Goal: Book appointment/travel/reservation: Book appointment/travel/reservation

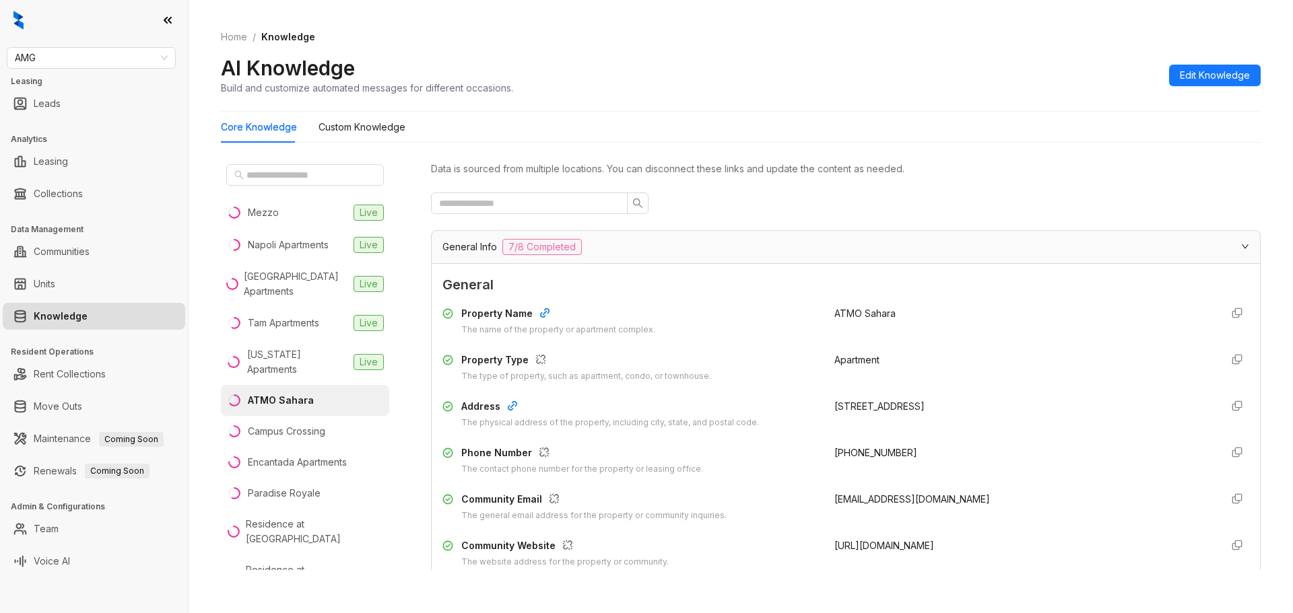
click at [88, 318] on link "Knowledge" at bounding box center [61, 316] width 54 height 27
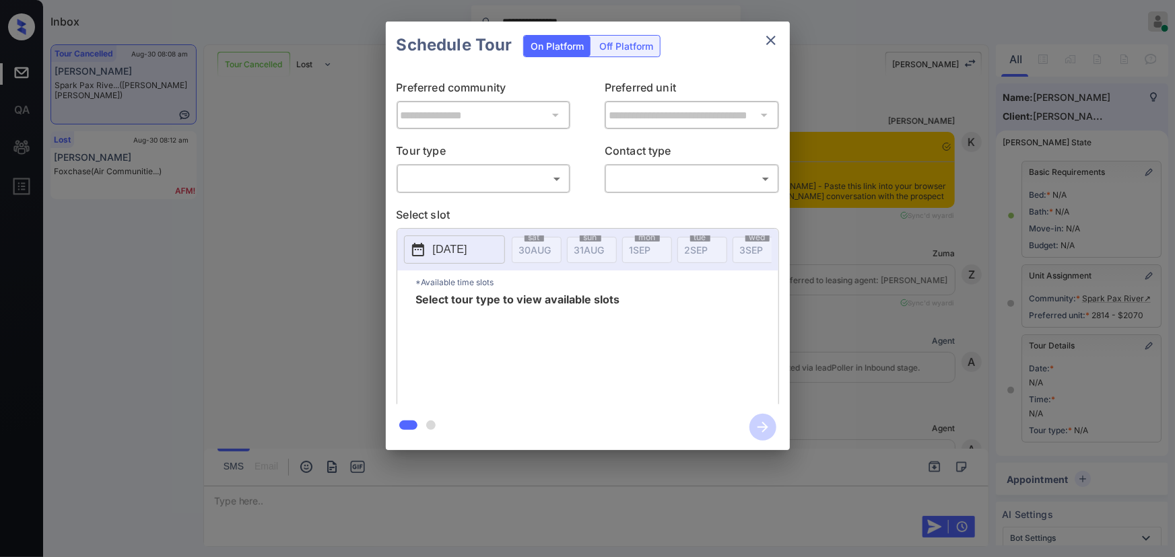
scroll to position [4511, 0]
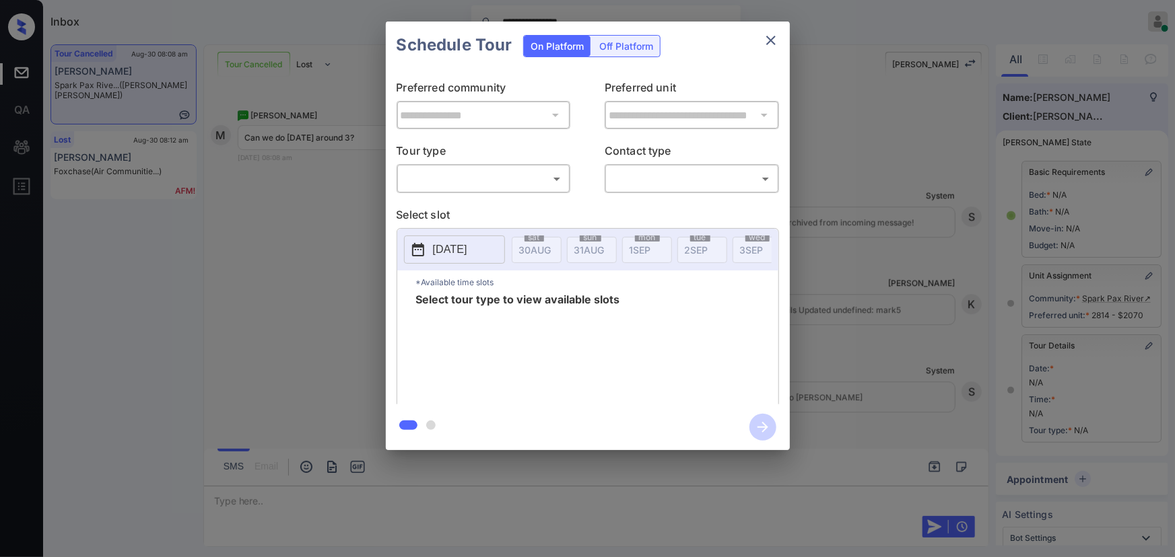
click at [440, 186] on body "**********" at bounding box center [587, 278] width 1175 height 557
drag, startPoint x: 443, startPoint y: 209, endPoint x: 625, endPoint y: 206, distance: 182.5
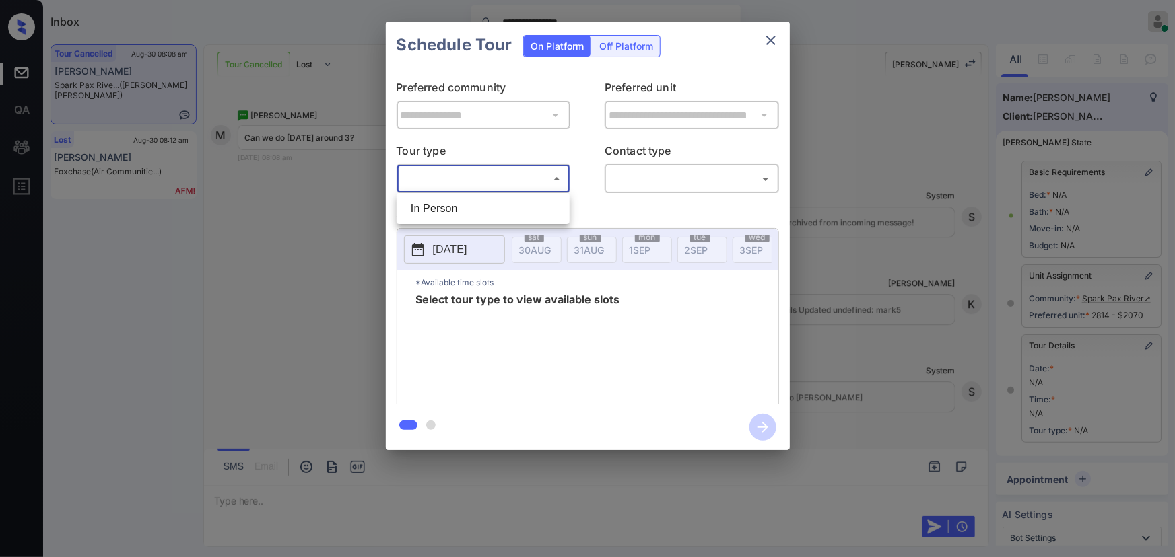
click at [466, 206] on li "In Person" at bounding box center [483, 209] width 166 height 24
type input "********"
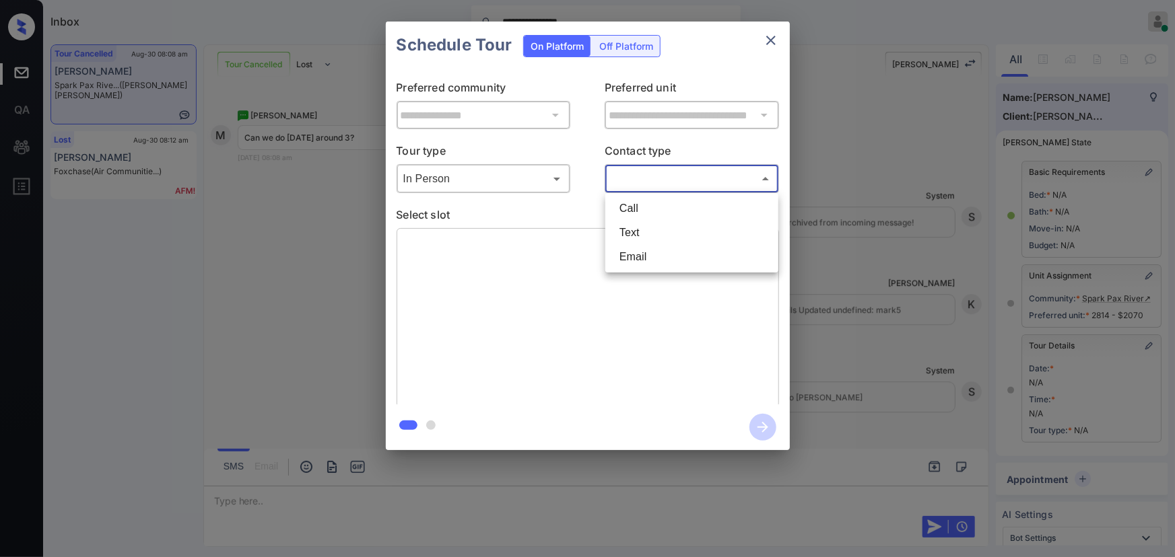
click at [673, 185] on body "**********" at bounding box center [587, 278] width 1175 height 557
click at [658, 223] on li "Text" at bounding box center [692, 233] width 166 height 24
type input "****"
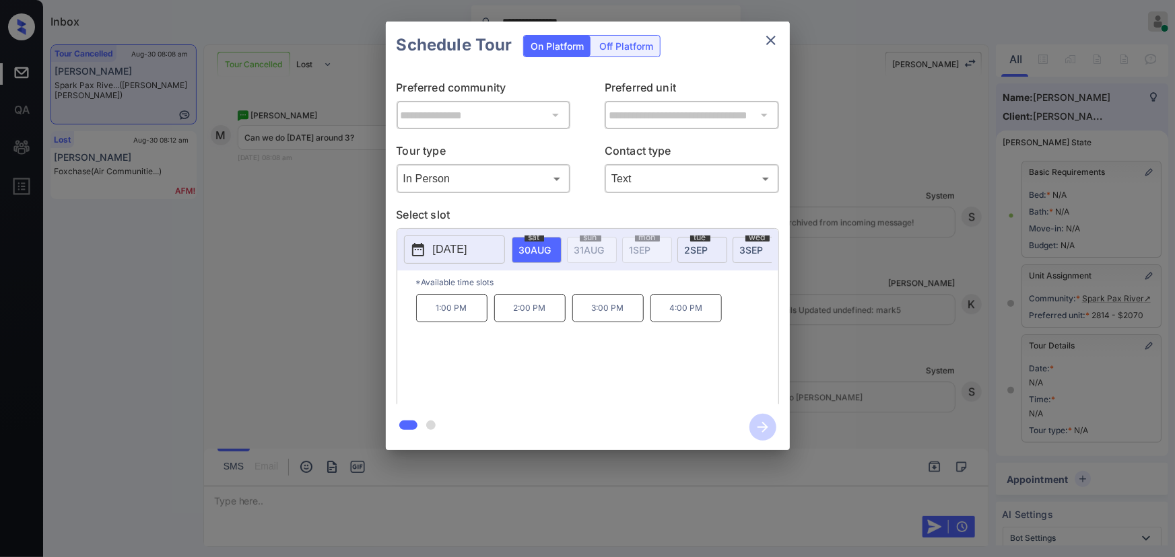
click at [551, 252] on span "2 SEP" at bounding box center [535, 249] width 32 height 11
drag, startPoint x: 467, startPoint y: 373, endPoint x: 544, endPoint y: 347, distance: 81.5
click at [544, 347] on div "9:30 AM 10:30 AM 1:30 PM 2:30 PM 3:30 PM 4:30 PM" at bounding box center [597, 348] width 362 height 108
click at [578, 360] on div "9:30 AM 10:30 AM 1:30 PM 2:30 PM 3:30 PM 4:30 PM" at bounding box center [597, 348] width 362 height 108
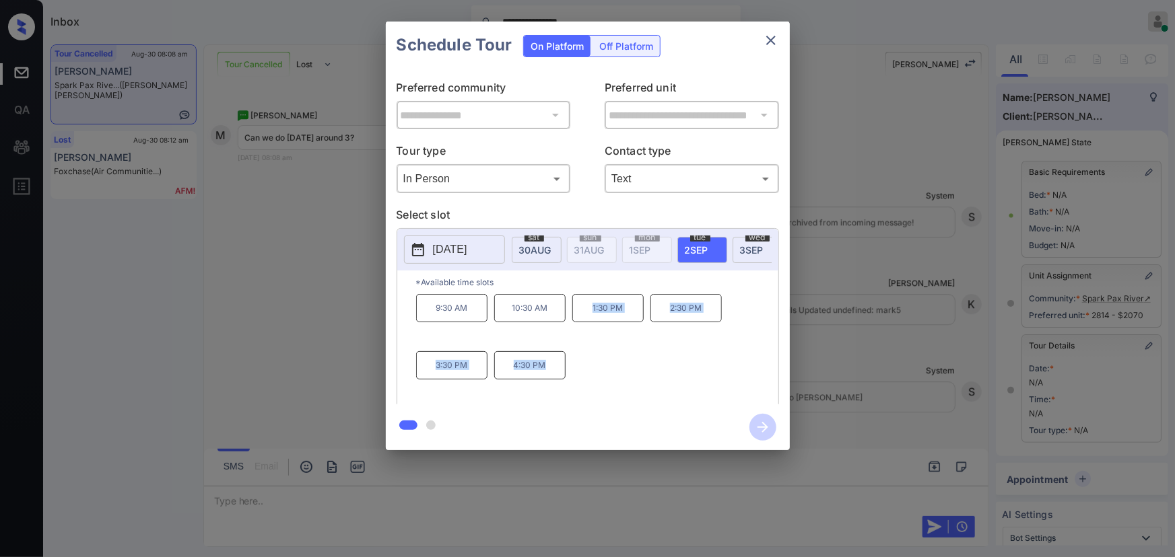
copy div "1:30 PM 2:30 PM 3:30 PM 4:30 PM"
drag, startPoint x: 549, startPoint y: 376, endPoint x: 585, endPoint y: 318, distance: 68.6
click at [585, 318] on div "9:30 AM 10:30 AM 1:30 PM 2:30 PM 3:30 PM 4:30 PM" at bounding box center [597, 348] width 362 height 108
click at [381, 496] on div at bounding box center [587, 278] width 1175 height 557
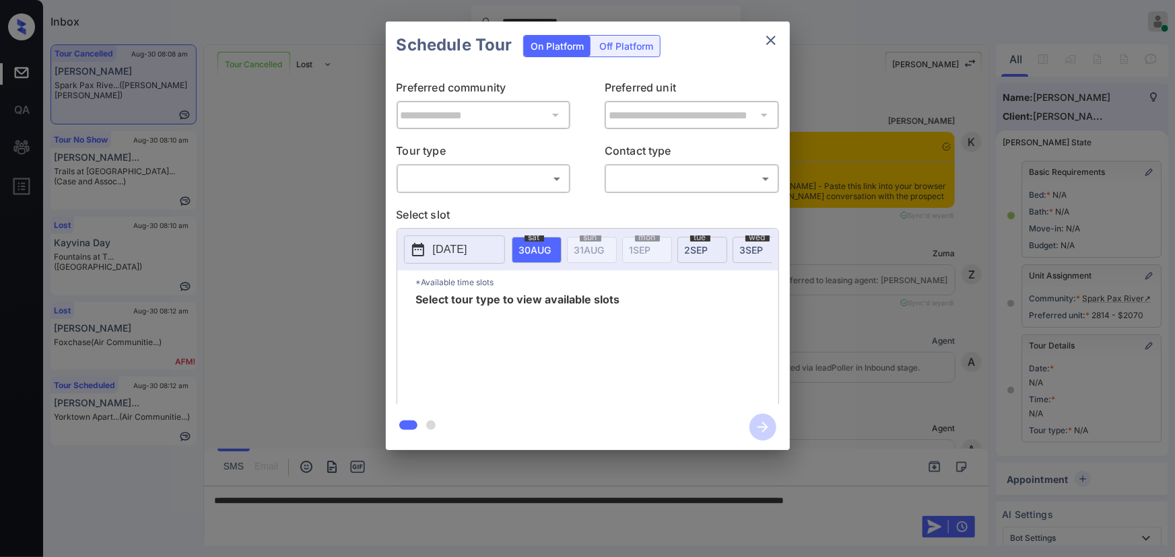
scroll to position [114, 0]
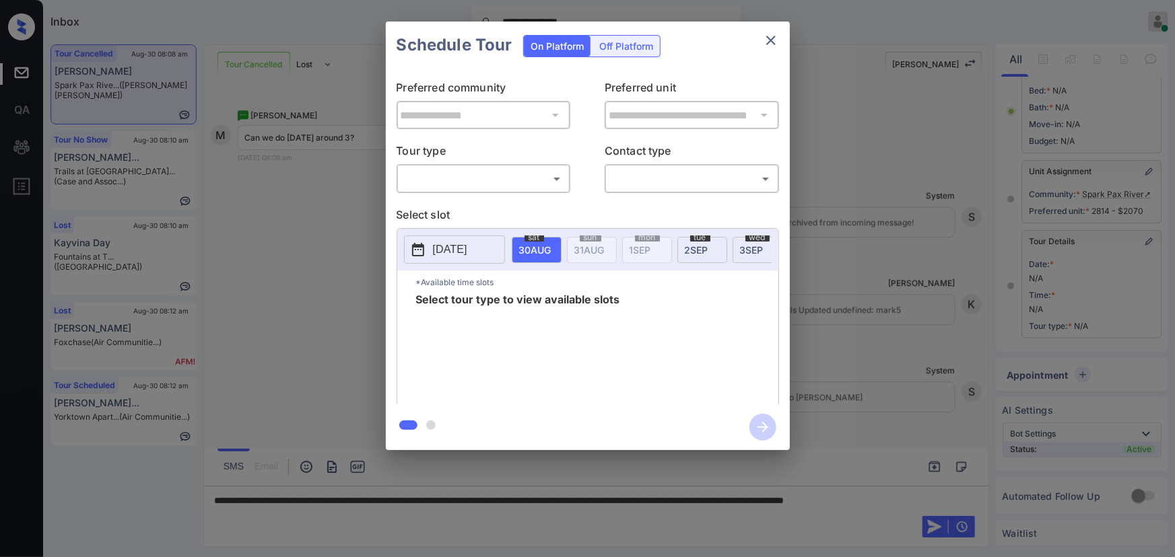
click at [495, 178] on body "**********" at bounding box center [587, 278] width 1175 height 557
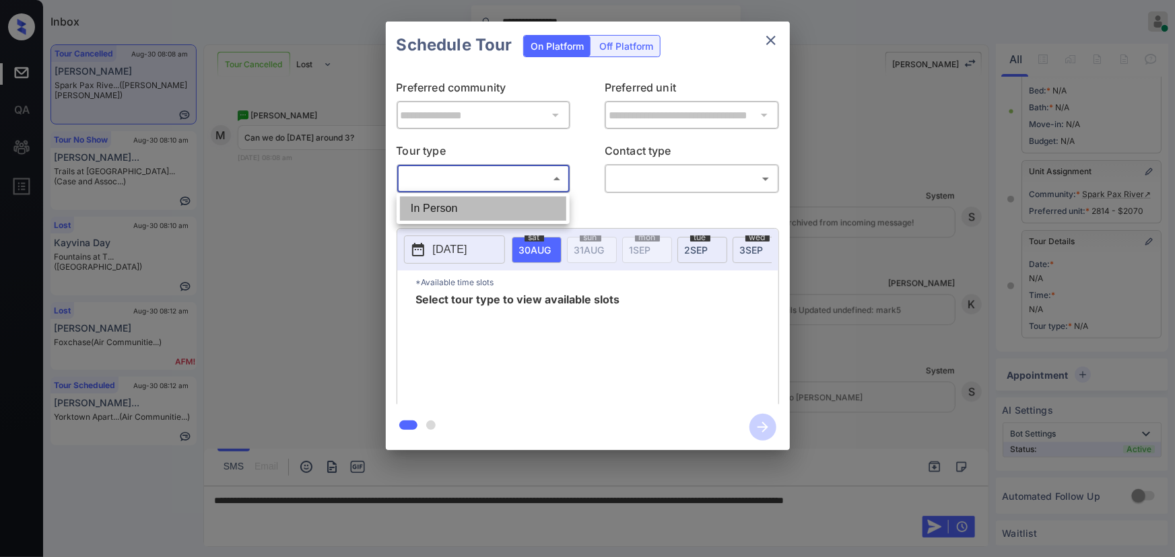
click at [478, 203] on li "In Person" at bounding box center [483, 209] width 166 height 24
type input "********"
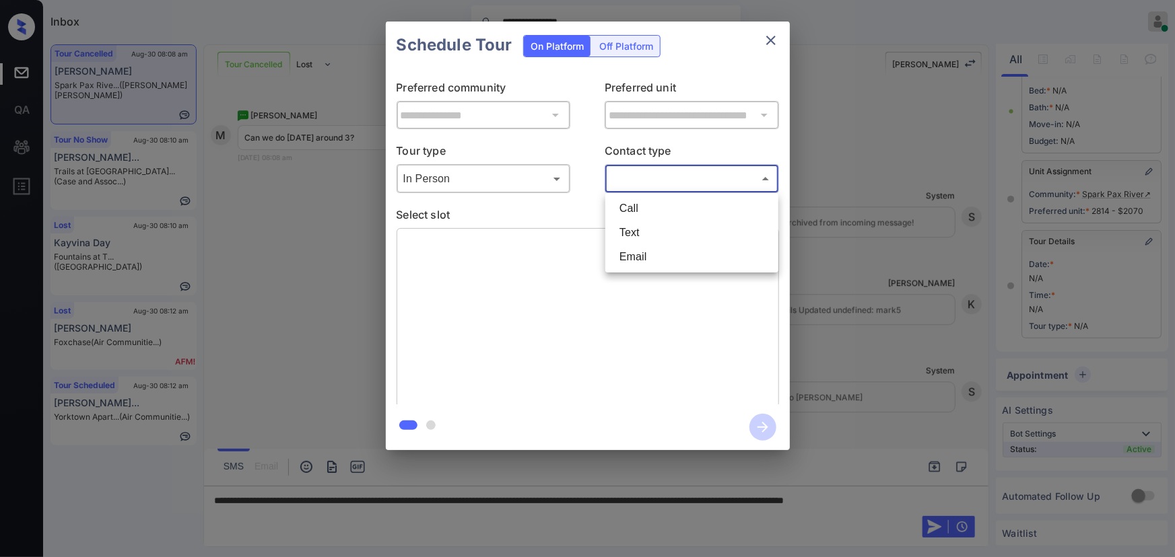
drag, startPoint x: 625, startPoint y: 178, endPoint x: 630, endPoint y: 217, distance: 39.3
click at [625, 178] on body "**********" at bounding box center [587, 278] width 1175 height 557
click at [630, 228] on li "Text" at bounding box center [692, 233] width 166 height 24
type input "****"
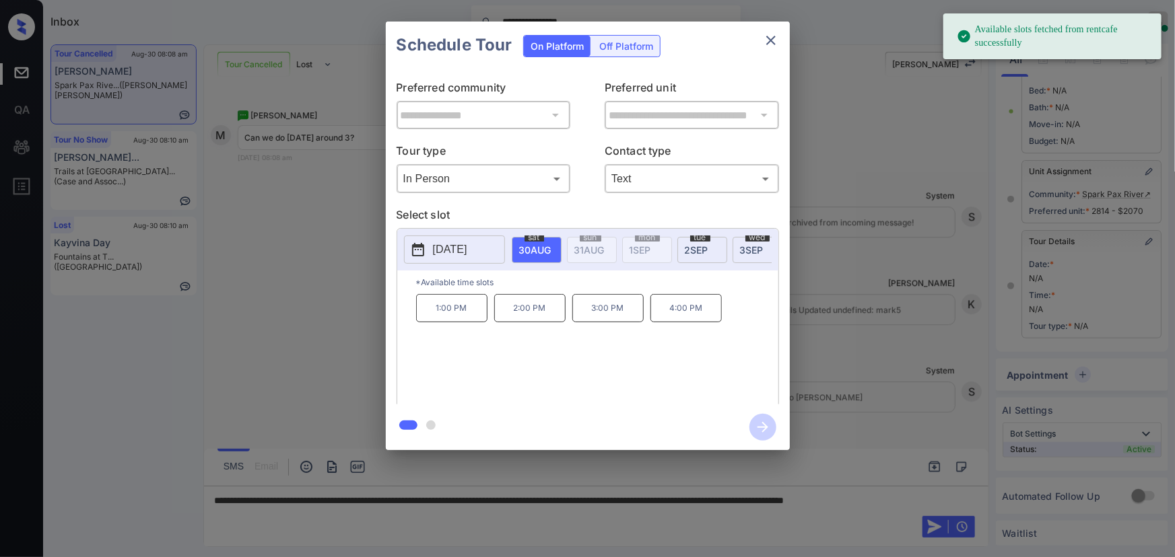
click at [551, 250] on span "2 SEP" at bounding box center [535, 249] width 32 height 11
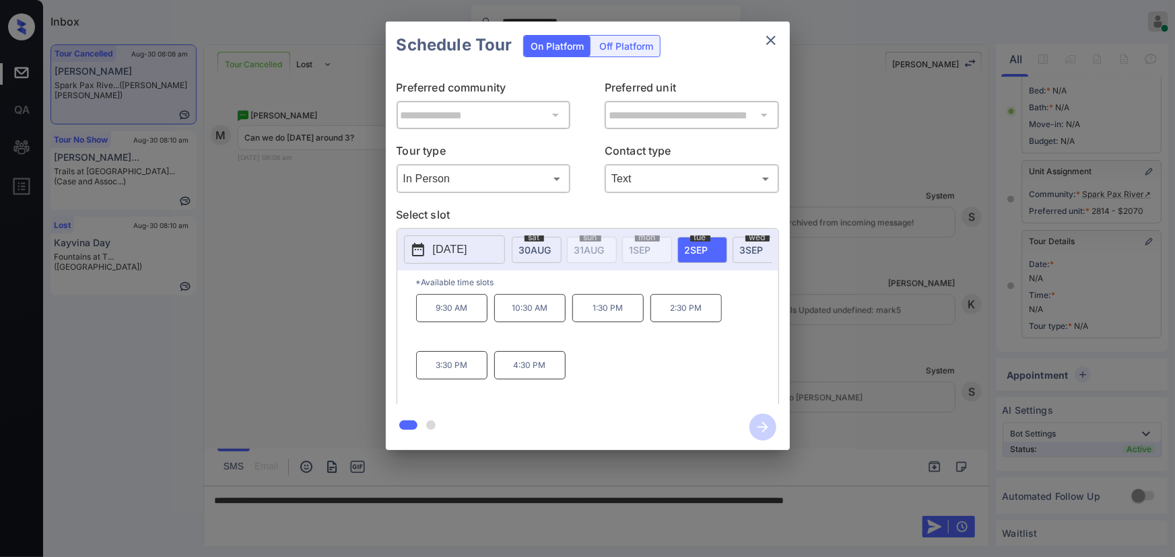
click at [452, 255] on p "[DATE]" at bounding box center [450, 250] width 34 height 16
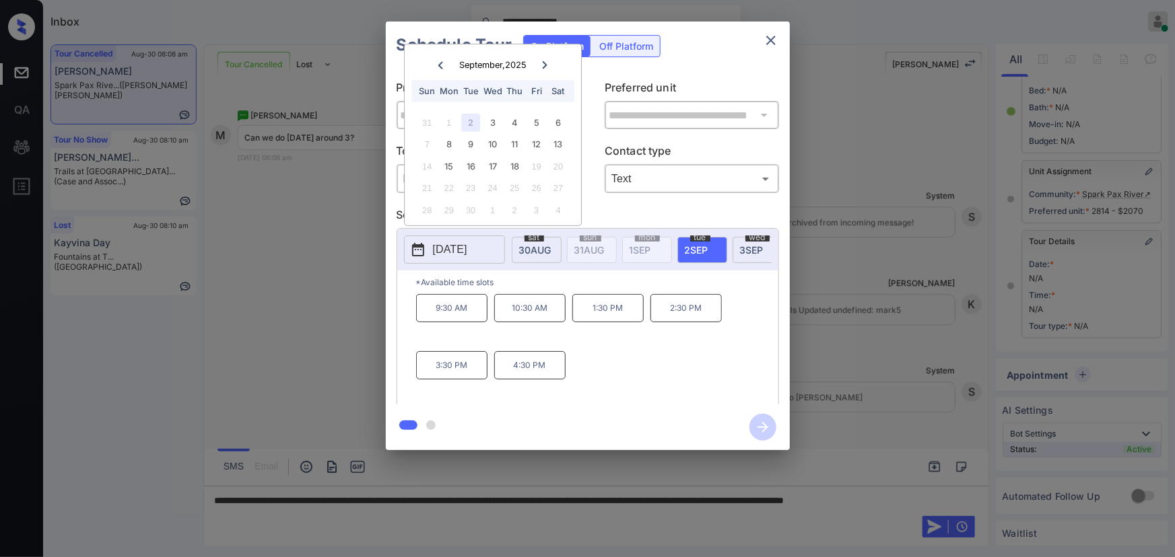
click at [450, 498] on div at bounding box center [587, 278] width 1175 height 557
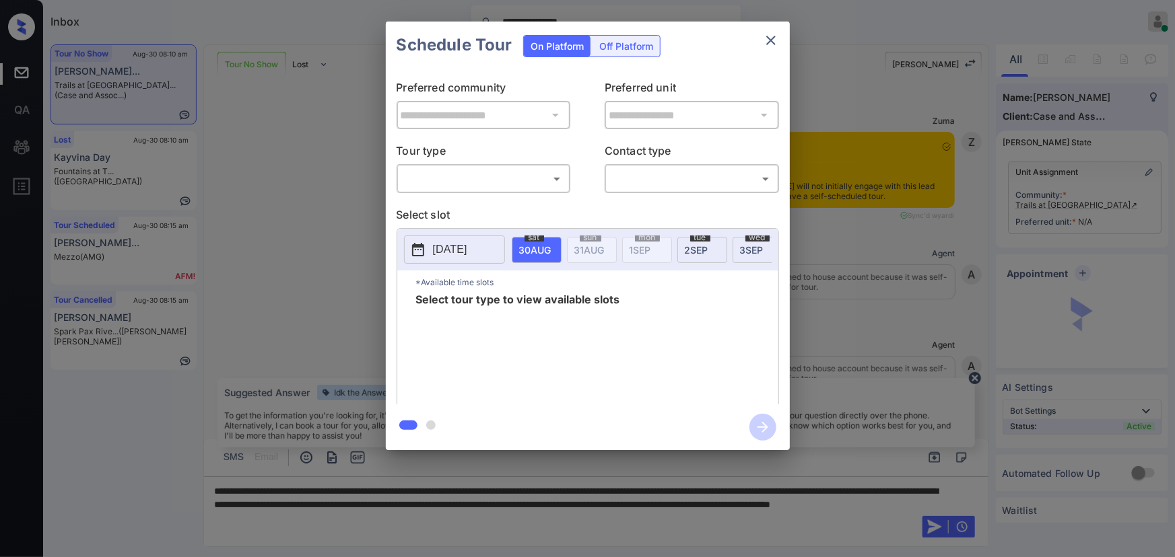
scroll to position [1177, 0]
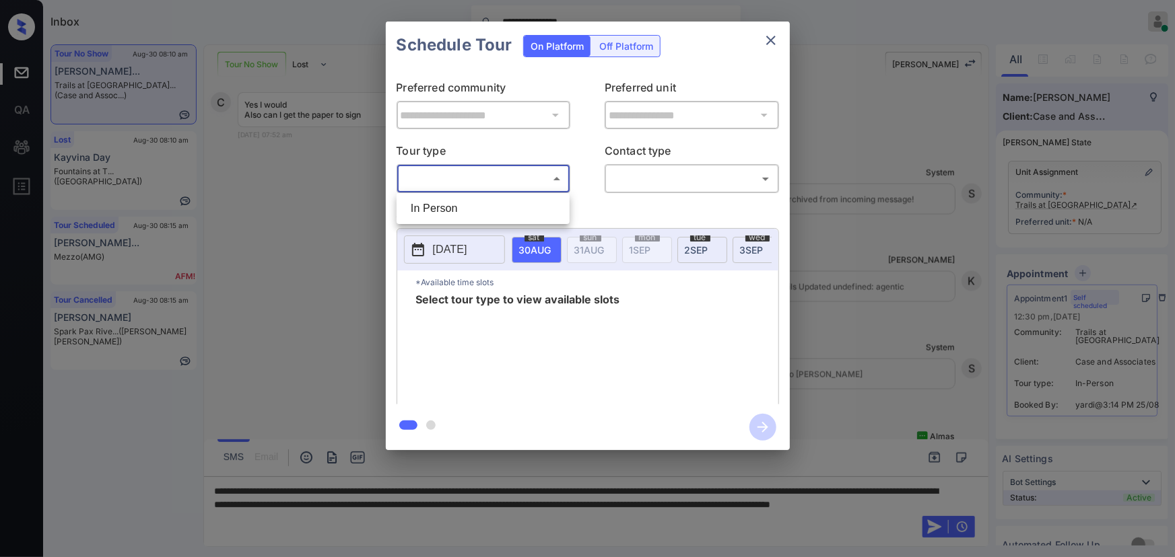
click at [468, 182] on body "**********" at bounding box center [587, 278] width 1175 height 557
click at [444, 210] on li "In Person" at bounding box center [483, 209] width 166 height 24
type input "********"
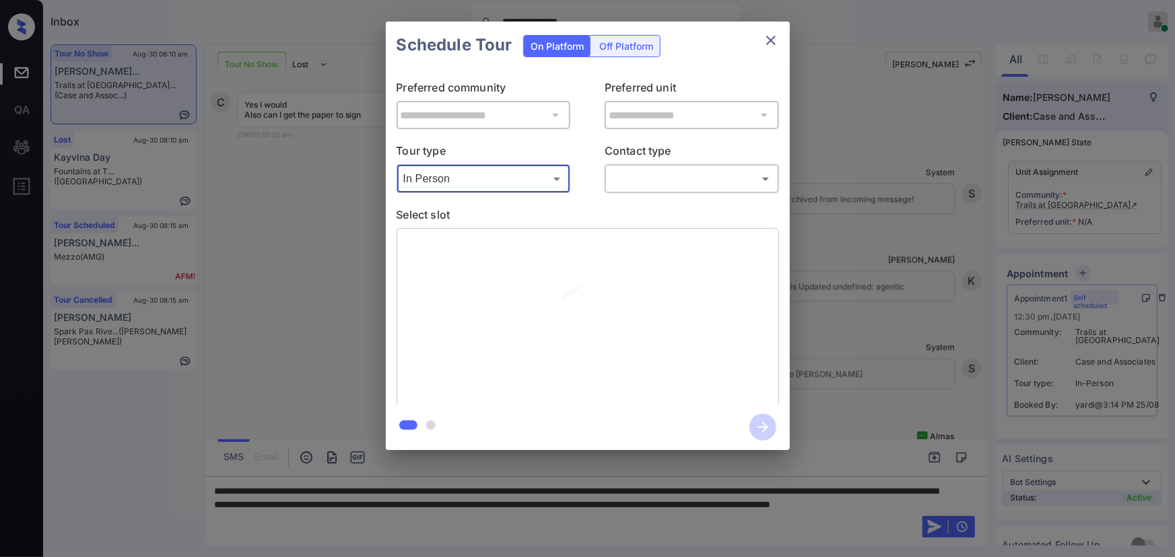
click at [692, 179] on body "**********" at bounding box center [587, 278] width 1175 height 557
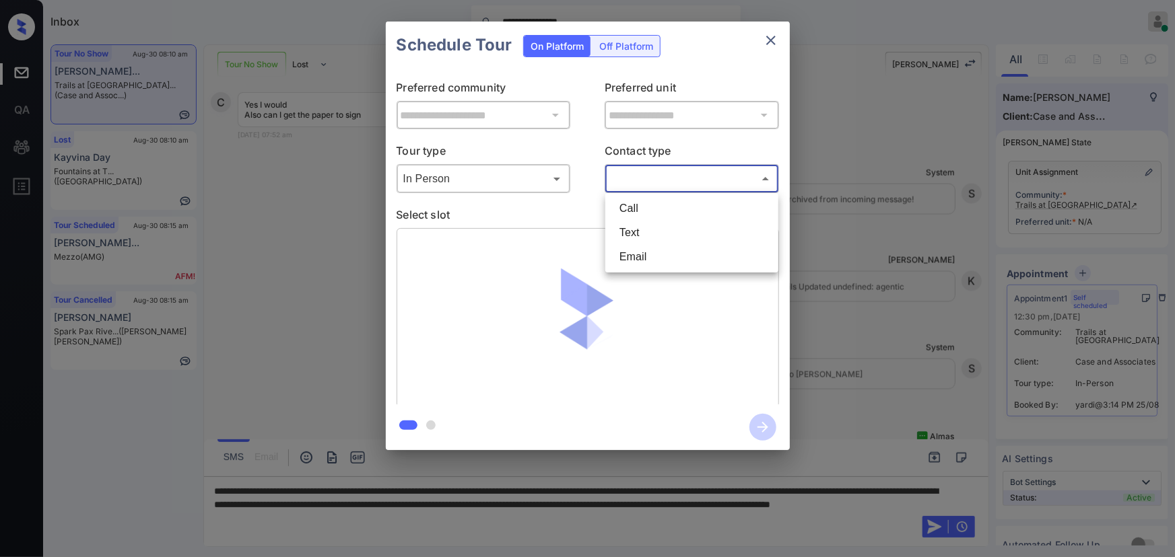
click at [652, 232] on li "Text" at bounding box center [692, 233] width 166 height 24
type input "****"
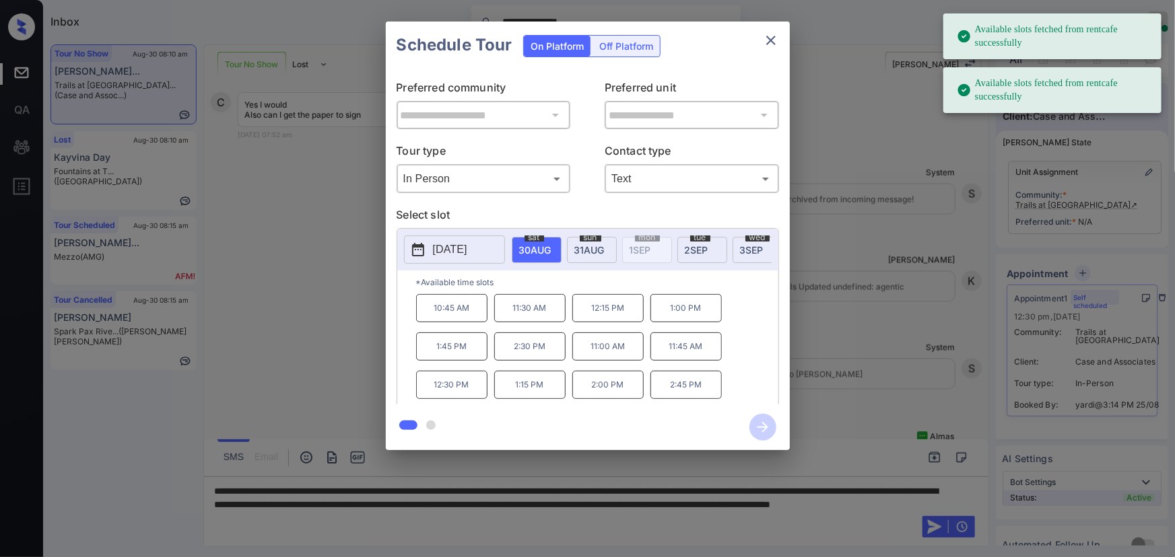
click at [864, 416] on div "**********" at bounding box center [587, 236] width 1175 height 472
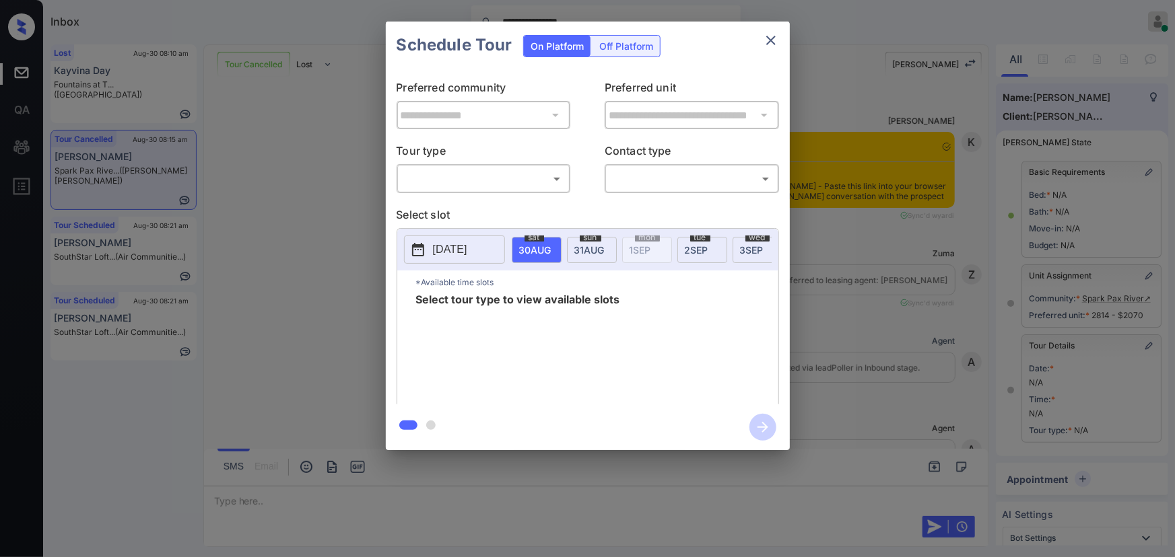
scroll to position [5016, 0]
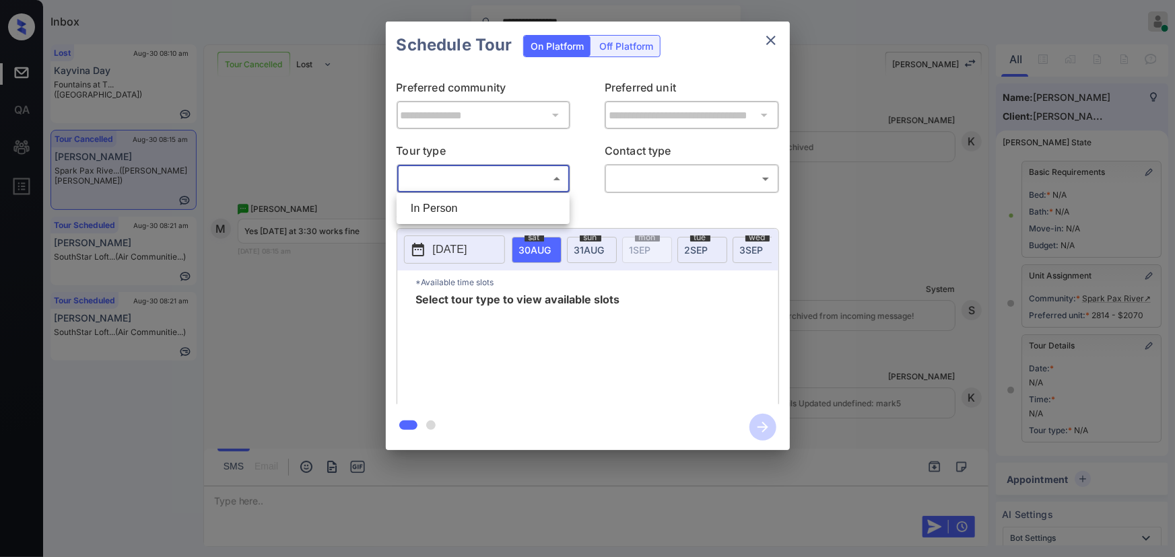
click at [500, 181] on body "**********" at bounding box center [587, 278] width 1175 height 557
click at [471, 209] on li "In Person" at bounding box center [483, 209] width 166 height 24
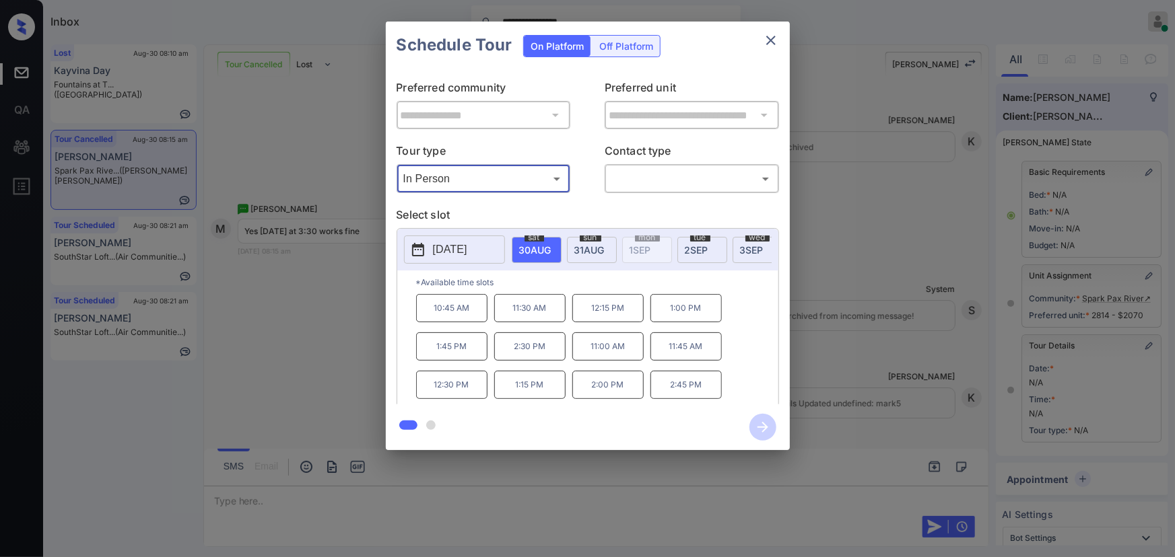
type input "********"
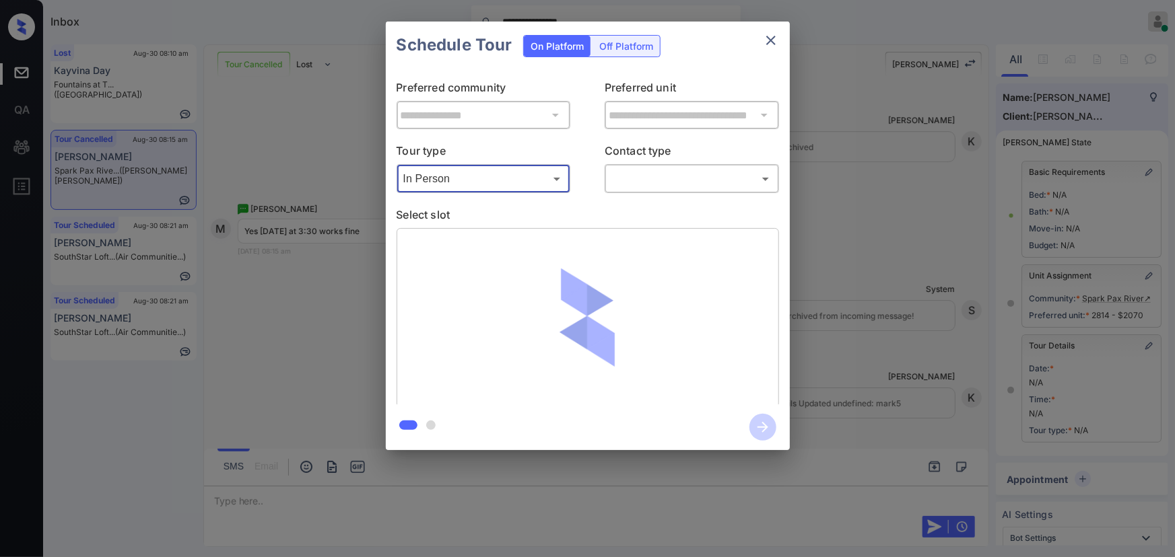
click at [646, 182] on body "**********" at bounding box center [587, 278] width 1175 height 557
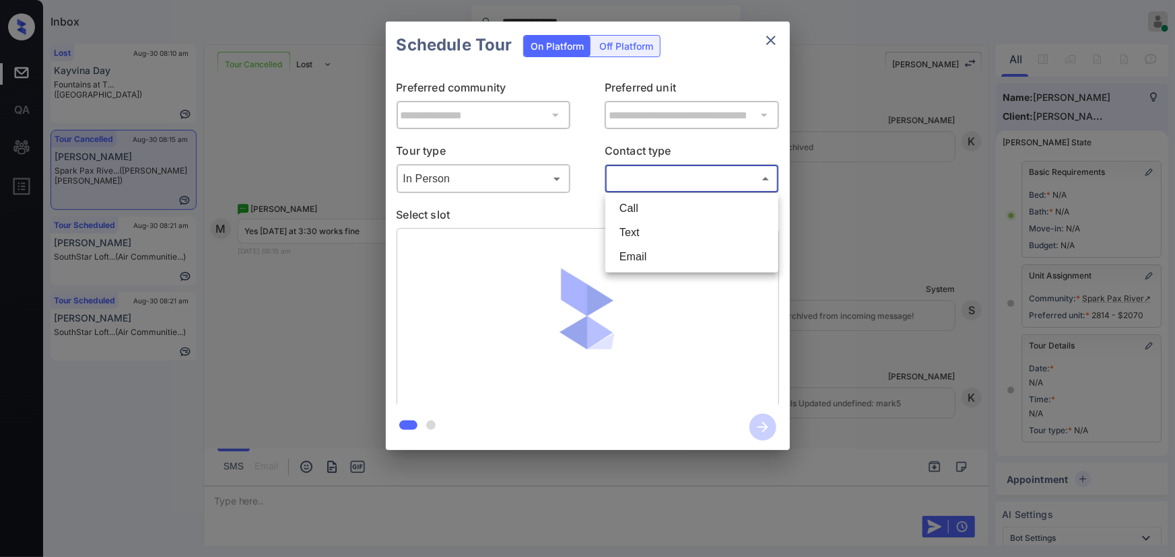
click at [633, 242] on li "Text" at bounding box center [692, 233] width 166 height 24
type input "****"
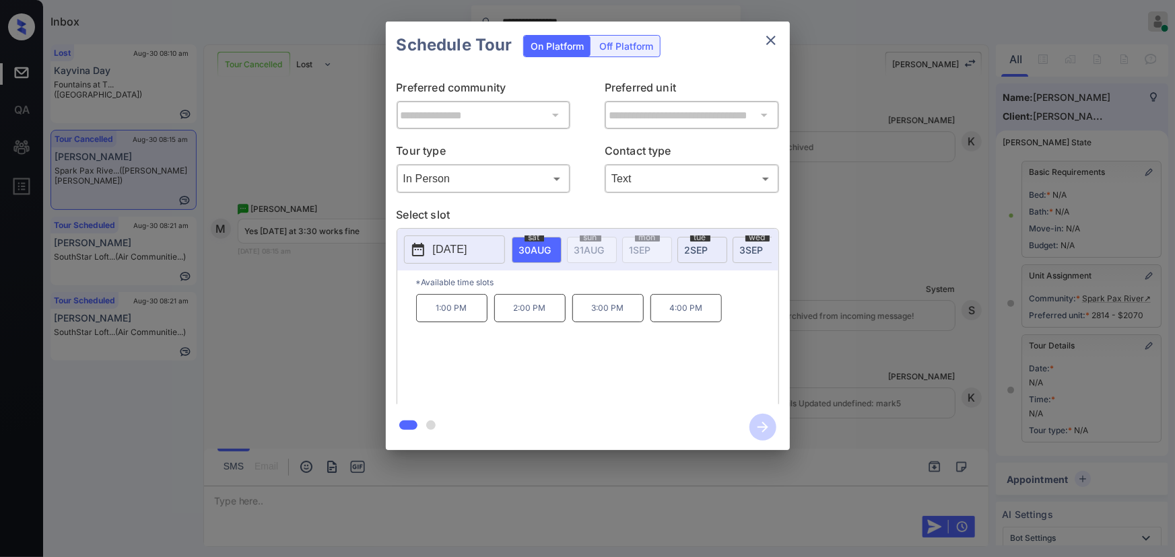
click at [551, 248] on span "2 SEP" at bounding box center [535, 249] width 32 height 11
click at [454, 372] on p "3:30 PM" at bounding box center [451, 365] width 71 height 28
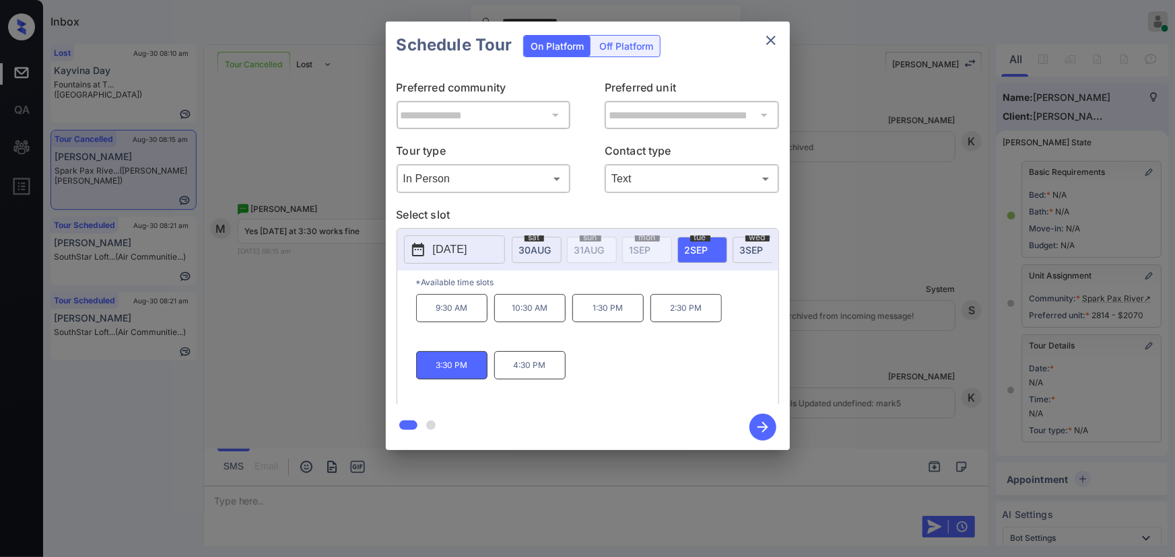
drag, startPoint x: 632, startPoint y: 496, endPoint x: 639, endPoint y: 501, distance: 8.2
click at [639, 501] on div at bounding box center [587, 278] width 1175 height 557
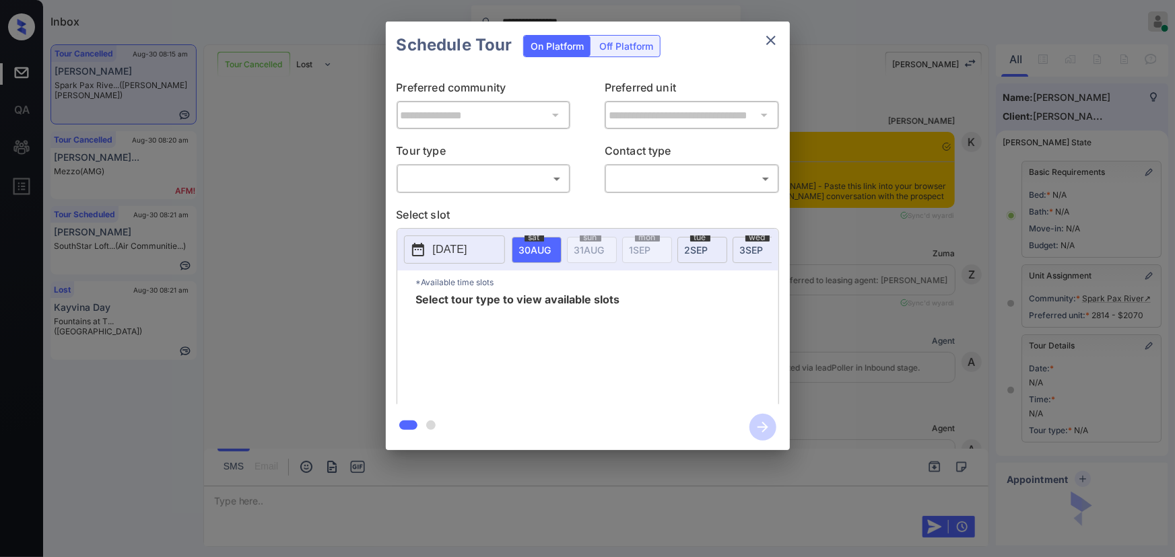
scroll to position [4861, 0]
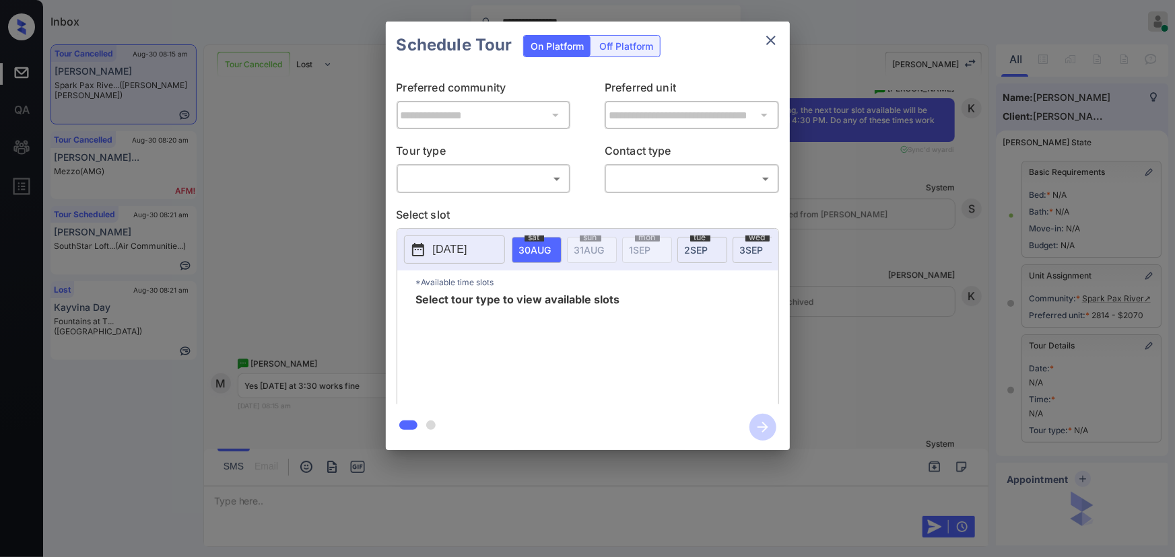
click at [459, 187] on body "**********" at bounding box center [587, 278] width 1175 height 557
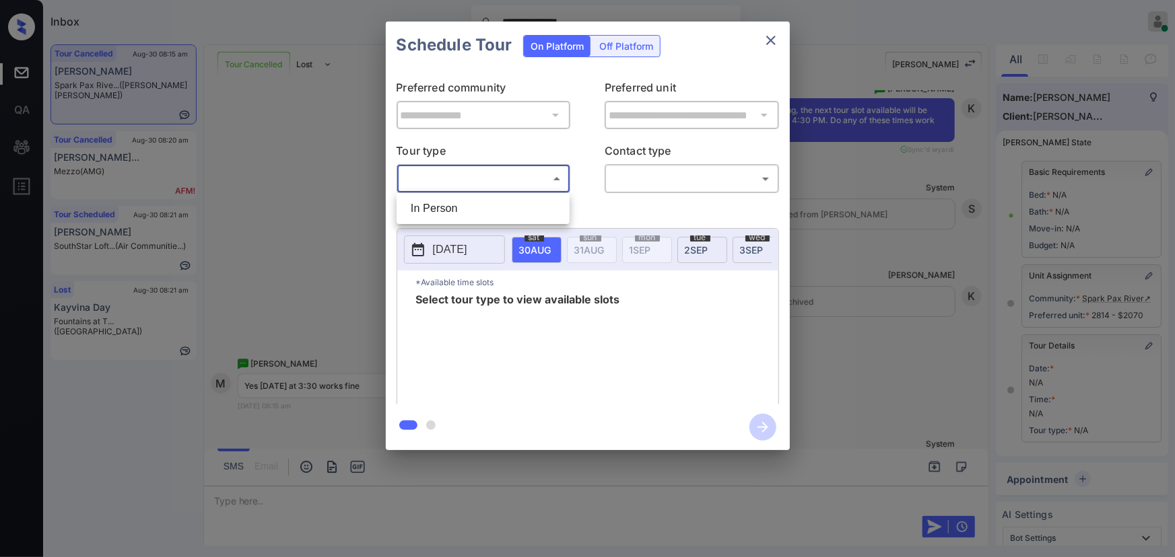
drag, startPoint x: 448, startPoint y: 213, endPoint x: 464, endPoint y: 211, distance: 16.3
click at [448, 213] on li "In Person" at bounding box center [483, 209] width 166 height 24
type input "********"
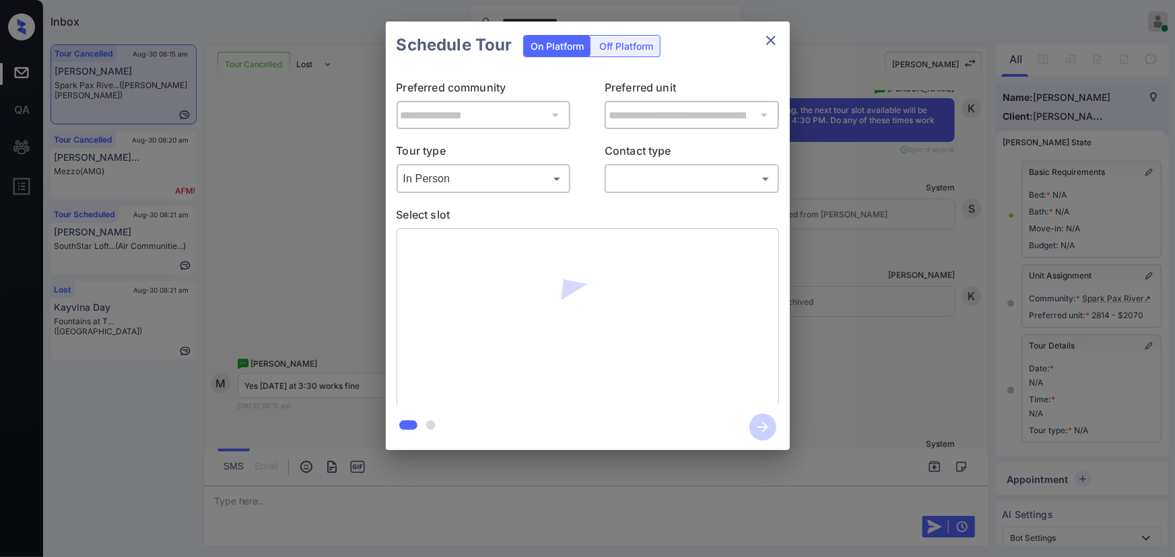
click at [650, 191] on div "​ ​" at bounding box center [692, 178] width 174 height 29
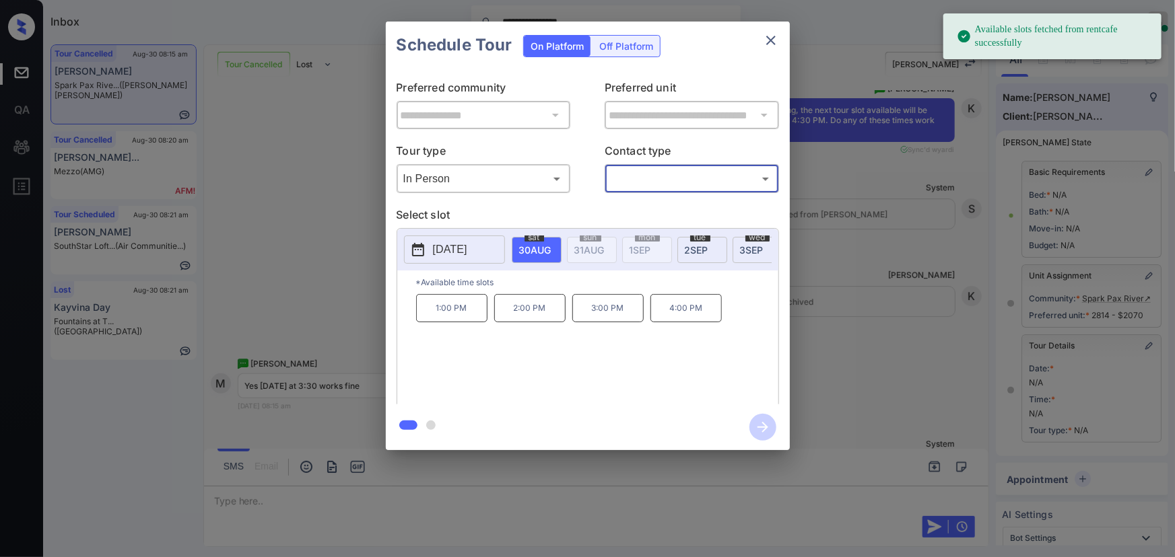
click at [642, 179] on body "**********" at bounding box center [587, 278] width 1175 height 557
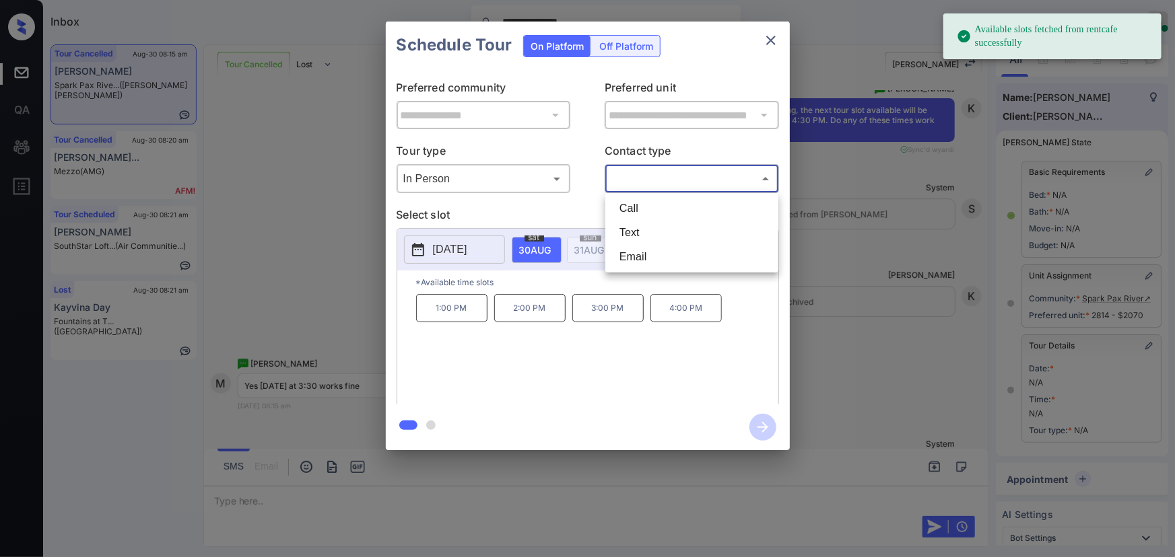
click at [630, 232] on li "Text" at bounding box center [692, 233] width 166 height 24
type input "****"
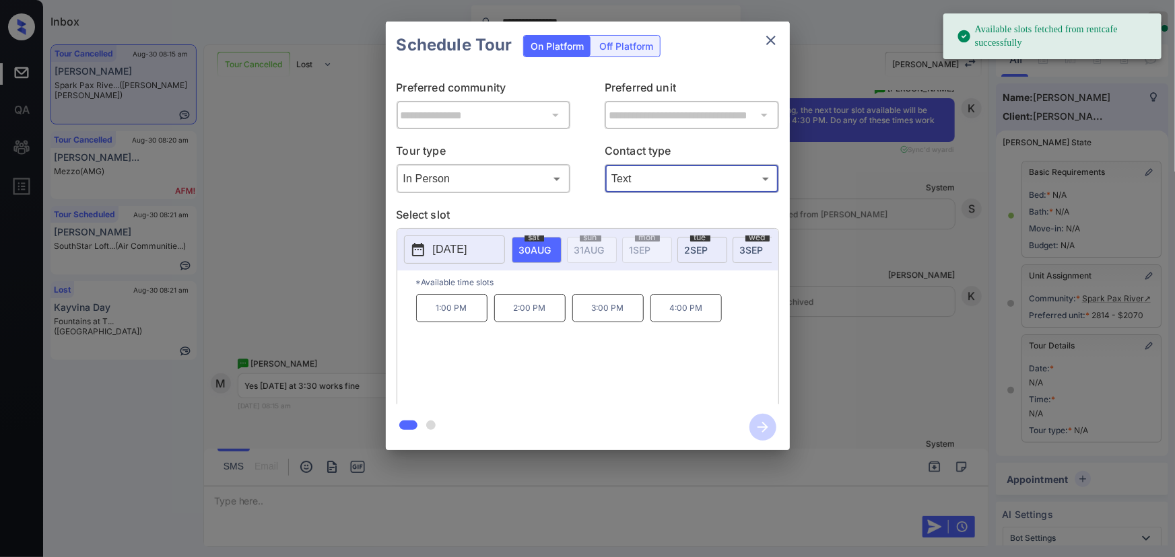
click at [681, 242] on div "tue 2 SEP" at bounding box center [702, 250] width 50 height 26
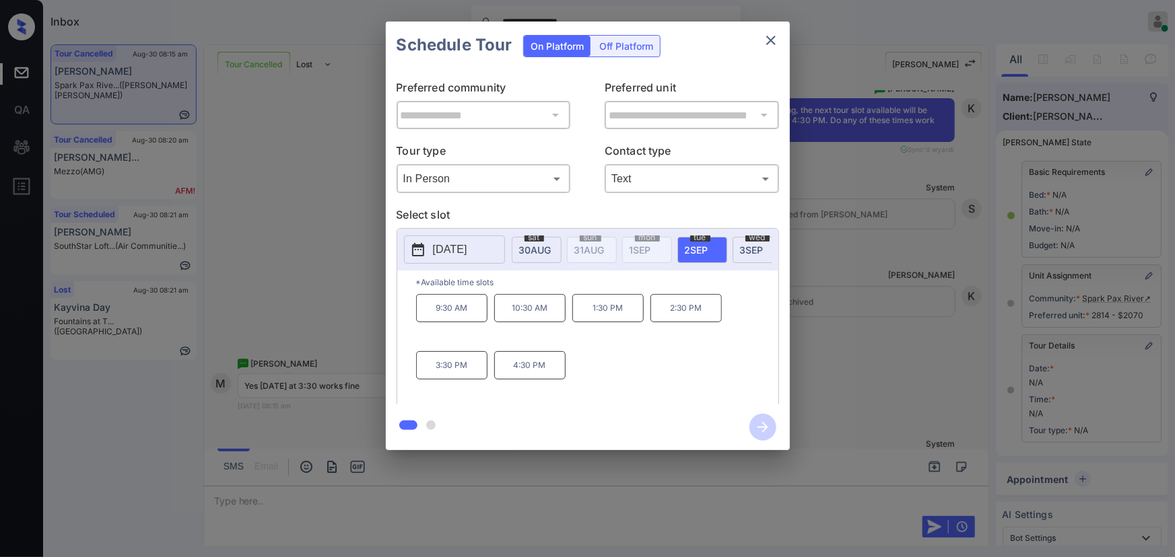
click at [445, 378] on p "3:30 PM" at bounding box center [451, 365] width 71 height 28
click at [768, 431] on icon "button" at bounding box center [762, 427] width 27 height 27
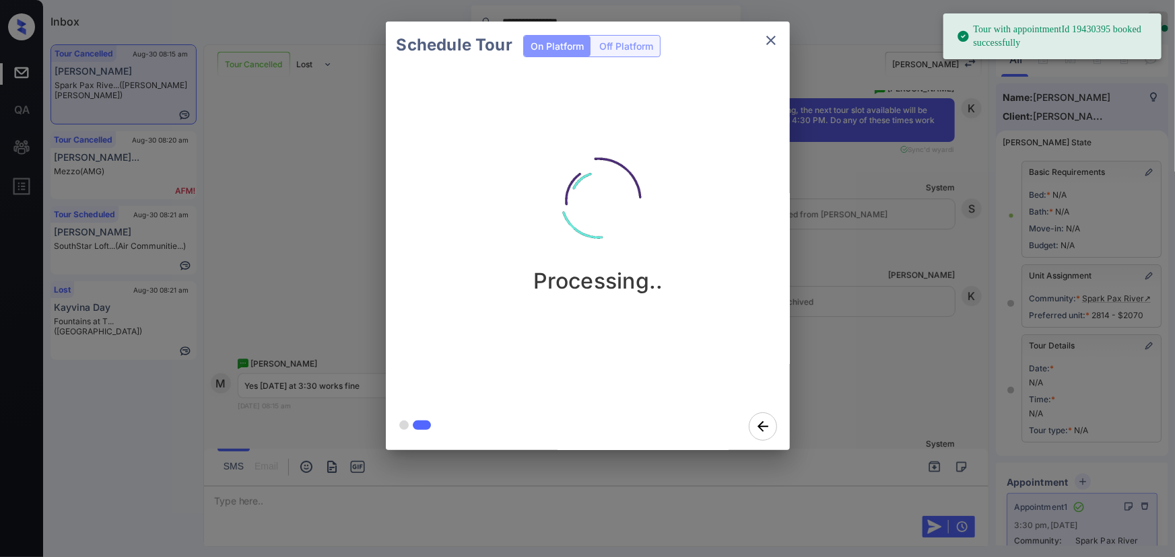
drag, startPoint x: 524, startPoint y: 275, endPoint x: 479, endPoint y: 275, distance: 45.1
click at [479, 275] on div "Processing.." at bounding box center [599, 213] width 404 height 161
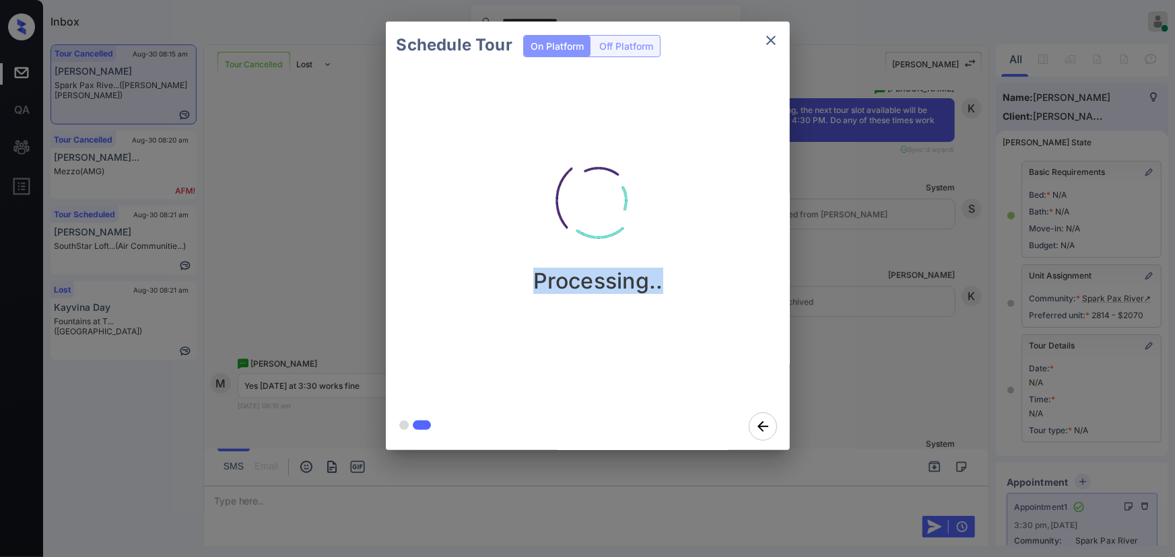
drag, startPoint x: 710, startPoint y: 289, endPoint x: 525, endPoint y: 294, distance: 185.2
click at [525, 294] on div "Processing.." at bounding box center [599, 213] width 404 height 161
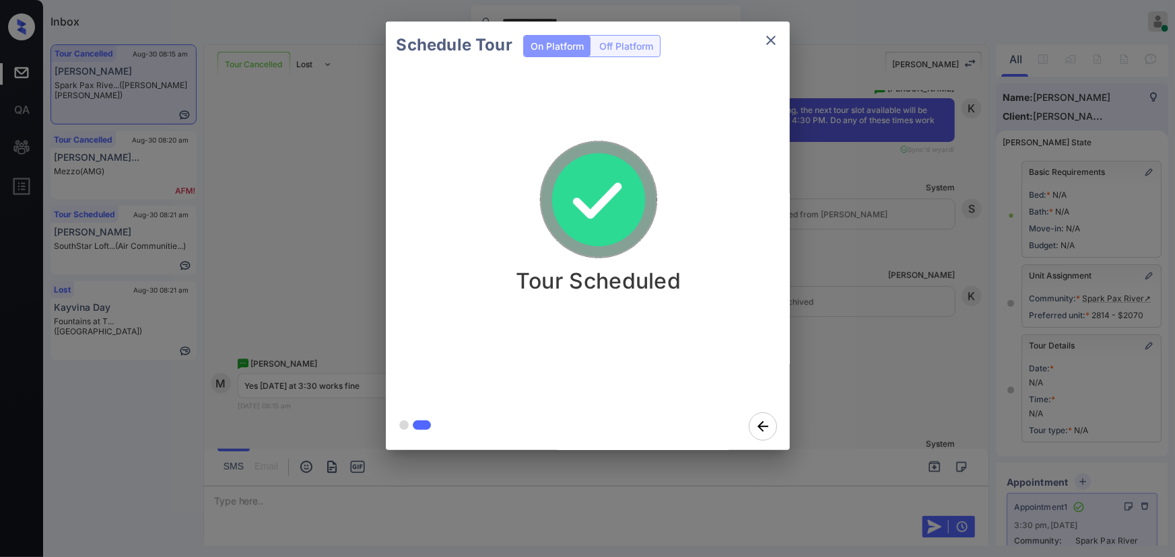
click at [773, 42] on icon "close" at bounding box center [770, 40] width 9 height 9
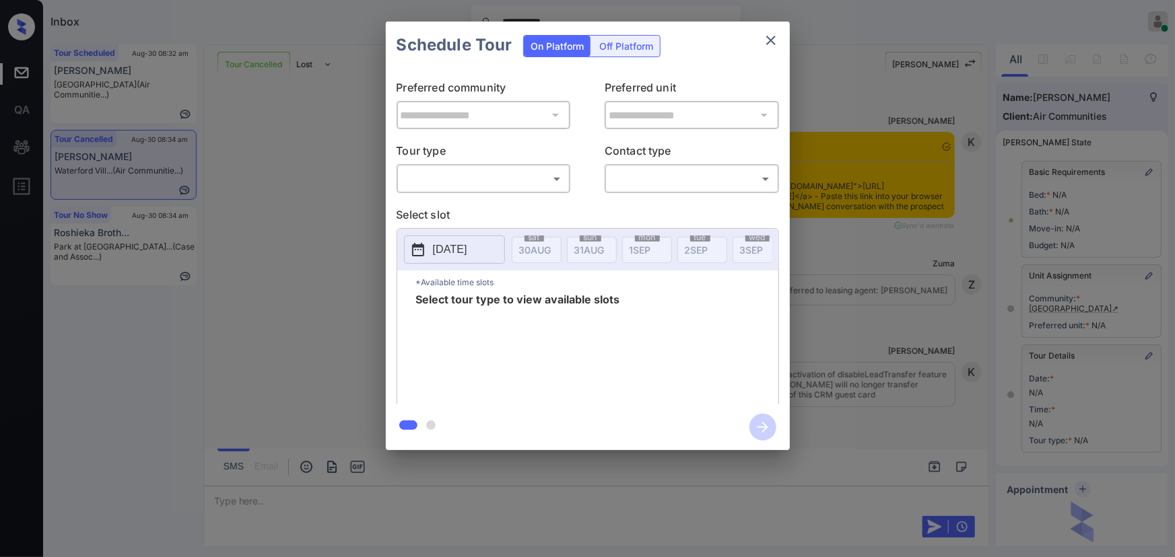
scroll to position [7886, 0]
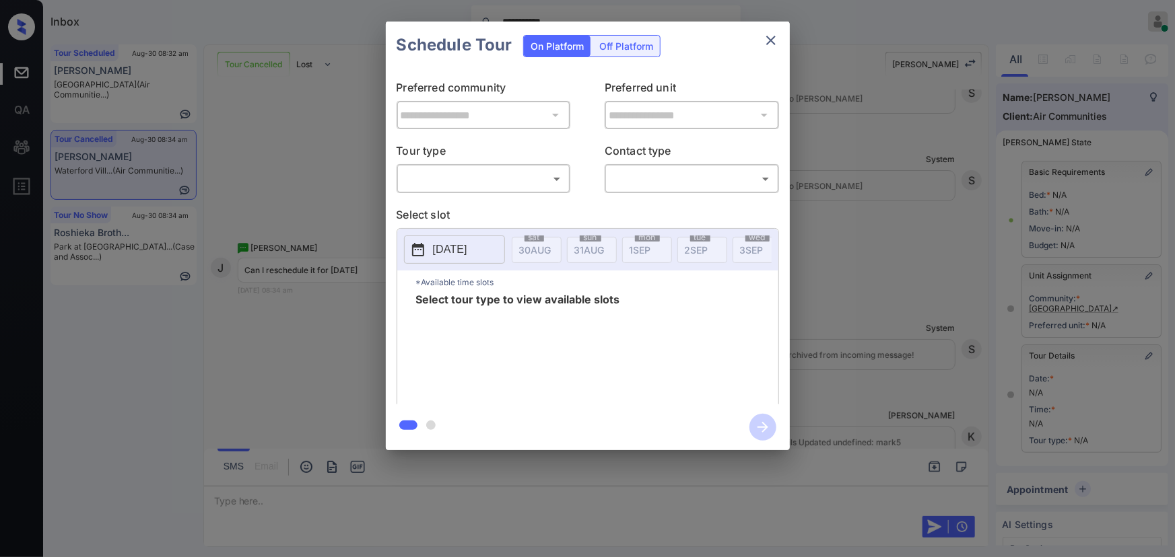
click at [469, 170] on body "**********" at bounding box center [587, 278] width 1175 height 557
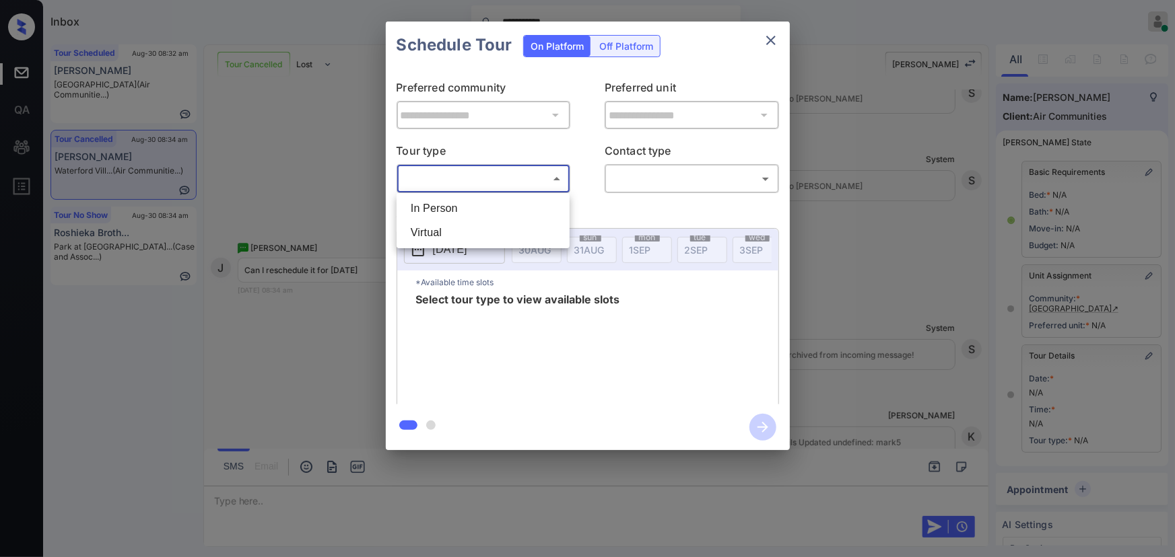
click at [464, 211] on li "In Person" at bounding box center [483, 209] width 166 height 24
type input "********"
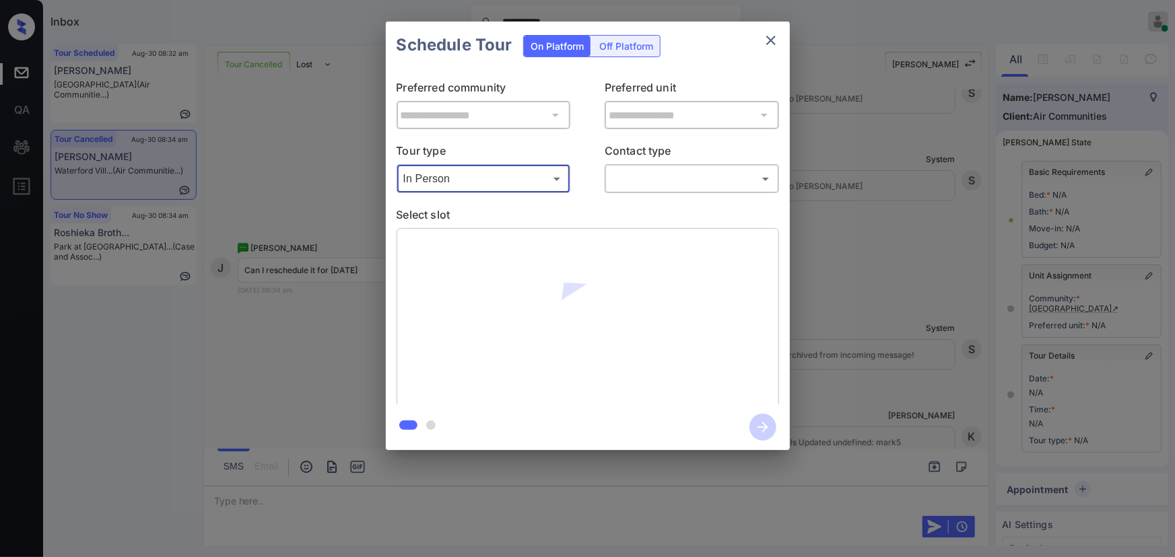
click at [674, 186] on body "**********" at bounding box center [587, 278] width 1175 height 557
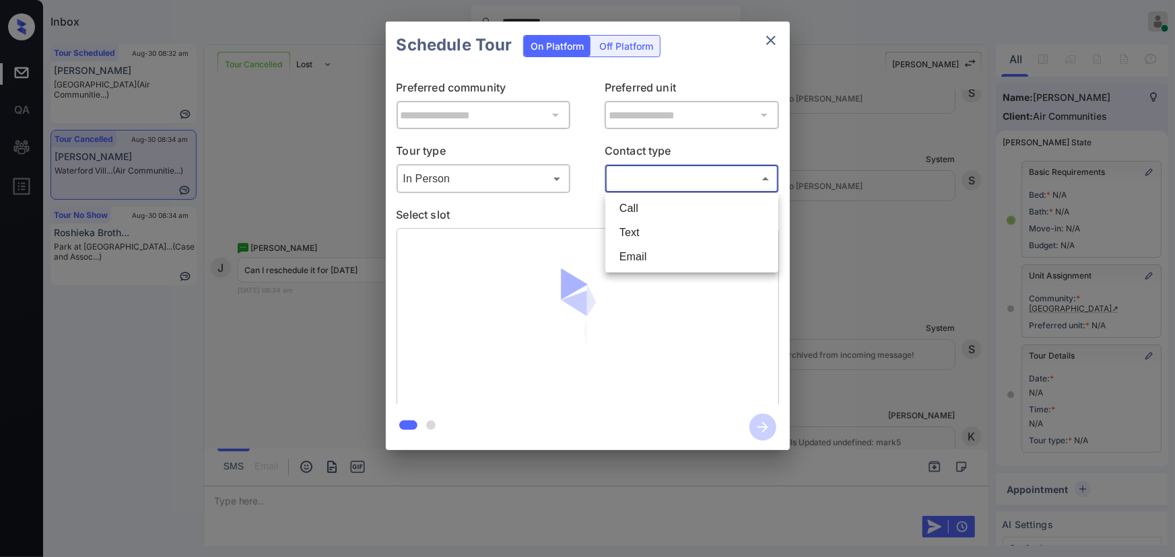
click at [650, 237] on li "Text" at bounding box center [692, 233] width 166 height 24
type input "****"
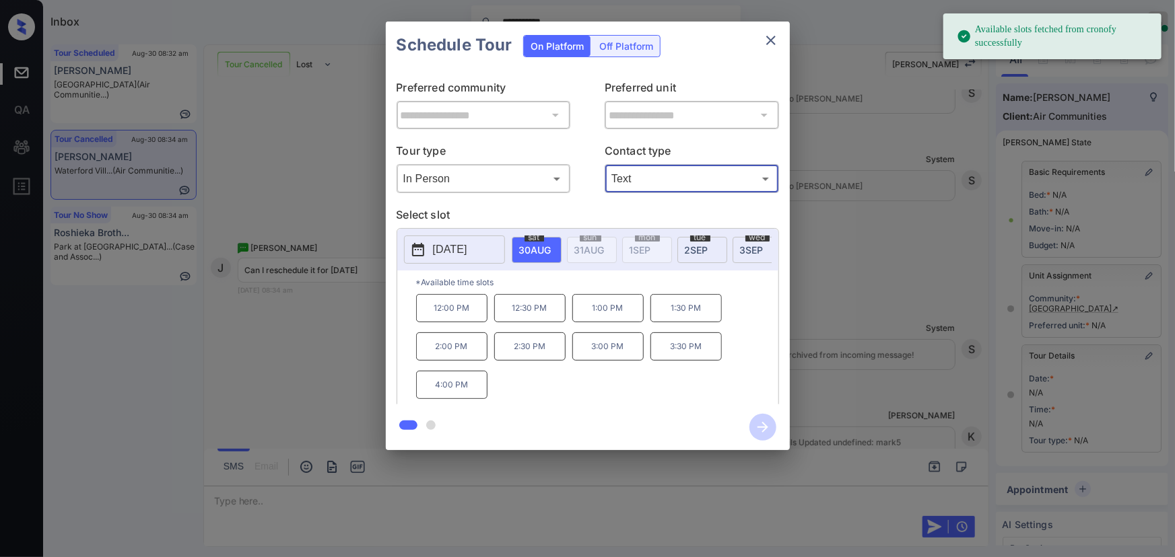
click at [551, 245] on span "3 SEP" at bounding box center [535, 249] width 32 height 11
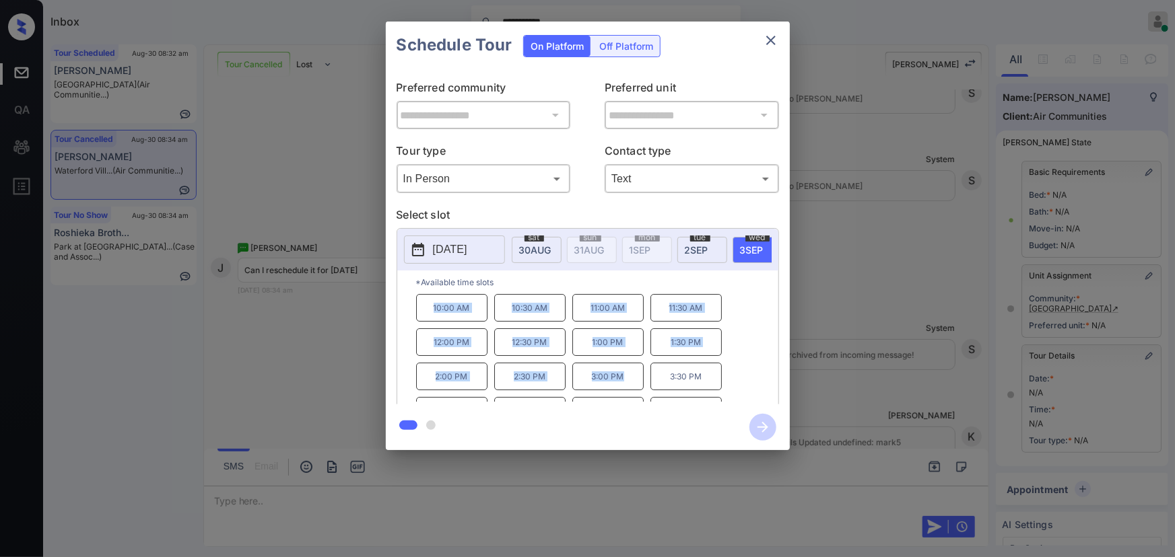
copy div "10:00 AM 10:30 AM 11:00 AM 11:30 AM 12:00 PM 12:30 PM 1:00 PM 1:30 PM 2:00 PM 2…"
drag, startPoint x: 624, startPoint y: 385, endPoint x: 422, endPoint y: 313, distance: 214.4
click at [422, 313] on div "10:00 AM 10:30 AM 11:00 AM 11:30 AM 12:00 PM 12:30 PM 1:00 PM 1:30 PM 2:00 PM 2…" at bounding box center [597, 348] width 362 height 108
click at [413, 500] on div at bounding box center [587, 278] width 1175 height 557
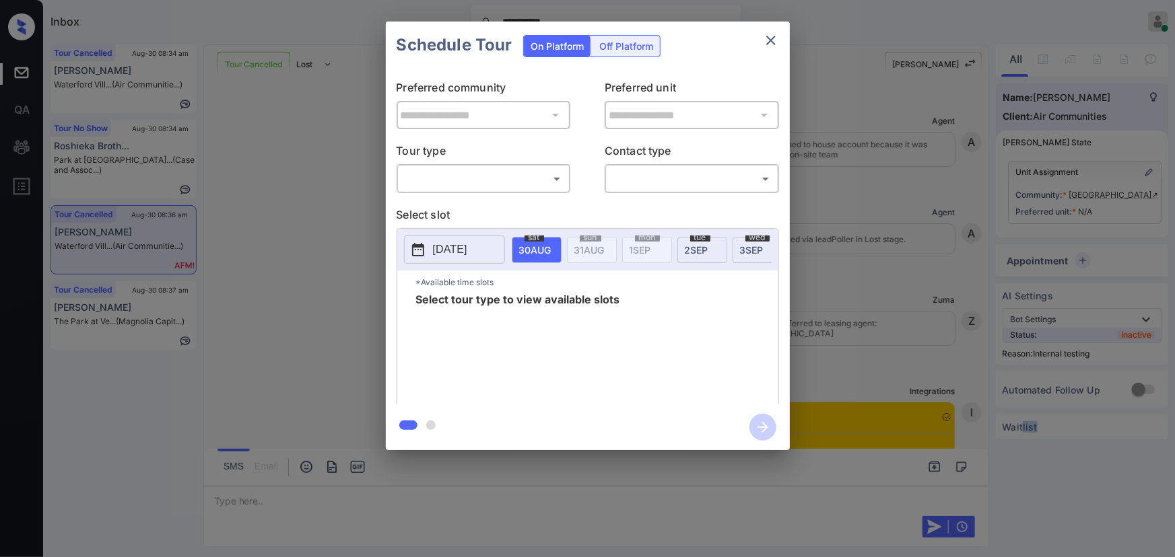
scroll to position [0, 6]
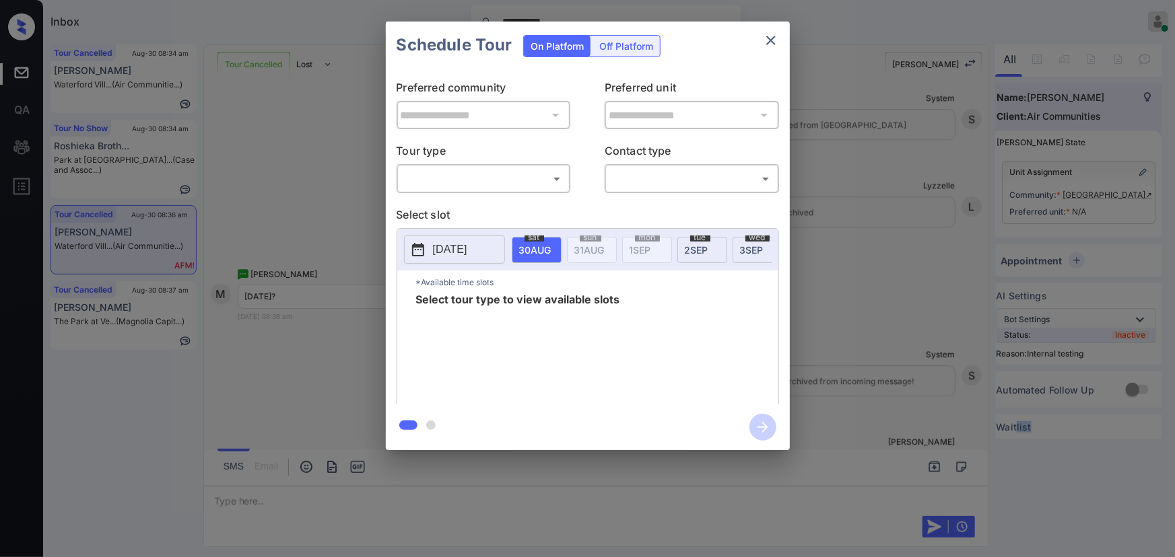
click at [496, 170] on body "**********" at bounding box center [587, 278] width 1175 height 557
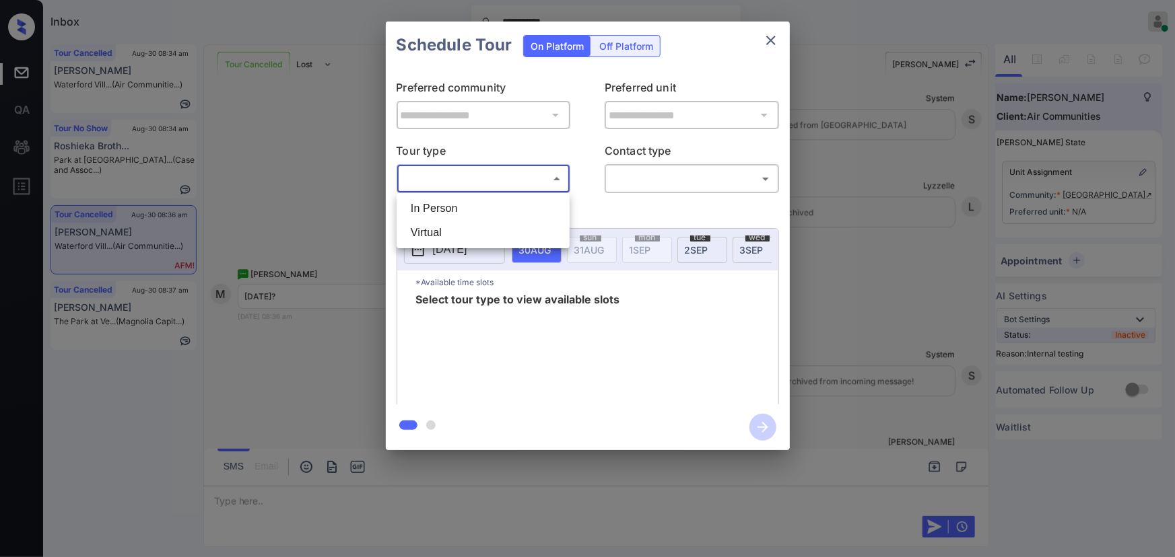
drag, startPoint x: 481, startPoint y: 192, endPoint x: 481, endPoint y: 199, distance: 7.4
click at [481, 197] on div "In Person Virtual" at bounding box center [587, 278] width 1175 height 557
drag, startPoint x: 481, startPoint y: 202, endPoint x: 520, endPoint y: 201, distance: 38.4
click at [483, 203] on li "In Person" at bounding box center [483, 209] width 166 height 24
type input "********"
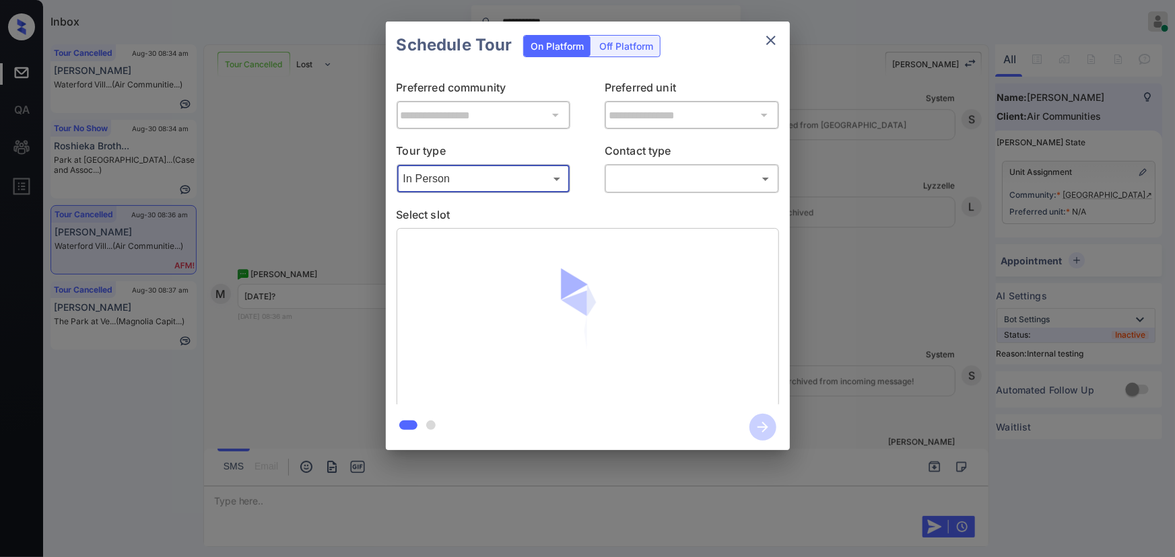
click at [619, 174] on body "**********" at bounding box center [587, 278] width 1175 height 557
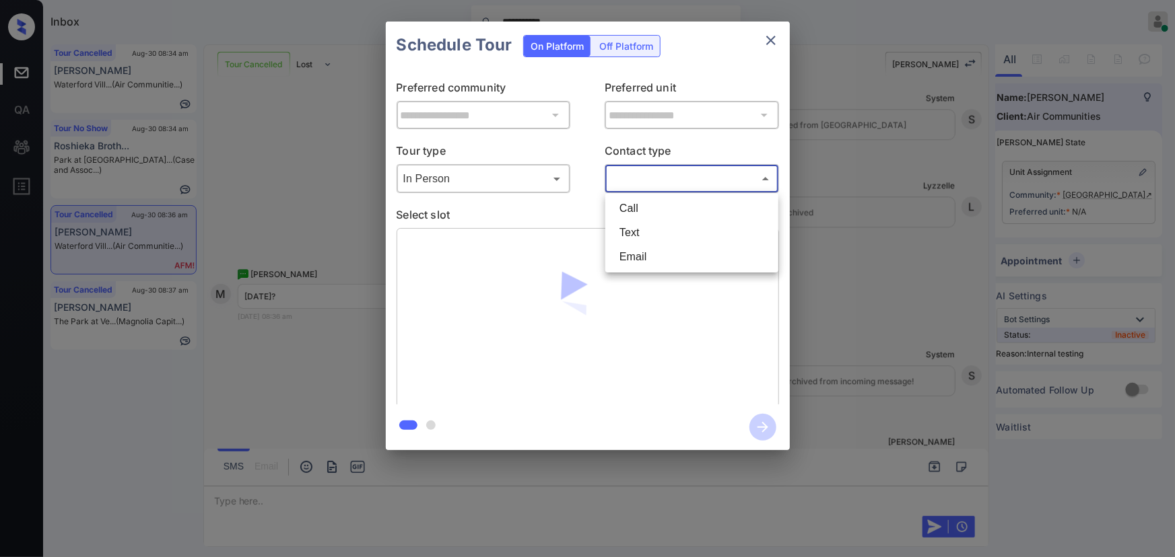
click at [621, 242] on li "Text" at bounding box center [692, 233] width 166 height 24
type input "****"
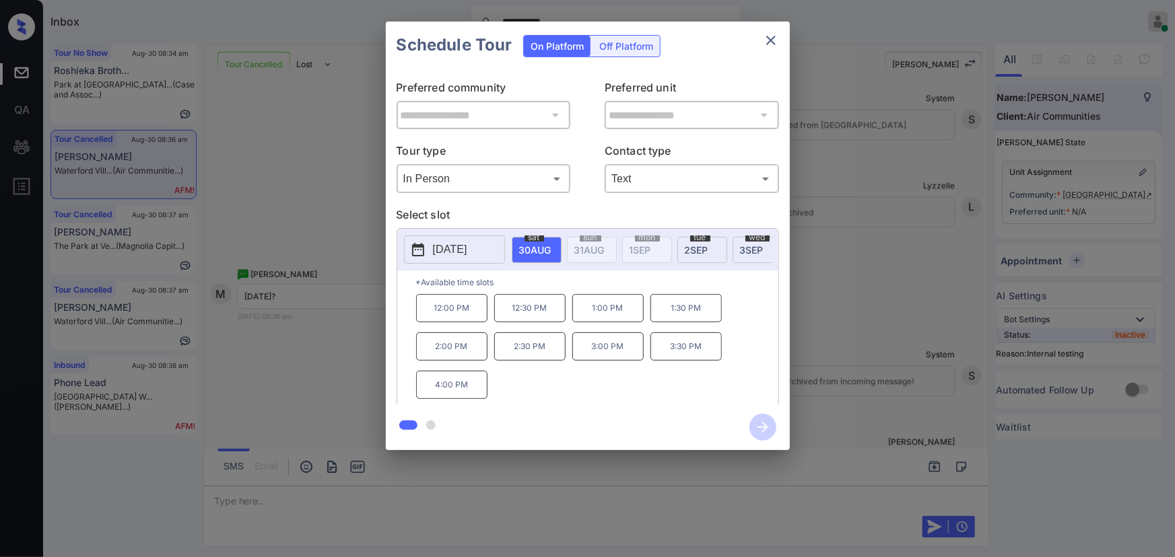
click at [551, 244] on span "[DATE]" at bounding box center [535, 249] width 32 height 11
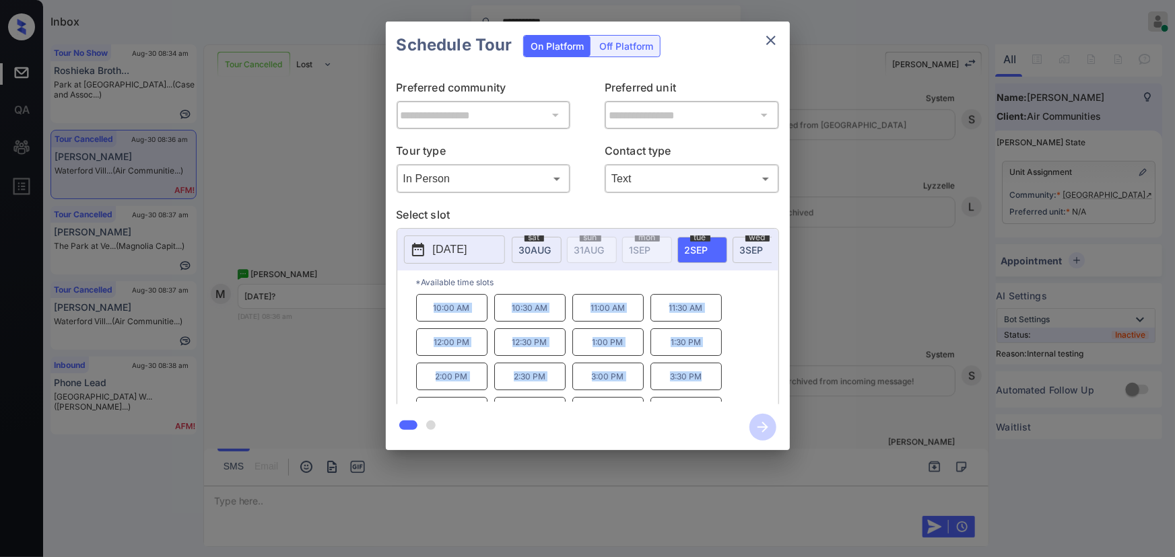
drag, startPoint x: 618, startPoint y: 370, endPoint x: 430, endPoint y: 316, distance: 196.1
click at [430, 316] on div "10:00 AM 10:30 AM 11:00 AM 11:30 AM 12:00 PM 12:30 PM 1:00 PM 1:30 PM 2:00 PM 2…" at bounding box center [597, 348] width 362 height 108
copy div "10:00 AM 10:30 AM 11:00 AM 11:30 AM 12:00 PM 12:30 PM 1:00 PM 1:30 PM 2:00 PM 2…"
click at [411, 489] on div at bounding box center [587, 278] width 1175 height 557
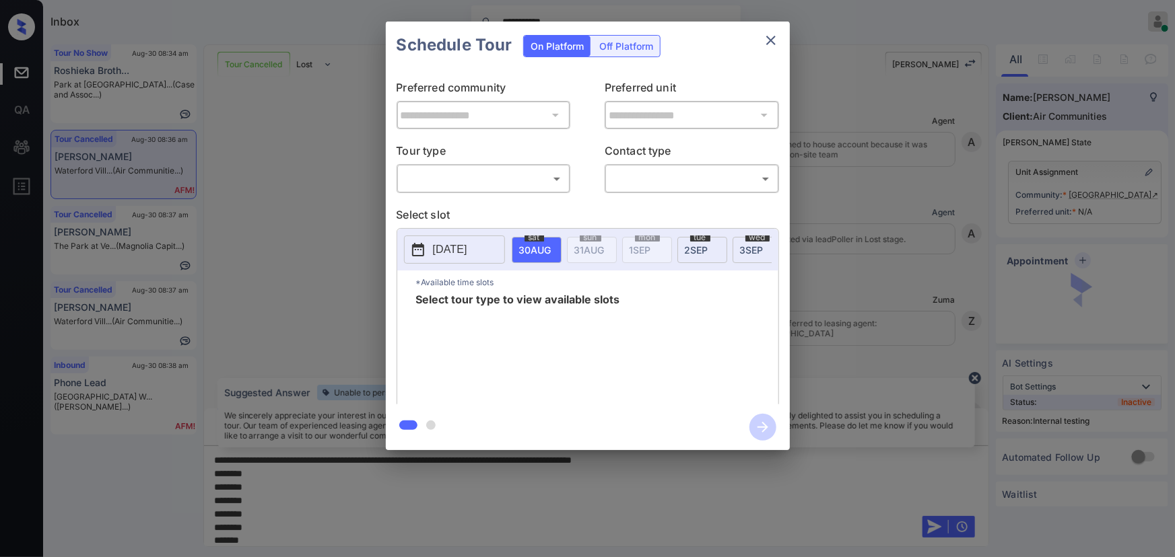
scroll to position [0, 6]
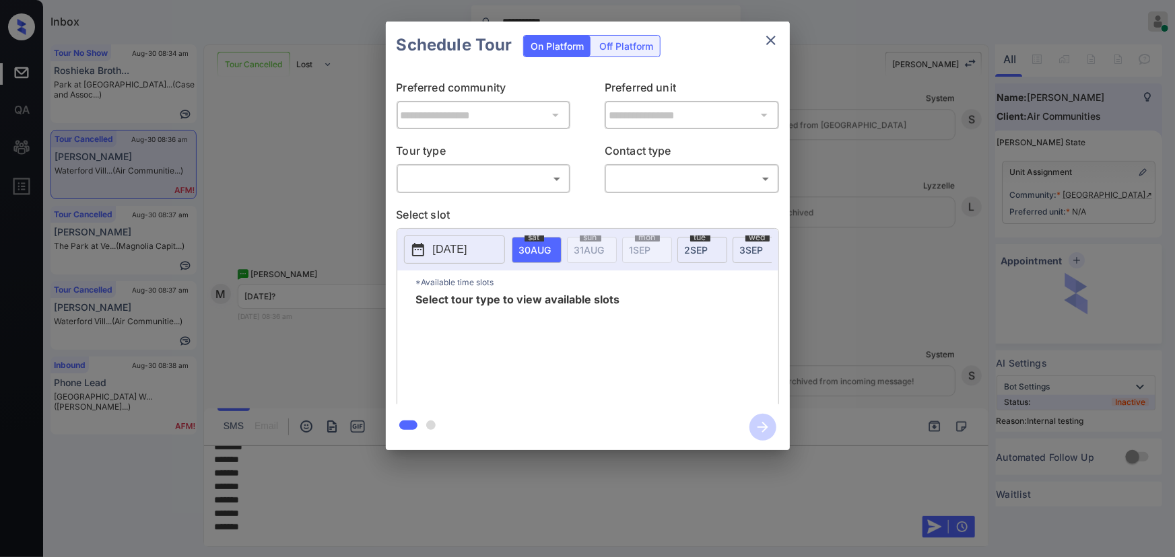
click at [524, 188] on body "**********" at bounding box center [587, 278] width 1175 height 557
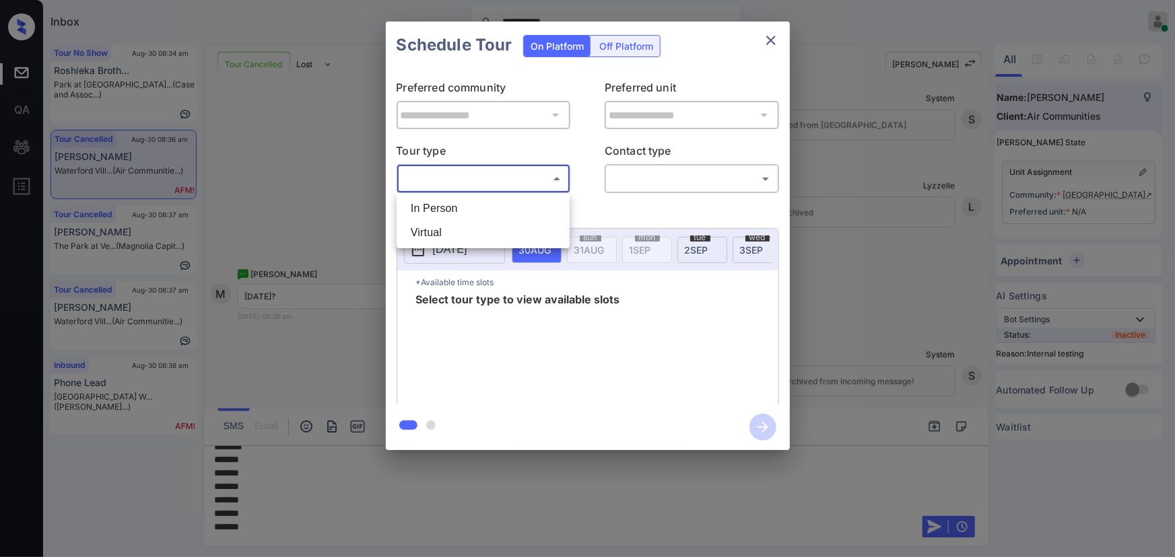
click at [484, 207] on li "In Person" at bounding box center [483, 209] width 166 height 24
type input "********"
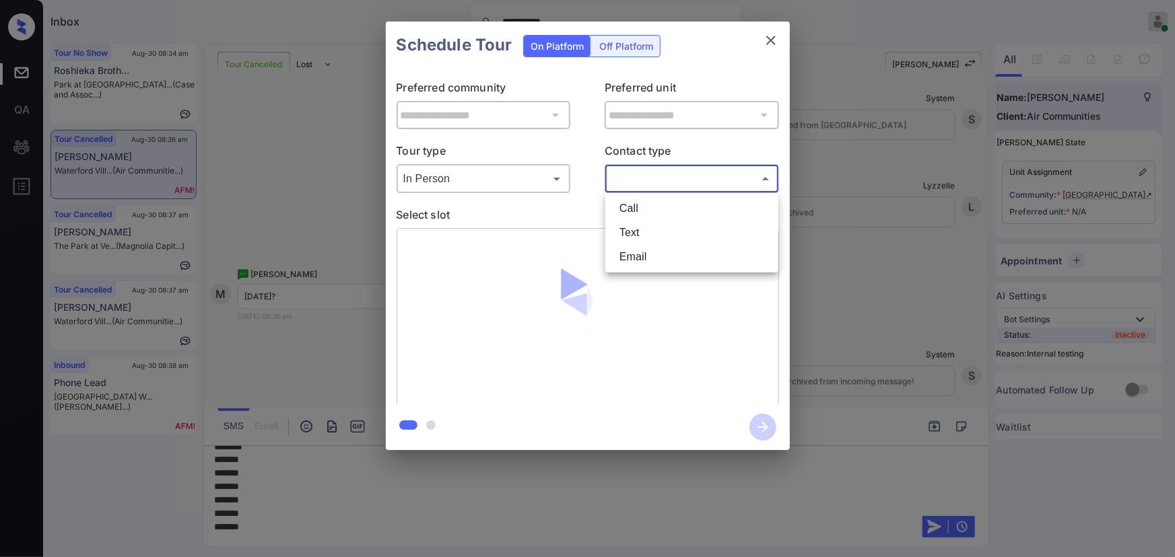
click at [669, 176] on body "**********" at bounding box center [587, 278] width 1175 height 557
click at [644, 223] on li "Text" at bounding box center [692, 233] width 166 height 24
type input "****"
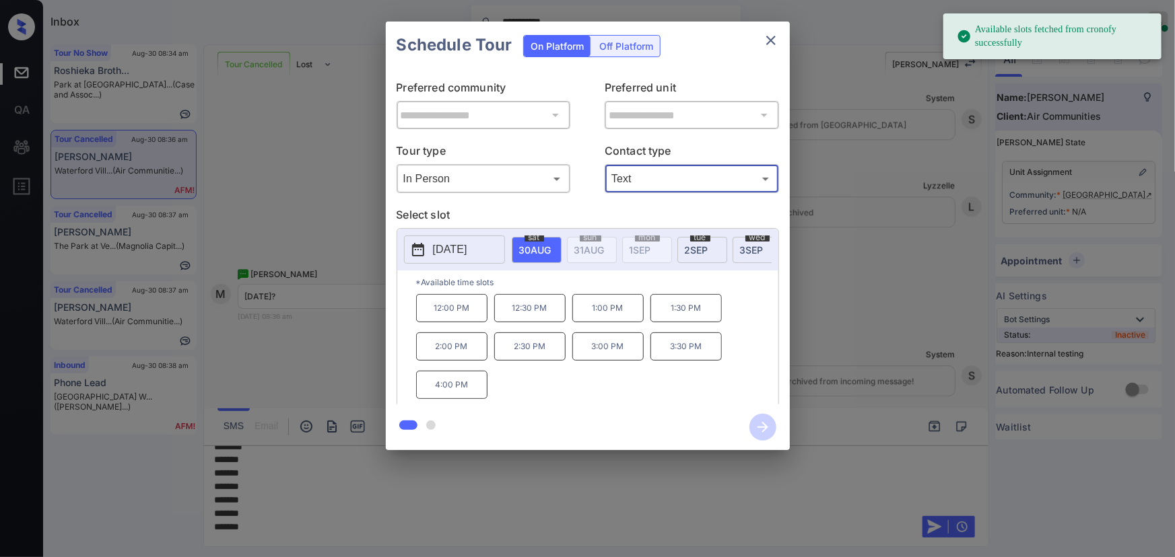
click at [551, 244] on span "[DATE]" at bounding box center [535, 249] width 32 height 11
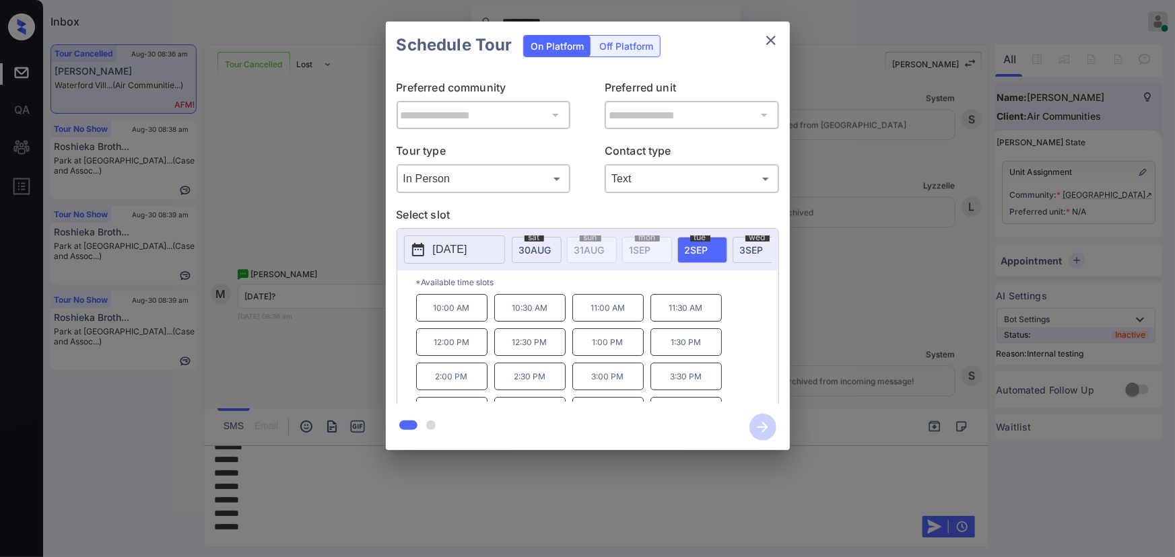
click at [871, 337] on div "**********" at bounding box center [587, 236] width 1175 height 472
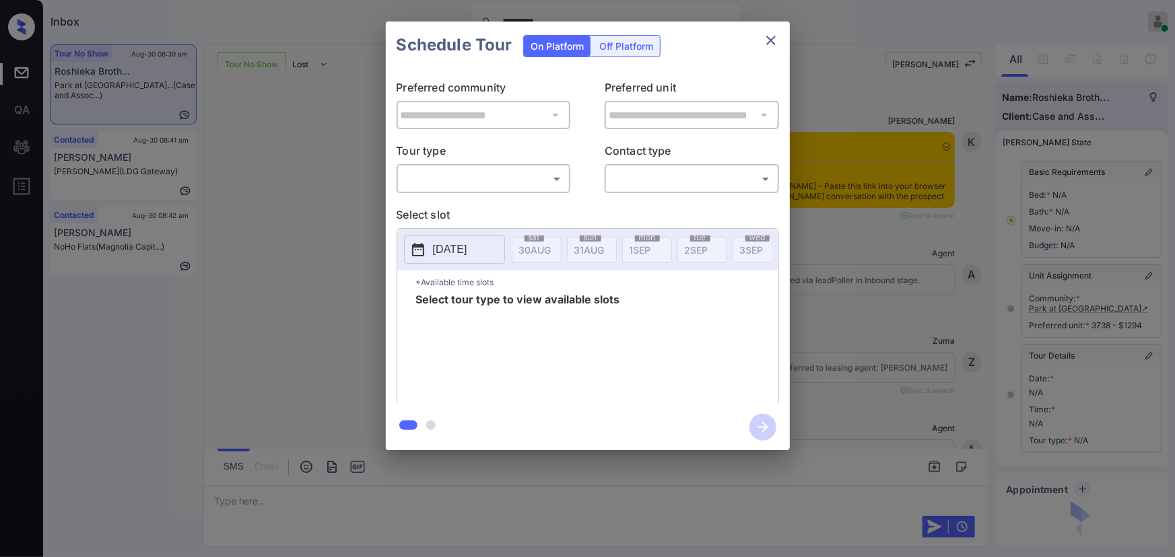
scroll to position [6678, 0]
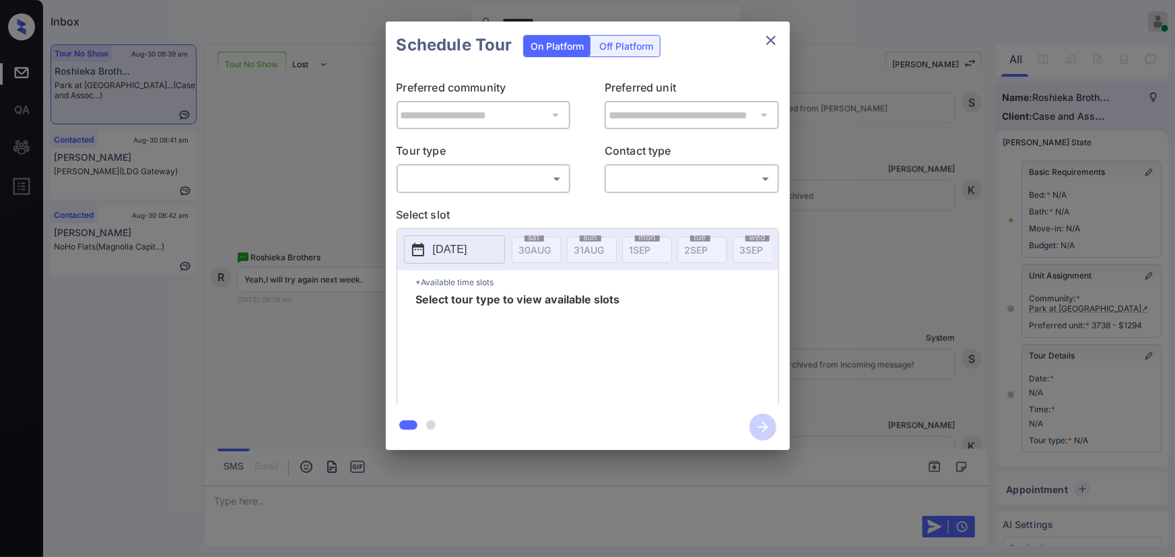
click at [459, 164] on div "​ ​" at bounding box center [484, 178] width 174 height 29
click at [459, 180] on body "Inbox ********* Kenneth Umali Online Set yourself offline Set yourself on break…" at bounding box center [587, 278] width 1175 height 557
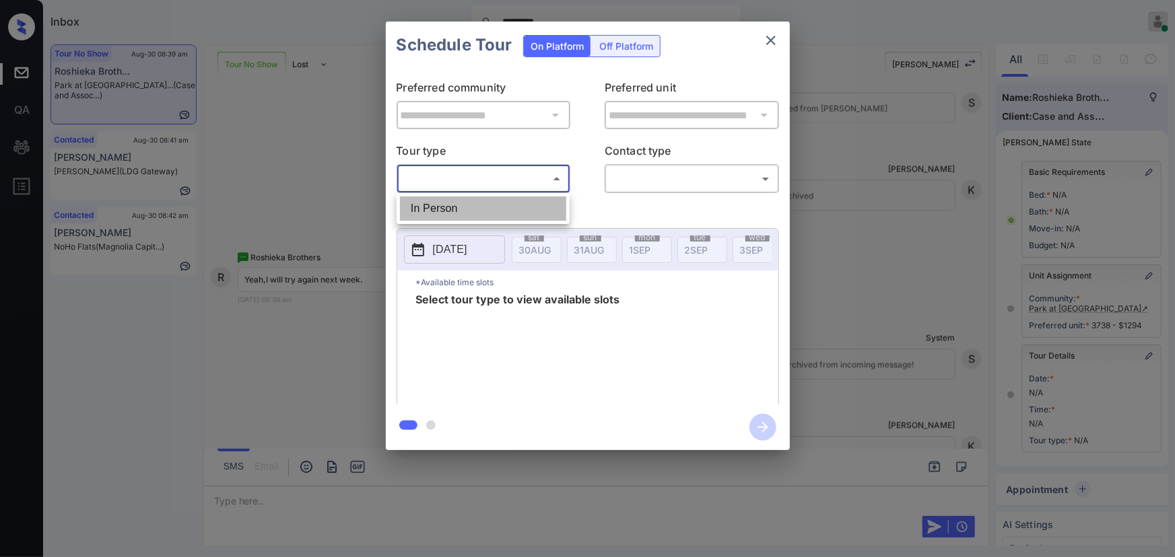
click at [456, 211] on li "In Person" at bounding box center [483, 209] width 166 height 24
type input "********"
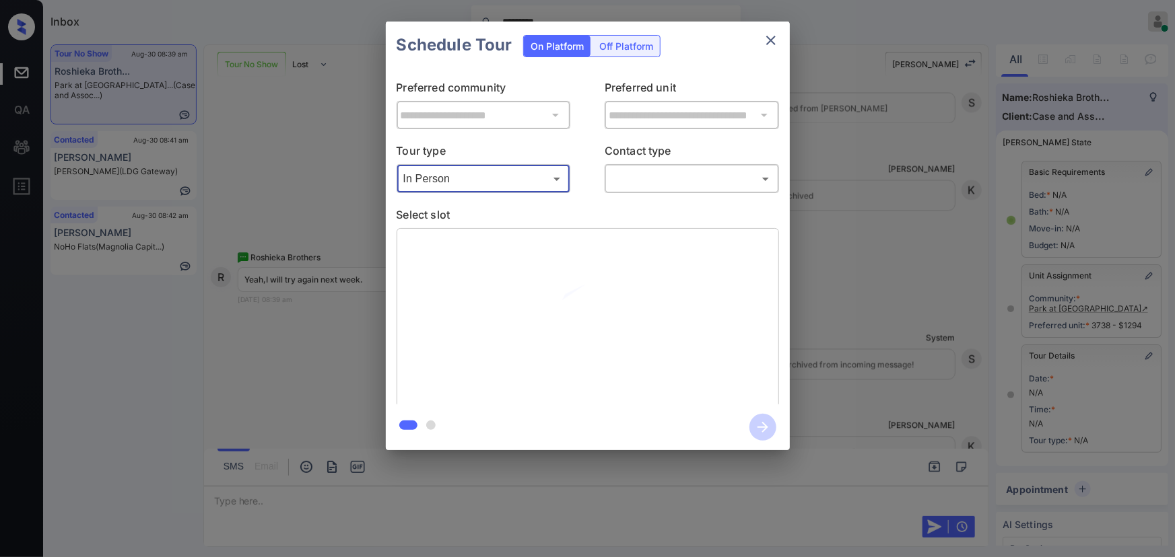
click at [639, 195] on div "**********" at bounding box center [588, 237] width 404 height 336
click at [649, 187] on body "Inbox ********* Kenneth Umali Online Set yourself offline Set yourself on break…" at bounding box center [587, 278] width 1175 height 557
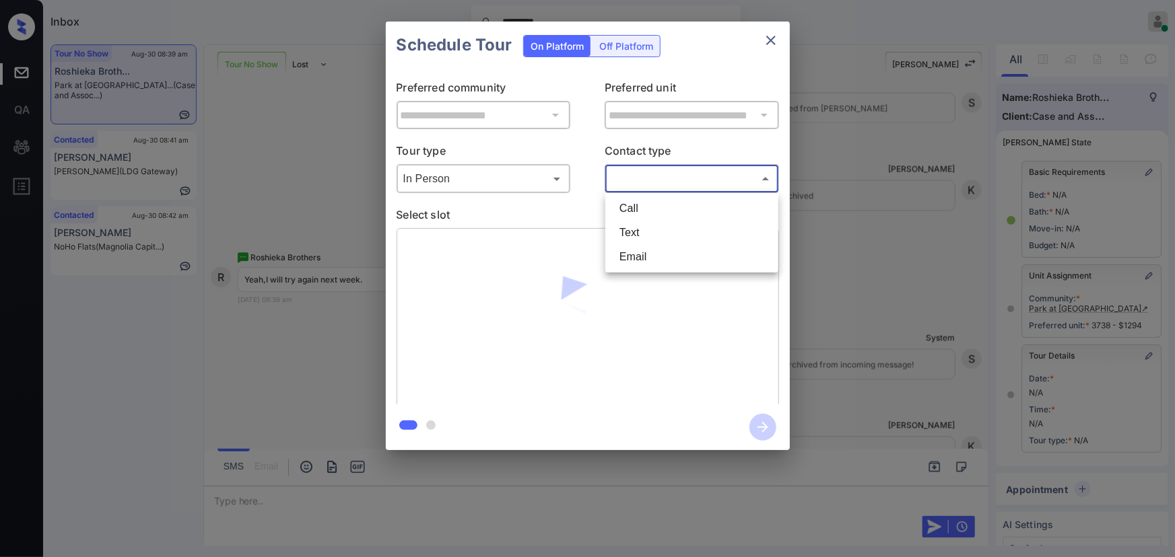
click at [646, 229] on li "Text" at bounding box center [692, 233] width 166 height 24
type input "****"
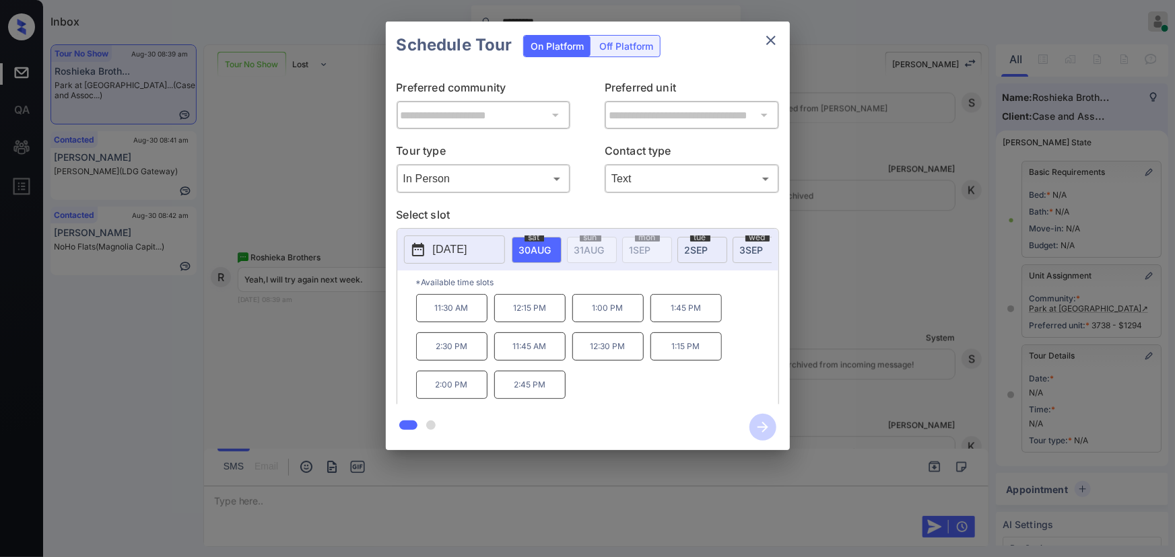
click at [467, 250] on p "[DATE]" at bounding box center [450, 250] width 34 height 16
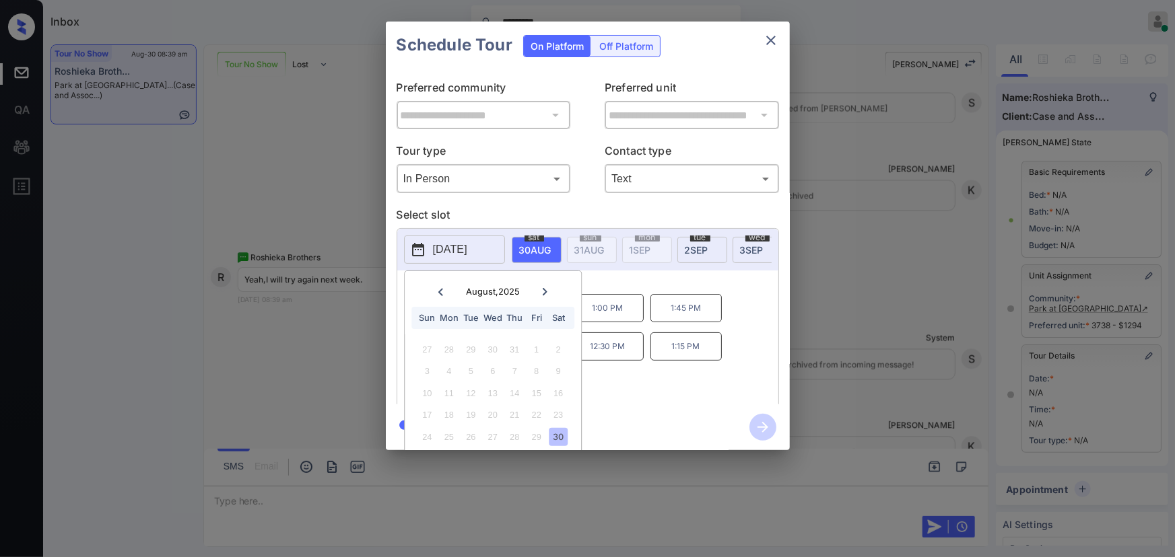
scroll to position [38, 0]
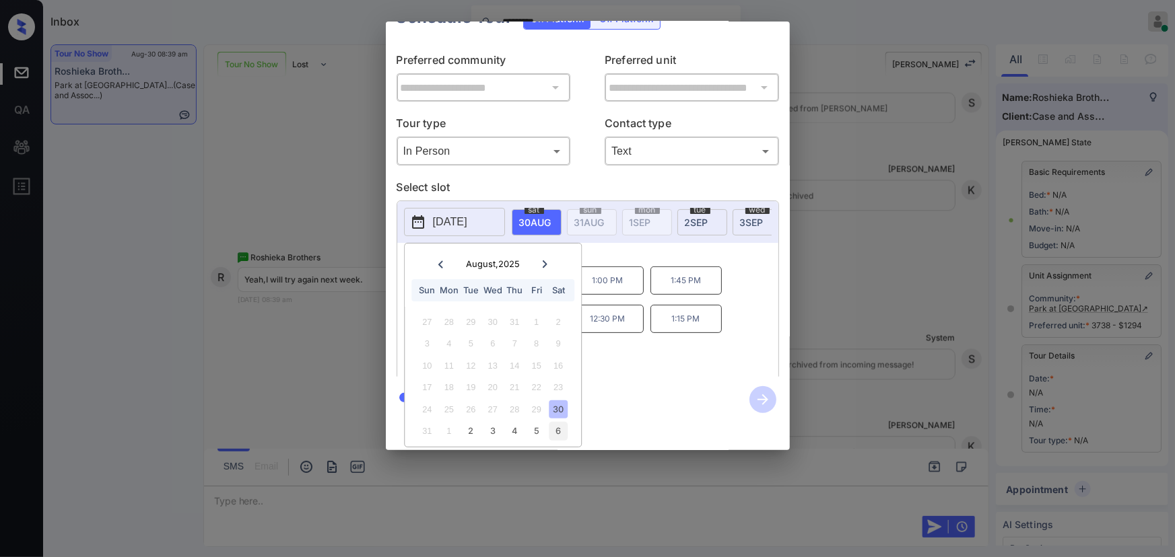
click at [557, 422] on div "6" at bounding box center [558, 431] width 18 height 18
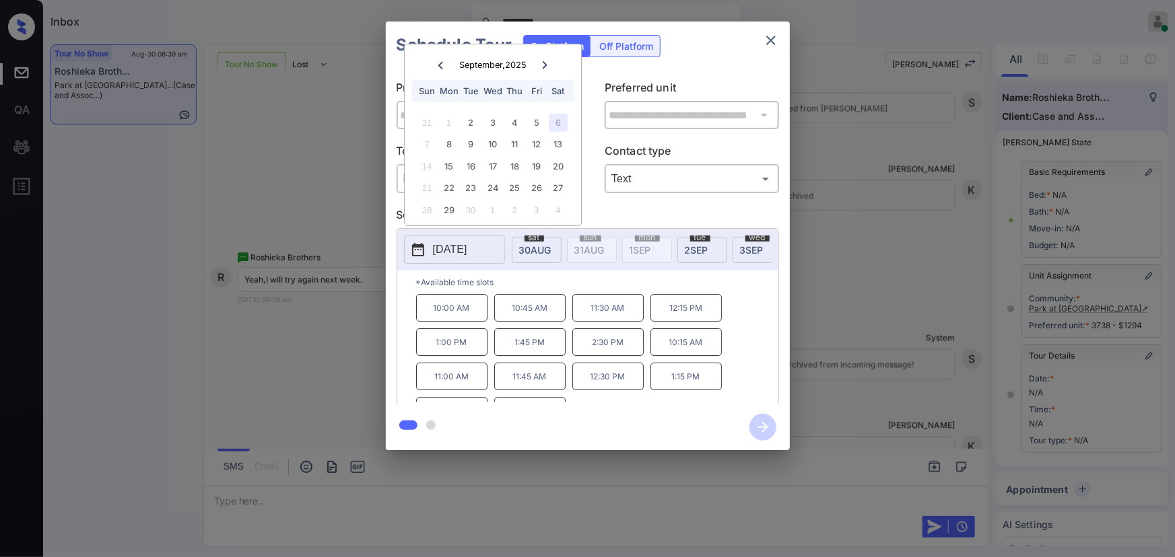
scroll to position [0, 0]
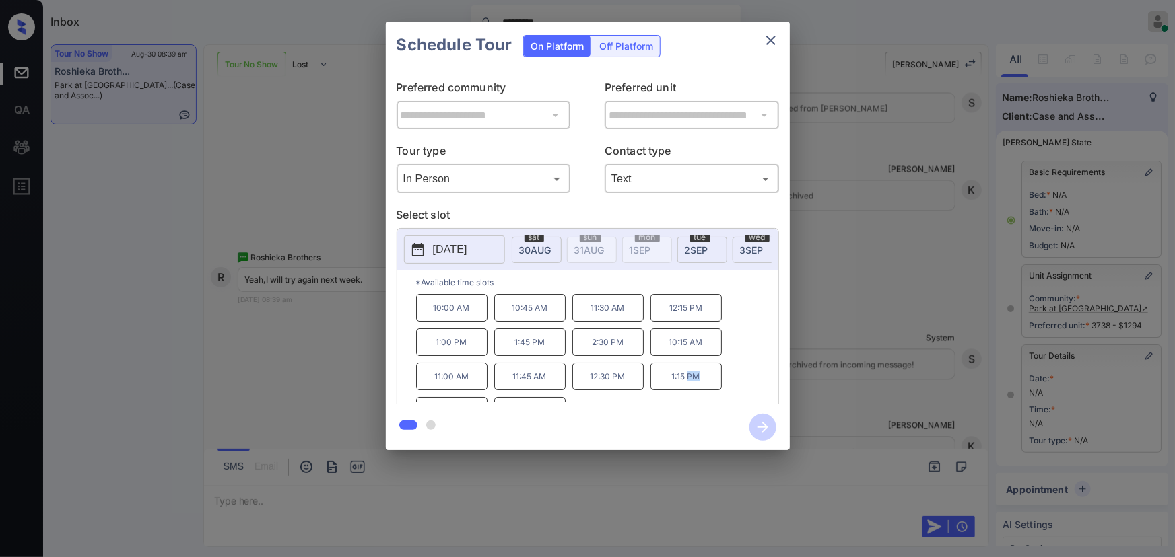
drag, startPoint x: 707, startPoint y: 384, endPoint x: 687, endPoint y: 382, distance: 19.7
click at [687, 382] on p "1:15 PM" at bounding box center [685, 377] width 71 height 28
click at [709, 383] on p "1:15 PM" at bounding box center [685, 377] width 71 height 28
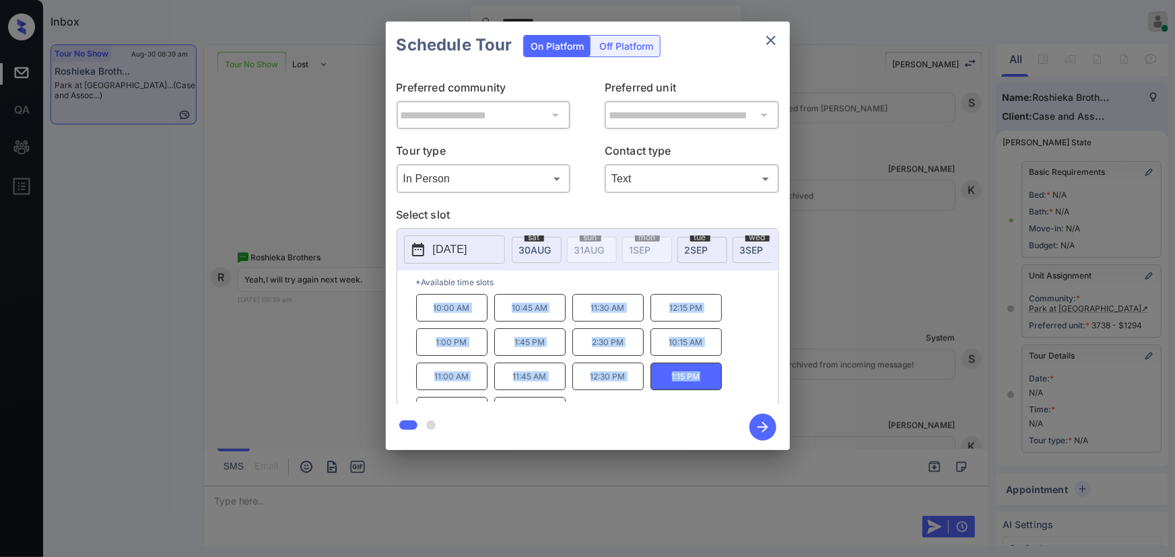
copy div "10:00 AM 10:45 AM 11:30 AM 12:15 PM 1:00 PM 1:45 PM 2:30 PM 10:15 AM 11:00 AM 1…"
drag, startPoint x: 707, startPoint y: 383, endPoint x: 425, endPoint y: 313, distance: 290.7
click at [425, 313] on div "10:00 AM 10:45 AM 11:30 AM 12:15 PM 1:00 PM 1:45 PM 2:30 PM 10:15 AM 11:00 AM 1…" at bounding box center [597, 348] width 362 height 108
click at [432, 499] on div at bounding box center [587, 278] width 1175 height 557
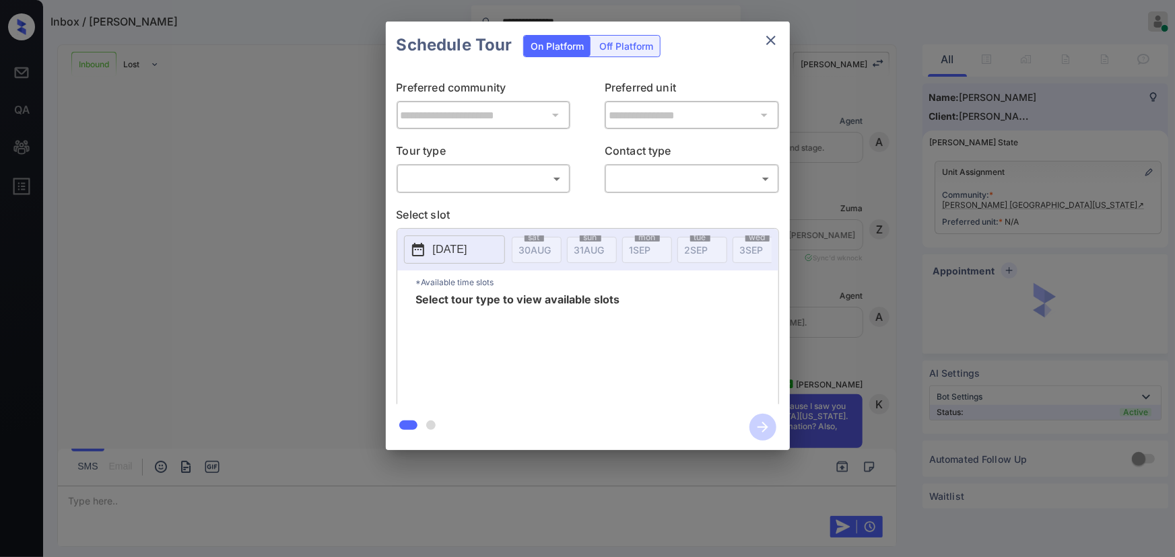
scroll to position [669, 0]
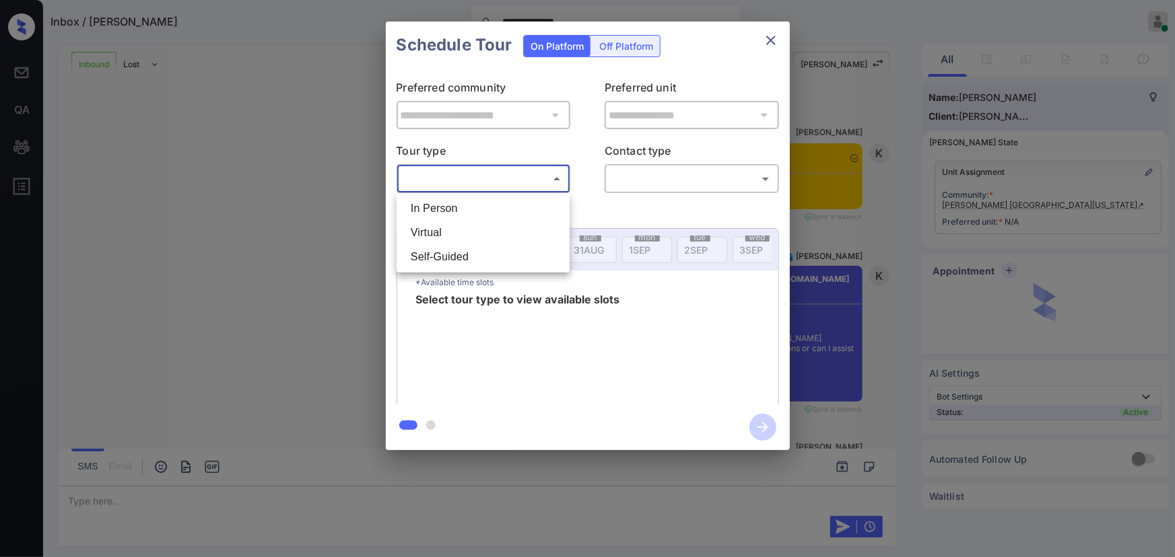
click at [469, 181] on body "**********" at bounding box center [587, 278] width 1175 height 557
click at [456, 214] on li "In Person" at bounding box center [483, 209] width 166 height 24
type input "********"
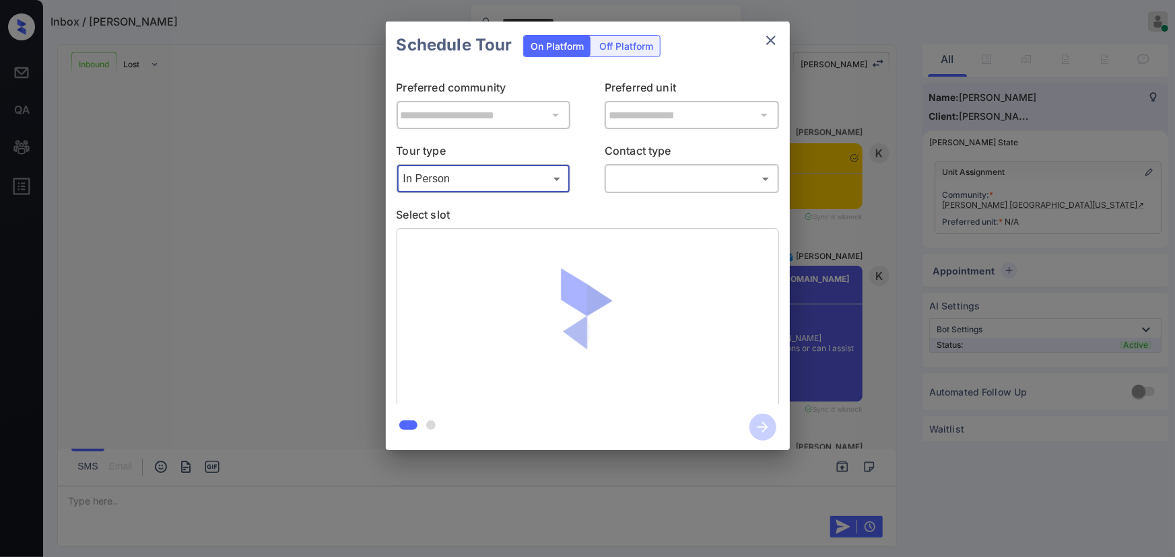
click at [643, 178] on body "**********" at bounding box center [587, 278] width 1175 height 557
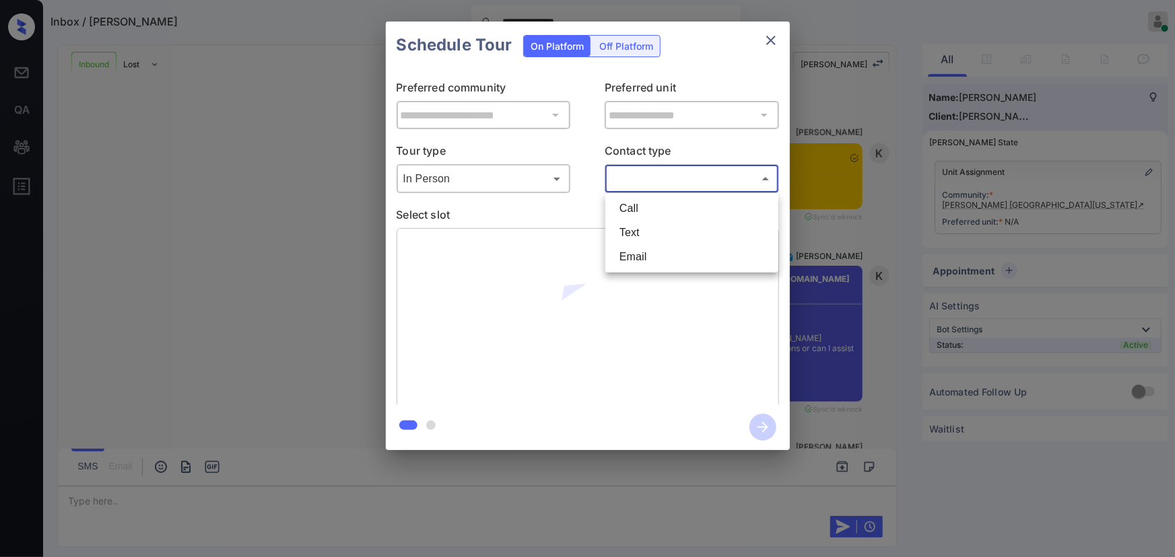
drag, startPoint x: 630, startPoint y: 226, endPoint x: 619, endPoint y: 233, distance: 12.7
click at [632, 227] on li "Text" at bounding box center [692, 233] width 166 height 24
type input "****"
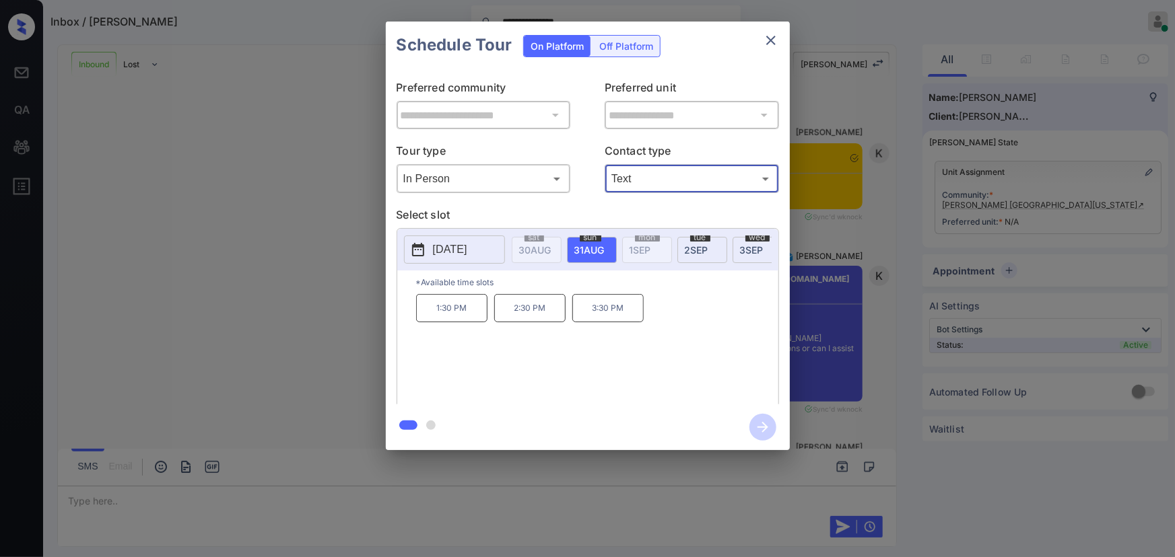
click at [551, 245] on span "[DATE]" at bounding box center [535, 249] width 32 height 11
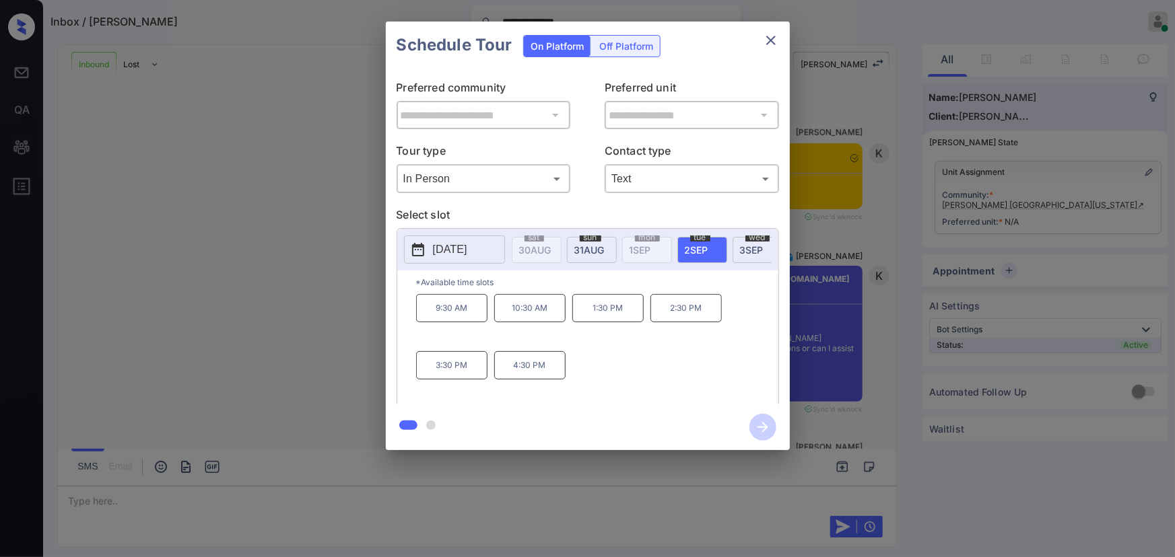
click at [455, 316] on p "9:30 AM" at bounding box center [451, 308] width 71 height 28
click at [1141, 198] on div "**********" at bounding box center [587, 236] width 1175 height 472
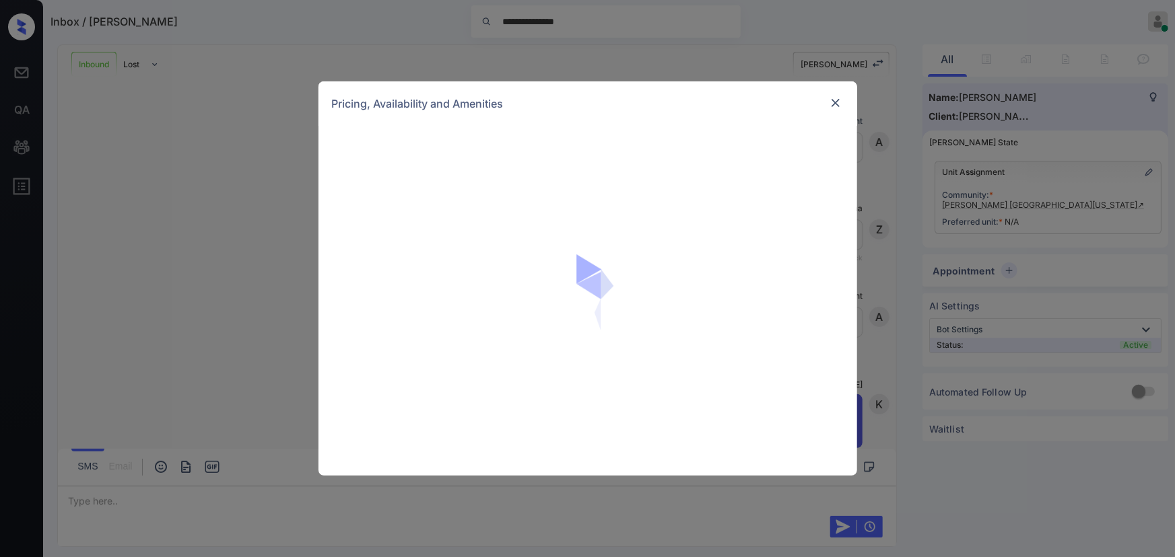
scroll to position [669, 0]
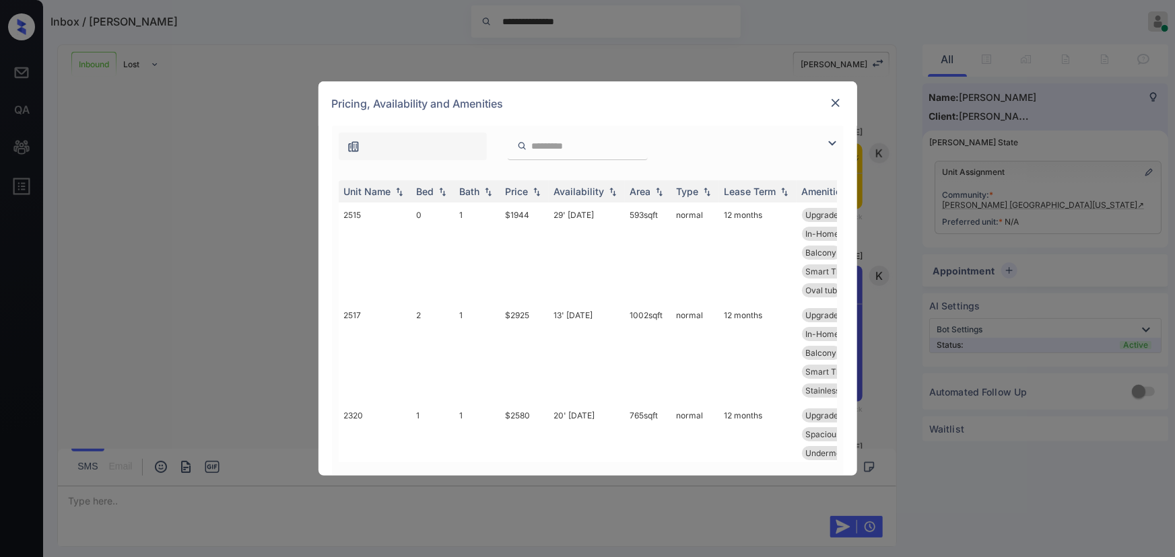
click at [828, 145] on img at bounding box center [832, 143] width 16 height 16
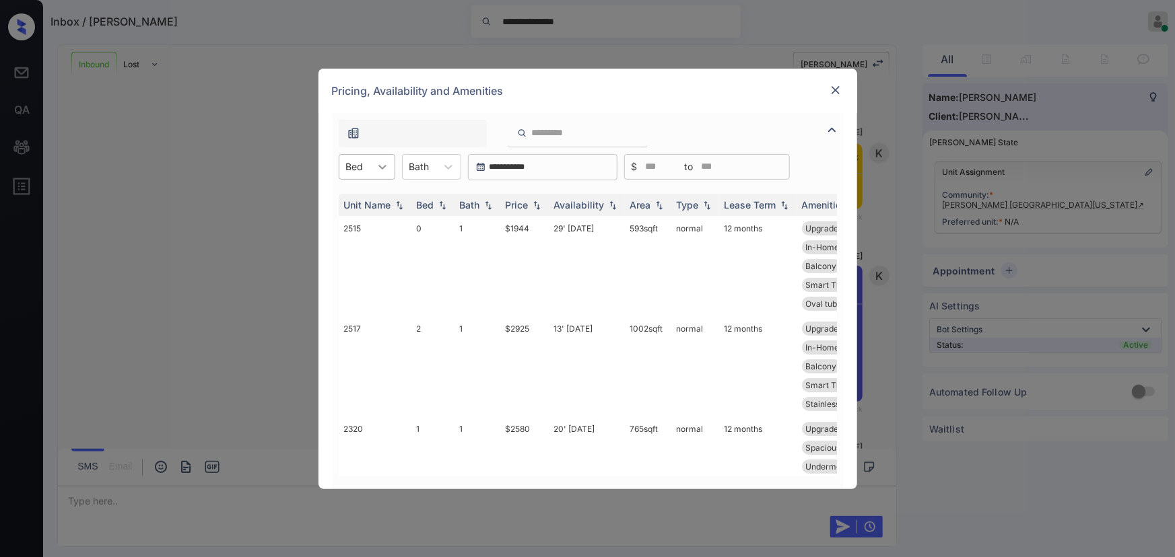
click at [380, 166] on icon at bounding box center [382, 167] width 8 height 5
click at [353, 245] on div "2" at bounding box center [367, 248] width 57 height 24
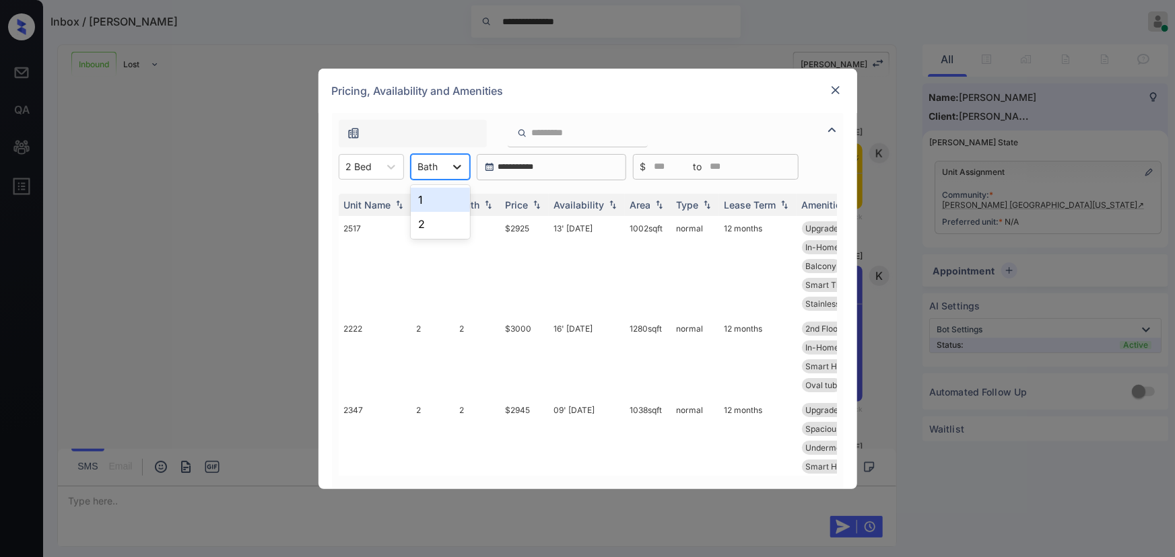
click at [452, 168] on icon at bounding box center [456, 166] width 13 height 13
click at [426, 201] on div "1" at bounding box center [440, 200] width 59 height 24
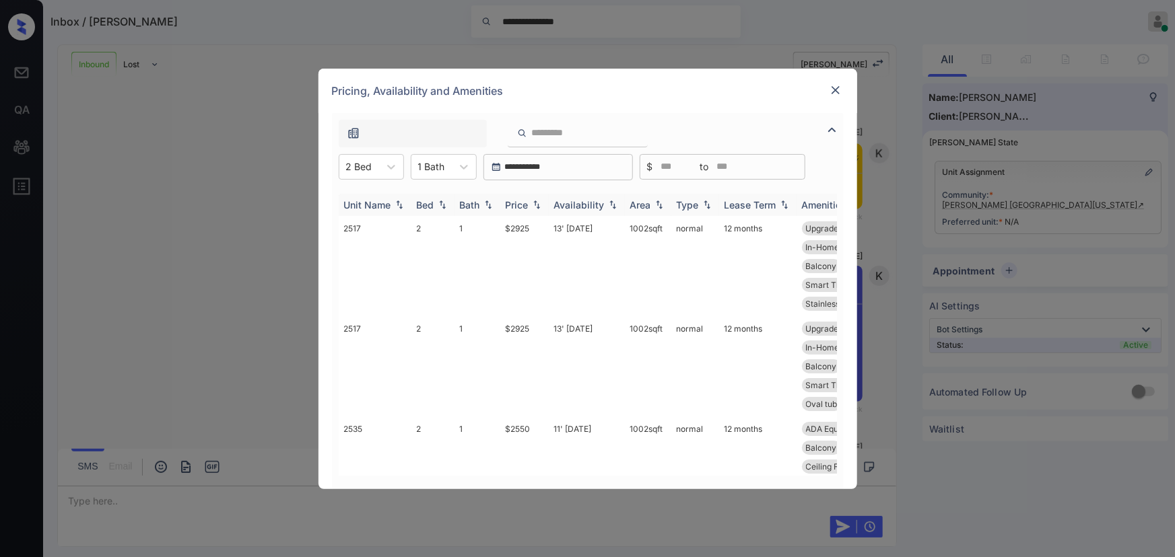
click at [540, 201] on img at bounding box center [536, 204] width 13 height 9
click at [536, 207] on img at bounding box center [536, 205] width 13 height 10
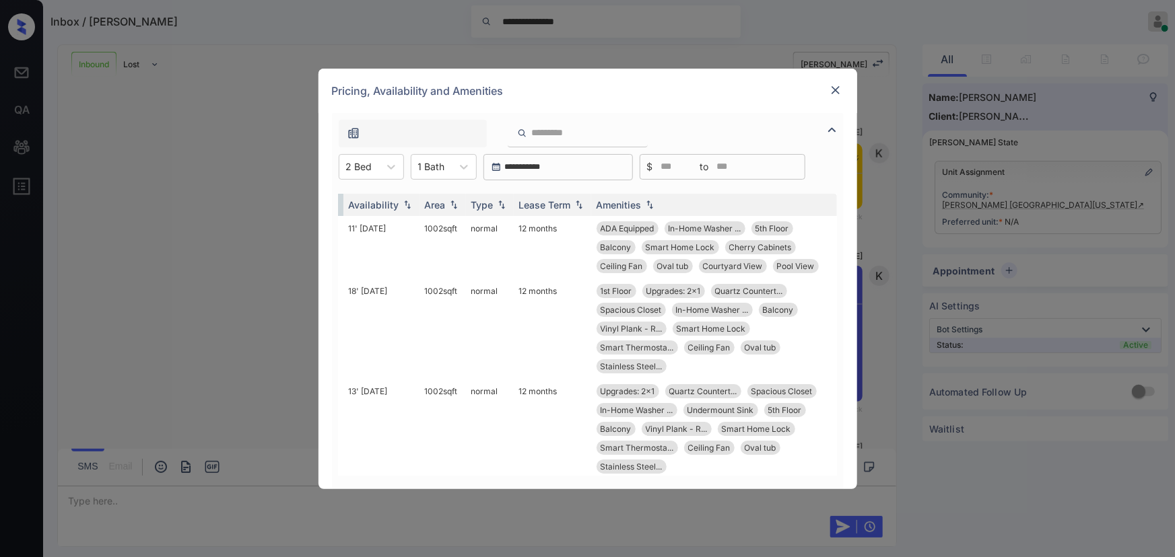
scroll to position [0, 214]
click at [483, 230] on td "normal" at bounding box center [490, 247] width 48 height 63
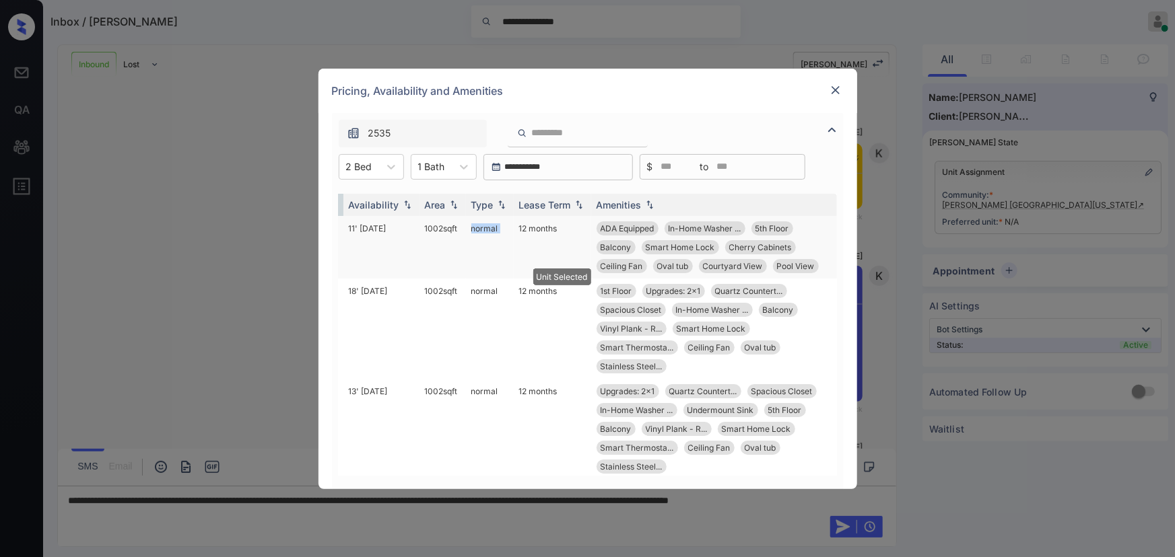
drag, startPoint x: 486, startPoint y: 229, endPoint x: 495, endPoint y: 227, distance: 9.0
click at [489, 229] on td "normal" at bounding box center [490, 247] width 48 height 63
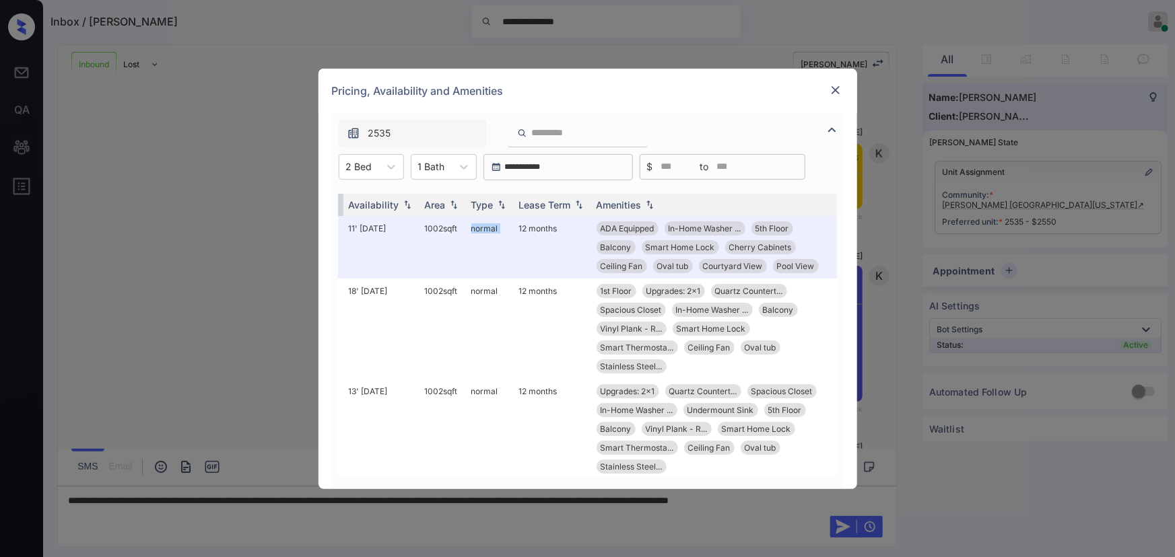
click at [833, 88] on img at bounding box center [835, 89] width 13 height 13
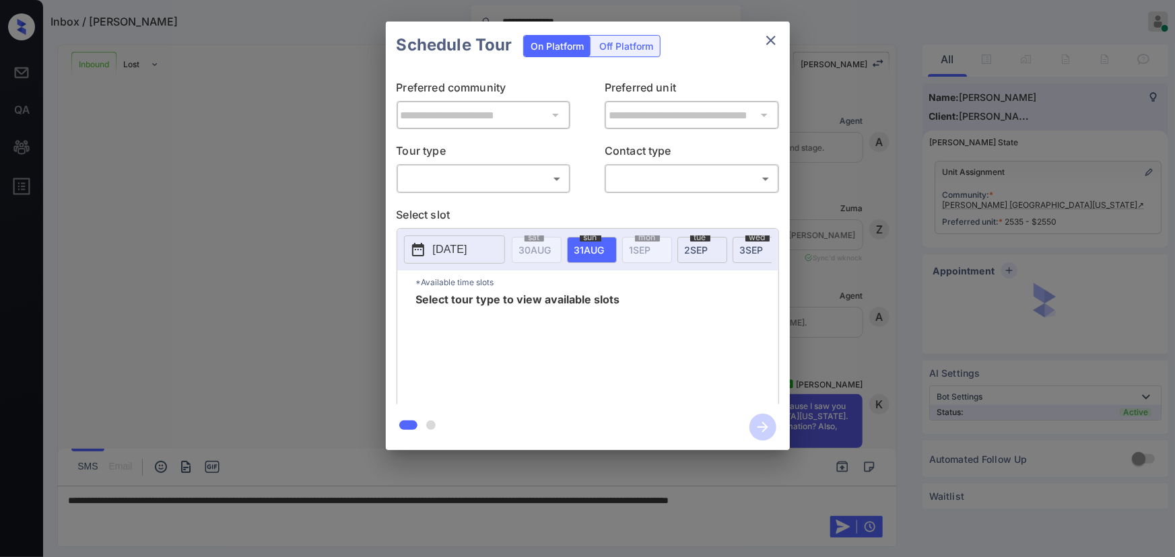
scroll to position [1037, 0]
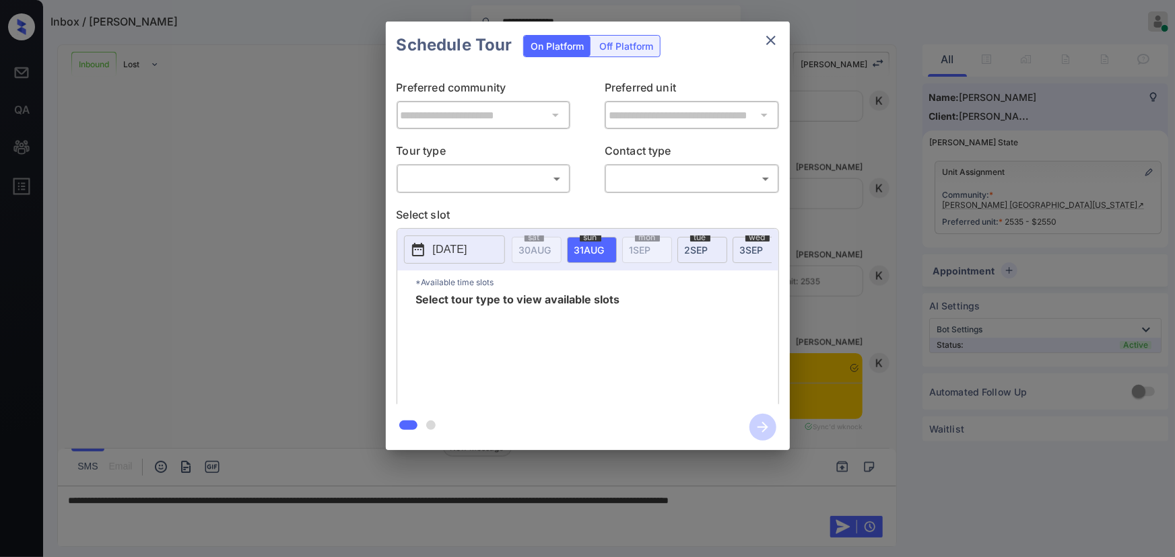
click at [494, 182] on body "**********" at bounding box center [587, 278] width 1175 height 557
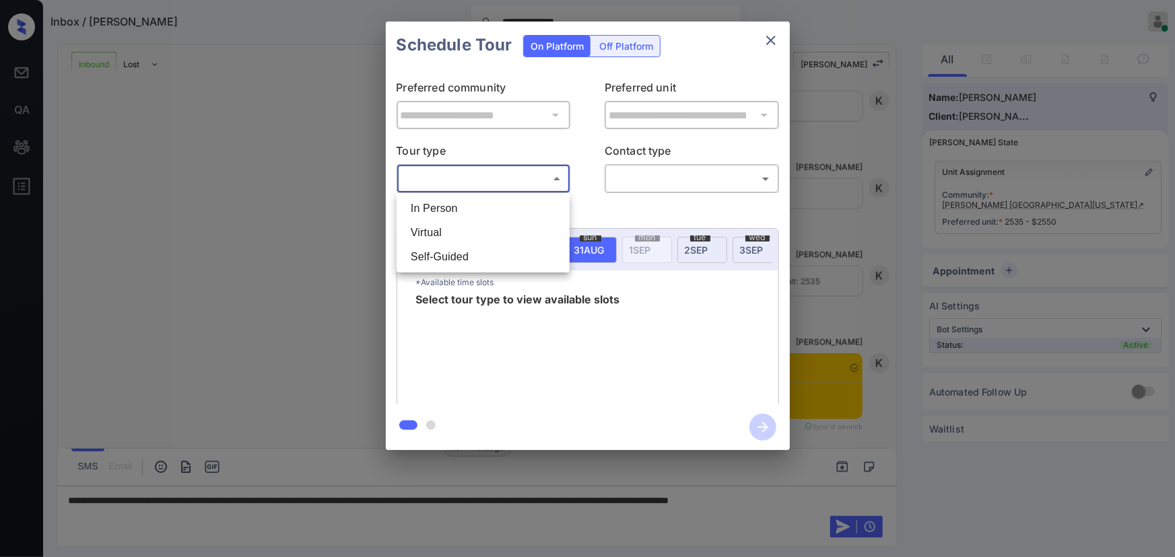
drag, startPoint x: 454, startPoint y: 209, endPoint x: 611, endPoint y: 193, distance: 157.7
click at [460, 209] on li "In Person" at bounding box center [483, 209] width 166 height 24
type input "********"
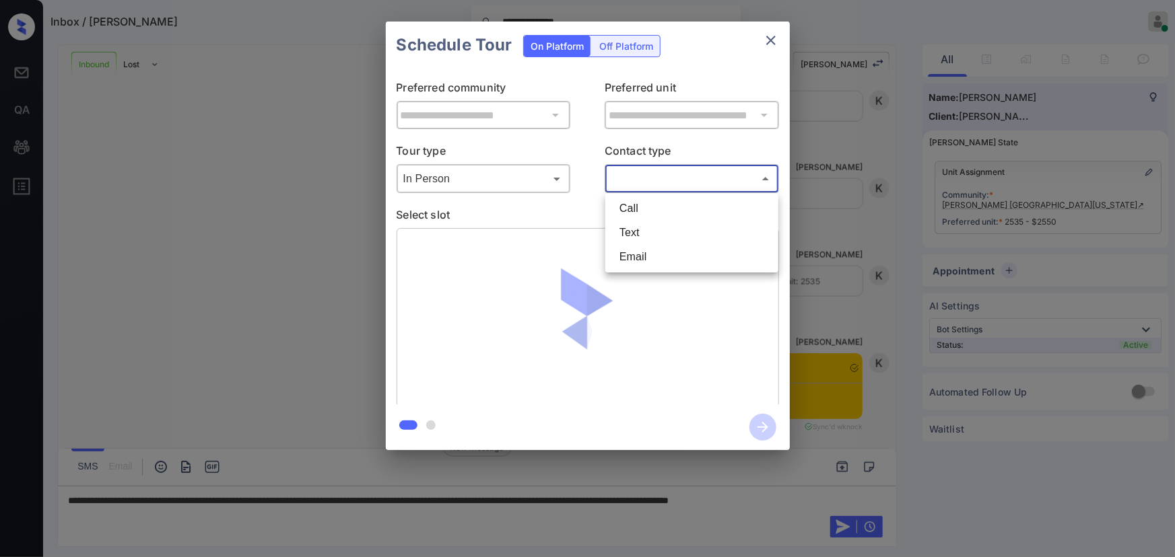
click at [693, 173] on body "**********" at bounding box center [587, 278] width 1175 height 557
click at [636, 228] on li "Text" at bounding box center [692, 233] width 166 height 24
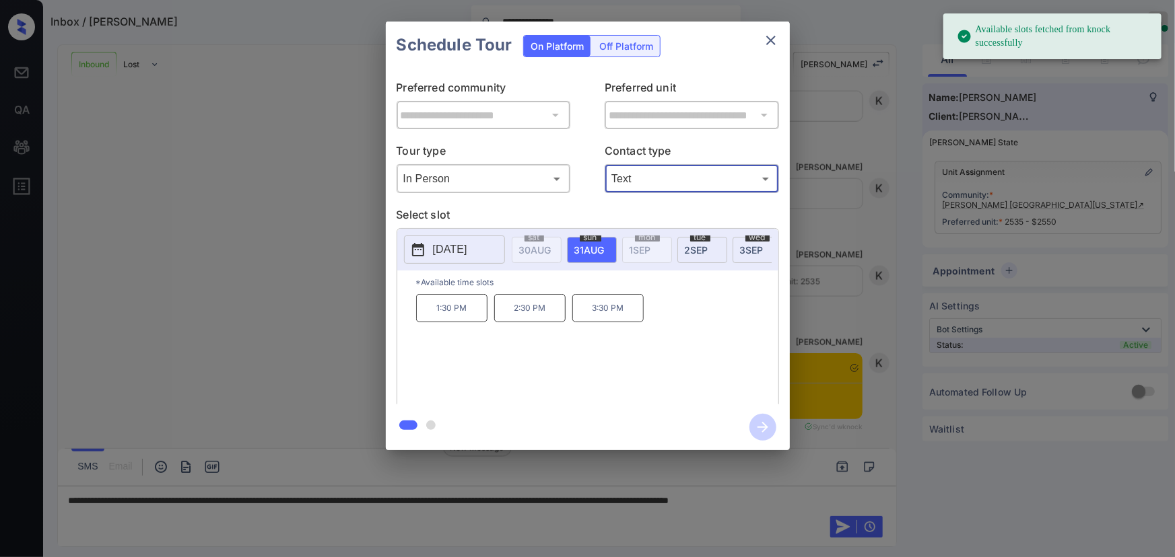
click at [551, 244] on span "[DATE]" at bounding box center [535, 249] width 32 height 11
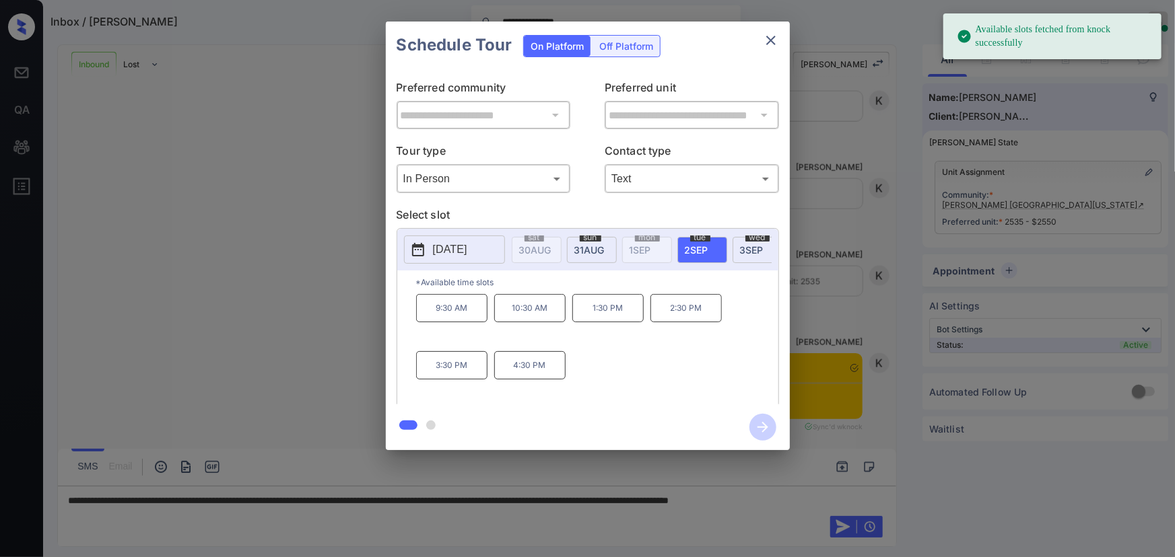
click at [450, 313] on p "9:30 AM" at bounding box center [451, 308] width 71 height 28
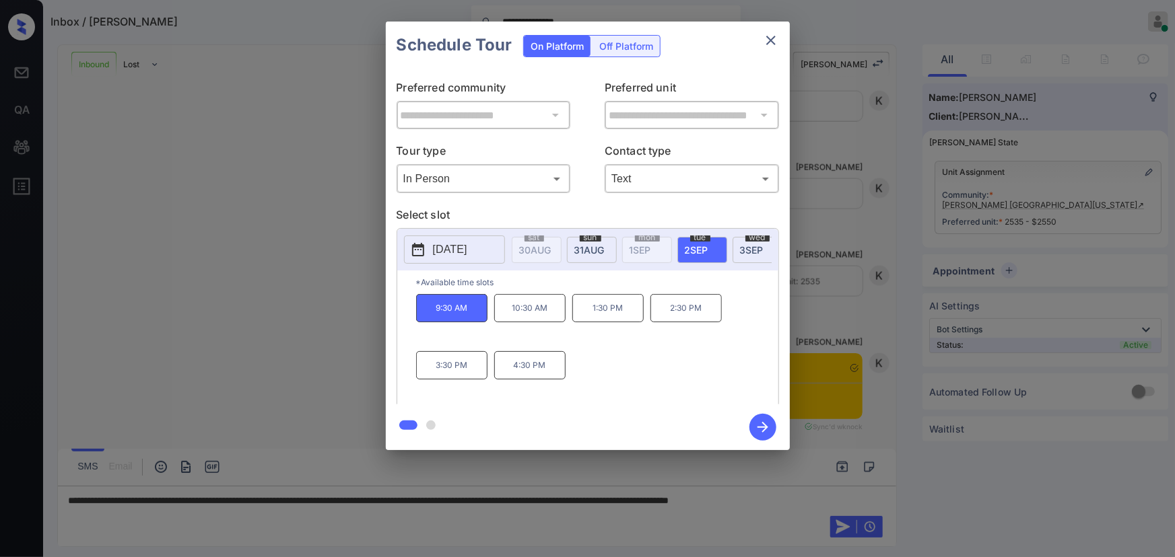
click at [754, 175] on body "**********" at bounding box center [587, 278] width 1175 height 557
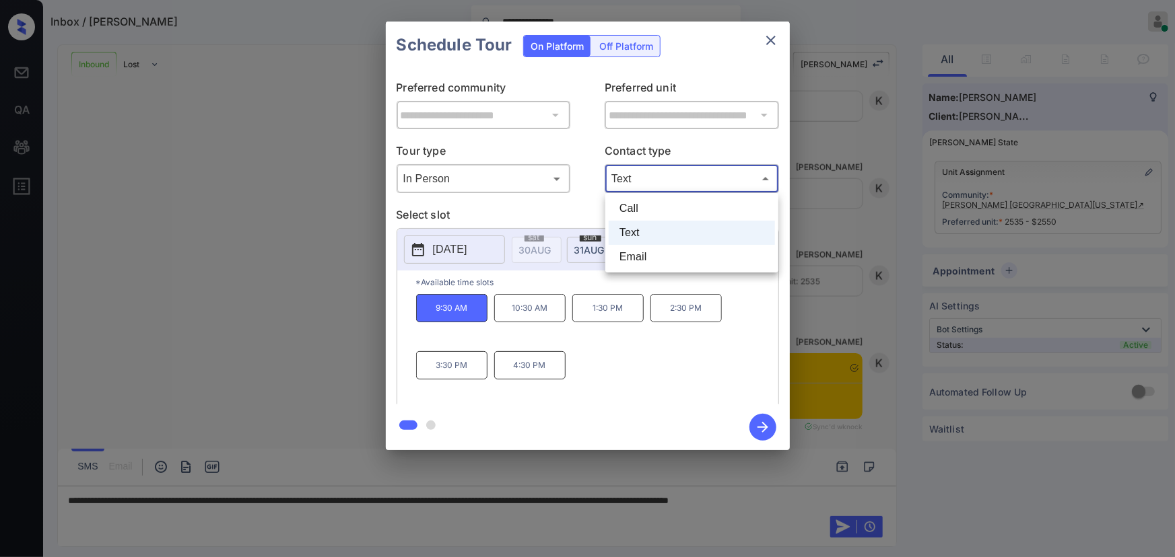
click at [677, 203] on li "Call" at bounding box center [692, 209] width 166 height 24
type input "****"
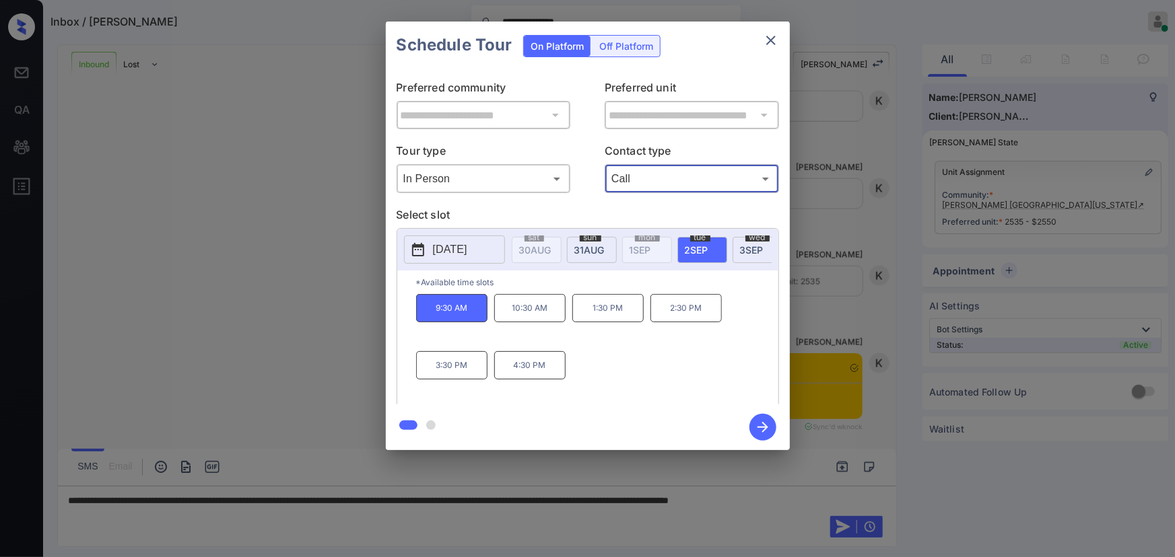
click at [761, 427] on icon "button" at bounding box center [762, 427] width 11 height 11
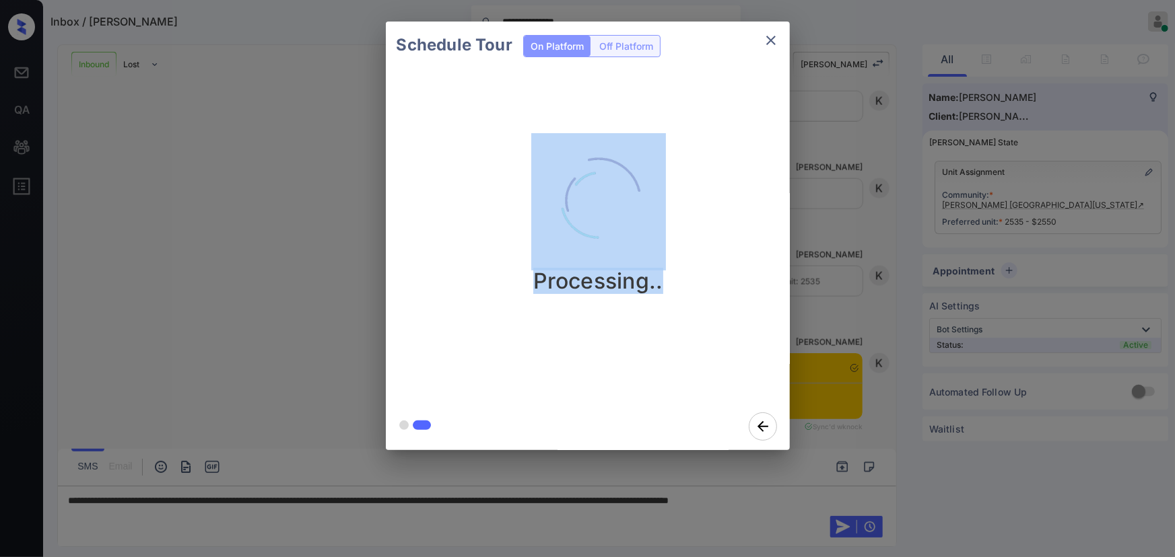
drag, startPoint x: 685, startPoint y: 288, endPoint x: 483, endPoint y: 273, distance: 202.6
click at [483, 273] on div "Processing.." at bounding box center [599, 213] width 404 height 161
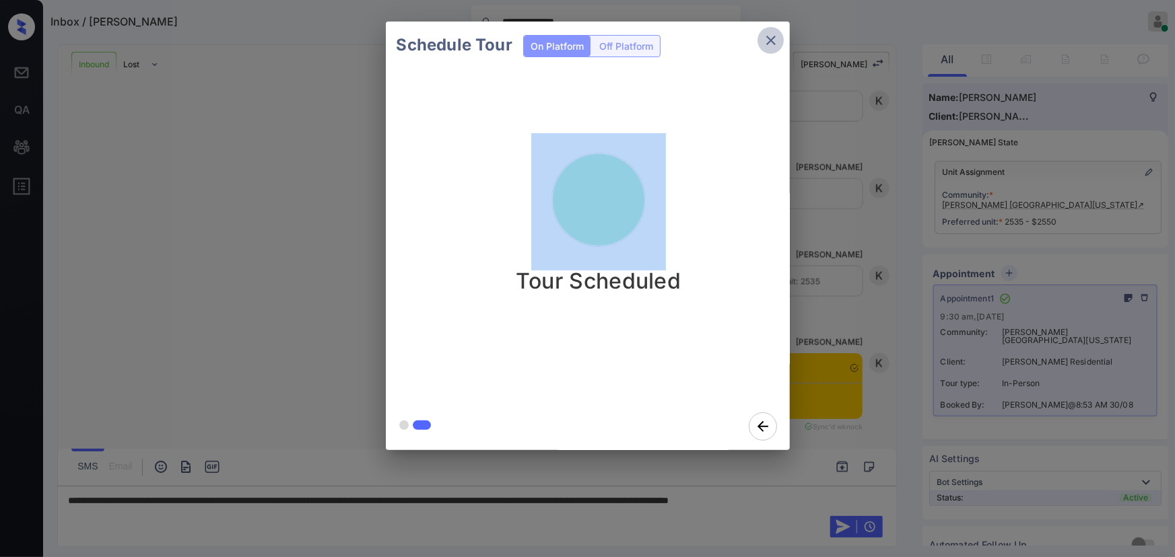
click at [768, 39] on icon "close" at bounding box center [771, 40] width 16 height 16
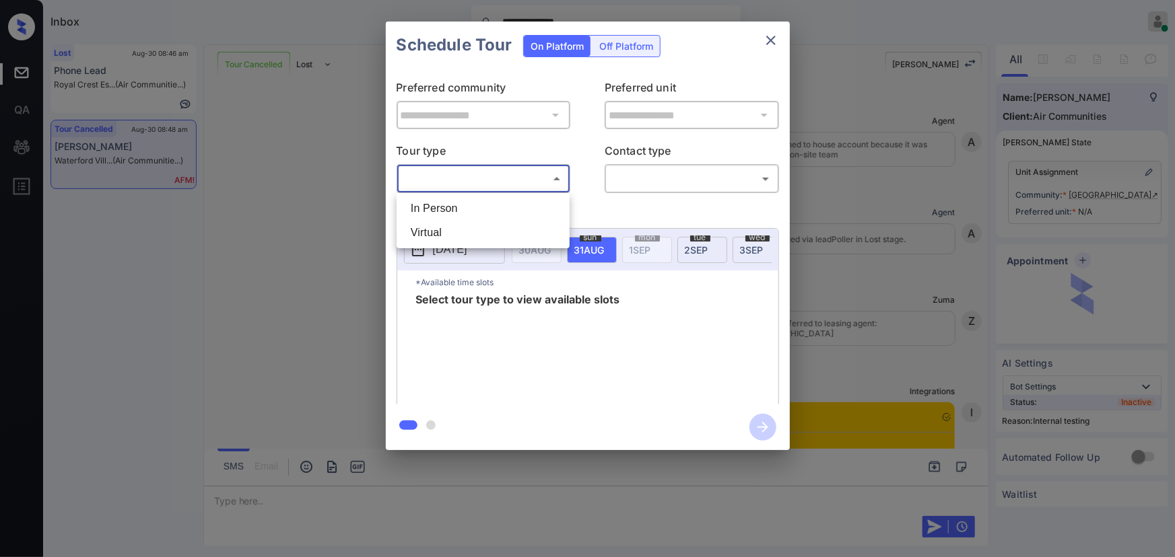
scroll to position [5456, 0]
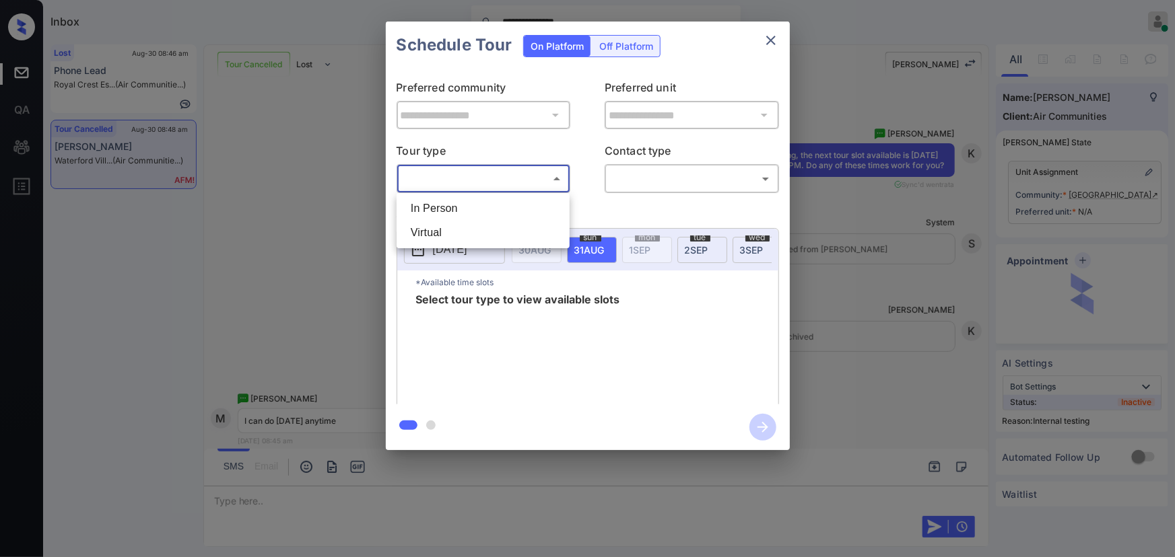
drag, startPoint x: 431, startPoint y: 204, endPoint x: 579, endPoint y: 182, distance: 149.8
click at [434, 203] on li "In Person" at bounding box center [483, 209] width 166 height 24
type input "********"
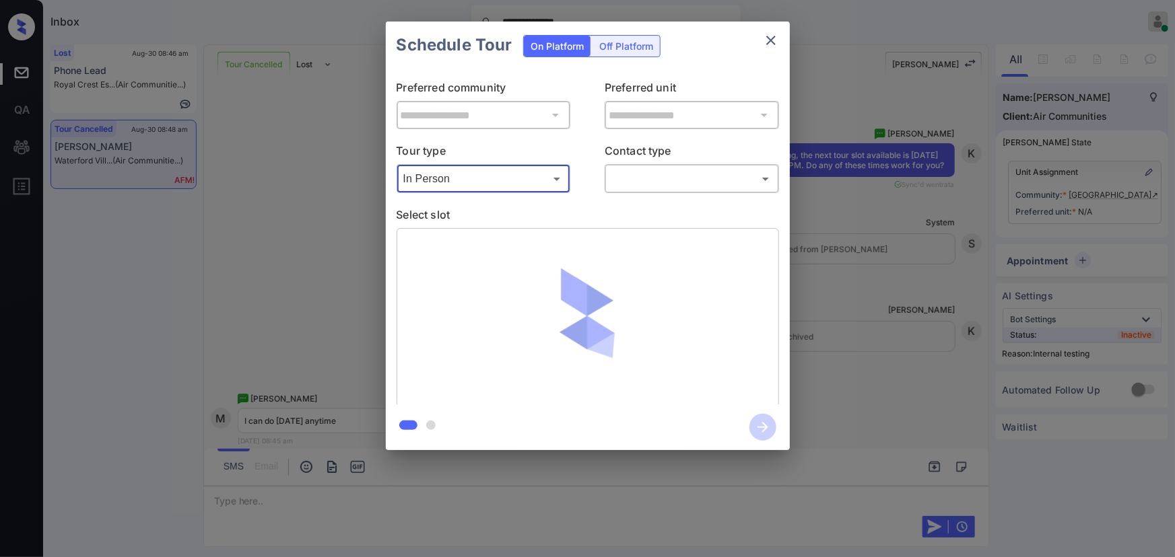
click at [649, 167] on div "​ ​" at bounding box center [692, 178] width 174 height 29
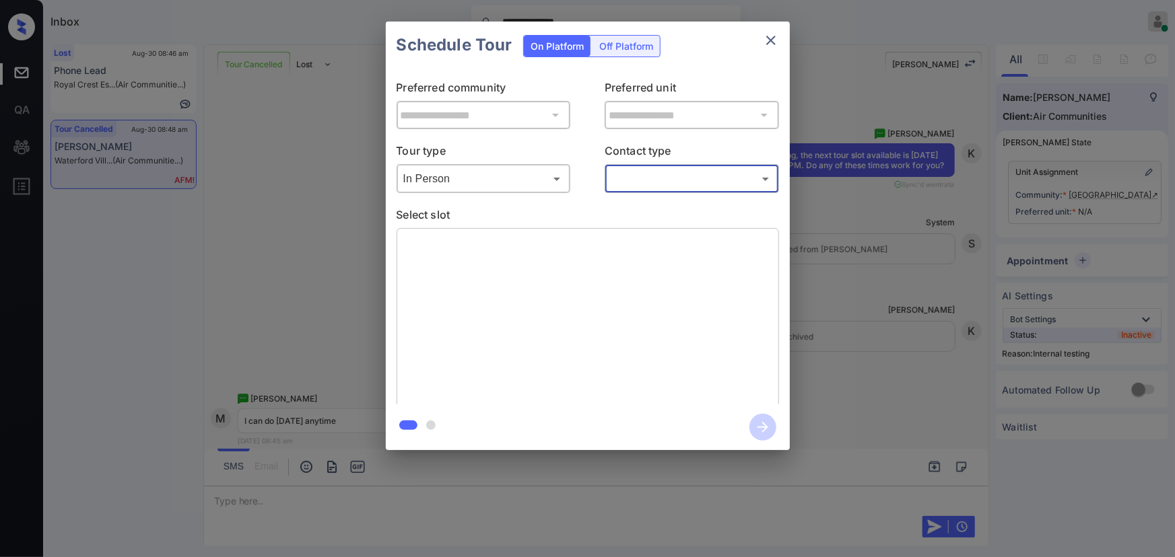
click at [652, 184] on body "**********" at bounding box center [587, 278] width 1175 height 557
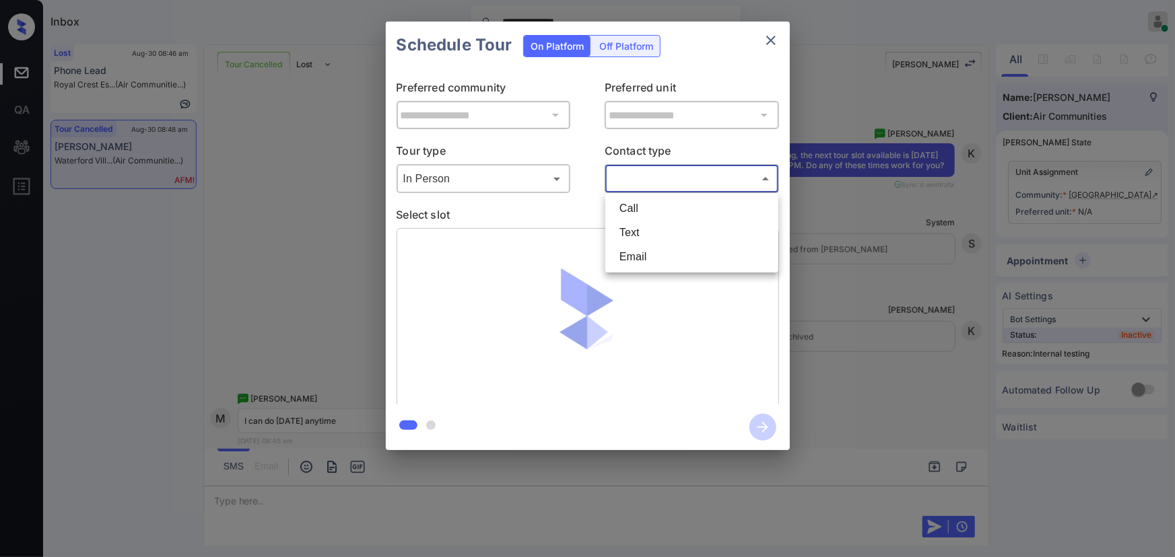
click at [637, 228] on li "Text" at bounding box center [692, 233] width 166 height 24
type input "****"
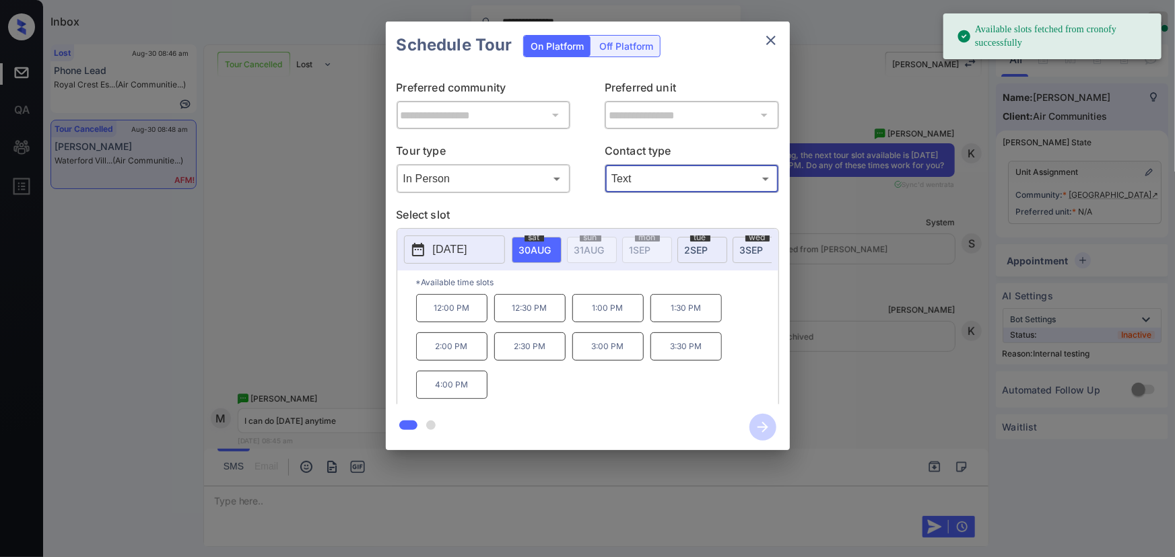
click at [551, 248] on span "3 SEP" at bounding box center [535, 249] width 32 height 11
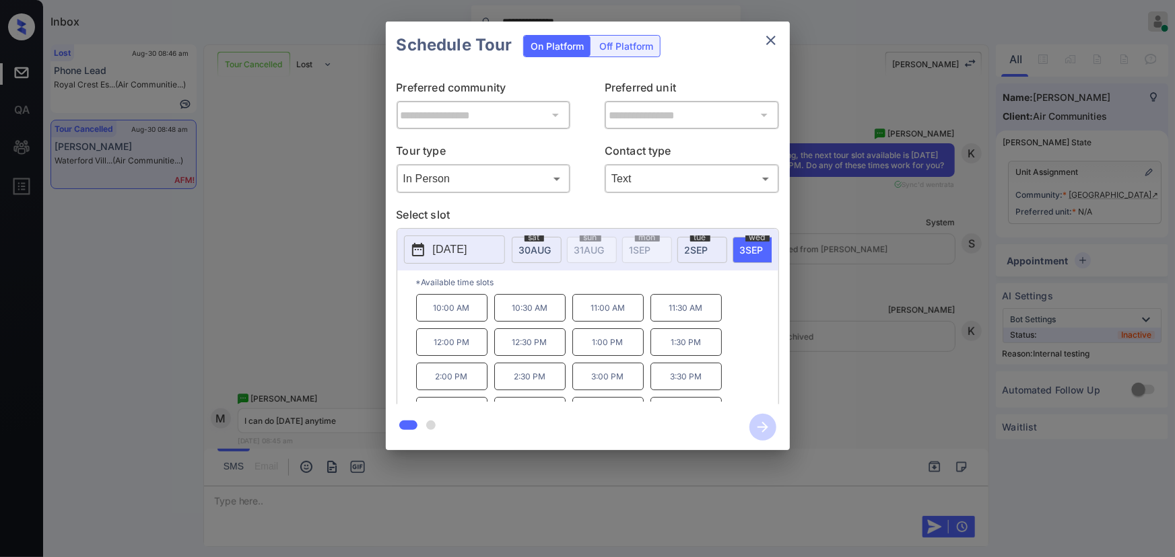
click at [704, 384] on p "3:30 PM" at bounding box center [685, 377] width 71 height 28
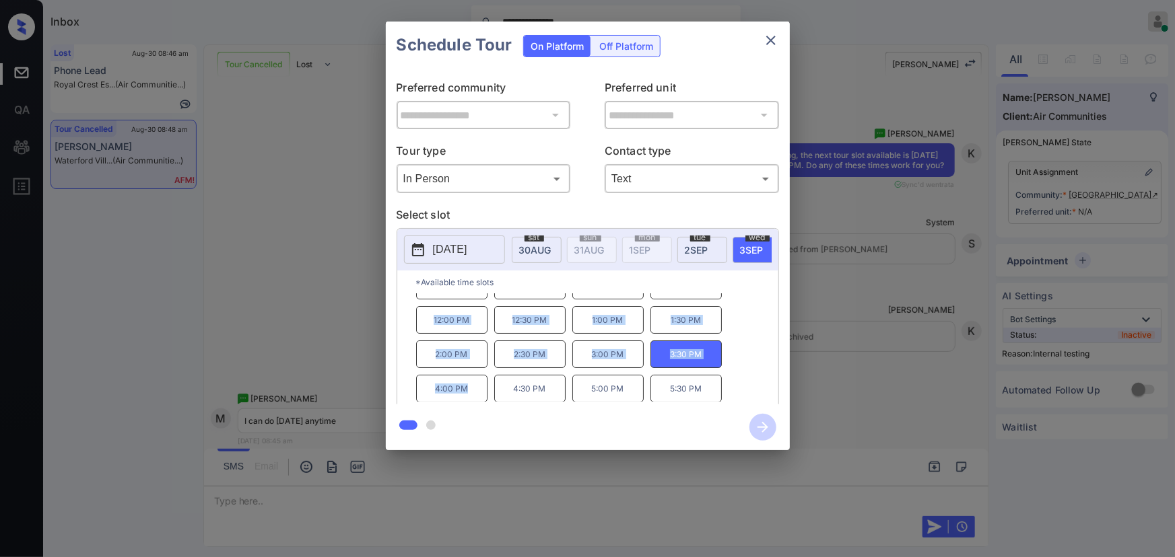
scroll to position [0, 0]
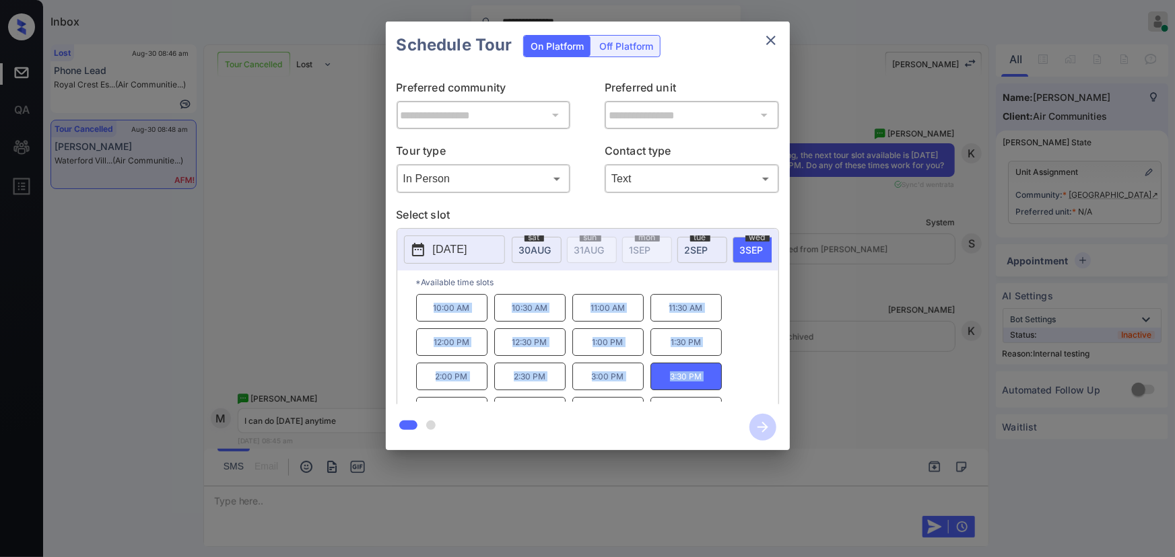
copy div "10:00 AM 10:30 AM 11:00 AM 11:30 AM 12:00 PM 12:30 PM 1:00 PM 1:30 PM 2:00 PM 2…"
drag, startPoint x: 471, startPoint y: 394, endPoint x: 426, endPoint y: 316, distance: 90.2
click at [426, 316] on div "10:00 AM 10:30 AM 11:00 AM 11:30 AM 12:00 PM 12:30 PM 1:00 PM 1:30 PM 2:00 PM 2…" at bounding box center [597, 348] width 362 height 108
click at [387, 494] on div at bounding box center [587, 278] width 1175 height 557
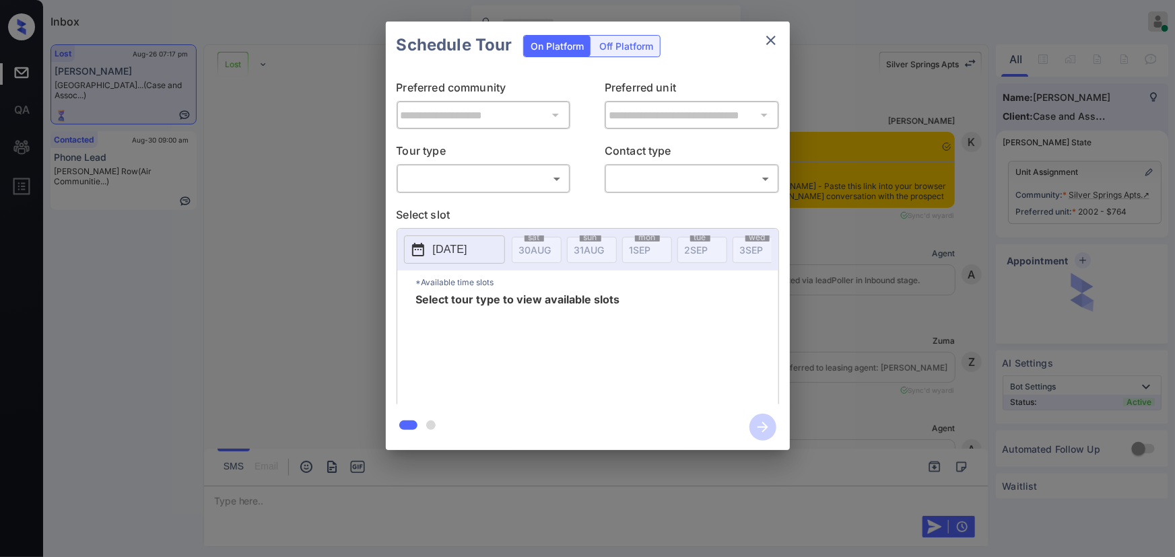
scroll to position [4100, 0]
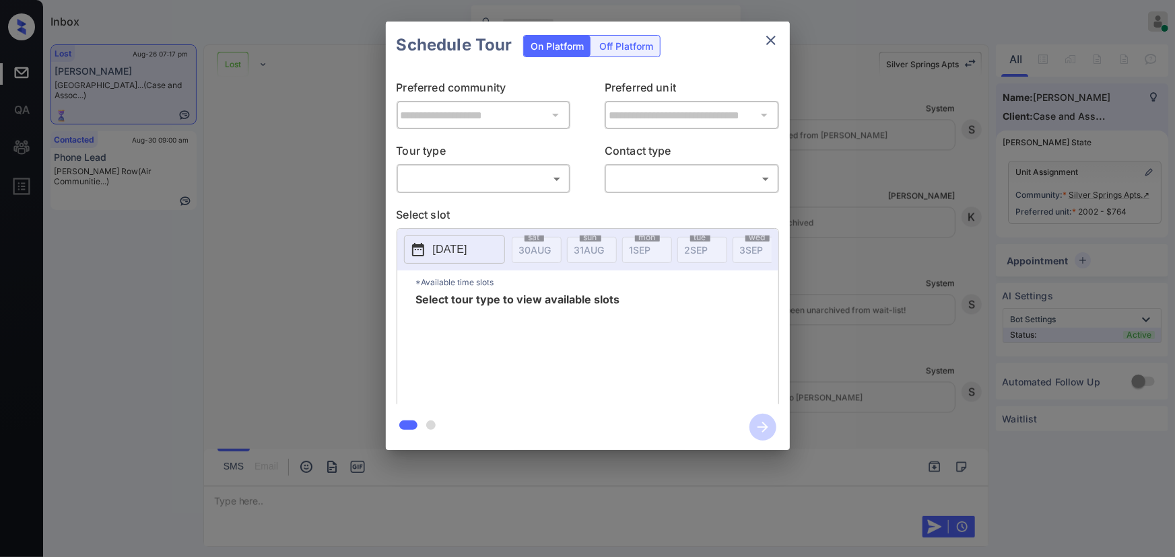
click at [484, 178] on body "Inbox Kenneth Umali Online Set yourself offline Set yourself on break Profile S…" at bounding box center [587, 278] width 1175 height 557
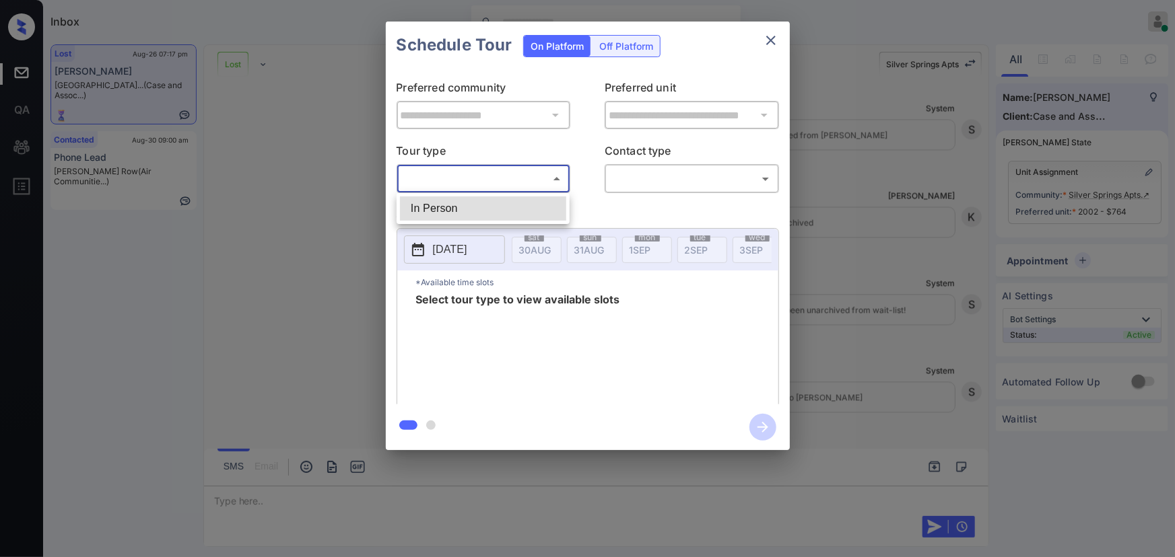
click at [476, 202] on li "In Person" at bounding box center [483, 209] width 166 height 24
type input "********"
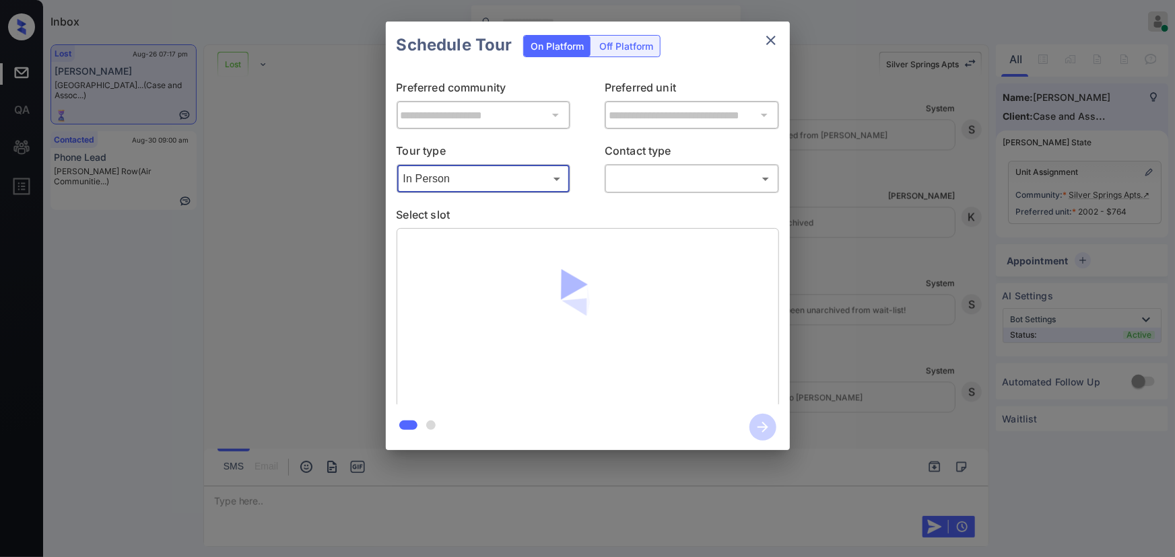
click at [674, 175] on body "Inbox Kenneth Umali Online Set yourself offline Set yourself on break Profile S…" at bounding box center [587, 278] width 1175 height 557
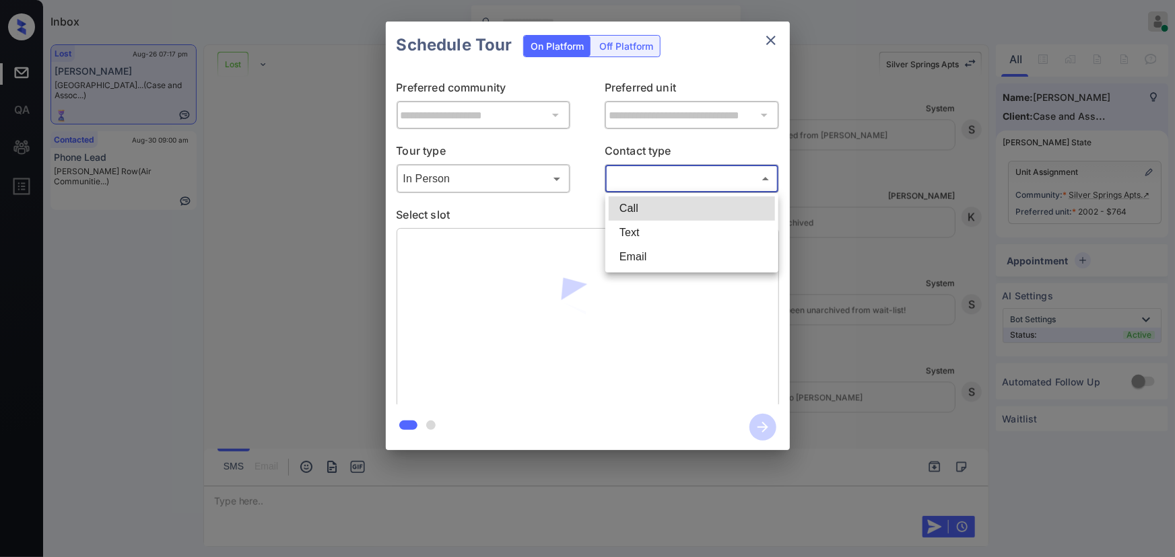
click at [652, 226] on li "Text" at bounding box center [692, 233] width 166 height 24
type input "****"
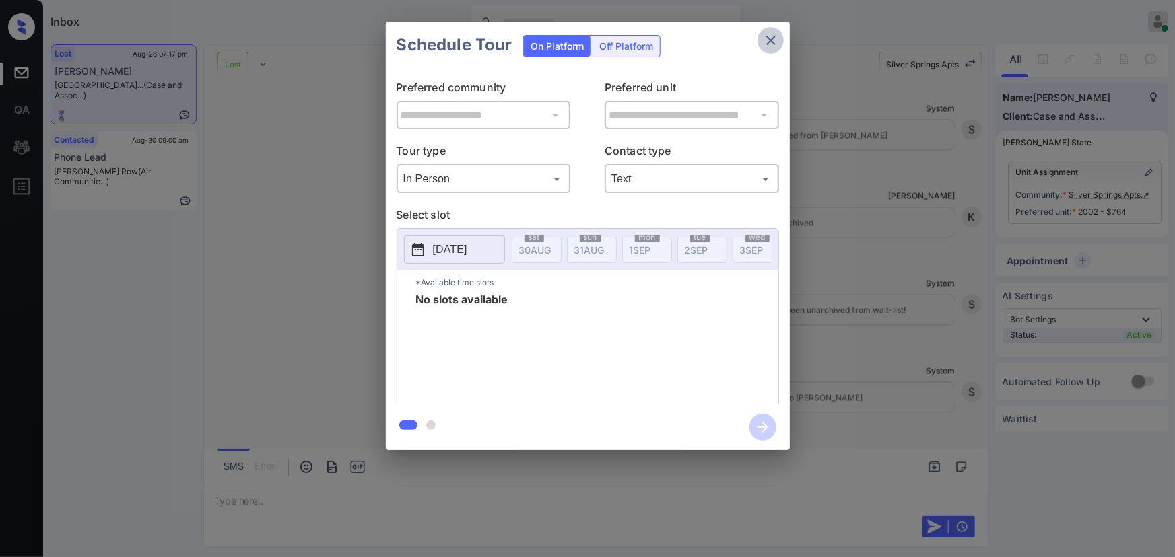
click at [774, 34] on icon "close" at bounding box center [771, 40] width 16 height 16
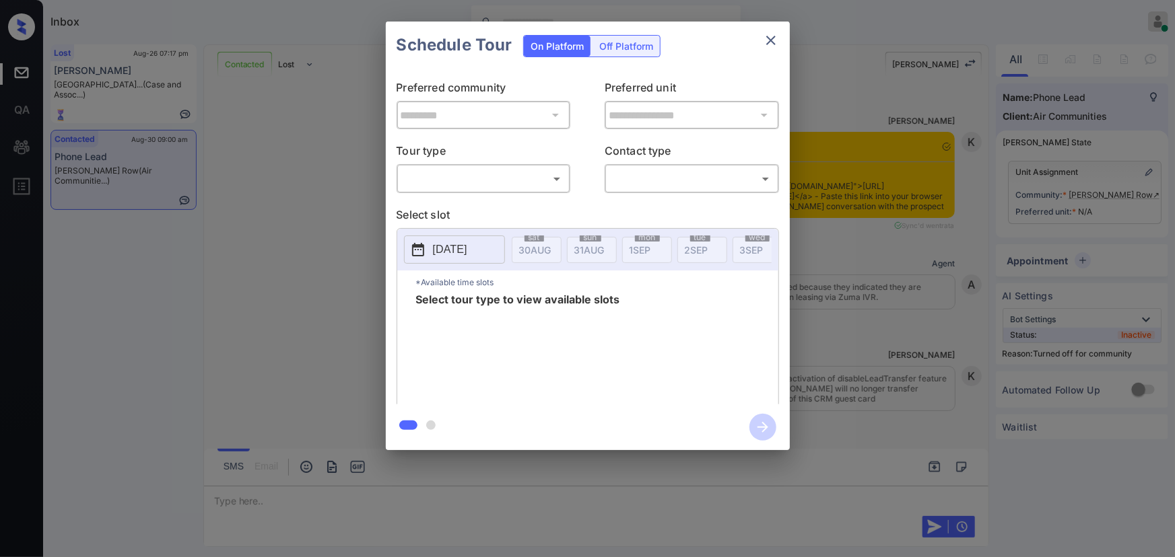
scroll to position [768, 0]
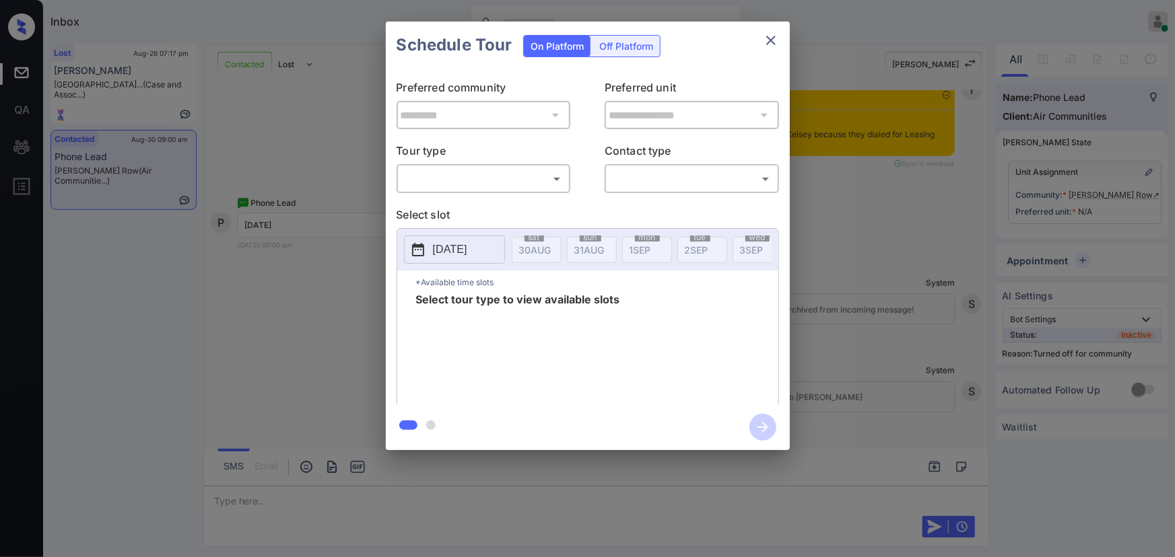
click at [487, 180] on body "Inbox [PERSON_NAME] Online Set yourself offline Set yourself on break Profile S…" at bounding box center [587, 278] width 1175 height 557
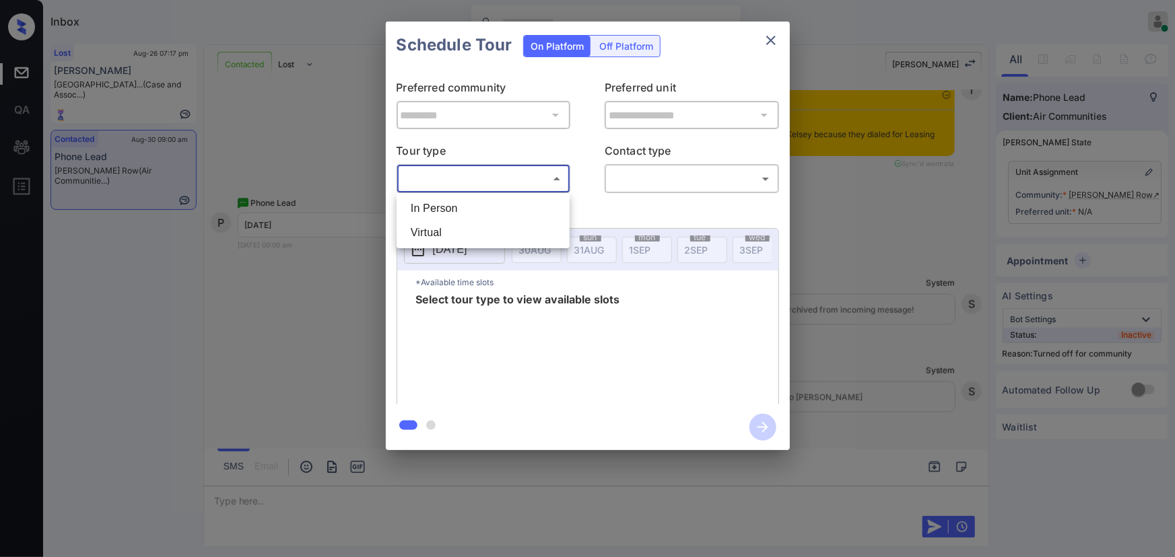
drag, startPoint x: 467, startPoint y: 204, endPoint x: 607, endPoint y: 210, distance: 140.2
click at [473, 205] on li "In Person" at bounding box center [483, 209] width 166 height 24
type input "********"
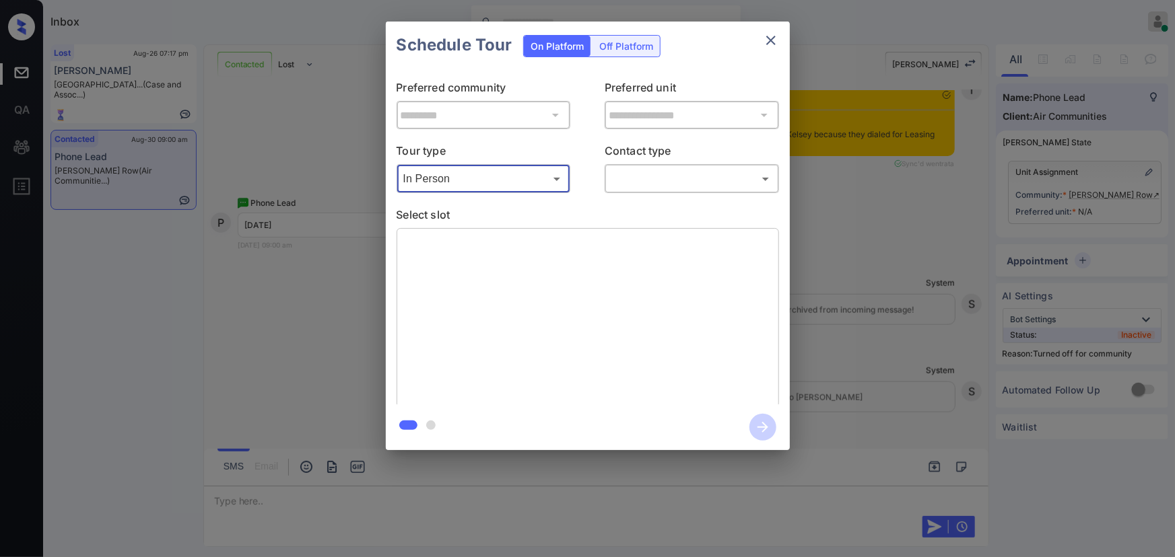
click at [652, 186] on body "Inbox [PERSON_NAME] Online Set yourself offline Set yourself on break Profile S…" at bounding box center [587, 278] width 1175 height 557
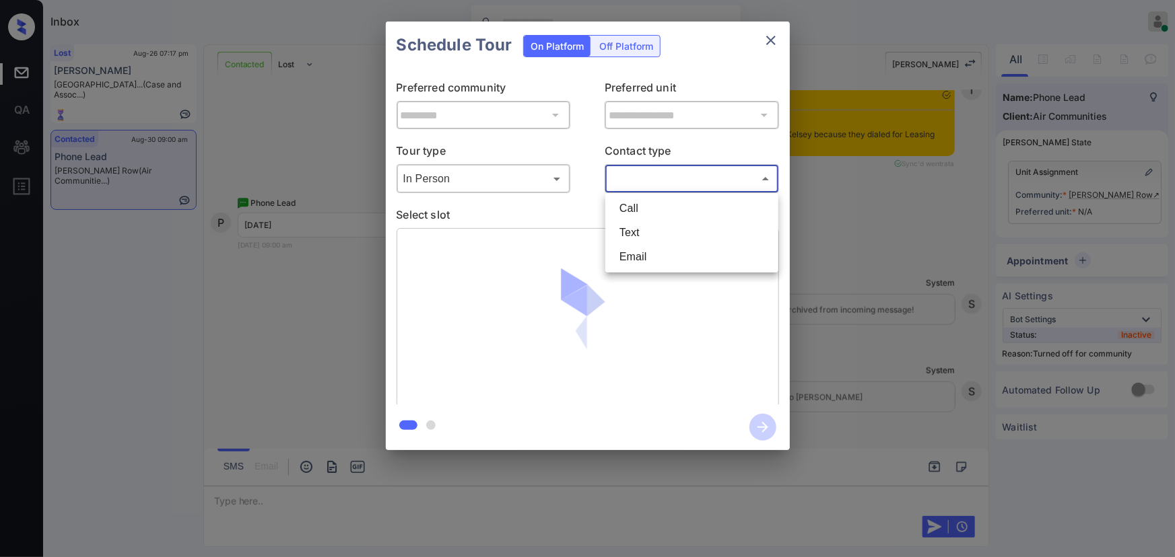
click at [633, 236] on li "Text" at bounding box center [692, 233] width 166 height 24
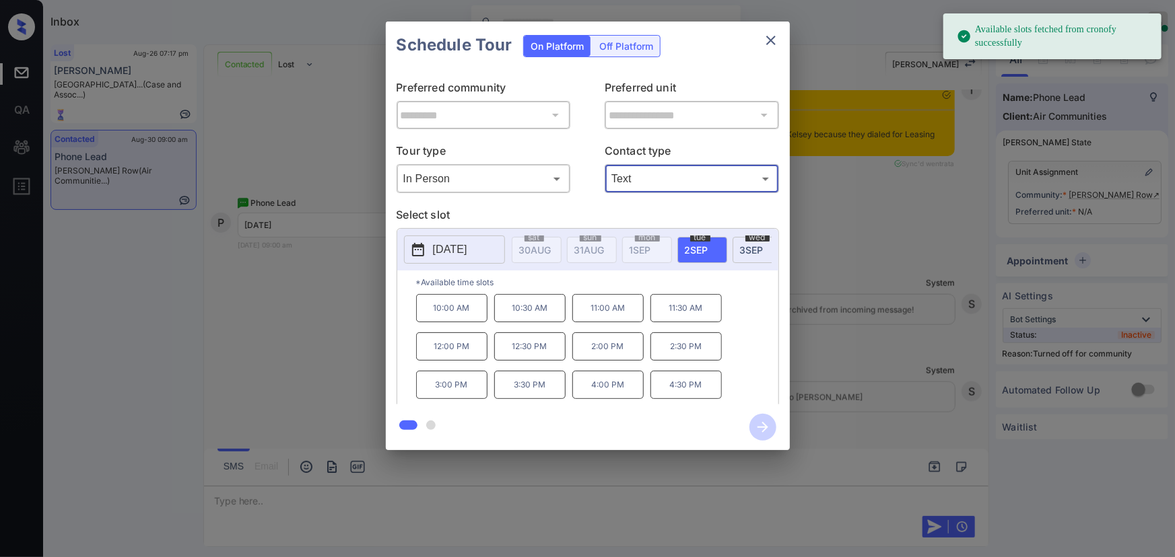
type input "****"
click at [551, 252] on span "[DATE]" at bounding box center [535, 249] width 32 height 11
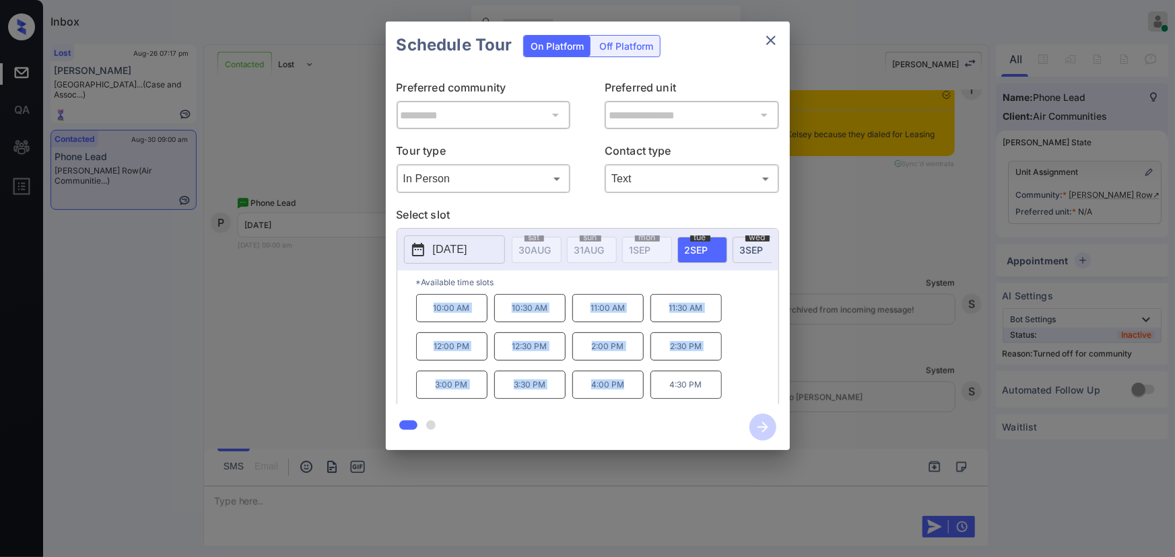
copy div "10:00 AM 10:30 AM 11:00 AM 11:30 AM 12:00 PM 12:30 PM 2:00 PM 2:30 PM 3:00 PM 3…"
drag, startPoint x: 621, startPoint y: 391, endPoint x: 424, endPoint y: 313, distance: 212.2
click at [424, 313] on div "10:00 AM 10:30 AM 11:00 AM 11:30 AM 12:00 PM 12:30 PM 2:00 PM 2:30 PM 3:00 PM 3…" at bounding box center [597, 348] width 362 height 108
click at [336, 498] on div at bounding box center [587, 278] width 1175 height 557
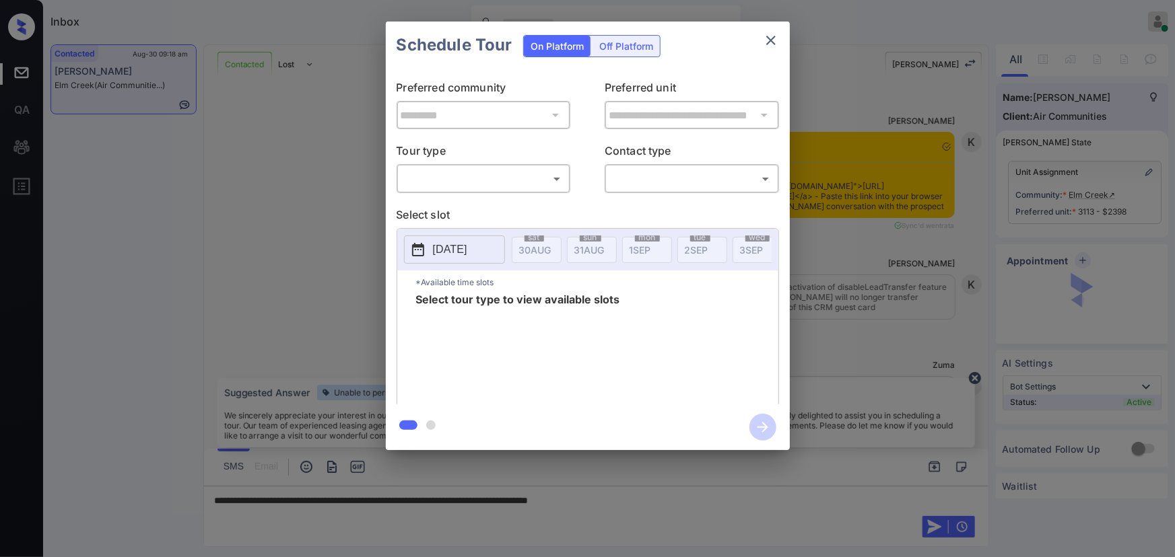
scroll to position [1725, 0]
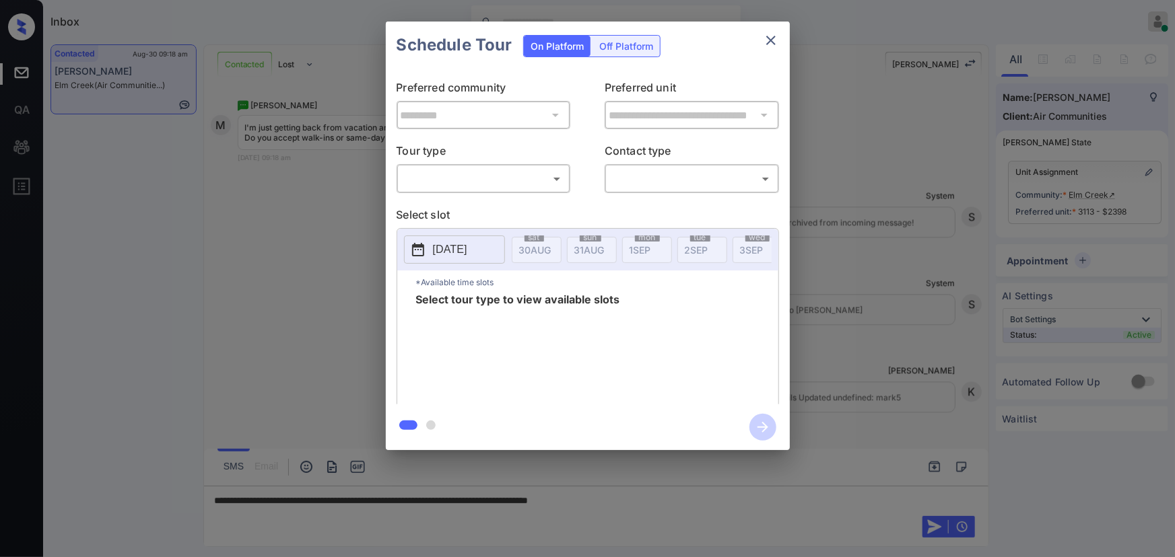
click at [492, 189] on body "Inbox [PERSON_NAME] Online Set yourself offline Set yourself on break Profile S…" at bounding box center [587, 278] width 1175 height 557
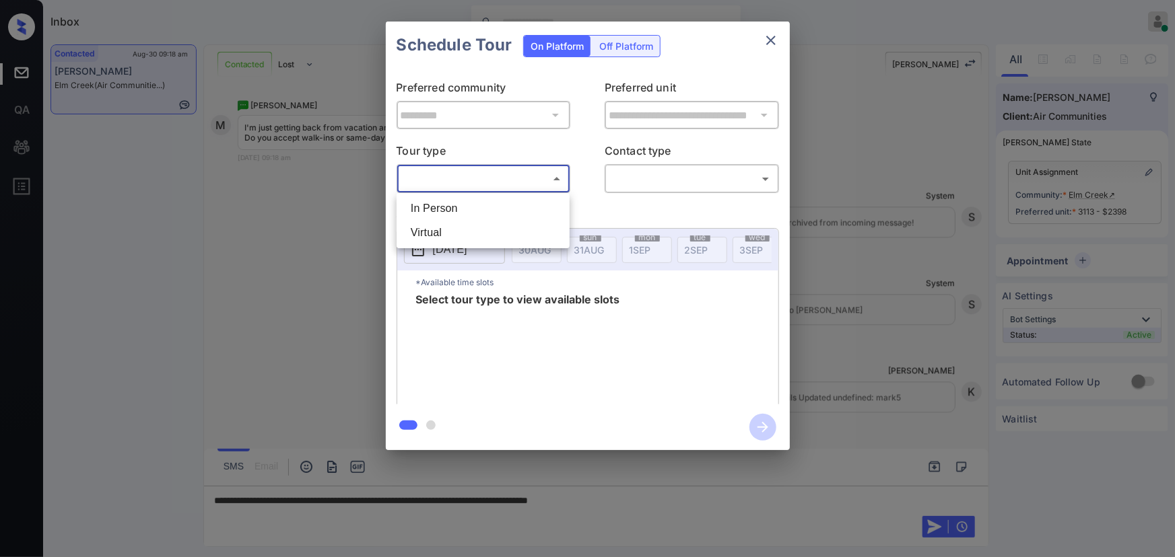
click at [482, 197] on li "In Person" at bounding box center [483, 209] width 166 height 24
type input "********"
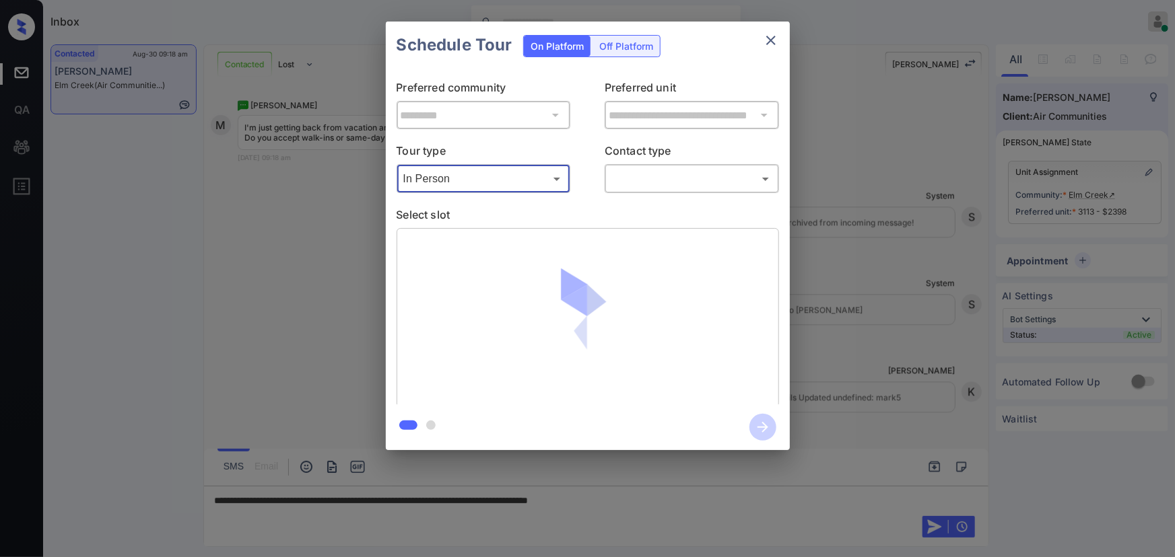
click at [653, 172] on body "Inbox Kenneth Umali Online Set yourself offline Set yourself on break Profile S…" at bounding box center [587, 278] width 1175 height 557
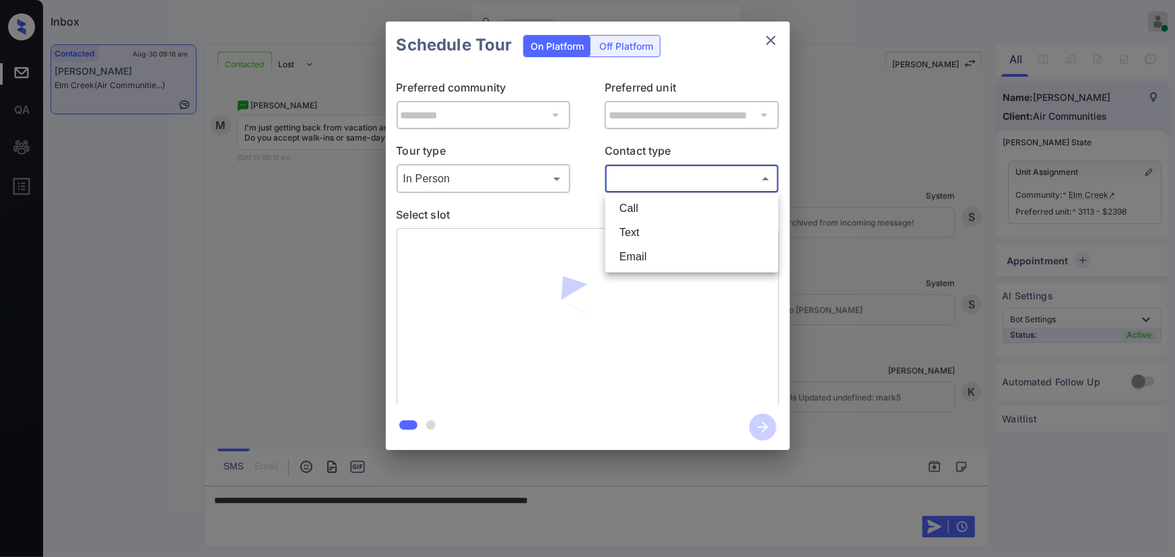
click at [642, 228] on li "Text" at bounding box center [692, 233] width 166 height 24
type input "****"
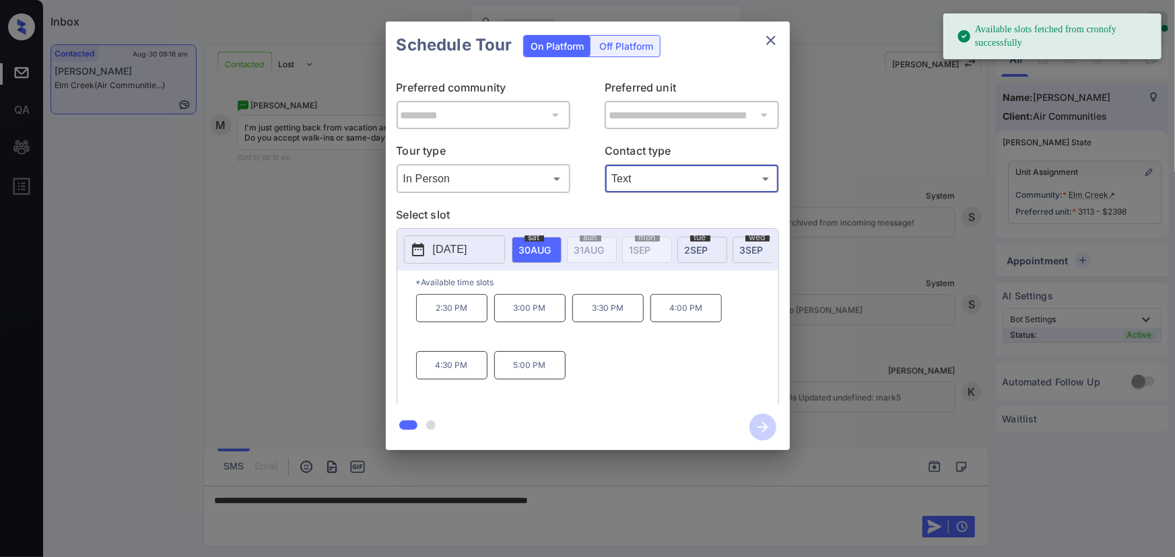
click at [551, 246] on span "2 SEP" at bounding box center [535, 249] width 32 height 11
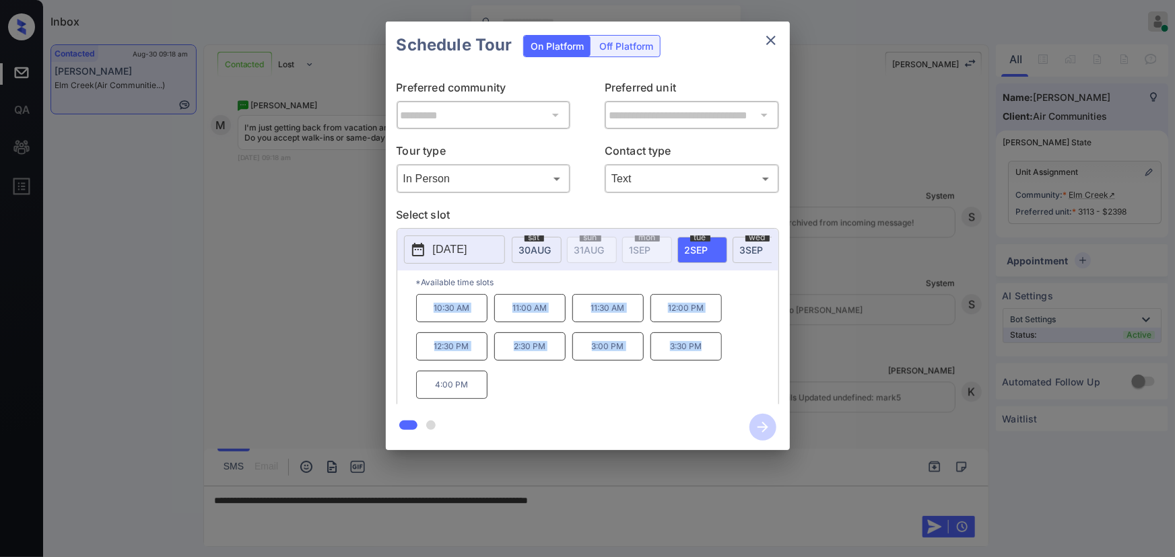
drag, startPoint x: 704, startPoint y: 355, endPoint x: 429, endPoint y: 319, distance: 277.1
click at [429, 319] on div "10:30 AM 11:00 AM 11:30 AM 12:00 PM 12:30 PM 2:30 PM 3:00 PM 3:30 PM 4:00 PM" at bounding box center [597, 348] width 362 height 108
click at [471, 389] on p "4:00 PM" at bounding box center [451, 385] width 71 height 28
copy div "10:30 AM 11:00 AM 11:30 AM 12:00 PM 12:30 PM 2:30 PM 3:00 PM 3:30 PM 4:00 PM"
drag, startPoint x: 471, startPoint y: 388, endPoint x: 426, endPoint y: 318, distance: 82.9
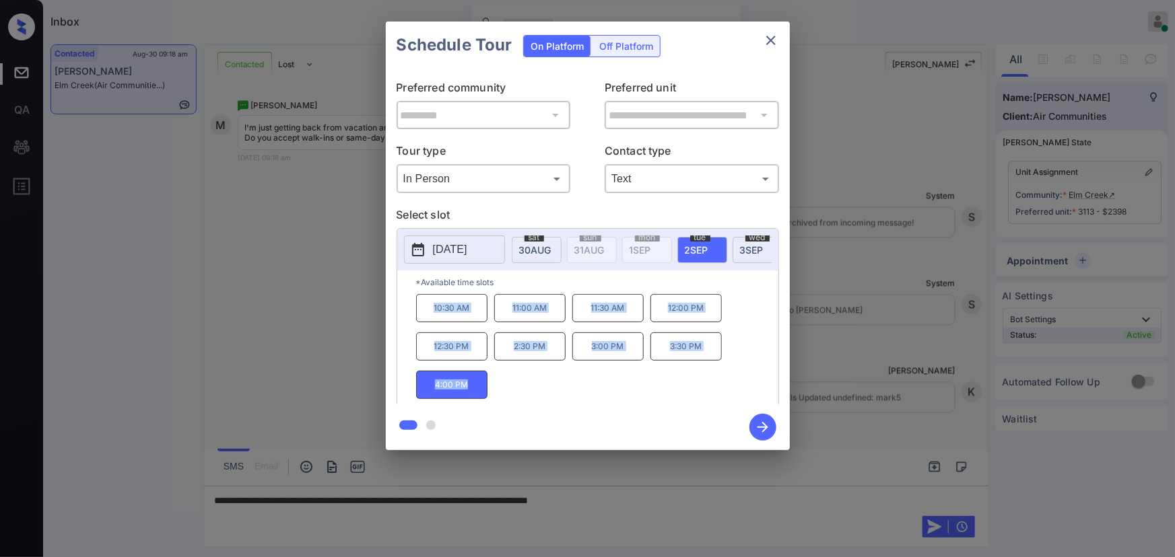
click at [426, 318] on div "10:30 AM 11:00 AM 11:30 AM 12:00 PM 12:30 PM 2:30 PM 3:00 PM 3:30 PM 4:00 PM" at bounding box center [597, 348] width 362 height 108
click at [681, 505] on div at bounding box center [587, 278] width 1175 height 557
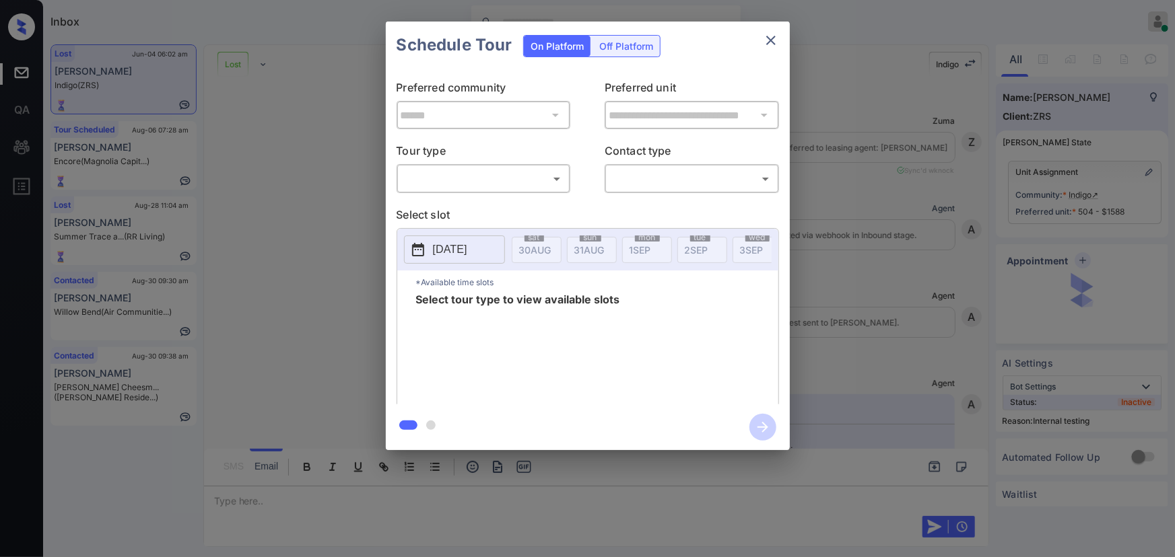
scroll to position [3495, 0]
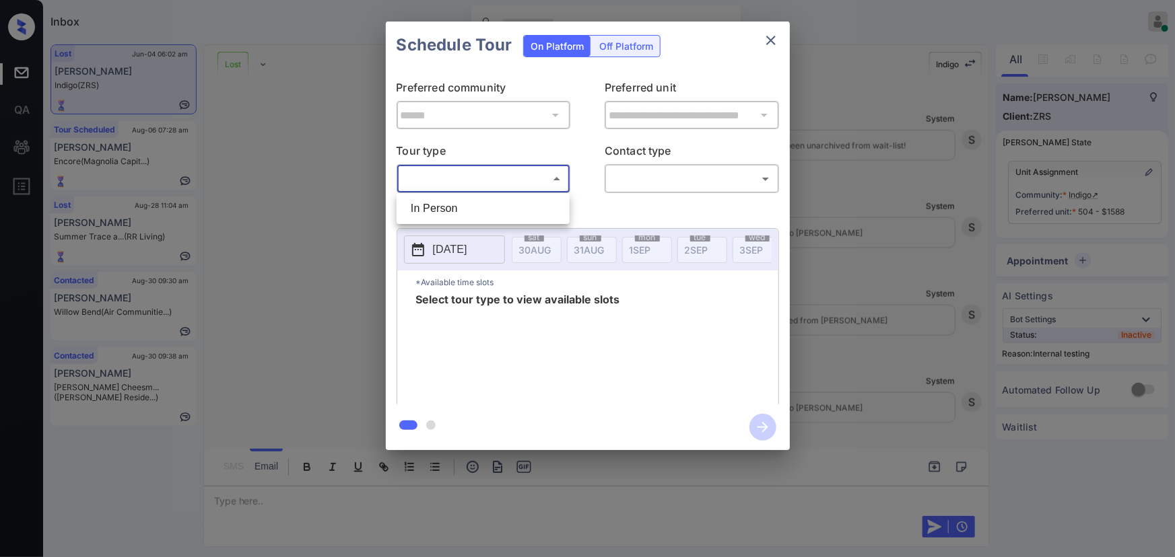
click at [440, 179] on body "Inbox Kenneth Umali Online Set yourself offline Set yourself on break Profile S…" at bounding box center [587, 278] width 1175 height 557
click at [436, 201] on li "In Person" at bounding box center [483, 209] width 166 height 24
type input "********"
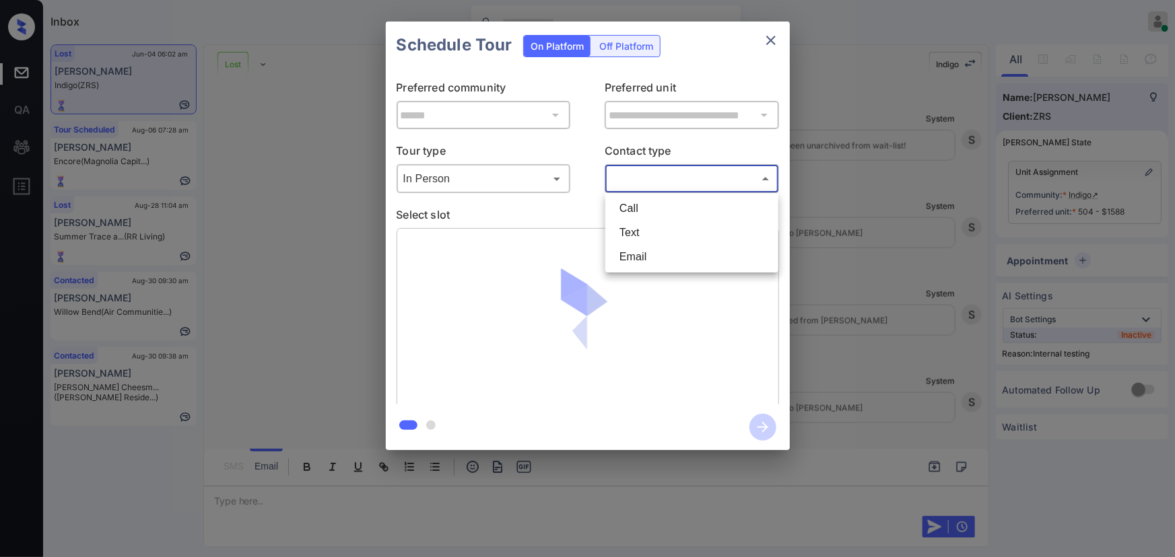
click at [645, 175] on body "Inbox Kenneth Umali Online Set yourself offline Set yourself on break Profile S…" at bounding box center [587, 278] width 1175 height 557
click at [625, 236] on li "Text" at bounding box center [692, 233] width 166 height 24
type input "****"
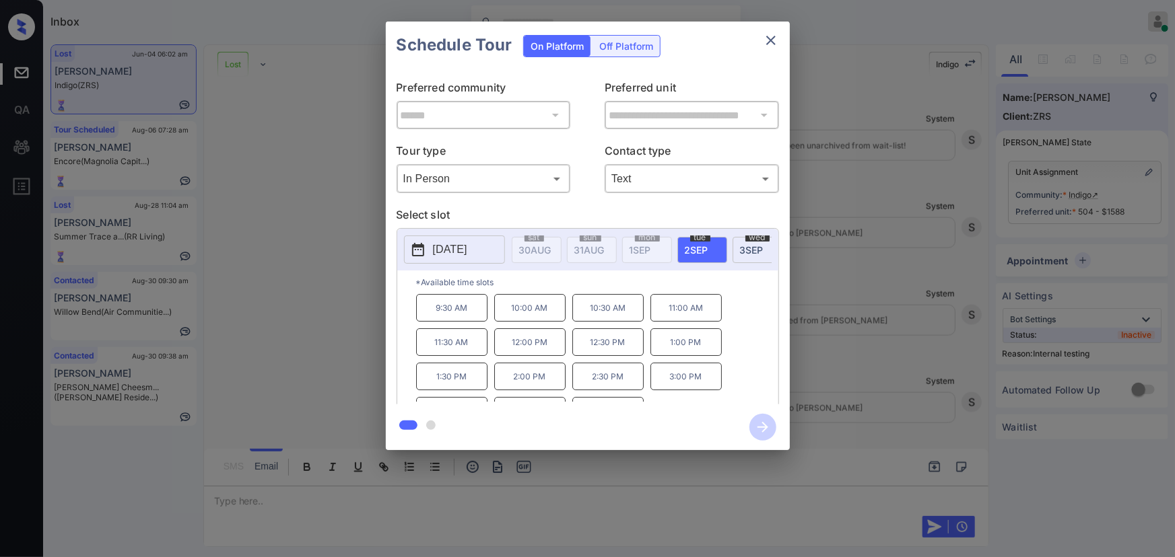
click at [854, 225] on div "**********" at bounding box center [587, 236] width 1175 height 472
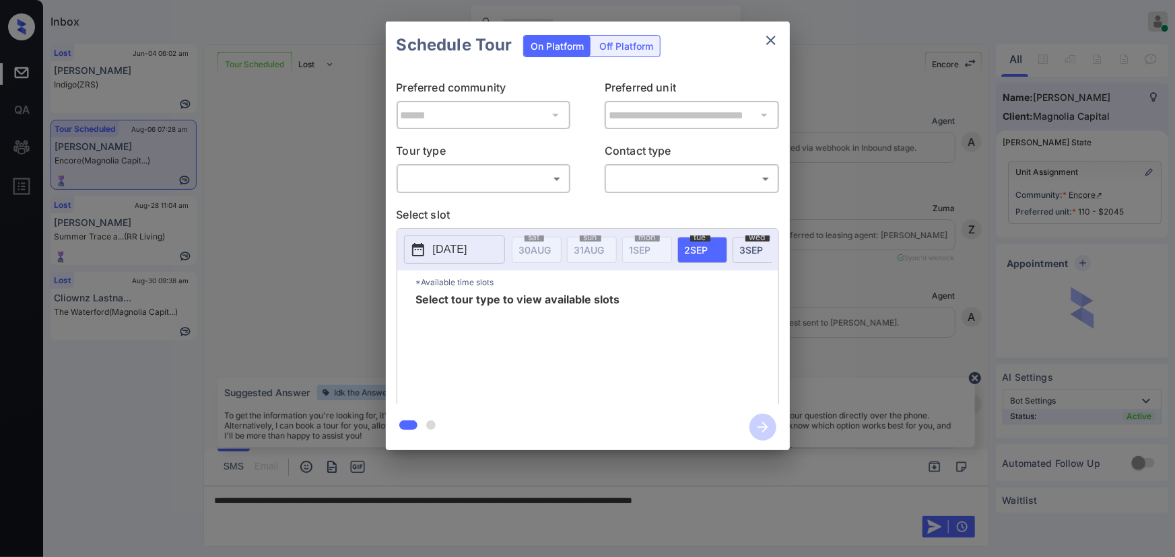
click at [467, 186] on body "Inbox Kenneth Umali Online Set yourself offline Set yourself on break Profile S…" at bounding box center [587, 278] width 1175 height 557
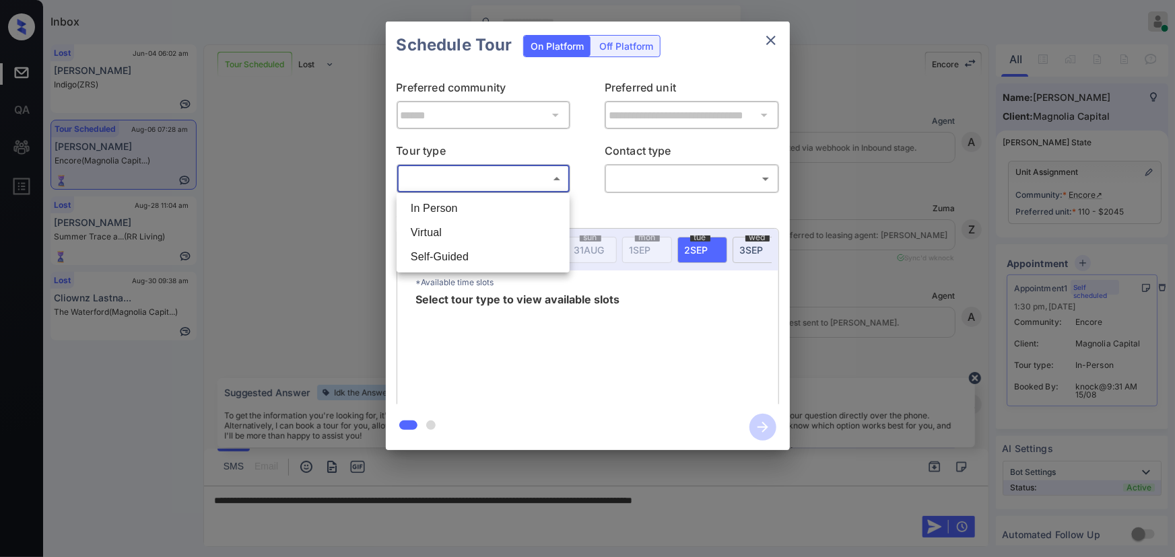
scroll to position [1926, 0]
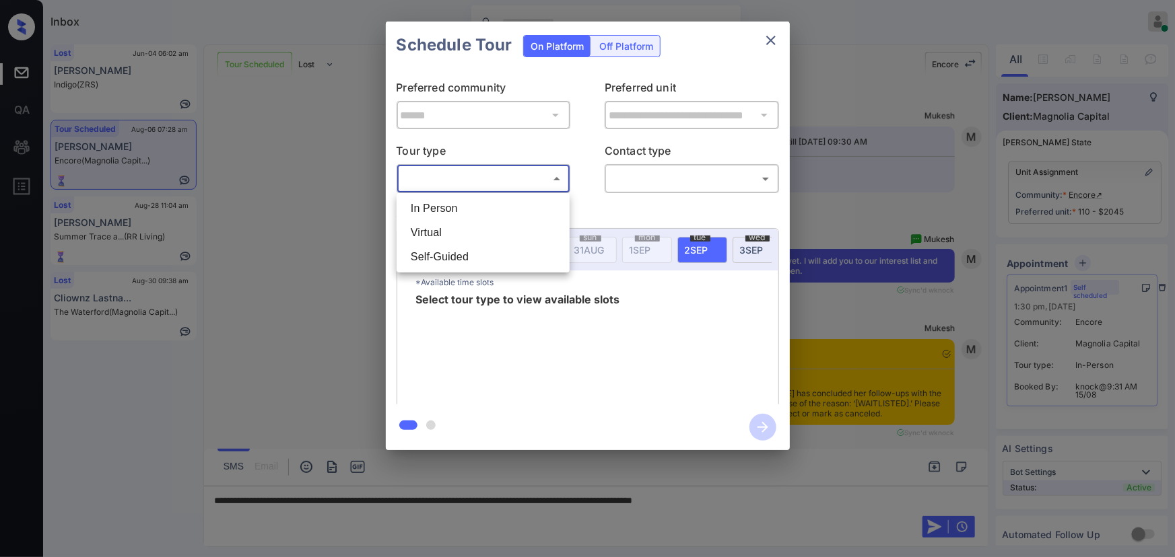
click at [446, 209] on li "In Person" at bounding box center [483, 209] width 166 height 24
type input "********"
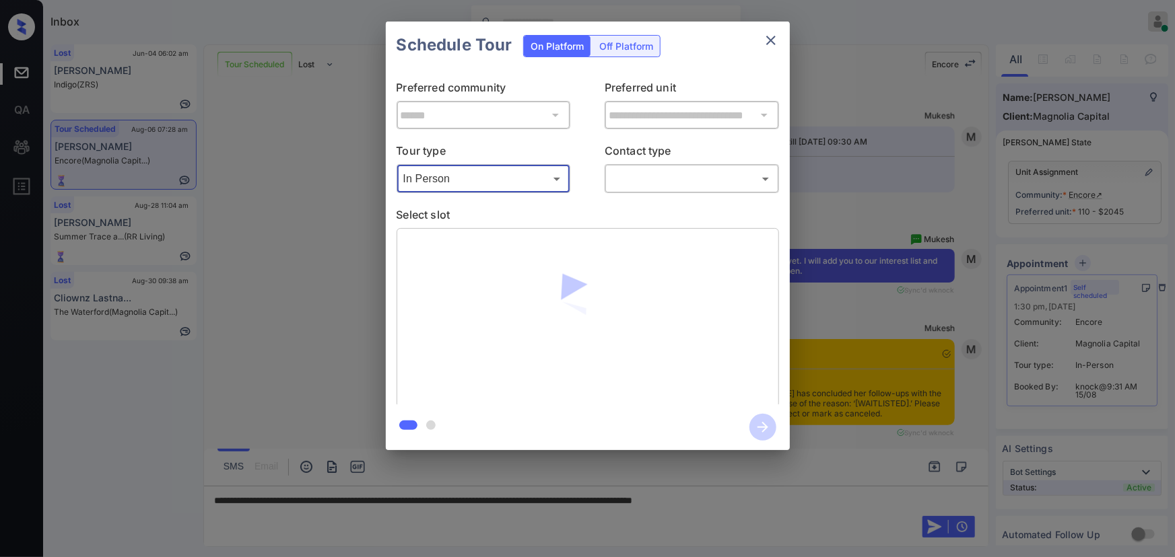
click at [669, 184] on body "Inbox Kenneth Umali Online Set yourself offline Set yourself on break Profile S…" at bounding box center [587, 278] width 1175 height 557
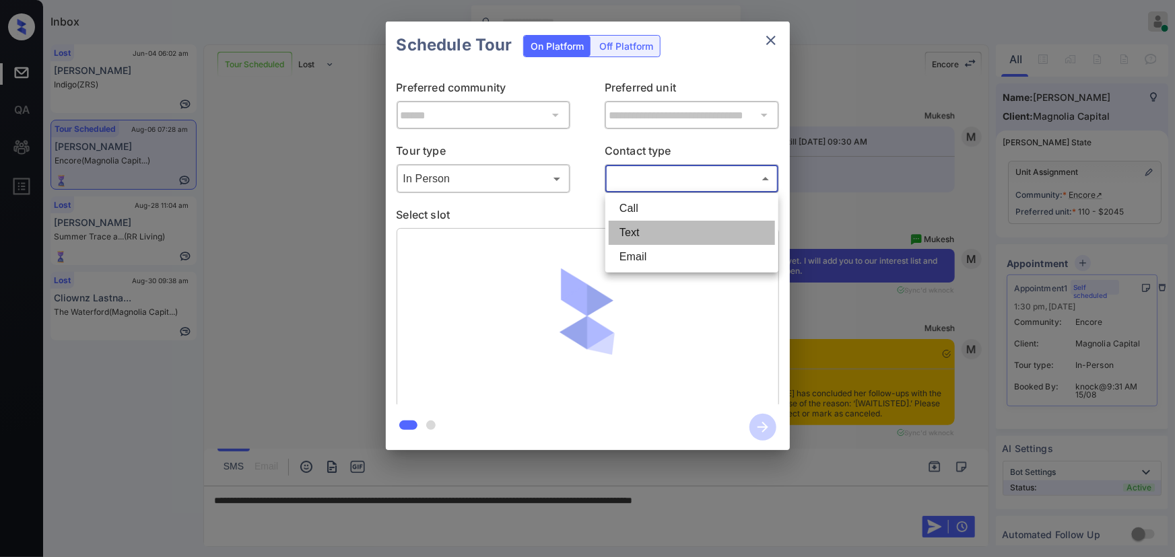
click at [640, 228] on li "Text" at bounding box center [692, 233] width 166 height 24
type input "****"
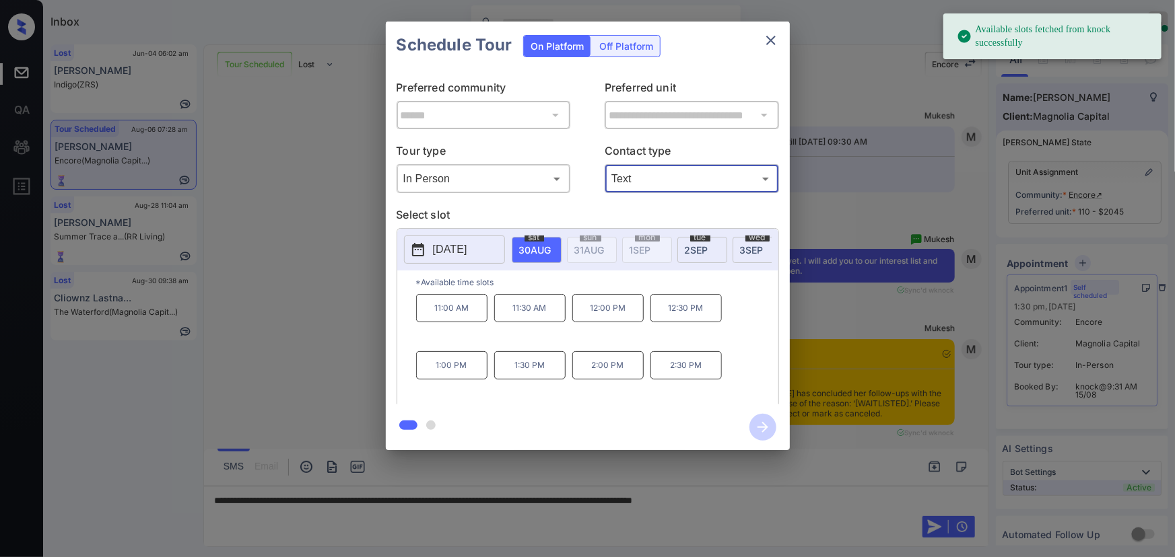
click at [458, 245] on p "[DATE]" at bounding box center [450, 250] width 34 height 16
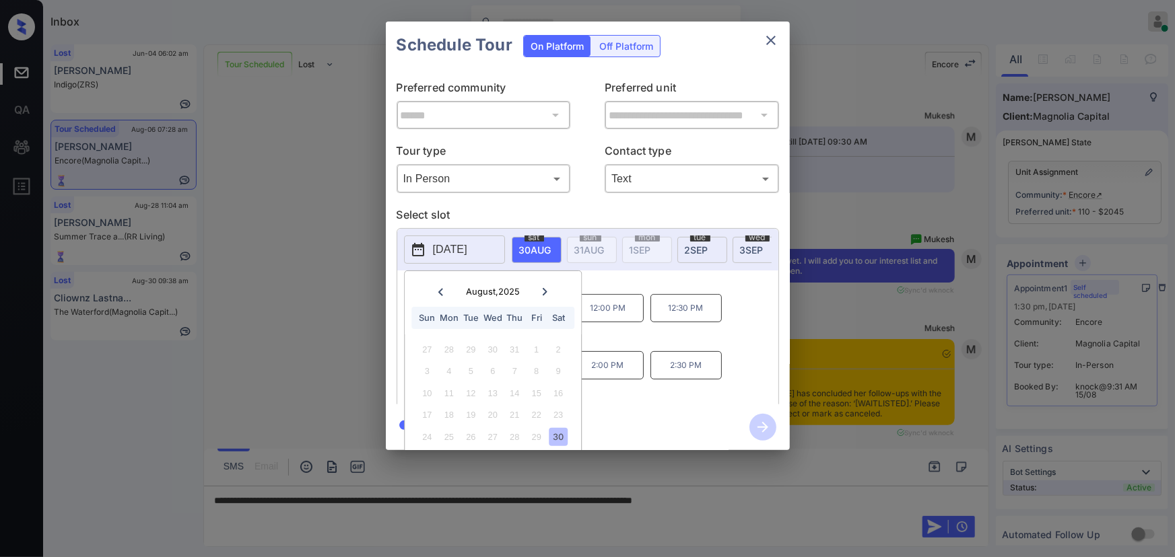
click at [544, 289] on icon at bounding box center [545, 291] width 5 height 7
click at [559, 374] on div "13" at bounding box center [558, 371] width 18 height 18
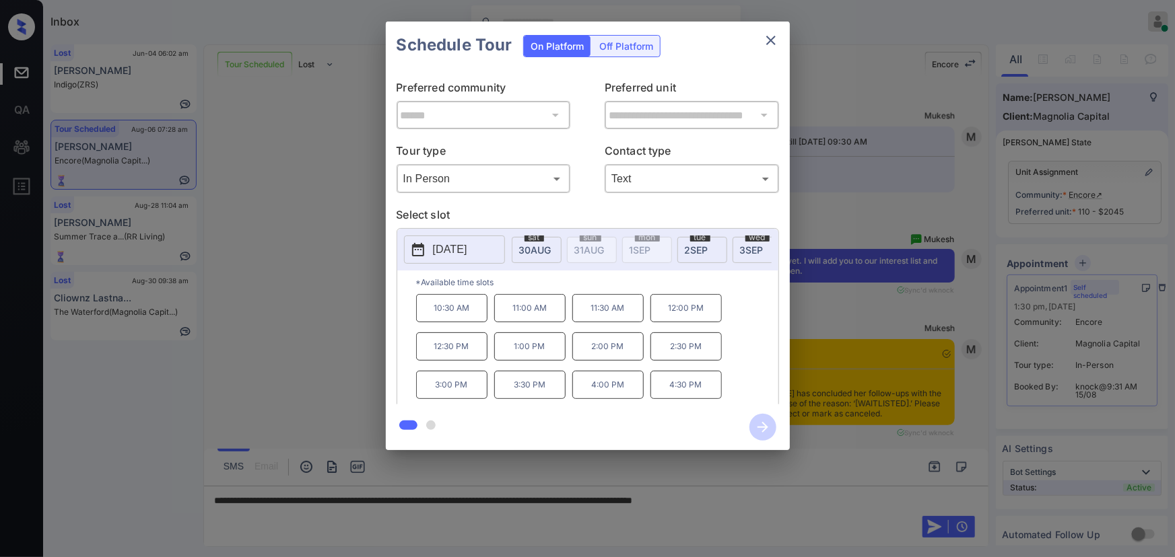
click at [789, 500] on div at bounding box center [587, 278] width 1175 height 557
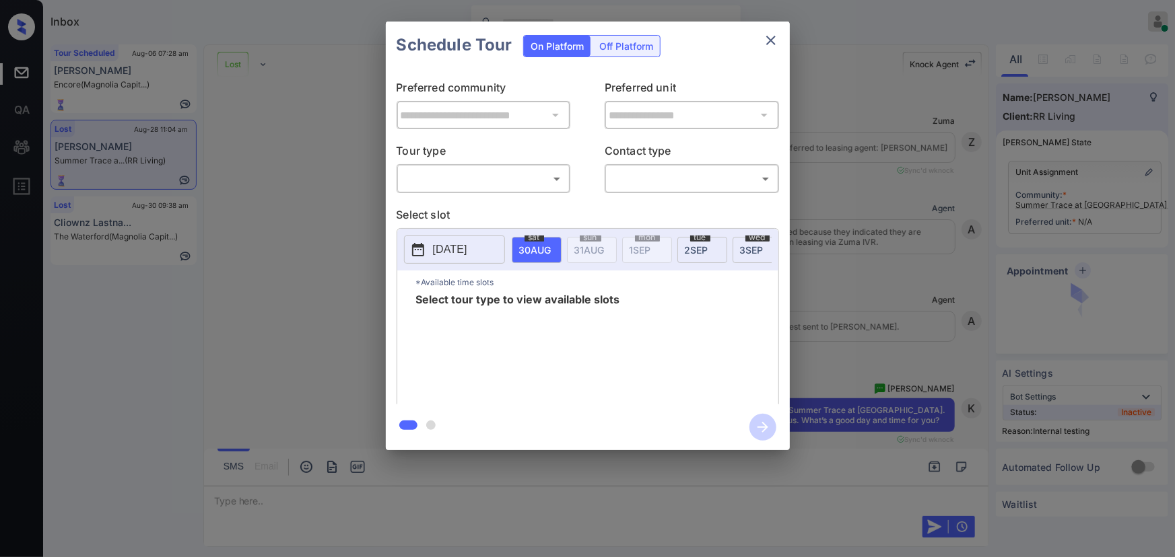
scroll to position [8207, 0]
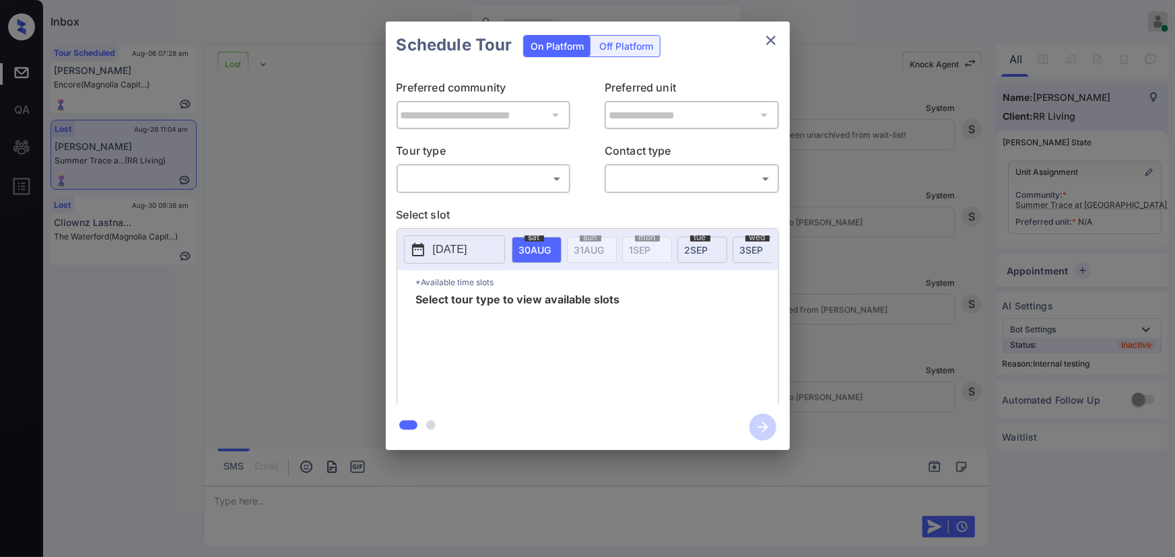
click at [495, 173] on body "Inbox [PERSON_NAME] Online Set yourself offline Set yourself on break Profile S…" at bounding box center [587, 278] width 1175 height 557
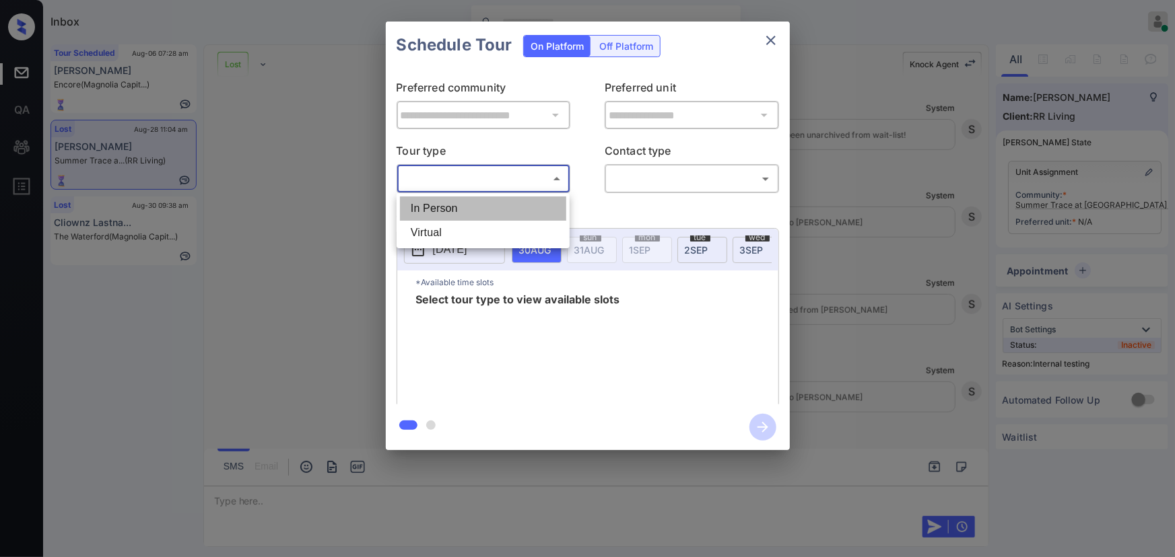
click at [478, 207] on li "In Person" at bounding box center [483, 209] width 166 height 24
type input "********"
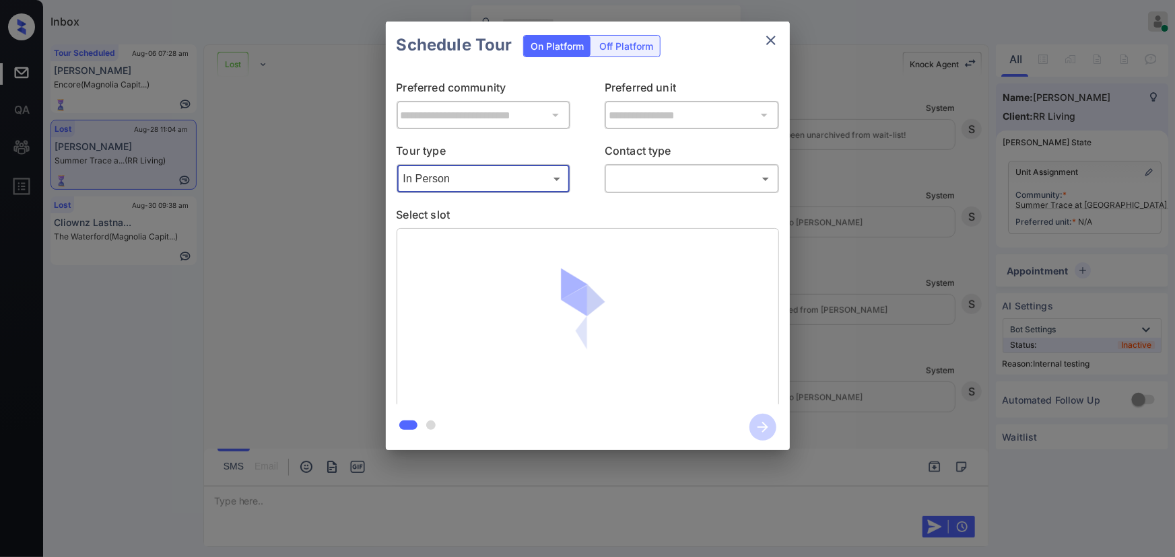
click at [636, 189] on body "Inbox [PERSON_NAME] Online Set yourself offline Set yourself on break Profile S…" at bounding box center [587, 278] width 1175 height 557
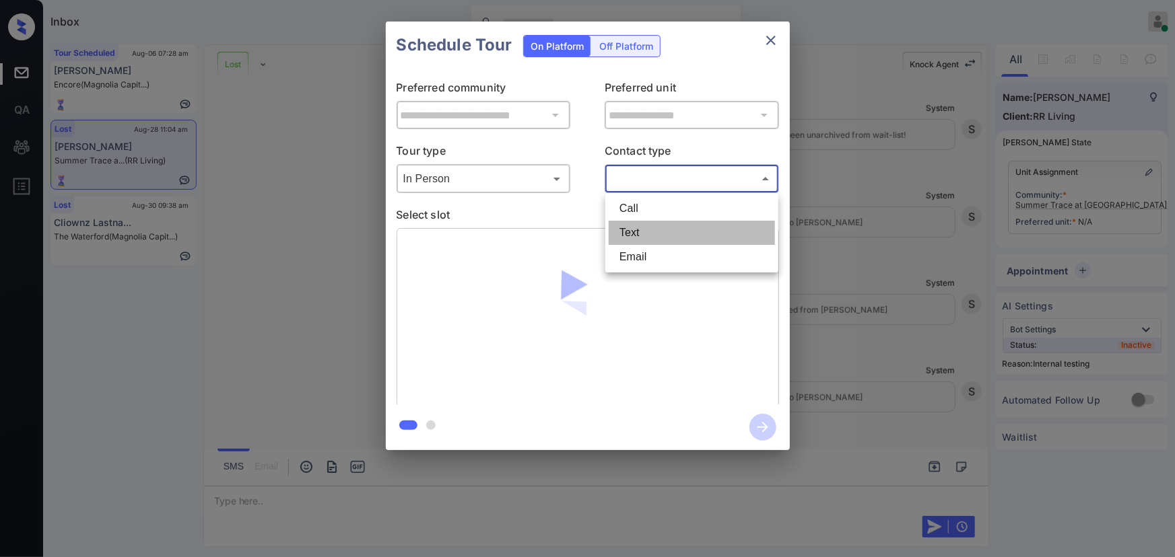
click at [623, 230] on li "Text" at bounding box center [692, 233] width 166 height 24
type input "****"
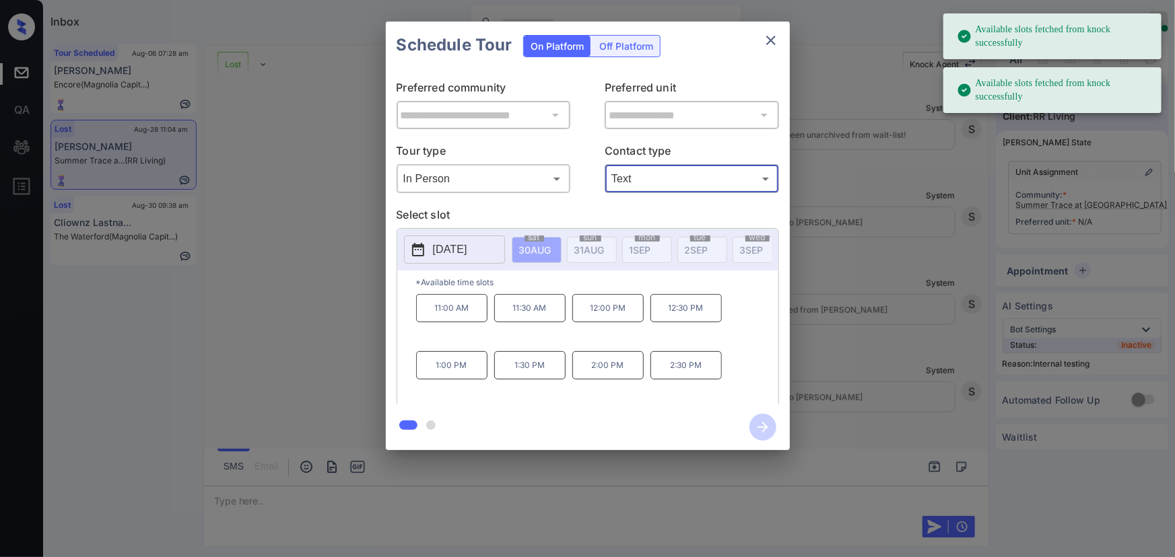
click at [444, 245] on p "2025-08-30" at bounding box center [450, 250] width 34 height 16
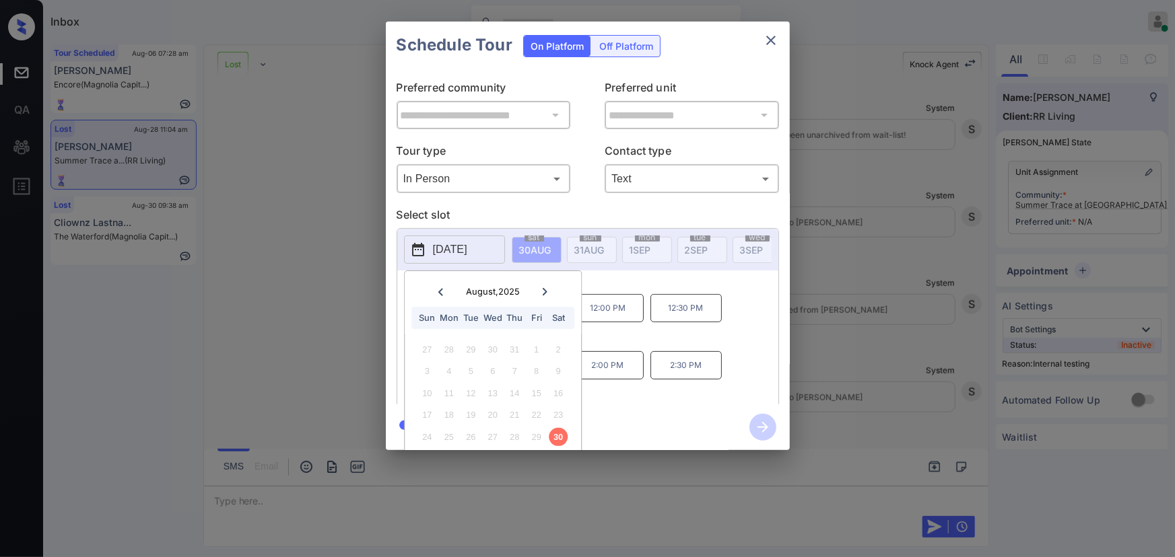
click at [545, 293] on icon at bounding box center [545, 291] width 5 height 7
click at [858, 261] on div "**********" at bounding box center [587, 236] width 1175 height 472
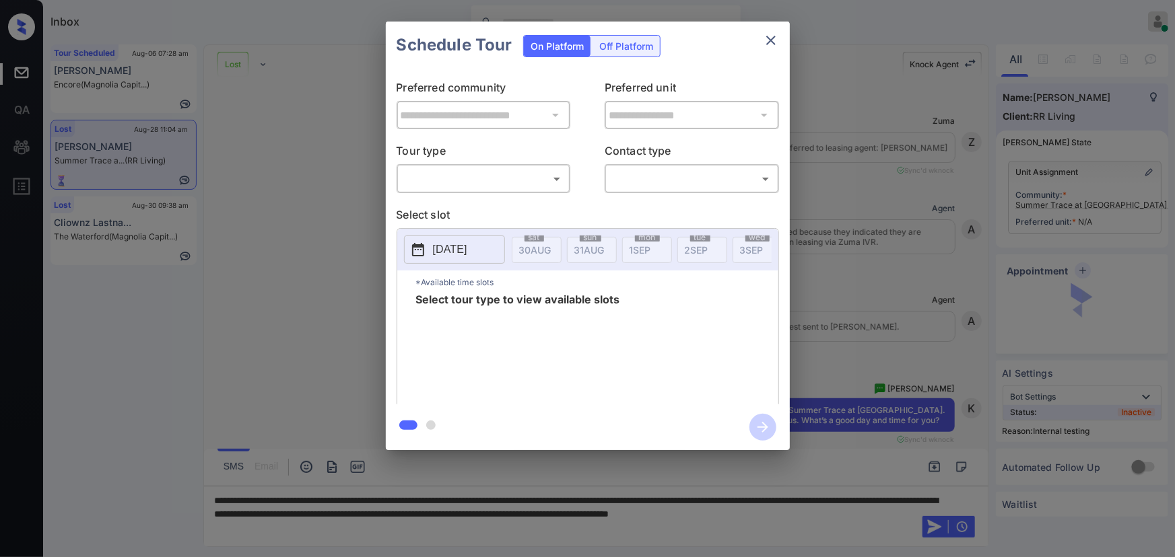
scroll to position [8207, 0]
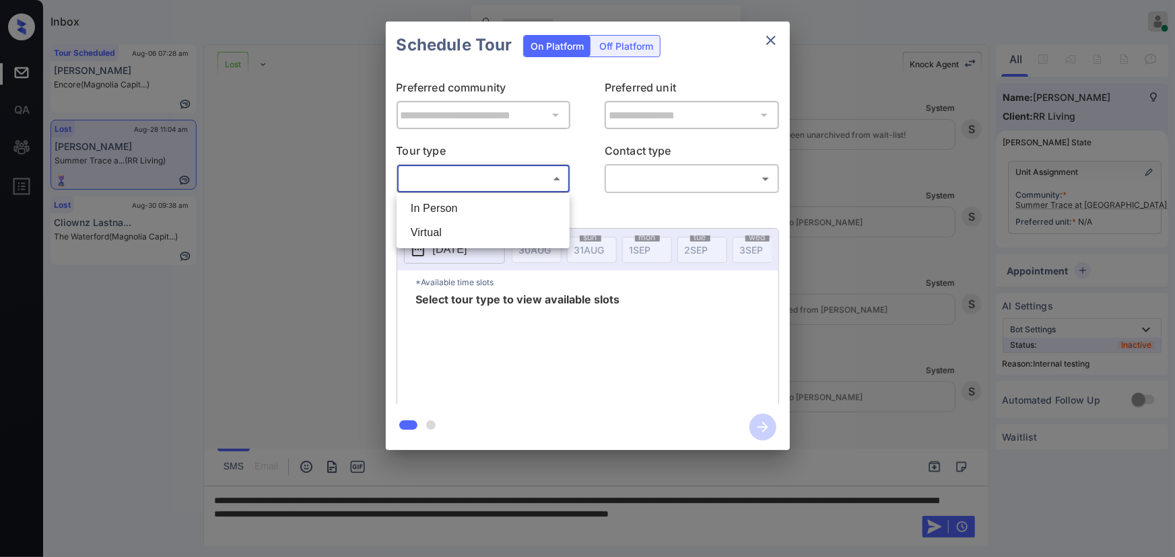
drag, startPoint x: 514, startPoint y: 176, endPoint x: 507, endPoint y: 179, distance: 7.5
click at [513, 175] on body "Inbox Kenneth Umali Online Set yourself offline Set yourself on break Profile S…" at bounding box center [587, 278] width 1175 height 557
drag, startPoint x: 472, startPoint y: 210, endPoint x: 544, endPoint y: 196, distance: 73.4
click at [473, 210] on li "In Person" at bounding box center [483, 209] width 166 height 24
type input "********"
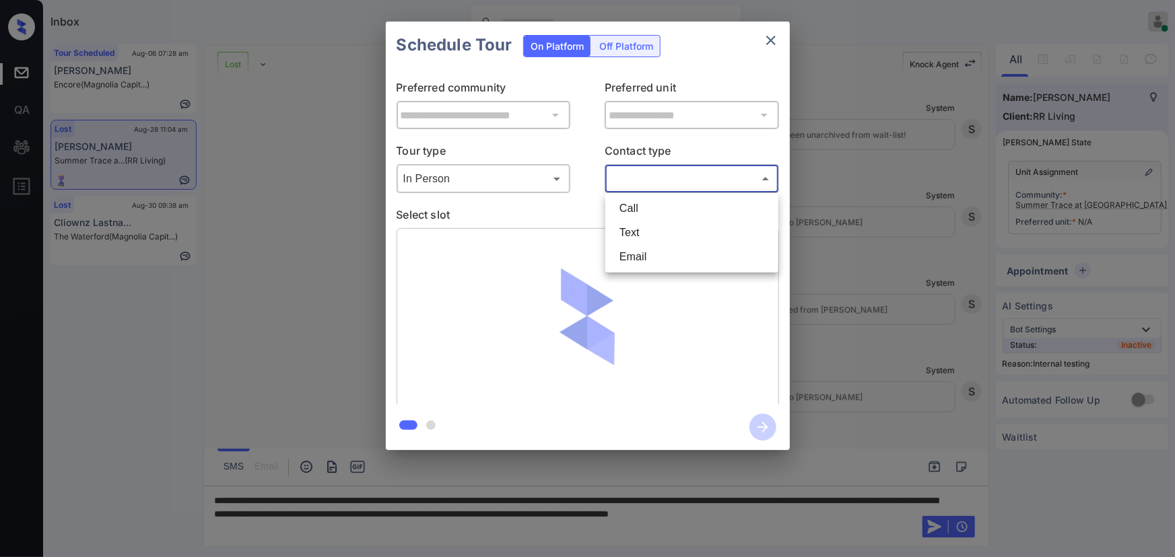
click at [658, 174] on body "Inbox Kenneth Umali Online Set yourself offline Set yourself on break Profile S…" at bounding box center [587, 278] width 1175 height 557
click at [646, 224] on li "Text" at bounding box center [692, 233] width 166 height 24
type input "****"
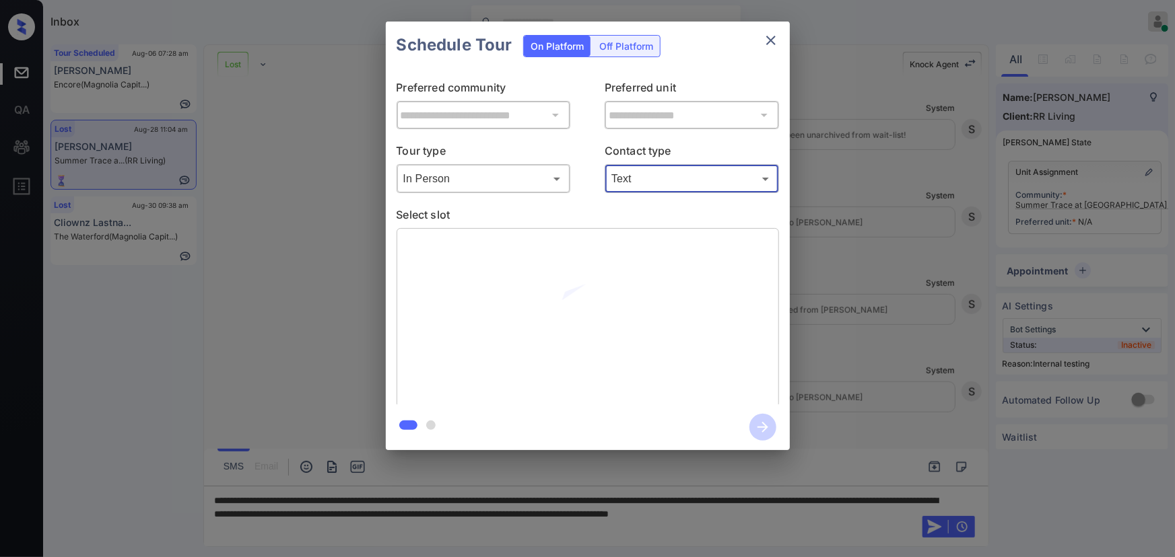
click at [875, 287] on div "**********" at bounding box center [587, 236] width 1175 height 472
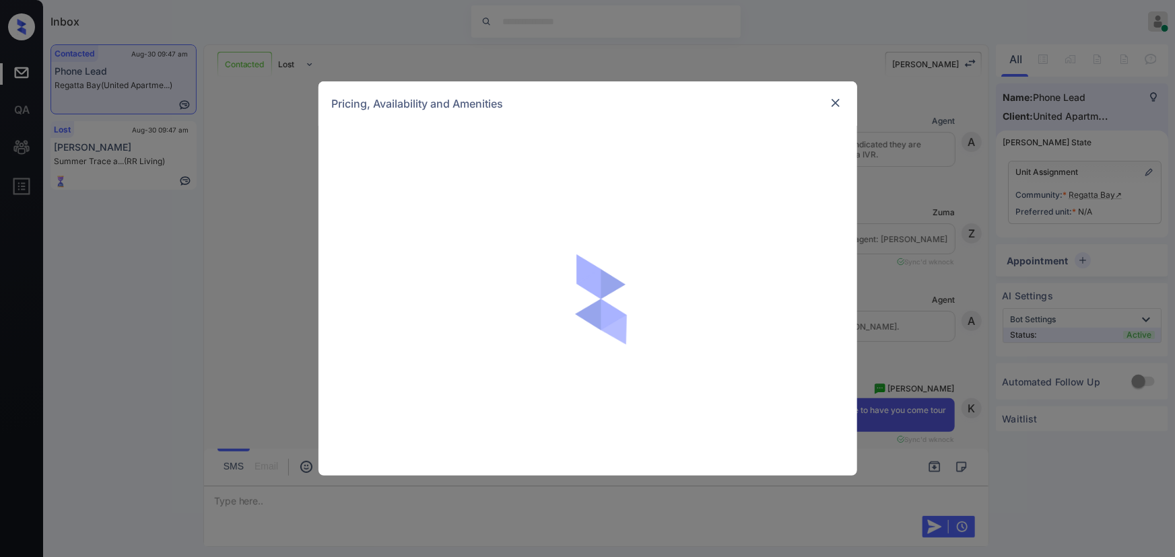
scroll to position [871, 0]
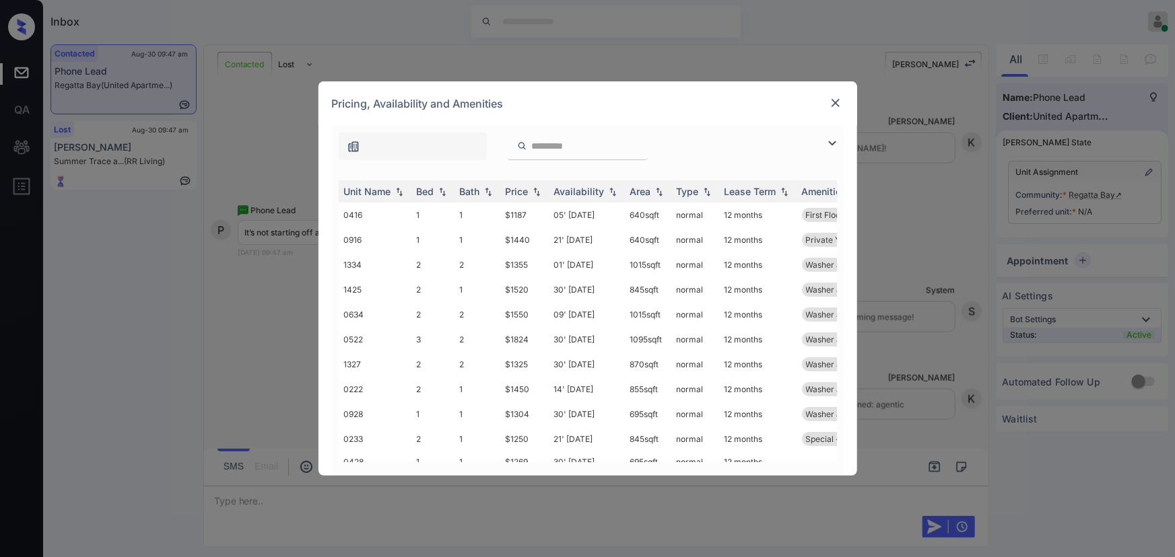
click at [831, 144] on img at bounding box center [832, 143] width 16 height 16
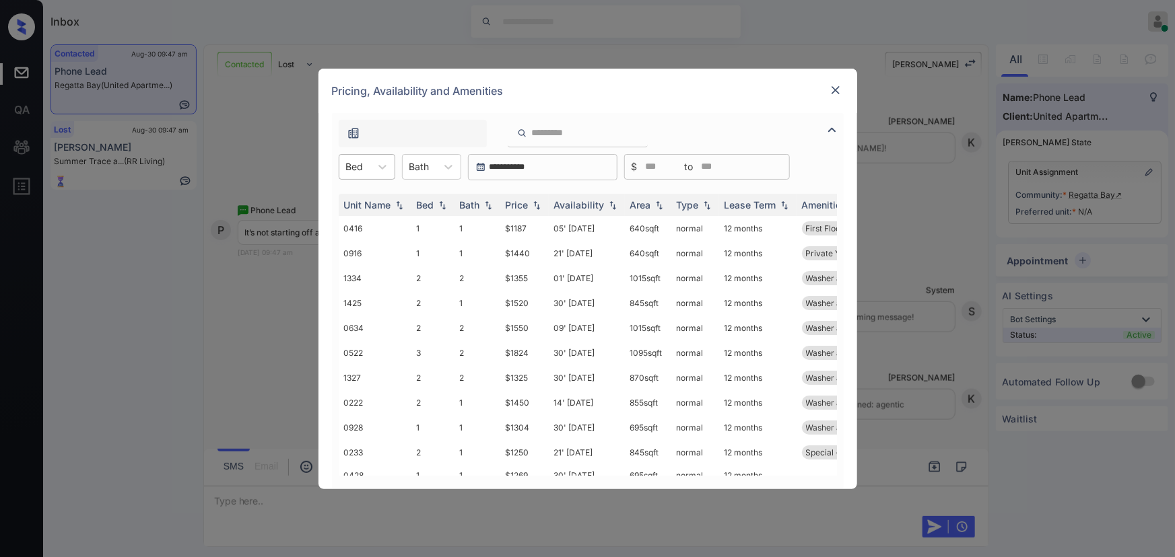
click at [368, 168] on div "Bed" at bounding box center [354, 167] width 31 height 20
click at [355, 202] on div "1" at bounding box center [367, 200] width 57 height 24
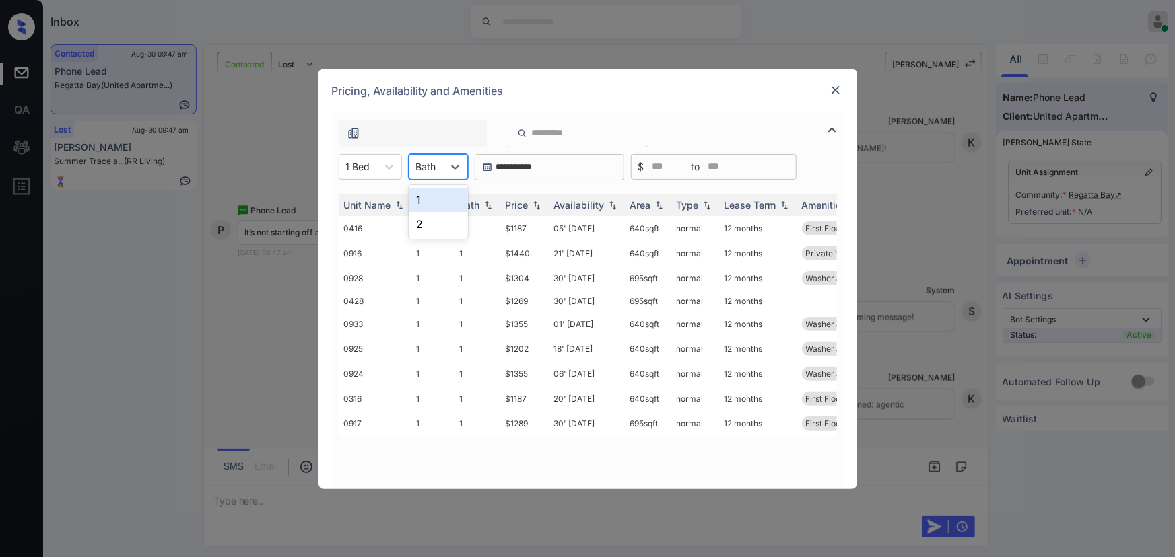
click at [438, 164] on div "Bath" at bounding box center [426, 167] width 34 height 20
click at [428, 192] on div "1" at bounding box center [438, 200] width 59 height 24
click at [530, 203] on img at bounding box center [536, 204] width 13 height 9
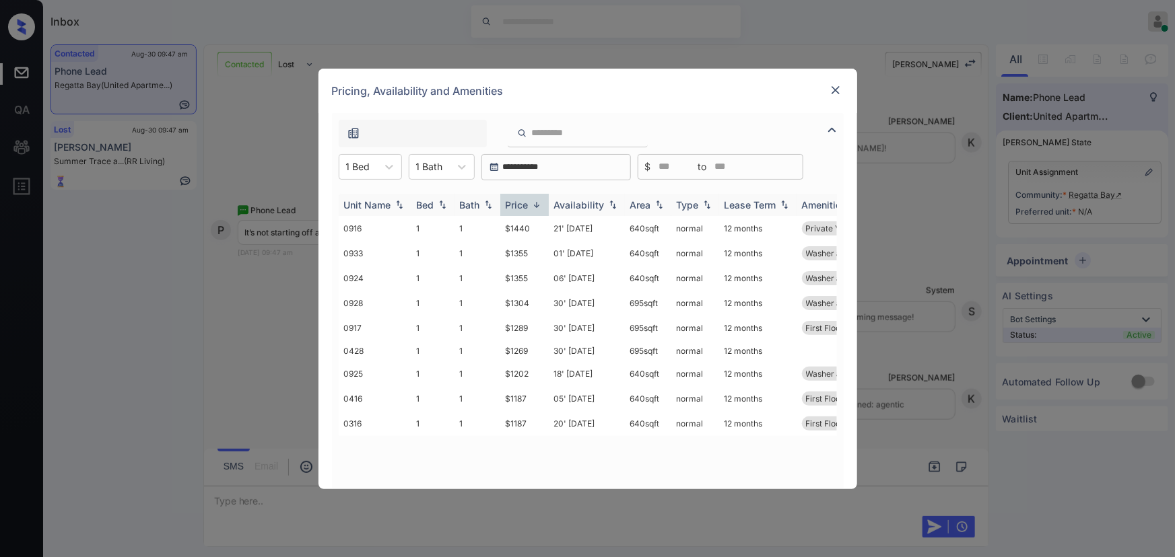
click at [530, 203] on img at bounding box center [536, 205] width 13 height 10
click at [834, 92] on img at bounding box center [835, 89] width 13 height 13
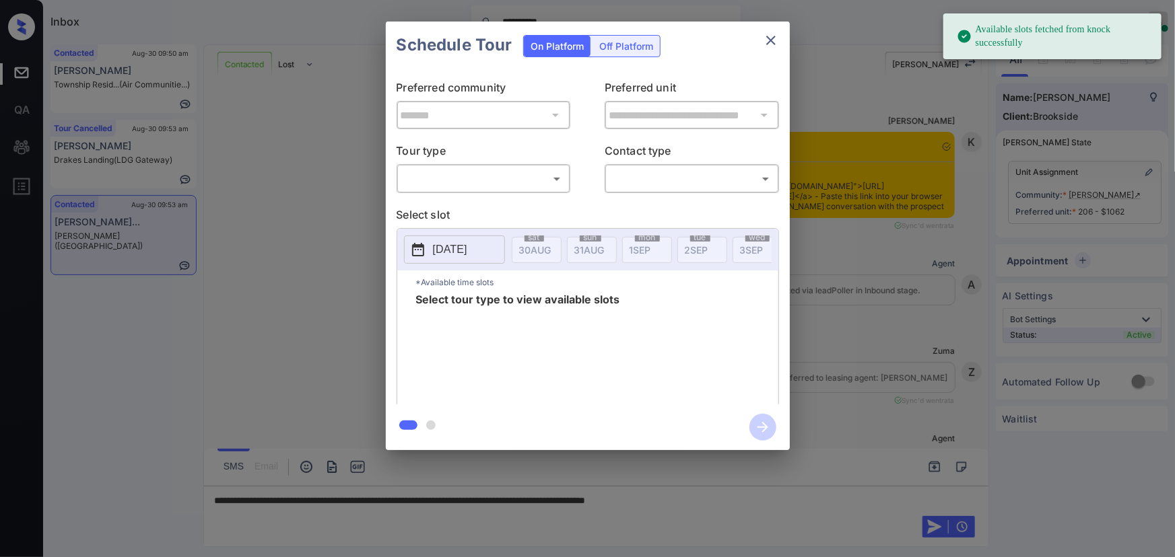
scroll to position [1116, 0]
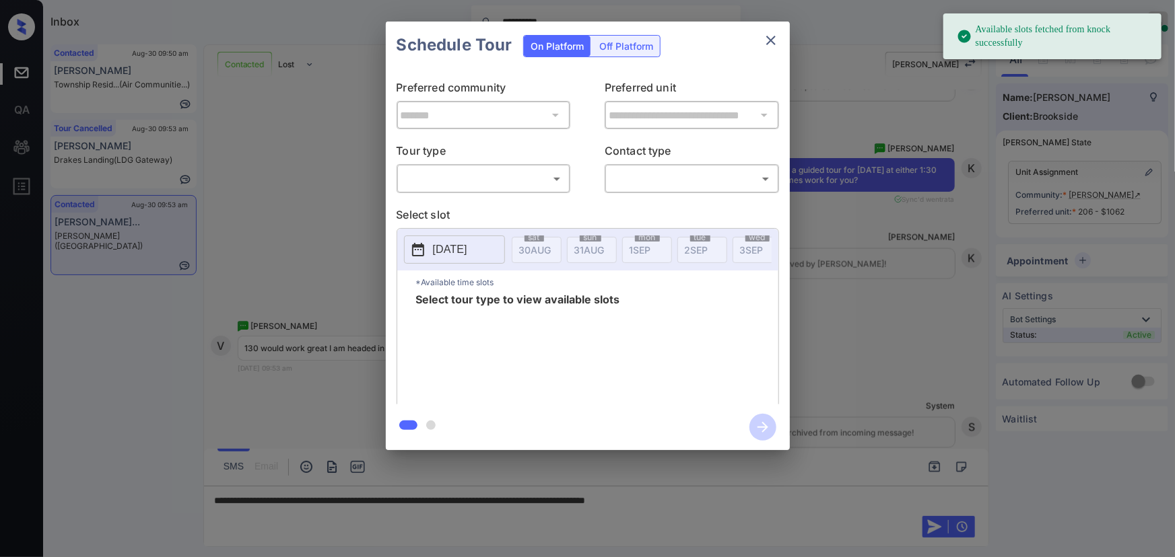
click at [465, 187] on body "**********" at bounding box center [587, 278] width 1175 height 557
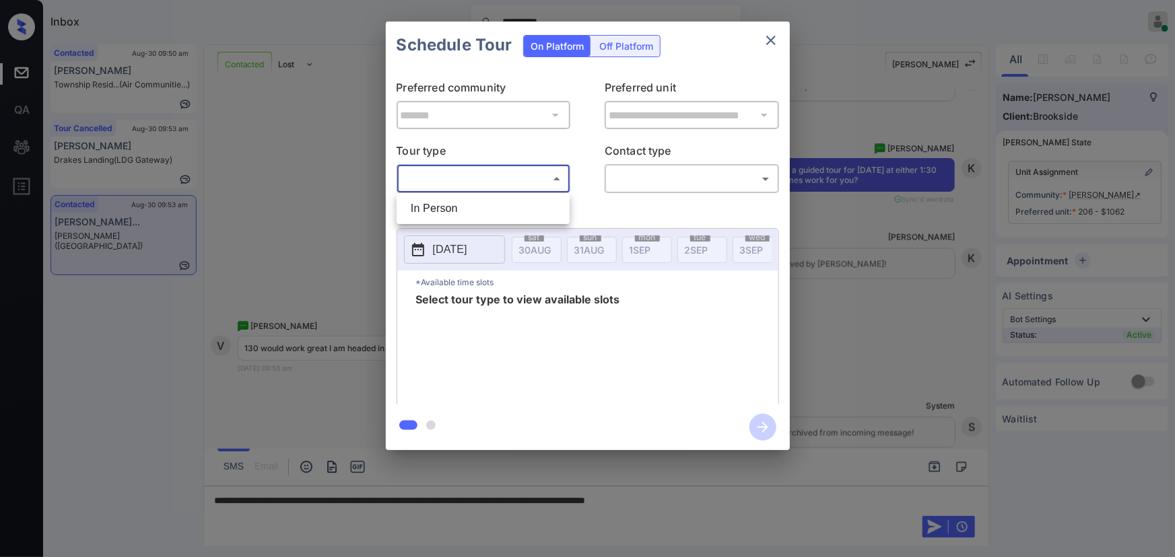
click at [673, 183] on div at bounding box center [587, 278] width 1175 height 557
click at [879, 236] on div "**********" at bounding box center [587, 236] width 1175 height 472
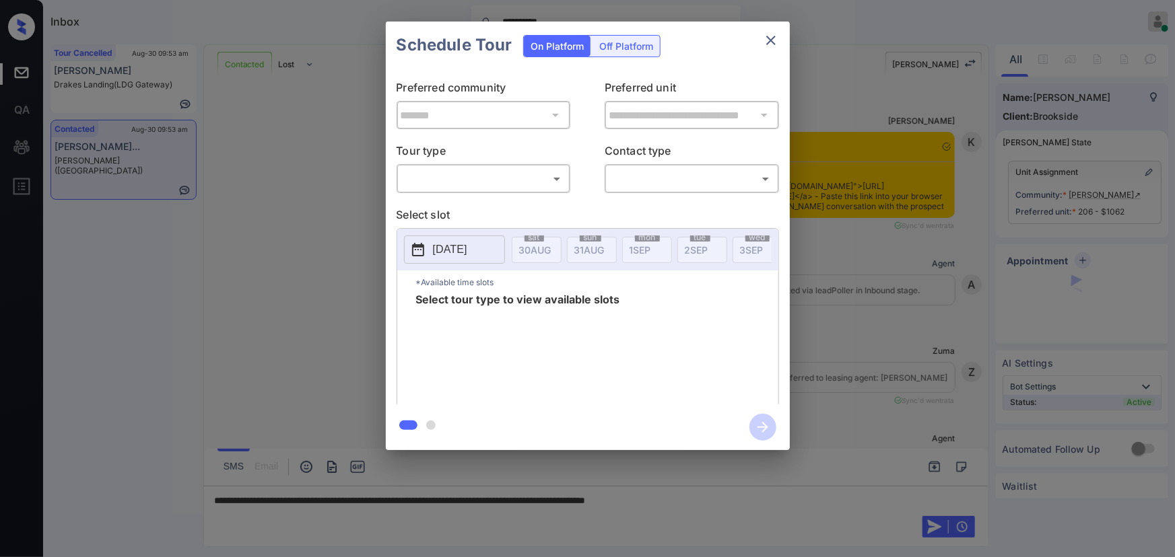
scroll to position [1116, 0]
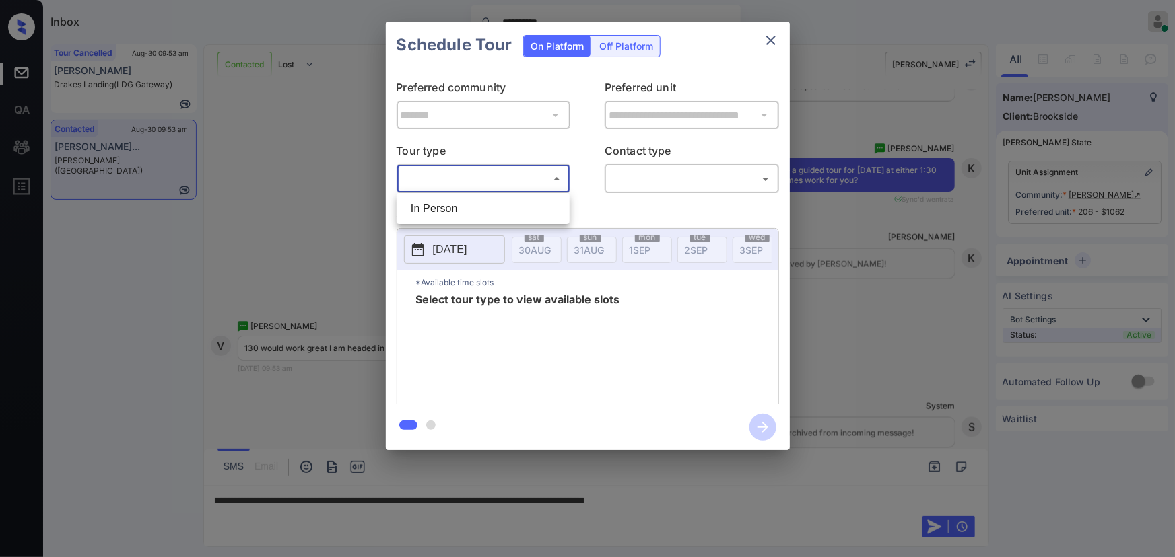
click at [559, 178] on body "**********" at bounding box center [587, 278] width 1175 height 557
click at [147, 160] on div at bounding box center [587, 278] width 1175 height 557
click at [855, 239] on div "**********" at bounding box center [587, 236] width 1175 height 472
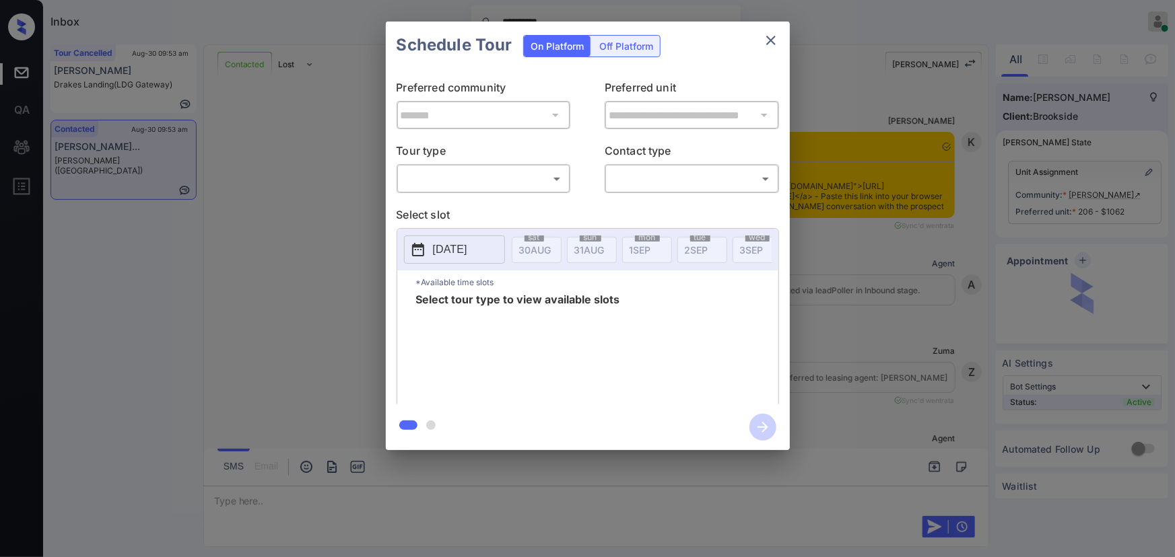
scroll to position [1044, 0]
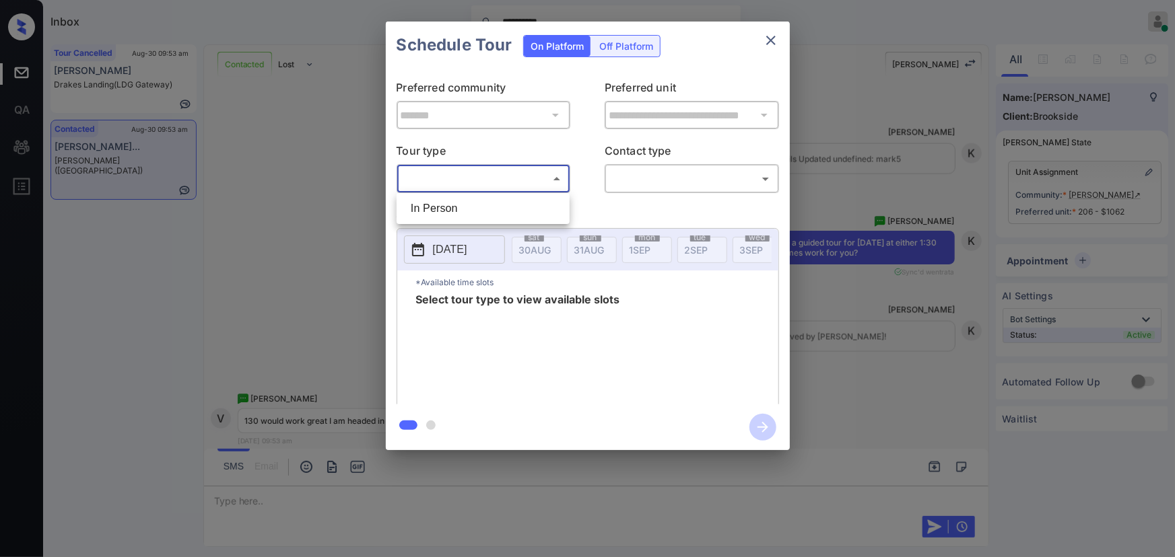
click at [518, 174] on body "**********" at bounding box center [587, 278] width 1175 height 557
drag, startPoint x: 453, startPoint y: 209, endPoint x: 557, endPoint y: 202, distance: 104.6
click at [458, 207] on li "In Person" at bounding box center [483, 209] width 166 height 24
type input "********"
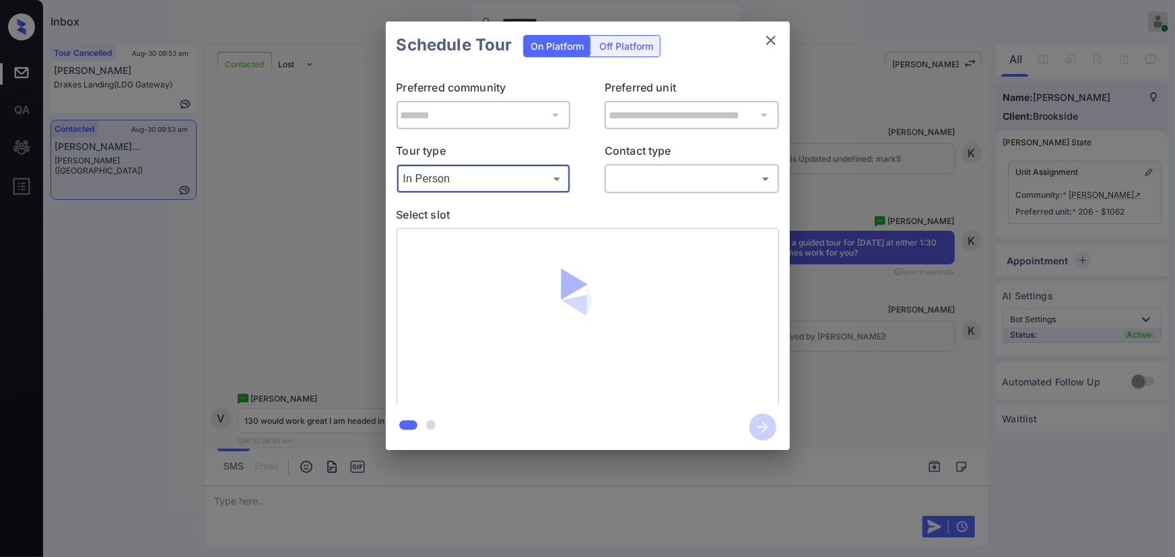
click at [674, 175] on body "**********" at bounding box center [587, 278] width 1175 height 557
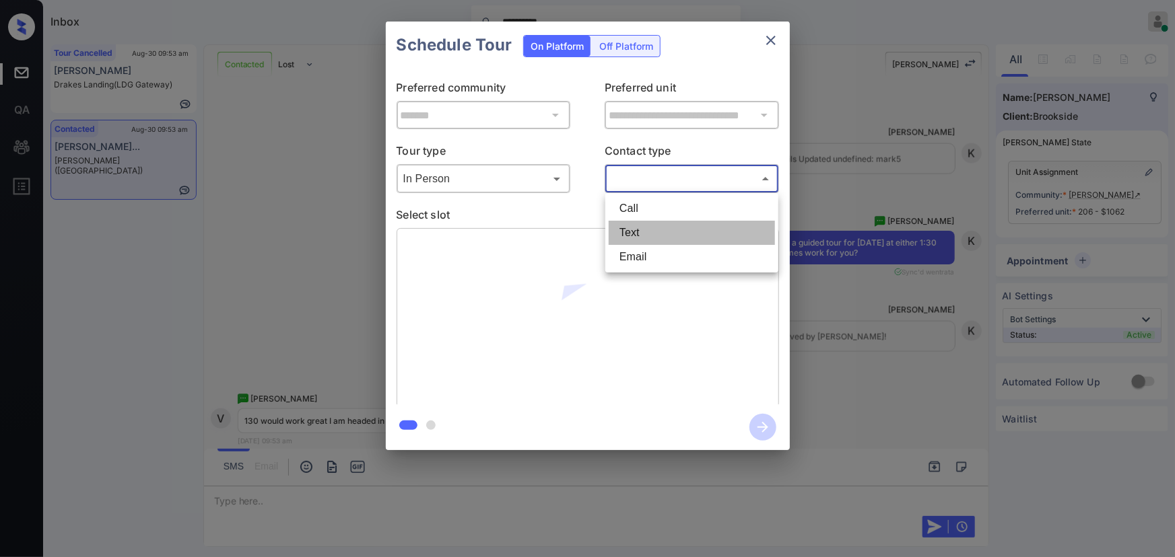
click at [639, 231] on li "Text" at bounding box center [692, 233] width 166 height 24
type input "****"
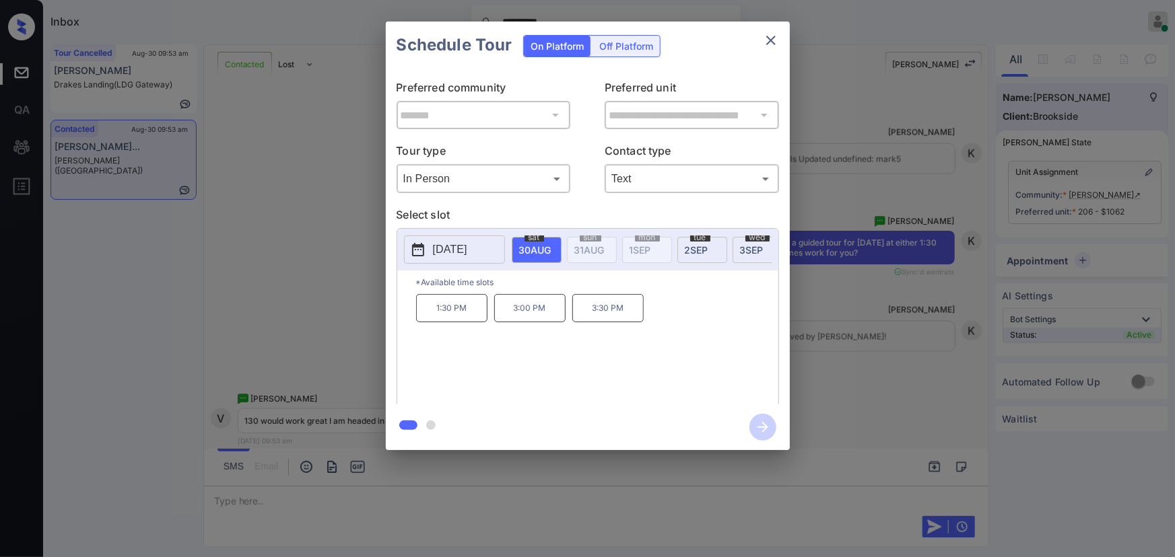
click at [541, 247] on span "30 AUG" at bounding box center [535, 249] width 32 height 11
click at [451, 310] on p "1:30 PM" at bounding box center [451, 308] width 71 height 28
click at [761, 428] on icon "button" at bounding box center [762, 427] width 27 height 27
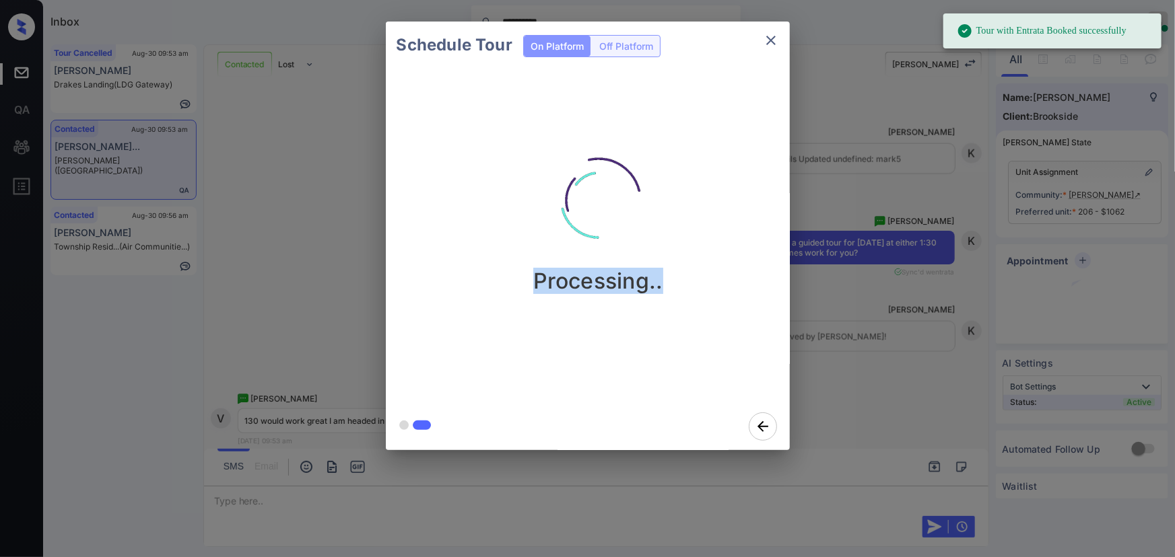
drag, startPoint x: 667, startPoint y: 287, endPoint x: 535, endPoint y: 280, distance: 132.2
click at [535, 280] on div "Processing.." at bounding box center [599, 213] width 404 height 161
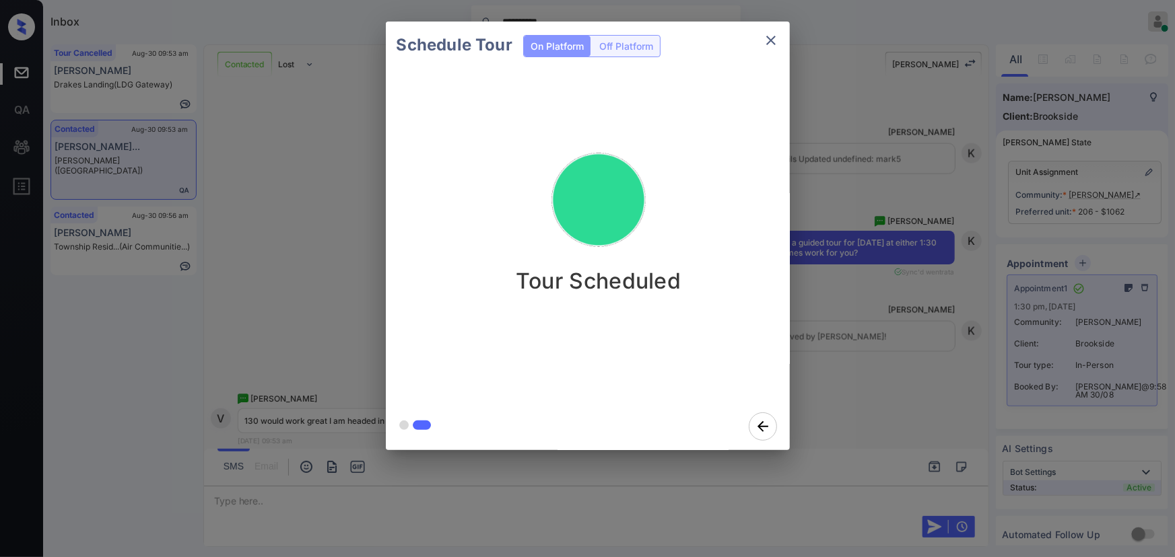
click at [774, 37] on icon "close" at bounding box center [770, 40] width 9 height 9
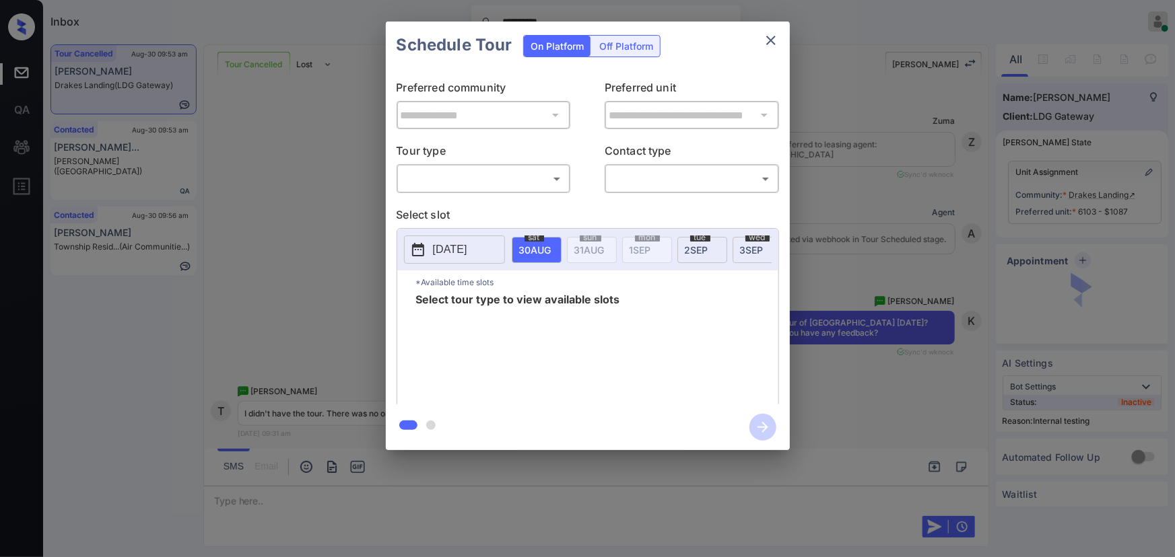
scroll to position [2606, 0]
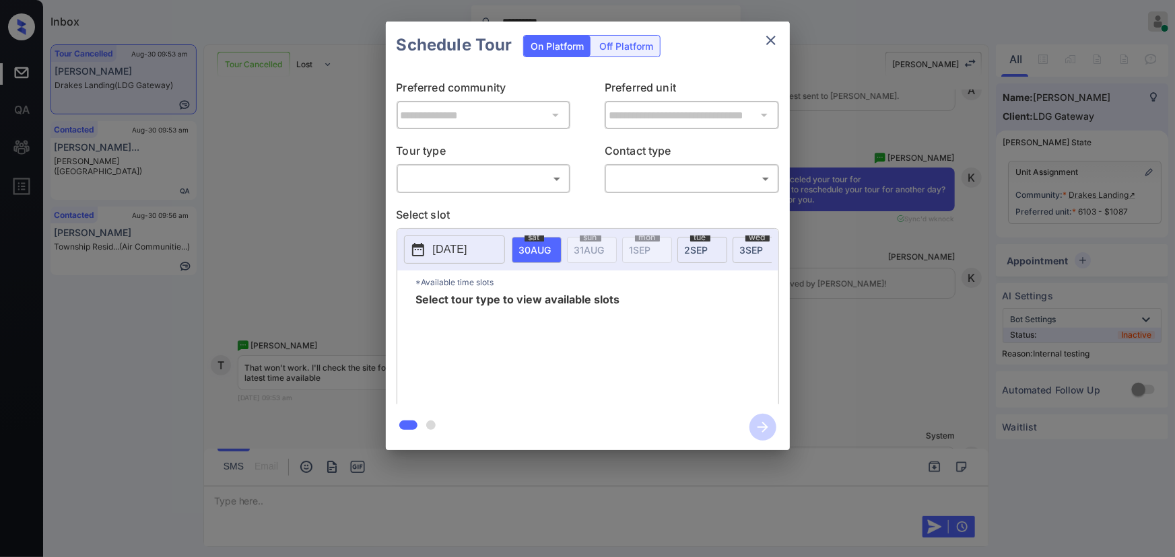
click at [478, 177] on body "**********" at bounding box center [587, 278] width 1175 height 557
click at [463, 209] on li "In Person" at bounding box center [483, 209] width 166 height 24
type input "********"
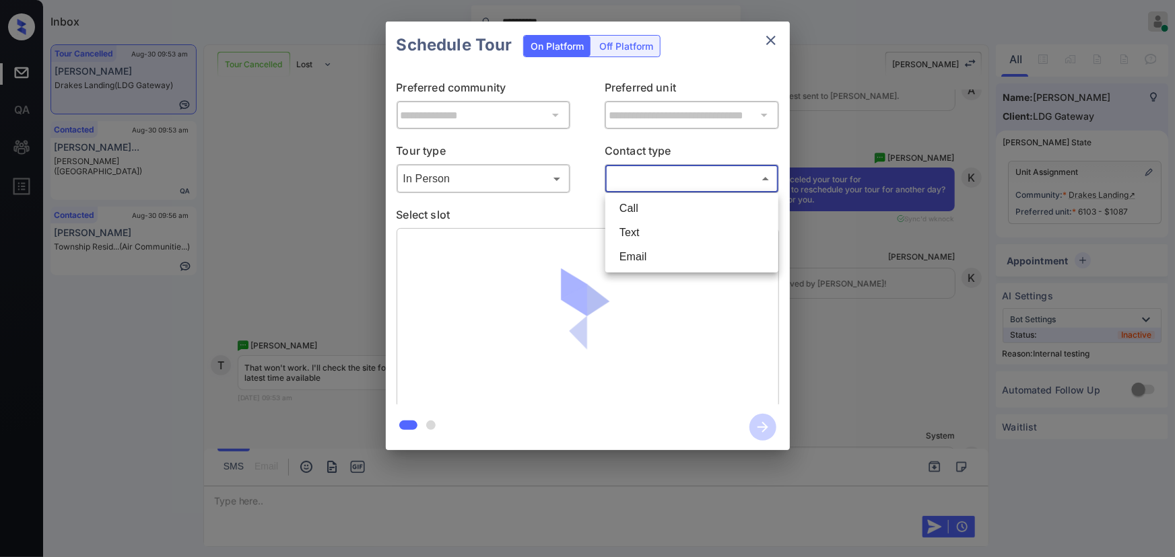
click at [687, 180] on body "**********" at bounding box center [587, 278] width 1175 height 557
click at [638, 234] on li "Text" at bounding box center [692, 233] width 166 height 24
type input "****"
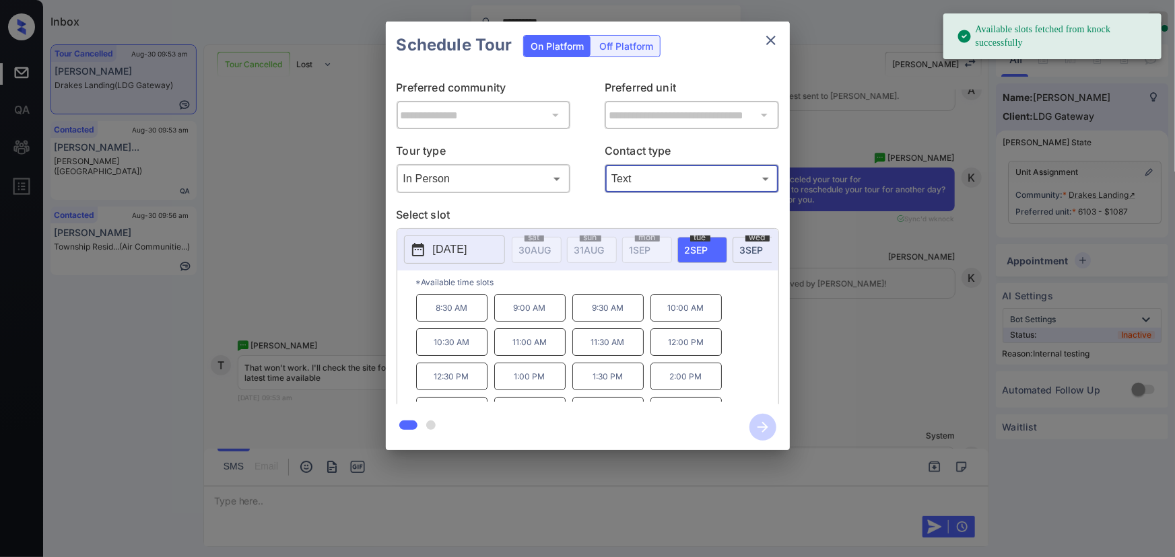
click at [880, 333] on div "**********" at bounding box center [587, 236] width 1175 height 472
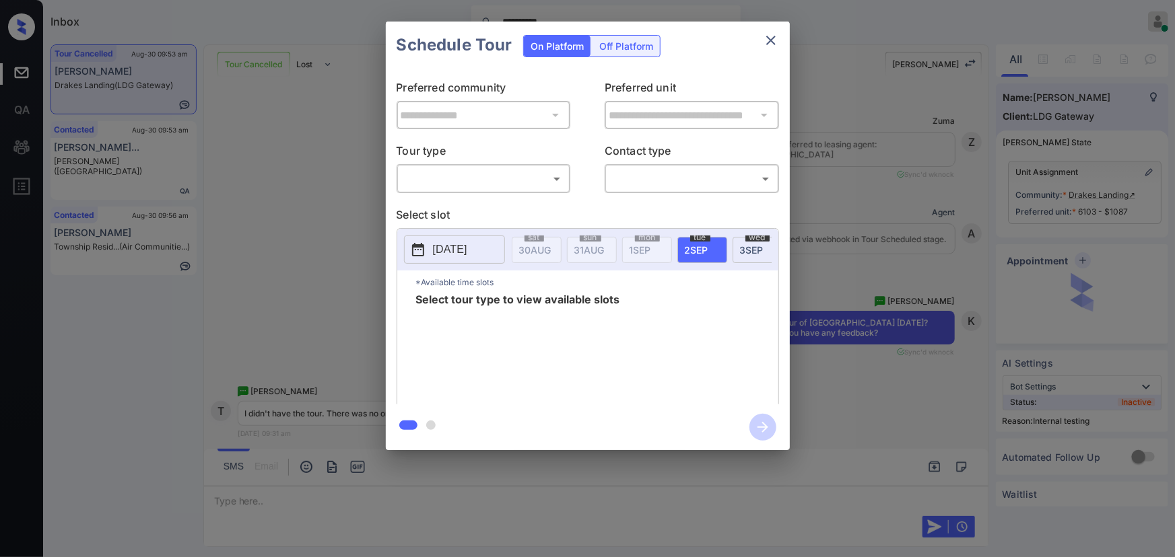
scroll to position [1790, 0]
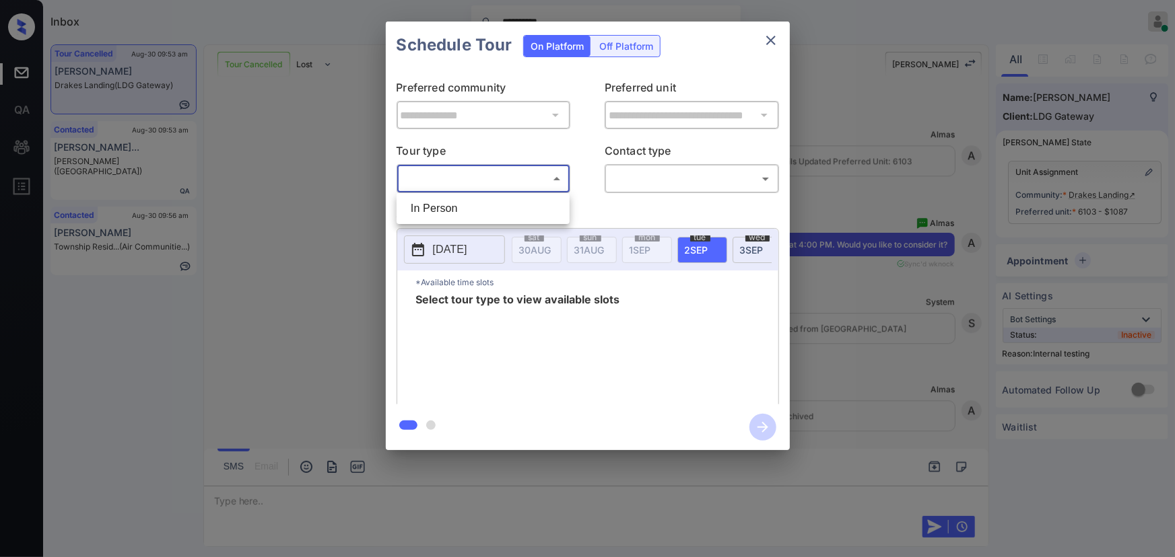
click at [531, 182] on body "**********" at bounding box center [587, 278] width 1175 height 557
drag, startPoint x: 485, startPoint y: 211, endPoint x: 578, endPoint y: 219, distance: 93.3
click at [485, 210] on li "In Person" at bounding box center [483, 209] width 166 height 24
type input "********"
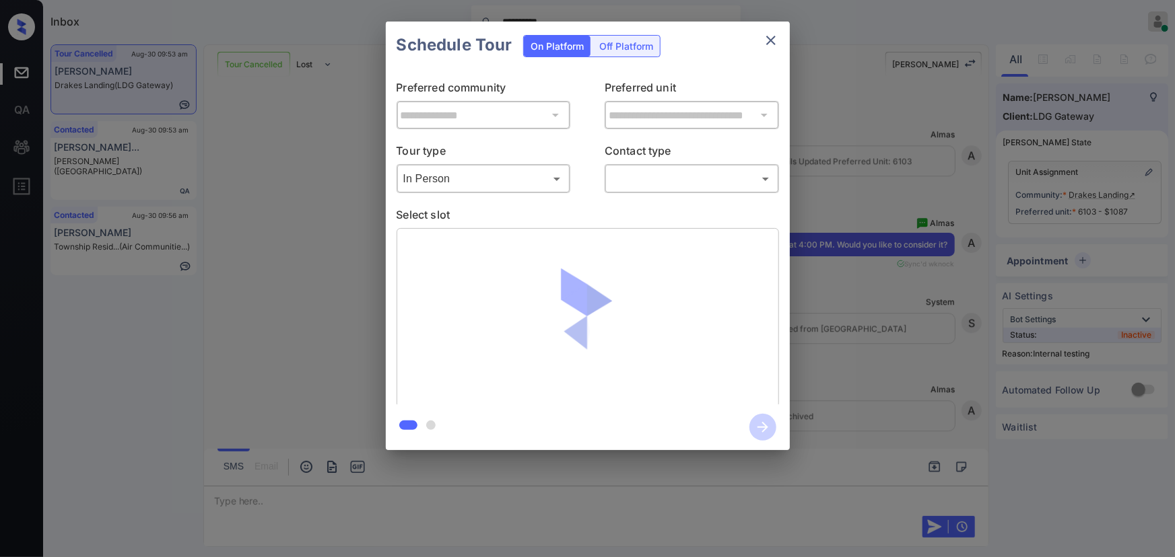
click at [705, 202] on div "**********" at bounding box center [588, 237] width 404 height 336
click at [700, 190] on div "​ ​" at bounding box center [692, 178] width 174 height 29
click at [654, 176] on body "**********" at bounding box center [587, 278] width 1175 height 557
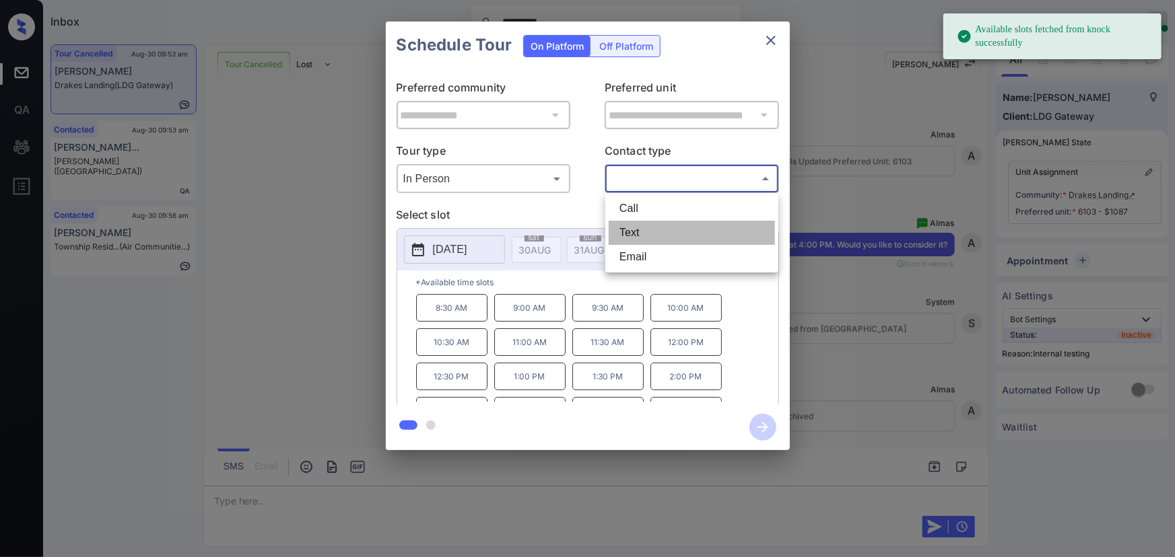
click at [639, 228] on li "Text" at bounding box center [692, 233] width 166 height 24
type input "****"
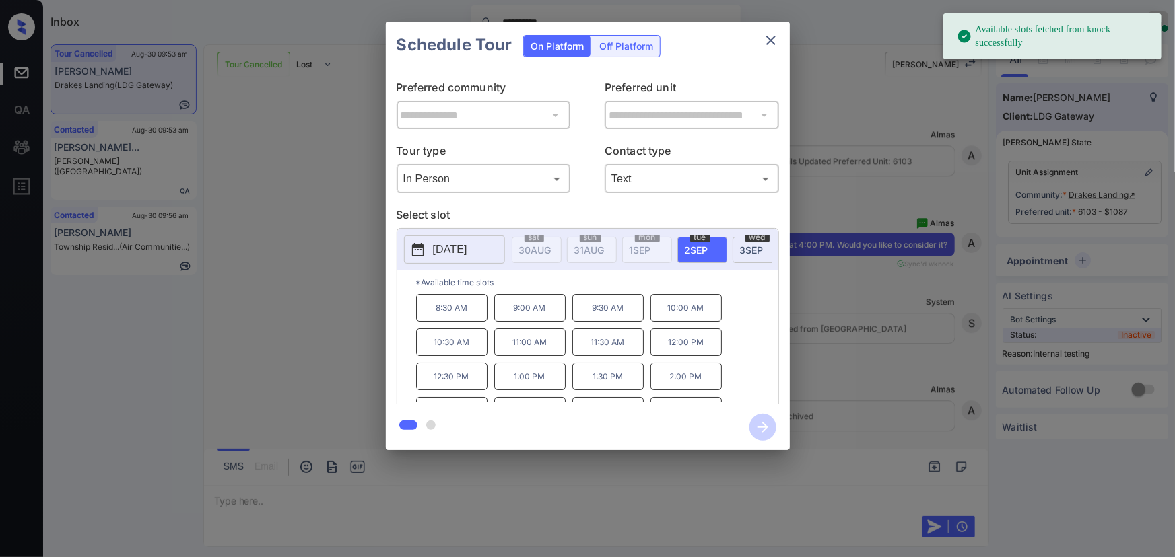
click at [456, 249] on p "2025-09-02" at bounding box center [450, 250] width 34 height 16
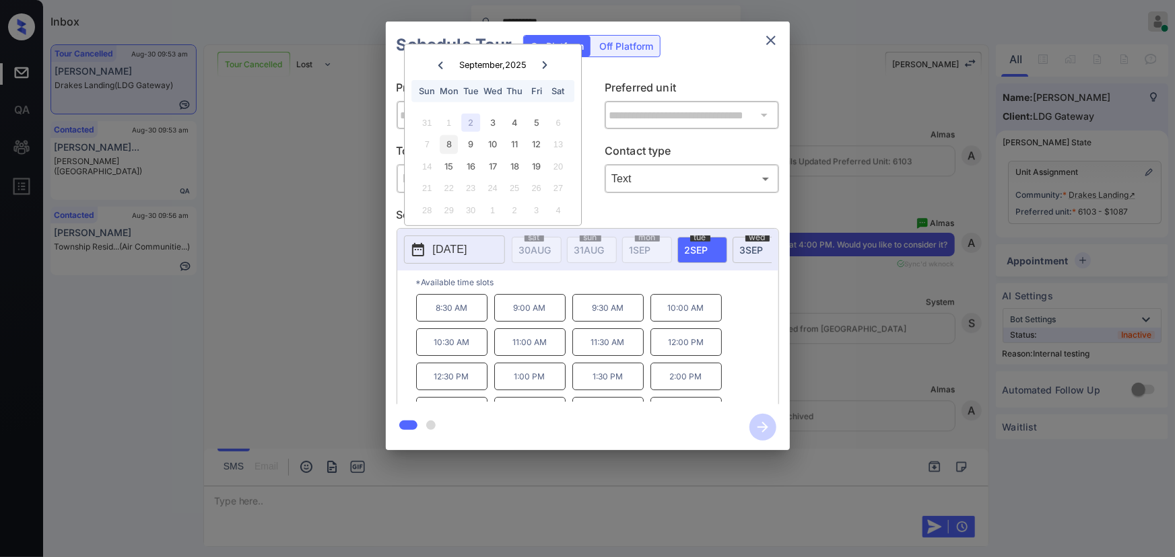
click at [449, 143] on div "8" at bounding box center [449, 144] width 18 height 18
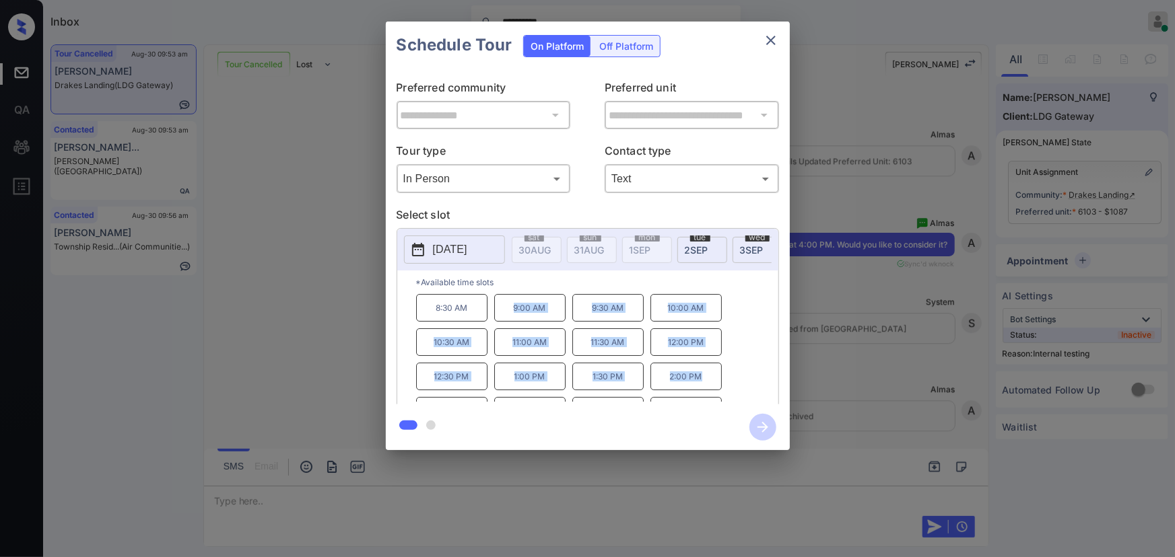
drag, startPoint x: 667, startPoint y: 384, endPoint x: 514, endPoint y: 318, distance: 166.2
click at [514, 318] on div "8:30 AM 9:00 AM 9:30 AM 10:00 AM 10:30 AM 11:00 AM 11:30 AM 12:00 PM 12:30 PM 1…" at bounding box center [597, 348] width 362 height 108
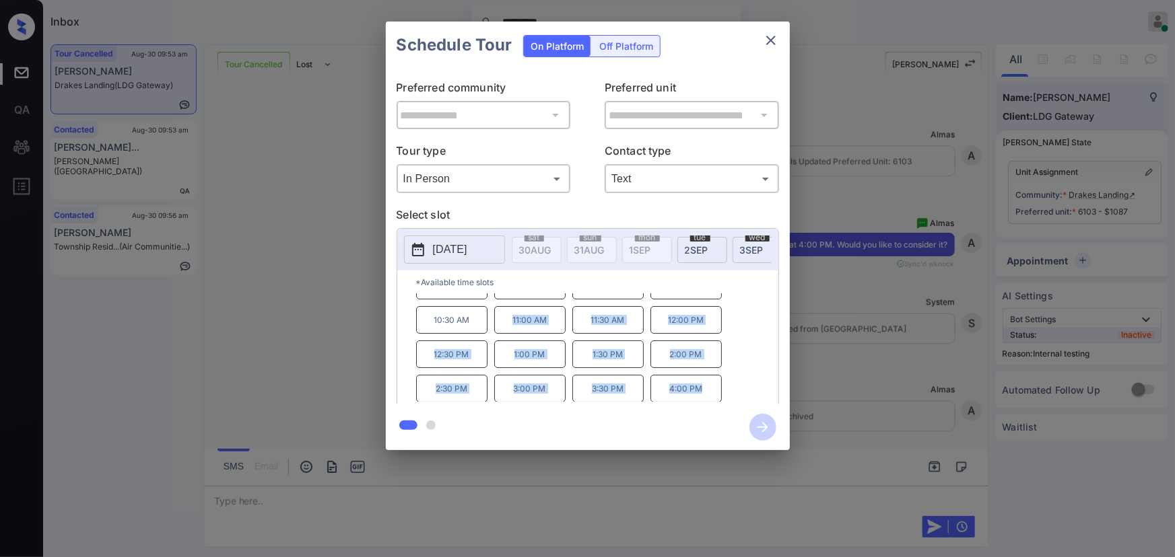
scroll to position [0, 0]
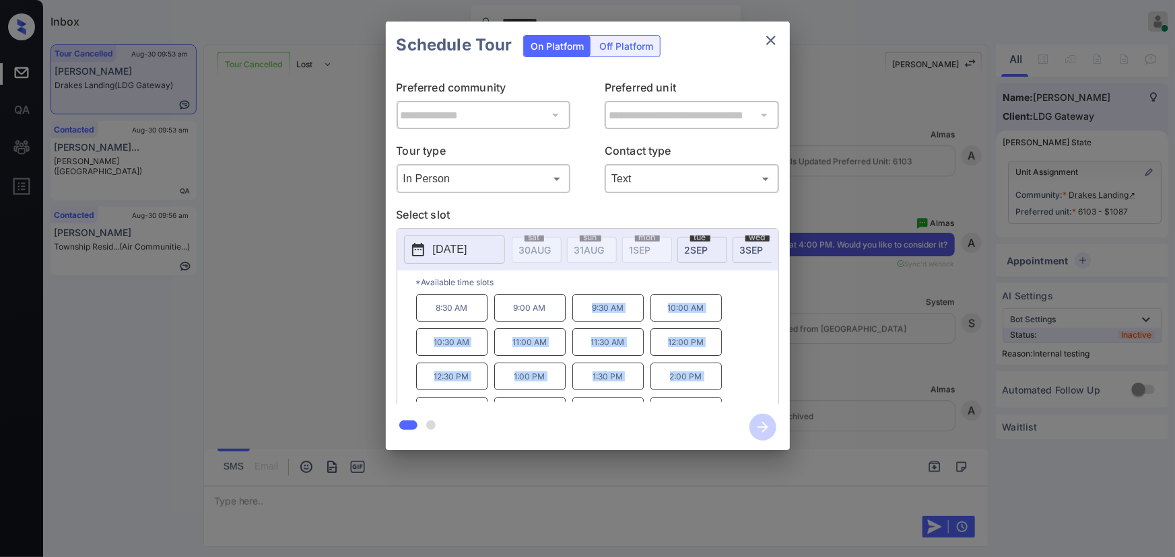
copy div "9:30 AM 10:00 AM 10:30 AM 11:00 AM 11:30 AM 12:00 PM 12:30 PM 1:00 PM 1:30 PM 2…"
drag, startPoint x: 704, startPoint y: 397, endPoint x: 581, endPoint y: 322, distance: 143.9
click at [581, 322] on div "8:30 AM 9:00 AM 9:30 AM 10:00 AM 10:30 AM 11:00 AM 11:30 AM 12:00 PM 12:30 PM 1…" at bounding box center [597, 348] width 362 height 108
click at [436, 499] on div at bounding box center [587, 278] width 1175 height 557
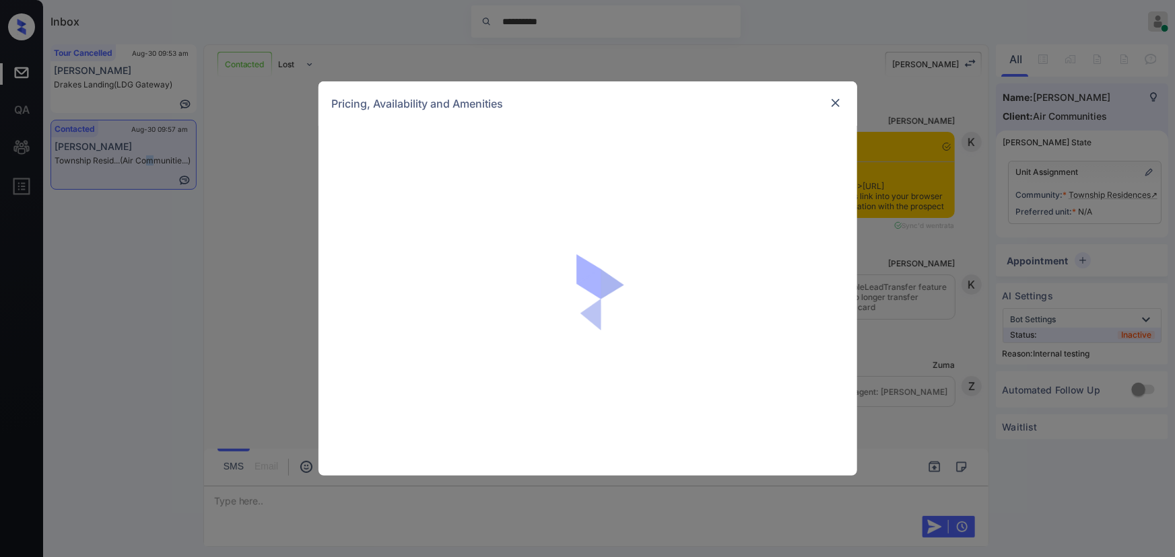
scroll to position [4048, 0]
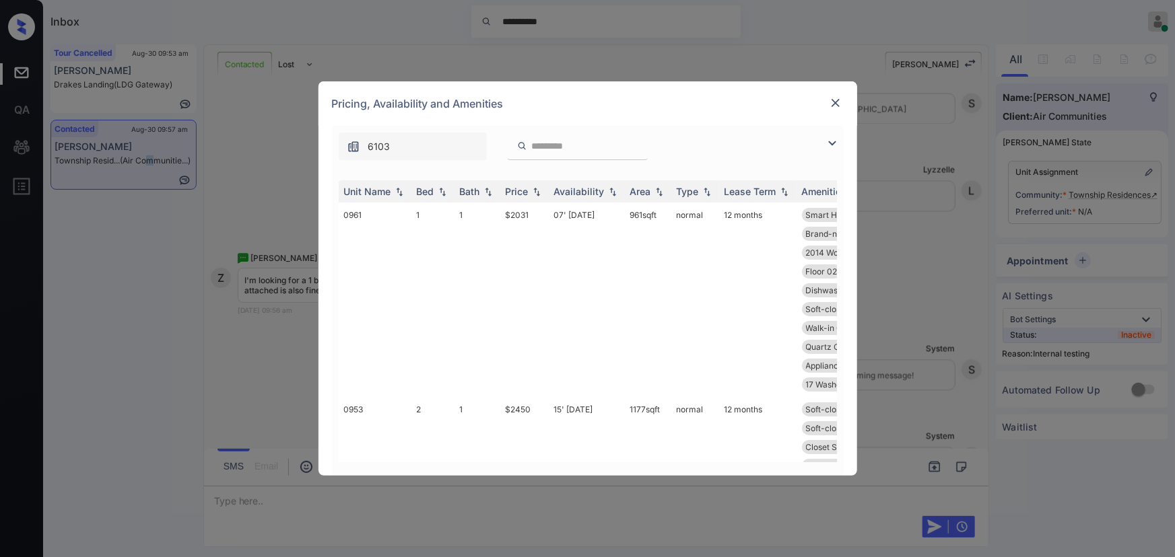
click at [829, 140] on img at bounding box center [832, 143] width 16 height 16
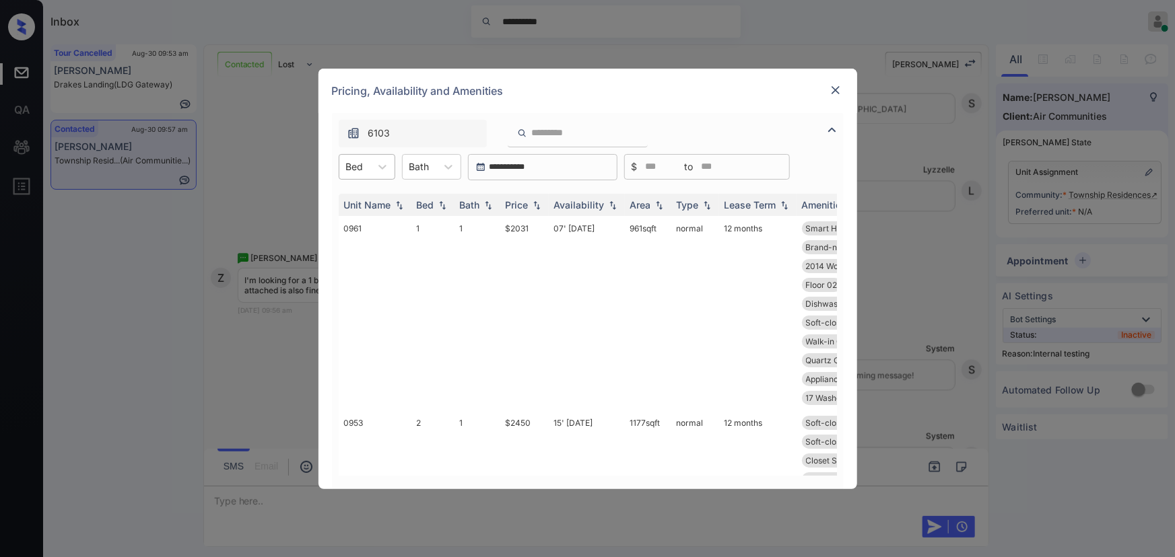
click at [360, 169] on div at bounding box center [355, 167] width 18 height 14
click at [355, 199] on div "1" at bounding box center [367, 200] width 57 height 24
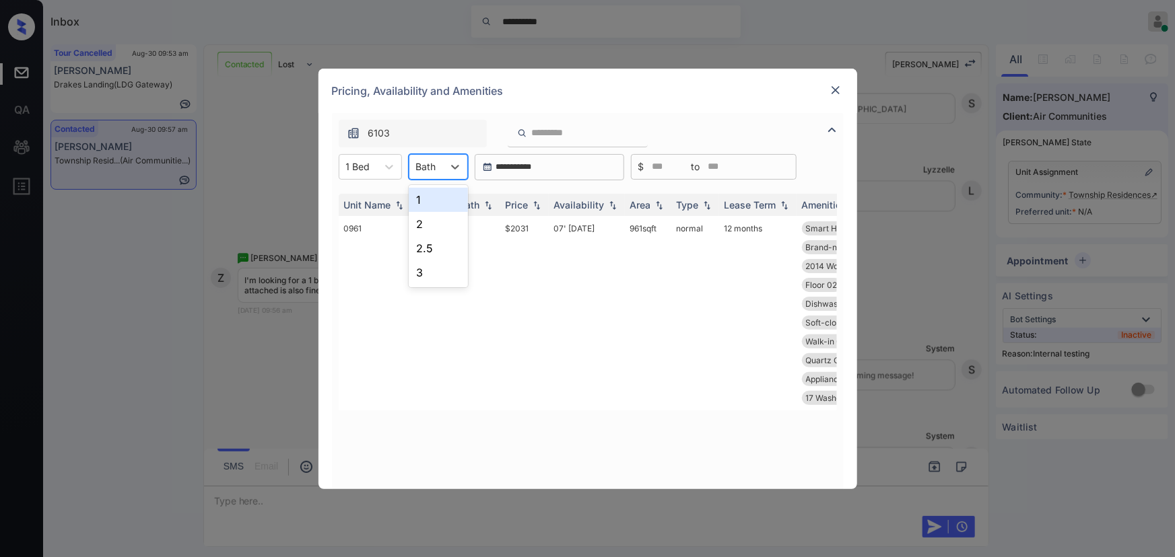
click at [438, 164] on div "Bath" at bounding box center [426, 167] width 34 height 20
click at [428, 196] on div "1" at bounding box center [438, 200] width 59 height 24
click at [535, 202] on img at bounding box center [536, 204] width 13 height 9
click at [535, 202] on img at bounding box center [536, 205] width 13 height 10
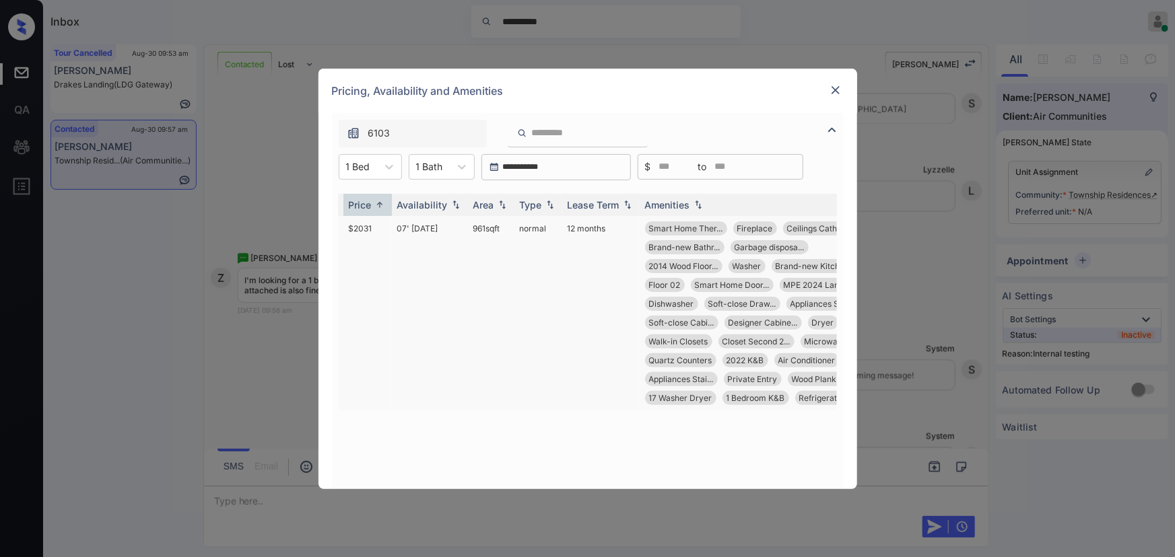
click at [492, 230] on td "961 sqft" at bounding box center [491, 313] width 46 height 195
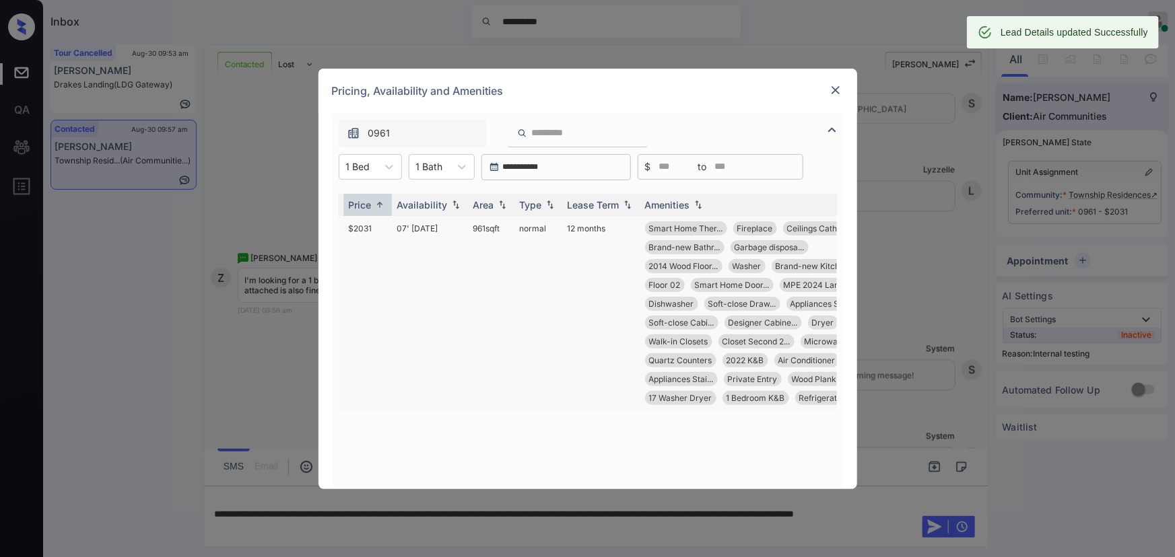
click at [470, 232] on td "961 sqft" at bounding box center [491, 313] width 46 height 195
copy td "961 sqft"
drag, startPoint x: 491, startPoint y: 229, endPoint x: 470, endPoint y: 236, distance: 21.9
click at [472, 231] on td "961 sqft" at bounding box center [491, 313] width 46 height 195
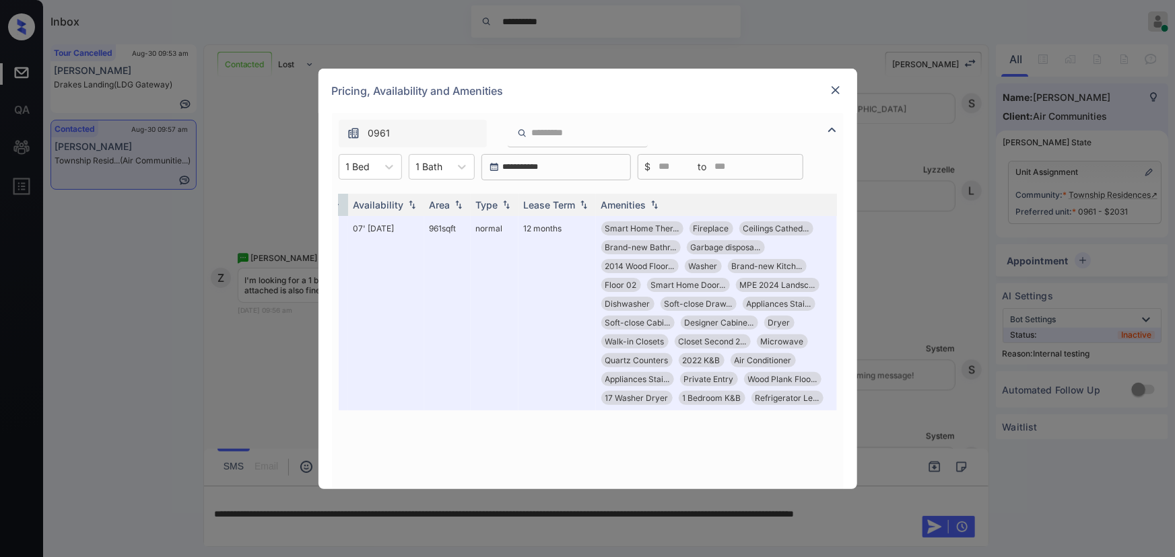
scroll to position [0, 205]
click at [835, 90] on img at bounding box center [835, 89] width 13 height 13
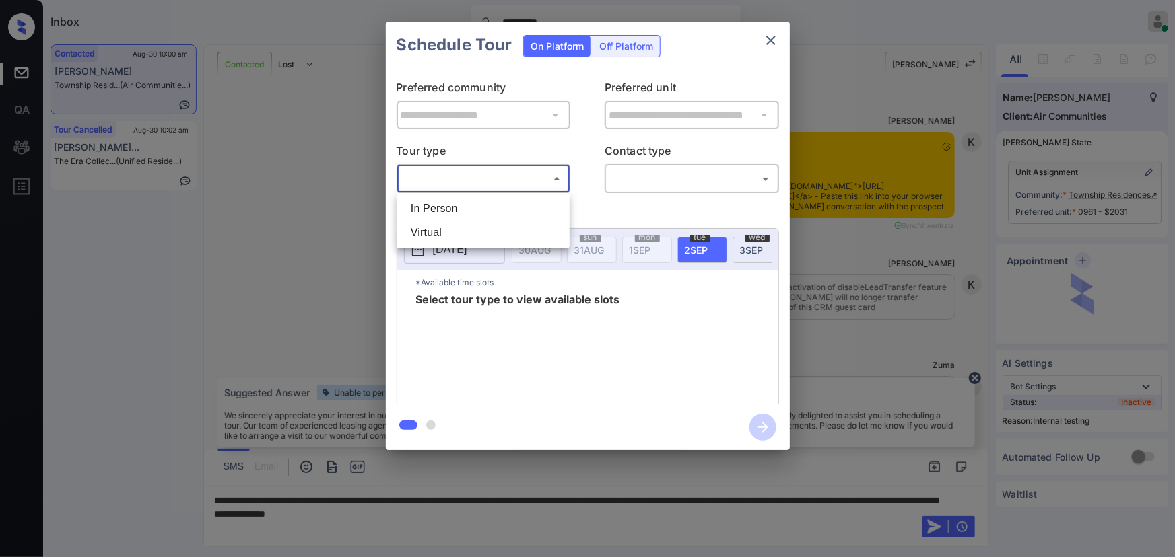
scroll to position [4585, 0]
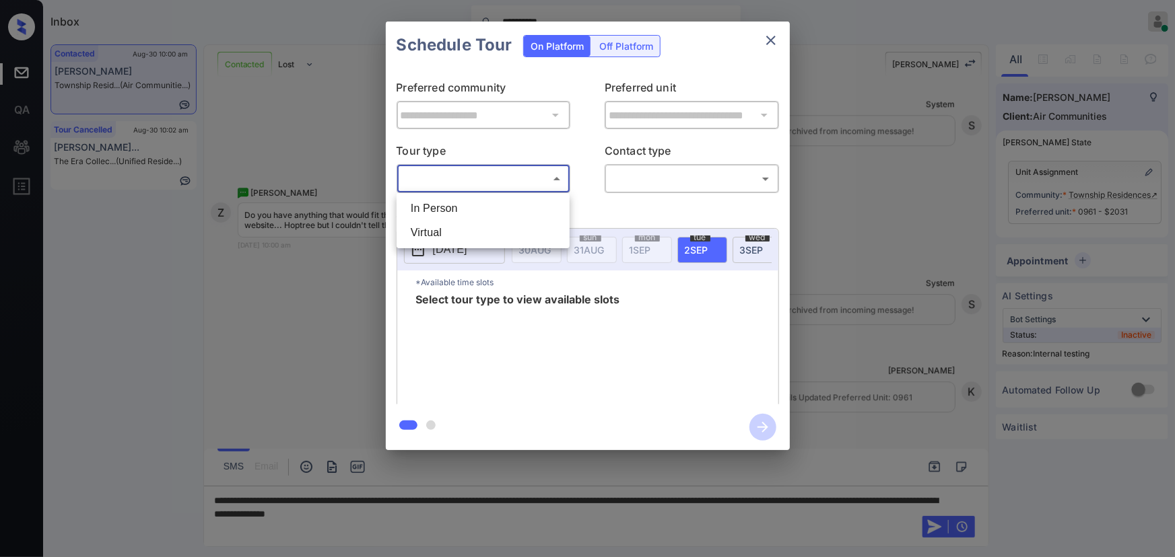
click at [487, 209] on li "In Person" at bounding box center [483, 209] width 166 height 24
type input "********"
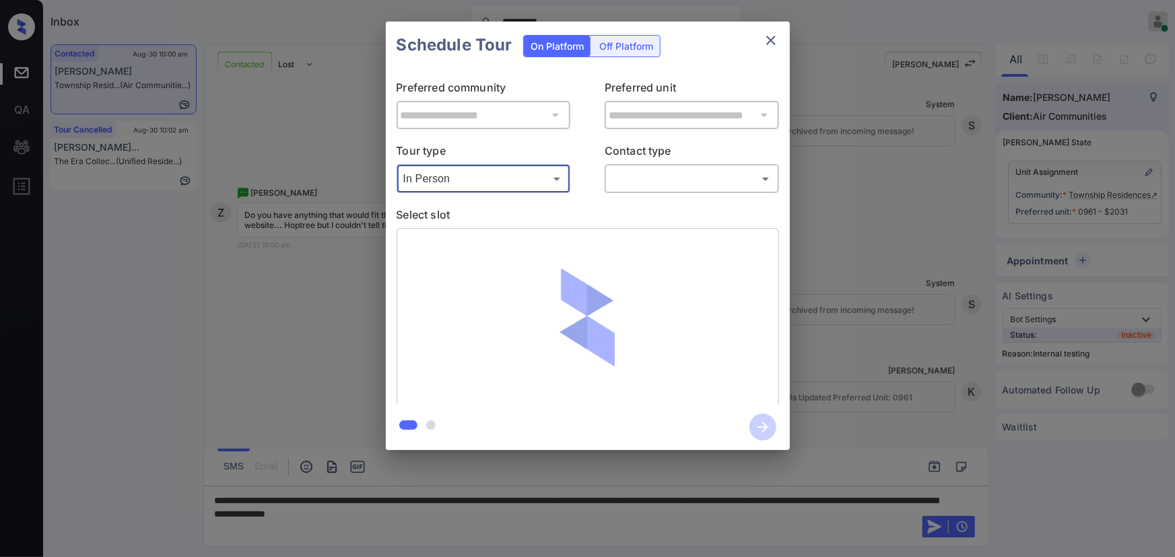
click at [687, 176] on body "**********" at bounding box center [587, 278] width 1175 height 557
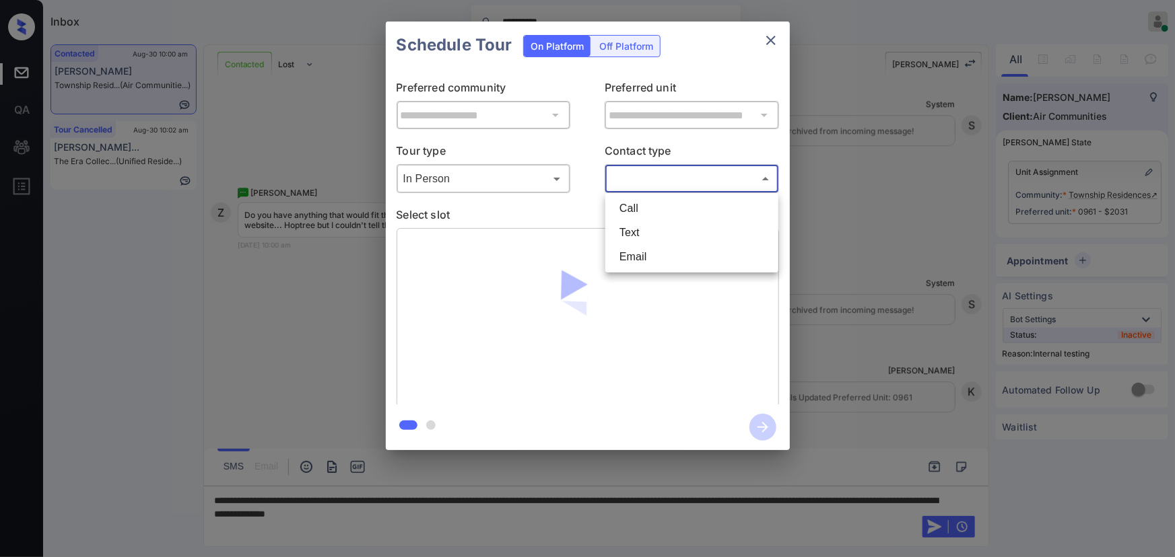
click at [640, 229] on li "Text" at bounding box center [692, 233] width 166 height 24
type input "****"
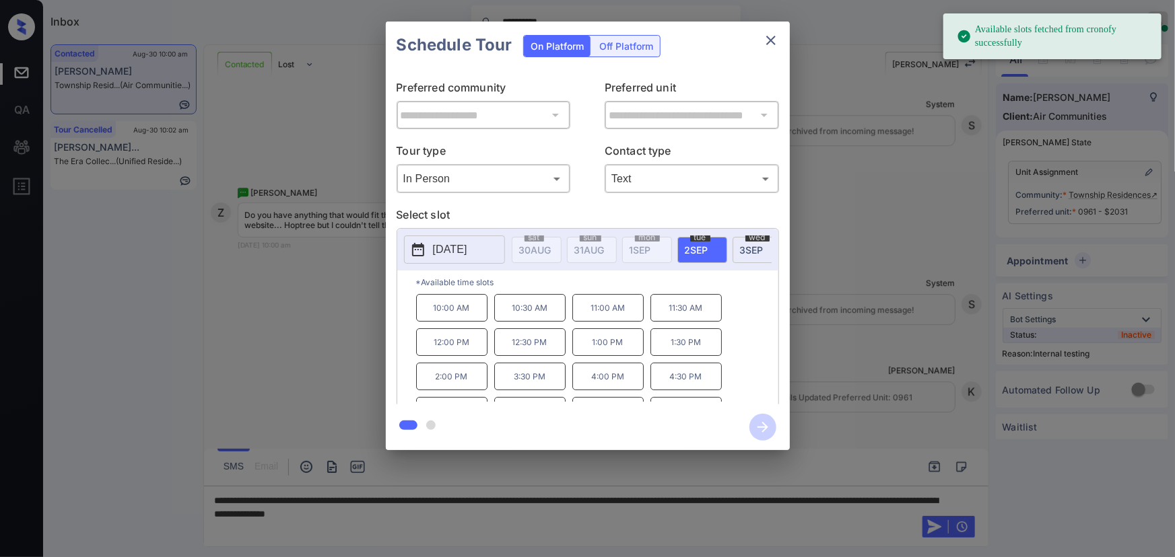
click at [551, 251] on span "2 SEP" at bounding box center [535, 249] width 32 height 11
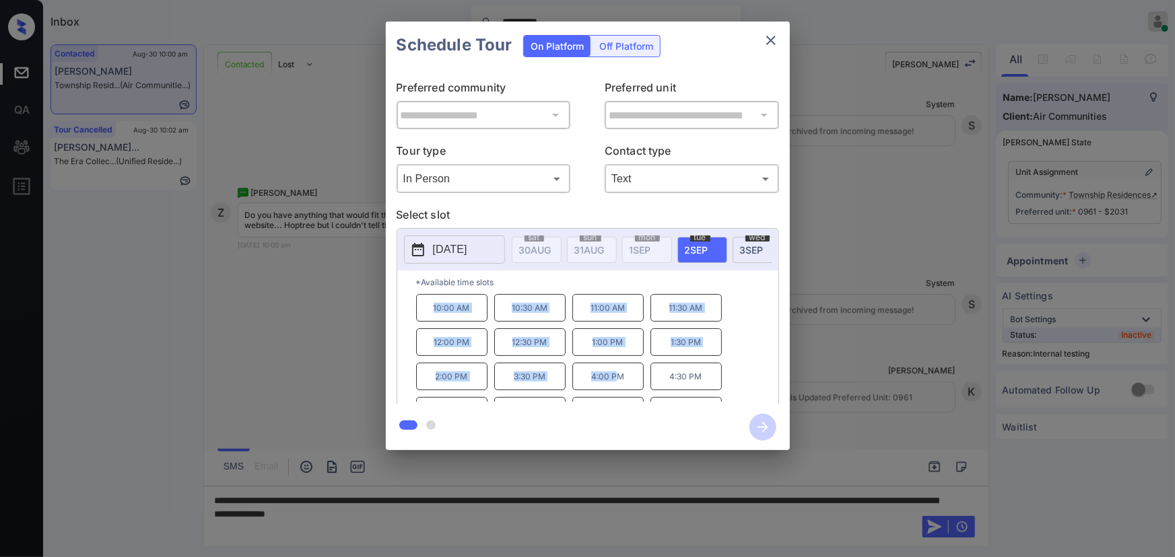
copy div "10:00 AM 10:30 AM 11:00 AM 11:30 AM 12:00 PM 12:30 PM 1:00 PM 1:30 PM 2:00 PM 3…"
drag, startPoint x: 615, startPoint y: 384, endPoint x: 436, endPoint y: 398, distance: 179.7
click at [419, 314] on div "10:00 AM 10:30 AM 11:00 AM 11:30 AM 12:00 PM 12:30 PM 1:00 PM 1:30 PM 2:00 PM 3…" at bounding box center [597, 348] width 362 height 108
click at [549, 516] on div at bounding box center [587, 278] width 1175 height 557
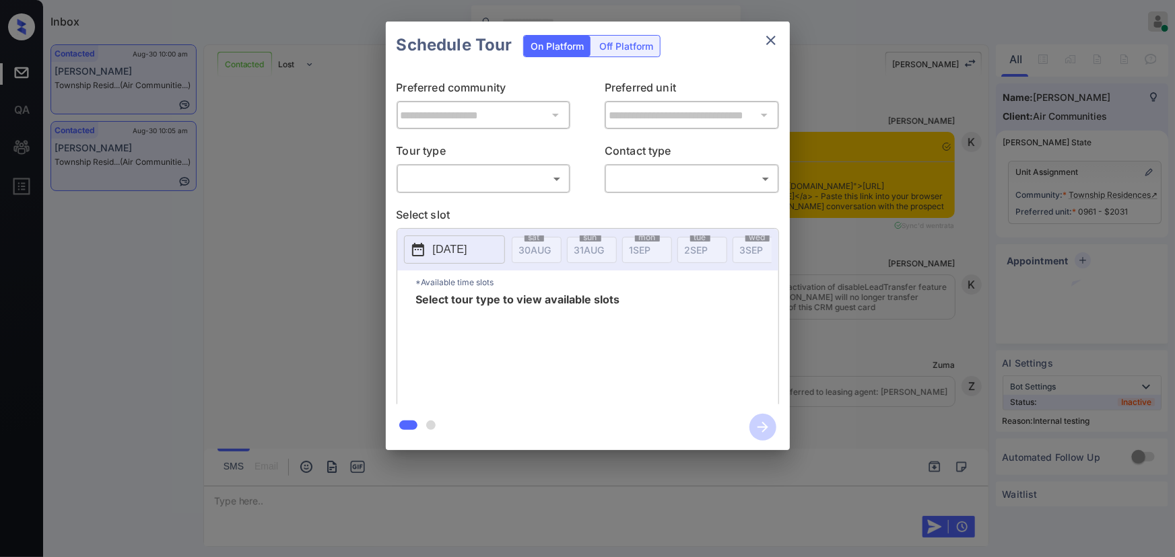
scroll to position [4893, 0]
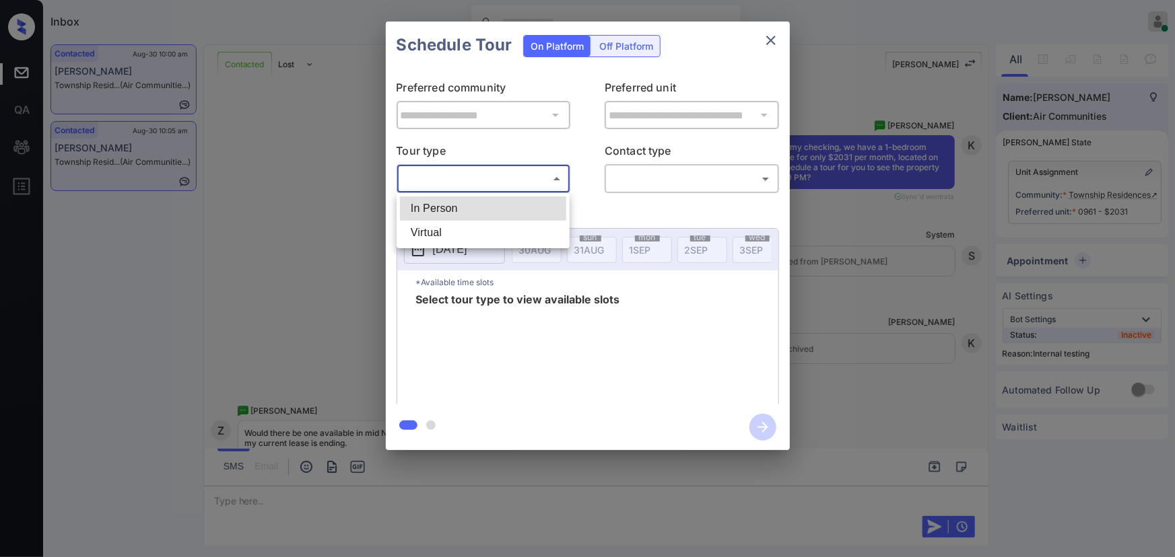
click at [468, 182] on body "Inbox [PERSON_NAME] Online Set yourself offline Set yourself on break Profile S…" at bounding box center [587, 278] width 1175 height 557
click at [930, 404] on div at bounding box center [587, 278] width 1175 height 557
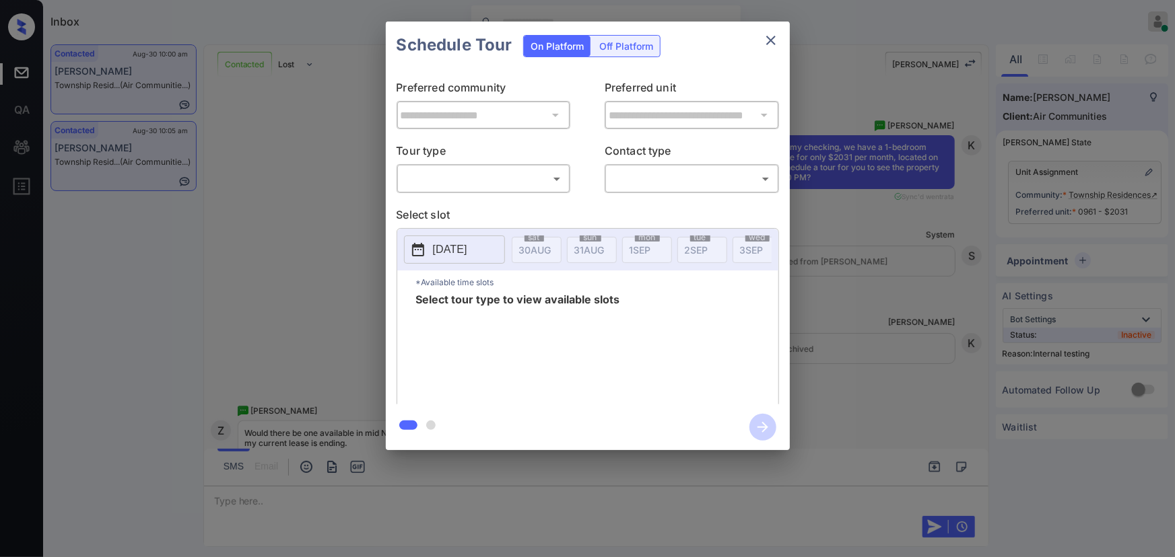
drag, startPoint x: 821, startPoint y: 335, endPoint x: 824, endPoint y: 301, distance: 33.8
click at [824, 301] on div "**********" at bounding box center [587, 236] width 1175 height 472
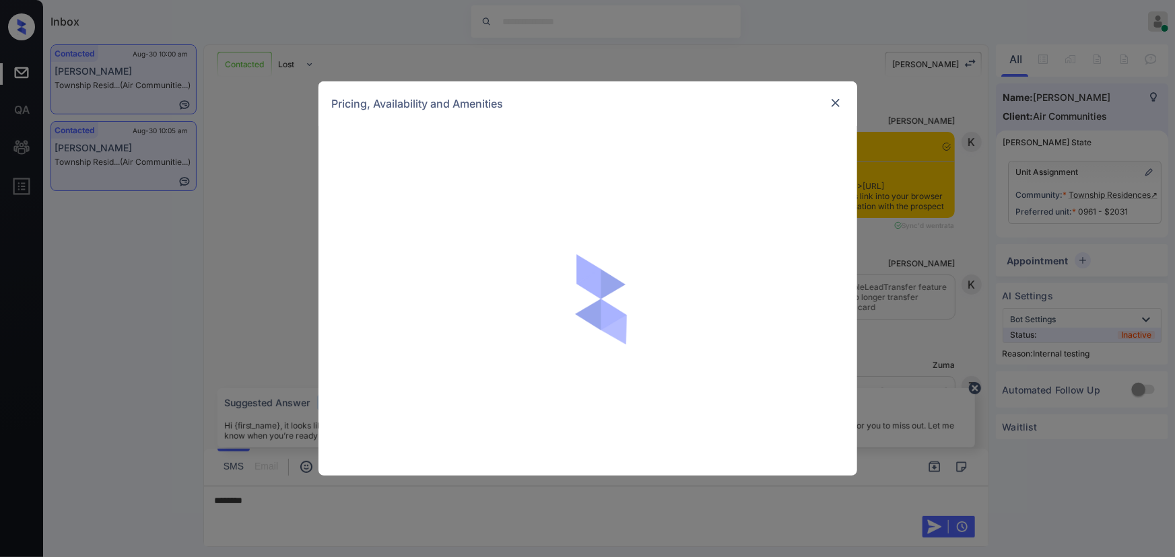
scroll to position [5306, 0]
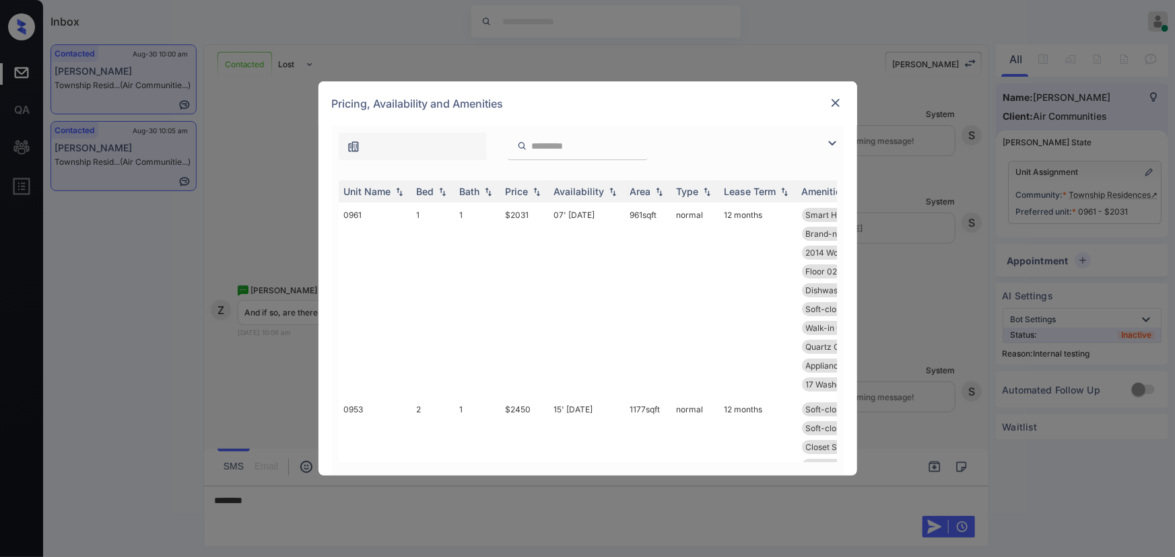
click at [835, 143] on img at bounding box center [832, 143] width 16 height 16
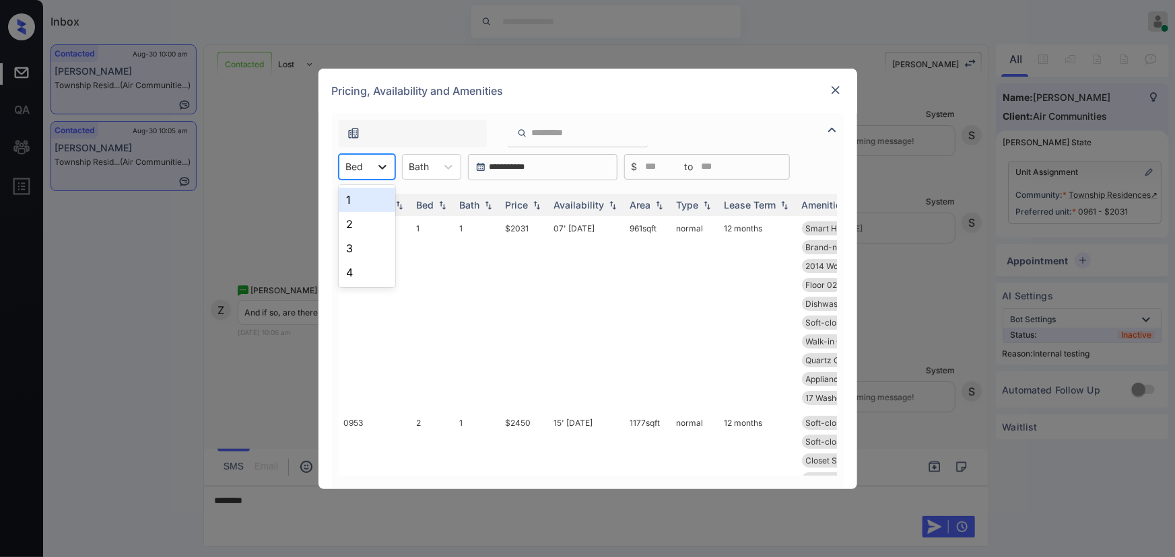
click at [388, 164] on icon at bounding box center [382, 166] width 13 height 13
click at [372, 202] on div "1" at bounding box center [367, 200] width 57 height 24
click at [436, 168] on div "Bath" at bounding box center [420, 167] width 34 height 20
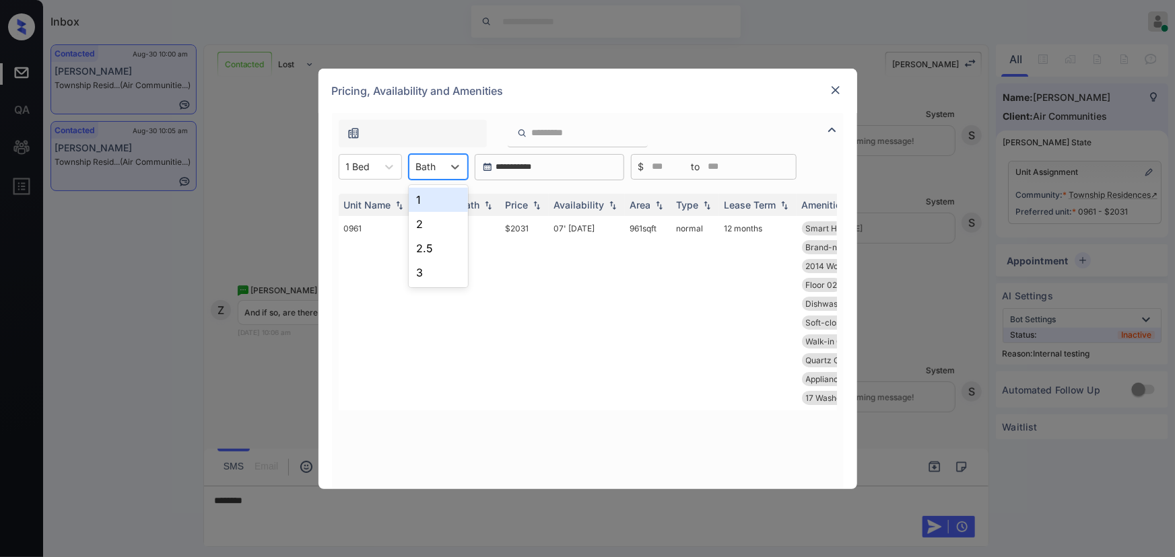
click at [431, 192] on div "1" at bounding box center [438, 200] width 59 height 24
click at [532, 205] on img at bounding box center [536, 204] width 13 height 9
click at [532, 205] on img at bounding box center [536, 205] width 13 height 10
click at [832, 89] on img at bounding box center [835, 89] width 13 height 13
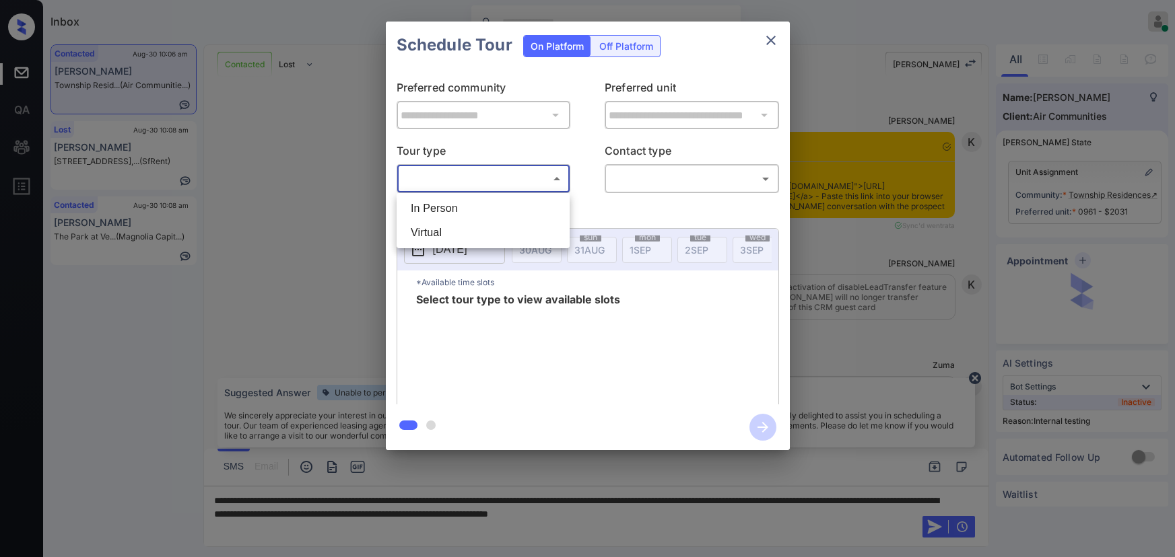
click at [500, 171] on body "Inbox [PERSON_NAME] Online Set yourself offline Set yourself on break Profile S…" at bounding box center [587, 278] width 1175 height 557
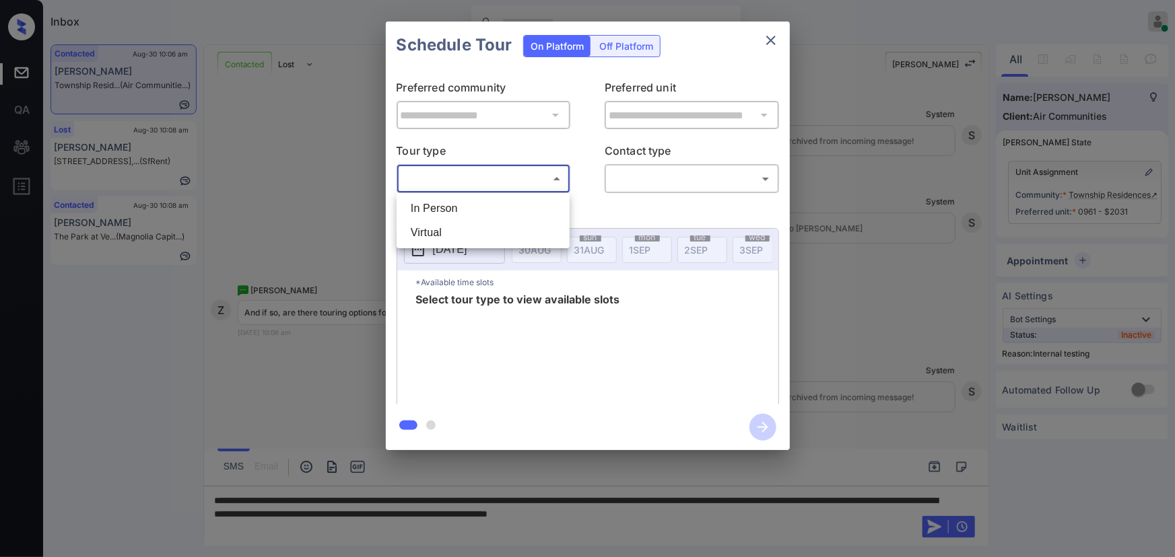
drag, startPoint x: 457, startPoint y: 207, endPoint x: 475, endPoint y: 209, distance: 17.6
click at [458, 207] on li "In Person" at bounding box center [483, 209] width 166 height 24
type input "********"
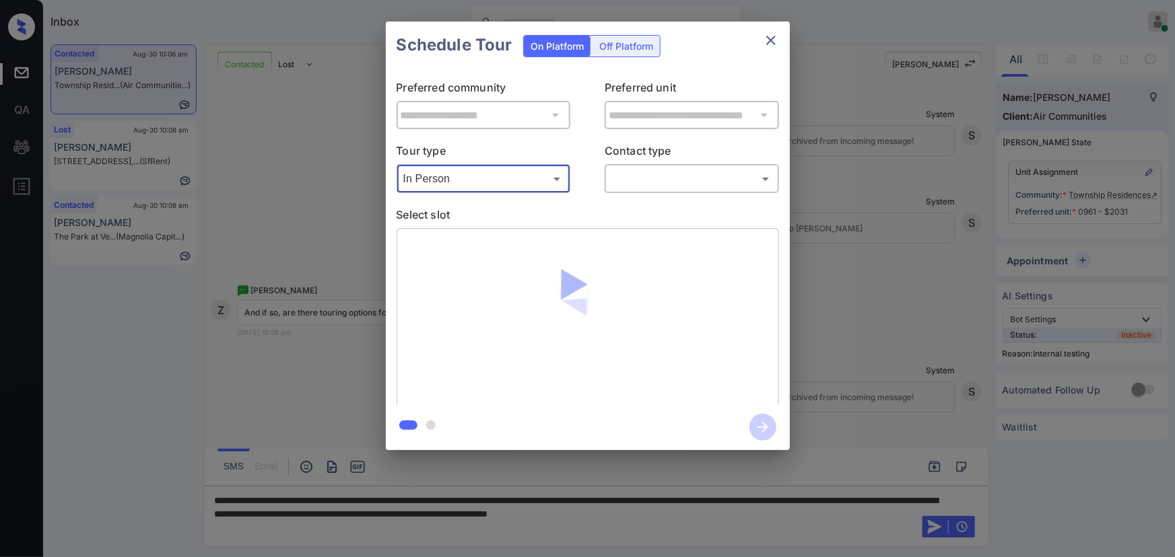
click at [669, 174] on body "Inbox [PERSON_NAME] Online Set yourself offline Set yourself on break Profile S…" at bounding box center [587, 278] width 1175 height 557
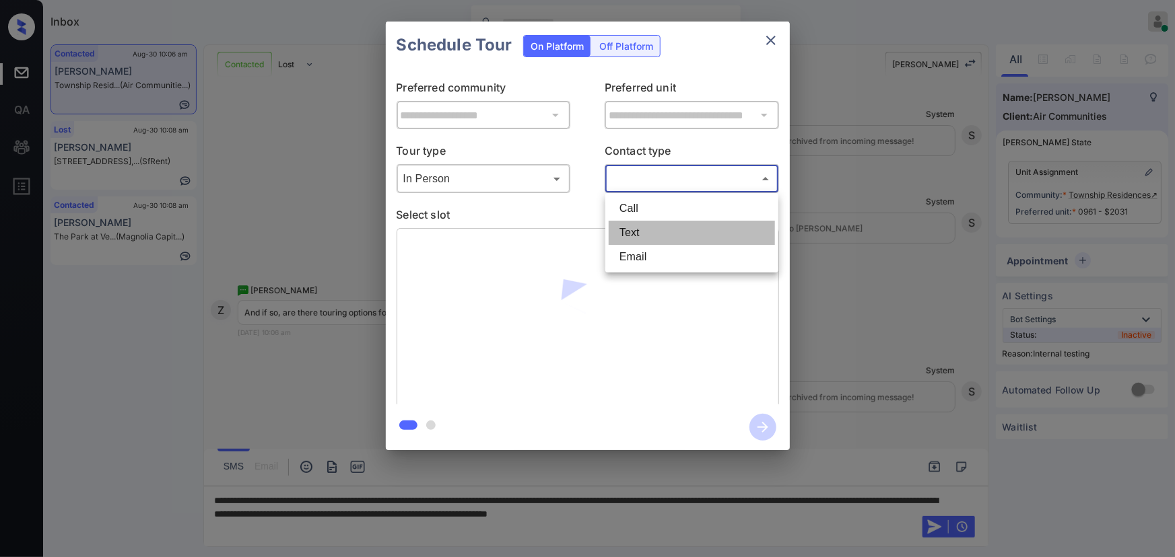
click at [621, 230] on li "Text" at bounding box center [692, 233] width 166 height 24
type input "****"
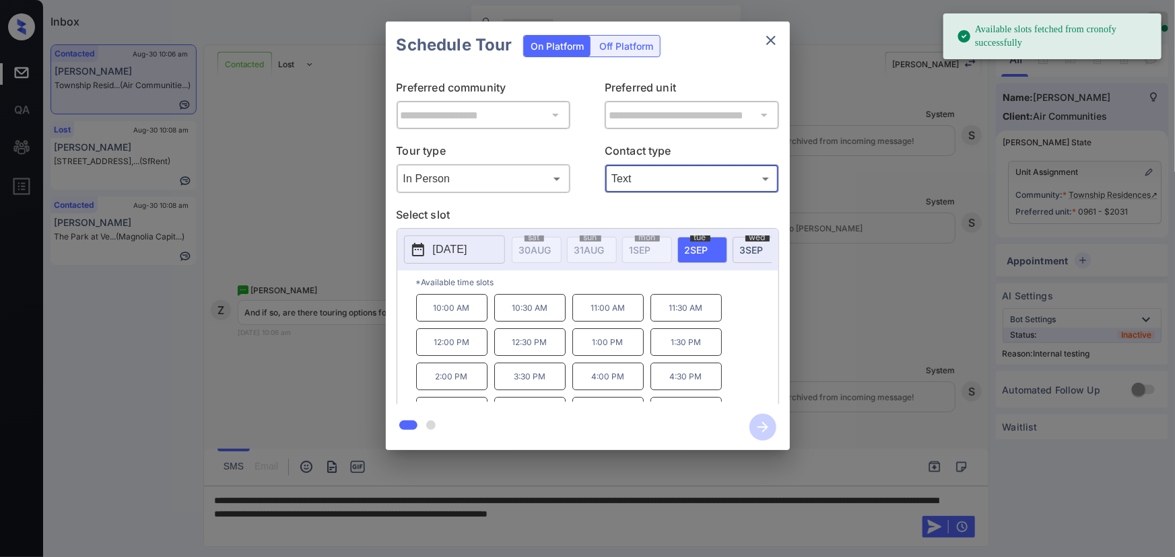
click at [459, 248] on p "[DATE]" at bounding box center [450, 250] width 34 height 16
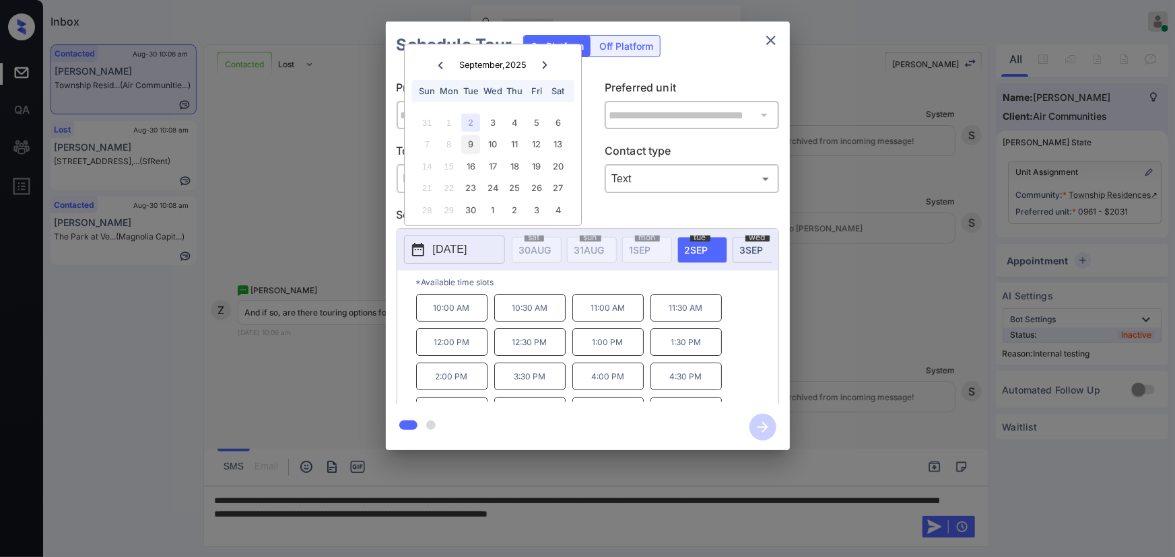
click at [471, 141] on div "9" at bounding box center [471, 144] width 18 height 18
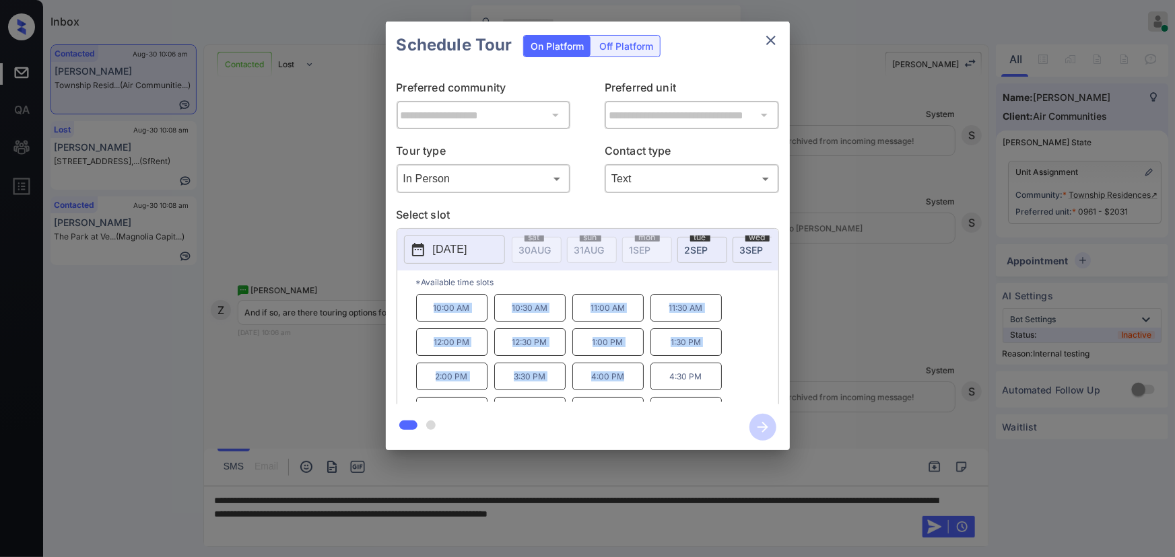
drag, startPoint x: 627, startPoint y: 386, endPoint x: 430, endPoint y: 319, distance: 208.4
click at [430, 319] on div "10:00 AM 10:30 AM 11:00 AM 11:30 AM 12:00 PM 12:30 PM 1:00 PM 1:30 PM 2:00 PM 3…" at bounding box center [597, 348] width 362 height 108
click at [808, 512] on div at bounding box center [587, 278] width 1175 height 557
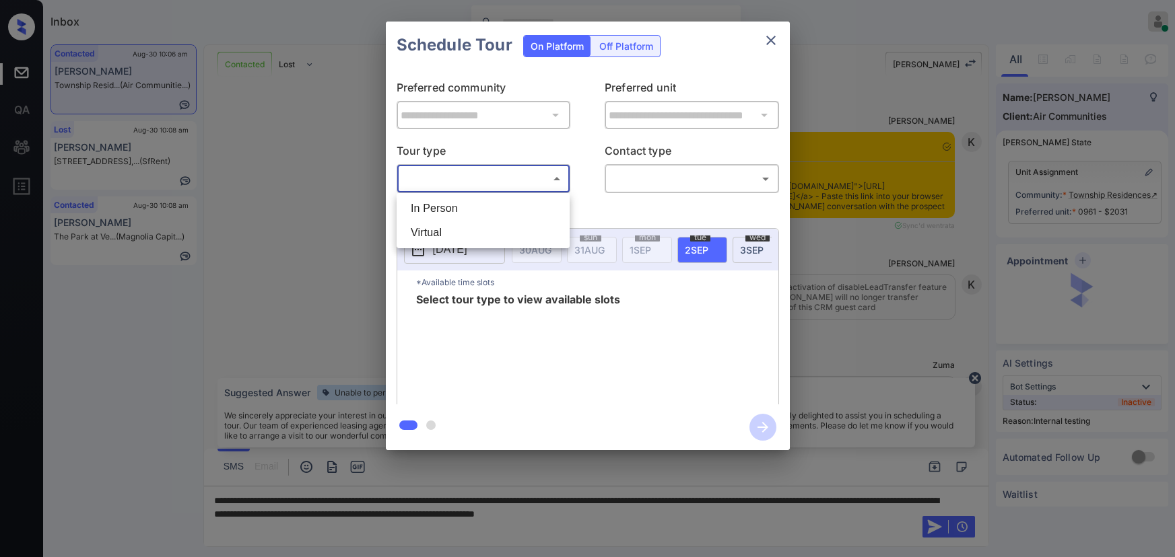
click at [470, 179] on body "Inbox [PERSON_NAME] Online Set yourself offline Set yourself on break Profile S…" at bounding box center [587, 278] width 1175 height 557
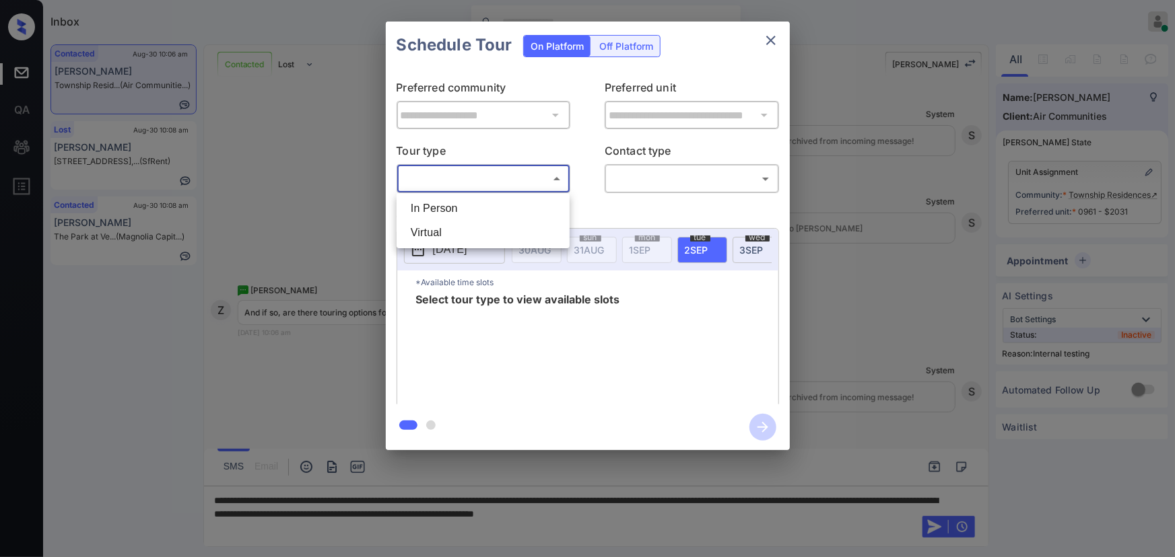
drag, startPoint x: 455, startPoint y: 209, endPoint x: 607, endPoint y: 184, distance: 153.4
click at [458, 209] on li "In Person" at bounding box center [483, 209] width 166 height 24
type input "********"
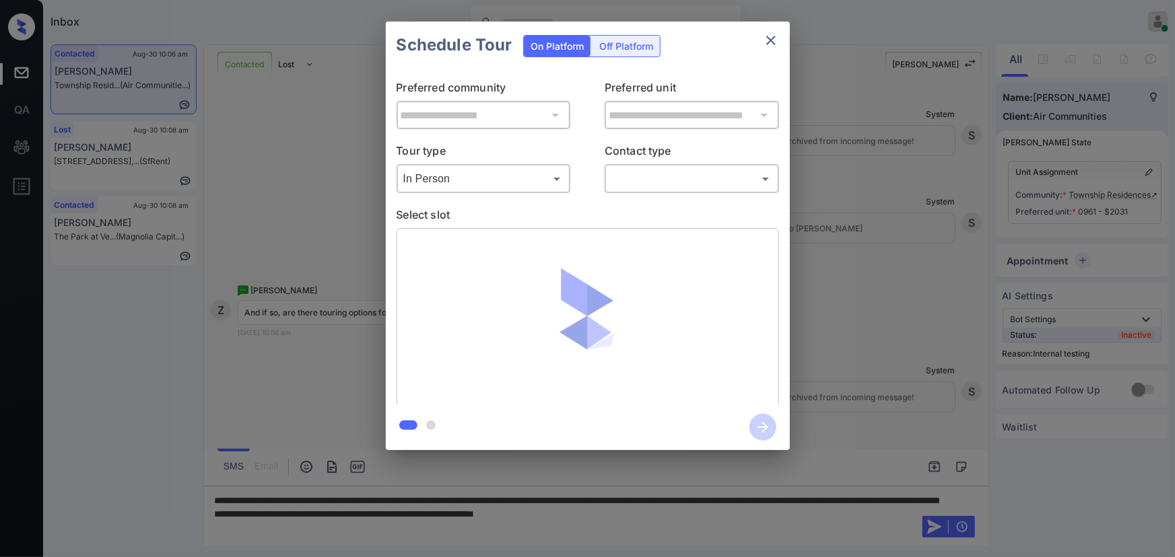
click at [660, 166] on div "​ ​" at bounding box center [692, 178] width 174 height 29
click at [657, 184] on body "Inbox [PERSON_NAME] Online Set yourself offline Set yourself on break Profile S…" at bounding box center [587, 278] width 1175 height 557
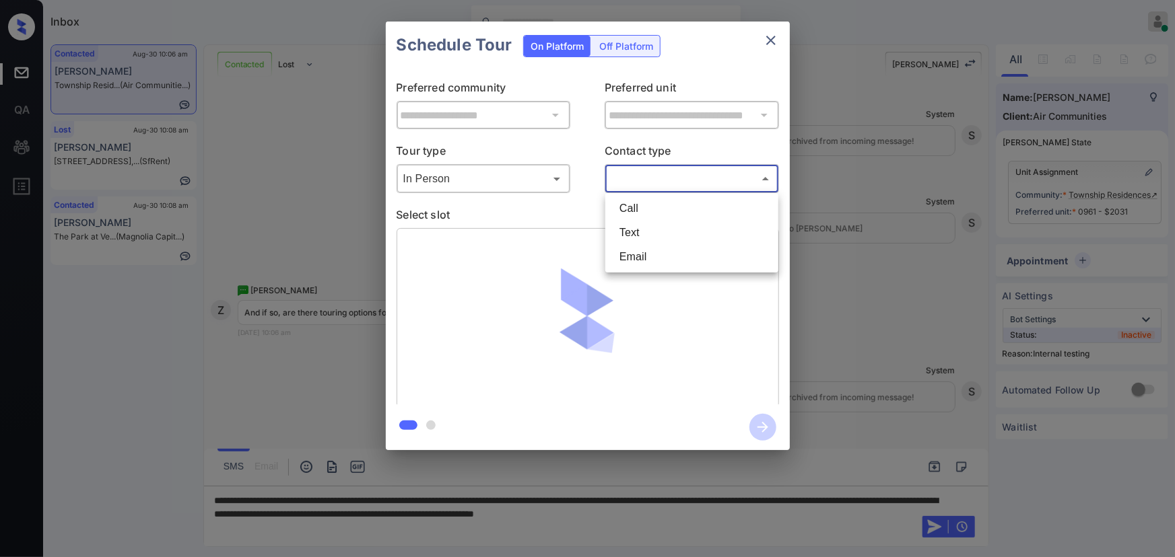
click at [635, 232] on li "Text" at bounding box center [692, 233] width 166 height 24
type input "****"
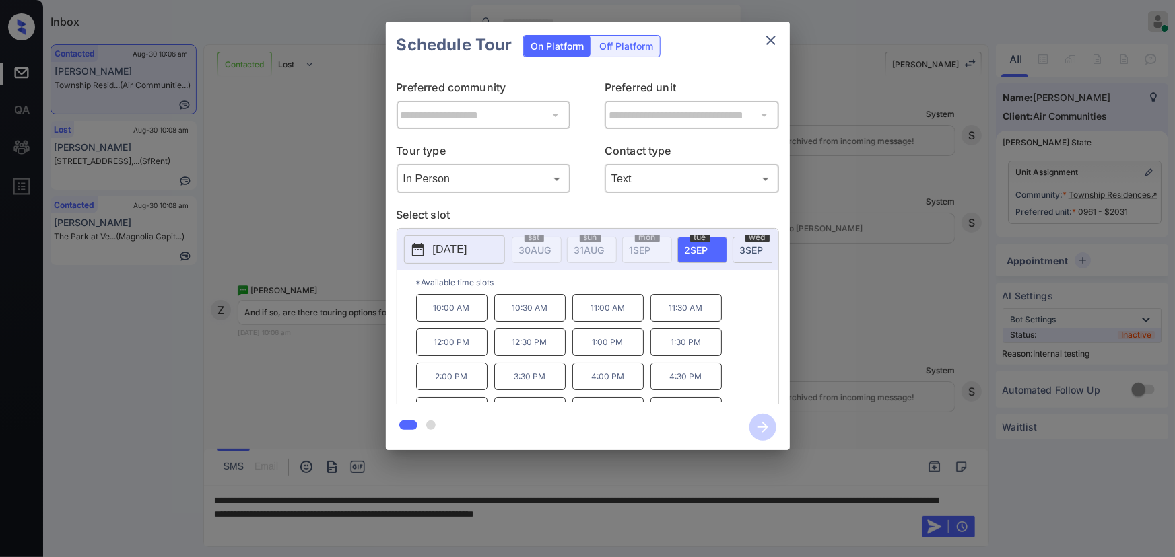
click at [450, 239] on button "[DATE]" at bounding box center [454, 250] width 101 height 28
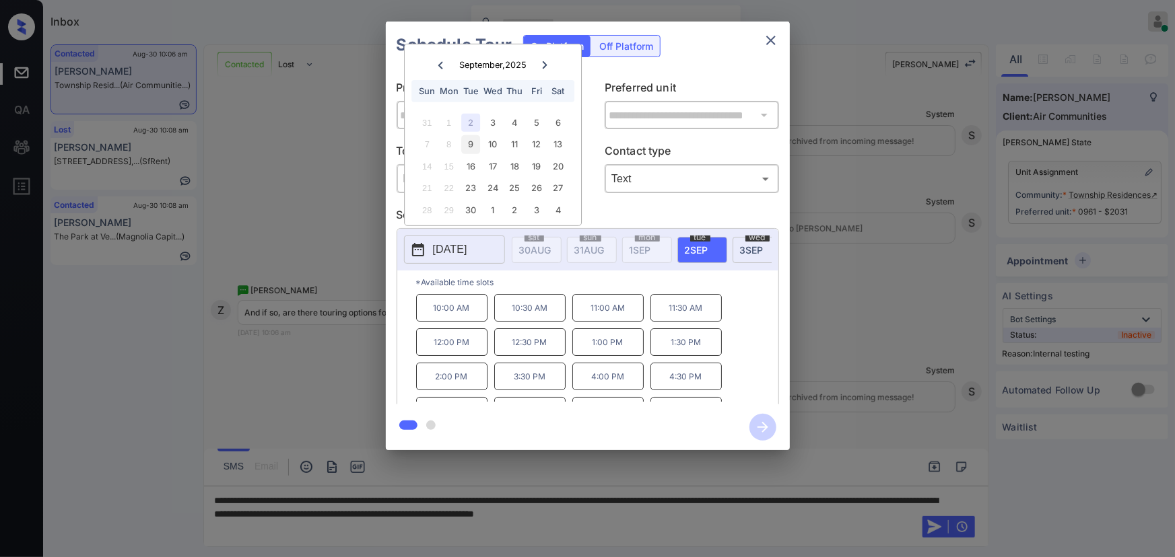
click at [472, 141] on div "9" at bounding box center [471, 144] width 18 height 18
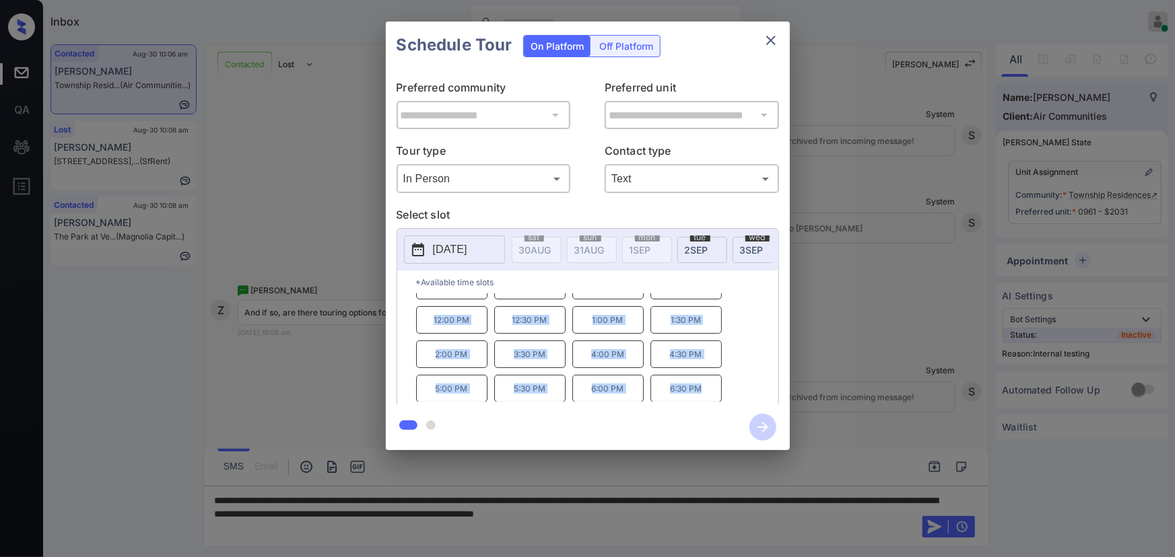
scroll to position [0, 0]
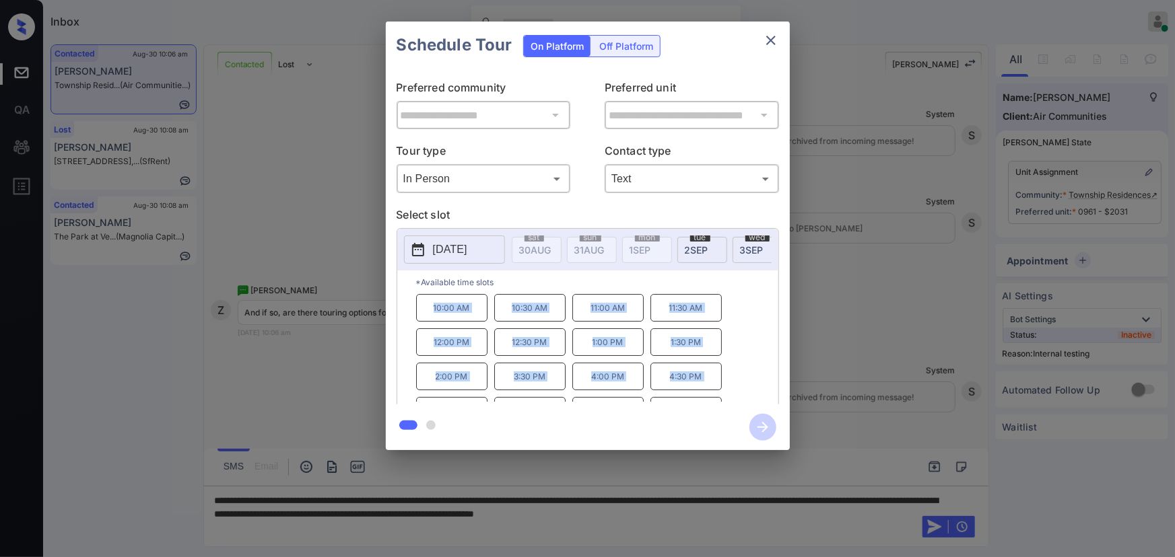
copy div "10:00 AM 10:30 AM 11:00 AM 11:30 AM 12:00 PM 12:30 PM 1:00 PM 1:30 PM 2:00 PM 3…"
drag, startPoint x: 705, startPoint y: 393, endPoint x: 411, endPoint y: 318, distance: 302.9
click at [411, 318] on div "*Available time slots 10:00 AM 10:30 AM 11:00 AM 11:30 AM 12:00 PM 12:30 PM 1:0…" at bounding box center [587, 340] width 381 height 138
click at [346, 498] on div at bounding box center [587, 278] width 1175 height 557
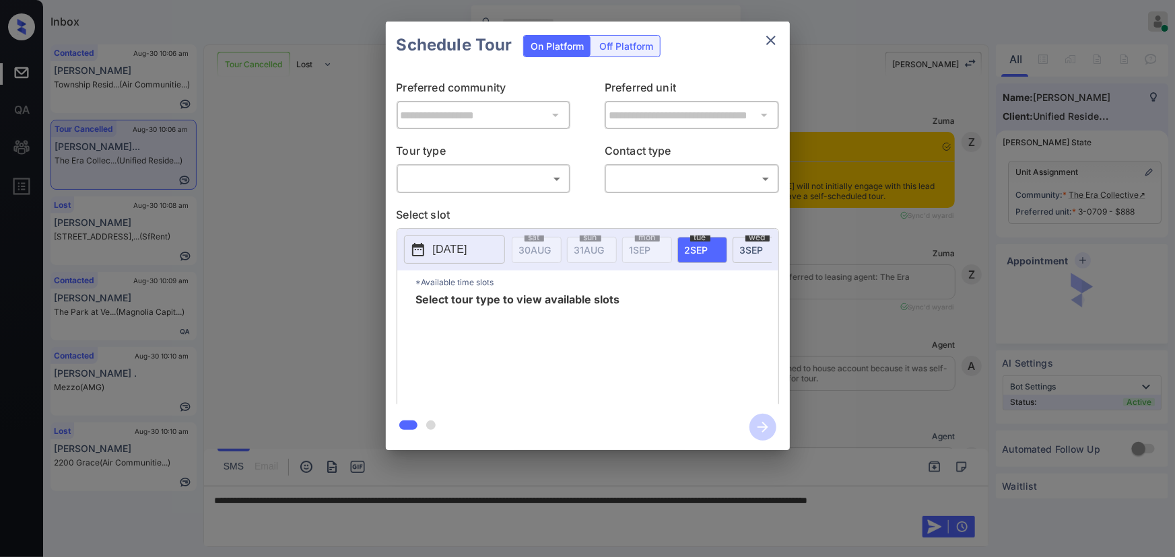
scroll to position [3203, 0]
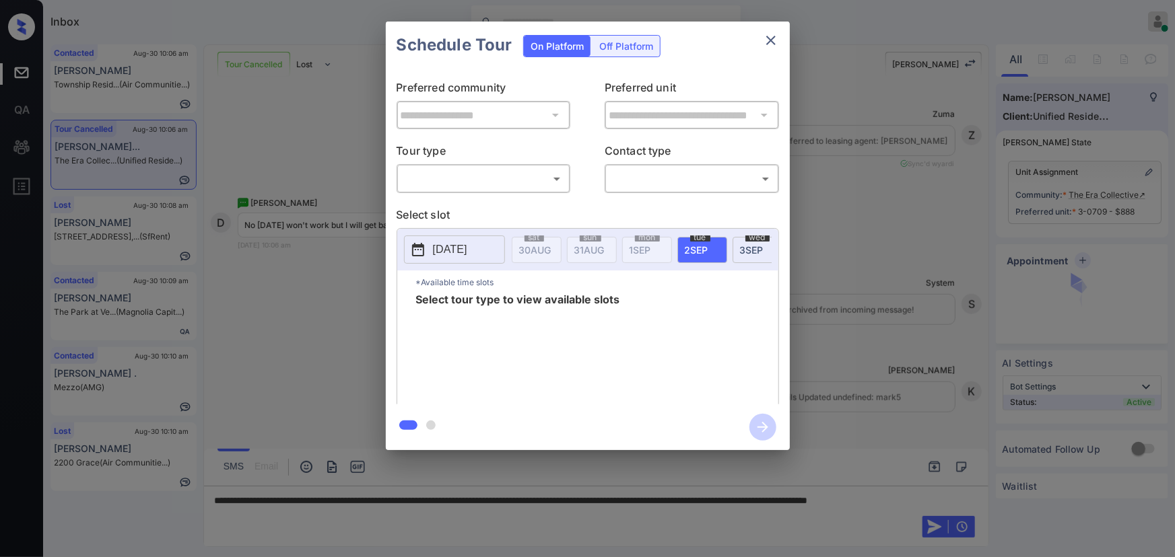
click at [475, 184] on body "Inbox [PERSON_NAME] Online Set yourself offline Set yourself on break Profile S…" at bounding box center [587, 278] width 1175 height 557
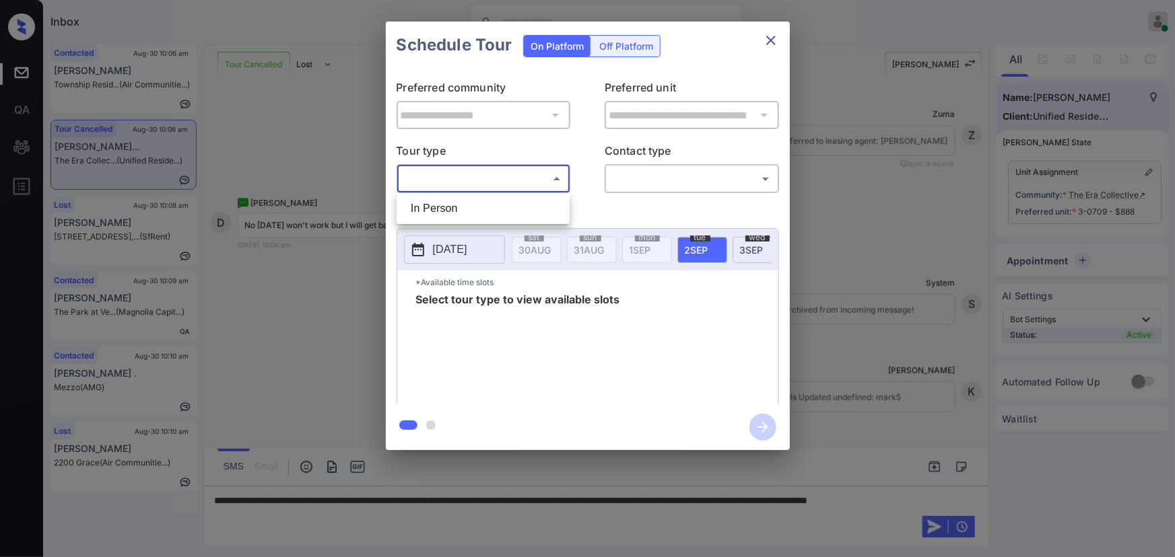
drag, startPoint x: 458, startPoint y: 210, endPoint x: 549, endPoint y: 205, distance: 91.1
click at [459, 210] on li "In Person" at bounding box center [483, 209] width 166 height 24
type input "********"
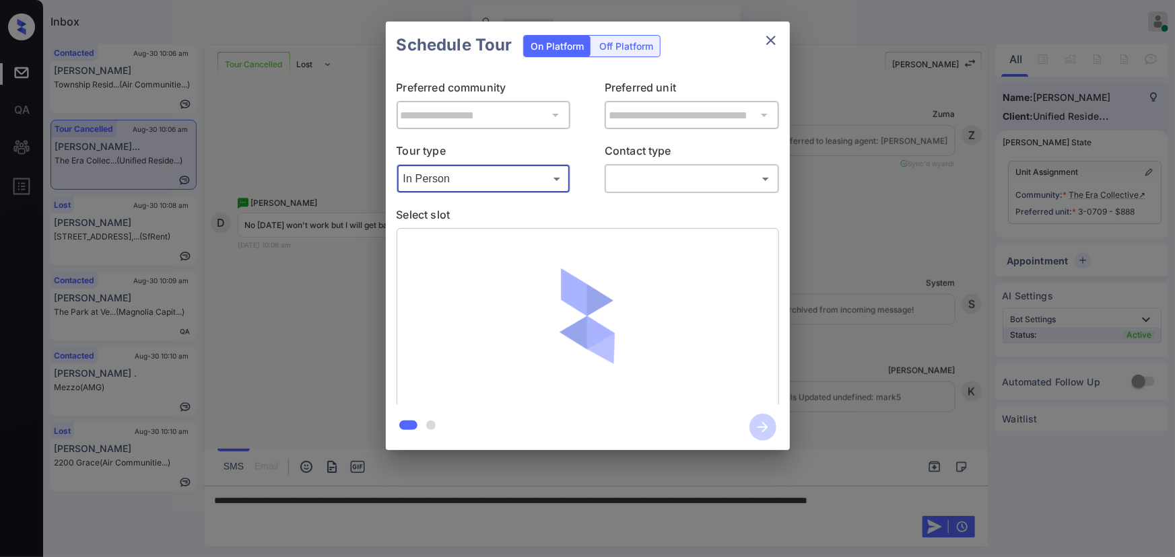
click at [650, 184] on body "Inbox Kenneth Umali Online Set yourself offline Set yourself on break Profile S…" at bounding box center [587, 278] width 1175 height 557
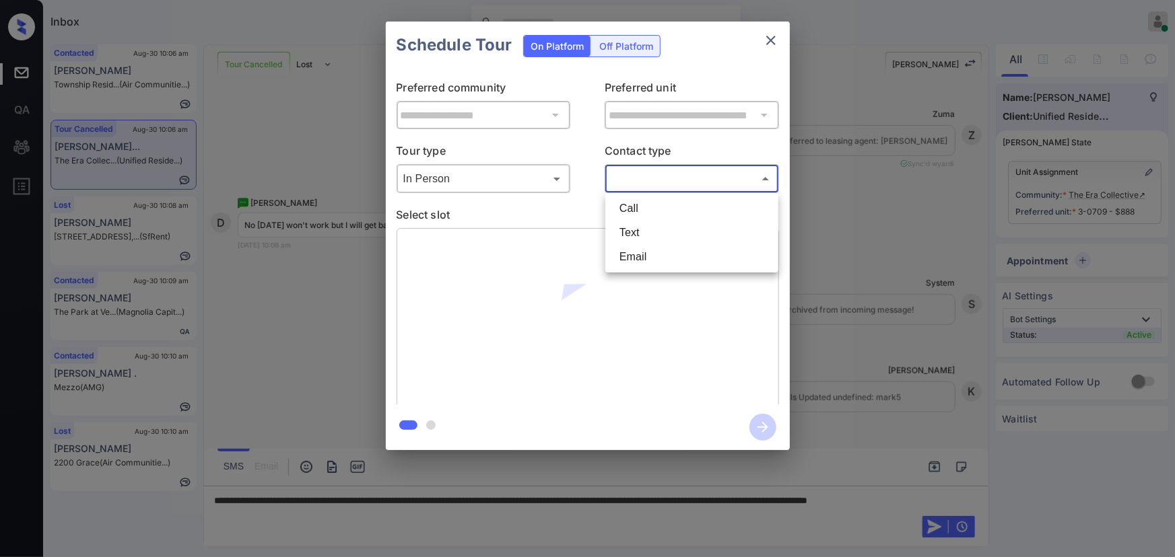
click at [632, 221] on li "Text" at bounding box center [692, 233] width 166 height 24
type input "****"
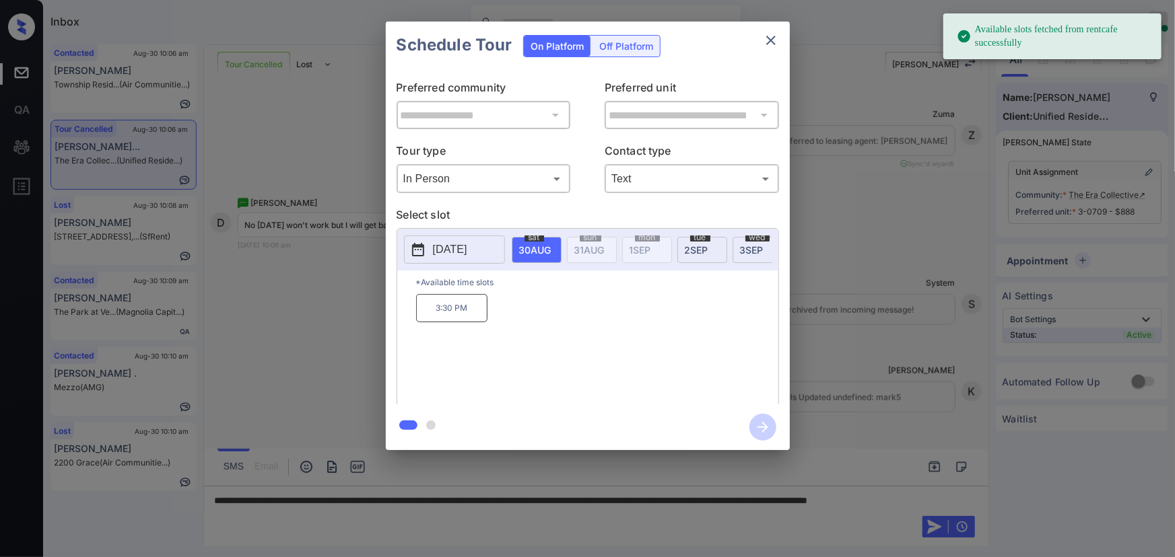
click at [446, 249] on p "[DATE]" at bounding box center [450, 250] width 34 height 16
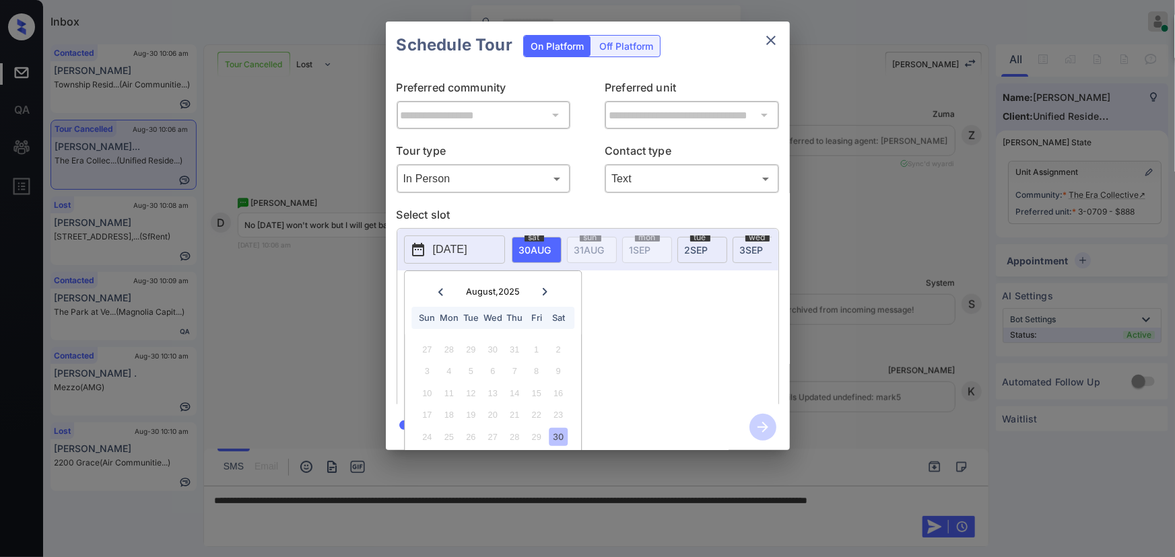
click at [547, 290] on icon at bounding box center [545, 292] width 8 height 8
click at [555, 348] on div "6" at bounding box center [558, 350] width 18 height 18
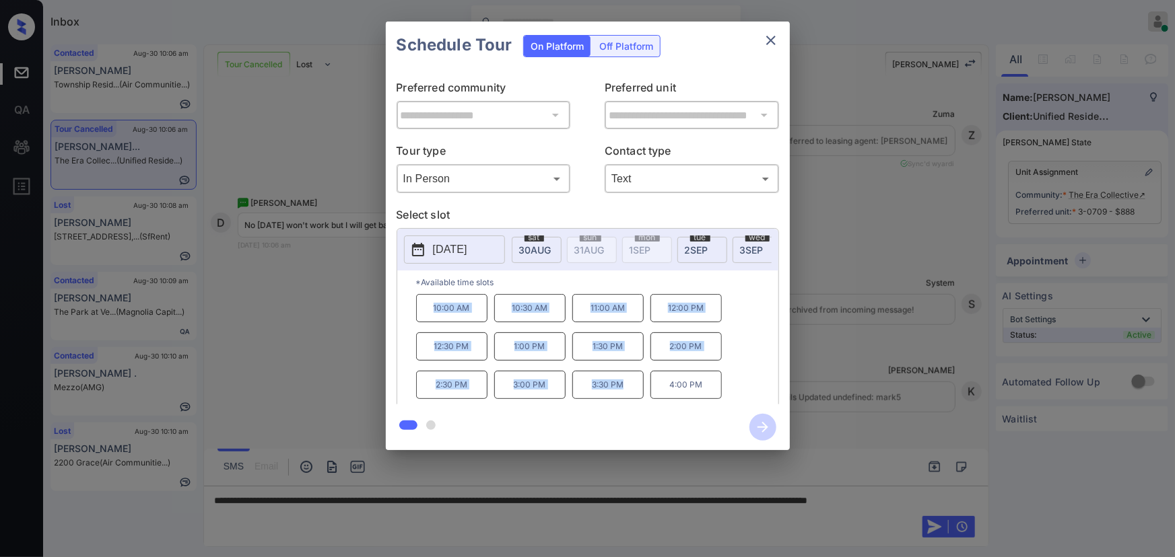
copy div "10:00 AM 10:30 AM 11:00 AM 12:00 PM 12:30 PM 1:00 PM 1:30 PM 2:00 PM 2:30 PM 3:…"
drag, startPoint x: 636, startPoint y: 392, endPoint x: 427, endPoint y: 316, distance: 222.2
click at [427, 316] on div "10:00 AM 10:30 AM 11:00 AM 12:00 PM 12:30 PM 1:00 PM 1:30 PM 2:00 PM 2:30 PM 3:…" at bounding box center [597, 348] width 362 height 108
click at [339, 518] on div at bounding box center [587, 278] width 1175 height 557
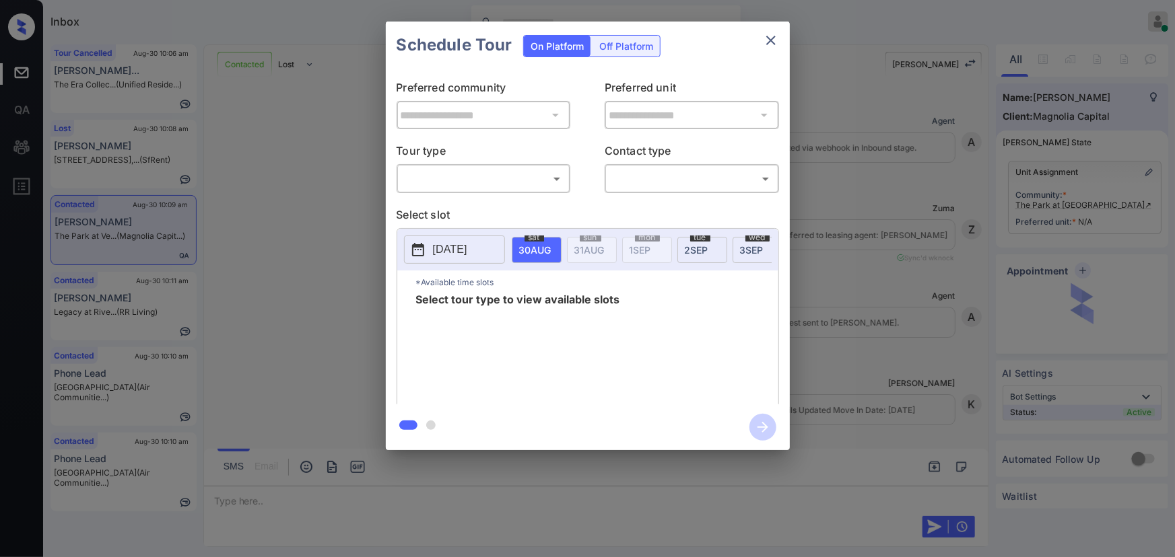
scroll to position [1085, 0]
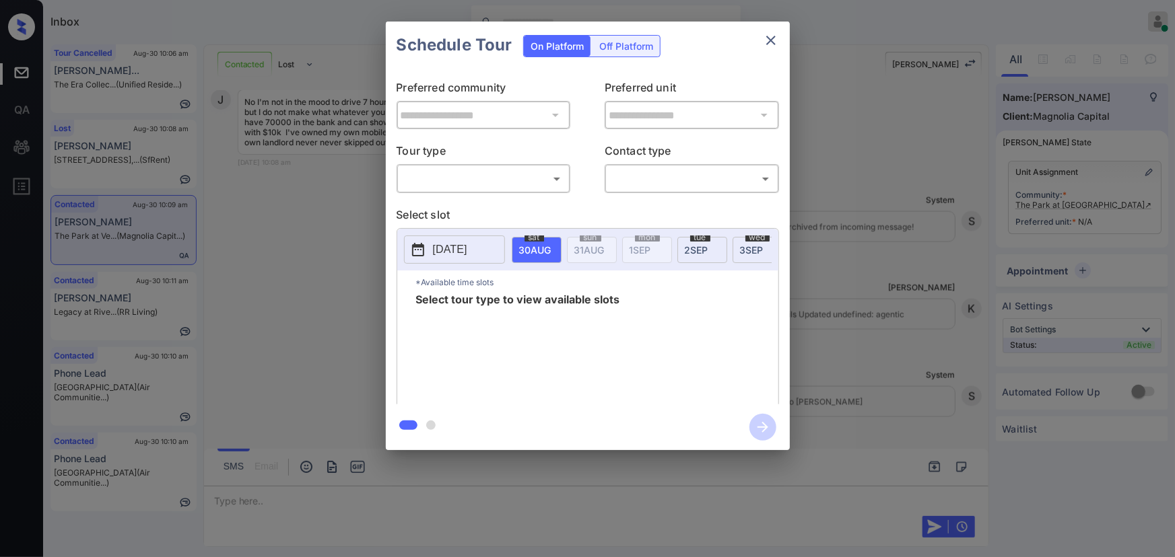
click at [506, 189] on body "Inbox [PERSON_NAME] Online Set yourself offline Set yourself on break Profile S…" at bounding box center [587, 278] width 1175 height 557
click at [923, 205] on div at bounding box center [587, 278] width 1175 height 557
click at [922, 354] on div "**********" at bounding box center [587, 236] width 1175 height 472
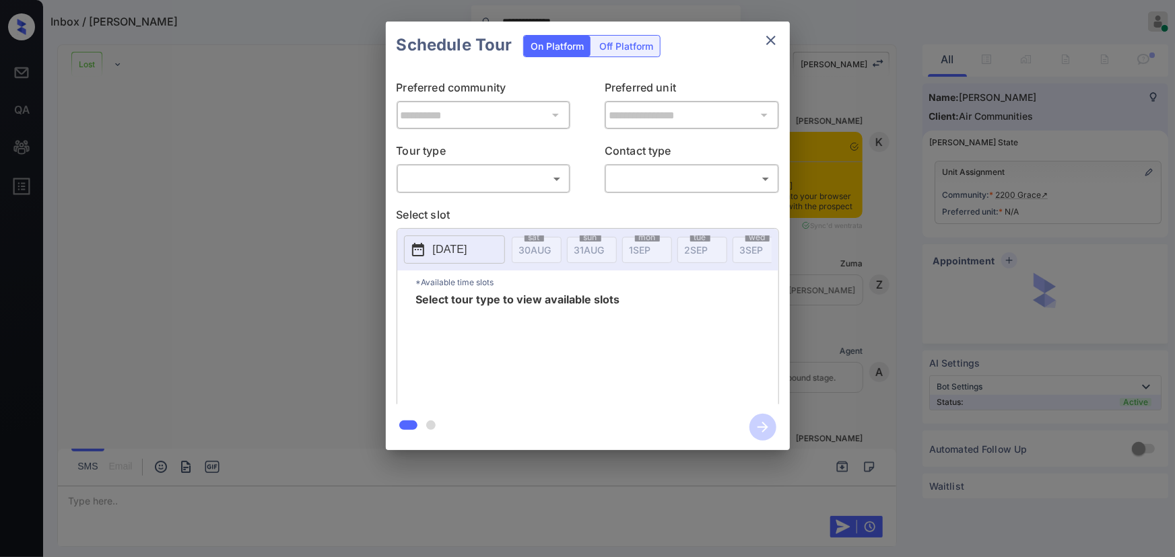
scroll to position [3459, 0]
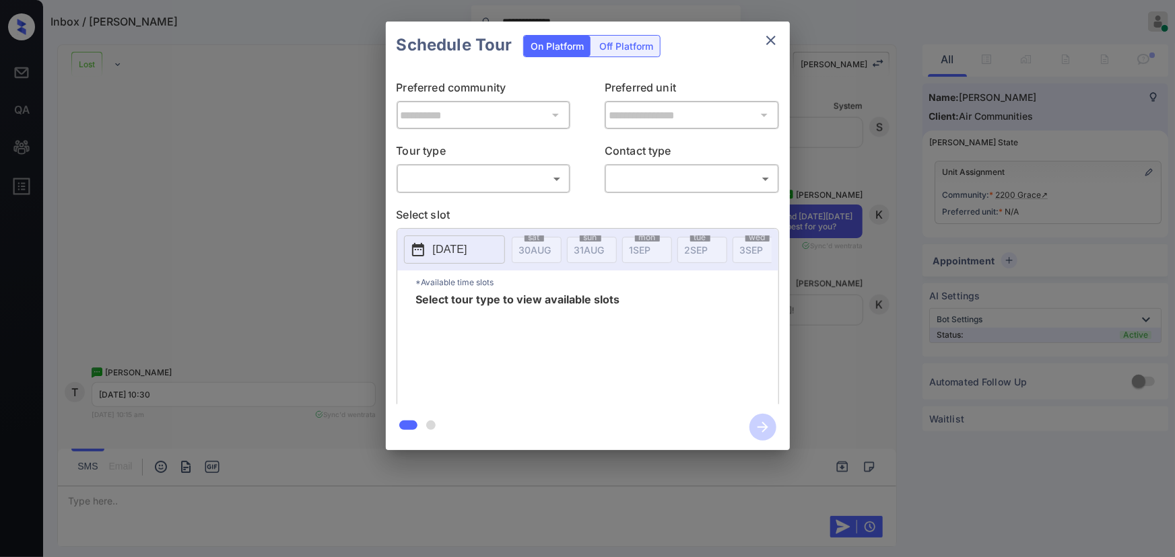
click at [498, 182] on body "**********" at bounding box center [587, 278] width 1175 height 557
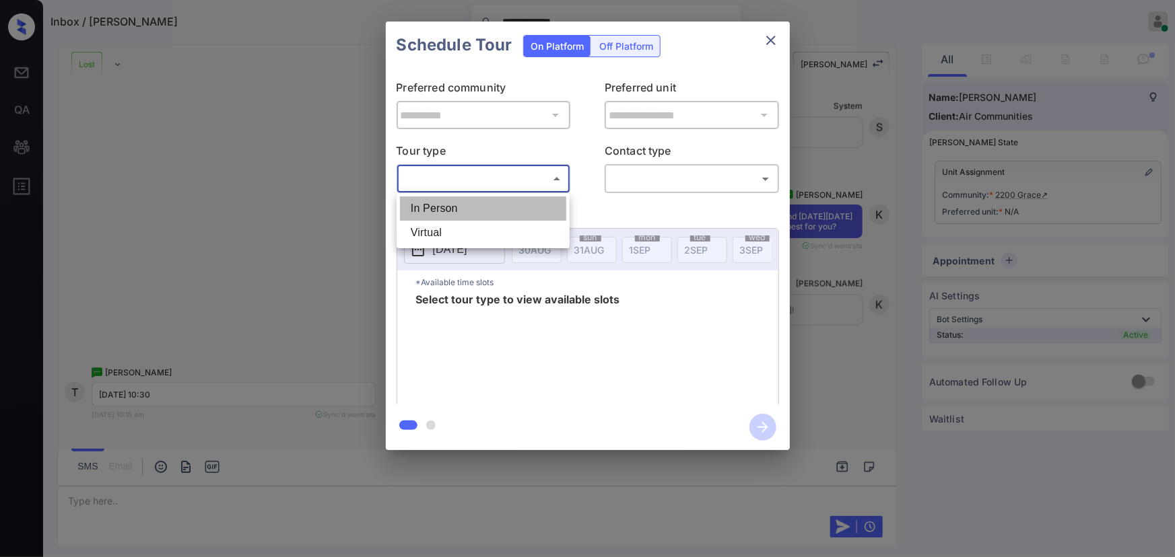
drag, startPoint x: 463, startPoint y: 207, endPoint x: 570, endPoint y: 201, distance: 107.9
click at [467, 207] on li "In Person" at bounding box center [483, 209] width 166 height 24
type input "********"
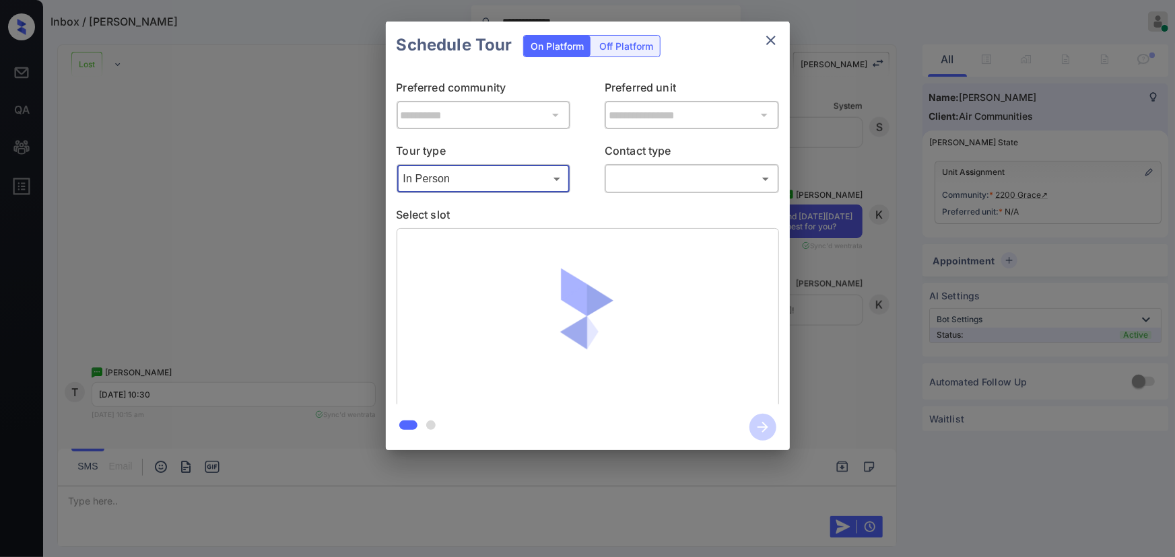
click at [660, 188] on body "**********" at bounding box center [587, 278] width 1175 height 557
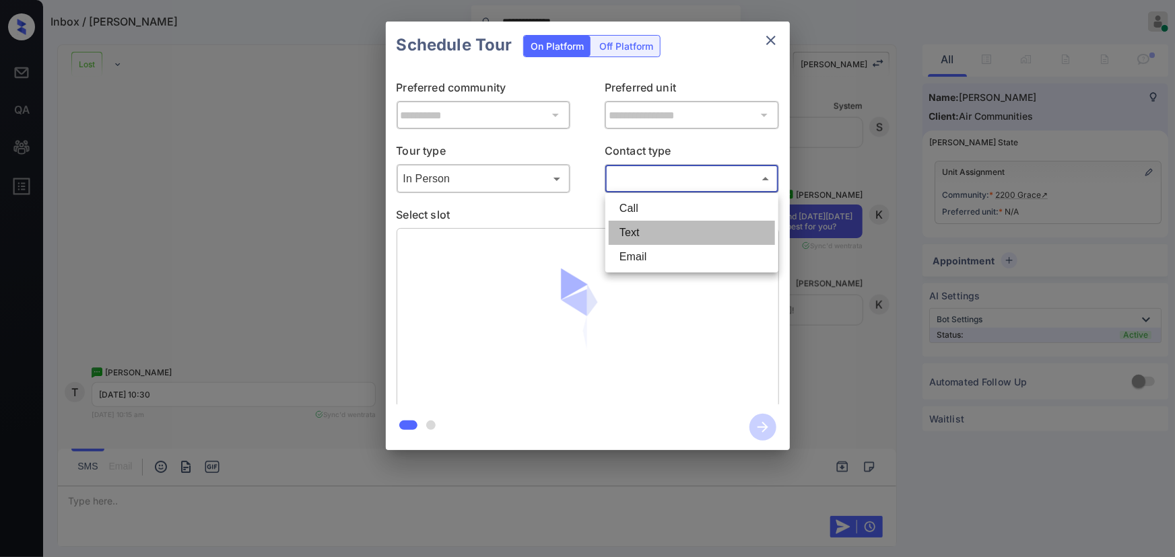
click at [636, 227] on li "Text" at bounding box center [692, 233] width 166 height 24
type input "****"
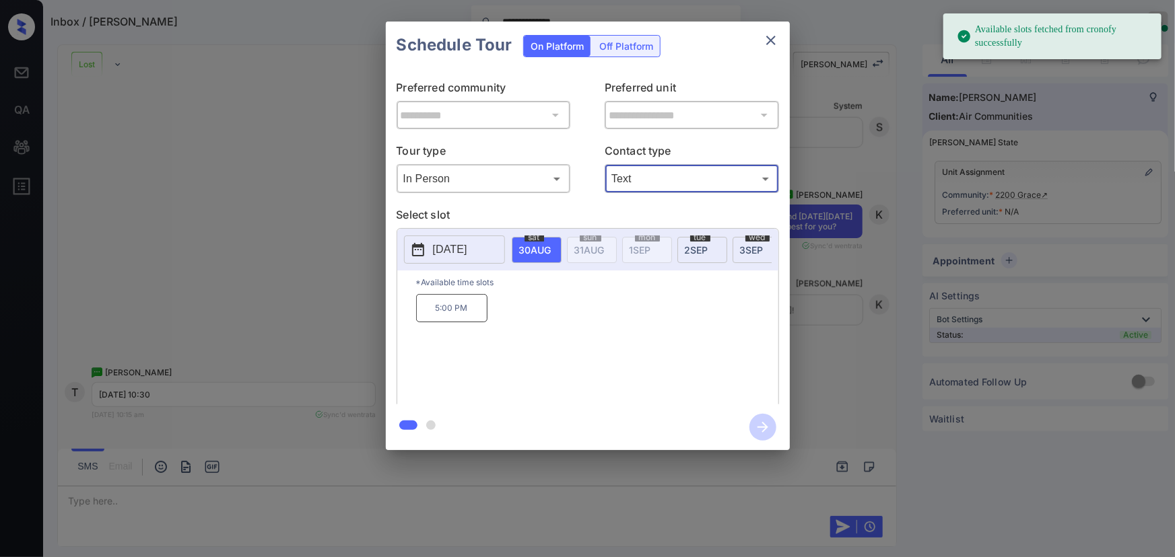
click at [702, 255] on div "tue 2 SEP" at bounding box center [702, 250] width 50 height 26
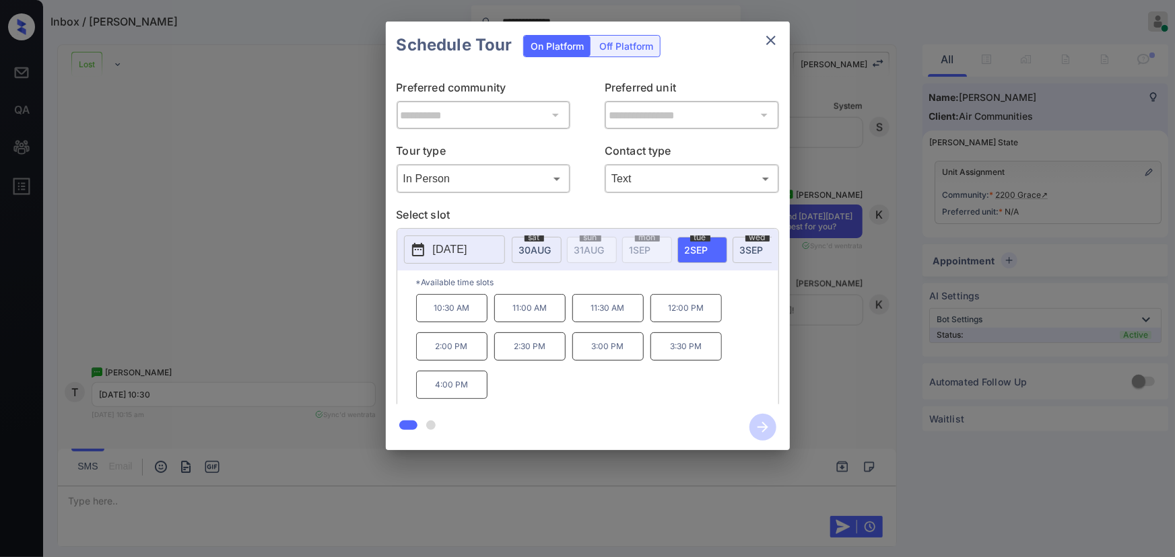
click at [459, 316] on p "10:30 AM" at bounding box center [451, 308] width 71 height 28
click at [655, 498] on div at bounding box center [587, 278] width 1175 height 557
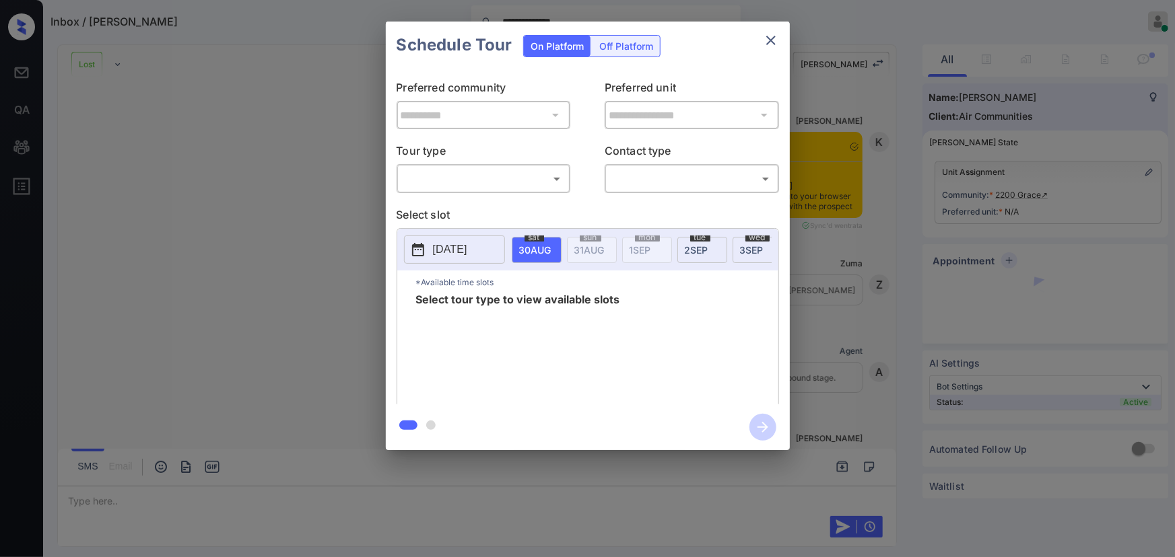
scroll to position [3589, 0]
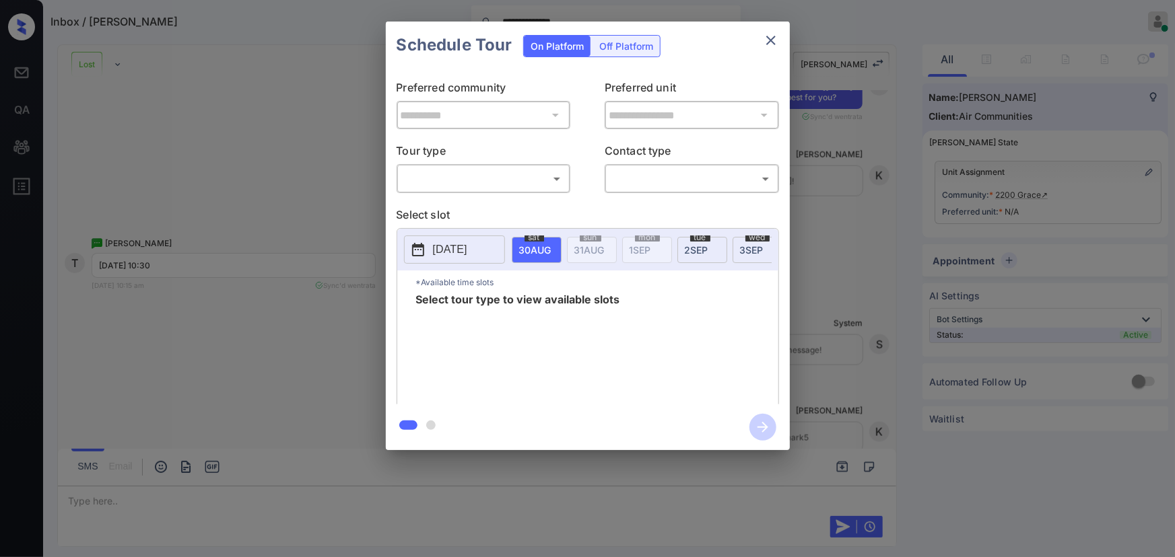
click at [774, 37] on icon "close" at bounding box center [771, 40] width 16 height 16
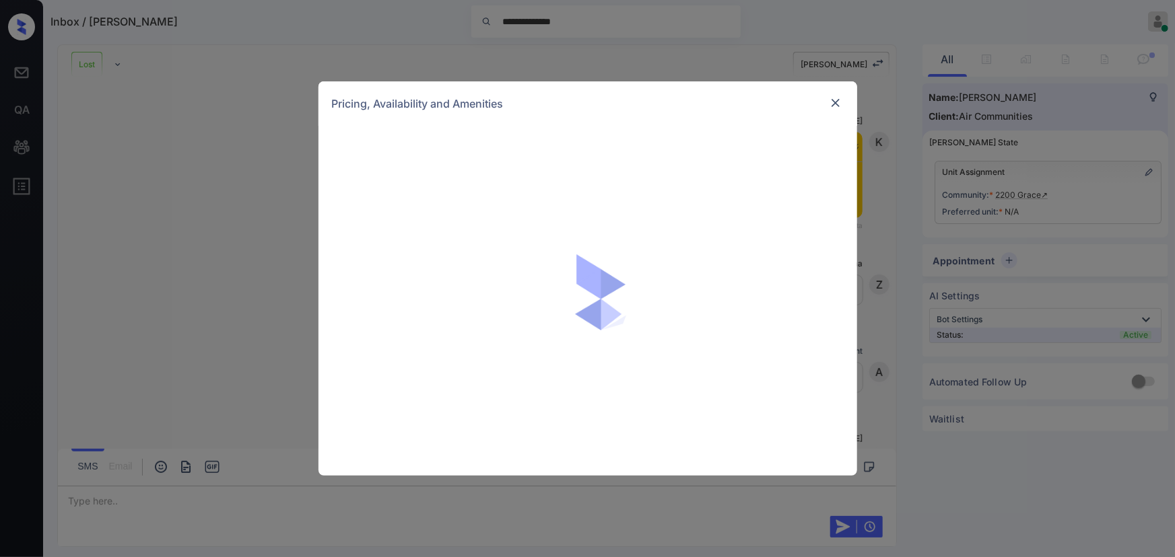
scroll to position [3589, 0]
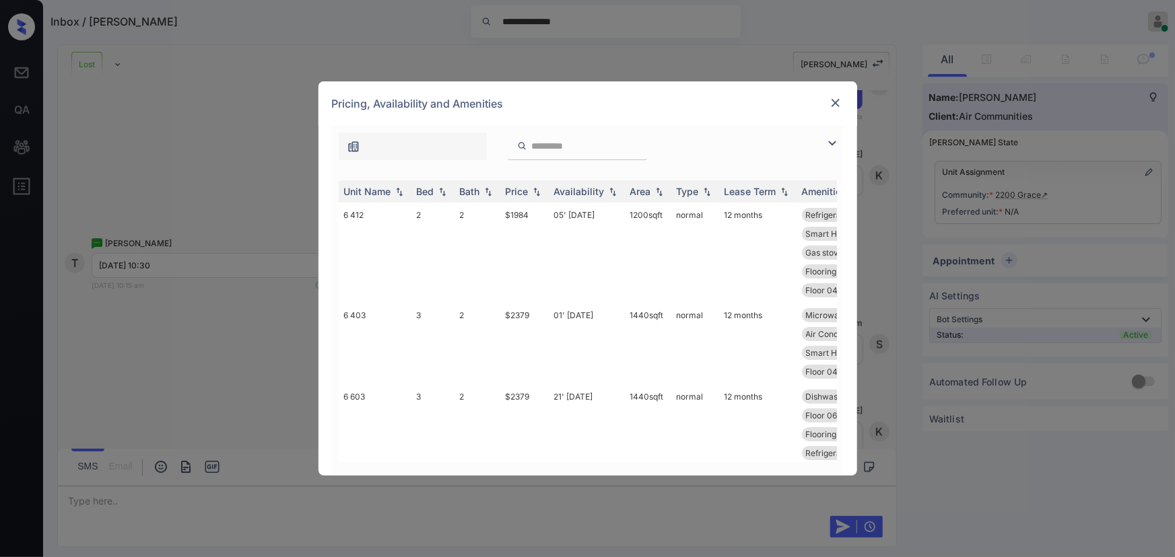
click at [840, 138] on div at bounding box center [835, 143] width 16 height 16
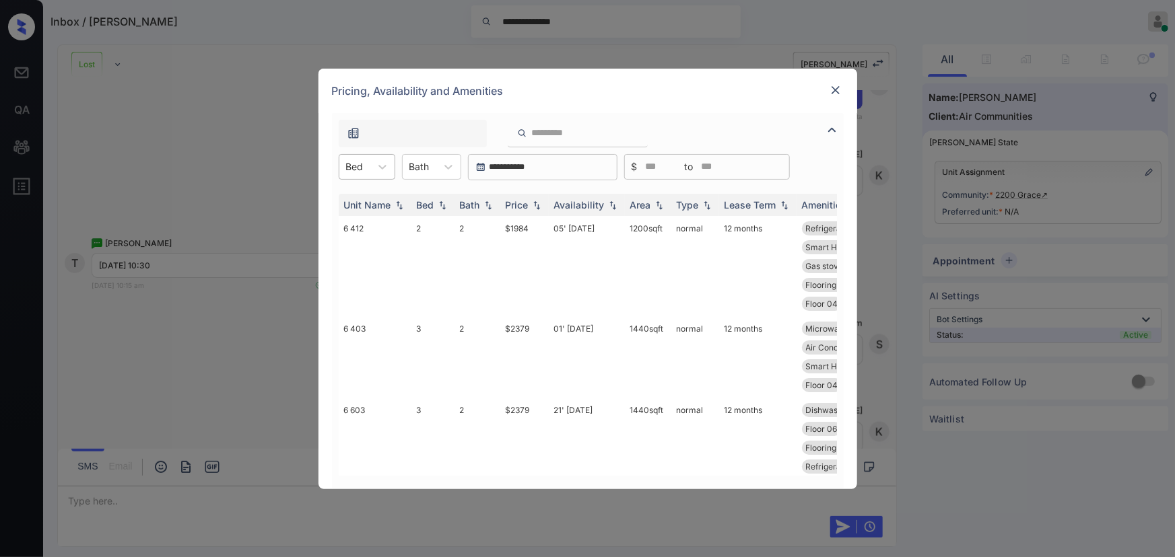
click at [368, 168] on div "Bed" at bounding box center [354, 167] width 31 height 20
drag, startPoint x: 358, startPoint y: 199, endPoint x: 443, endPoint y: 164, distance: 92.0
click at [360, 198] on div "2" at bounding box center [367, 200] width 57 height 24
click at [436, 164] on div "Bath" at bounding box center [420, 167] width 34 height 20
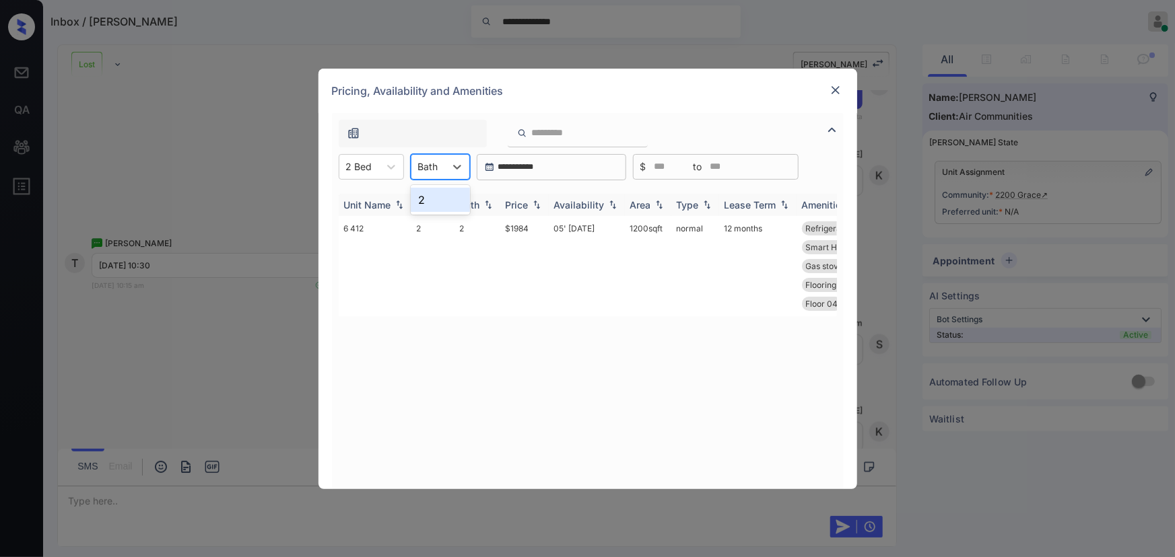
click at [430, 207] on div "2" at bounding box center [440, 200] width 59 height 24
click at [529, 205] on div "Price" at bounding box center [525, 204] width 38 height 11
click at [531, 204] on img at bounding box center [536, 205] width 13 height 10
click at [529, 210] on th "Price" at bounding box center [524, 205] width 48 height 22
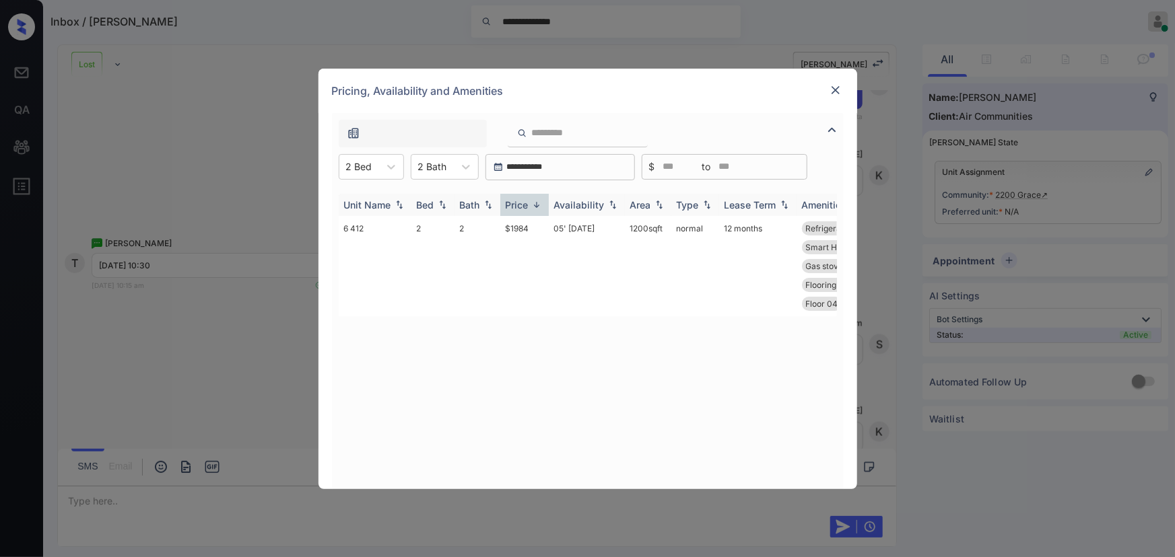
click at [521, 209] on div "Price" at bounding box center [517, 204] width 23 height 11
click at [522, 229] on td "$1984" at bounding box center [524, 266] width 48 height 100
click at [523, 228] on td "$1984" at bounding box center [524, 266] width 48 height 100
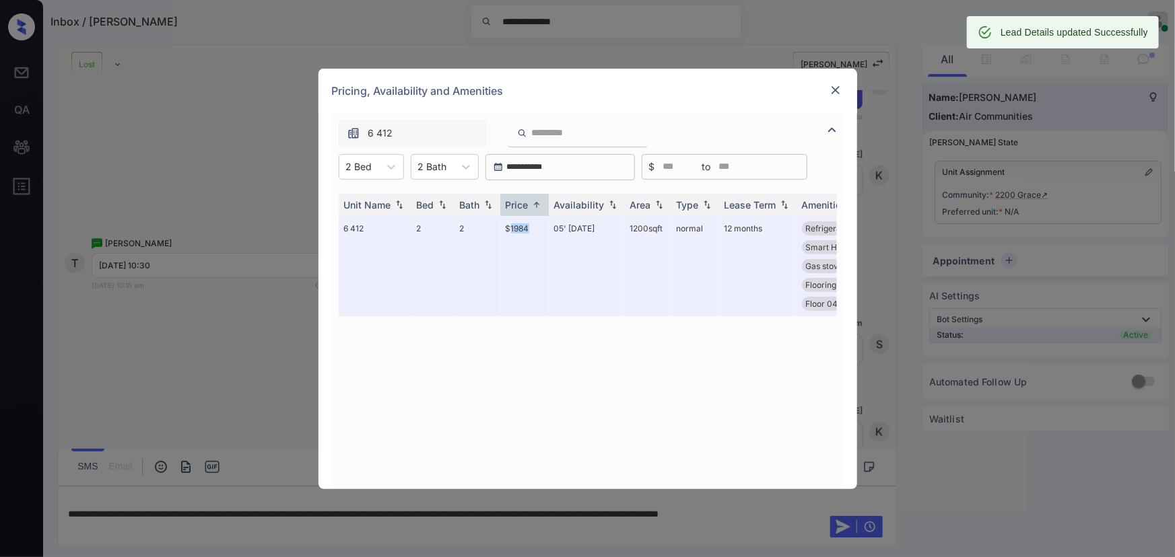
click at [839, 89] on img at bounding box center [835, 89] width 13 height 13
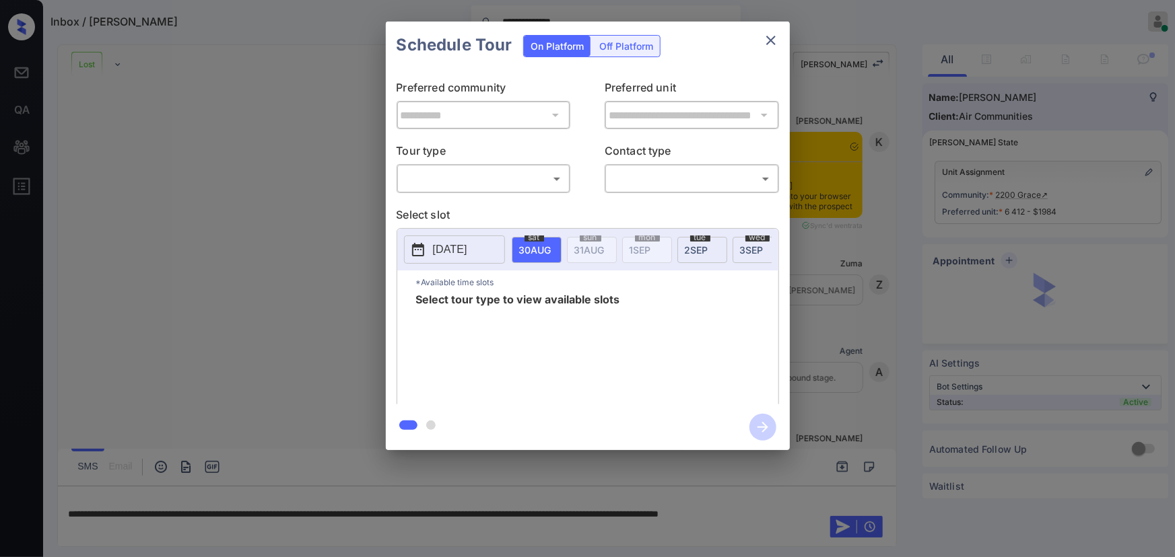
scroll to position [3515, 0]
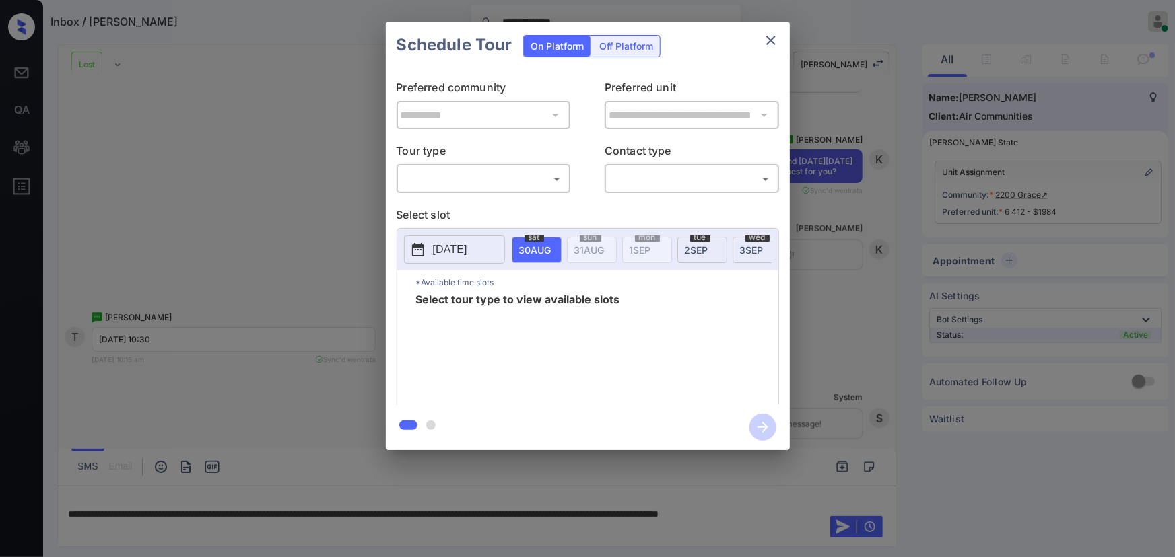
click at [895, 411] on div "**********" at bounding box center [587, 236] width 1175 height 472
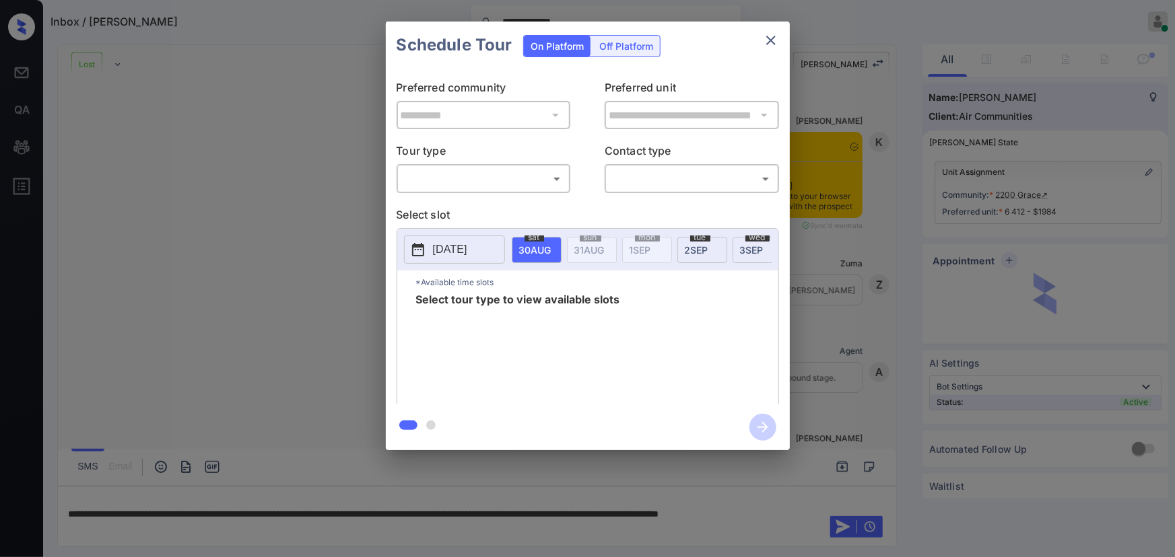
scroll to position [3725, 0]
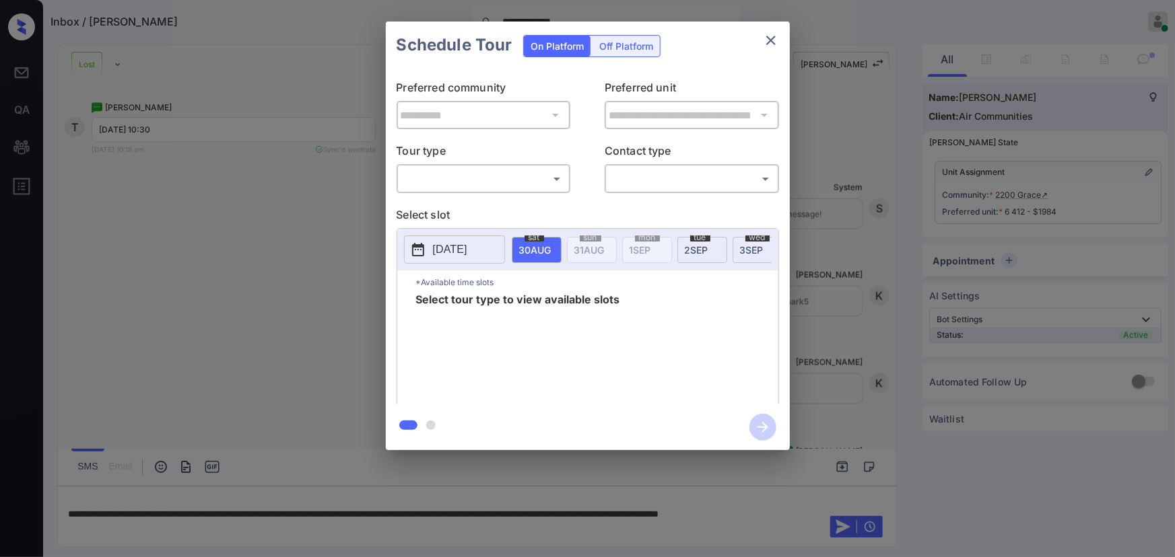
click at [500, 183] on body "**********" at bounding box center [587, 278] width 1175 height 557
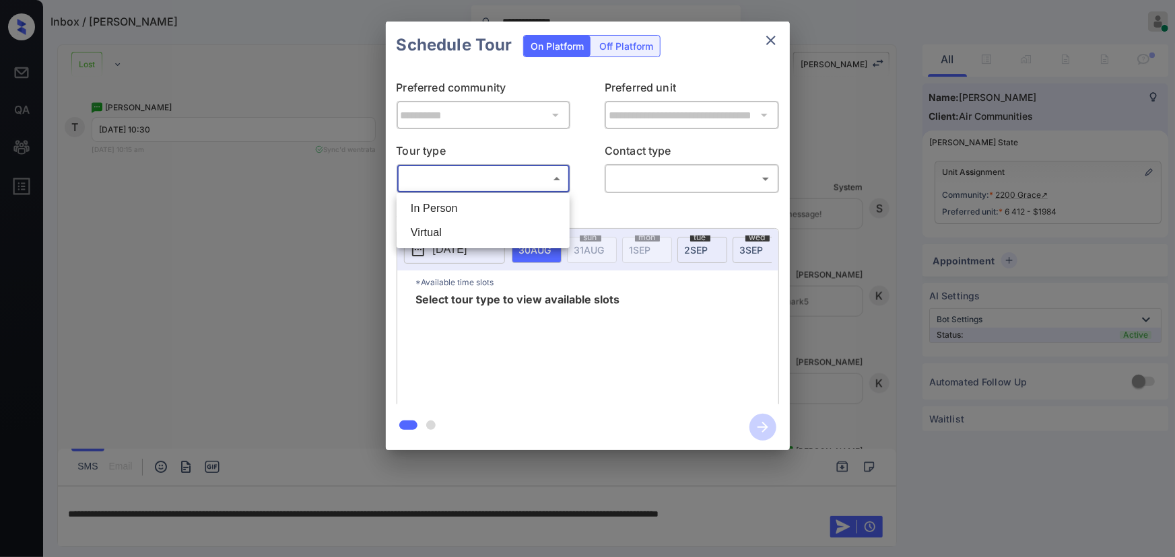
click at [467, 207] on li "In Person" at bounding box center [483, 209] width 166 height 24
type input "********"
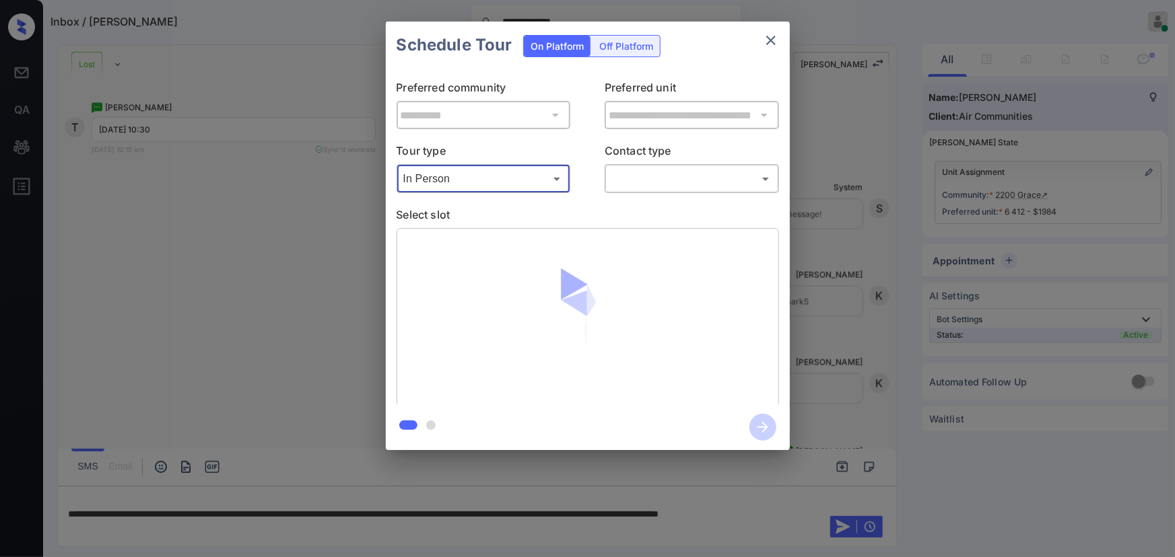
click at [657, 182] on body "**********" at bounding box center [587, 278] width 1175 height 557
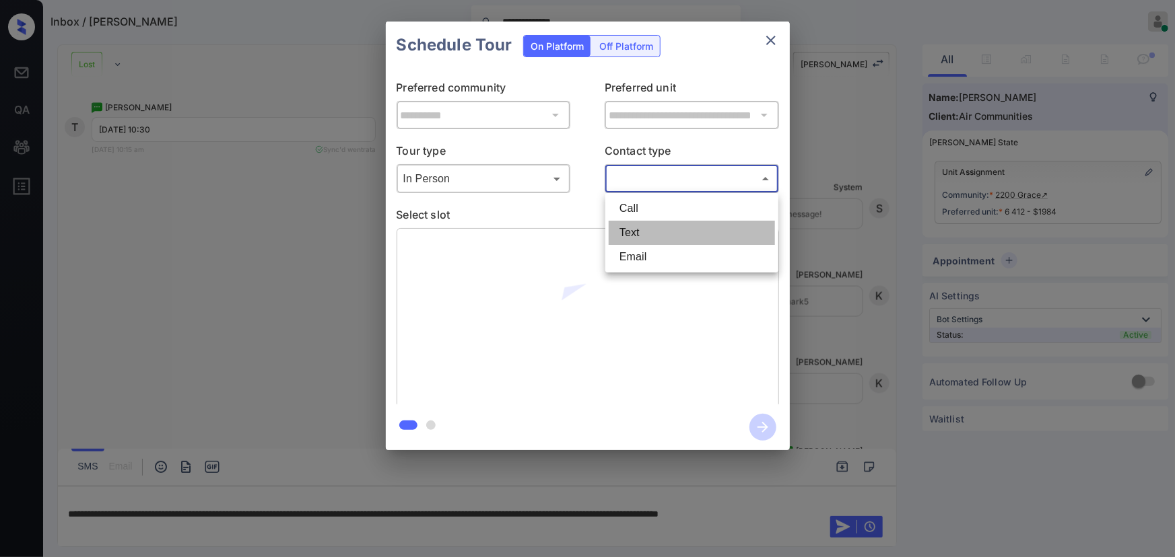
click at [634, 233] on li "Text" at bounding box center [692, 233] width 166 height 24
type input "****"
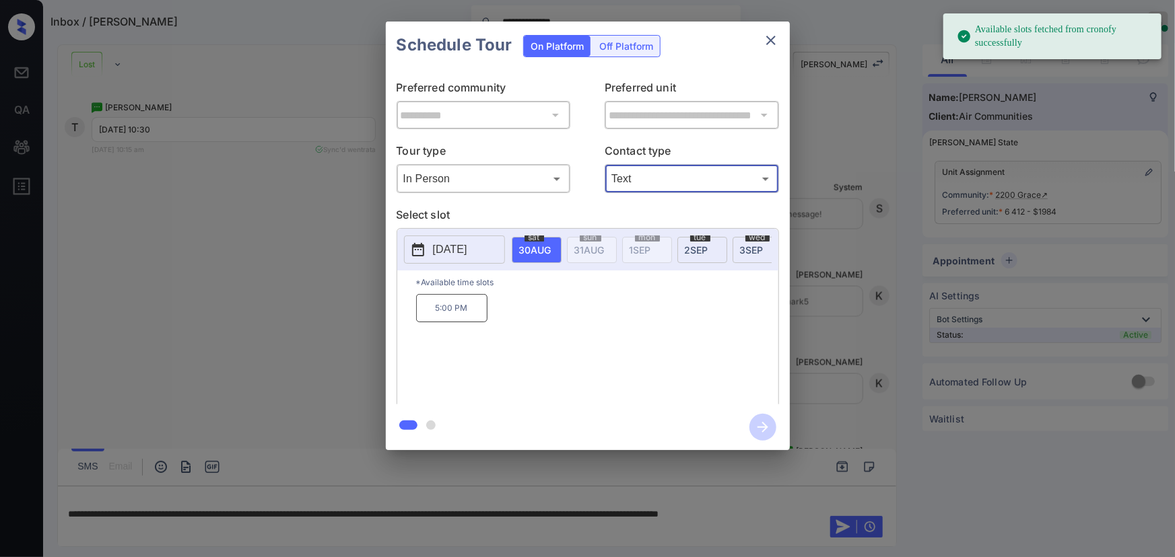
click at [551, 244] on span "[DATE]" at bounding box center [535, 249] width 32 height 11
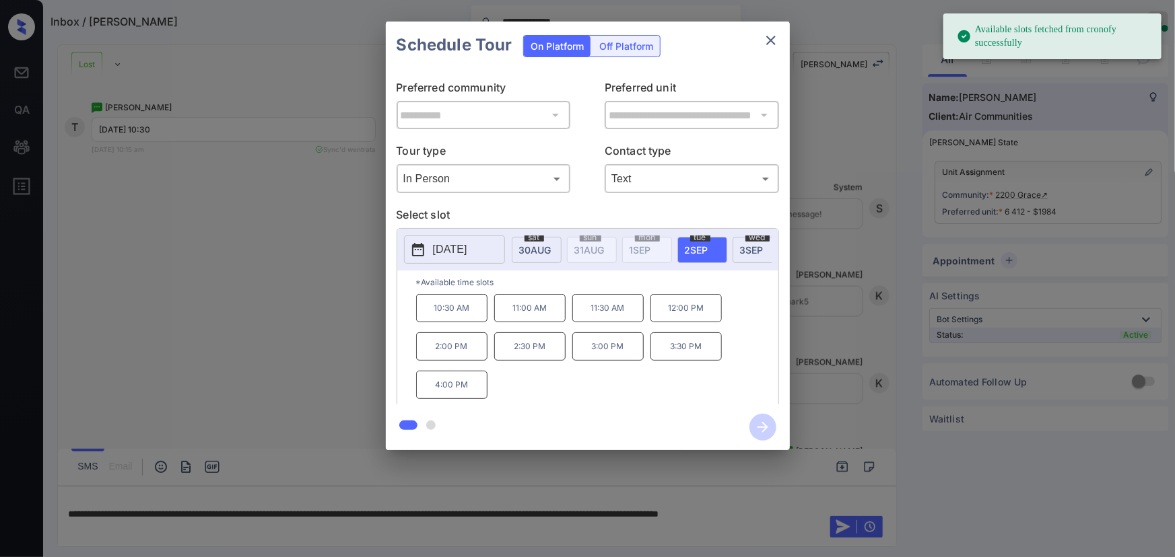
drag, startPoint x: 465, startPoint y: 316, endPoint x: 487, endPoint y: 342, distance: 34.4
click at [465, 316] on p "10:30 AM" at bounding box center [451, 308] width 71 height 28
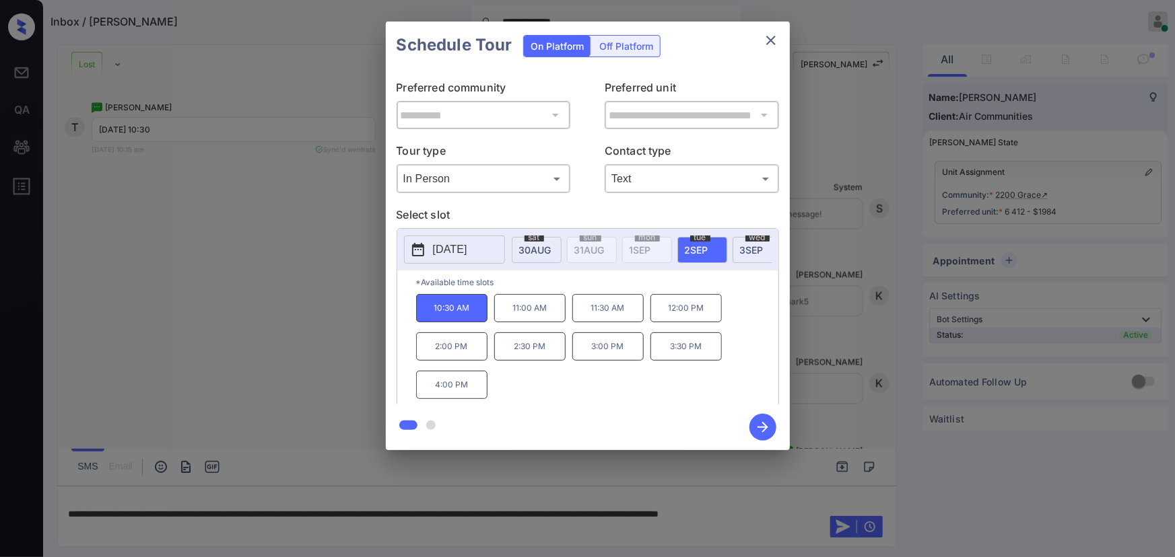
click at [769, 429] on icon "button" at bounding box center [762, 427] width 27 height 27
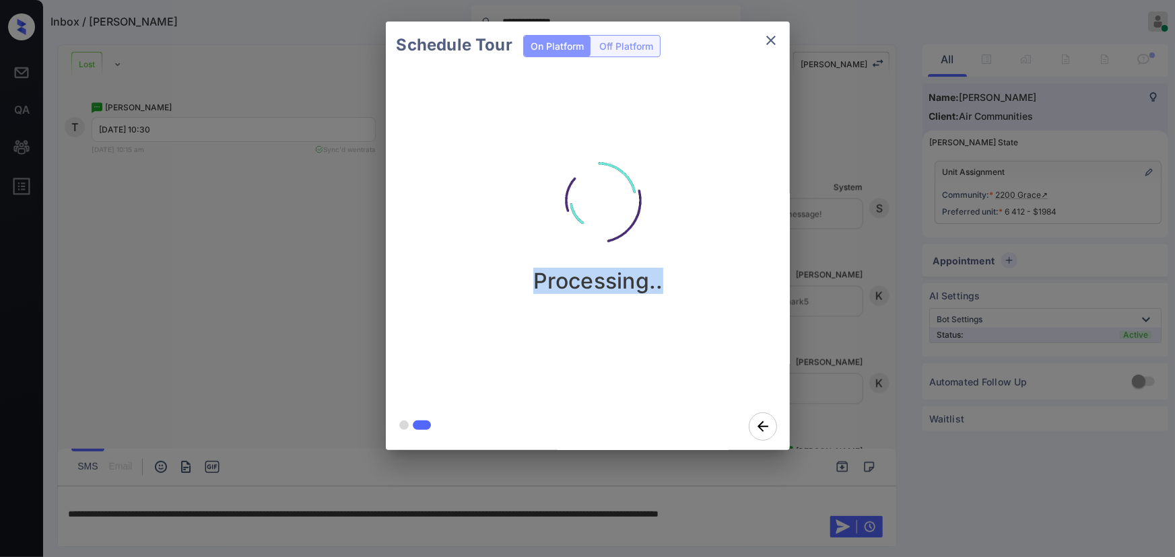
drag, startPoint x: 680, startPoint y: 296, endPoint x: 516, endPoint y: 279, distance: 164.5
click at [518, 283] on div "Processing.." at bounding box center [599, 236] width 426 height 335
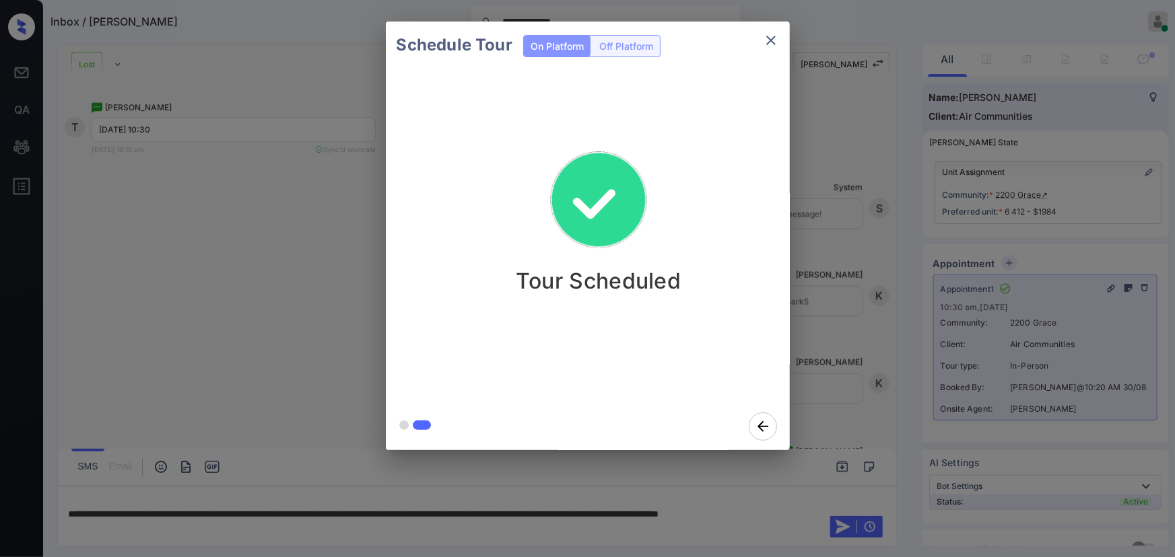
click at [772, 40] on icon "close" at bounding box center [771, 40] width 16 height 16
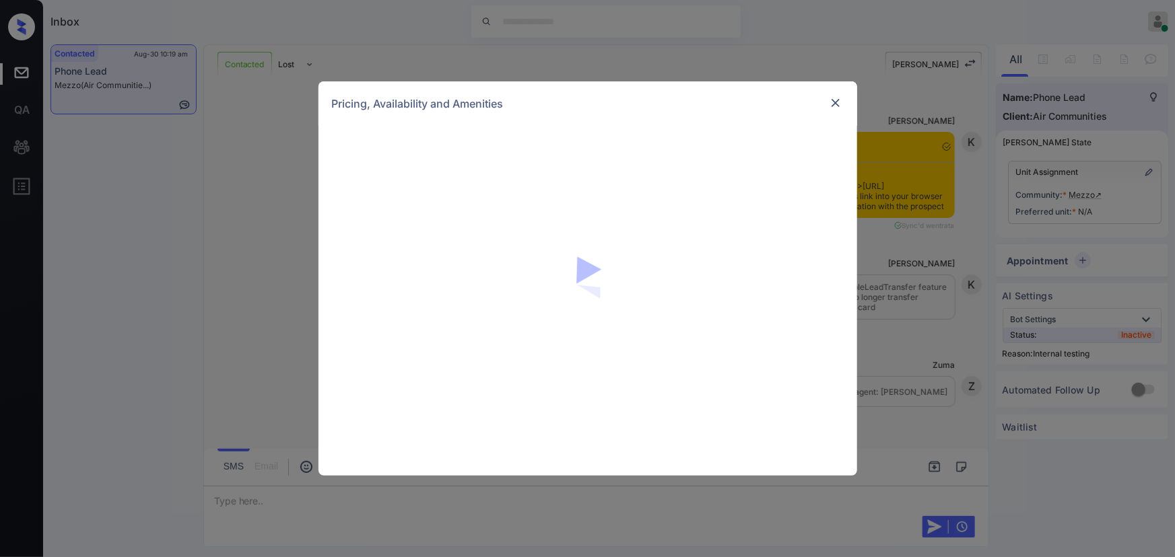
scroll to position [2568, 0]
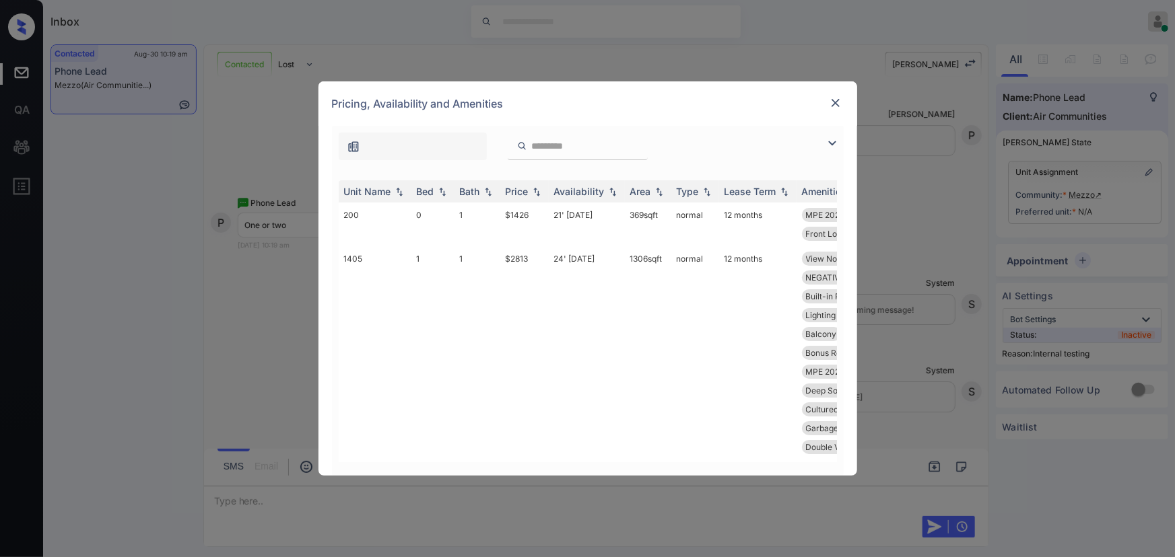
click at [834, 144] on img at bounding box center [832, 143] width 16 height 16
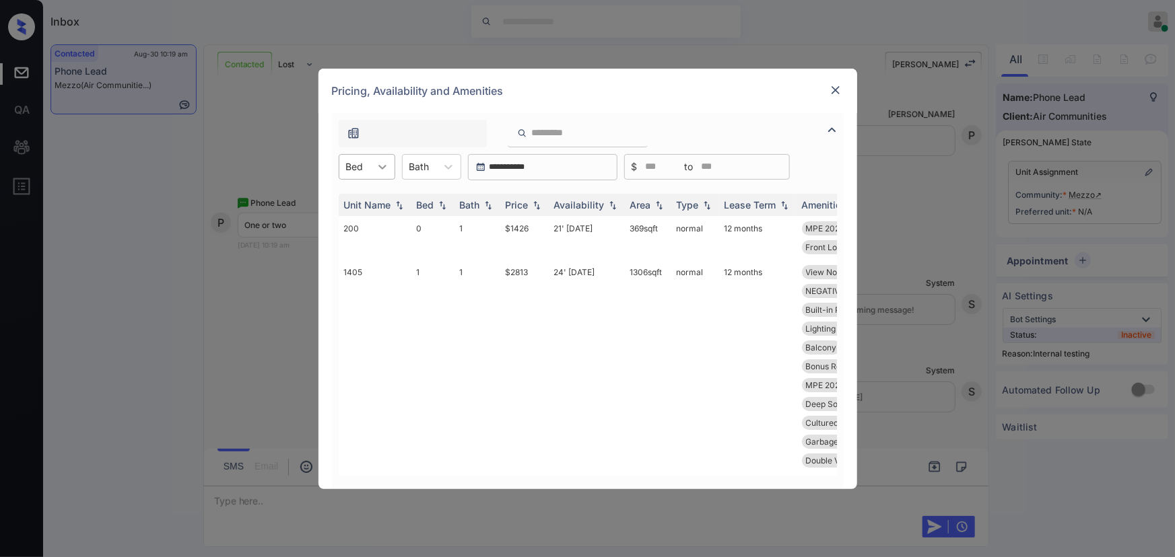
click at [373, 159] on div at bounding box center [382, 167] width 24 height 24
click at [350, 221] on div "1" at bounding box center [367, 224] width 57 height 24
click at [439, 168] on div "Bath" at bounding box center [426, 167] width 34 height 20
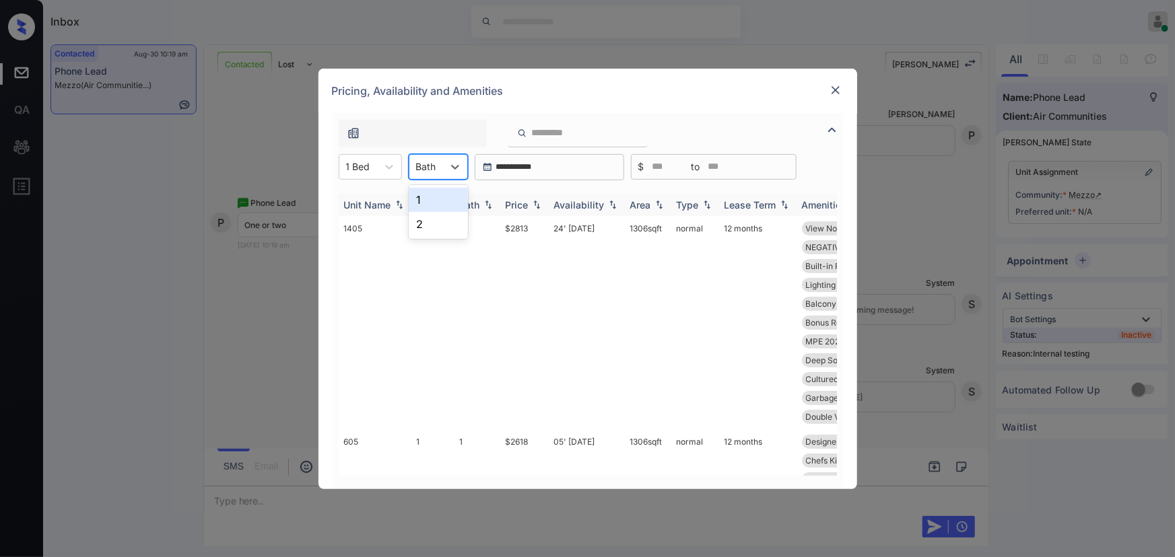
click at [425, 202] on div "1" at bounding box center [438, 200] width 59 height 24
click at [539, 208] on img at bounding box center [536, 204] width 13 height 9
click at [539, 208] on img at bounding box center [536, 205] width 13 height 10
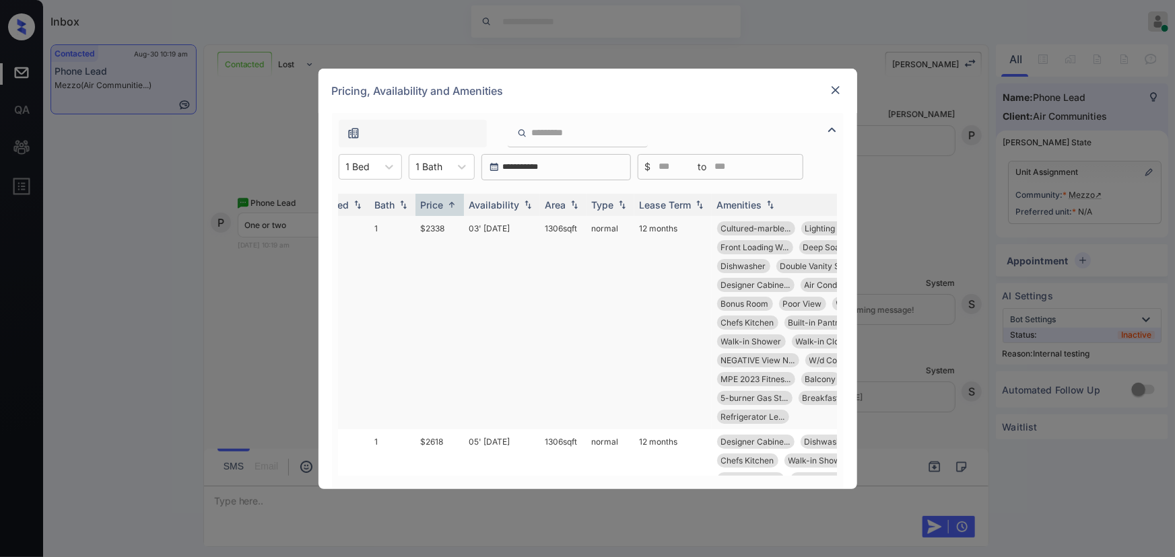
scroll to position [0, 92]
click at [465, 228] on td "03' Oct 25" at bounding box center [494, 322] width 76 height 213
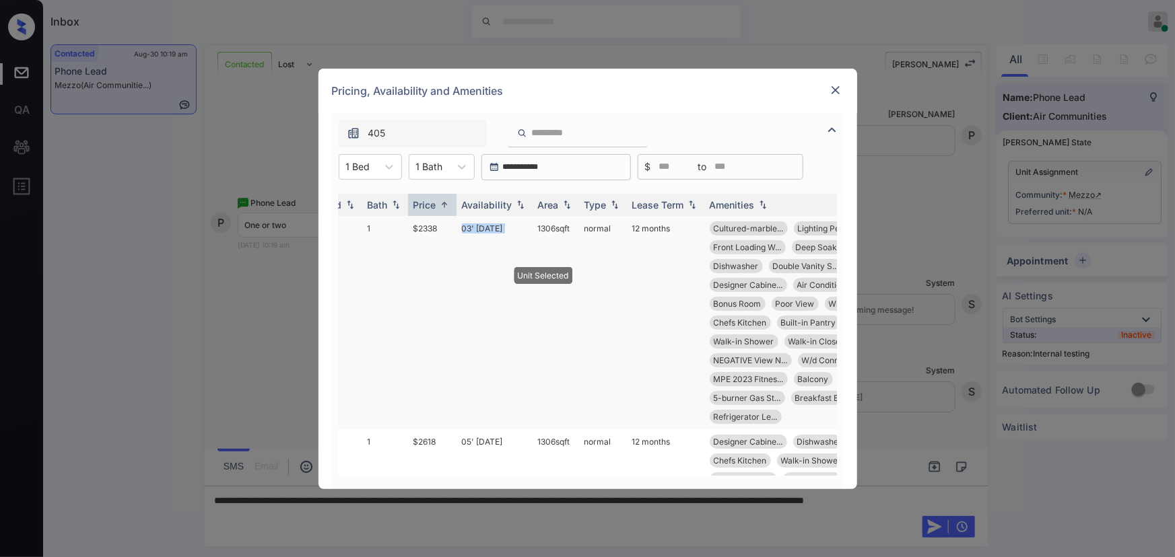
click at [465, 228] on td "03' Oct 25" at bounding box center [494, 322] width 76 height 213
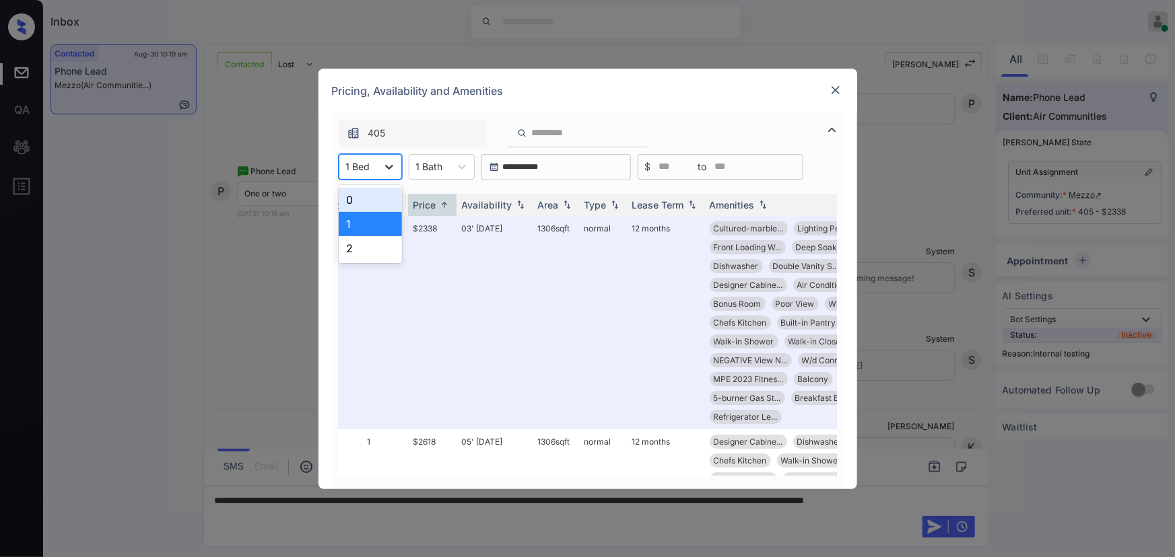
click at [384, 159] on div at bounding box center [389, 167] width 24 height 24
click at [355, 241] on div "2" at bounding box center [370, 248] width 63 height 24
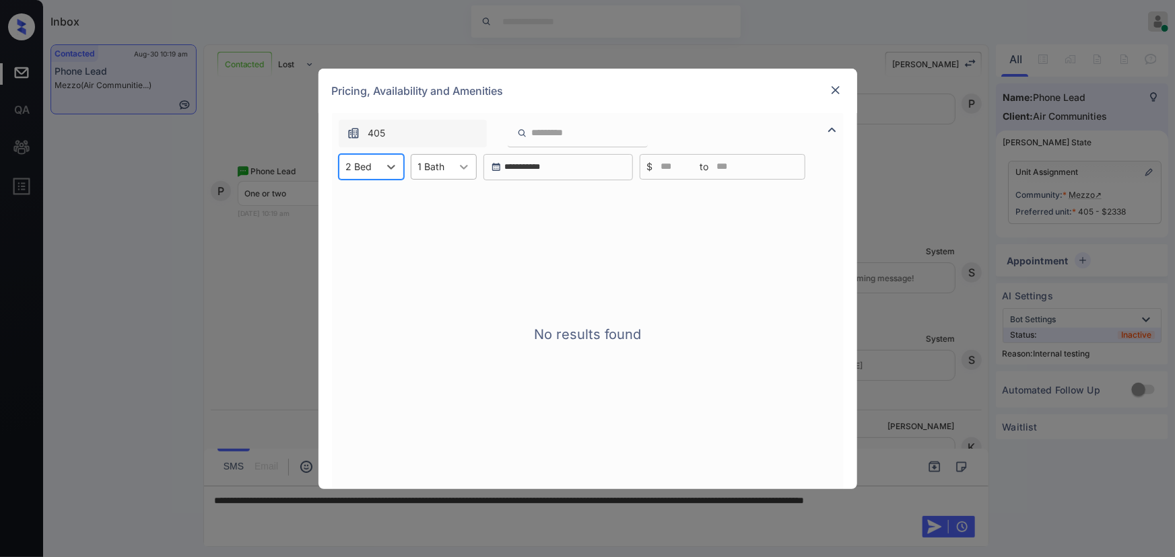
click at [472, 161] on div at bounding box center [464, 167] width 24 height 24
click at [460, 168] on icon at bounding box center [463, 166] width 13 height 13
click at [442, 170] on div at bounding box center [431, 167] width 27 height 14
click at [431, 221] on div "2" at bounding box center [444, 224] width 66 height 24
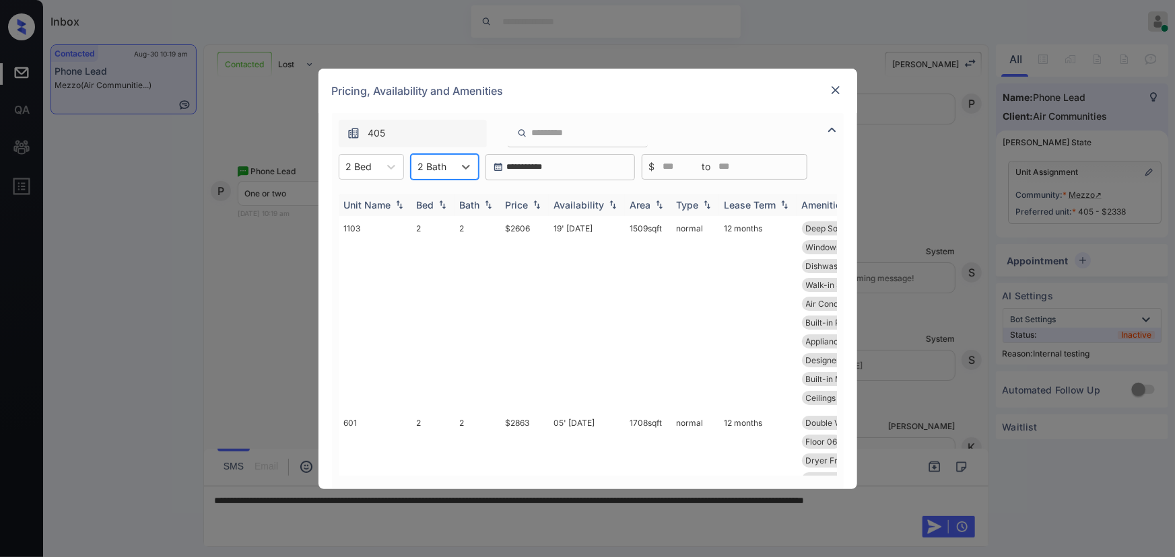
click at [543, 207] on img at bounding box center [536, 204] width 13 height 9
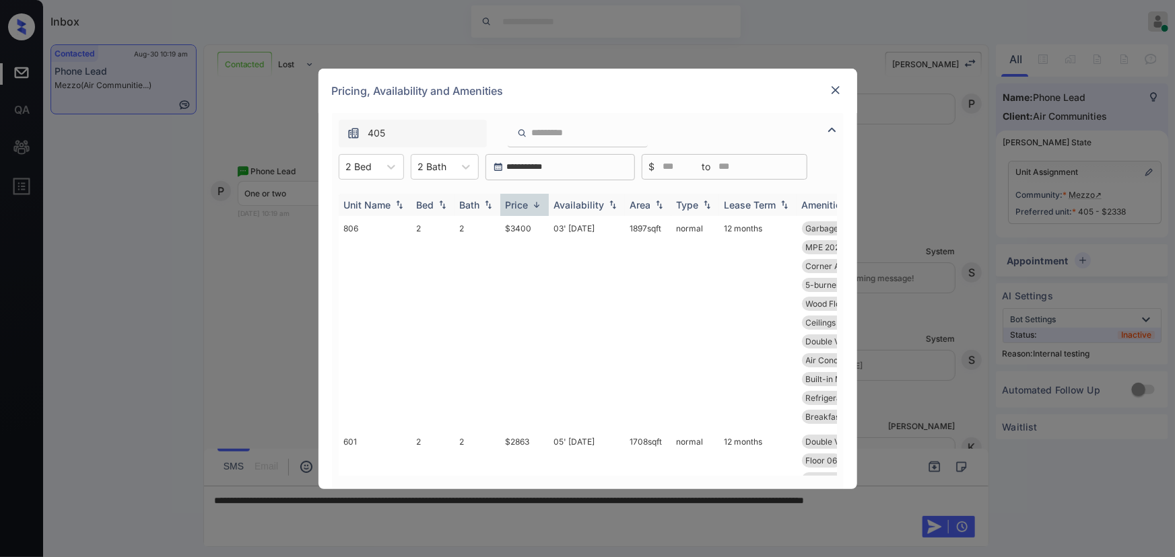
click at [543, 207] on img at bounding box center [536, 205] width 13 height 10
click at [564, 227] on td "19' [DATE]" at bounding box center [587, 313] width 76 height 195
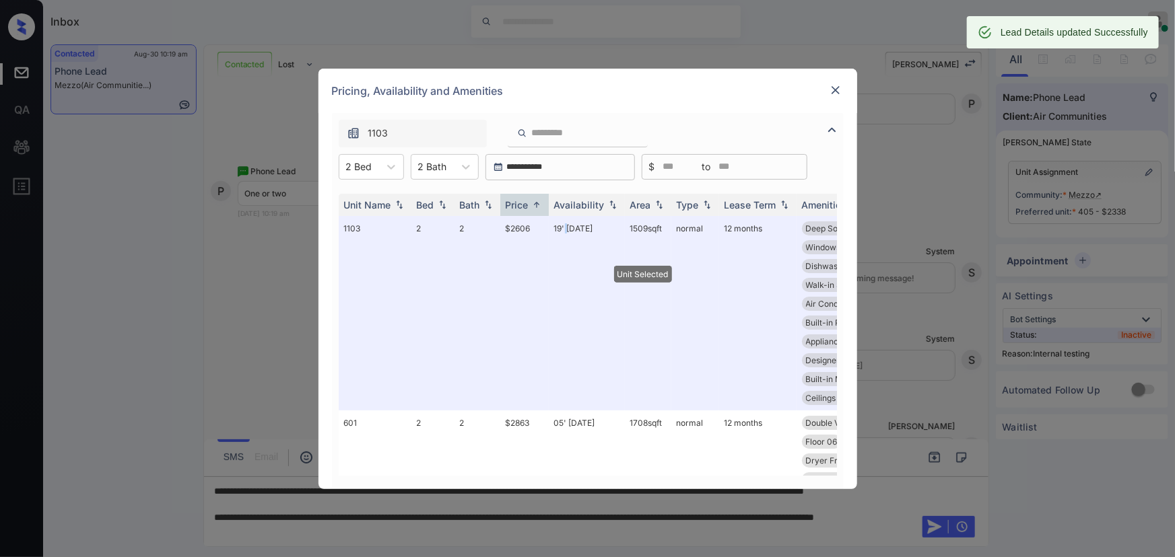
click at [829, 93] on img at bounding box center [835, 89] width 13 height 13
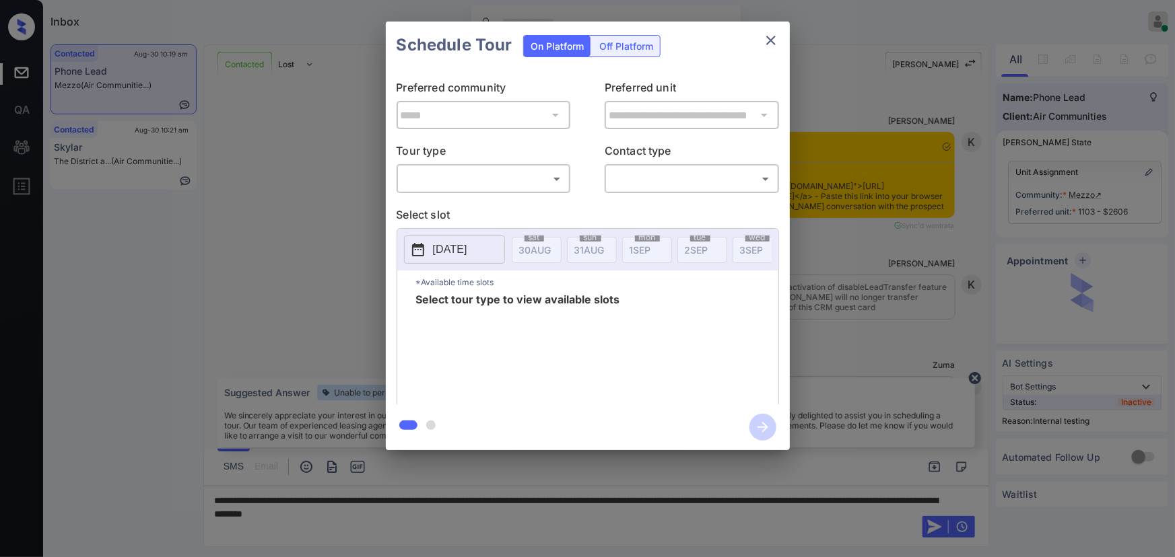
scroll to position [2568, 0]
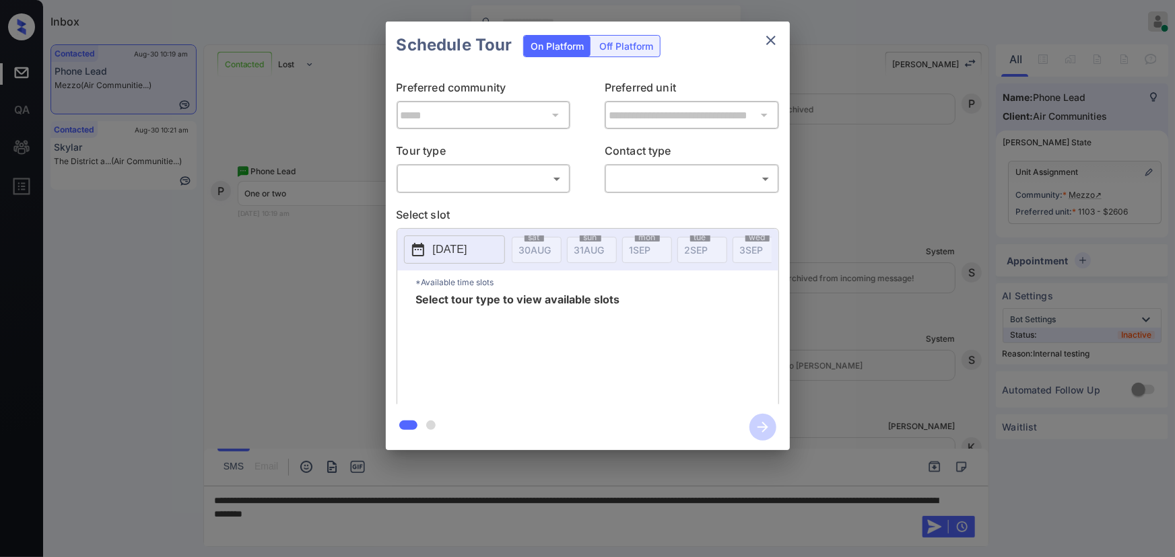
click at [458, 174] on body "Inbox [PERSON_NAME] Online Set yourself offline Set yourself on break Profile S…" at bounding box center [587, 278] width 1175 height 557
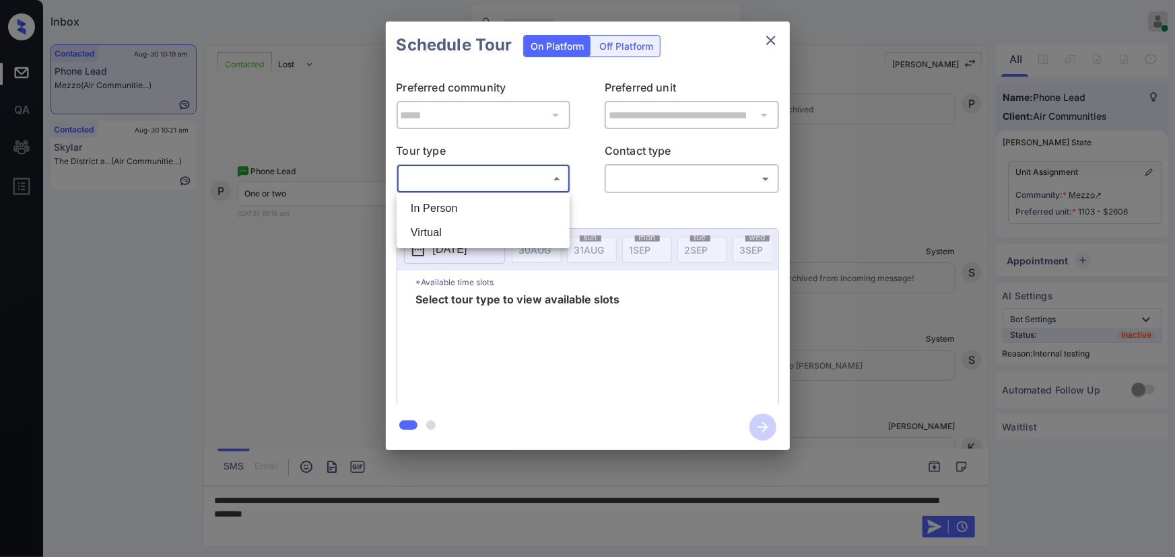
click at [437, 208] on li "In Person" at bounding box center [483, 209] width 166 height 24
type input "********"
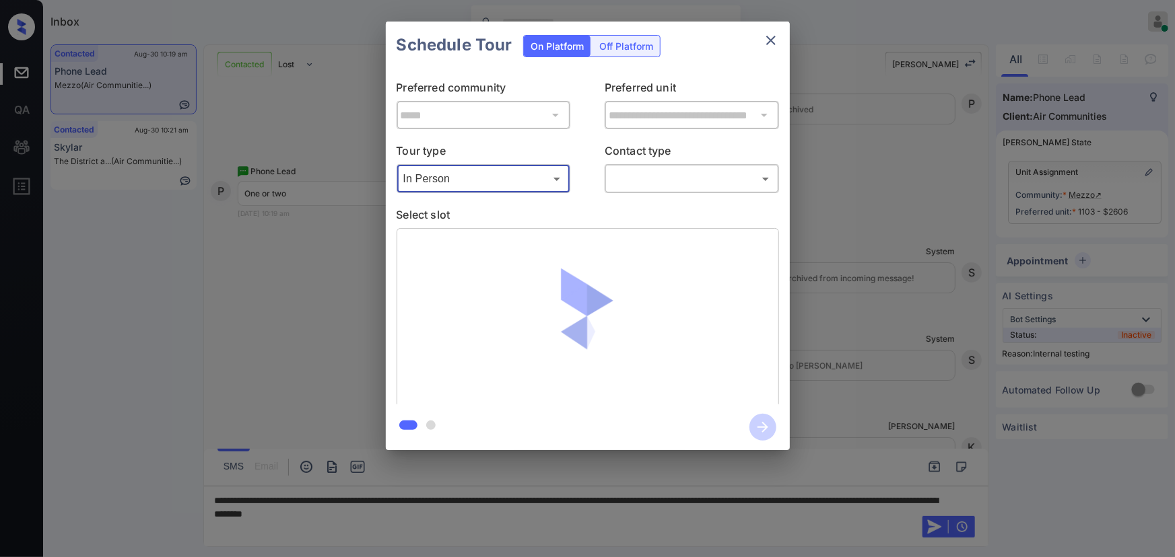
click at [669, 190] on div "​ ​" at bounding box center [692, 178] width 174 height 29
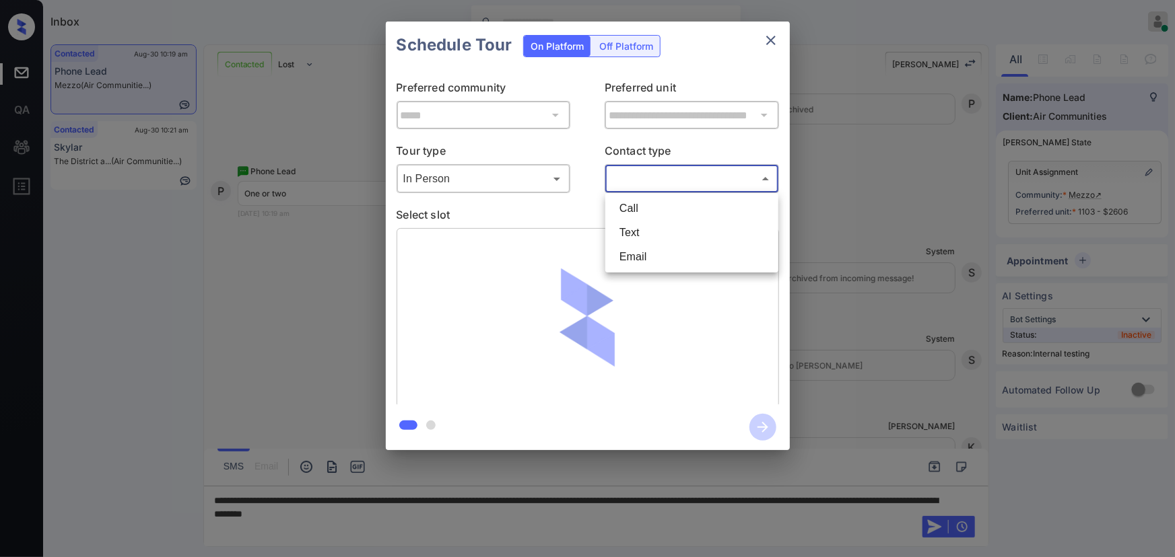
click at [652, 181] on body "Inbox Kenneth Umali Online Set yourself offline Set yourself on break Profile S…" at bounding box center [587, 278] width 1175 height 557
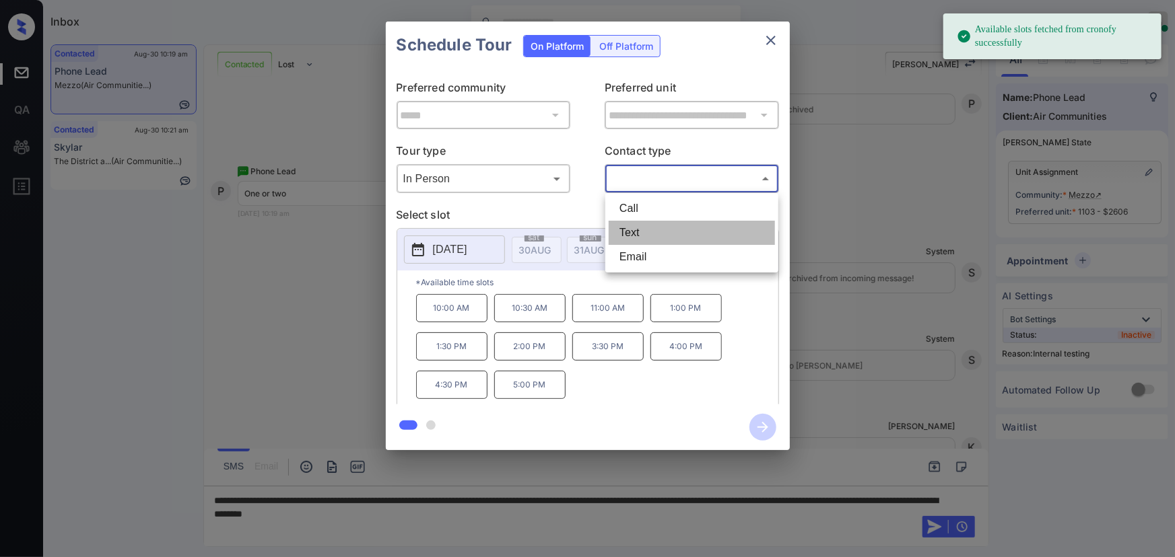
click at [631, 233] on li "Text" at bounding box center [692, 233] width 166 height 24
type input "****"
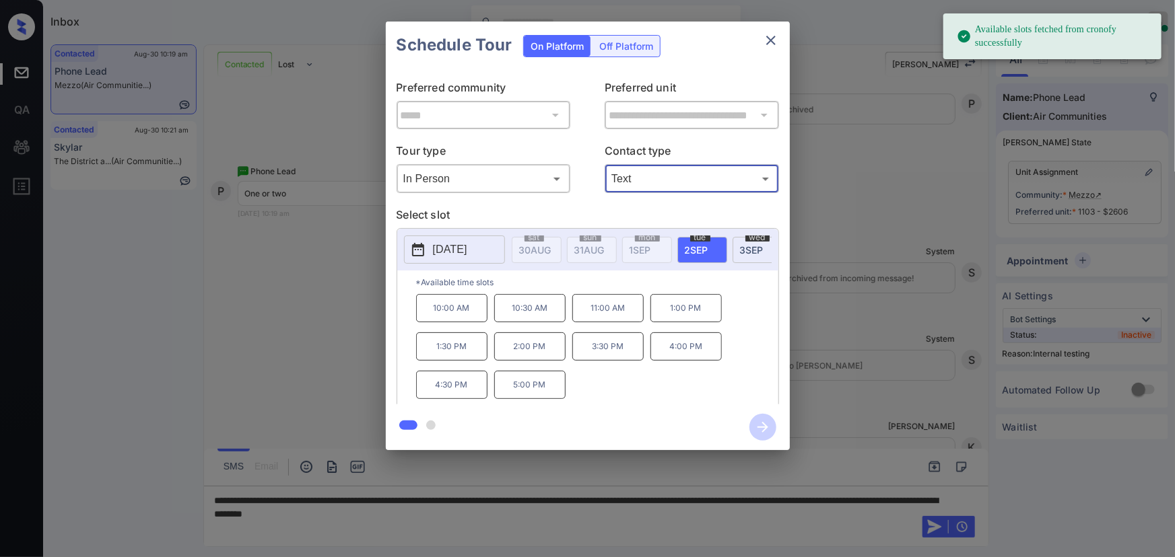
click at [551, 246] on span "2 SEP" at bounding box center [535, 249] width 32 height 11
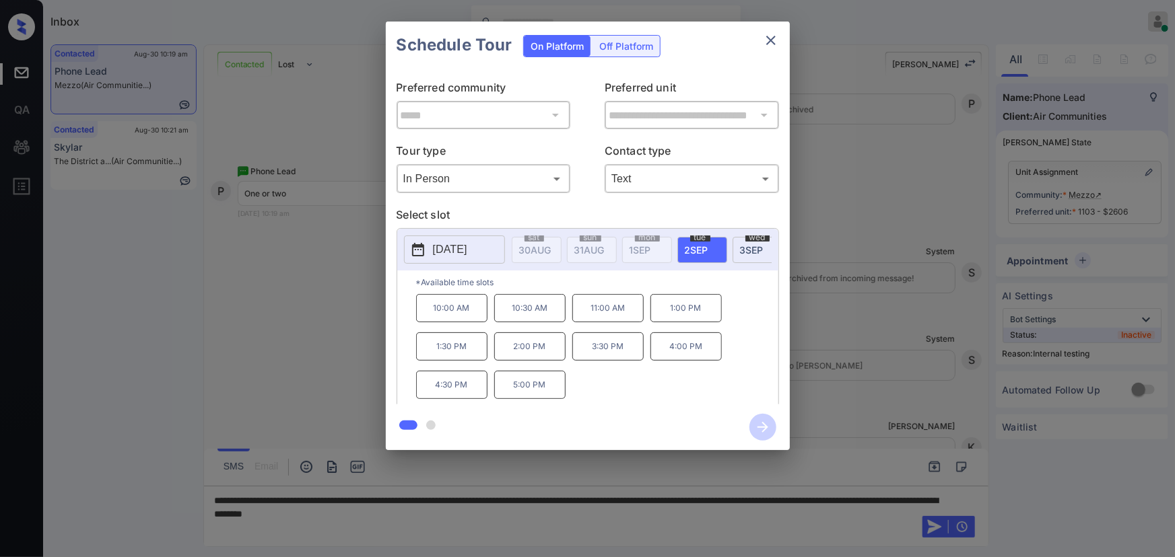
click at [553, 392] on p "5:00 PM" at bounding box center [529, 385] width 71 height 28
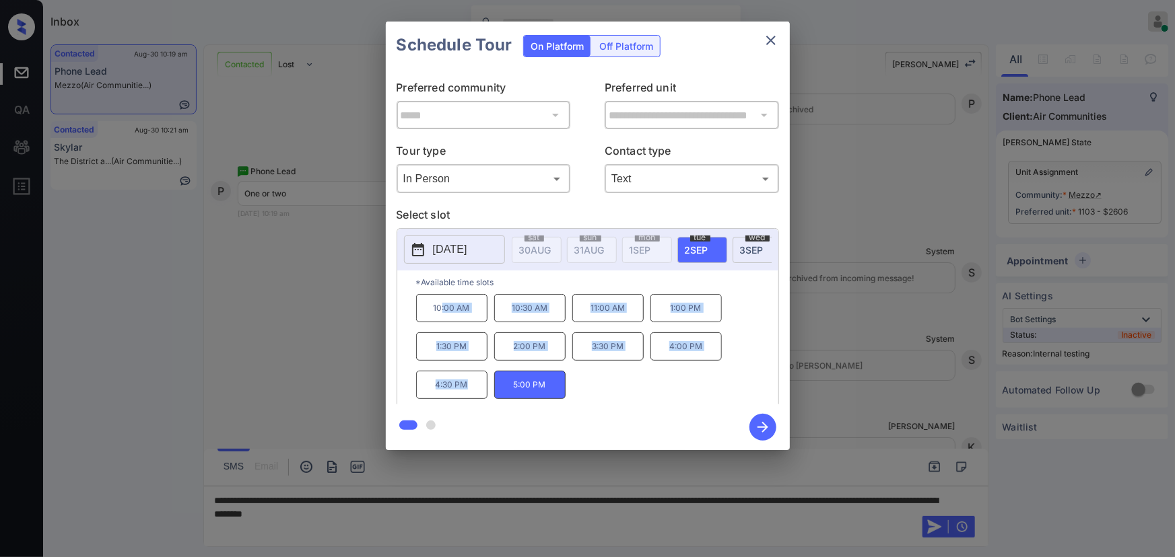
drag, startPoint x: 469, startPoint y: 391, endPoint x: 441, endPoint y: 323, distance: 73.6
click at [441, 323] on div "10:00 AM 10:30 AM 11:00 AM 1:00 PM 1:30 PM 2:00 PM 3:30 PM 4:00 PM 4:30 PM 5:00…" at bounding box center [597, 348] width 362 height 108
copy div ":00 AM 10:30 AM 11:00 AM 1:00 PM 1:30 PM 2:00 PM 3:30 PM 4:00 PM 4:30 PM"
click at [592, 512] on div at bounding box center [587, 278] width 1175 height 557
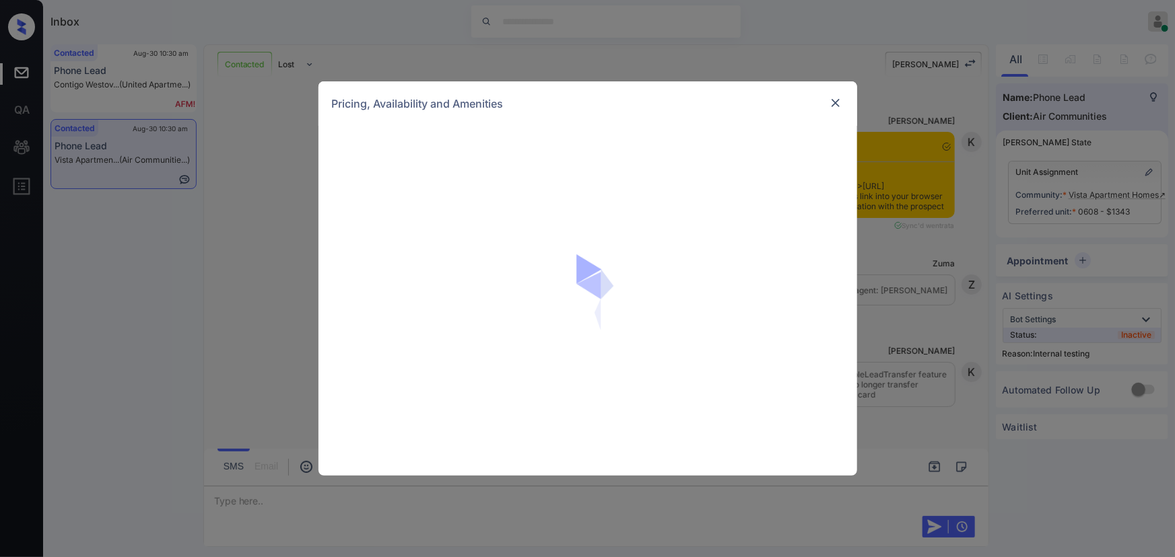
scroll to position [2223, 0]
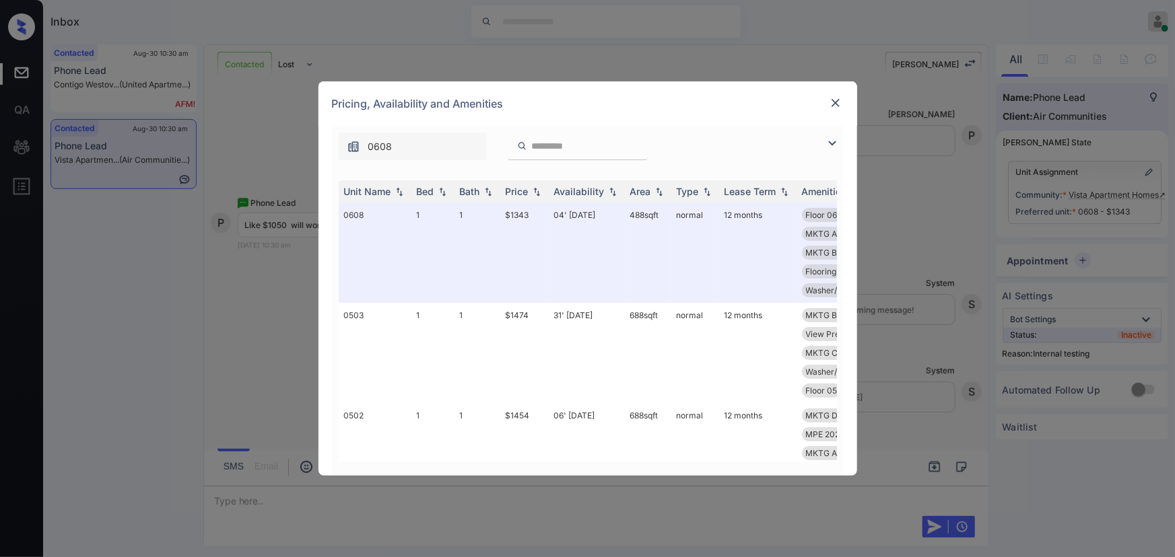
click at [834, 139] on img at bounding box center [832, 143] width 16 height 16
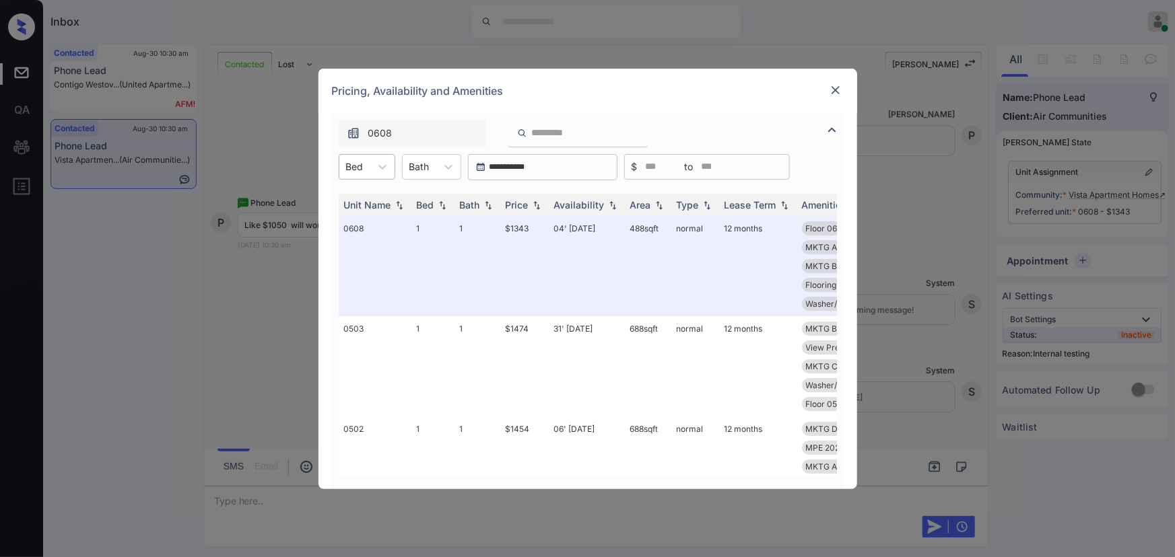
click at [355, 168] on div at bounding box center [355, 167] width 18 height 14
click at [350, 203] on div "1" at bounding box center [367, 200] width 57 height 24
click at [444, 166] on div at bounding box center [455, 167] width 24 height 24
click at [426, 195] on div "1" at bounding box center [438, 200] width 59 height 24
click at [535, 201] on img at bounding box center [536, 204] width 13 height 9
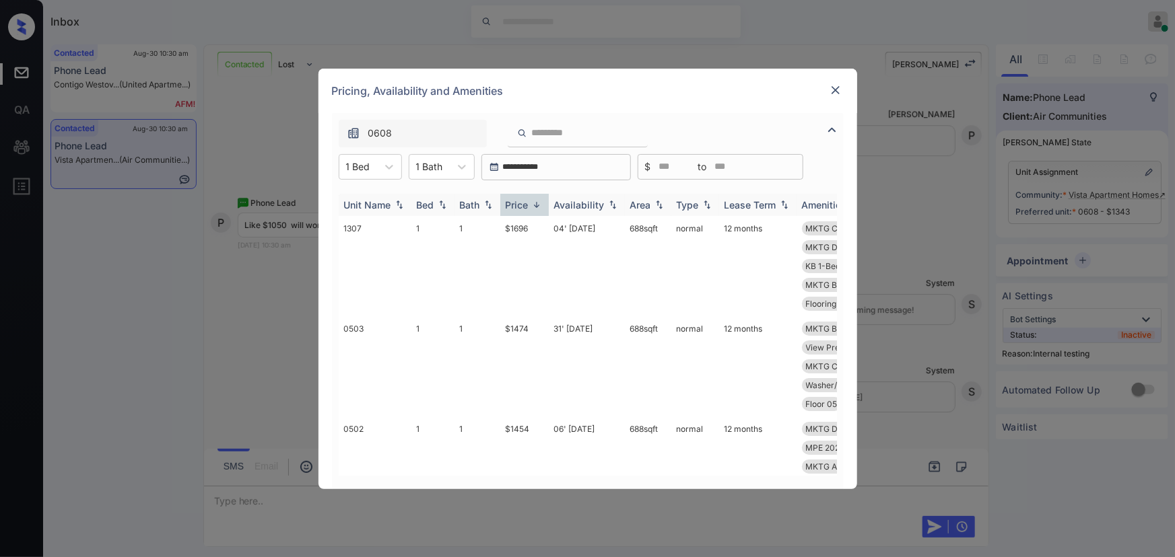
click at [536, 204] on img at bounding box center [536, 205] width 13 height 10
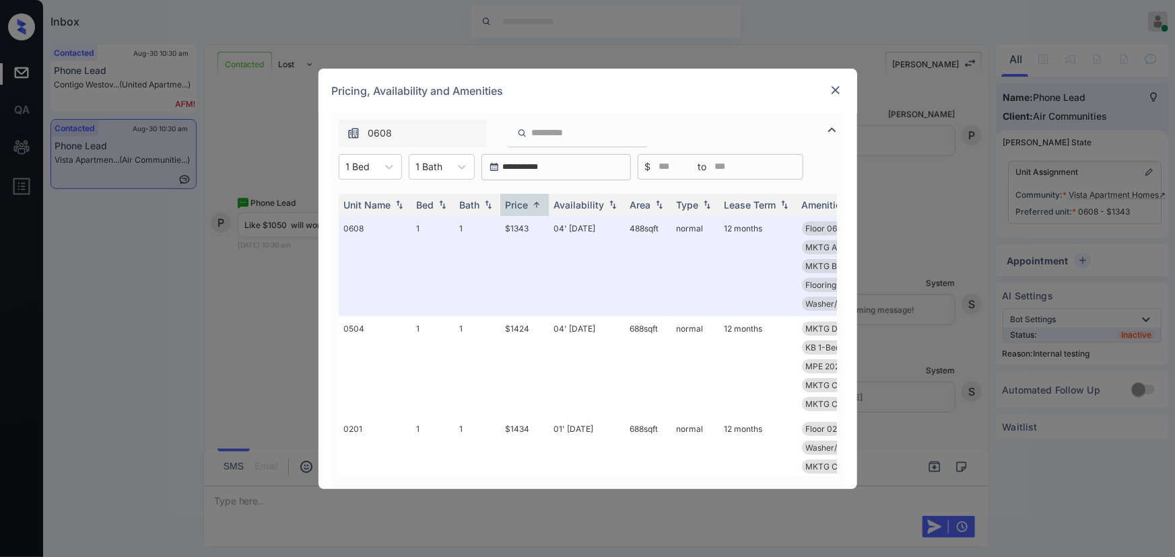
click at [834, 92] on img at bounding box center [835, 89] width 13 height 13
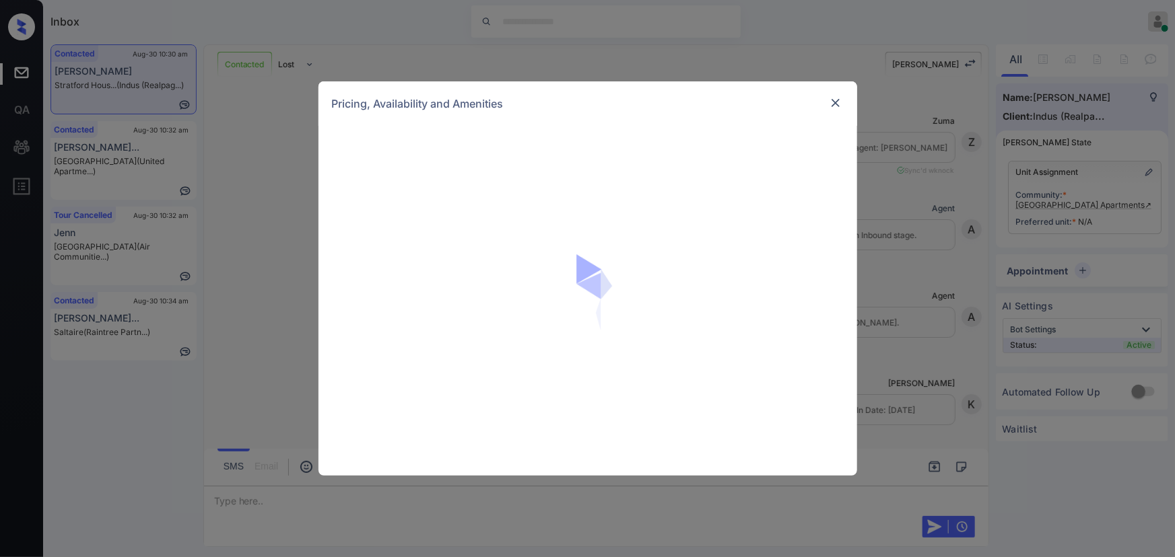
scroll to position [586, 0]
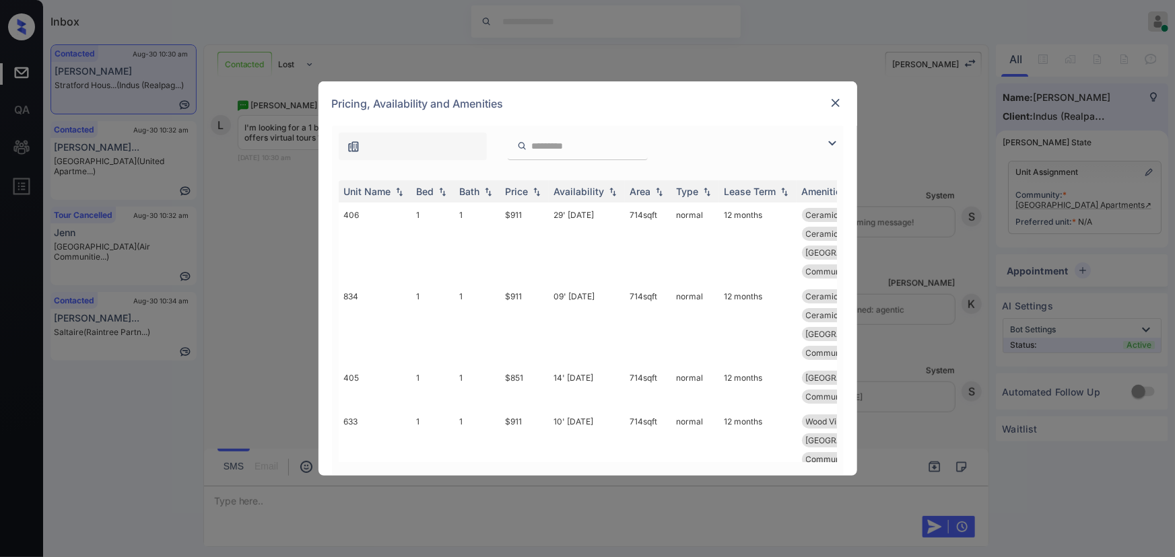
click at [830, 138] on img at bounding box center [832, 143] width 16 height 16
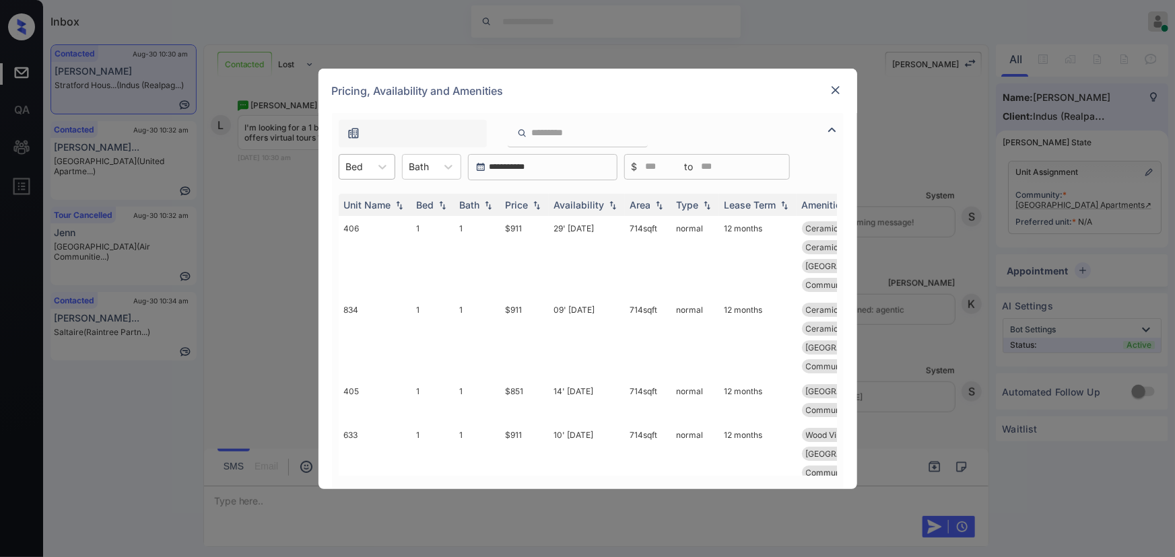
click at [363, 163] on div at bounding box center [355, 167] width 18 height 14
drag, startPoint x: 364, startPoint y: 199, endPoint x: 437, endPoint y: 190, distance: 73.2
click at [364, 199] on div "1" at bounding box center [367, 200] width 57 height 24
click at [446, 168] on div at bounding box center [455, 167] width 24 height 24
click at [434, 207] on div "1" at bounding box center [438, 200] width 59 height 24
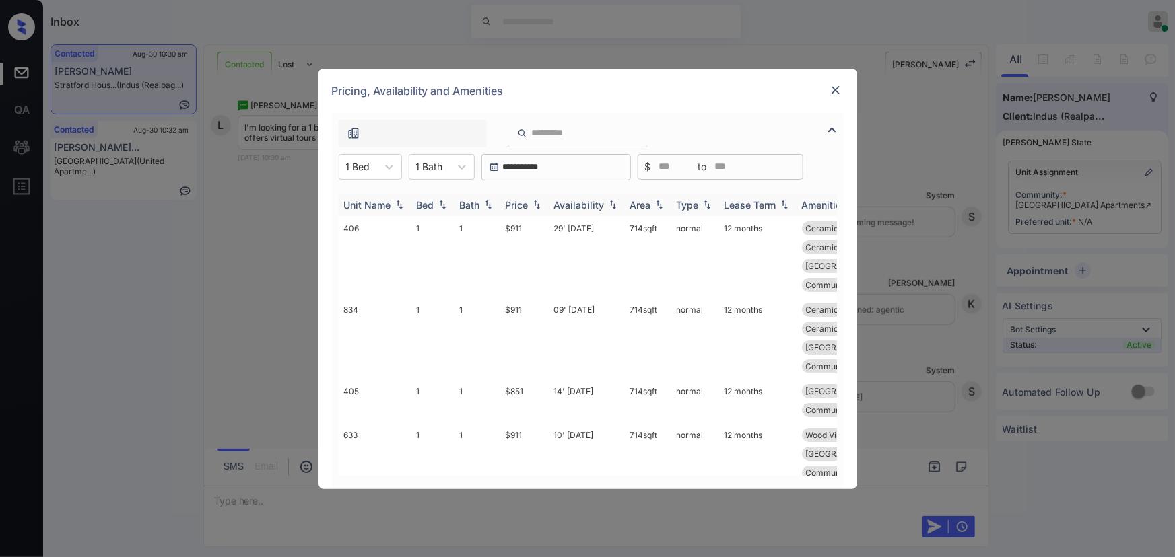
click at [531, 203] on img at bounding box center [536, 204] width 13 height 9
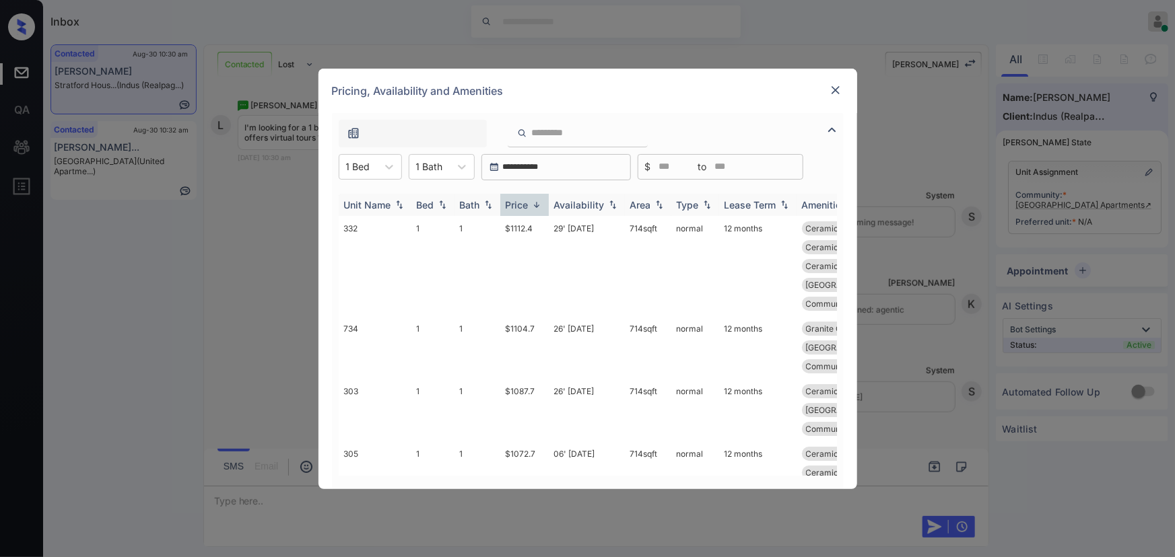
click at [531, 203] on img at bounding box center [536, 205] width 13 height 10
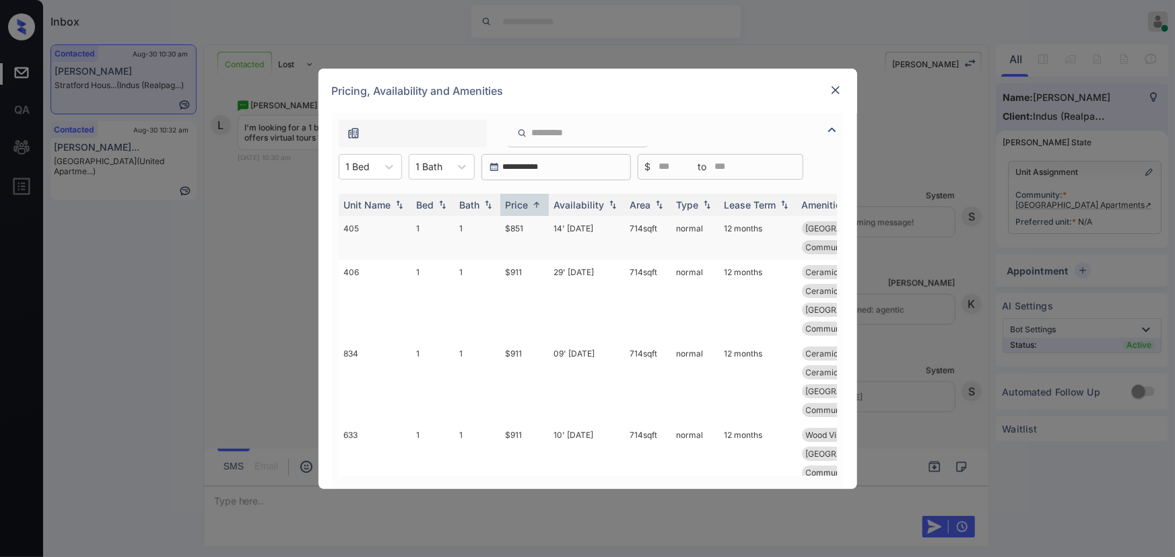
click at [502, 228] on td "$851" at bounding box center [524, 238] width 48 height 44
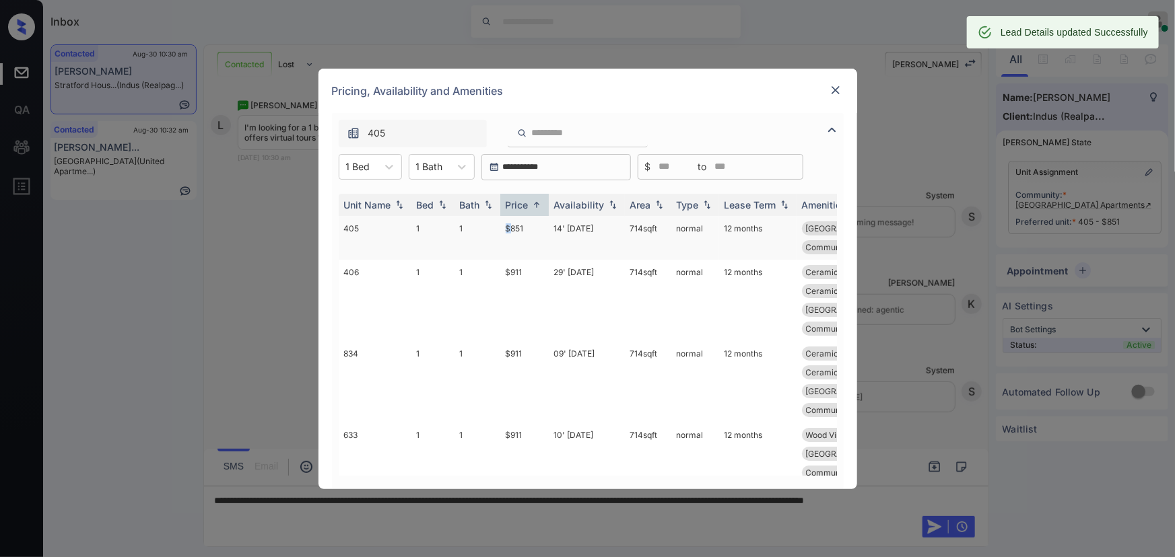
copy td "714 sqft"
drag, startPoint x: 660, startPoint y: 224, endPoint x: 627, endPoint y: 228, distance: 33.8
click at [627, 227] on td "714 sqft" at bounding box center [648, 238] width 46 height 44
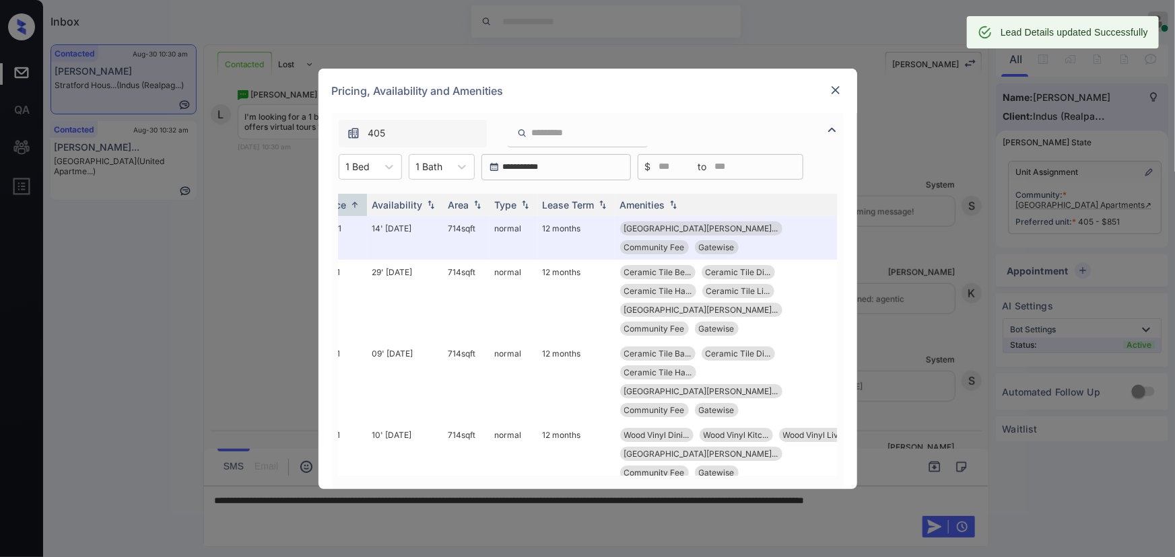
scroll to position [0, 209]
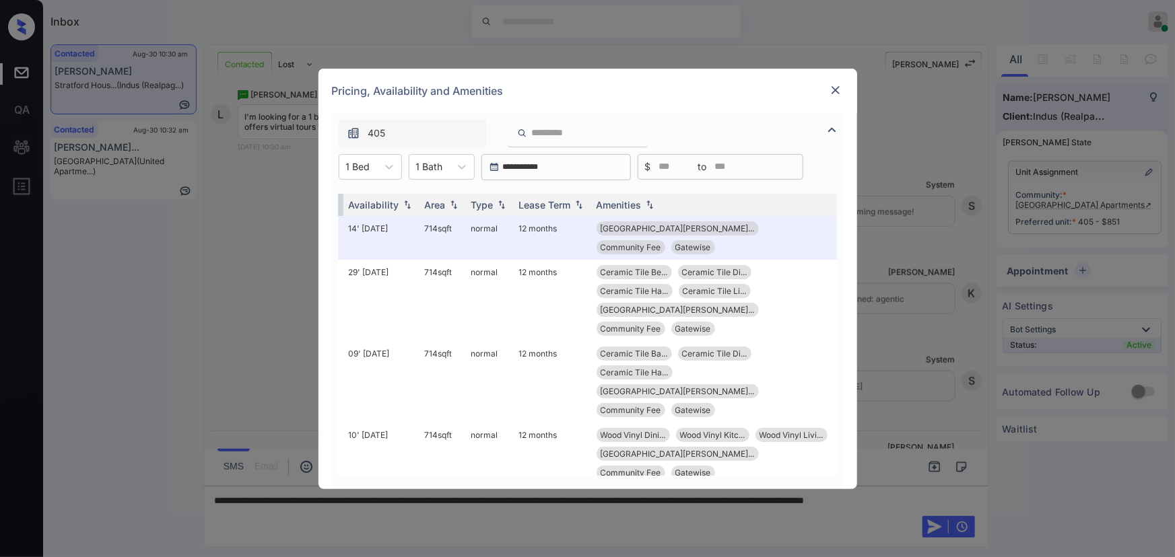
click at [836, 89] on img at bounding box center [835, 89] width 13 height 13
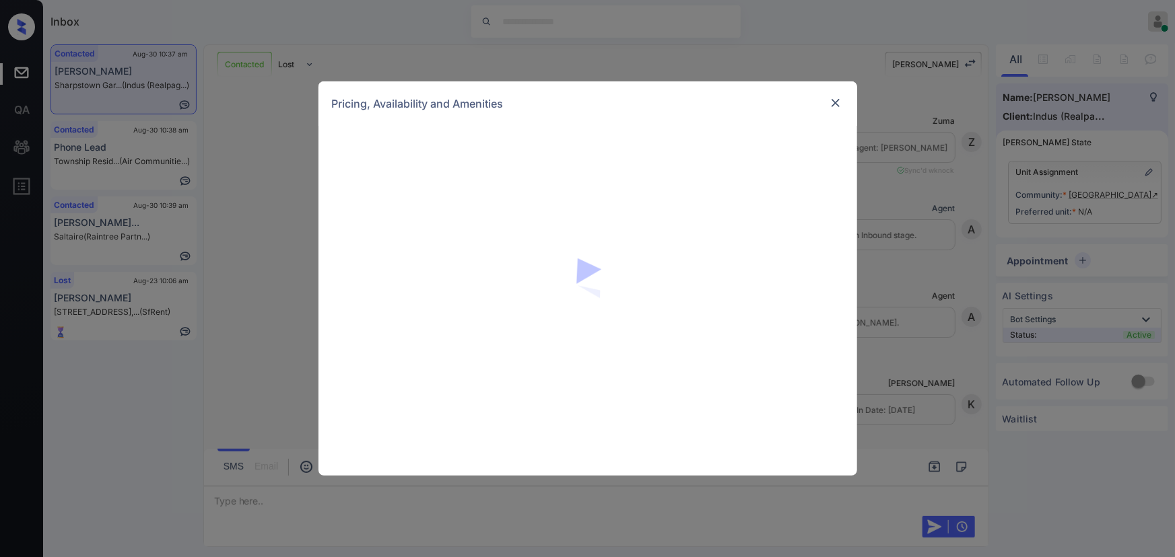
scroll to position [576, 0]
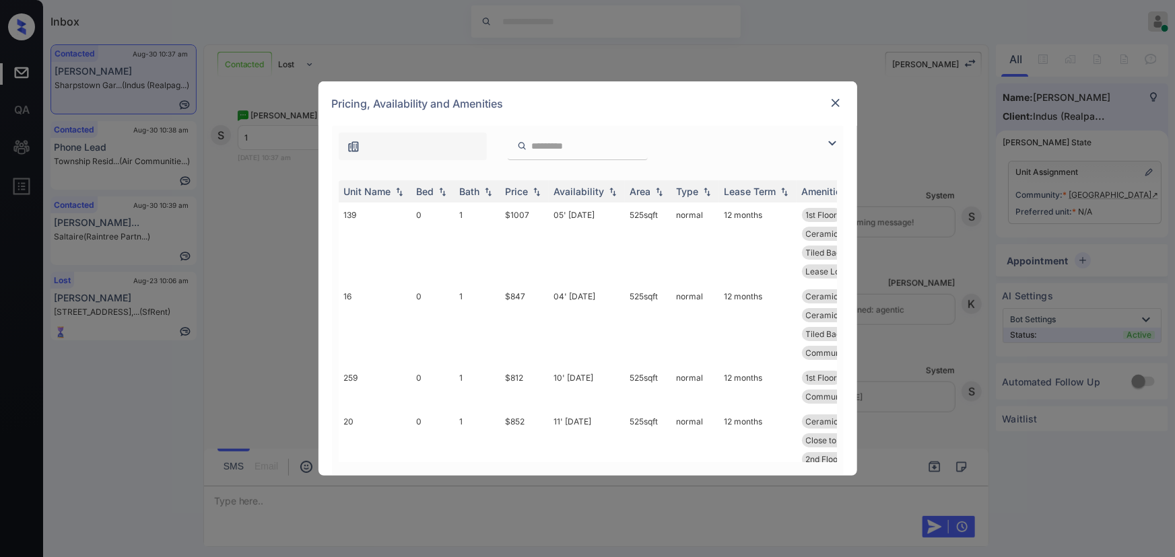
click at [916, 216] on div "**********" at bounding box center [587, 278] width 1175 height 557
click at [829, 98] on img at bounding box center [835, 102] width 13 height 13
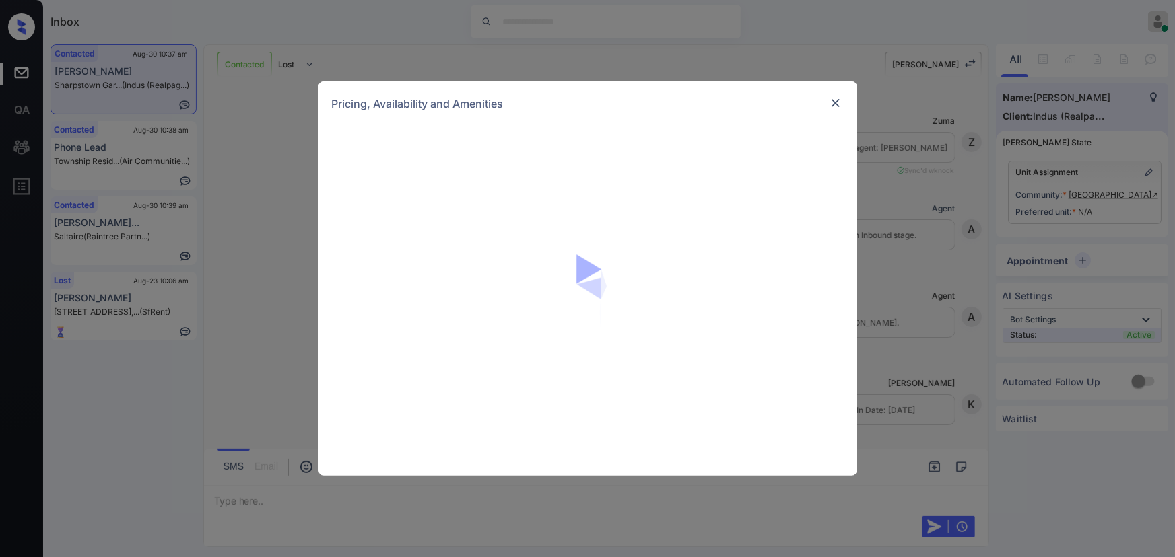
scroll to position [576, 0]
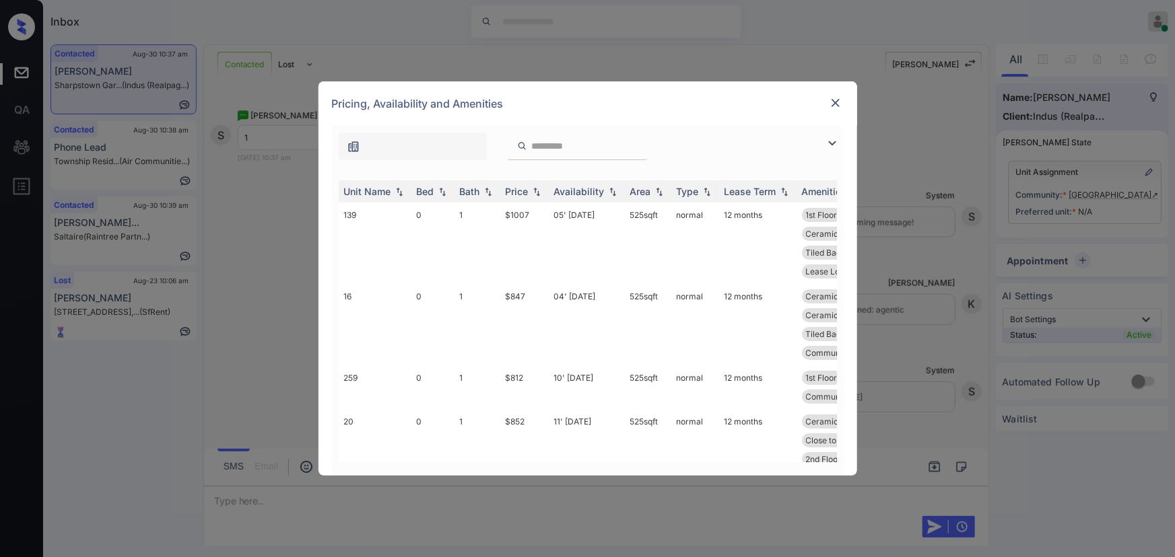
click at [829, 141] on img at bounding box center [832, 143] width 16 height 16
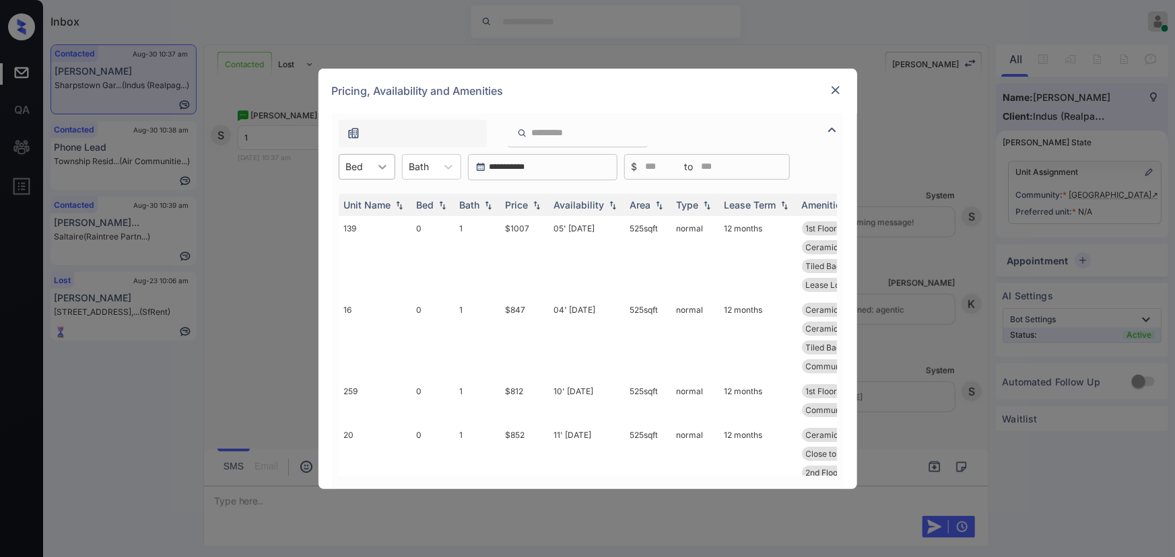
click at [370, 164] on div at bounding box center [382, 167] width 24 height 24
click at [353, 218] on div "1" at bounding box center [367, 224] width 57 height 24
click at [451, 168] on icon at bounding box center [454, 166] width 13 height 13
click at [430, 200] on div "1" at bounding box center [438, 200] width 59 height 24
click at [541, 205] on img at bounding box center [536, 204] width 13 height 9
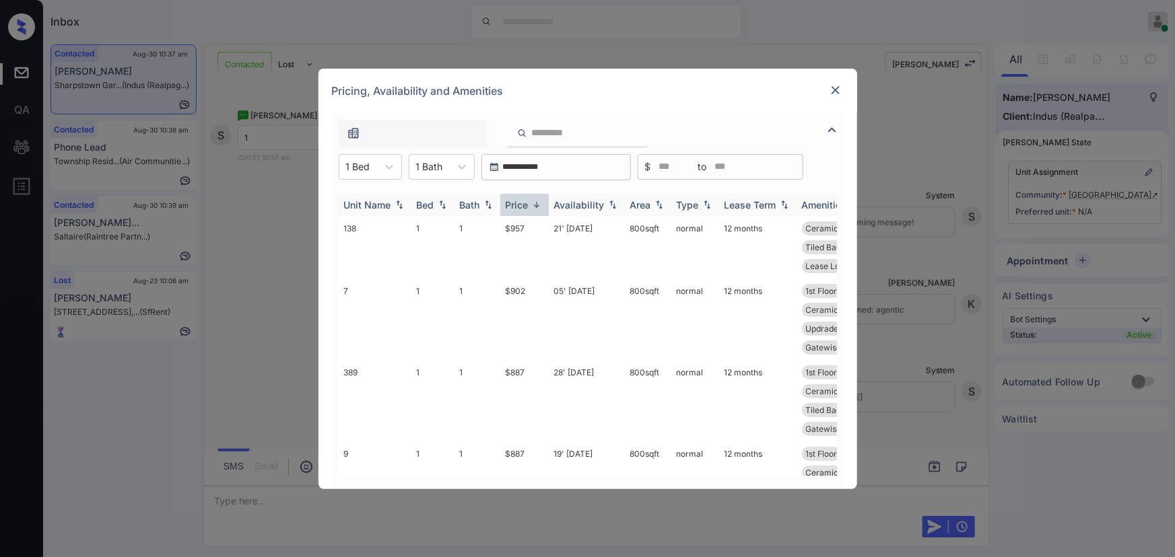
click at [541, 205] on img at bounding box center [536, 205] width 13 height 10
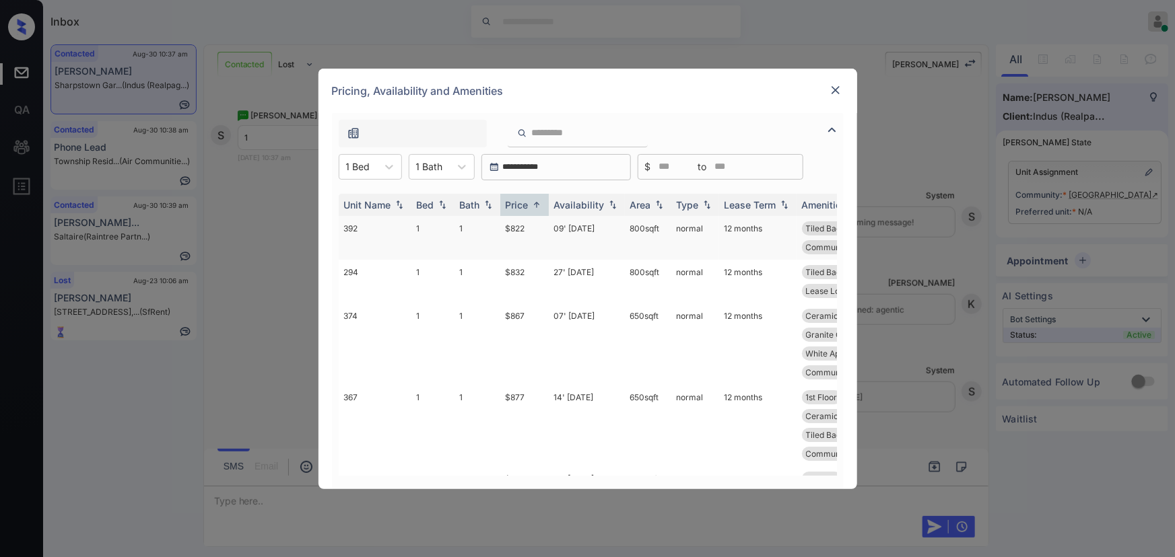
click at [541, 229] on td "$822" at bounding box center [524, 238] width 48 height 44
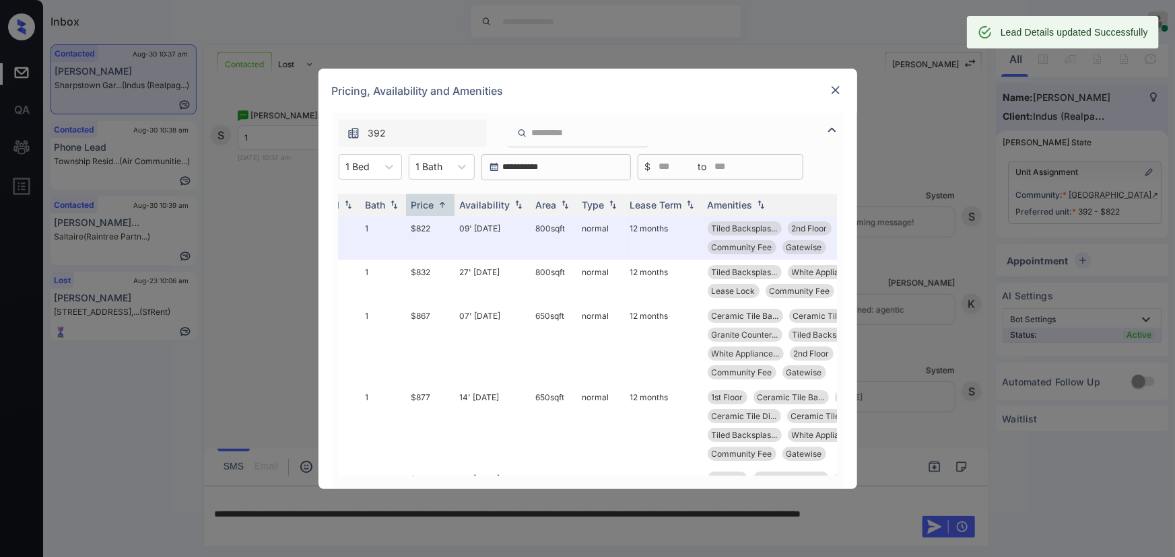
scroll to position [0, 106]
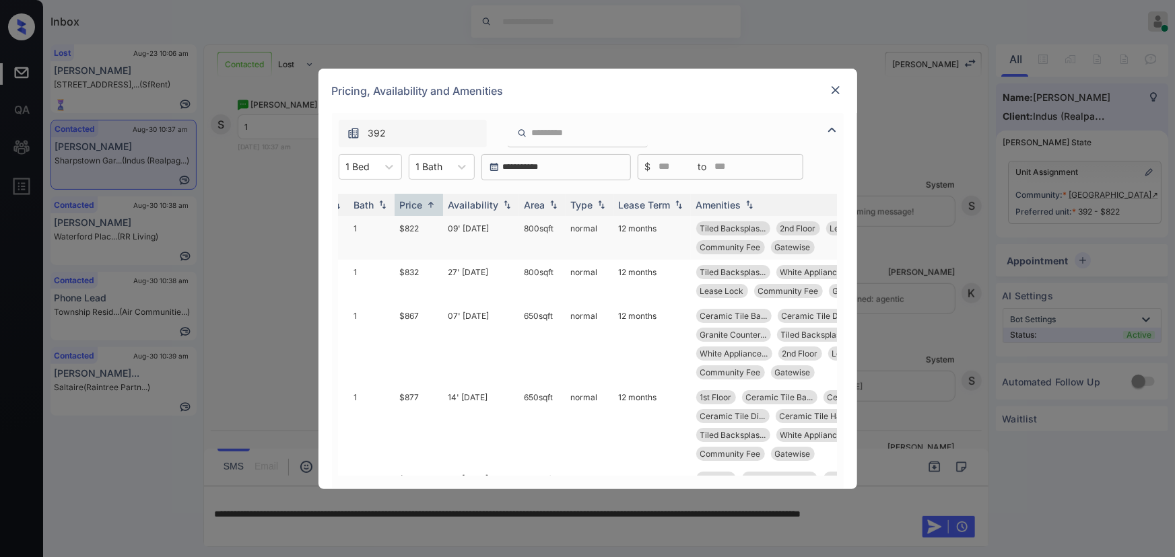
copy td "800 sqft"
drag, startPoint x: 555, startPoint y: 225, endPoint x: 522, endPoint y: 230, distance: 33.3
click at [522, 230] on td "800 sqft" at bounding box center [542, 238] width 46 height 44
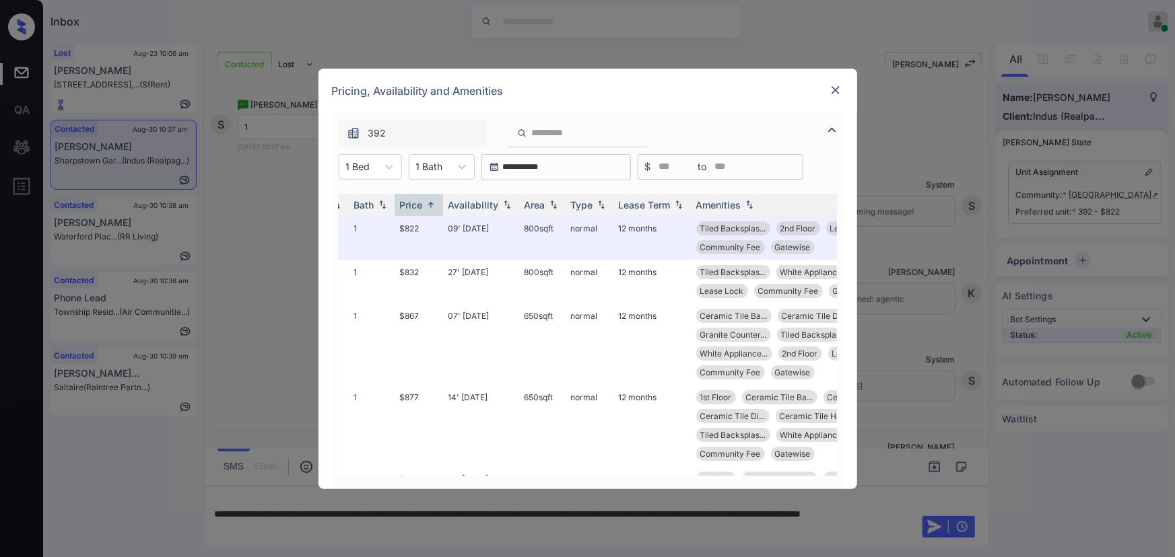
click at [829, 90] on img at bounding box center [835, 89] width 13 height 13
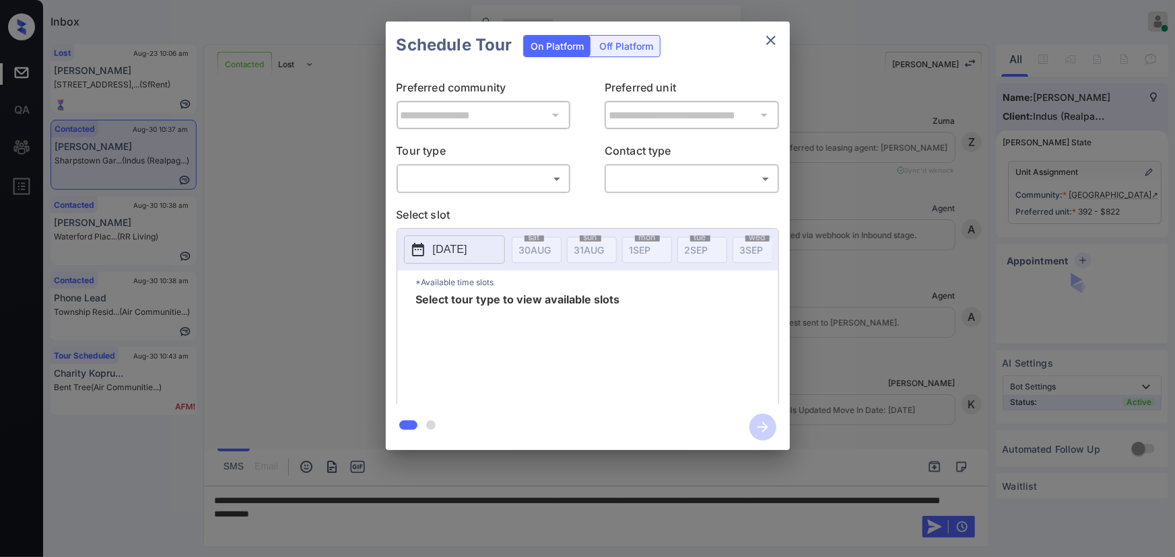
scroll to position [663, 0]
click at [497, 178] on body "Inbox [PERSON_NAME] Online Set yourself offline Set yourself on break Profile S…" at bounding box center [587, 278] width 1175 height 557
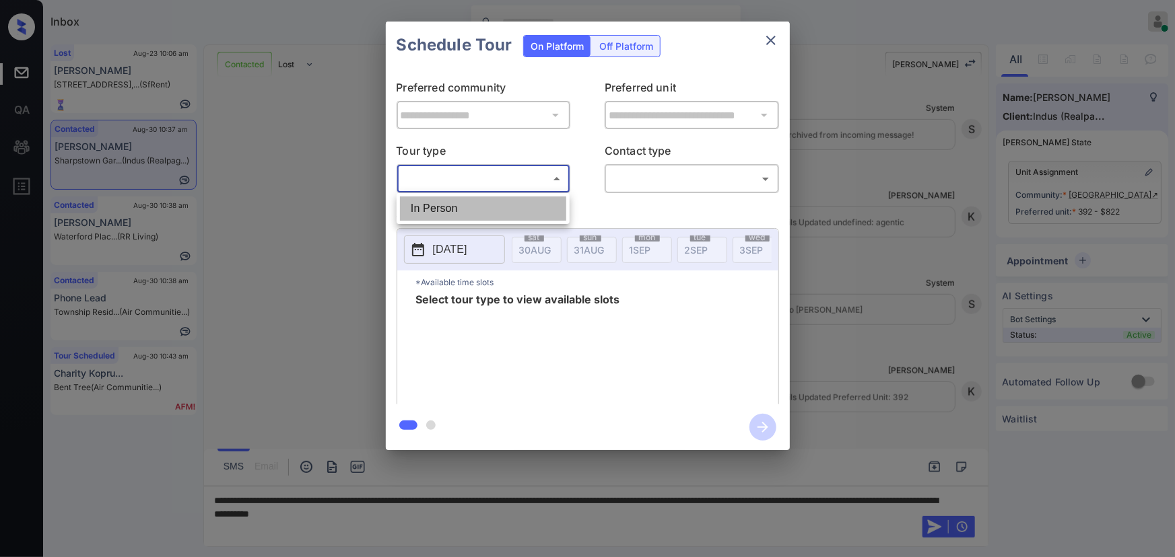
drag, startPoint x: 456, startPoint y: 213, endPoint x: 566, endPoint y: 209, distance: 110.5
click at [458, 211] on li "In Person" at bounding box center [483, 209] width 166 height 24
type input "********"
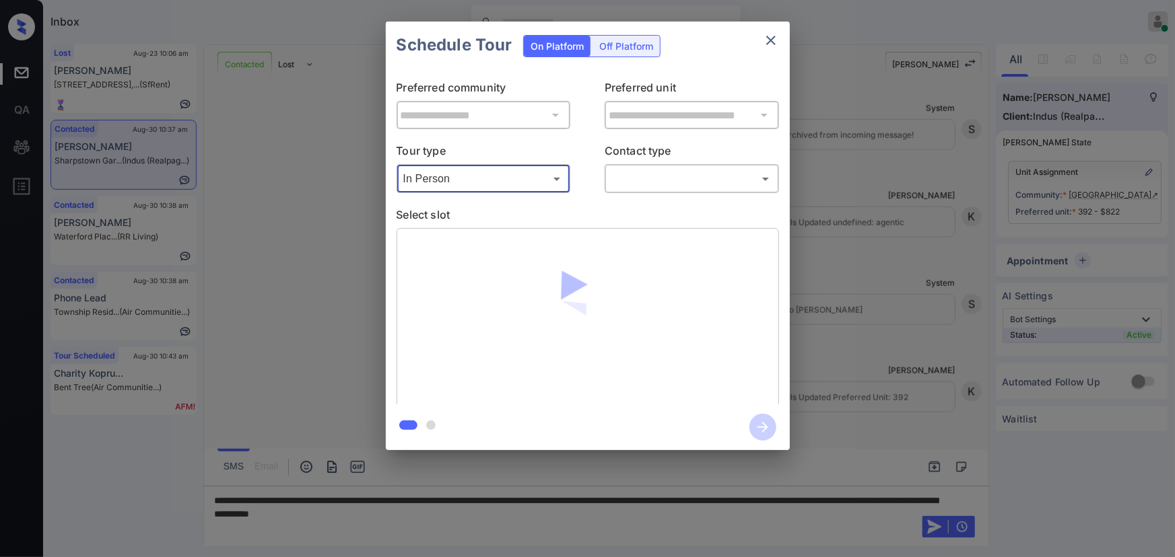
click at [673, 190] on div "​ ​" at bounding box center [692, 178] width 174 height 29
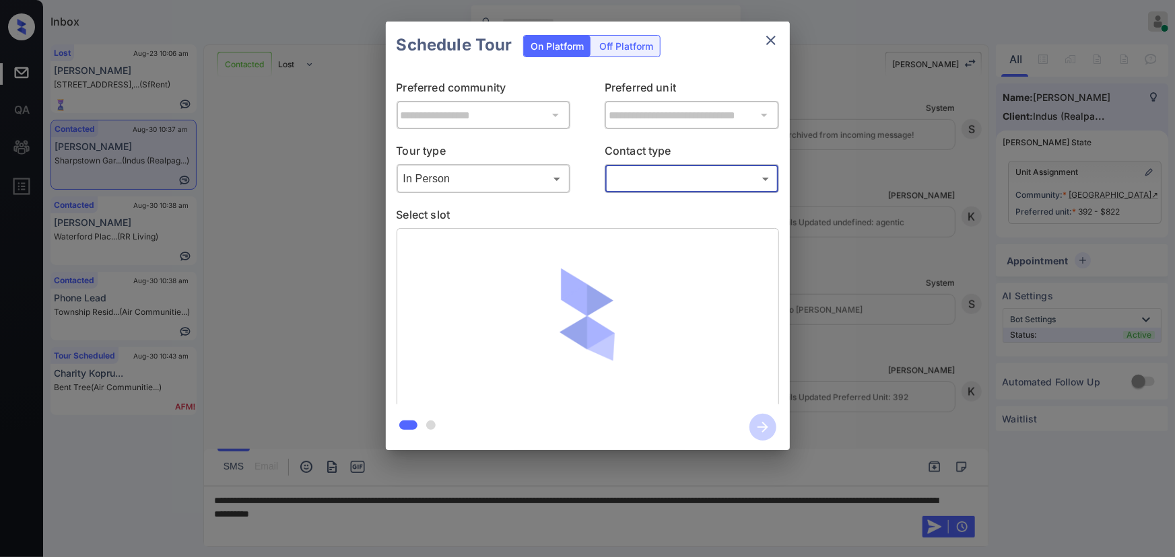
click at [652, 179] on body "Inbox Kenneth Umali Online Set yourself offline Set yourself on break Profile S…" at bounding box center [587, 278] width 1175 height 557
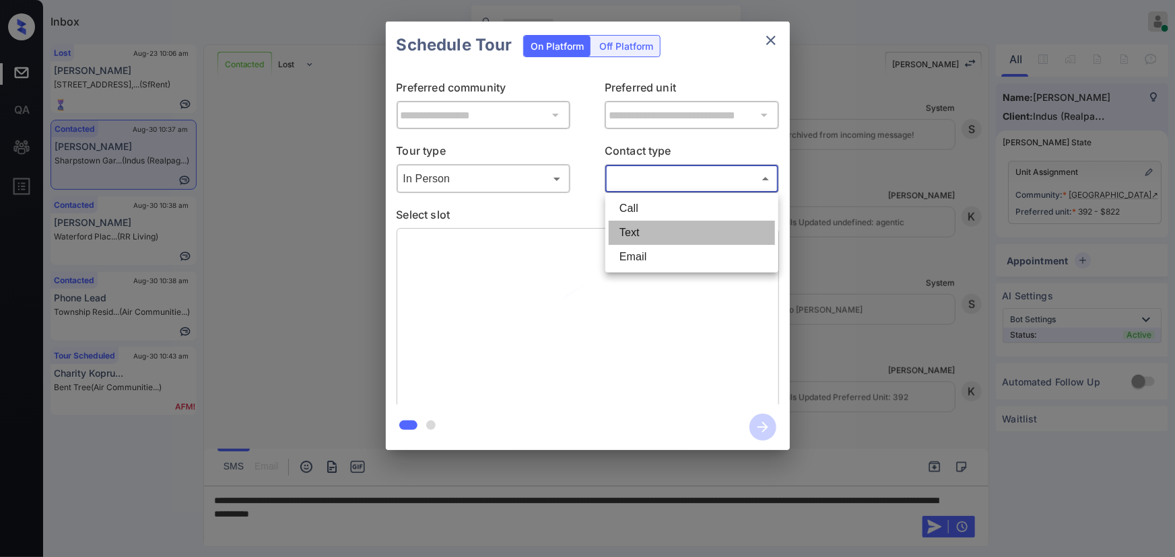
click at [638, 229] on li "Text" at bounding box center [692, 233] width 166 height 24
type input "****"
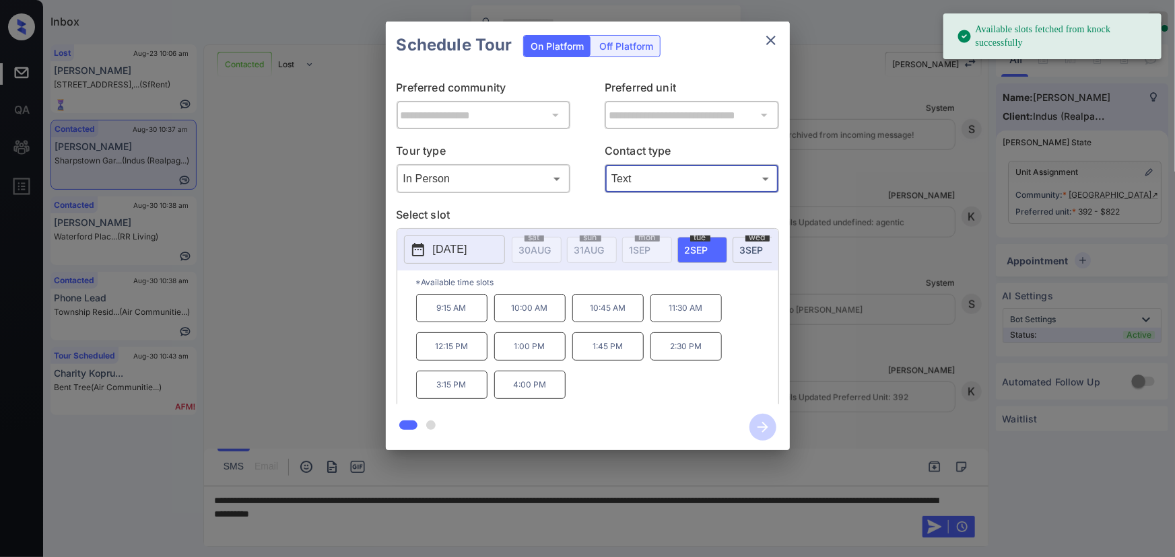
click at [551, 246] on span "2 SEP" at bounding box center [535, 249] width 32 height 11
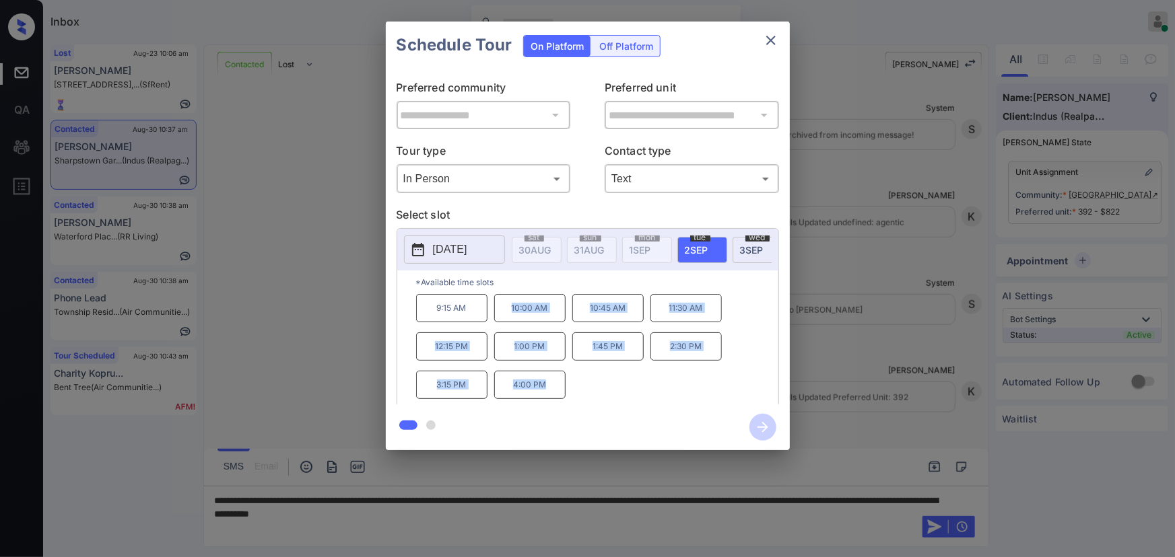
drag, startPoint x: 543, startPoint y: 385, endPoint x: 505, endPoint y: 319, distance: 76.3
click at [505, 319] on div "9:15 AM 10:00 AM 10:45 AM 11:30 AM 12:15 PM 1:00 PM 1:45 PM 2:30 PM 3:15 PM 4:0…" at bounding box center [597, 348] width 362 height 108
copy div "10:00 AM 10:45 AM 11:30 AM 12:15 PM 1:00 PM 1:45 PM 2:30 PM 3:15 PM 4:00 PM"
click at [526, 516] on div at bounding box center [587, 278] width 1175 height 557
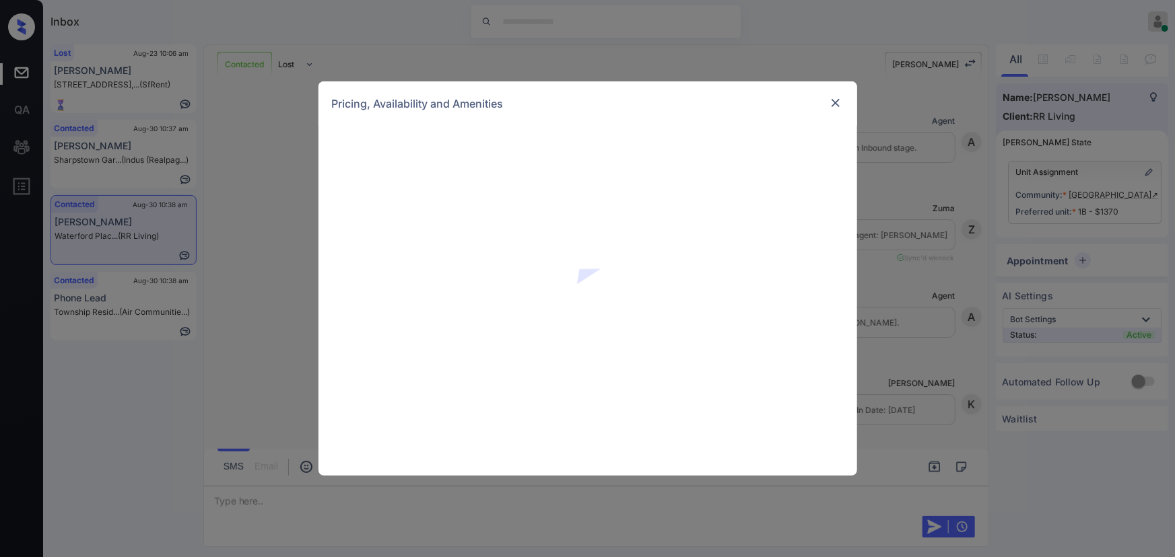
scroll to position [761, 0]
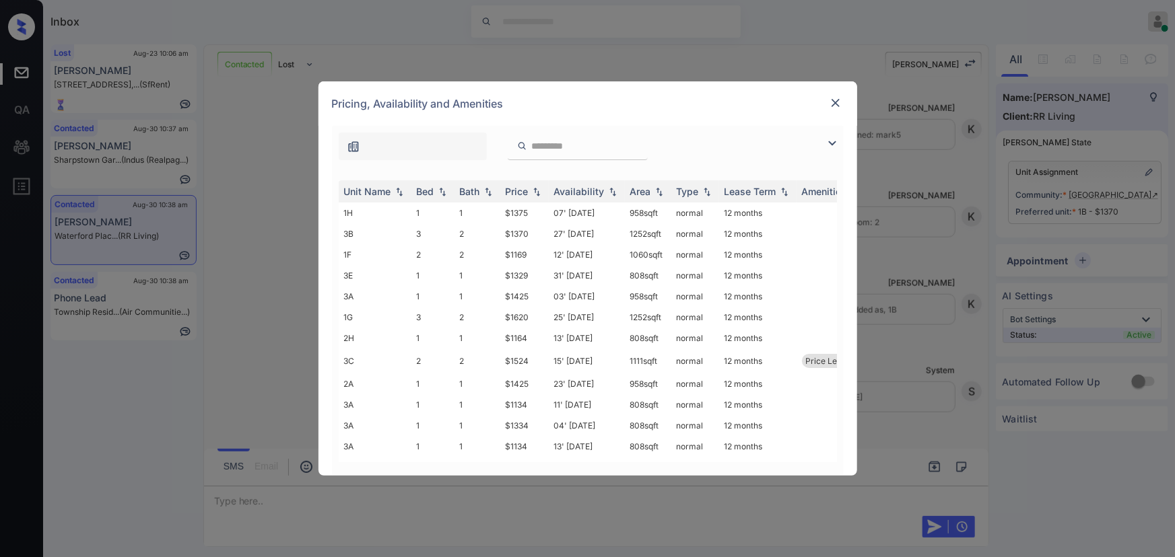
click at [830, 139] on img at bounding box center [832, 143] width 16 height 16
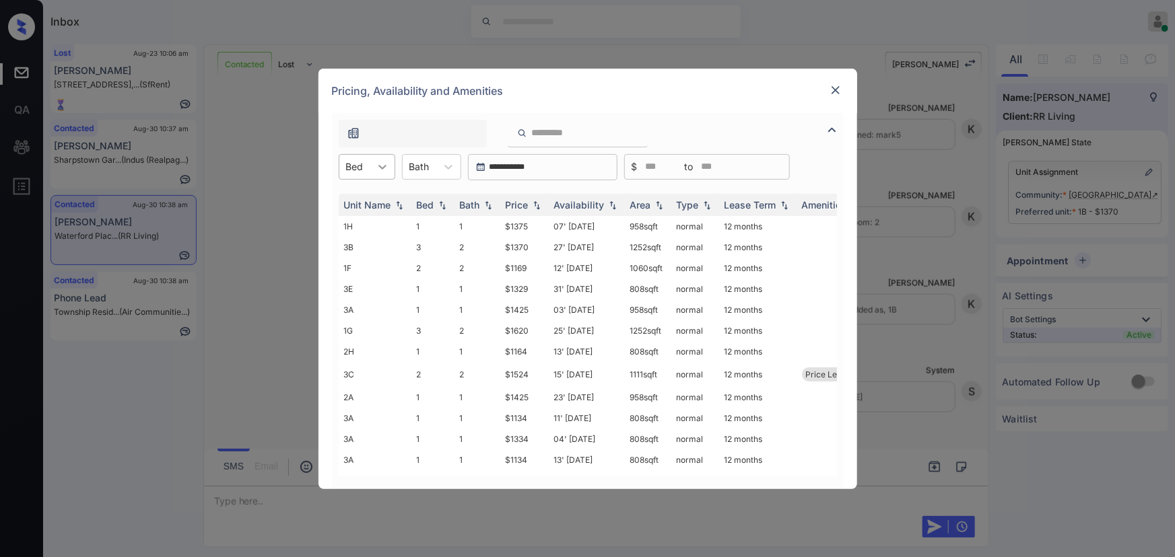
click at [371, 166] on div at bounding box center [382, 167] width 24 height 24
click at [351, 216] on div "2" at bounding box center [367, 224] width 57 height 24
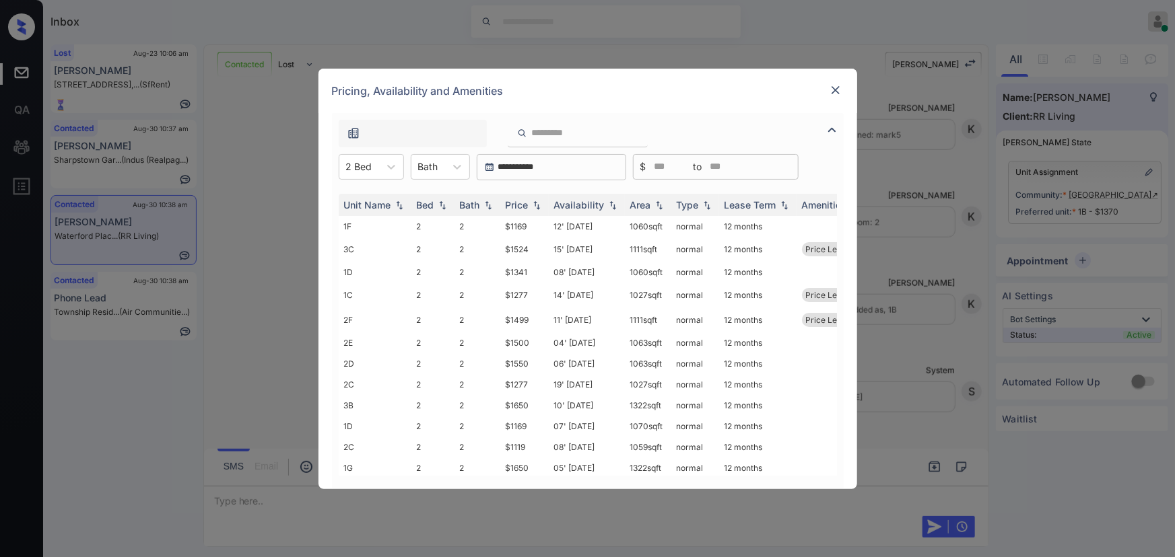
click at [471, 172] on div "**********" at bounding box center [588, 167] width 512 height 26
click at [454, 168] on icon at bounding box center [456, 166] width 13 height 13
click at [432, 217] on div "2" at bounding box center [440, 224] width 59 height 24
click at [533, 205] on img at bounding box center [536, 204] width 13 height 9
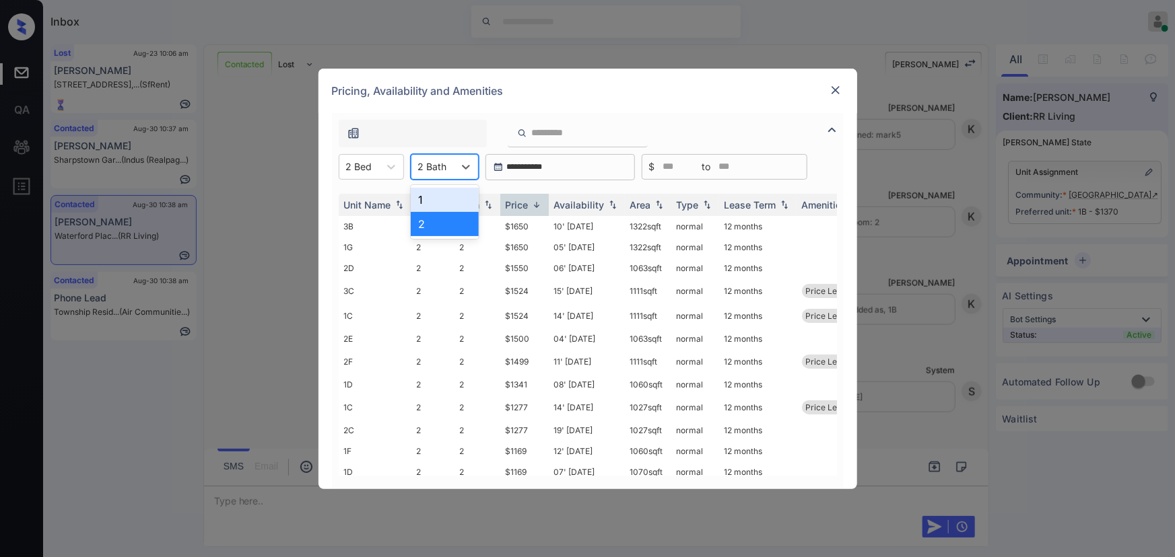
click at [451, 168] on div "2 Bath" at bounding box center [432, 167] width 42 height 20
click at [430, 198] on div "1" at bounding box center [445, 200] width 68 height 24
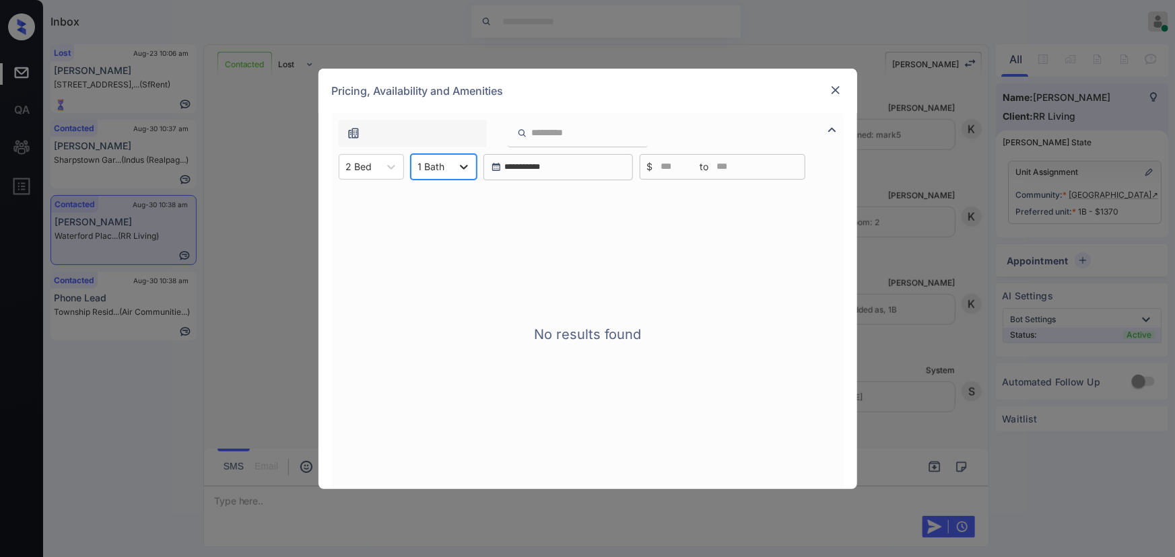
click at [452, 170] on div at bounding box center [464, 167] width 24 height 24
click at [432, 220] on div "2" at bounding box center [444, 224] width 66 height 24
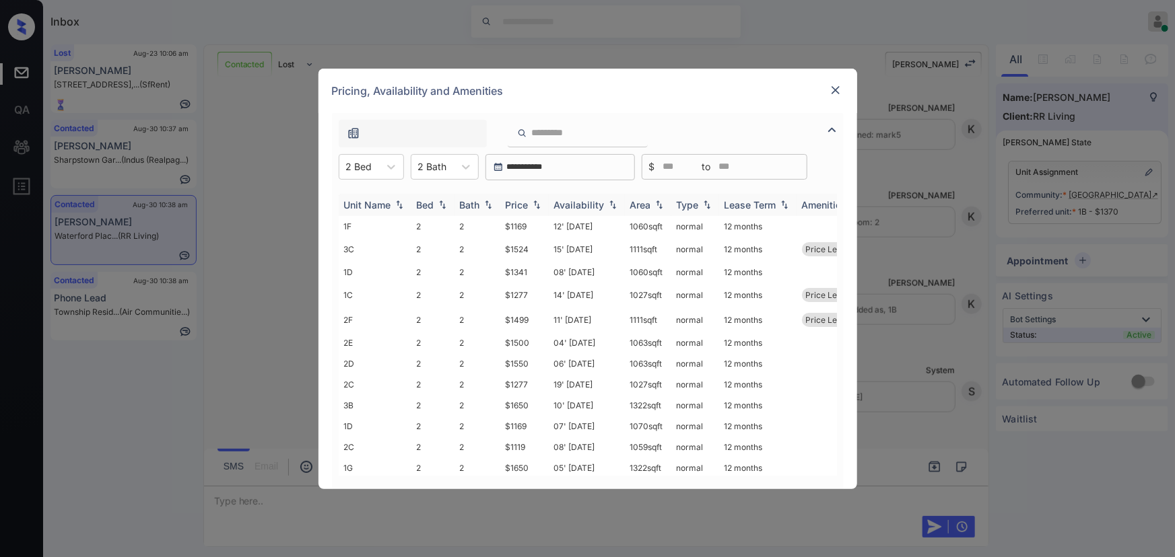
click at [524, 207] on div "Price" at bounding box center [517, 204] width 23 height 11
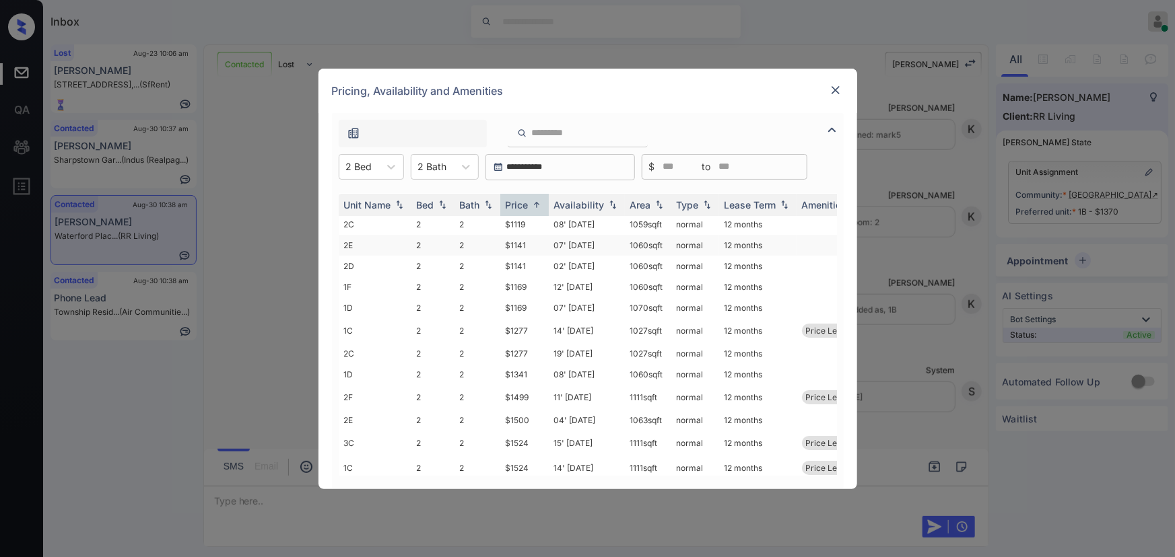
scroll to position [0, 0]
click at [570, 226] on td "08' Oct 25" at bounding box center [587, 226] width 76 height 21
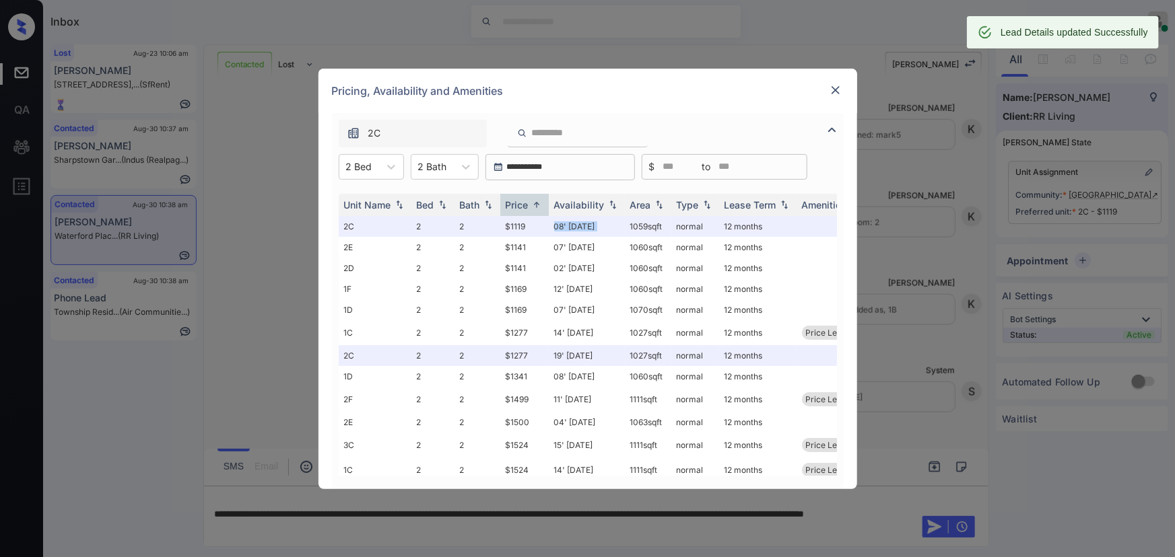
click at [837, 88] on img at bounding box center [835, 89] width 13 height 13
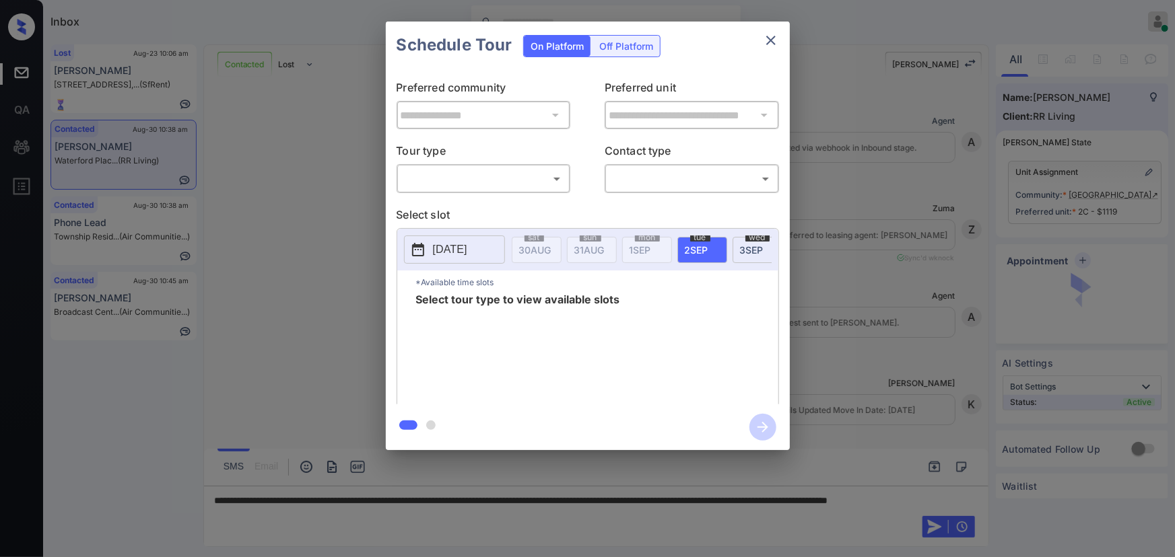
scroll to position [598, 0]
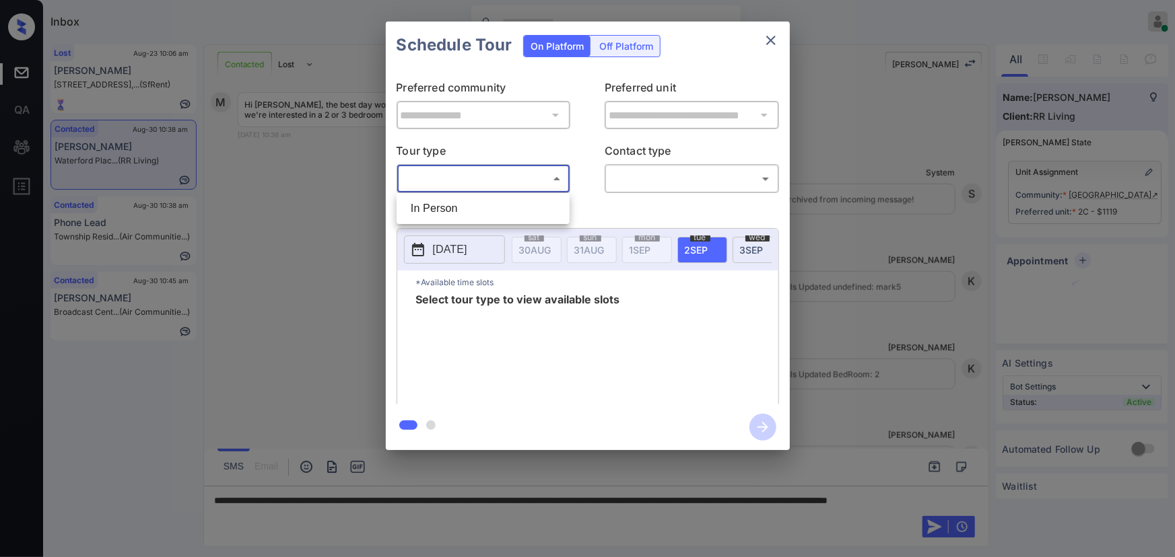
click at [499, 171] on body "Inbox [PERSON_NAME] Online Set yourself offline Set yourself on break Profile S…" at bounding box center [587, 278] width 1175 height 557
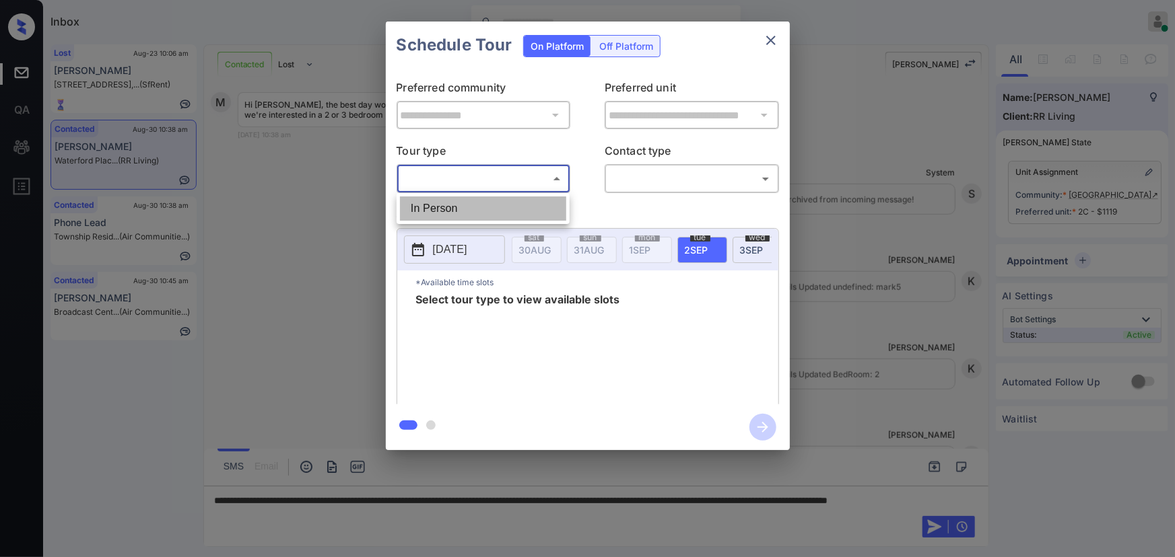
click at [468, 199] on li "In Person" at bounding box center [483, 209] width 166 height 24
type input "********"
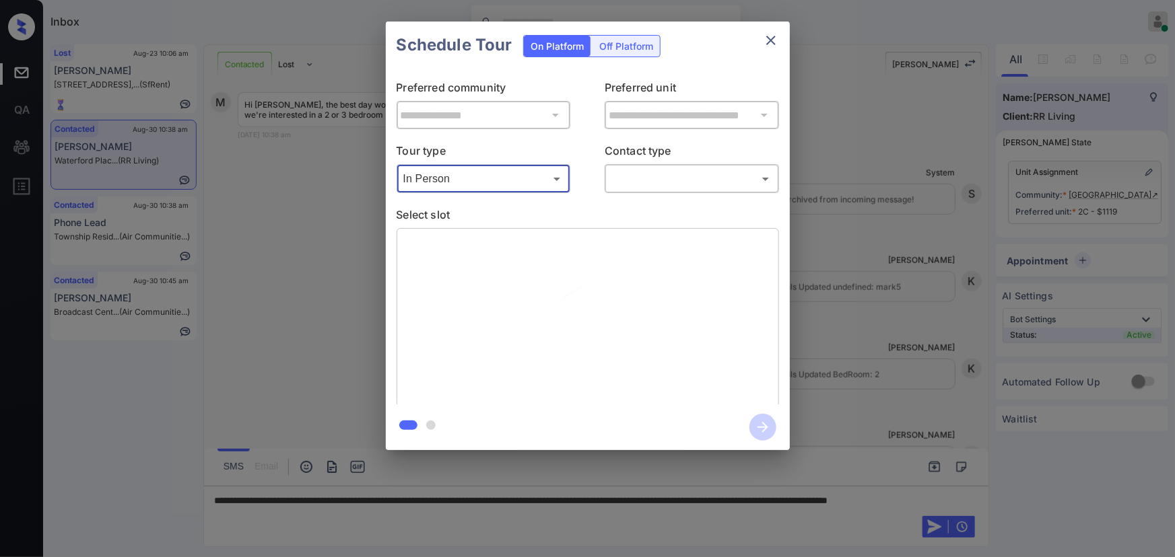
click at [647, 185] on body "Inbox Kenneth Umali Online Set yourself offline Set yourself on break Profile S…" at bounding box center [587, 278] width 1175 height 557
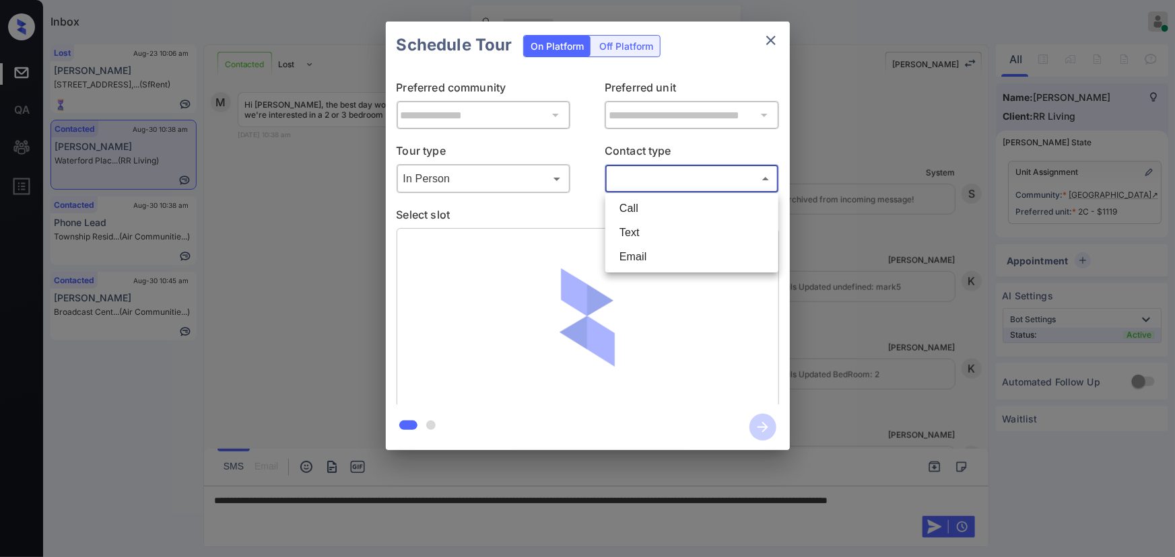
click at [634, 232] on li "Text" at bounding box center [692, 233] width 166 height 24
type input "****"
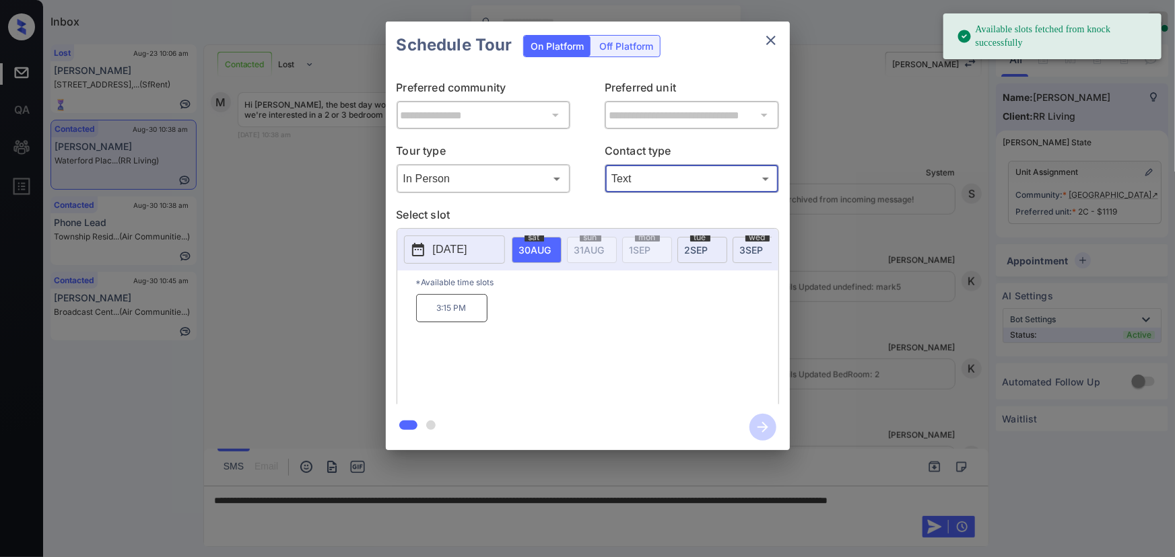
click at [467, 246] on p "[DATE]" at bounding box center [450, 250] width 34 height 16
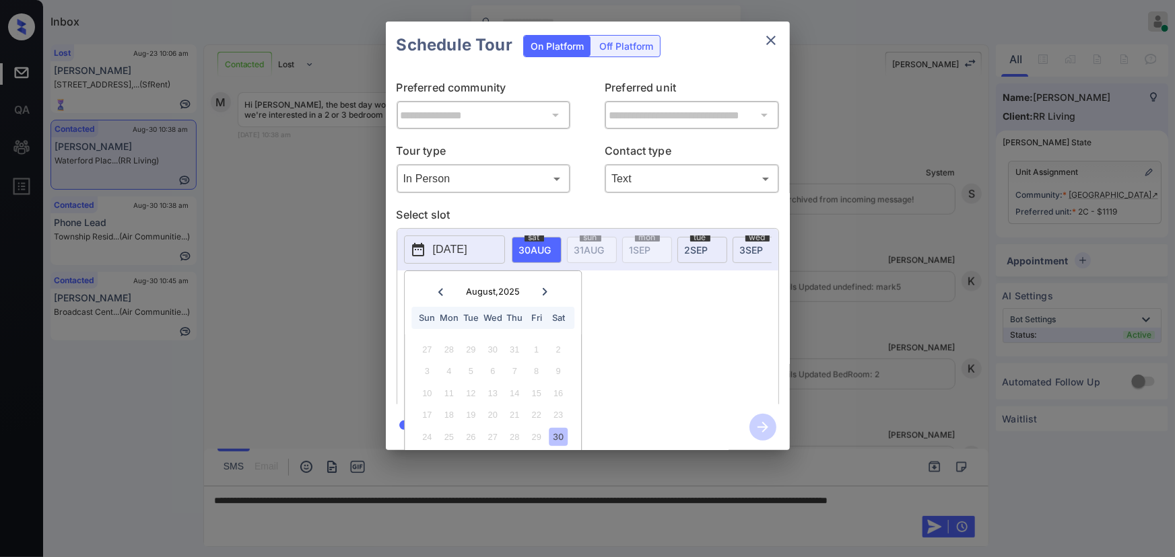
click at [545, 294] on icon at bounding box center [545, 292] width 8 height 8
click at [451, 372] on div "8" at bounding box center [449, 371] width 18 height 18
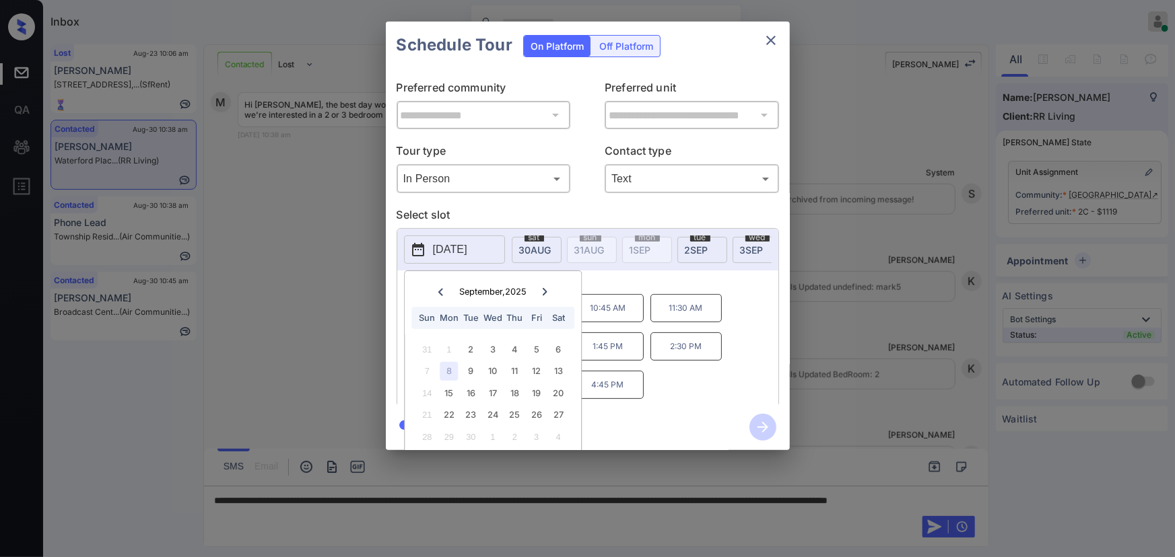
click at [615, 355] on p "1:45 PM" at bounding box center [607, 347] width 71 height 28
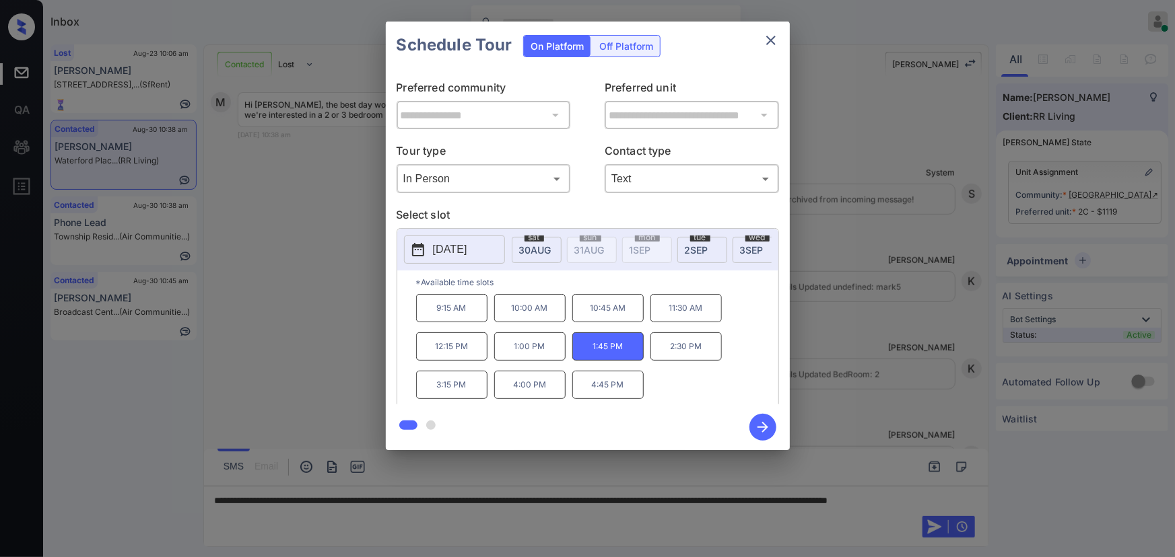
click at [634, 354] on p "1:45 PM" at bounding box center [607, 347] width 71 height 28
copy p "1:45 PM"
drag, startPoint x: 633, startPoint y: 354, endPoint x: 568, endPoint y: 351, distance: 65.4
click at [579, 350] on p "1:45 PM" at bounding box center [607, 347] width 71 height 28
click at [330, 506] on div at bounding box center [587, 278] width 1175 height 557
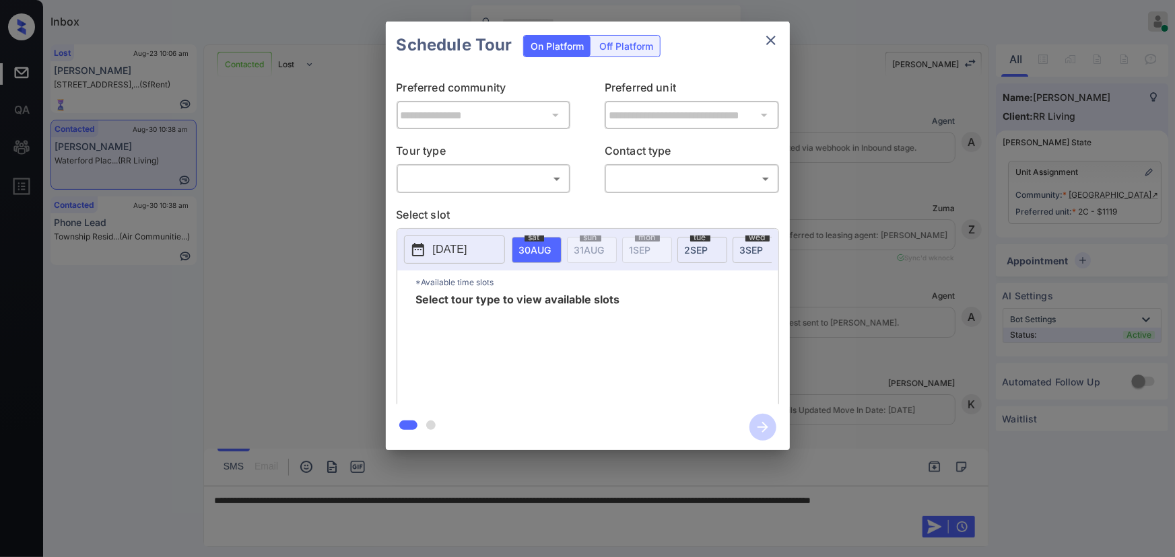
scroll to position [482, 0]
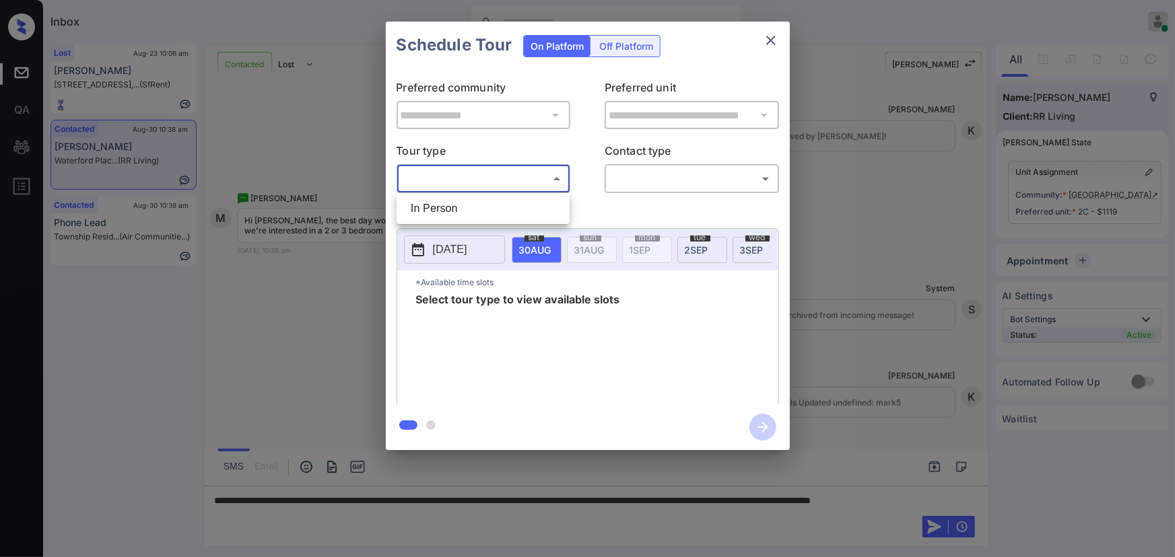
click at [506, 184] on body "Inbox Kenneth Umali Online Set yourself offline Set yourself on break Profile S…" at bounding box center [587, 278] width 1175 height 557
drag, startPoint x: 471, startPoint y: 205, endPoint x: 584, endPoint y: 200, distance: 113.2
click at [474, 205] on li "In Person" at bounding box center [483, 209] width 166 height 24
type input "********"
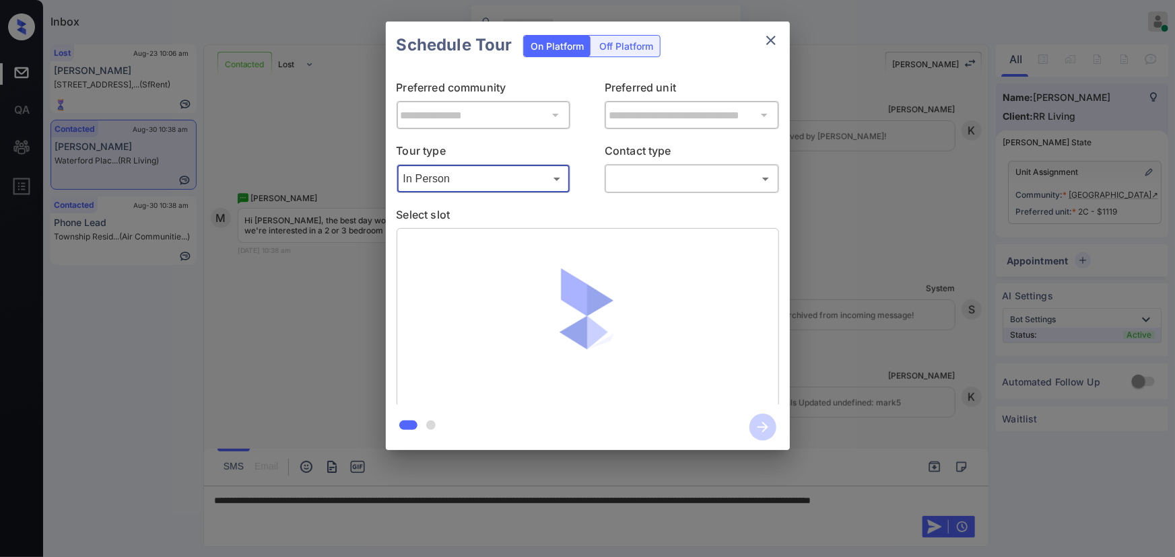
click at [673, 170] on body "Inbox Kenneth Umali Online Set yourself offline Set yourself on break Profile S…" at bounding box center [587, 278] width 1175 height 557
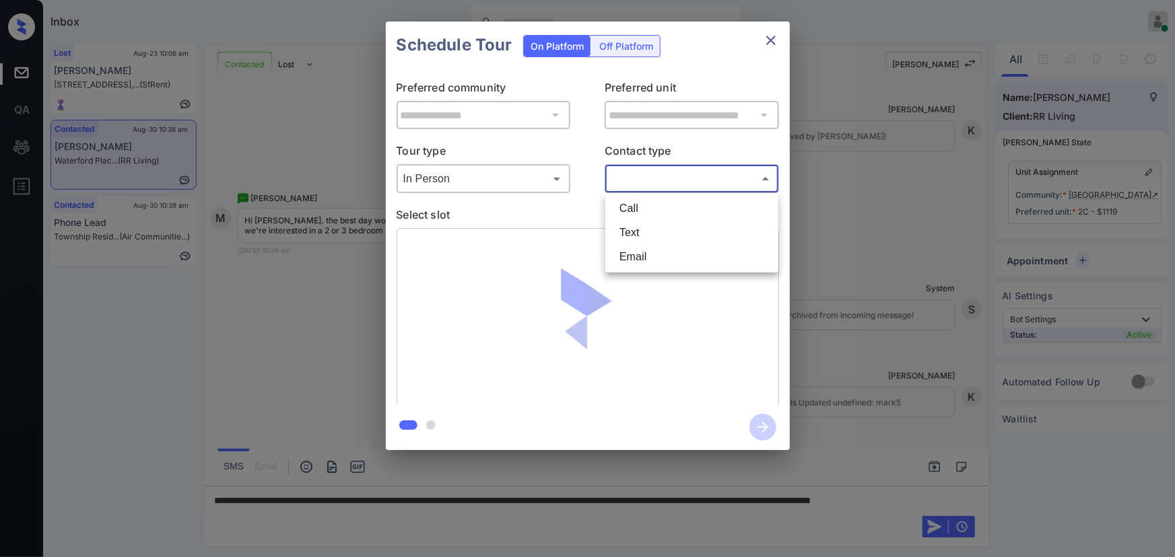
click at [641, 230] on li "Text" at bounding box center [692, 233] width 166 height 24
type input "****"
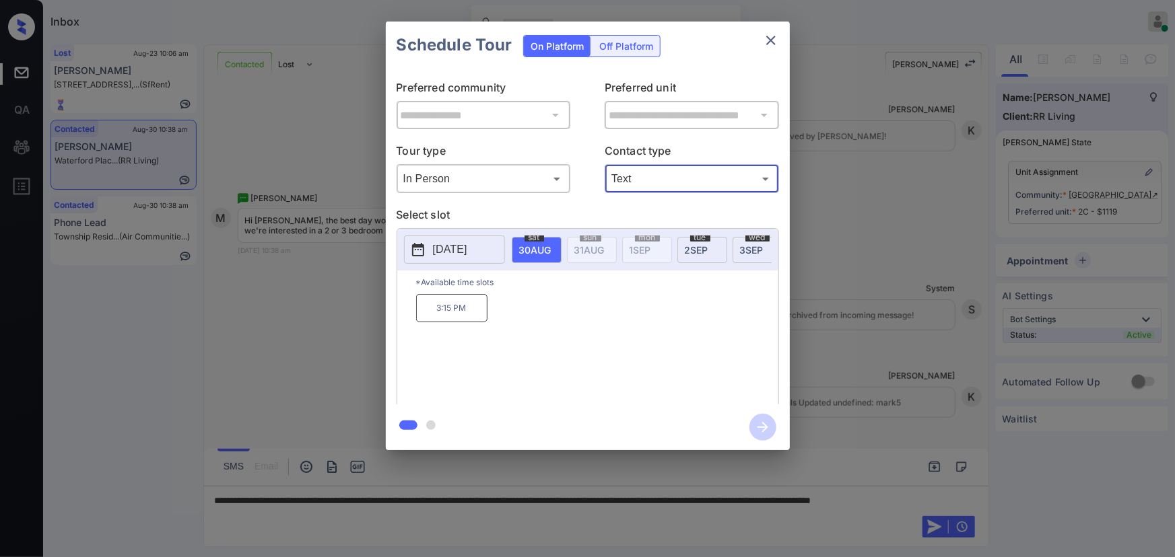
click at [467, 250] on p "[DATE]" at bounding box center [450, 250] width 34 height 16
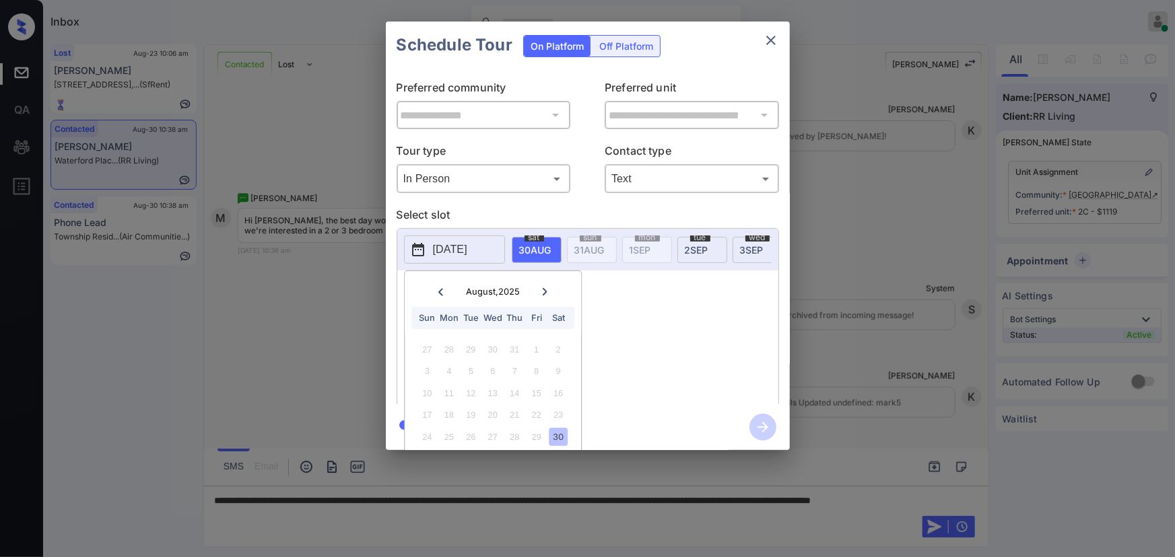
click at [544, 288] on icon at bounding box center [545, 292] width 8 height 8
click at [448, 372] on div "8" at bounding box center [449, 371] width 18 height 18
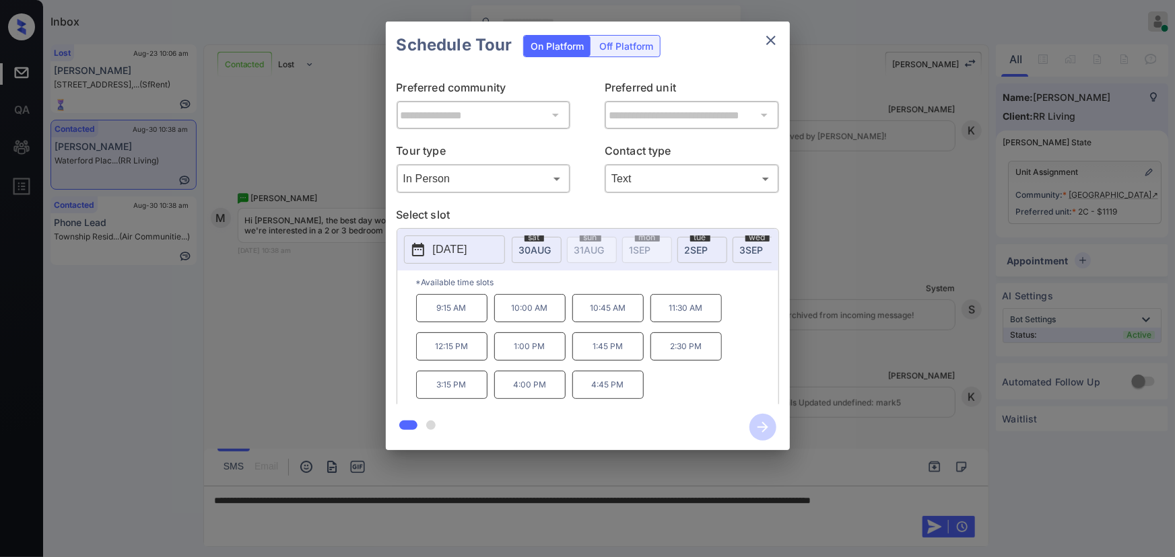
click at [658, 377] on div "9:15 AM 10:00 AM 10:45 AM 11:30 AM 12:15 PM 1:00 PM 1:45 PM 2:30 PM 3:15 PM 4:0…" at bounding box center [597, 348] width 362 height 108
copy p "2:30 PM"
drag, startPoint x: 702, startPoint y: 353, endPoint x: 661, endPoint y: 357, distance: 41.3
click at [665, 357] on p "2:30 PM" at bounding box center [685, 347] width 71 height 28
click at [289, 516] on div at bounding box center [587, 278] width 1175 height 557
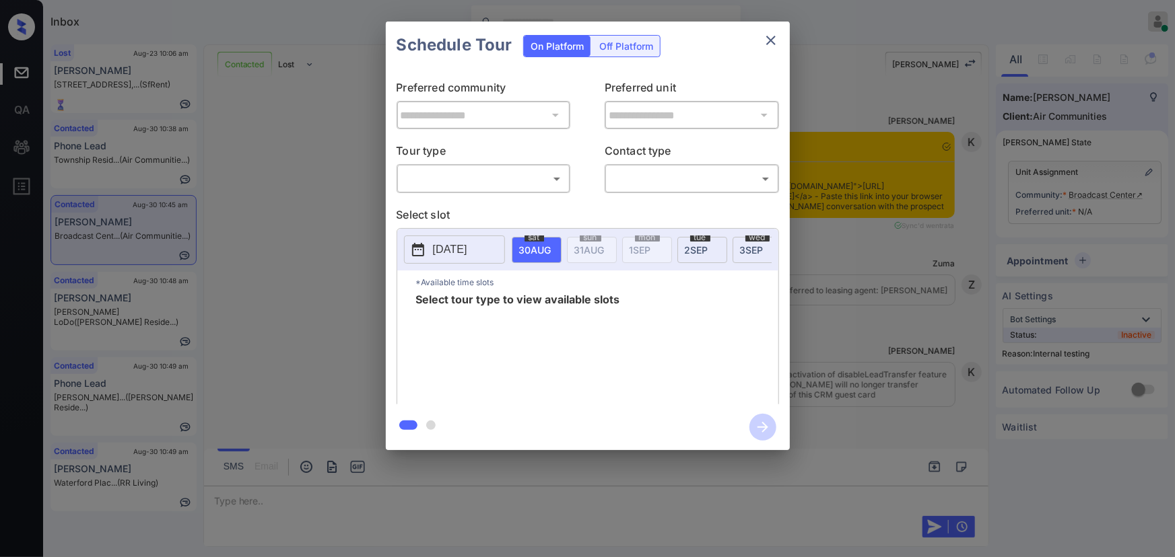
scroll to position [2357, 0]
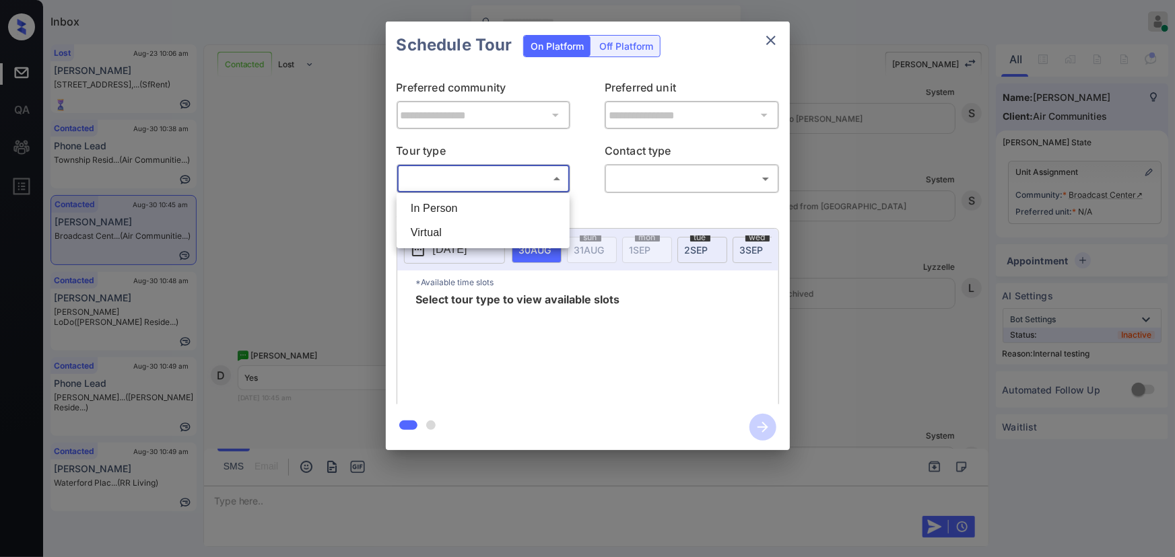
click at [450, 180] on body "Inbox [PERSON_NAME] Online Set yourself offline Set yourself on break Profile S…" at bounding box center [587, 278] width 1175 height 557
drag, startPoint x: 450, startPoint y: 200, endPoint x: 628, endPoint y: 192, distance: 177.9
click at [450, 200] on li "In Person" at bounding box center [483, 209] width 166 height 24
type input "********"
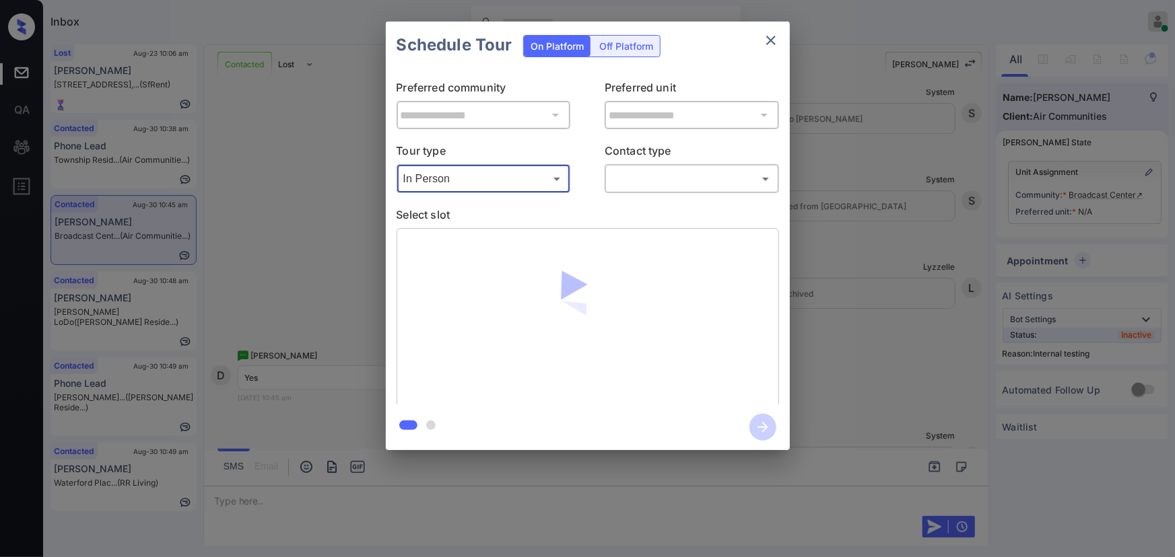
click at [671, 178] on body "Inbox [PERSON_NAME] Online Set yourself offline Set yourself on break Profile S…" at bounding box center [587, 278] width 1175 height 557
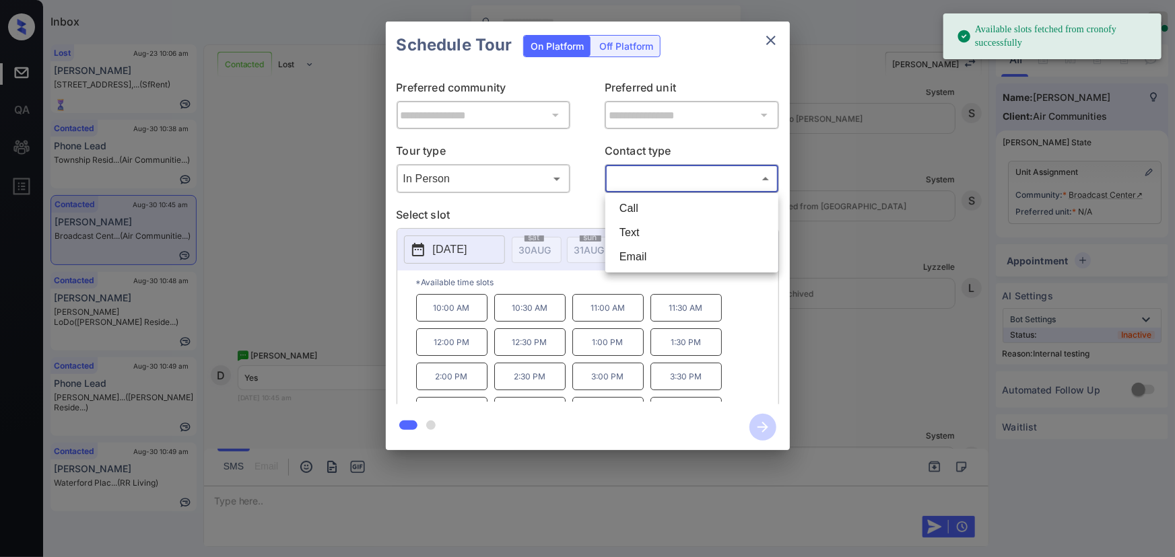
click at [628, 229] on li "Text" at bounding box center [692, 233] width 166 height 24
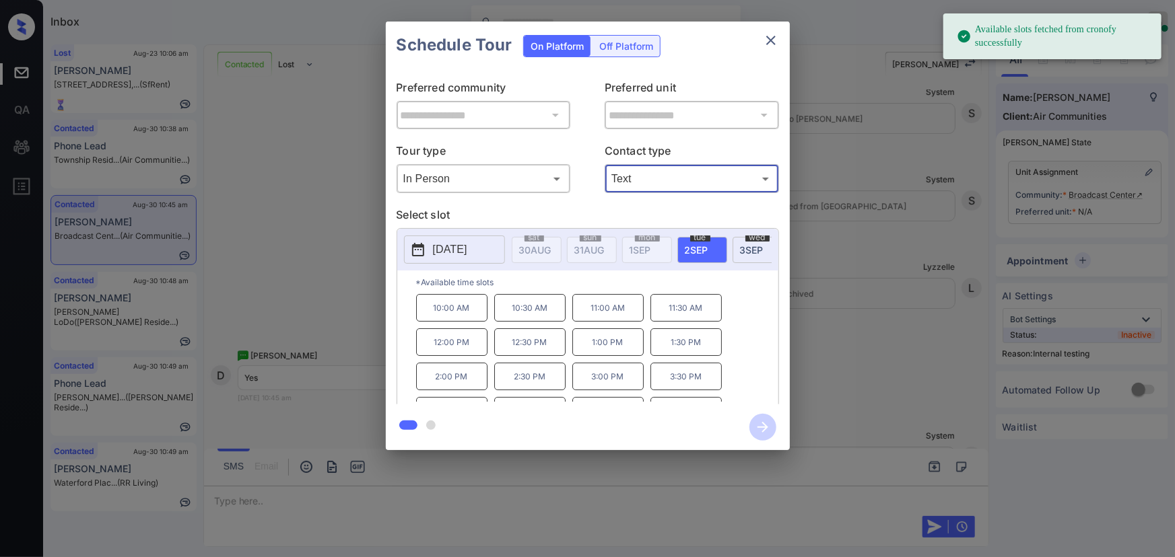
type input "****"
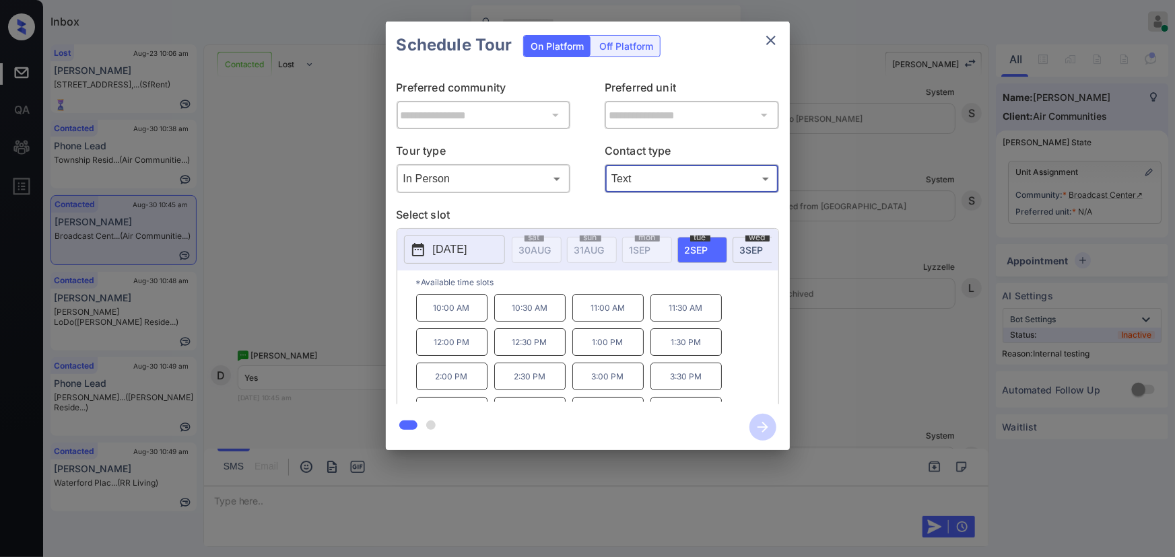
click at [714, 240] on div "[DATE]" at bounding box center [702, 250] width 50 height 26
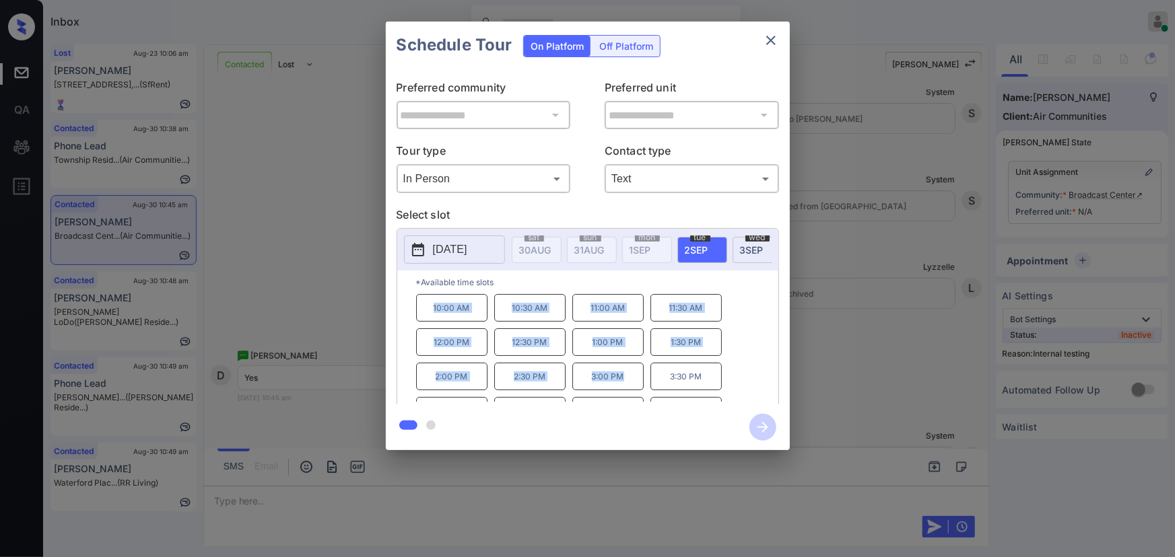
copy div "10:00 AM 10:30 AM 11:00 AM 11:30 AM 12:00 PM 12:30 PM 1:00 PM 1:30 PM 2:00 PM 2…"
drag, startPoint x: 621, startPoint y: 384, endPoint x: 431, endPoint y: 313, distance: 202.8
click at [431, 313] on div "10:00 AM 10:30 AM 11:00 AM 11:30 AM 12:00 PM 12:30 PM 1:00 PM 1:30 PM 2:00 PM 2…" at bounding box center [597, 348] width 362 height 108
click at [332, 492] on div at bounding box center [587, 278] width 1175 height 557
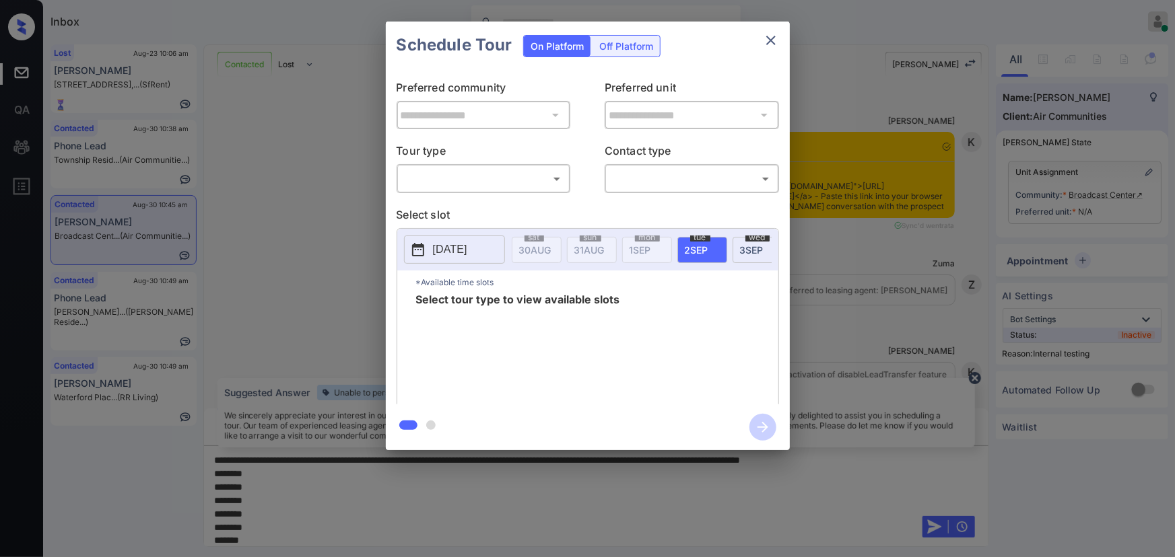
scroll to position [67, 0]
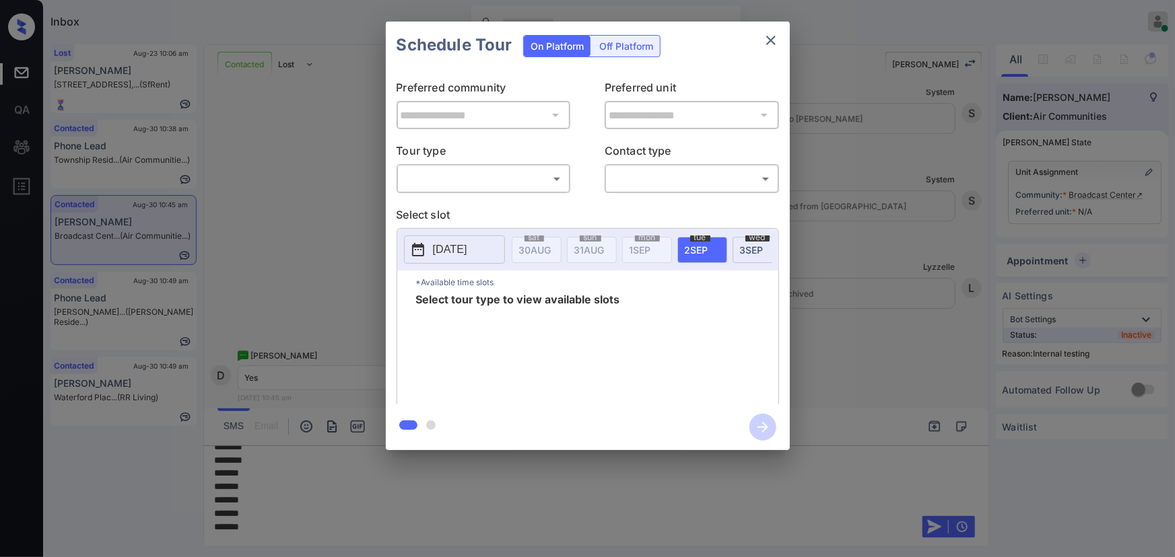
click at [504, 516] on div at bounding box center [587, 278] width 1175 height 557
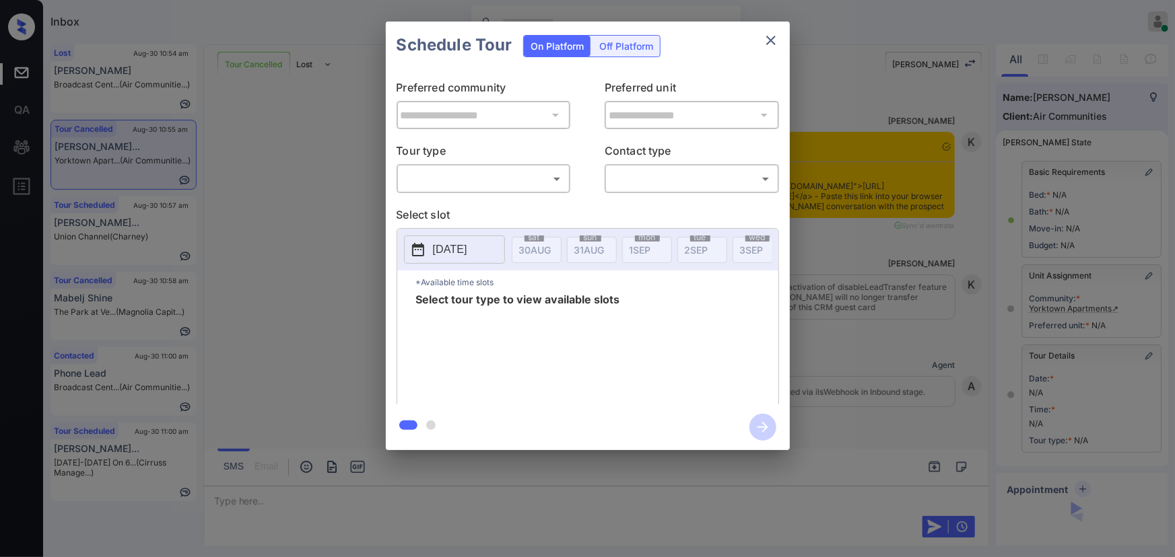
scroll to position [7036, 0]
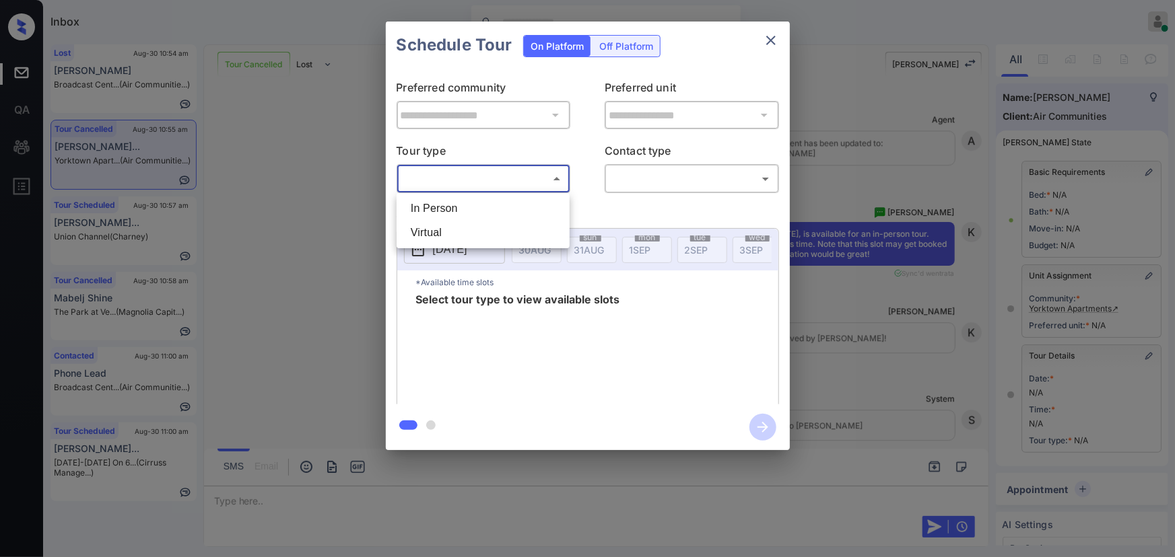
click at [436, 179] on body "Inbox Kenneth Umali Online Set yourself offline Set yourself on break Profile S…" at bounding box center [587, 278] width 1175 height 557
drag, startPoint x: 435, startPoint y: 208, endPoint x: 451, endPoint y: 207, distance: 16.2
click at [438, 208] on li "In Person" at bounding box center [483, 209] width 166 height 24
type input "********"
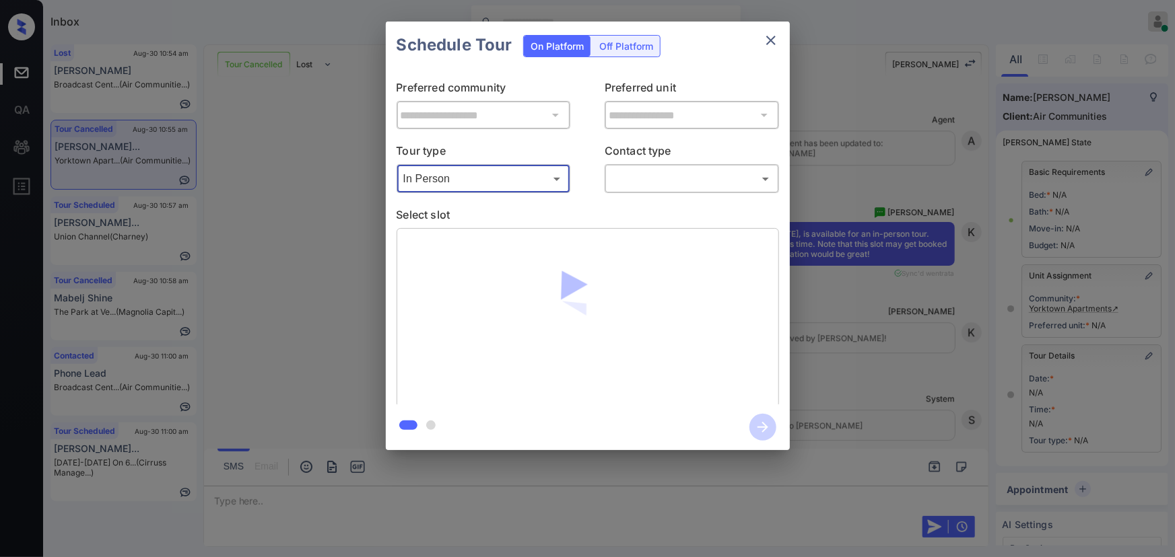
click at [634, 184] on body "Inbox Kenneth Umali Online Set yourself offline Set yourself on break Profile S…" at bounding box center [587, 278] width 1175 height 557
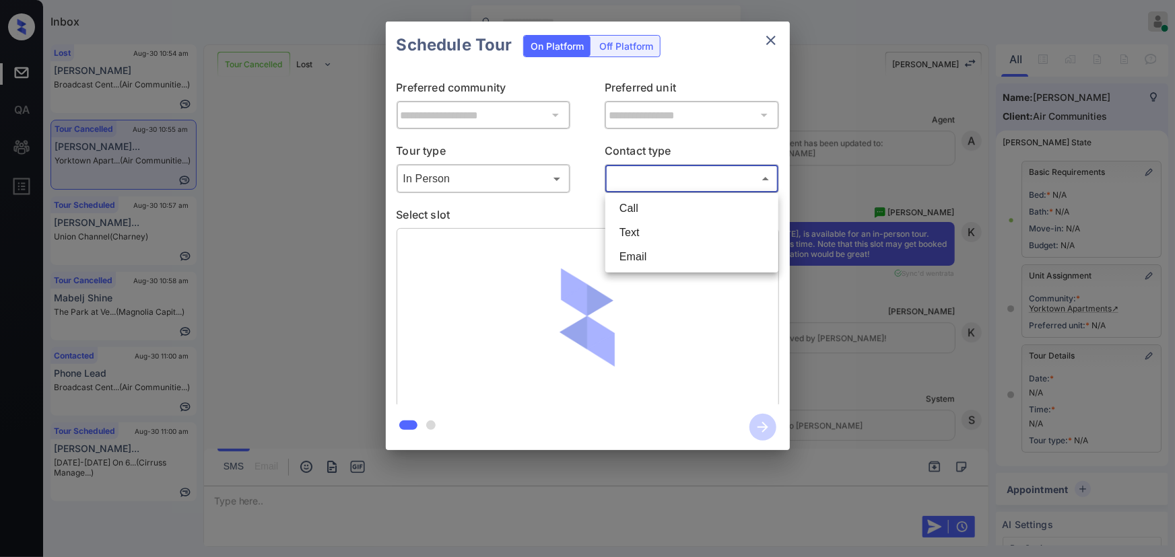
click at [632, 231] on li "Text" at bounding box center [692, 233] width 166 height 24
type input "****"
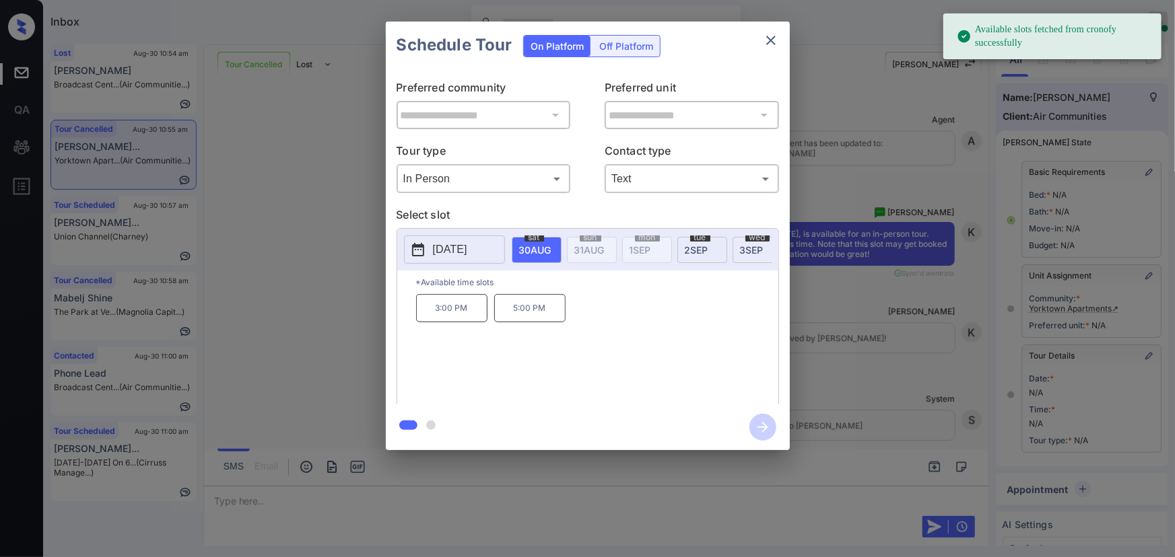
drag, startPoint x: 516, startPoint y: 313, endPoint x: 848, endPoint y: 417, distance: 347.7
click at [517, 314] on p "5:00 PM" at bounding box center [529, 308] width 71 height 28
click at [963, 401] on div "**********" at bounding box center [587, 236] width 1175 height 472
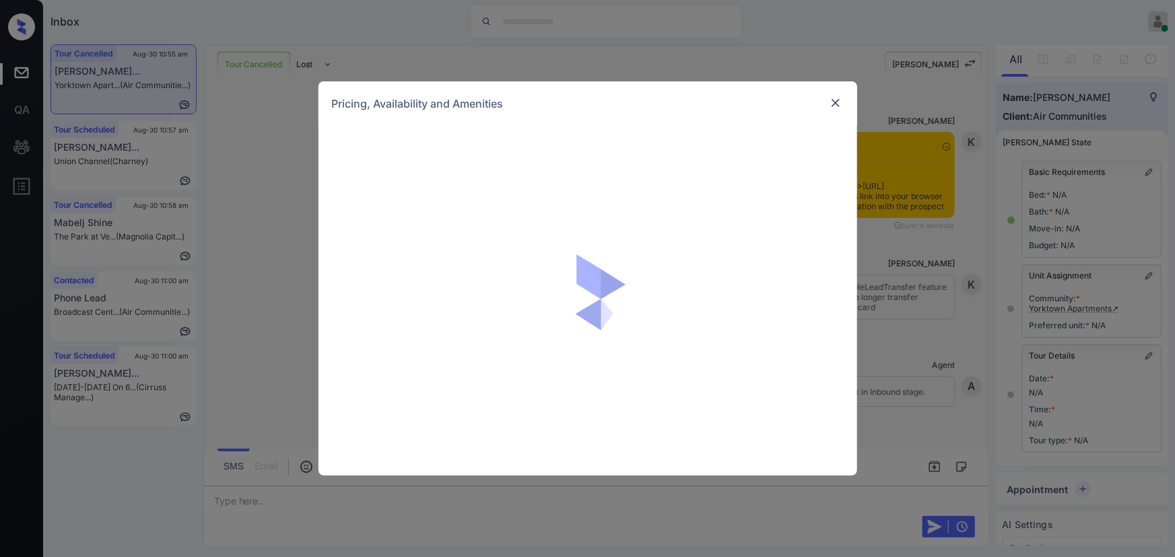
scroll to position [7554, 0]
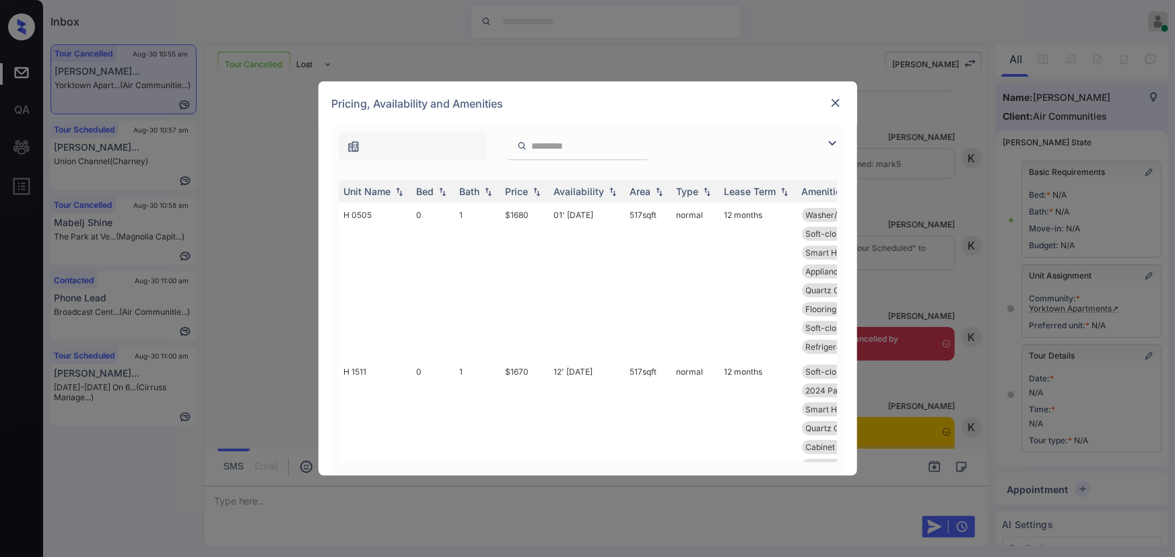
click at [829, 141] on img at bounding box center [832, 143] width 16 height 16
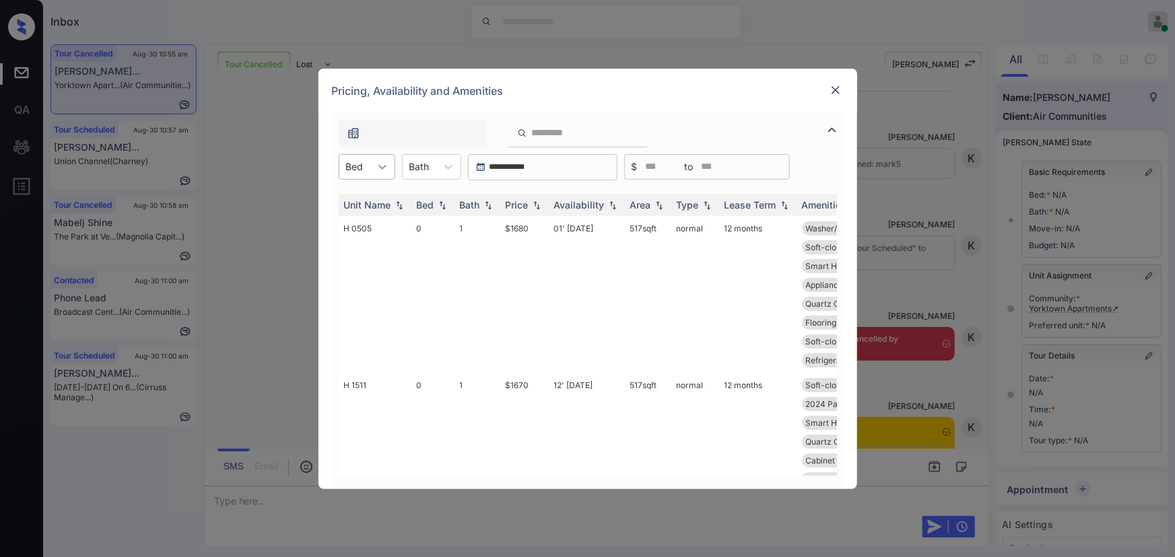
click at [378, 169] on icon at bounding box center [382, 166] width 13 height 13
click at [356, 224] on div "1" at bounding box center [367, 224] width 57 height 24
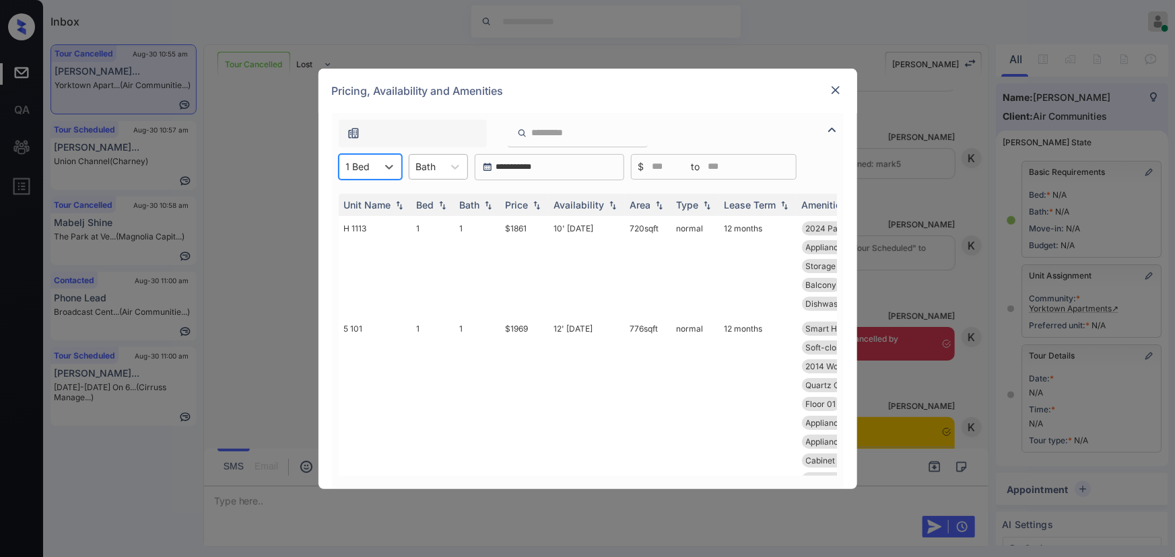
click at [434, 165] on div at bounding box center [426, 167] width 20 height 14
click at [432, 195] on div "1" at bounding box center [438, 200] width 59 height 24
click at [537, 202] on img at bounding box center [536, 204] width 13 height 9
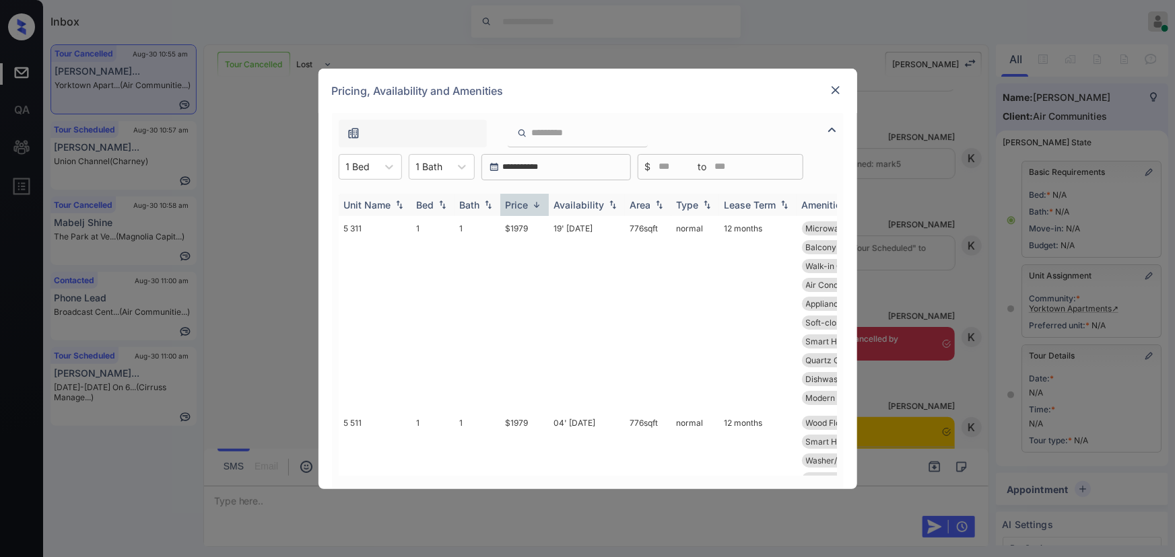
click at [535, 203] on img at bounding box center [536, 205] width 13 height 10
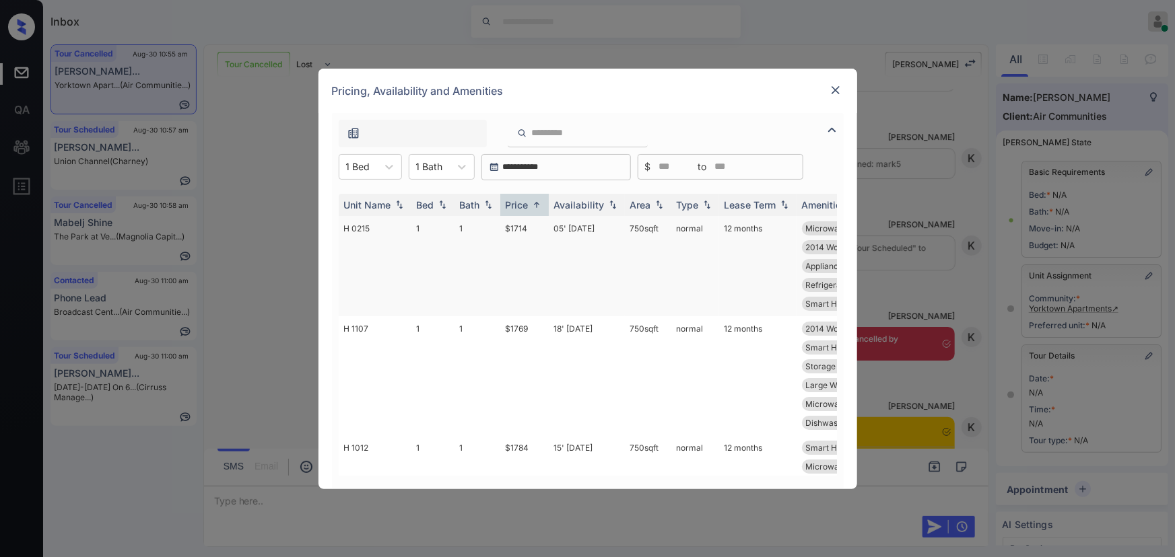
click at [526, 229] on td "$1714" at bounding box center [524, 266] width 48 height 100
click at [829, 90] on img at bounding box center [835, 89] width 13 height 13
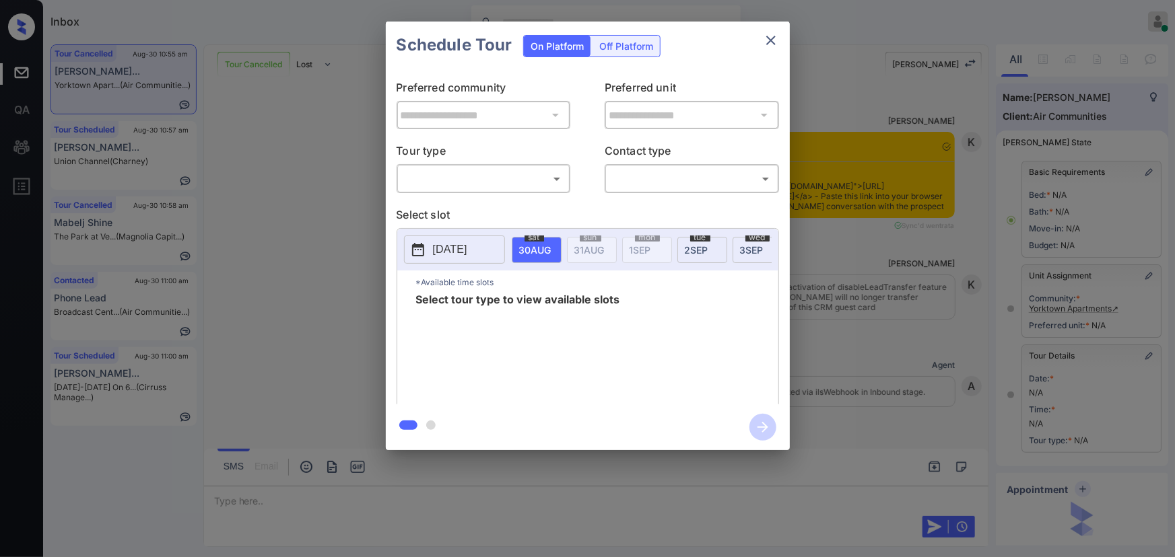
scroll to position [7027, 0]
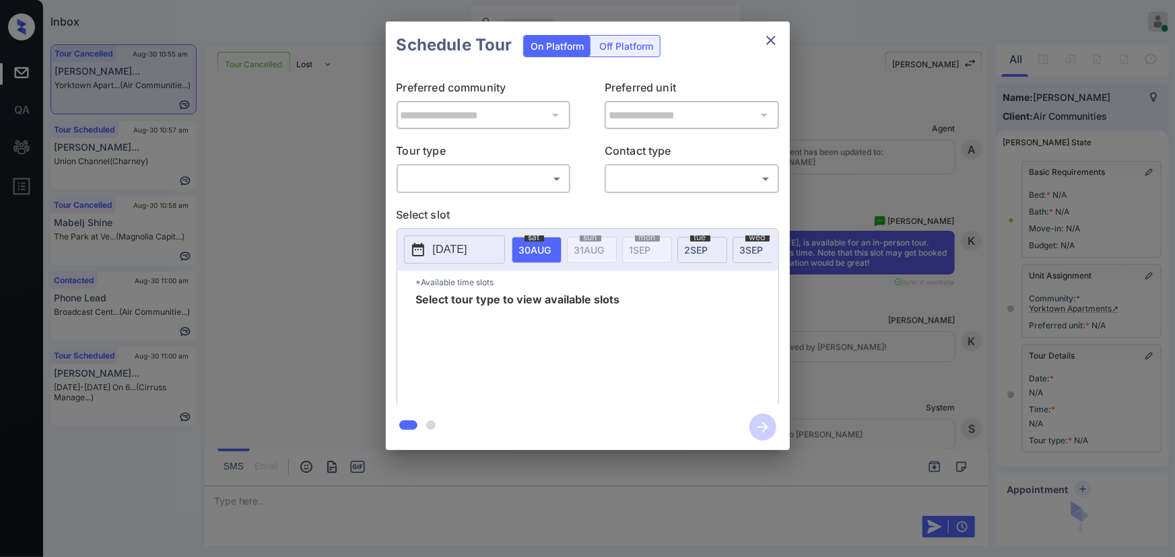
click at [433, 177] on body "Inbox [PERSON_NAME] Online Set yourself offline Set yourself on break Profile S…" at bounding box center [587, 278] width 1175 height 557
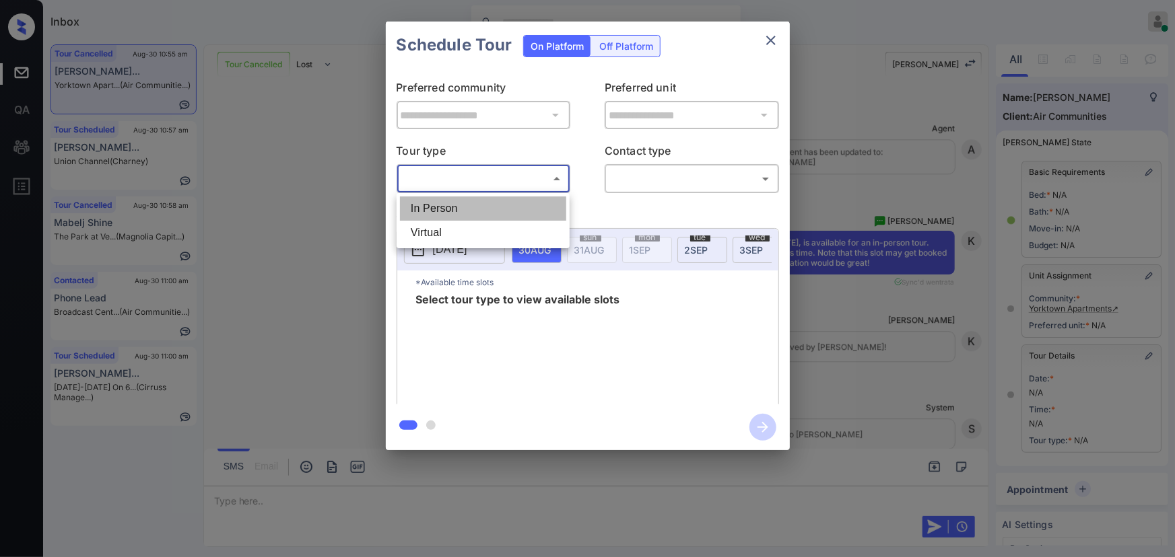
click at [454, 205] on li "In Person" at bounding box center [483, 209] width 166 height 24
type input "********"
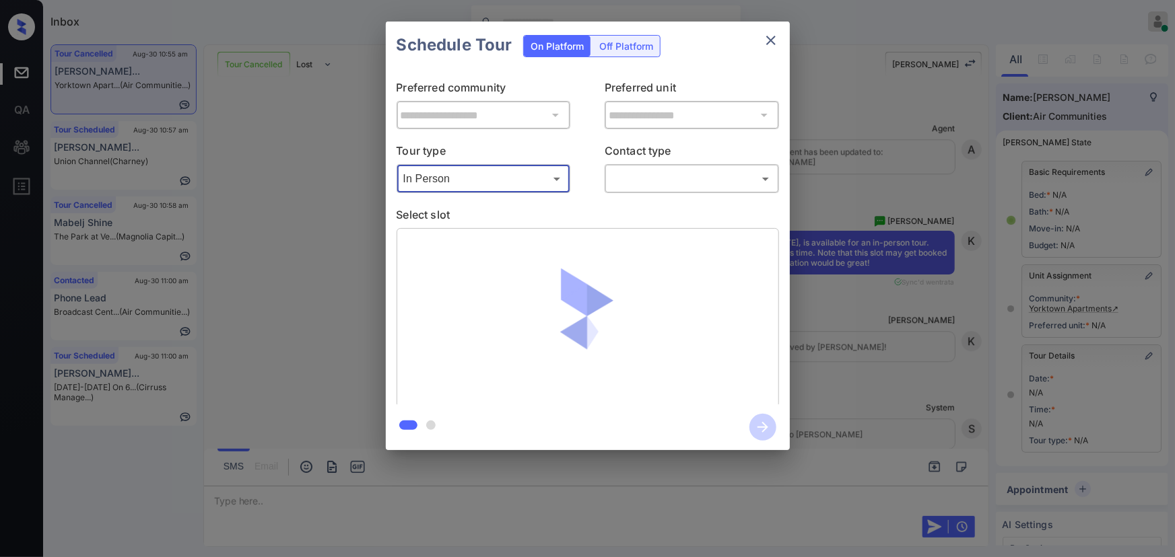
click at [632, 181] on body "Inbox [PERSON_NAME] Online Set yourself offline Set yourself on break Profile S…" at bounding box center [587, 278] width 1175 height 557
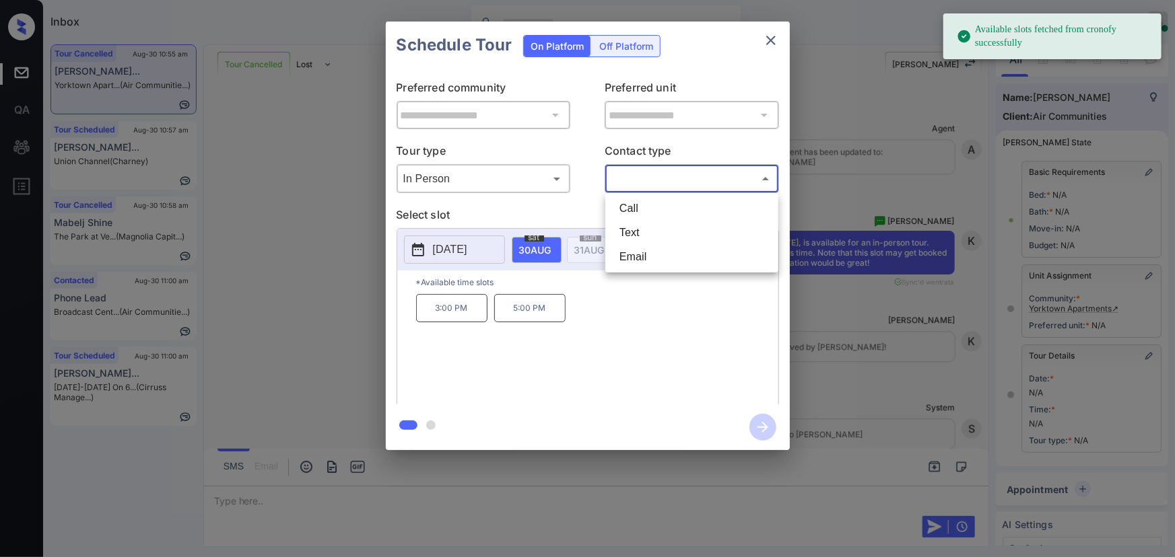
drag, startPoint x: 908, startPoint y: 309, endPoint x: 924, endPoint y: 311, distance: 16.3
click at [914, 310] on div at bounding box center [587, 278] width 1175 height 557
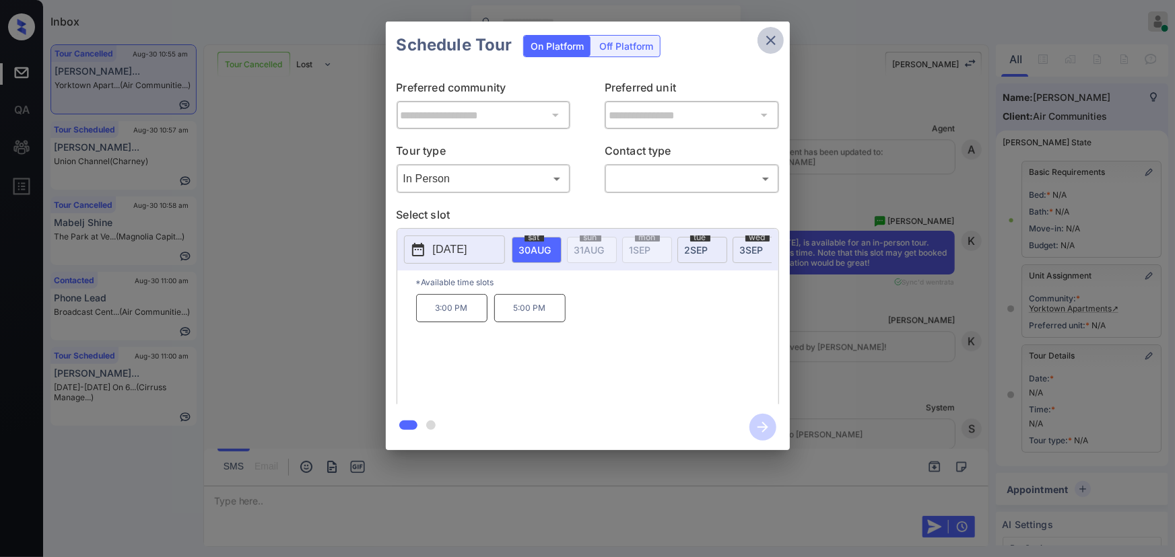
click at [771, 40] on icon "close" at bounding box center [770, 40] width 9 height 9
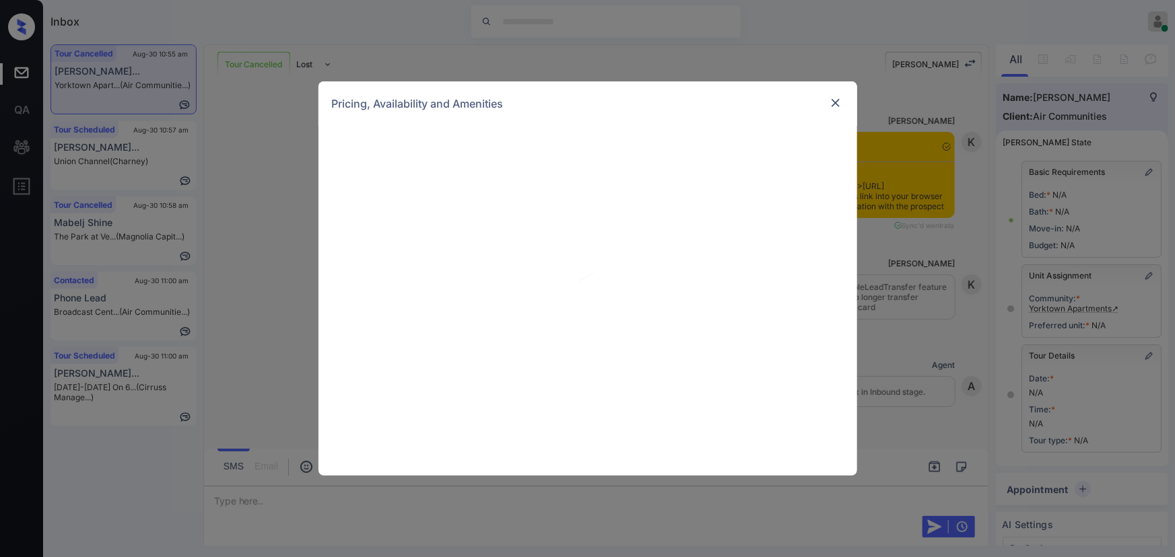
scroll to position [7027, 0]
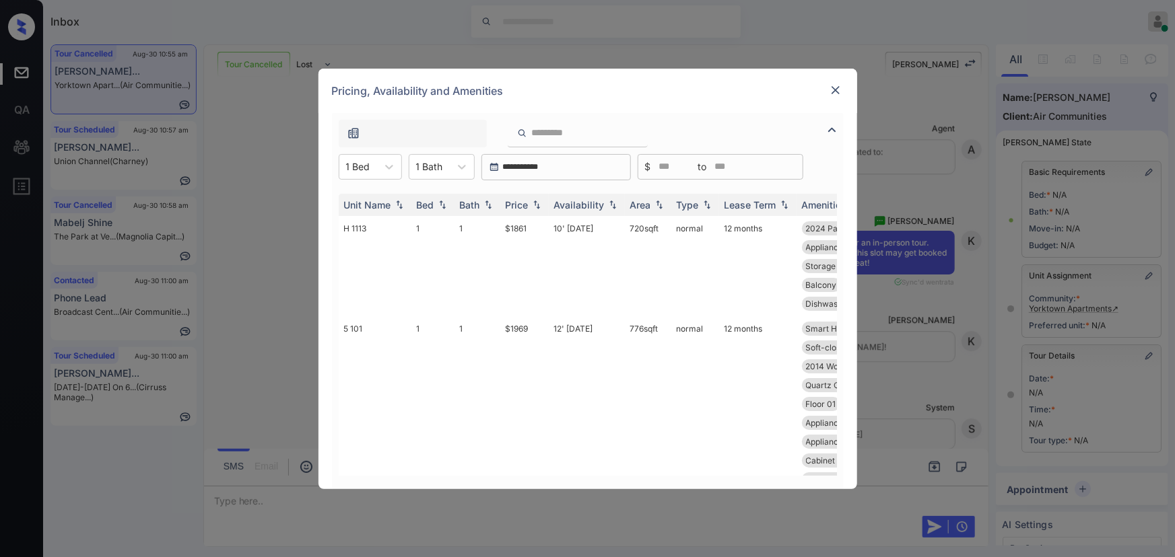
click at [835, 129] on img at bounding box center [832, 130] width 16 height 16
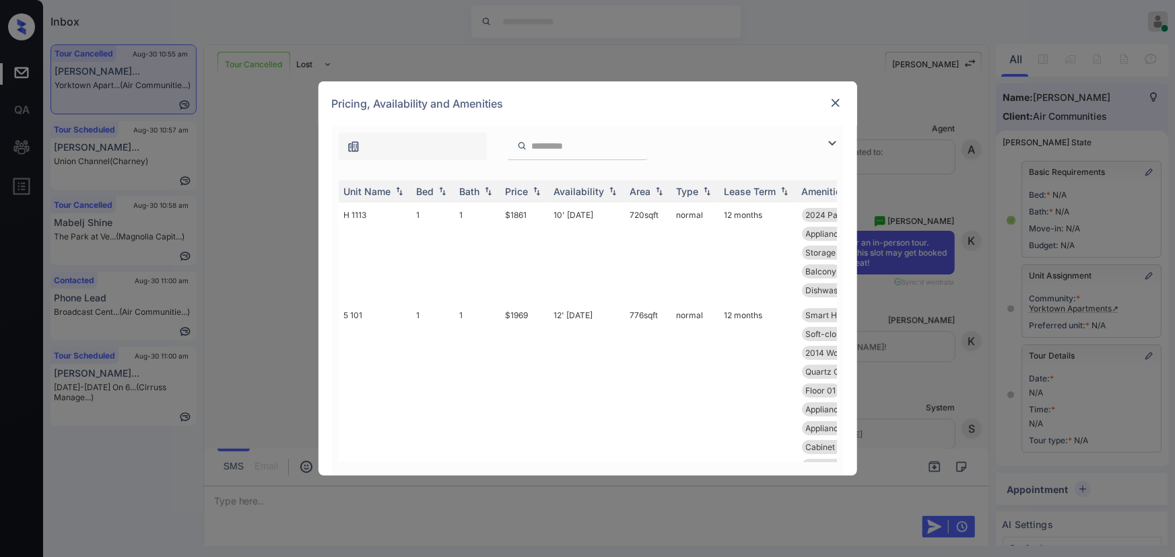
click at [832, 142] on img at bounding box center [832, 143] width 16 height 16
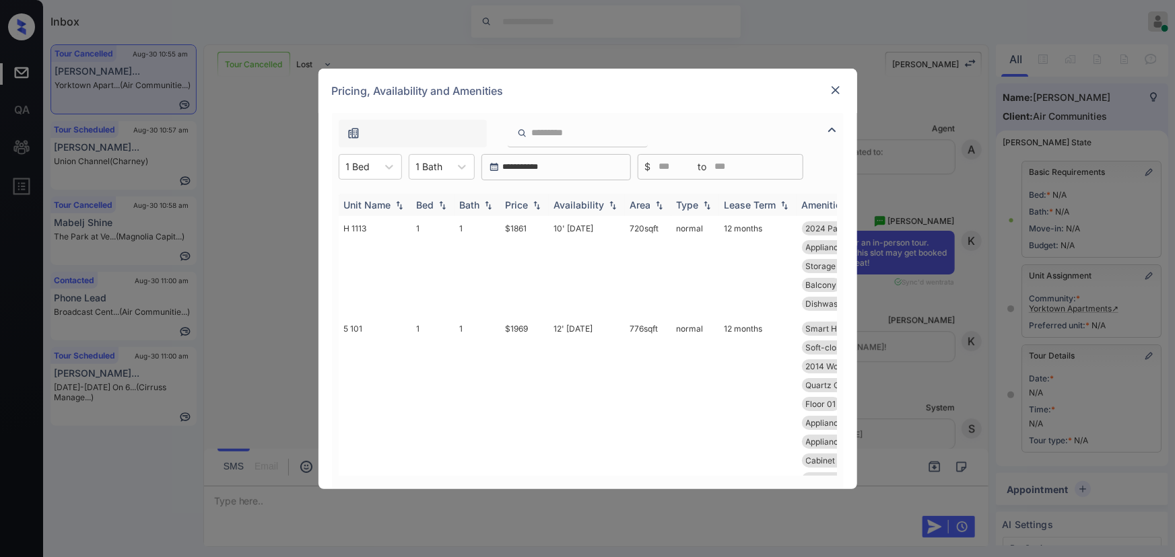
click at [544, 205] on th "Price" at bounding box center [524, 205] width 48 height 22
click at [534, 234] on td "$1714" at bounding box center [524, 266] width 48 height 100
click at [535, 230] on td "$1714" at bounding box center [524, 266] width 48 height 100
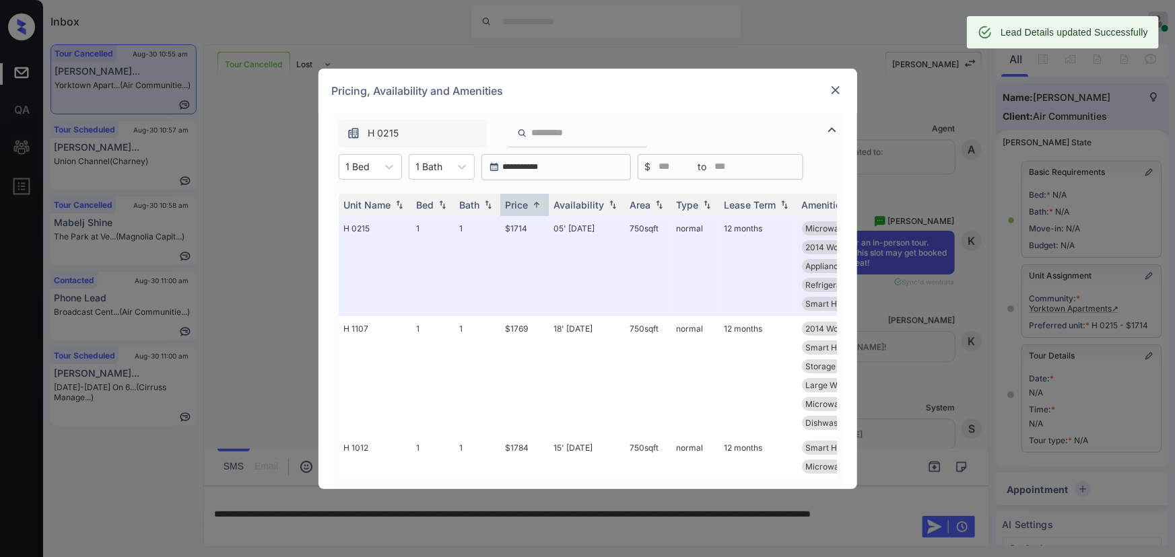
click at [842, 96] on div at bounding box center [835, 90] width 16 height 16
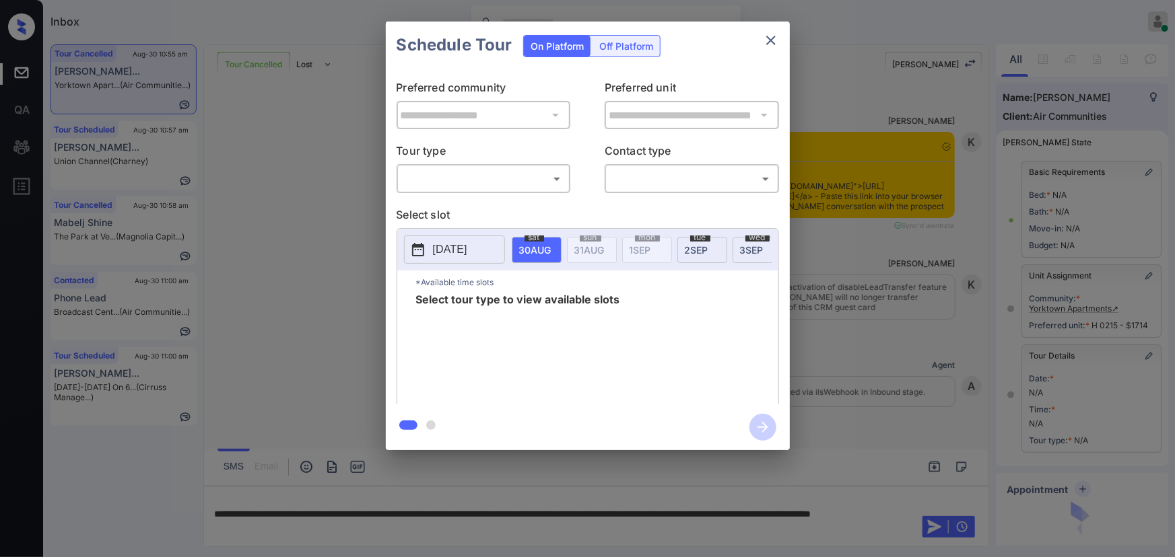
scroll to position [123, 0]
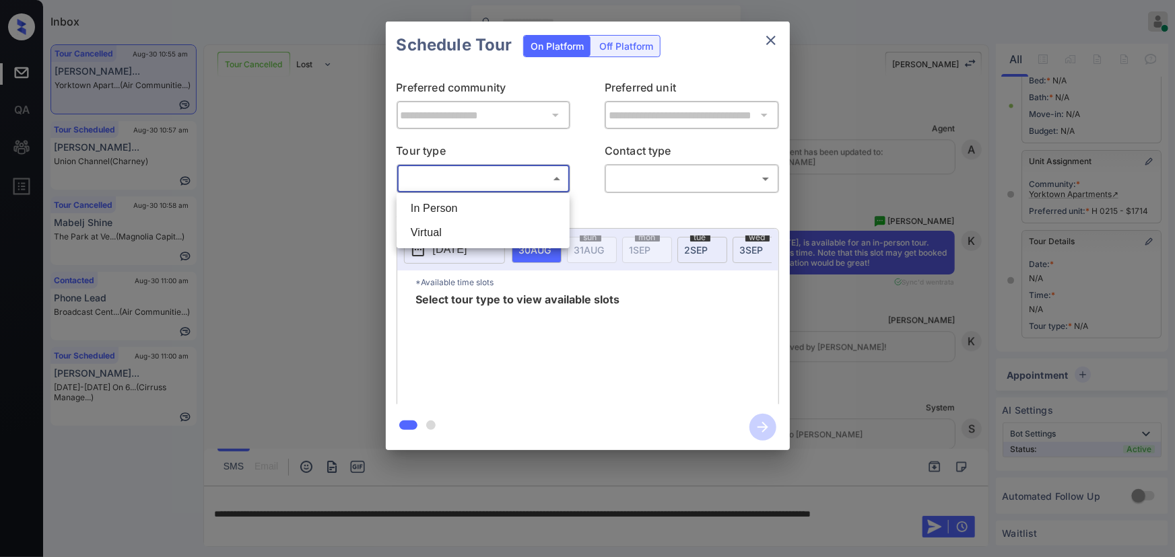
drag, startPoint x: 444, startPoint y: 177, endPoint x: 446, endPoint y: 196, distance: 19.0
click at [444, 177] on body "Inbox Kenneth Umali Online Set yourself offline Set yourself on break Profile S…" at bounding box center [587, 278] width 1175 height 557
drag, startPoint x: 448, startPoint y: 213, endPoint x: 458, endPoint y: 209, distance: 10.9
click at [448, 213] on li "In Person" at bounding box center [483, 209] width 166 height 24
type input "********"
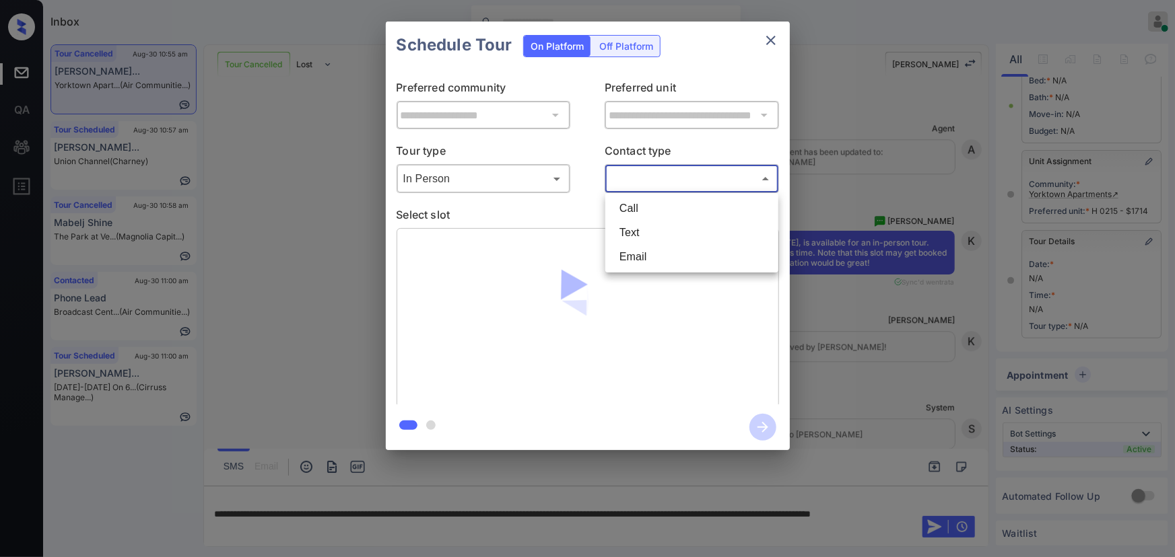
click at [646, 175] on body "Inbox Kenneth Umali Online Set yourself offline Set yourself on break Profile S…" at bounding box center [587, 278] width 1175 height 557
click at [642, 226] on li "Text" at bounding box center [692, 233] width 166 height 24
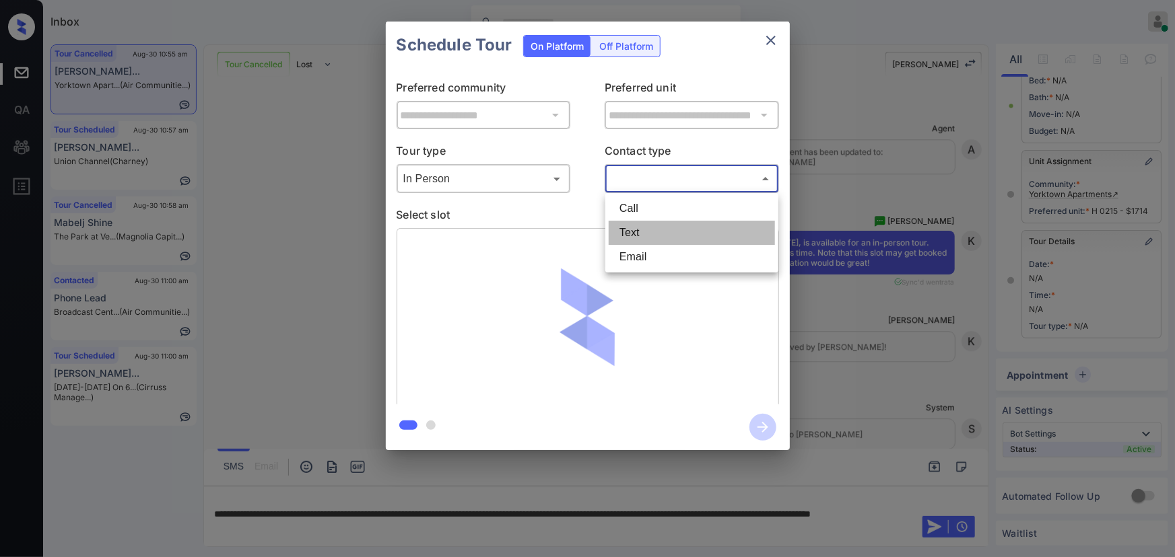
type input "****"
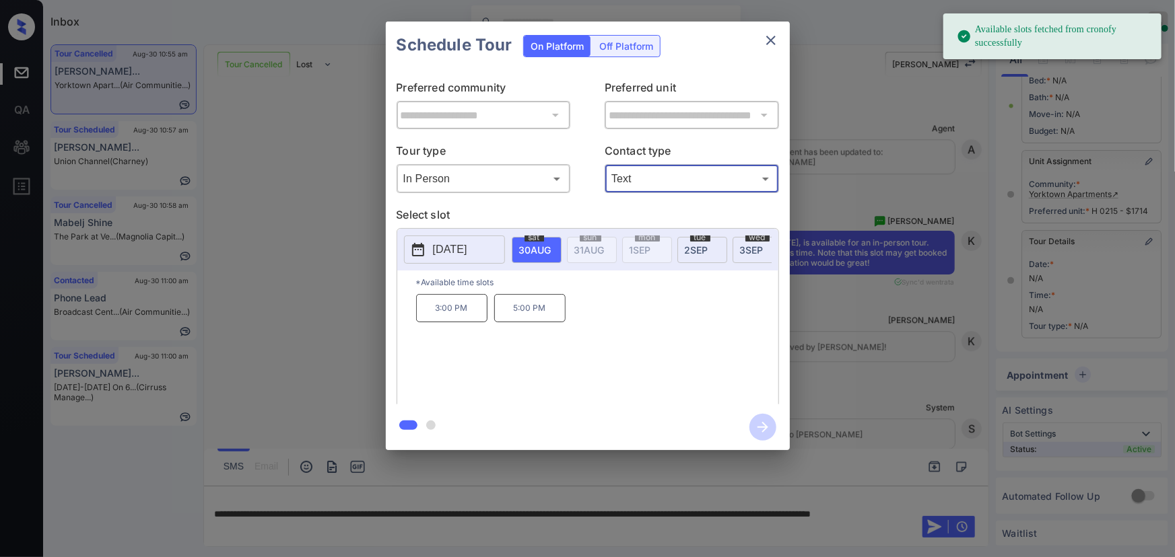
drag, startPoint x: 520, startPoint y: 323, endPoint x: 537, endPoint y: 336, distance: 21.0
click at [523, 323] on p "5:00 PM" at bounding box center [529, 308] width 71 height 28
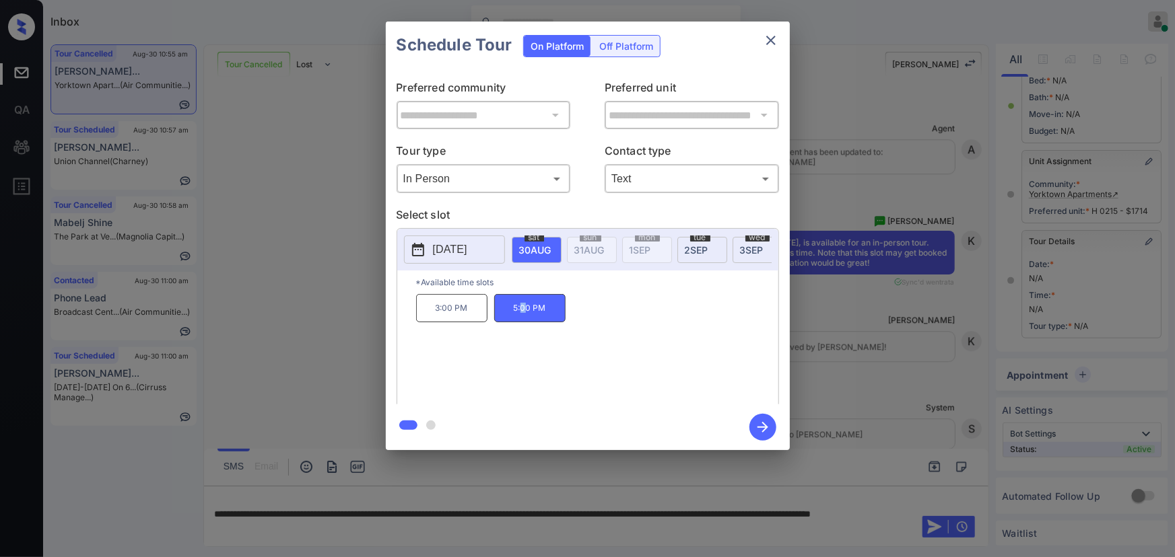
drag, startPoint x: 764, startPoint y: 431, endPoint x: 829, endPoint y: 428, distance: 65.4
click at [766, 431] on icon "button" at bounding box center [762, 427] width 27 height 27
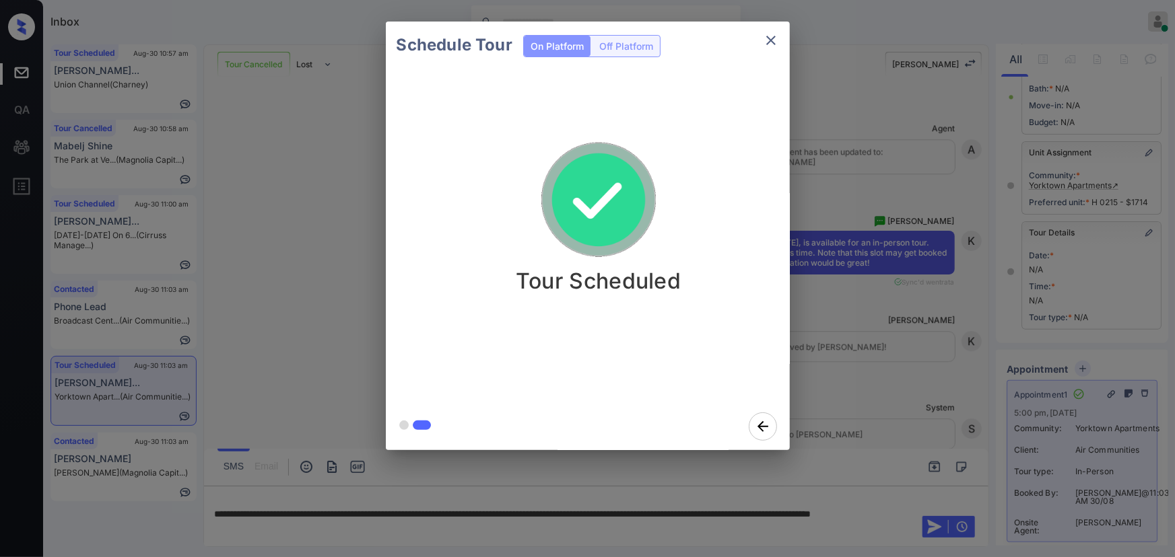
click at [773, 46] on icon "close" at bounding box center [771, 40] width 16 height 16
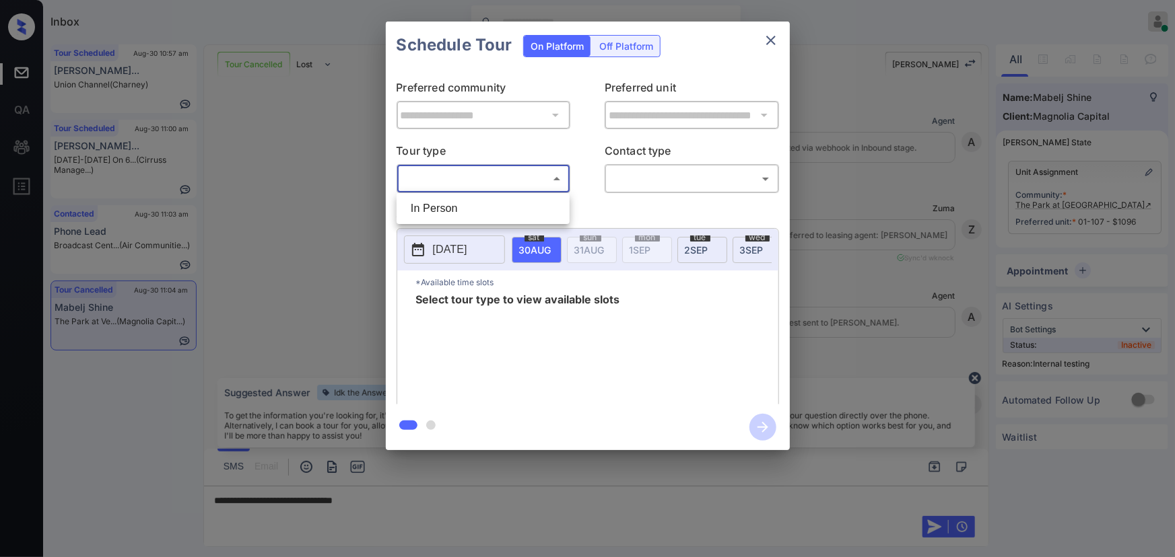
click at [478, 197] on li "In Person" at bounding box center [483, 209] width 166 height 24
type input "********"
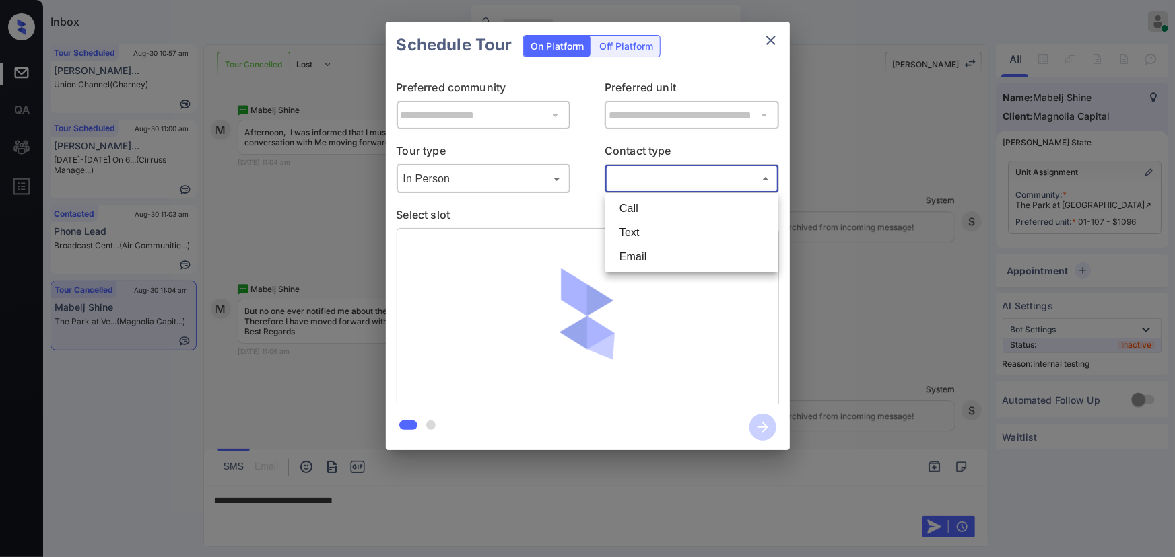
click at [689, 182] on body "Inbox [PERSON_NAME] Online Set yourself offline Set yourself on break Profile S…" at bounding box center [587, 278] width 1175 height 557
click at [653, 221] on li "Text" at bounding box center [692, 233] width 166 height 24
type input "****"
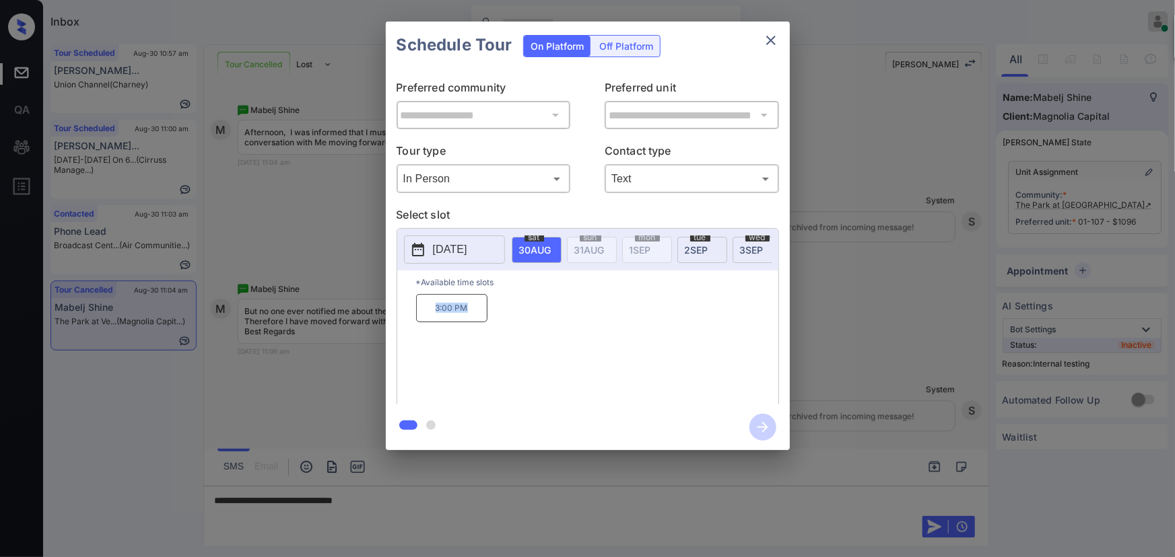
drag, startPoint x: 475, startPoint y: 315, endPoint x: 424, endPoint y: 310, distance: 51.4
click at [424, 310] on p "3:00 PM" at bounding box center [451, 308] width 71 height 28
copy p "3:00 PM"
click at [471, 498] on div at bounding box center [587, 278] width 1175 height 557
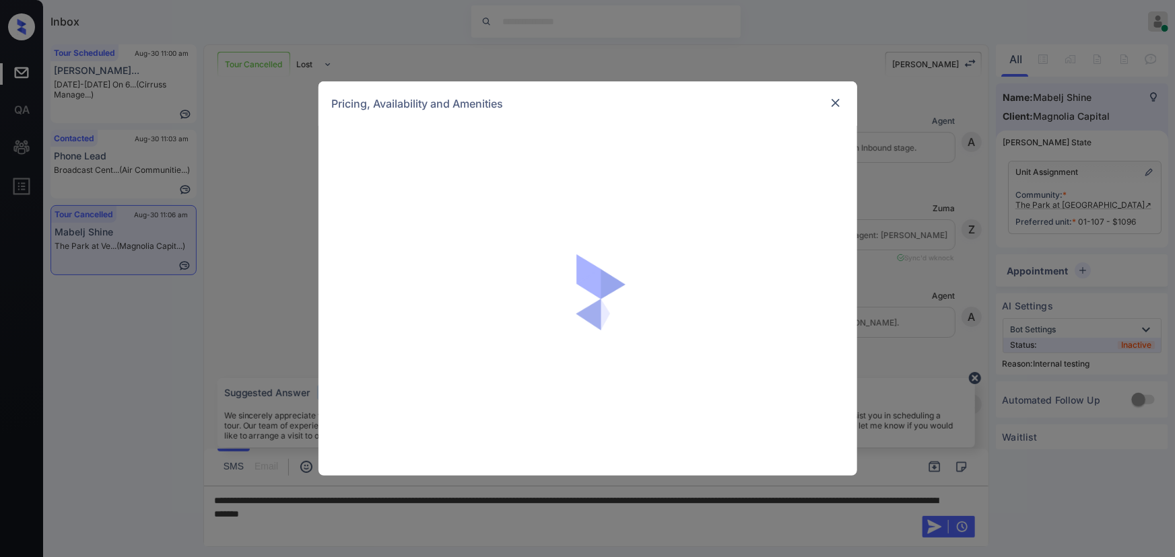
scroll to position [7041, 0]
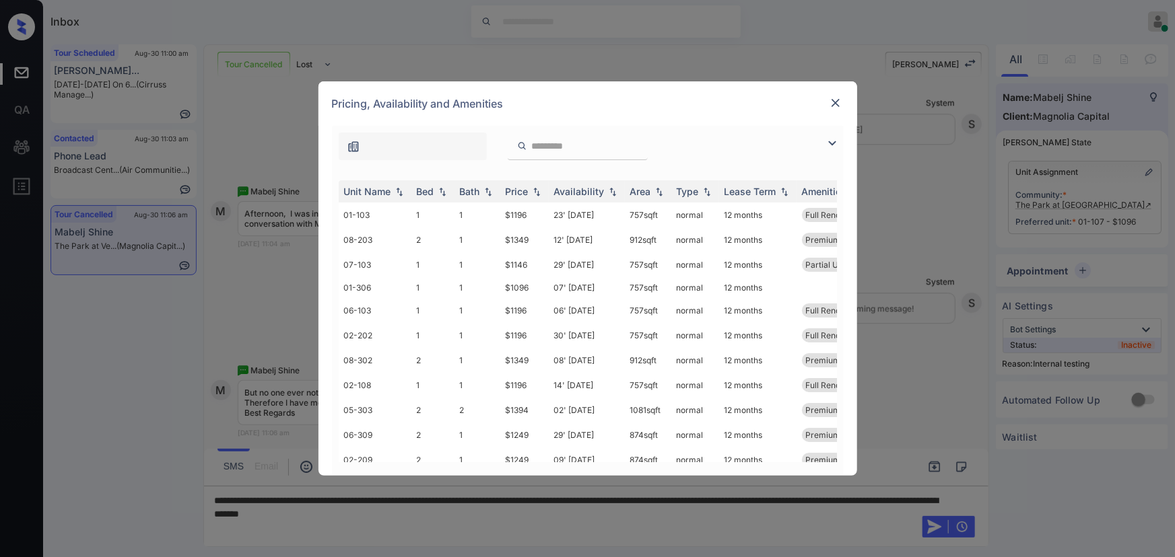
click at [832, 144] on img at bounding box center [832, 143] width 16 height 16
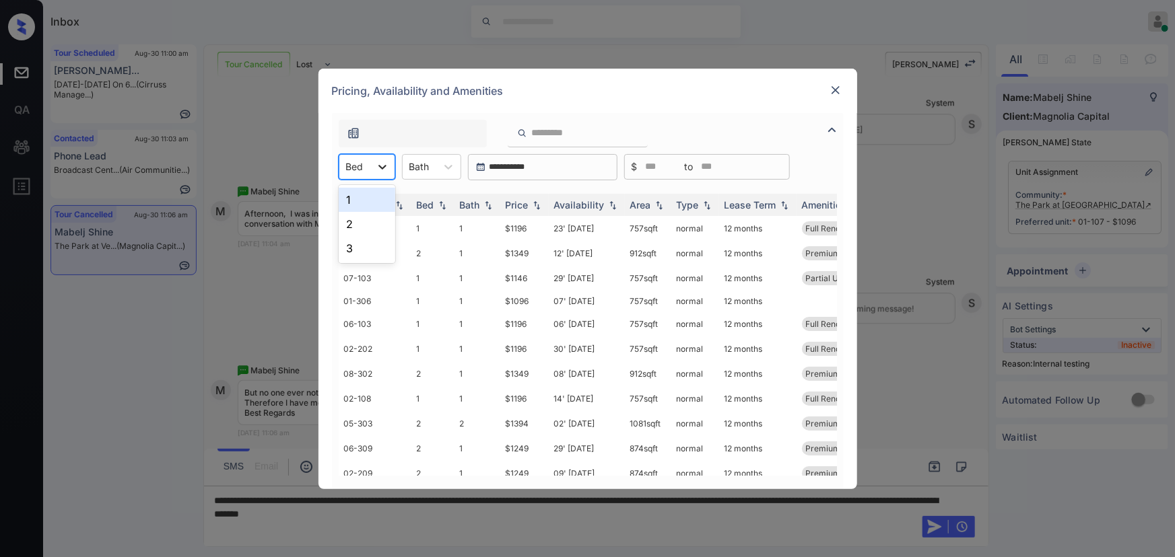
click at [385, 168] on icon at bounding box center [382, 166] width 13 height 13
click at [351, 197] on div "1" at bounding box center [367, 200] width 57 height 24
click at [436, 167] on div "Bath" at bounding box center [420, 167] width 34 height 20
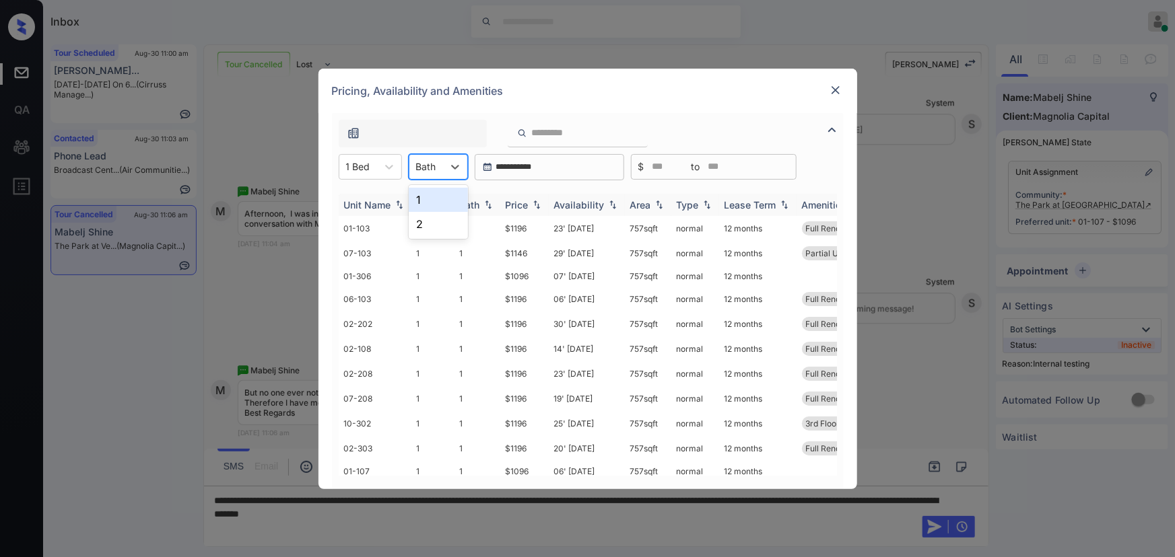
click at [437, 199] on div "1" at bounding box center [438, 200] width 59 height 24
click at [527, 200] on div "Price" at bounding box center [517, 204] width 23 height 11
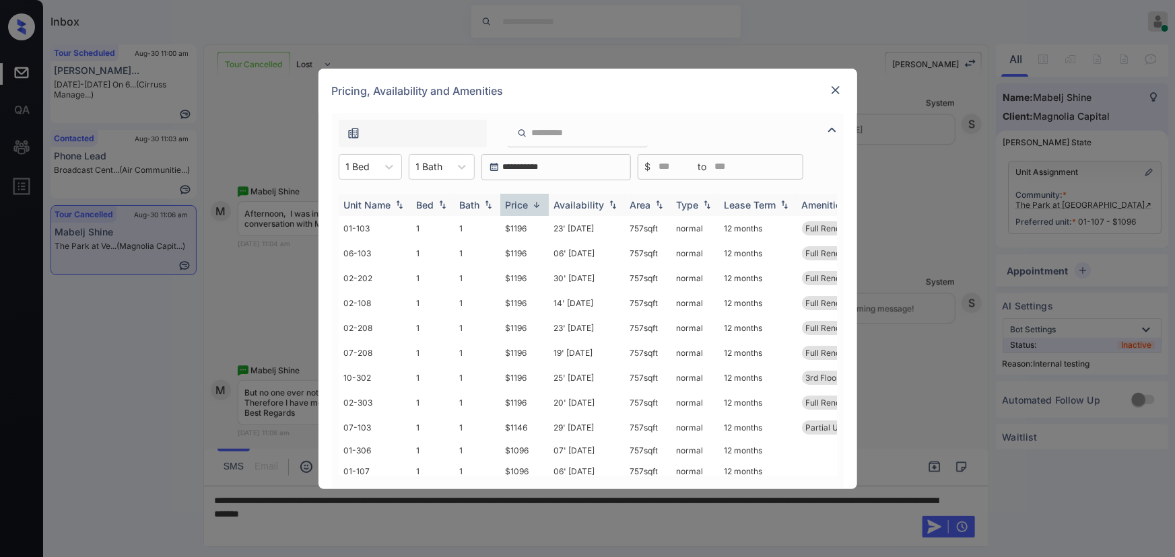
click at [529, 201] on div "Price" at bounding box center [517, 204] width 23 height 11
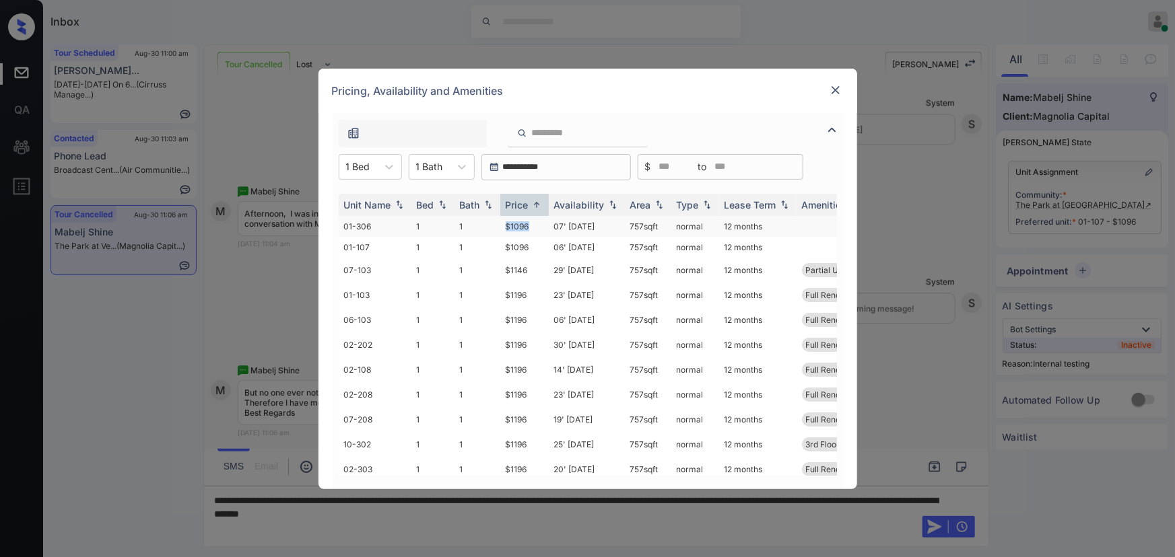
copy tr "$1096"
drag, startPoint x: 533, startPoint y: 224, endPoint x: 492, endPoint y: 224, distance: 41.7
click at [492, 224] on tr "01-306 1 1 $1096 07' Sep 25 757 sqft normal 12 months" at bounding box center [691, 226] width 704 height 21
click at [830, 90] on img at bounding box center [835, 89] width 13 height 13
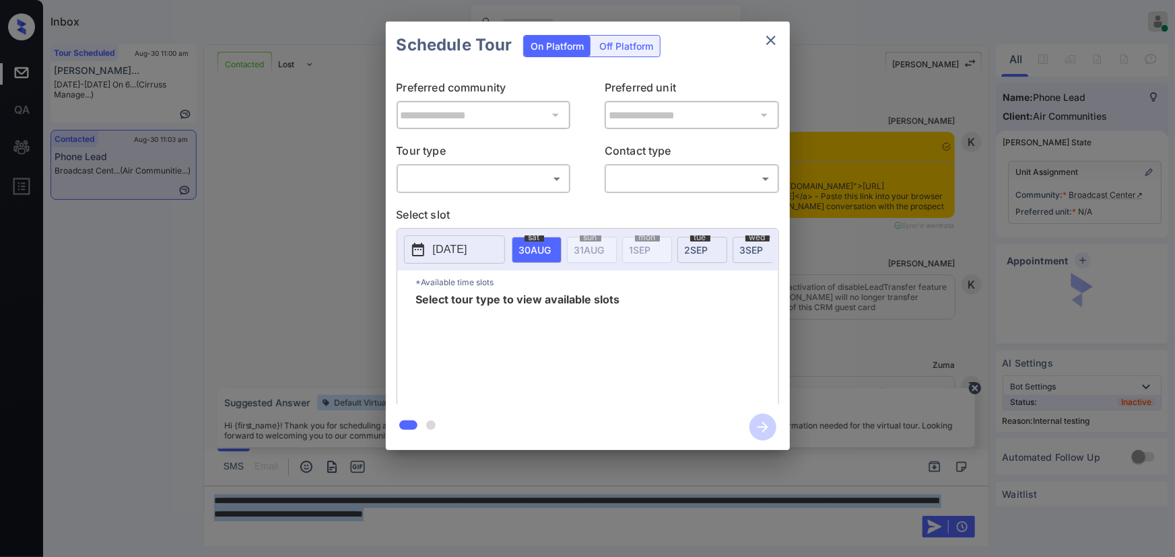
scroll to position [1633, 0]
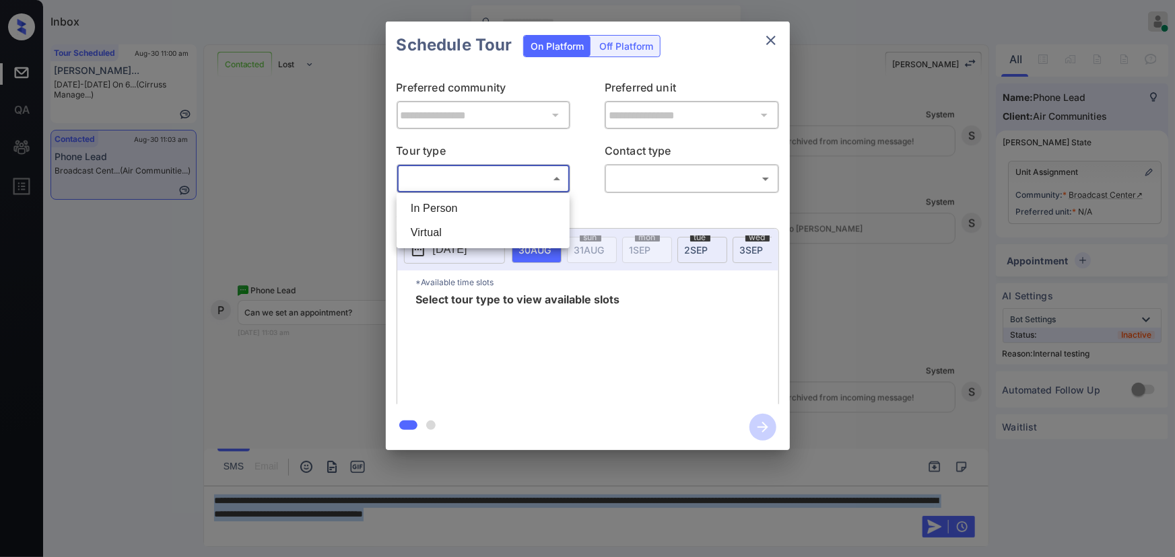
click at [452, 182] on body "Inbox [PERSON_NAME] Online Set yourself offline Set yourself on break Profile S…" at bounding box center [587, 278] width 1175 height 557
drag, startPoint x: 453, startPoint y: 199, endPoint x: 524, endPoint y: 201, distance: 71.4
click at [454, 199] on li "In Person" at bounding box center [483, 209] width 166 height 24
type input "********"
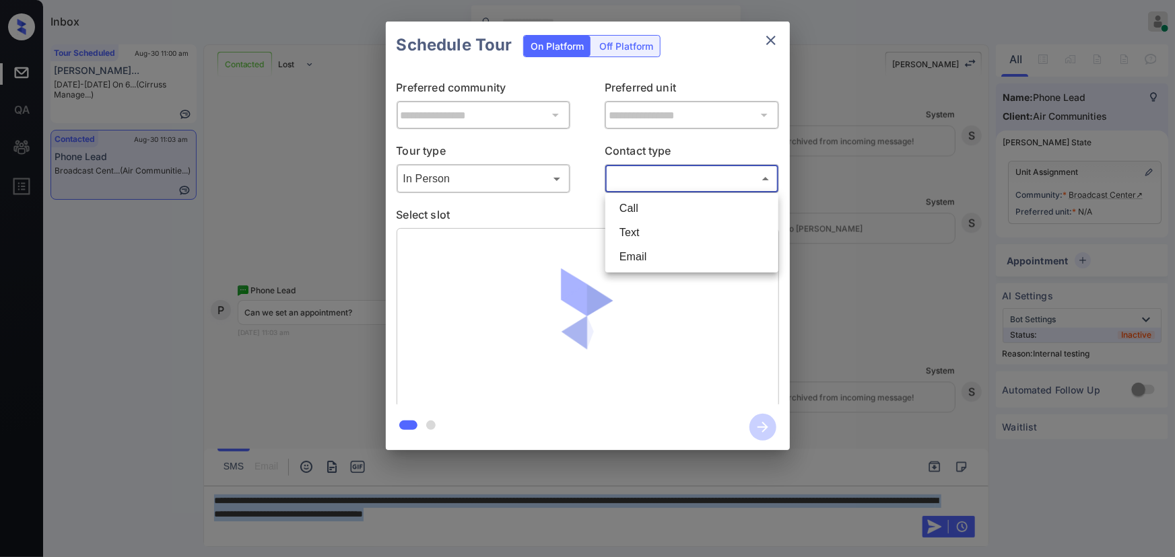
drag, startPoint x: 644, startPoint y: 178, endPoint x: 658, endPoint y: 215, distance: 39.9
click at [647, 178] on body "Inbox Kenneth Umali Online Set yourself offline Set yourself on break Profile S…" at bounding box center [587, 278] width 1175 height 557
click at [658, 226] on li "Text" at bounding box center [692, 233] width 166 height 24
type input "****"
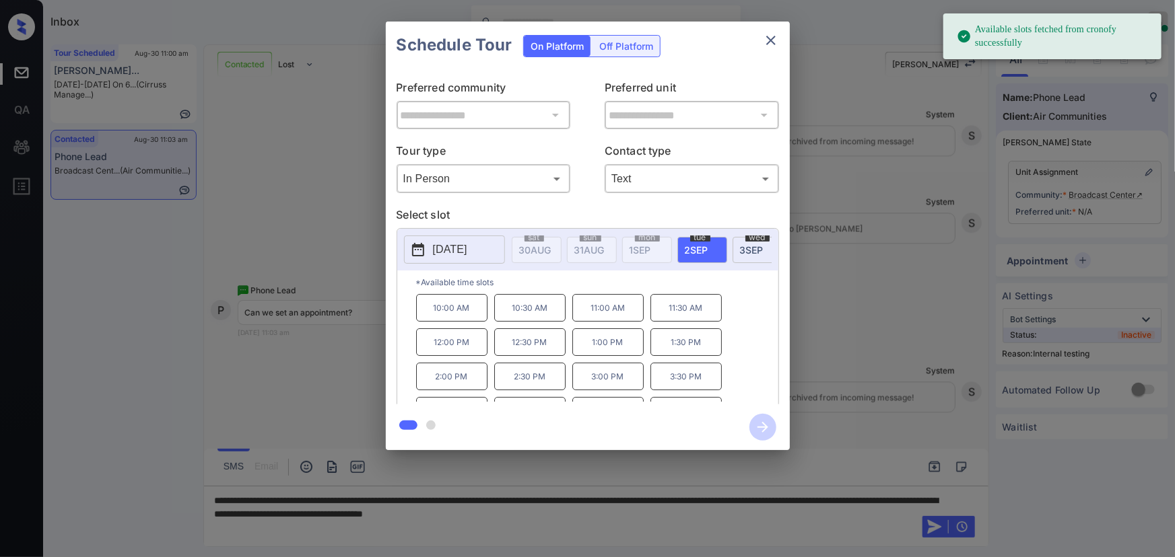
click at [664, 511] on div at bounding box center [587, 278] width 1175 height 557
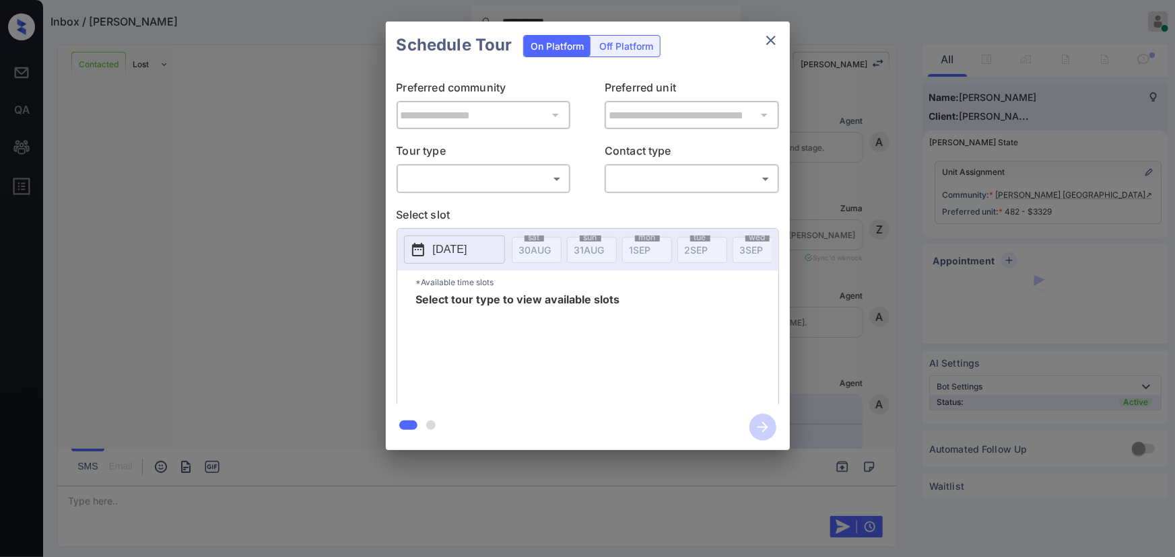
scroll to position [4411, 0]
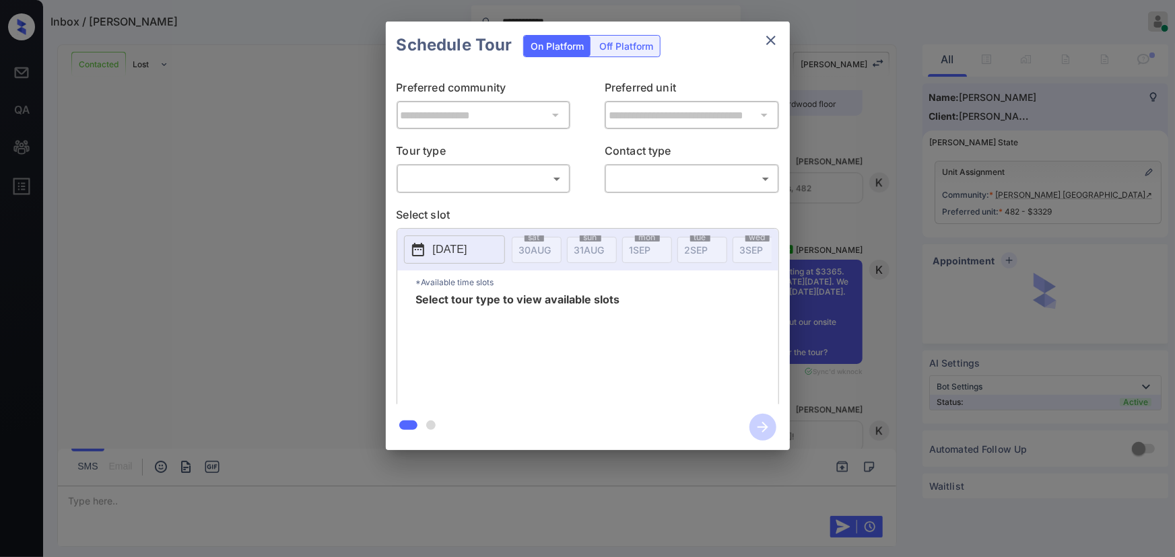
click at [489, 184] on body "**********" at bounding box center [587, 278] width 1175 height 557
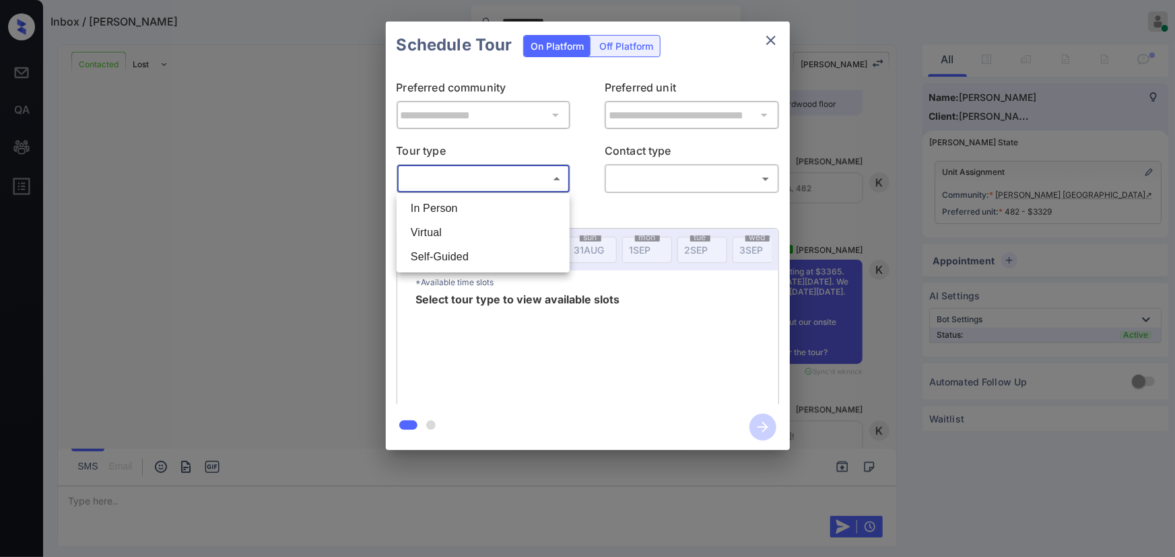
click at [459, 208] on li "In Person" at bounding box center [483, 209] width 166 height 24
type input "********"
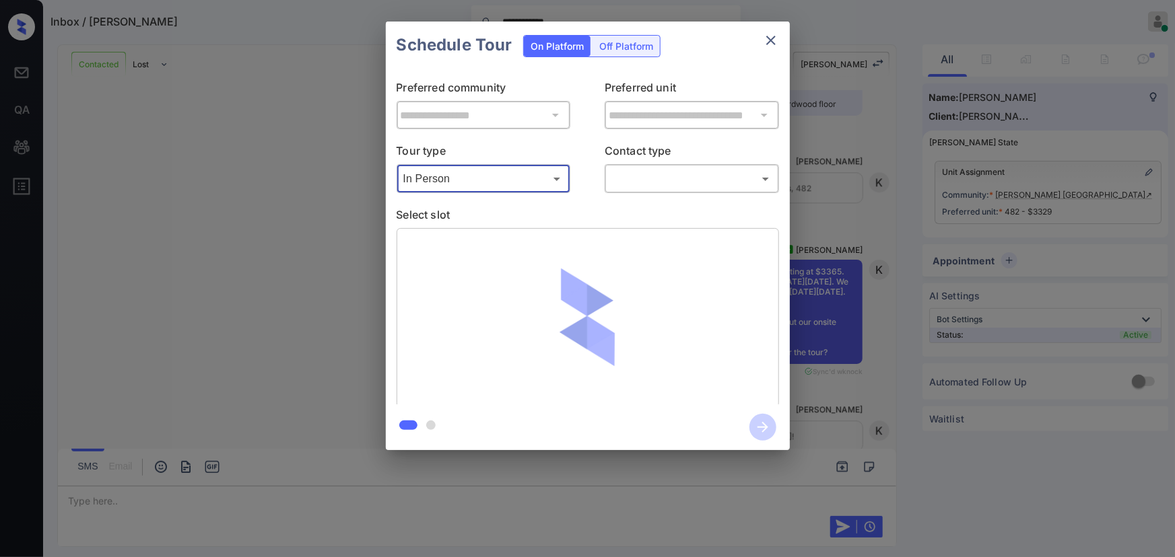
click at [649, 180] on body "**********" at bounding box center [587, 278] width 1175 height 557
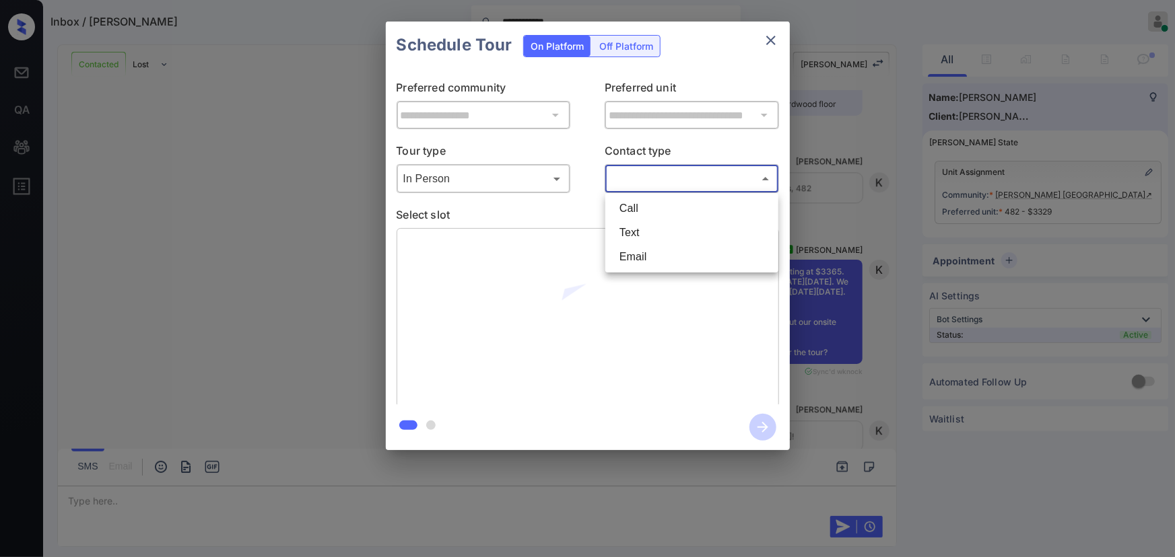
click at [633, 232] on li "Text" at bounding box center [692, 233] width 166 height 24
type input "****"
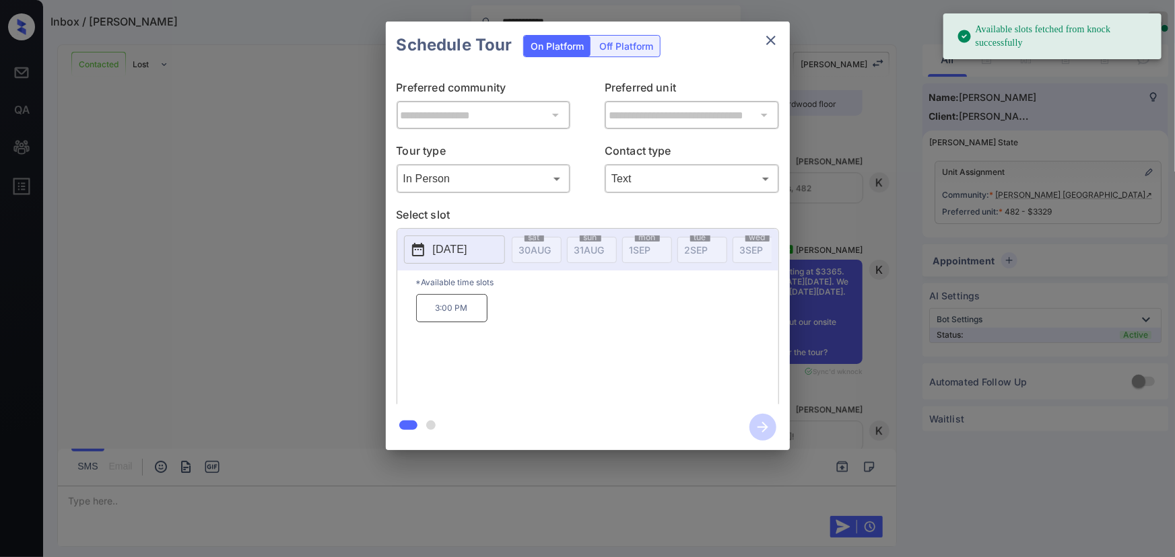
click at [467, 249] on p "2025-09-12" at bounding box center [450, 250] width 34 height 16
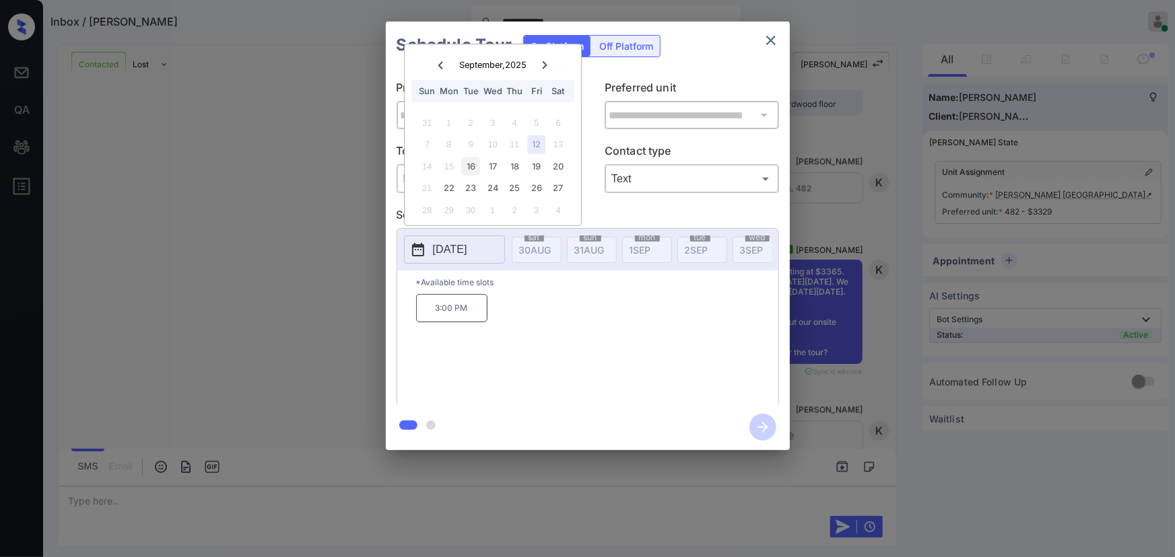
click at [471, 168] on div "16" at bounding box center [471, 167] width 18 height 18
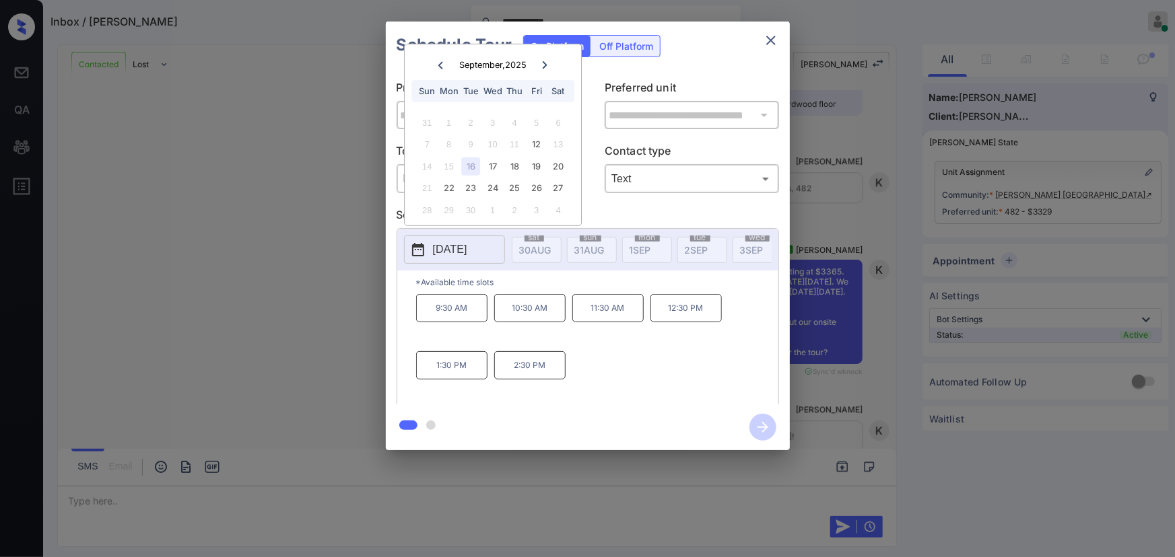
click at [636, 370] on div "9:30 AM 10:30 AM 11:30 AM 12:30 PM 1:30 PM 2:30 PM" at bounding box center [597, 348] width 362 height 108
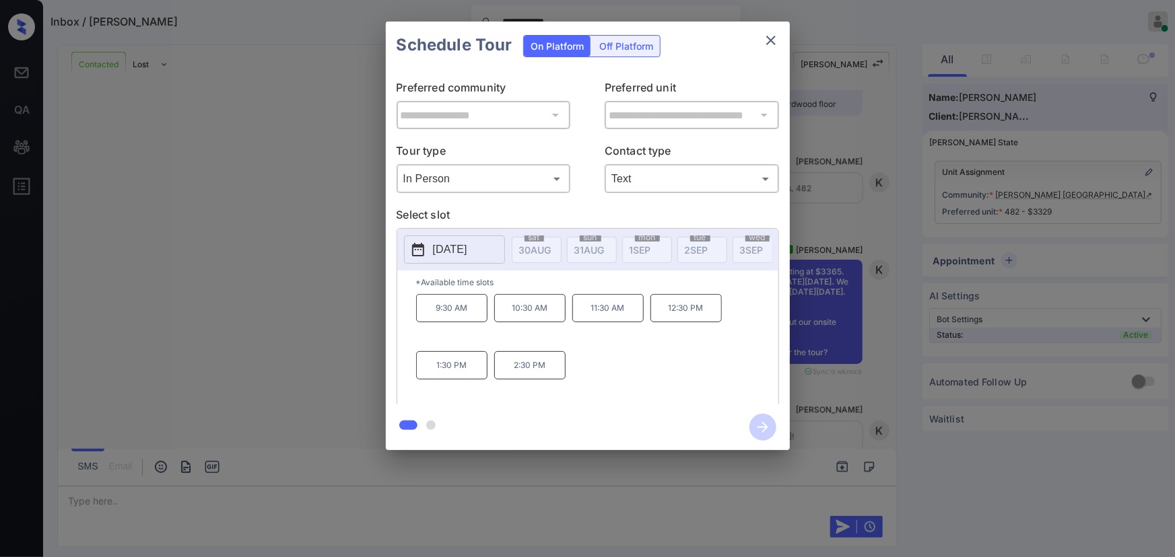
click at [824, 407] on div "**********" at bounding box center [587, 236] width 1175 height 472
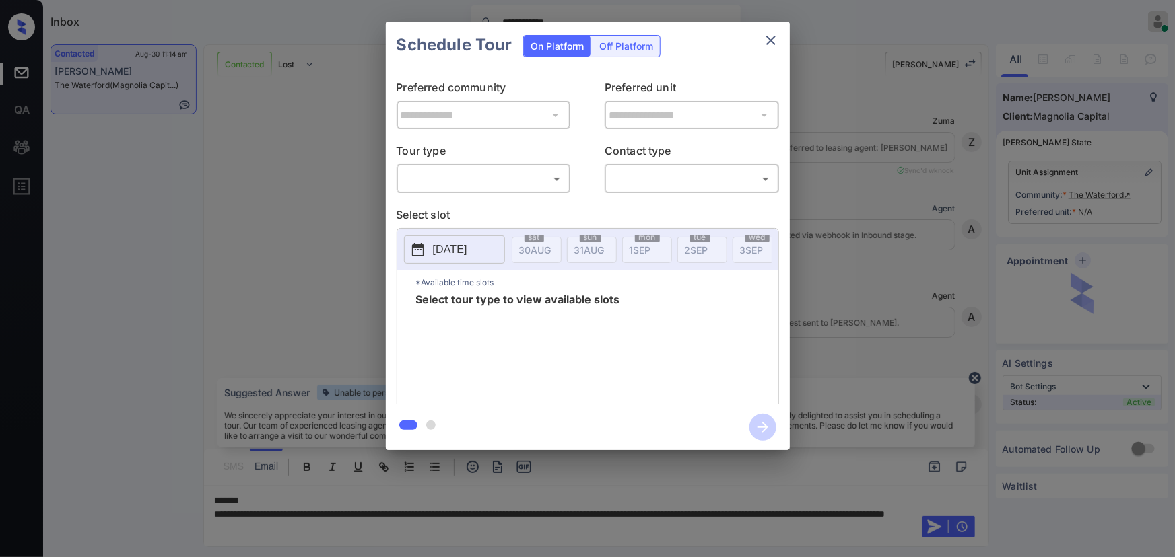
scroll to position [819, 0]
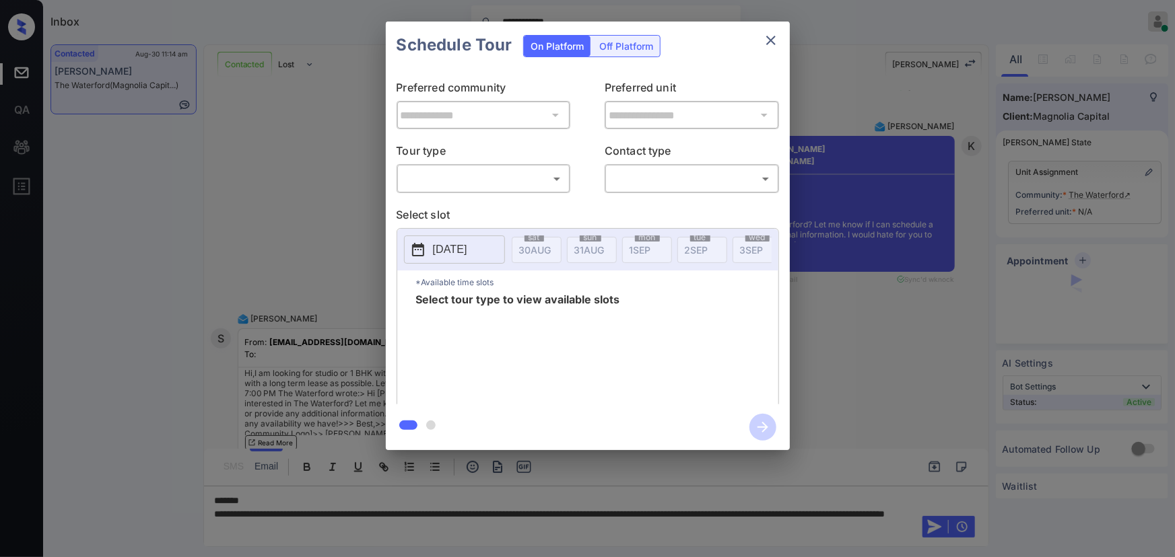
click at [463, 182] on body "**********" at bounding box center [587, 278] width 1175 height 557
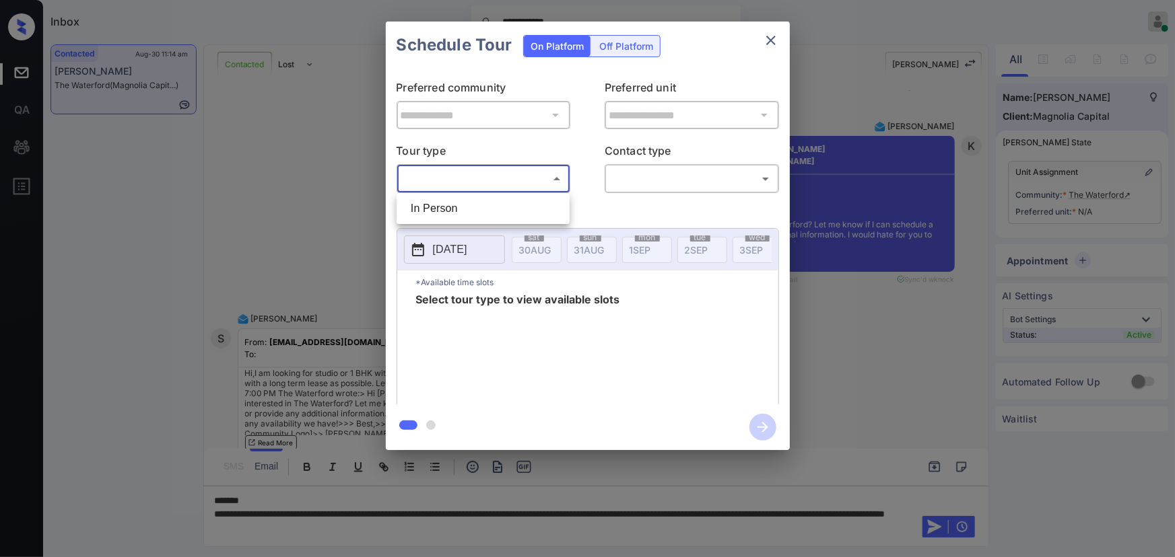
click at [451, 207] on li "In Person" at bounding box center [483, 209] width 166 height 24
type input "********"
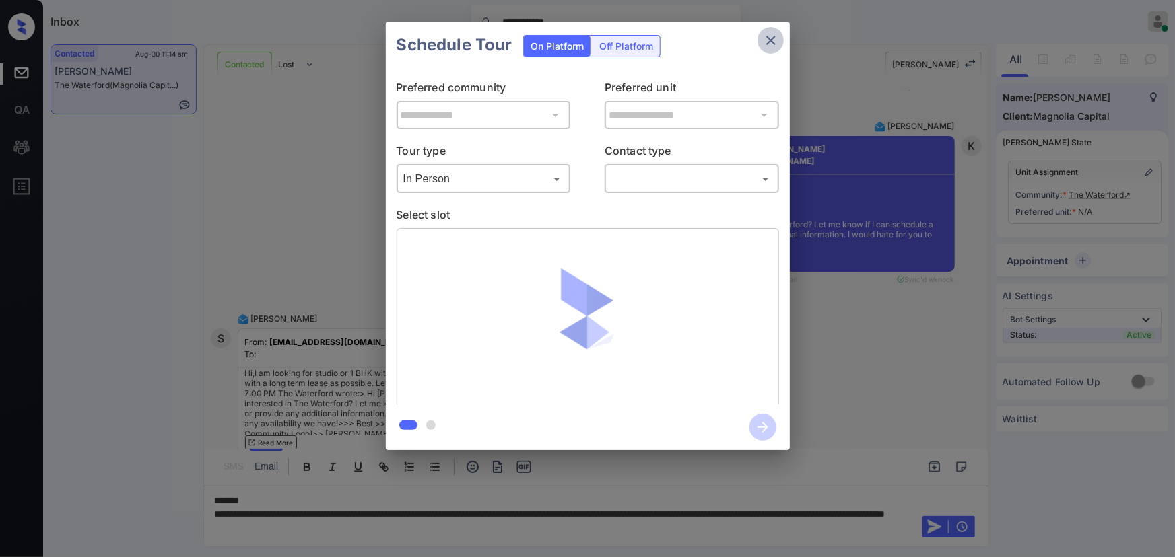
click at [766, 45] on icon "close" at bounding box center [771, 40] width 16 height 16
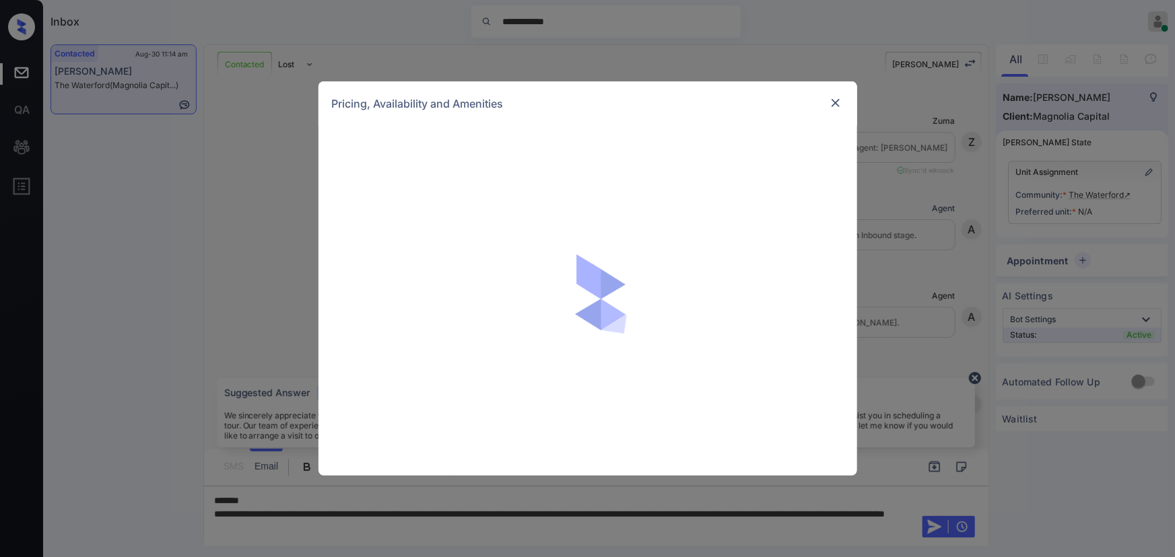
scroll to position [819, 0]
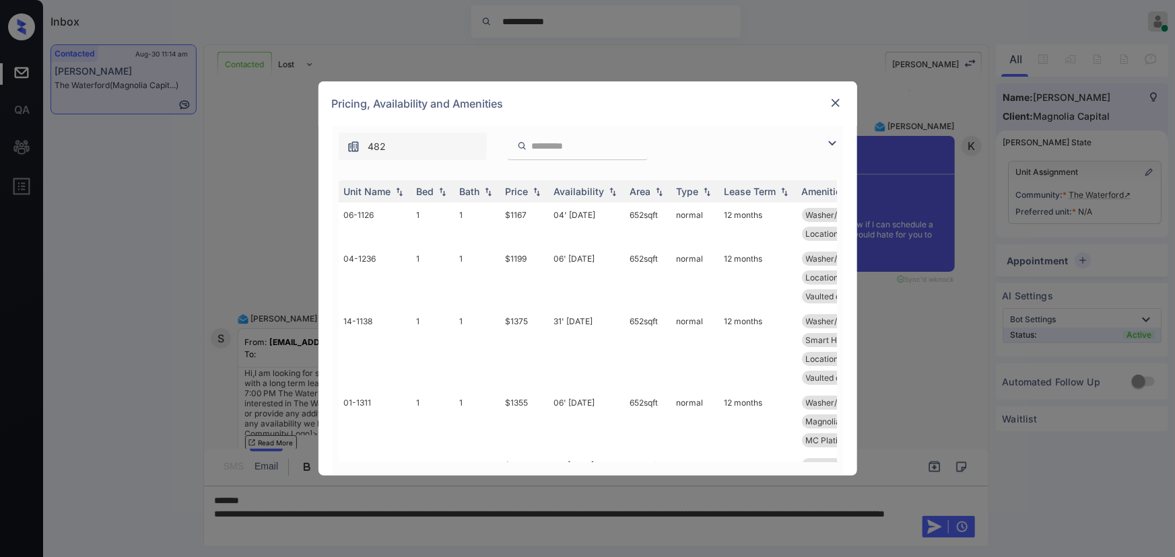
click at [835, 138] on img at bounding box center [832, 143] width 16 height 16
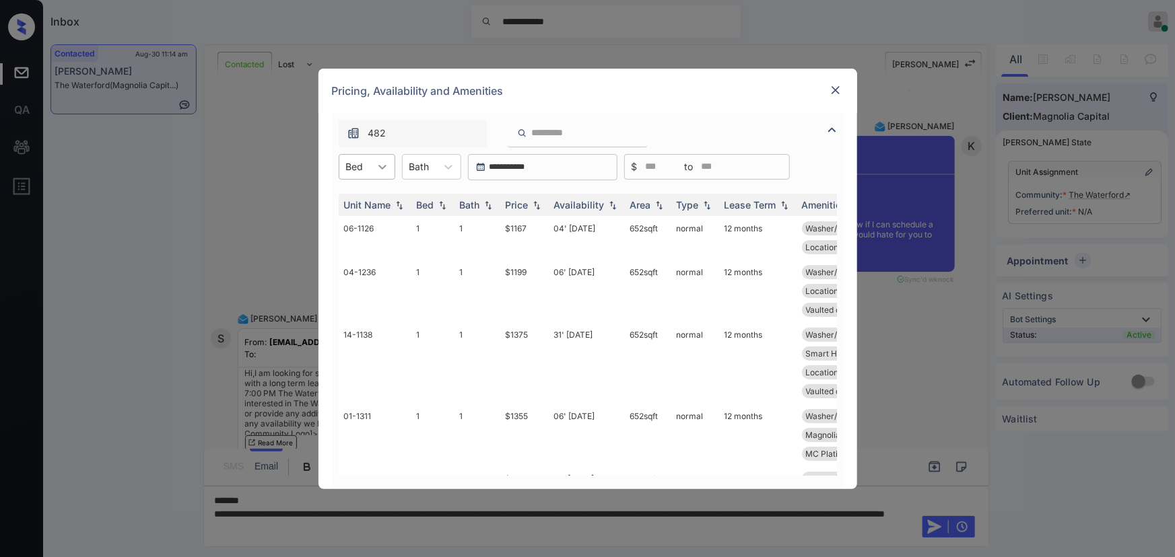
click at [381, 168] on icon at bounding box center [382, 166] width 13 height 13
click at [364, 199] on div "1" at bounding box center [367, 200] width 57 height 24
click at [540, 203] on img at bounding box center [536, 204] width 13 height 9
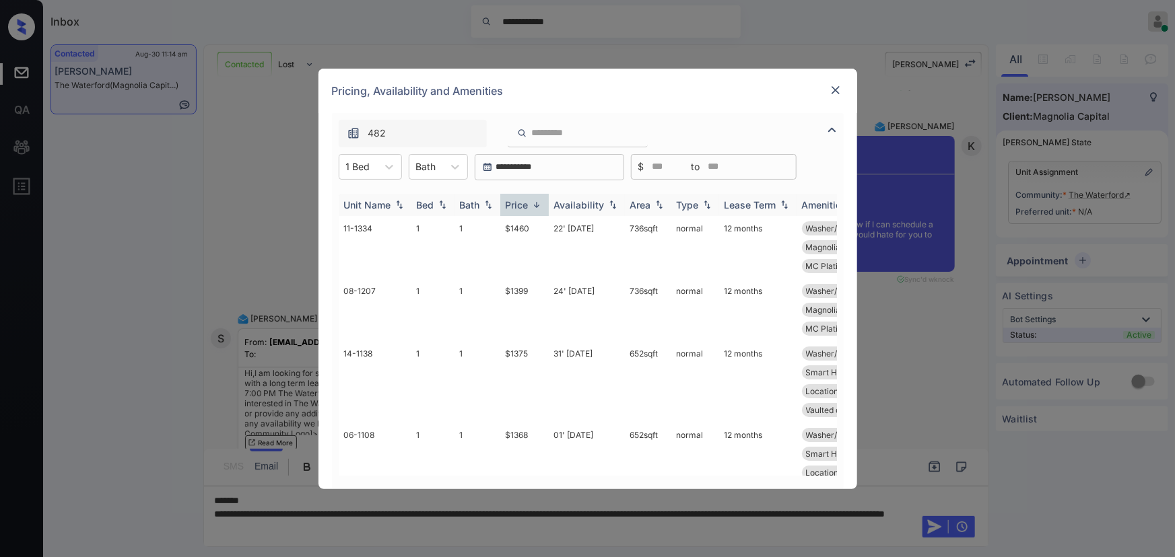
click at [540, 203] on img at bounding box center [536, 205] width 13 height 10
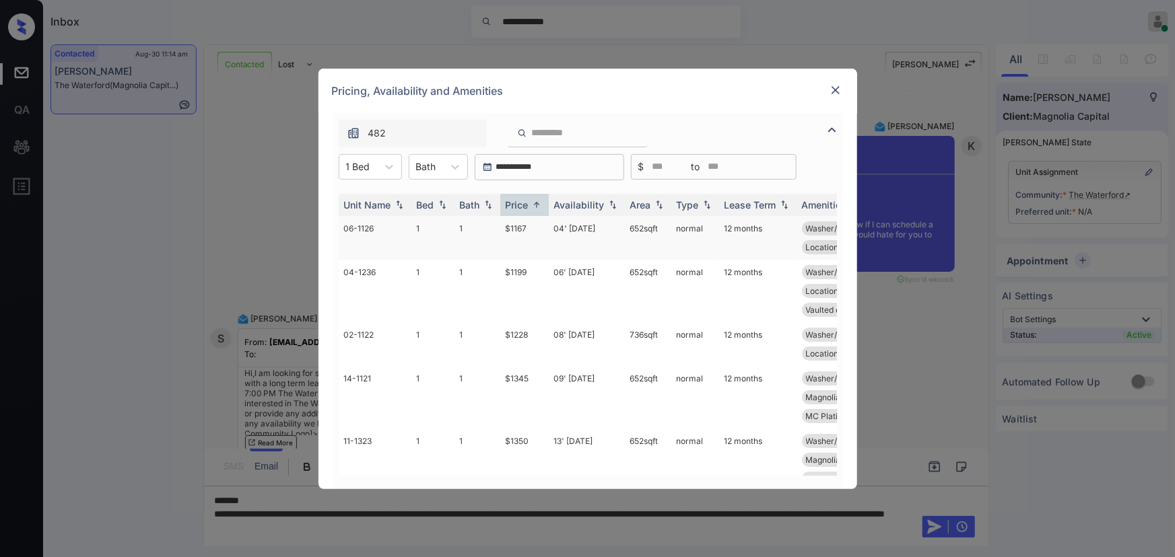
copy td "652 sqft"
drag, startPoint x: 661, startPoint y: 224, endPoint x: 625, endPoint y: 224, distance: 36.4
click at [625, 224] on td "652 sqft" at bounding box center [648, 238] width 46 height 44
click at [524, 230] on td "$1167" at bounding box center [524, 238] width 48 height 44
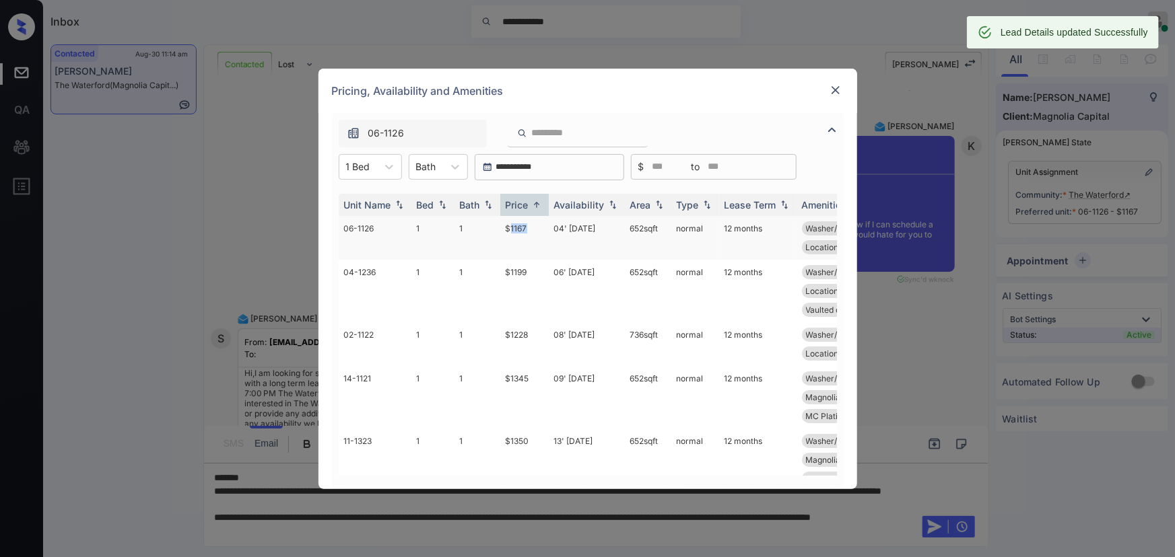
drag, startPoint x: 663, startPoint y: 231, endPoint x: 607, endPoint y: 228, distance: 55.3
click at [607, 228] on tr "06-1126 1 1 $1167 04' Sep 25 652 sqft normal 12 months Washer/Dryer Up... Smart…" at bounding box center [691, 238] width 704 height 44
copy tr "652 sqft"
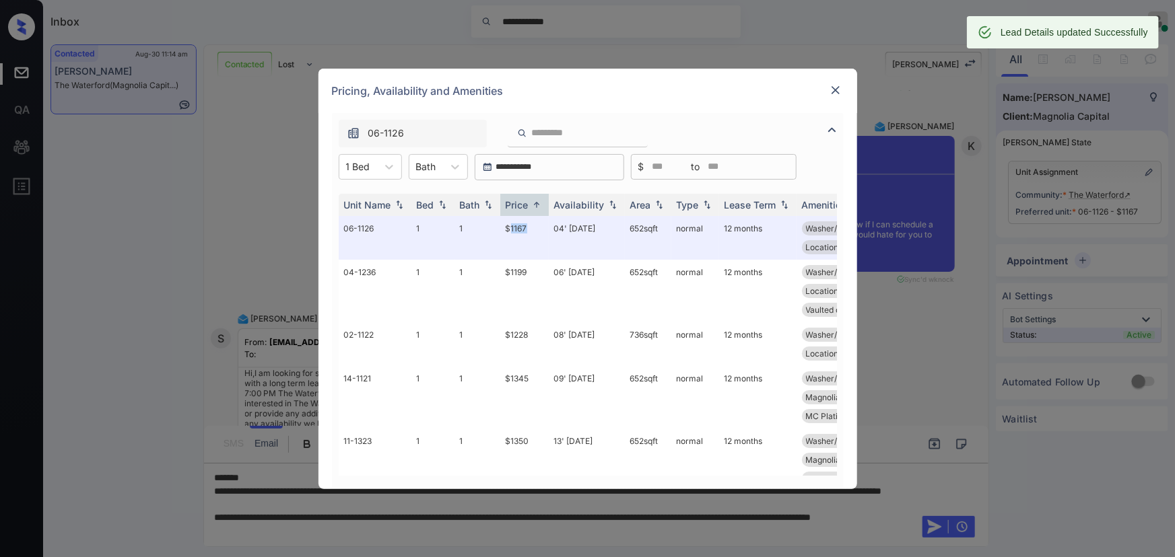
click at [829, 88] on img at bounding box center [835, 89] width 13 height 13
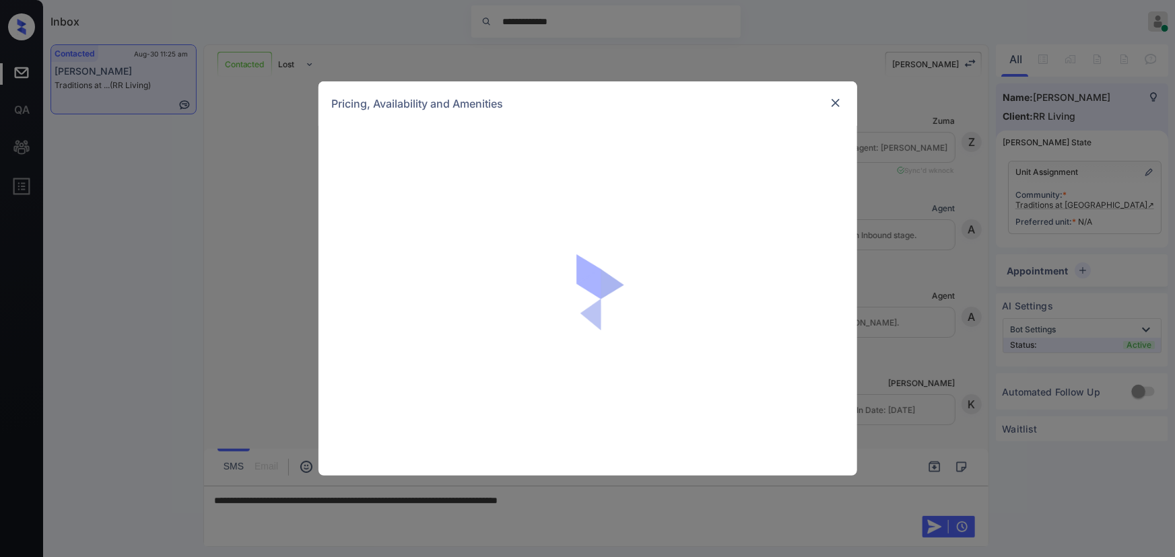
scroll to position [1652, 0]
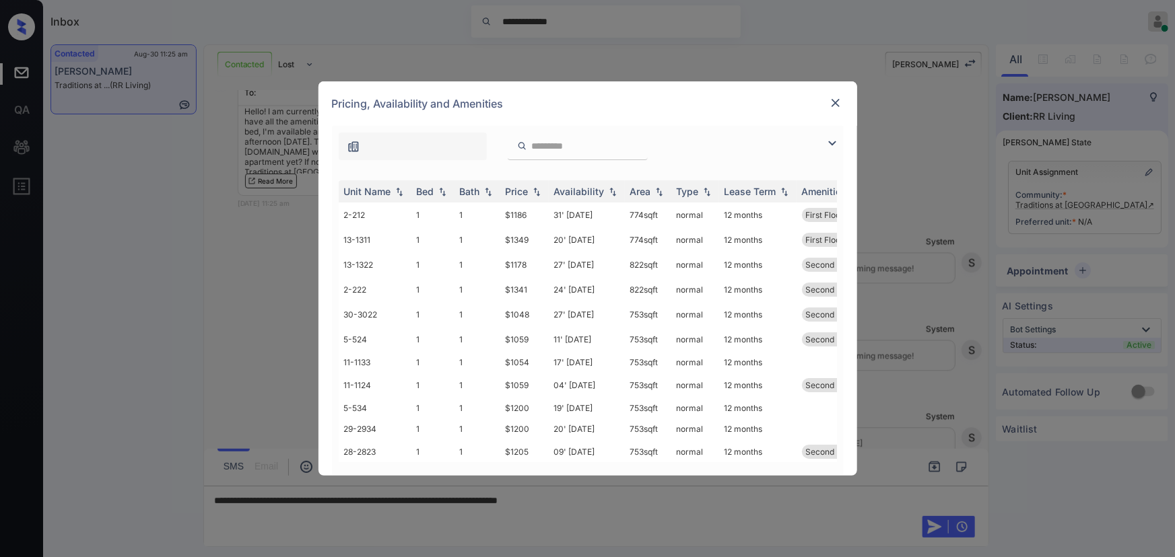
click at [835, 140] on img at bounding box center [832, 143] width 16 height 16
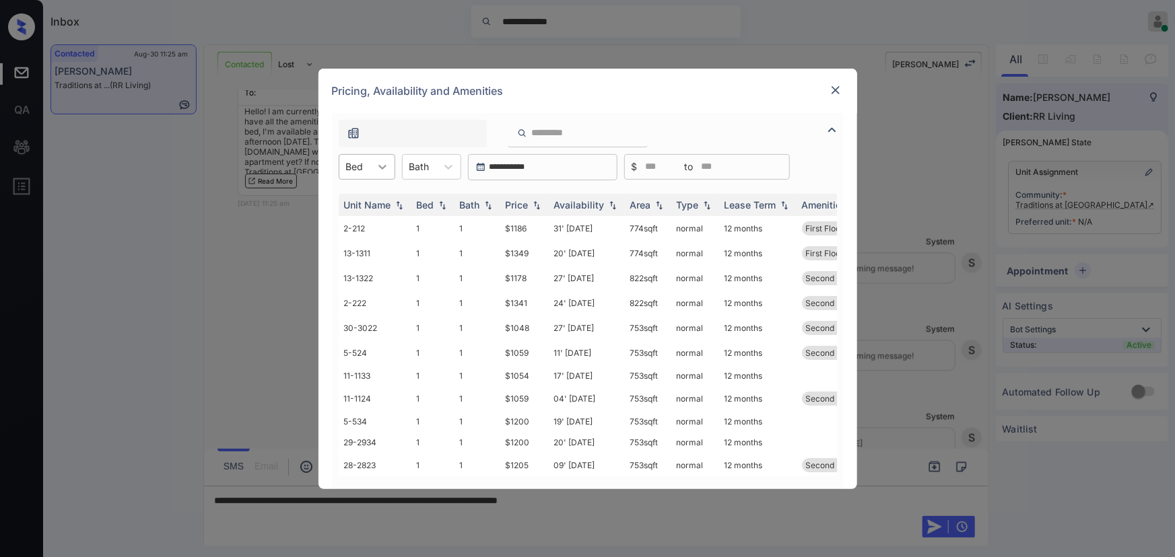
click at [370, 166] on div at bounding box center [382, 167] width 24 height 24
drag, startPoint x: 357, startPoint y: 203, endPoint x: 456, endPoint y: 173, distance: 103.3
click at [357, 203] on div "1" at bounding box center [367, 200] width 57 height 24
click at [452, 172] on icon at bounding box center [454, 166] width 13 height 13
click at [432, 198] on div "1" at bounding box center [438, 200] width 59 height 24
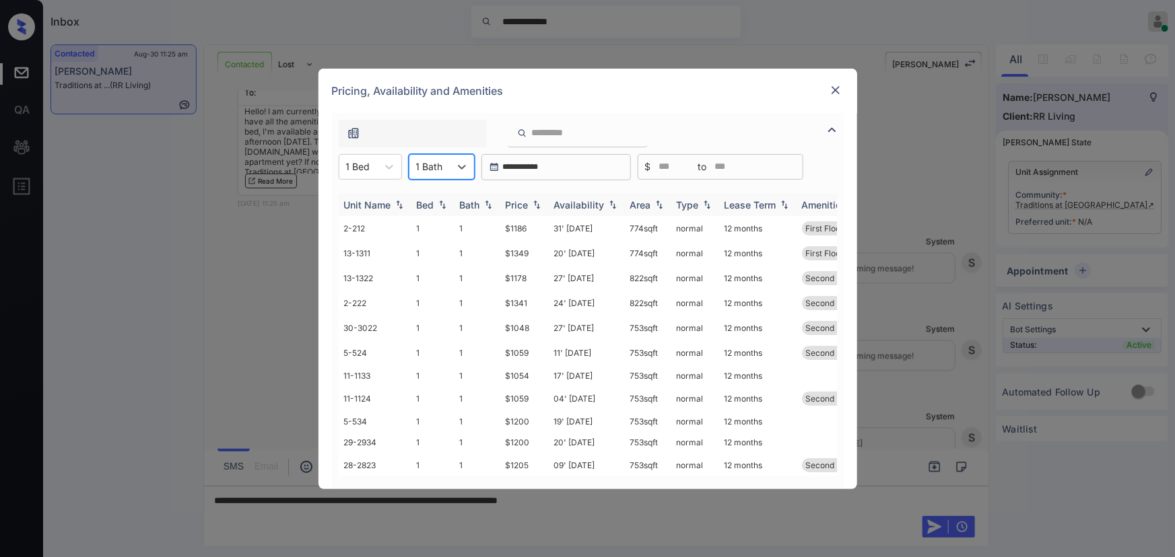
click at [535, 203] on img at bounding box center [536, 204] width 13 height 9
click at [535, 203] on img at bounding box center [536, 205] width 13 height 10
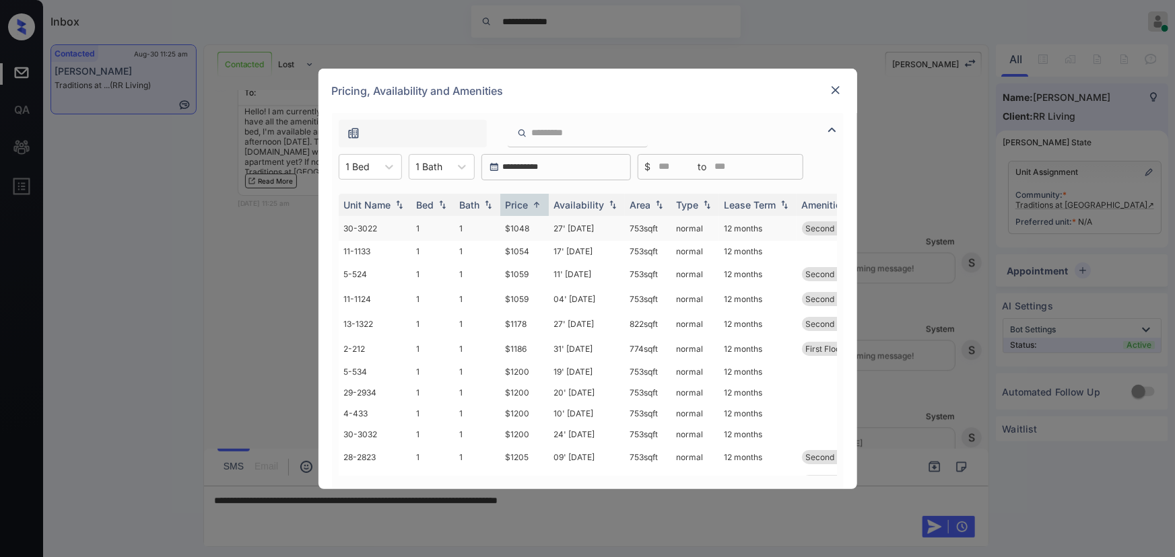
click at [533, 230] on td "$1048" at bounding box center [524, 228] width 48 height 25
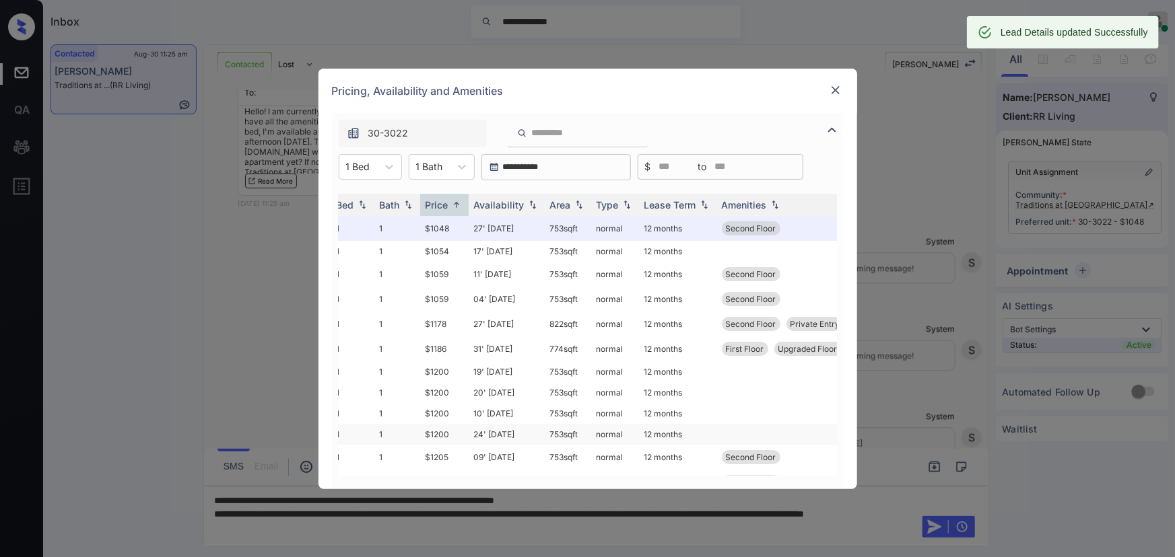
scroll to position [0, 85]
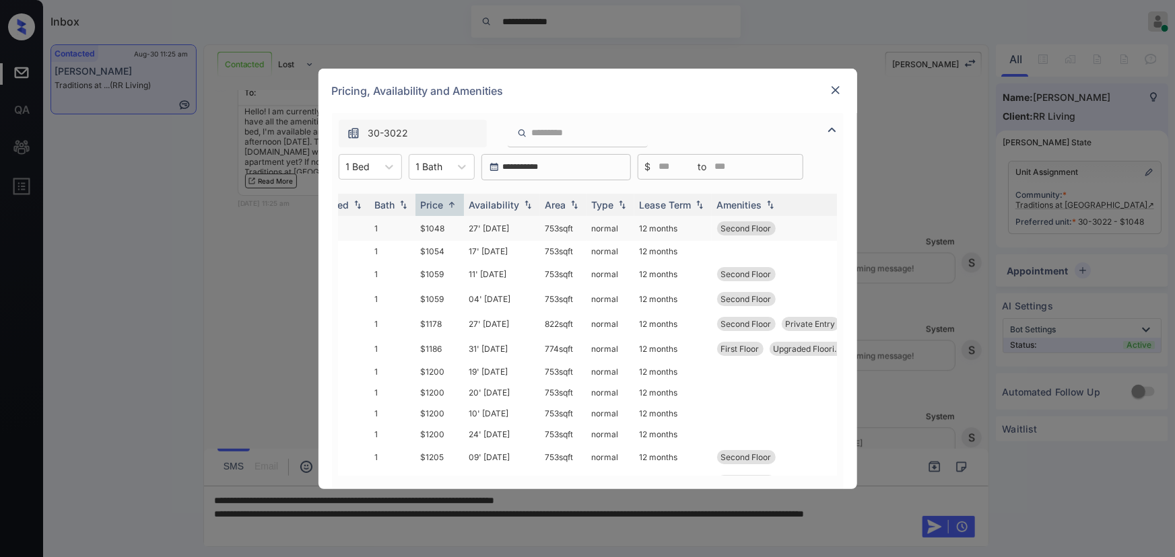
copy td "753 sqft"
drag, startPoint x: 578, startPoint y: 226, endPoint x: 539, endPoint y: 223, distance: 38.5
click at [543, 223] on td "753 sqft" at bounding box center [563, 228] width 46 height 25
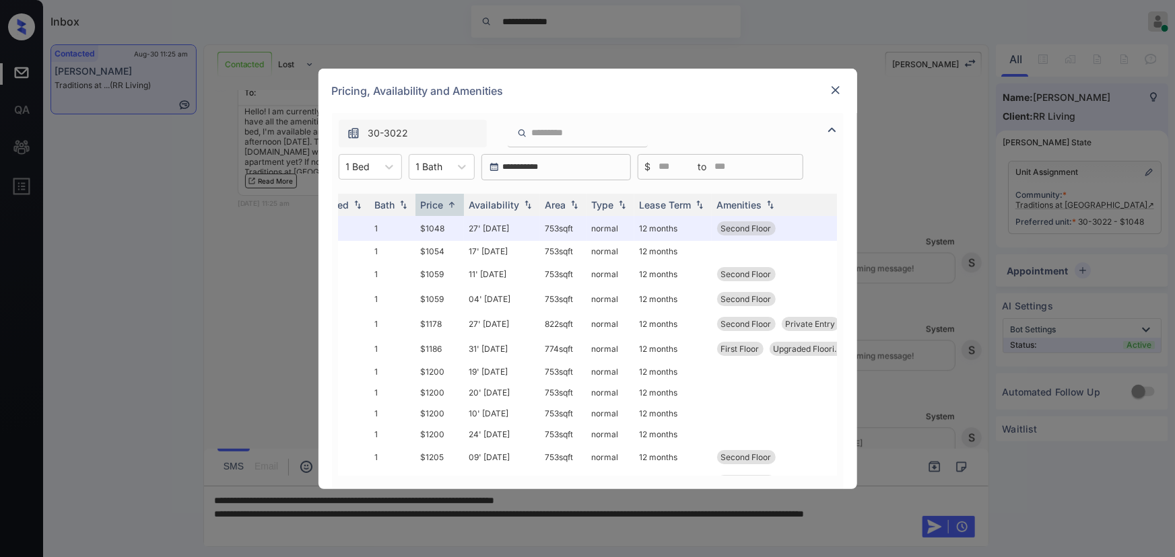
click at [832, 85] on img at bounding box center [835, 89] width 13 height 13
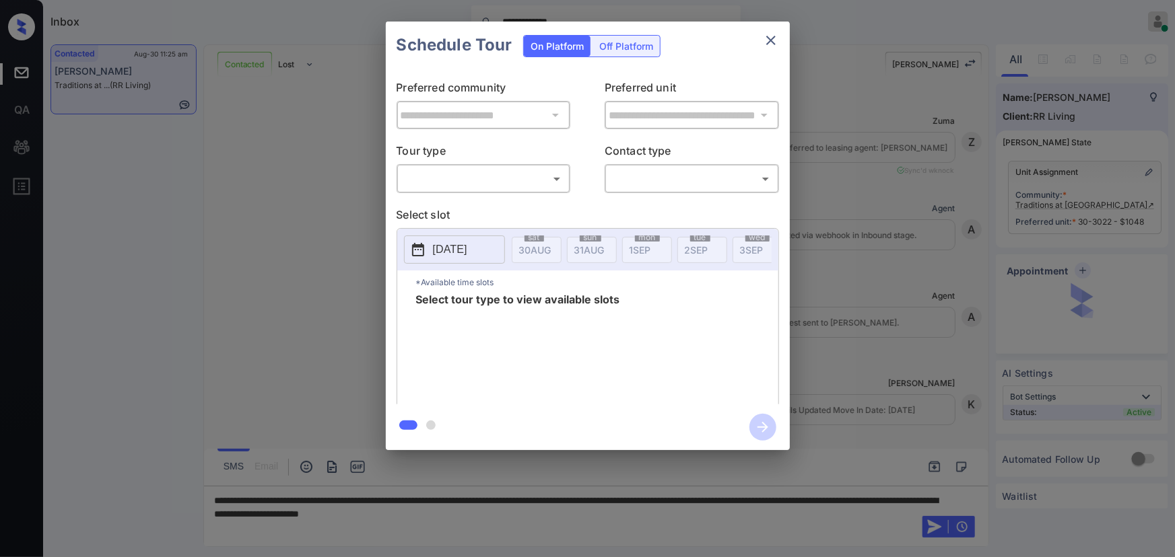
scroll to position [1652, 0]
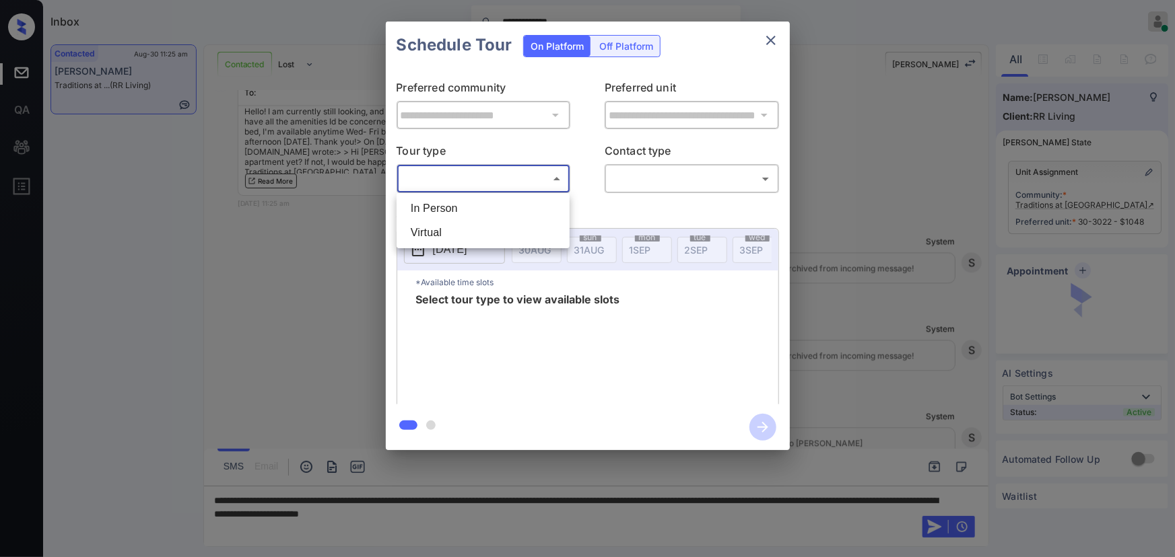
click at [520, 184] on body "**********" at bounding box center [587, 278] width 1175 height 557
click at [471, 201] on li "In Person" at bounding box center [483, 209] width 166 height 24
type input "********"
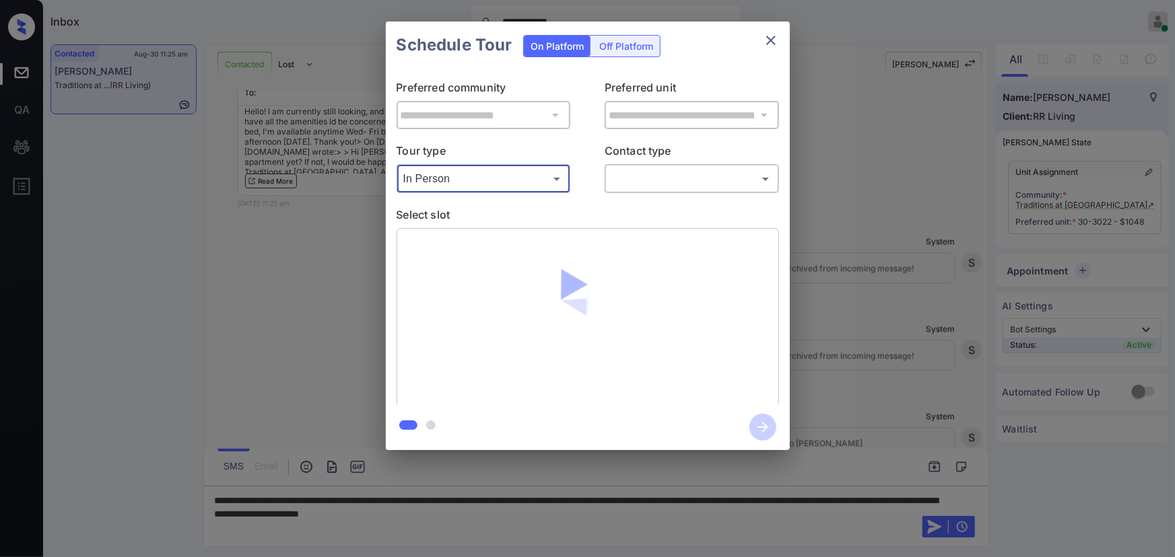
click at [682, 180] on body "**********" at bounding box center [587, 278] width 1175 height 557
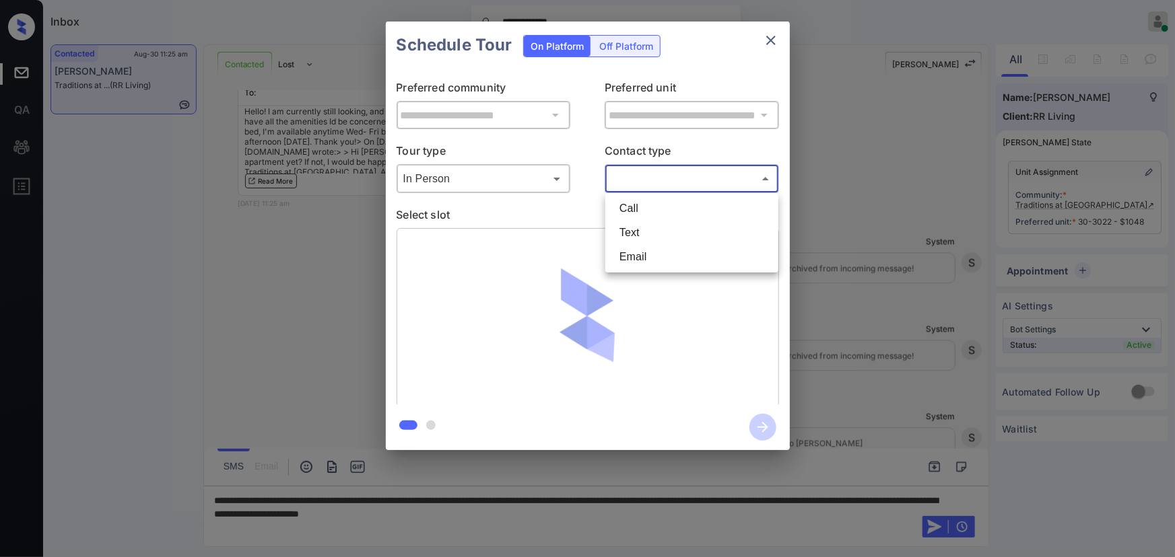
click at [645, 228] on li "Text" at bounding box center [692, 233] width 166 height 24
type input "****"
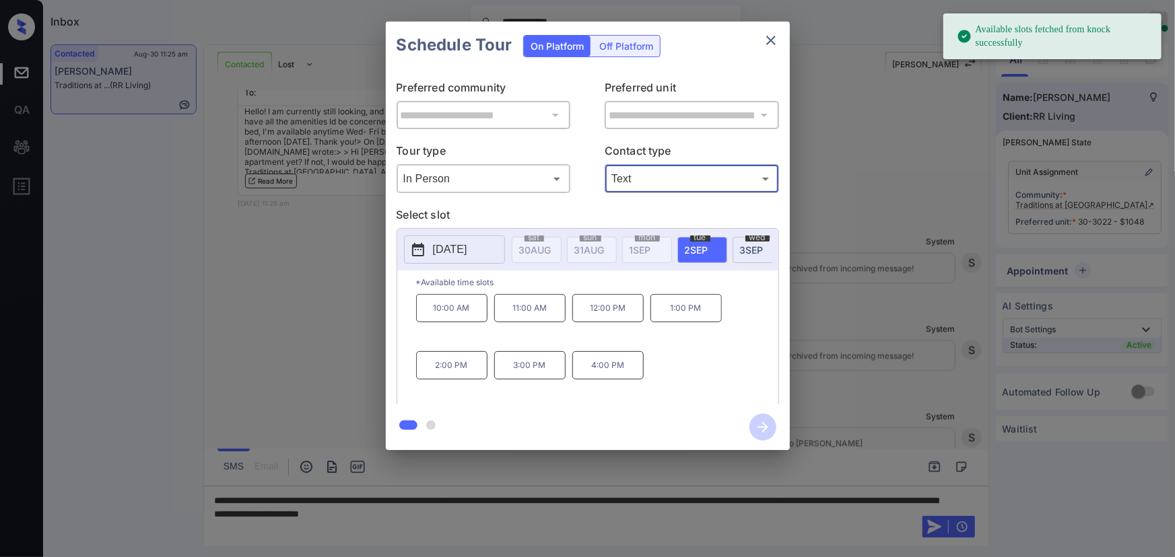
click at [467, 247] on p "[DATE]" at bounding box center [450, 250] width 34 height 16
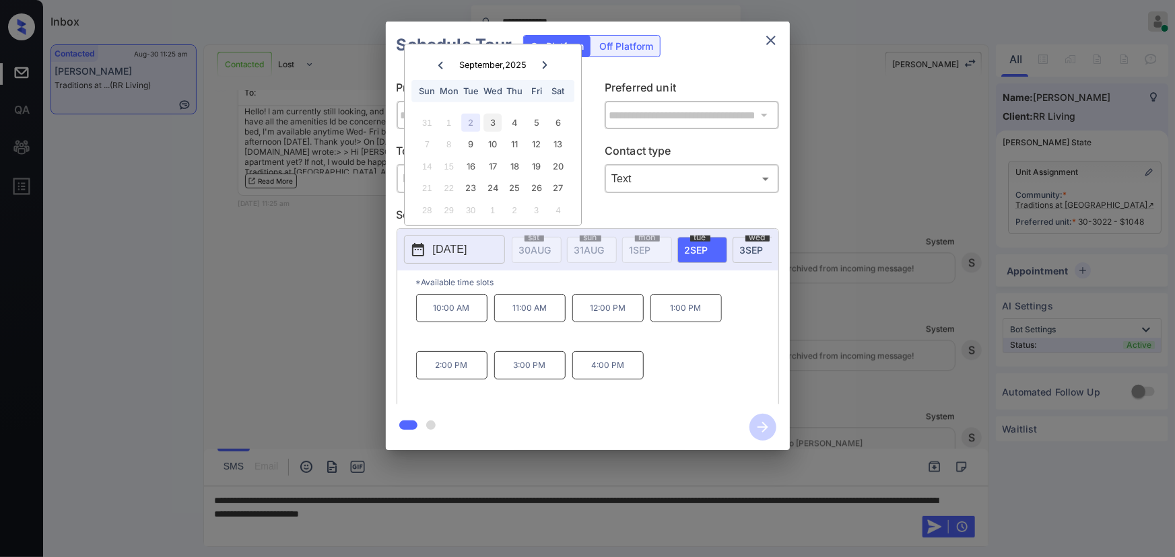
click at [498, 118] on div "3" at bounding box center [492, 123] width 18 height 18
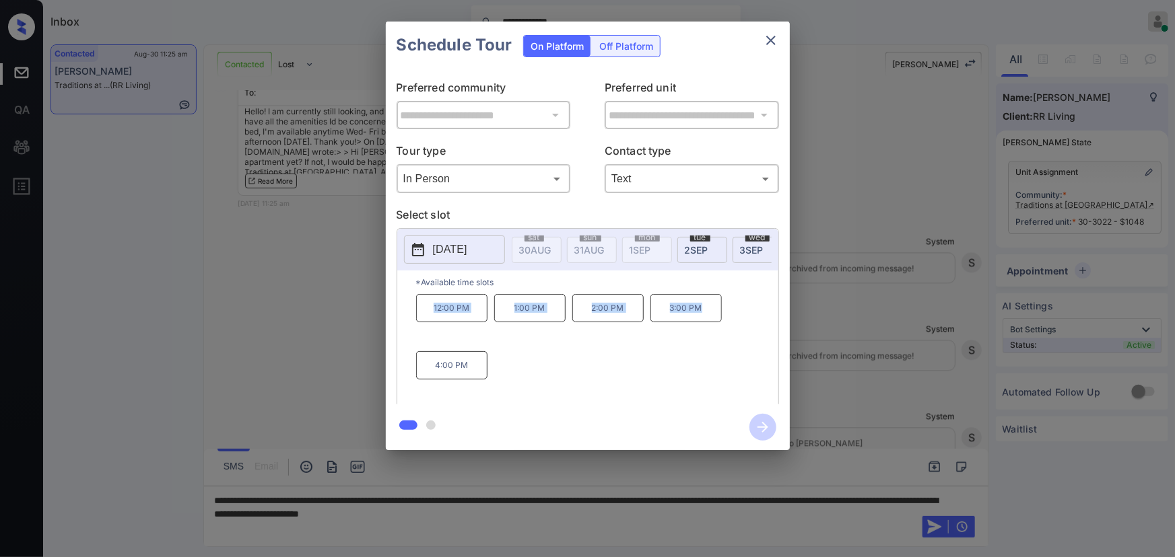
copy div "12:00 PM 1:00 PM 2:00 PM 3:00 PM"
drag, startPoint x: 704, startPoint y: 316, endPoint x: 421, endPoint y: 309, distance: 283.5
click at [421, 309] on div "12:00 PM 1:00 PM 2:00 PM 3:00 PM 4:00 PM" at bounding box center [597, 348] width 362 height 108
click at [552, 515] on div at bounding box center [587, 278] width 1175 height 557
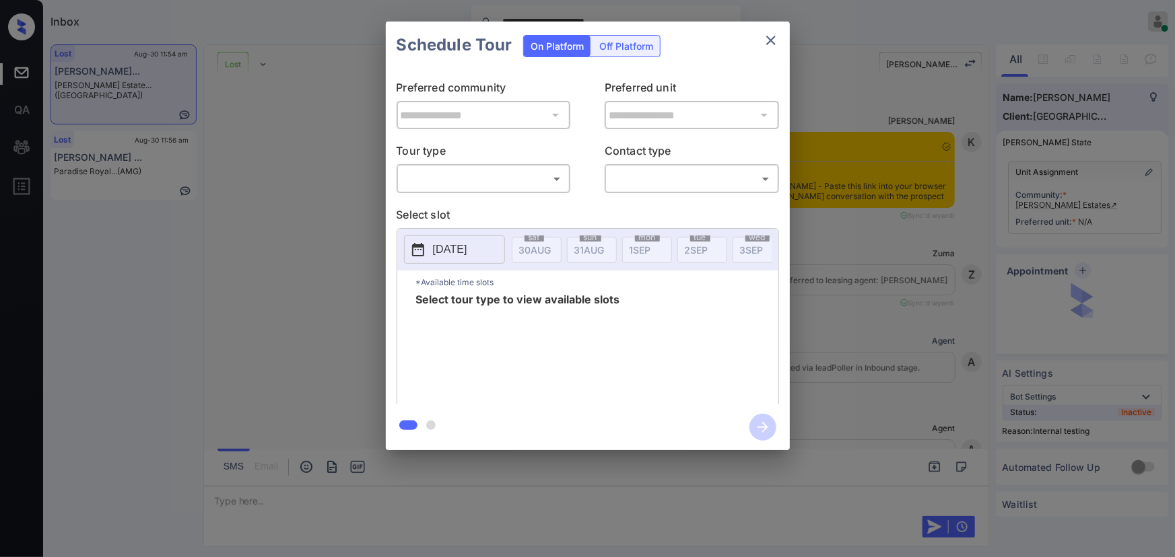
scroll to position [3699, 0]
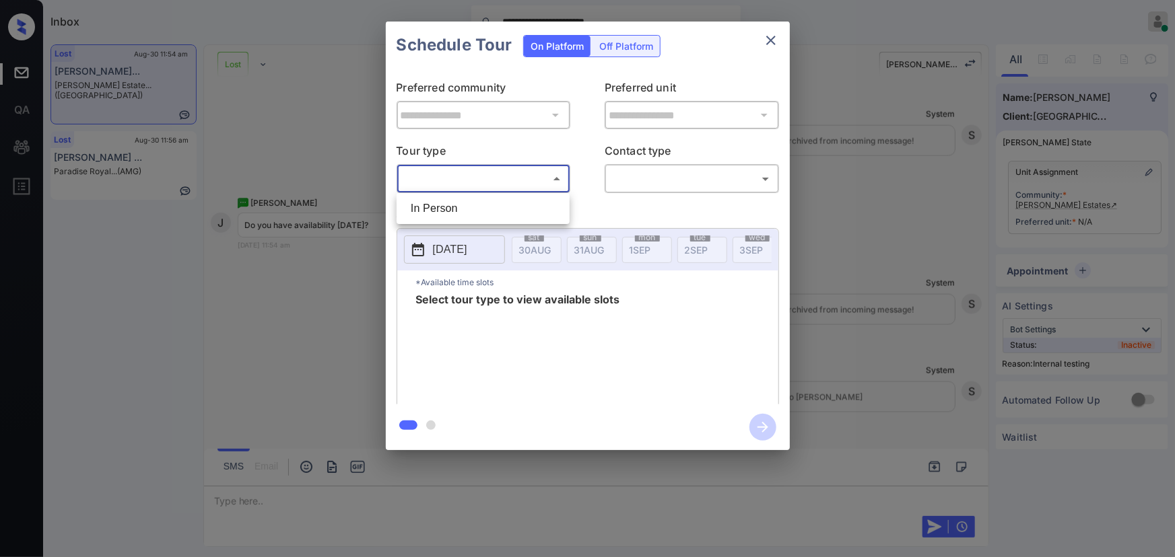
click at [438, 180] on body "**********" at bounding box center [587, 278] width 1175 height 557
click at [442, 211] on li "In Person" at bounding box center [483, 209] width 166 height 24
type input "********"
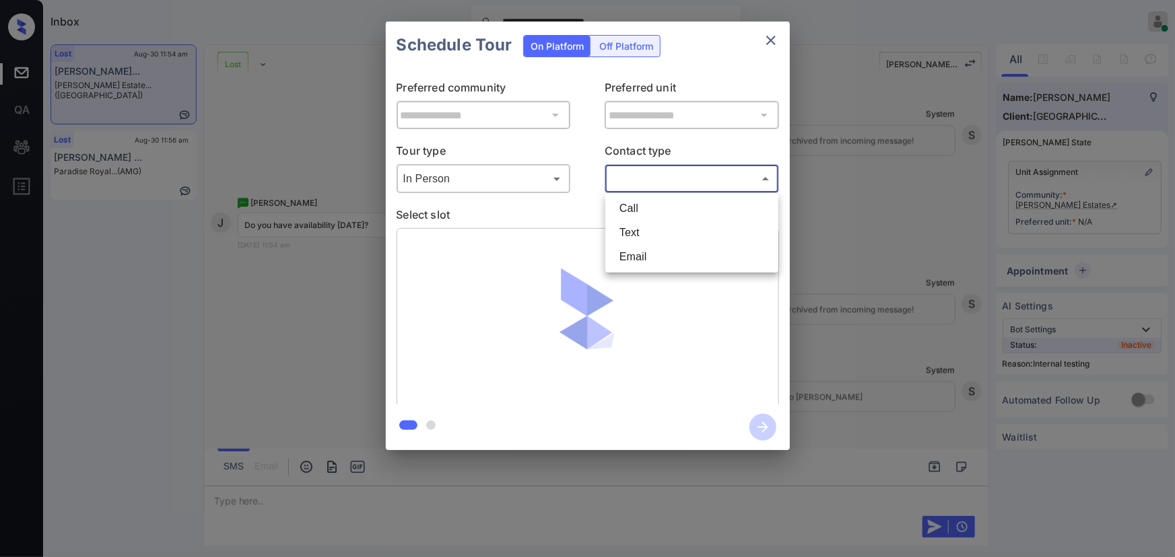
click at [644, 180] on body "**********" at bounding box center [587, 278] width 1175 height 557
click at [625, 233] on li "Text" at bounding box center [692, 233] width 166 height 24
type input "****"
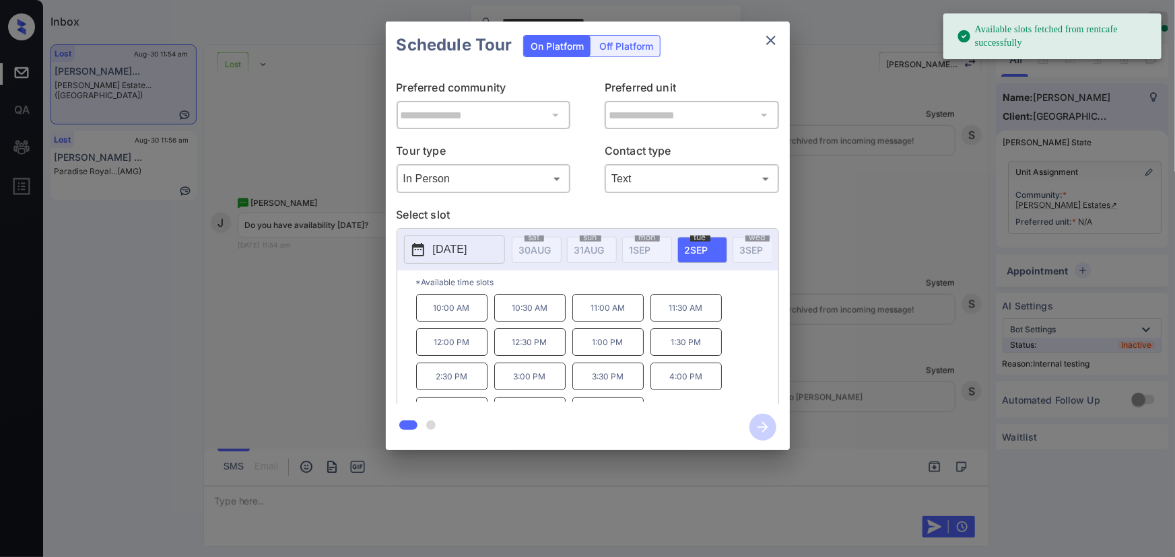
click at [551, 244] on span "2 SEP" at bounding box center [535, 249] width 32 height 11
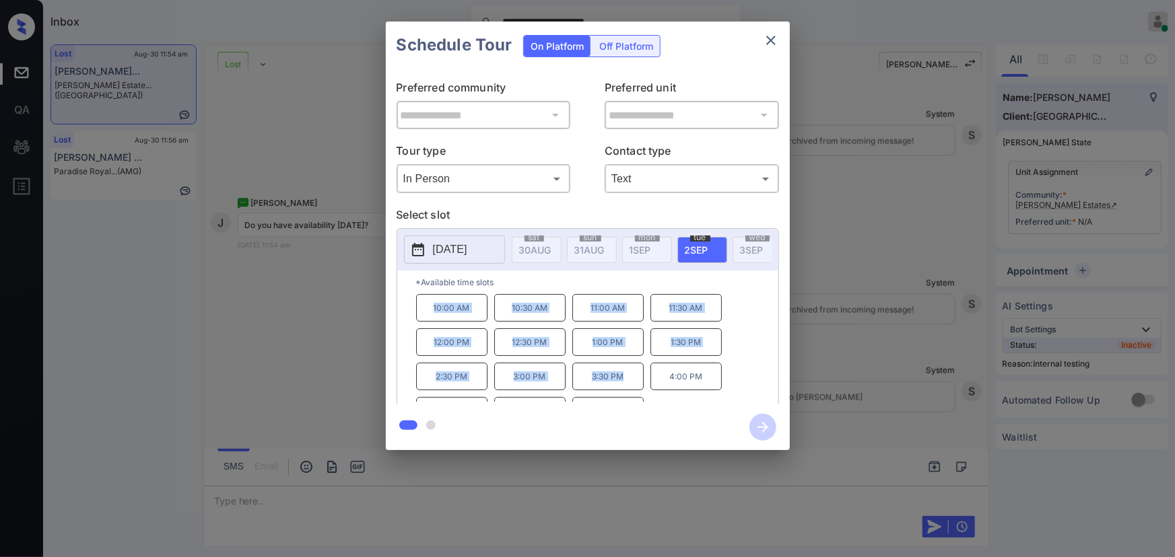
copy div "10:00 AM 10:30 AM 11:00 AM 11:30 AM 12:00 PM 12:30 PM 1:00 PM 1:30 PM 2:30 PM 3…"
drag, startPoint x: 625, startPoint y: 391, endPoint x: 423, endPoint y: 314, distance: 216.1
click at [423, 314] on div "10:00 AM 10:30 AM 11:00 AM 11:30 AM 12:00 PM 12:30 PM 1:00 PM 1:30 PM 2:30 PM 3…" at bounding box center [597, 348] width 362 height 108
click at [937, 329] on div "**********" at bounding box center [587, 236] width 1175 height 472
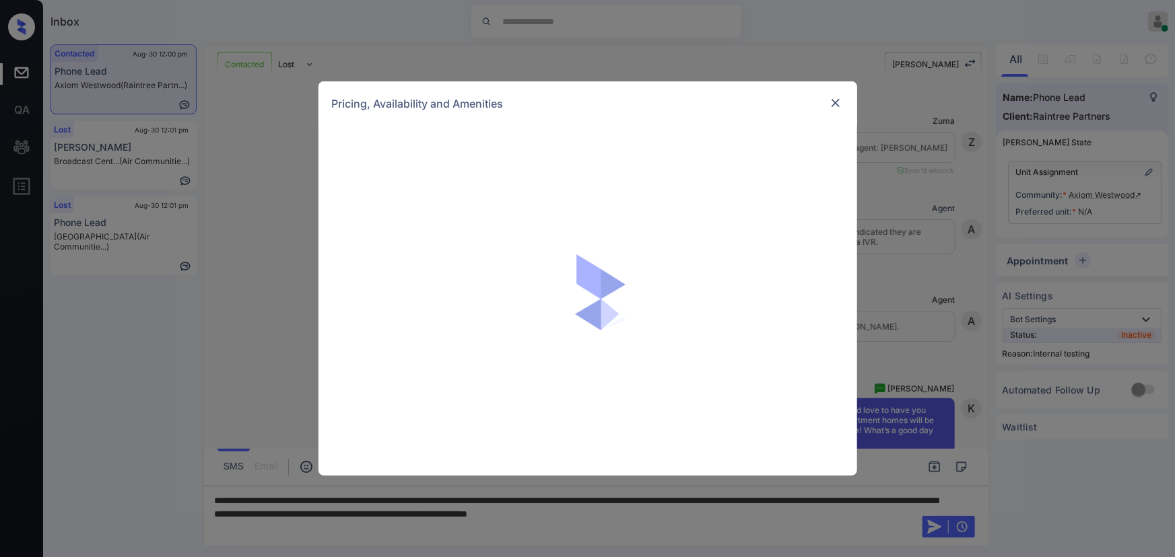
scroll to position [1220, 0]
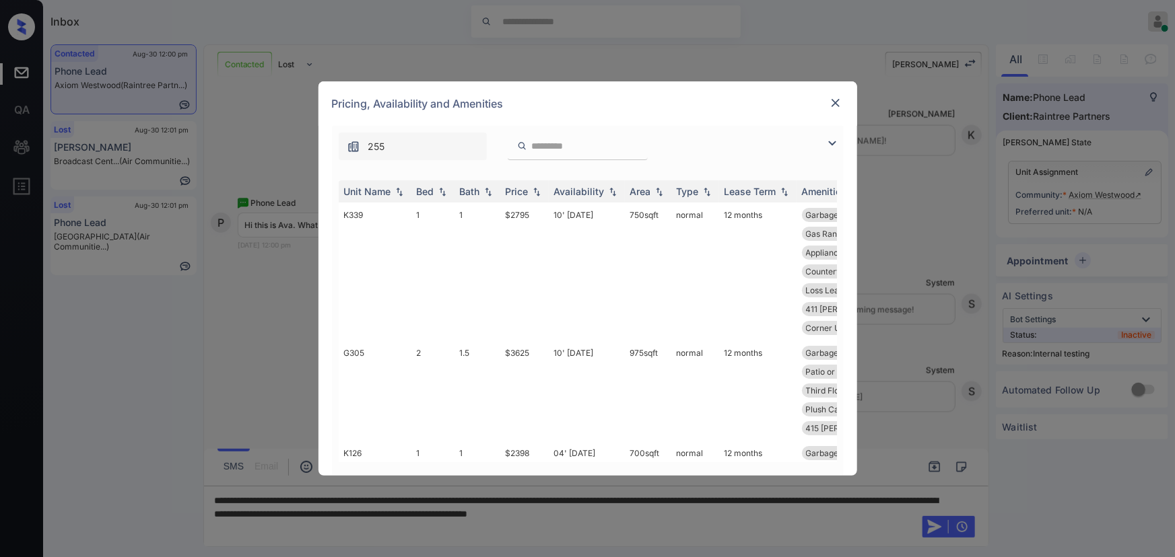
click at [833, 145] on img at bounding box center [832, 143] width 16 height 16
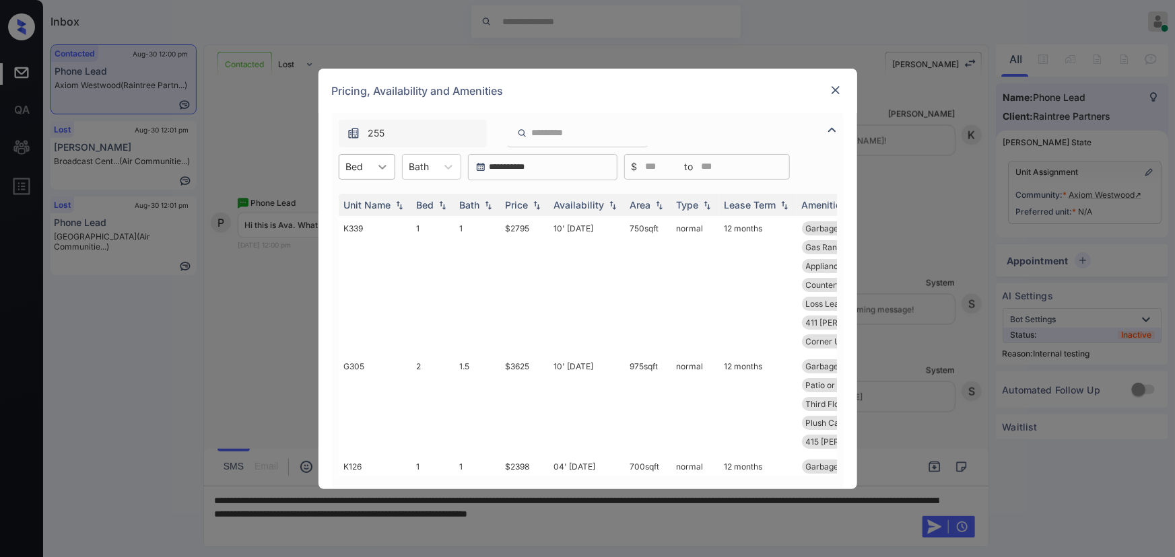
click at [380, 170] on icon at bounding box center [382, 166] width 13 height 13
click at [369, 206] on div "1 2" at bounding box center [367, 212] width 57 height 54
click at [437, 167] on div at bounding box center [448, 167] width 24 height 24
click at [434, 205] on div "1" at bounding box center [431, 200] width 59 height 24
click at [357, 171] on div at bounding box center [355, 167] width 18 height 14
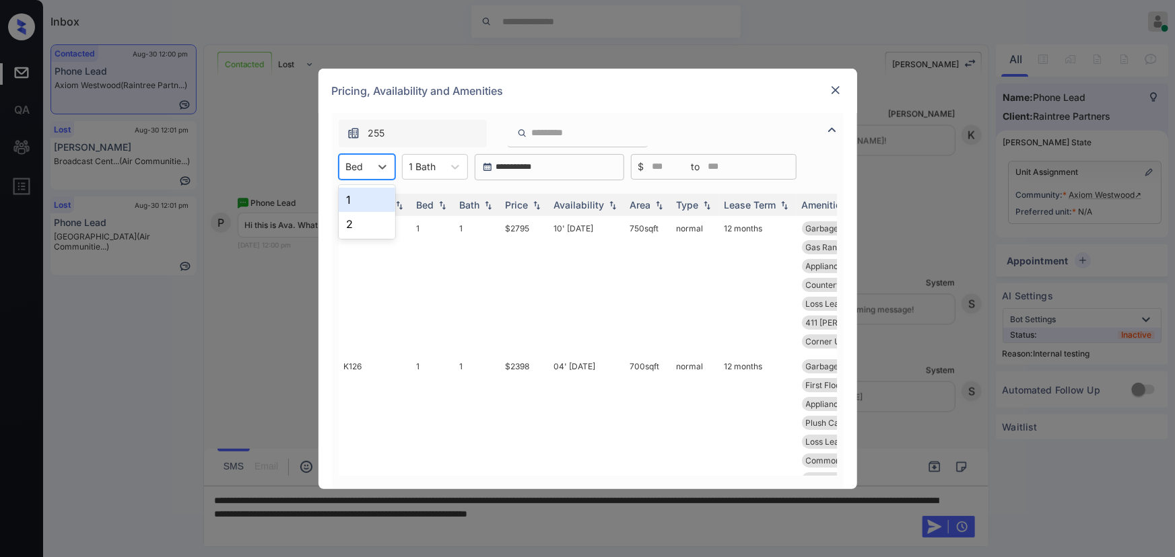
click at [370, 203] on div "1" at bounding box center [367, 200] width 57 height 24
click at [537, 208] on img at bounding box center [536, 204] width 13 height 9
click at [537, 208] on img at bounding box center [536, 205] width 13 height 10
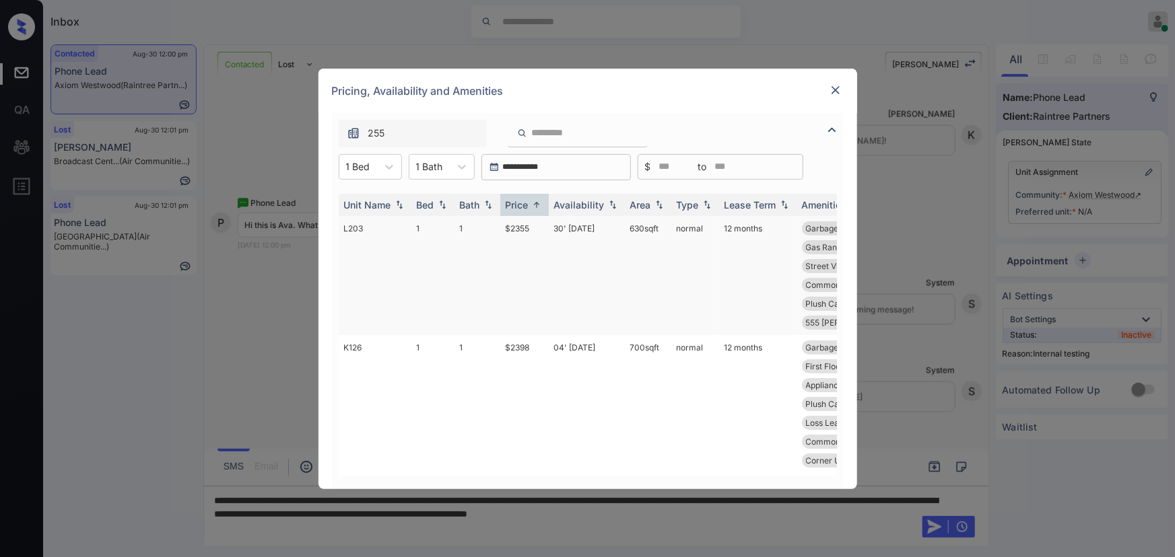
click at [516, 226] on td "$2355" at bounding box center [524, 275] width 48 height 119
click at [518, 226] on td "$2355" at bounding box center [524, 275] width 48 height 119
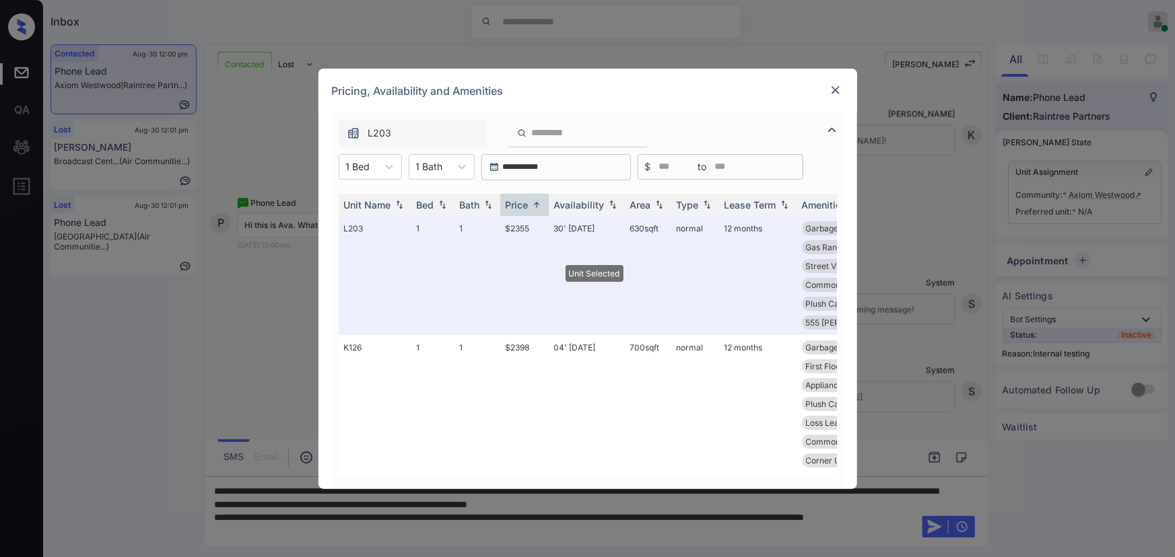
click at [836, 96] on img at bounding box center [835, 89] width 13 height 13
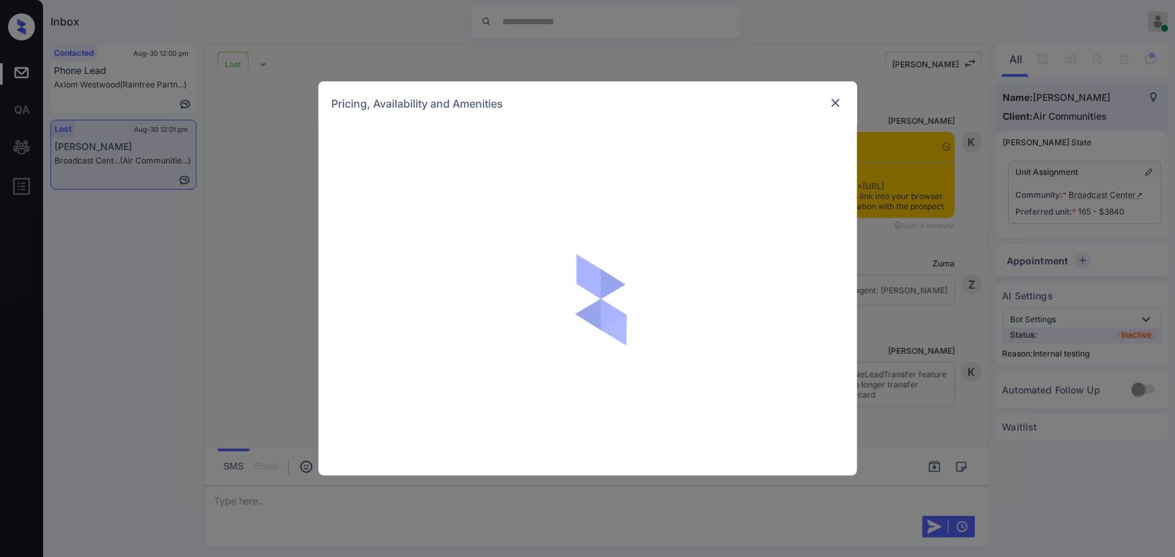
scroll to position [8667, 0]
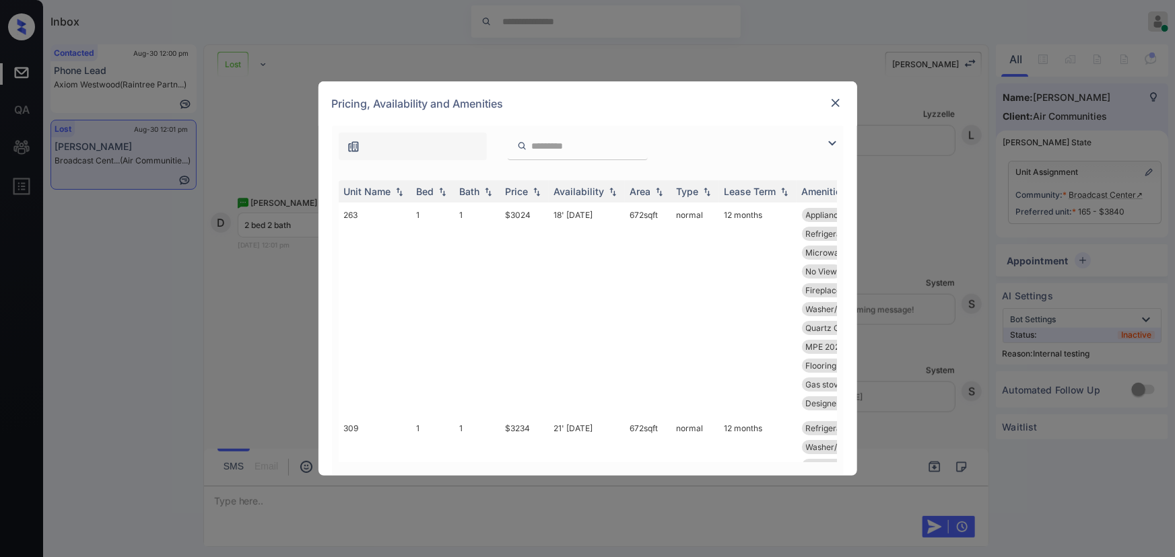
click at [829, 145] on img at bounding box center [832, 143] width 16 height 16
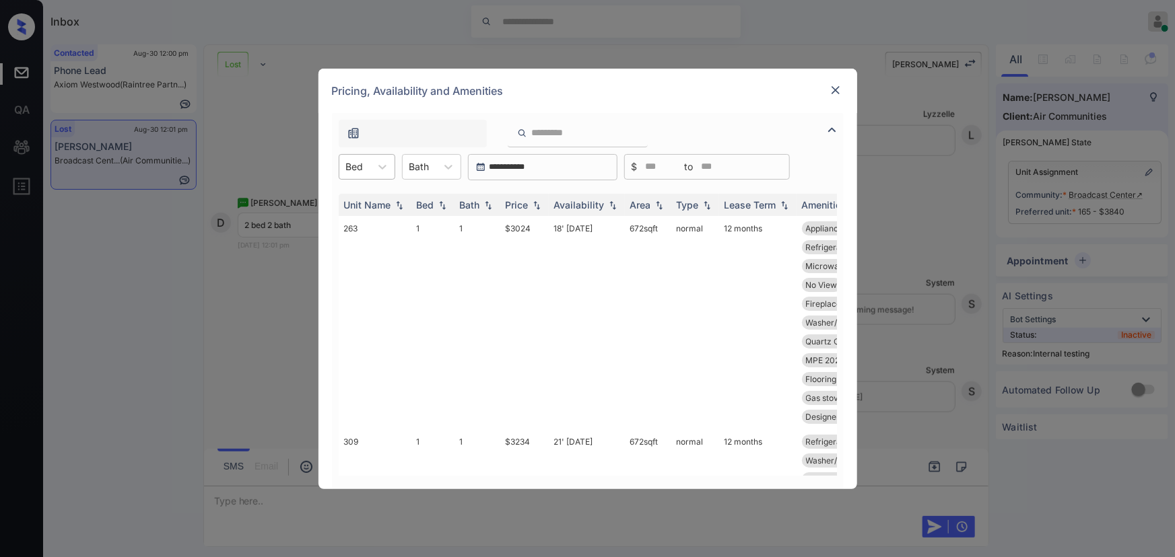
click at [367, 167] on div "Bed" at bounding box center [354, 167] width 31 height 20
click at [354, 217] on div "2" at bounding box center [367, 224] width 57 height 24
click at [424, 168] on div at bounding box center [428, 167] width 20 height 14
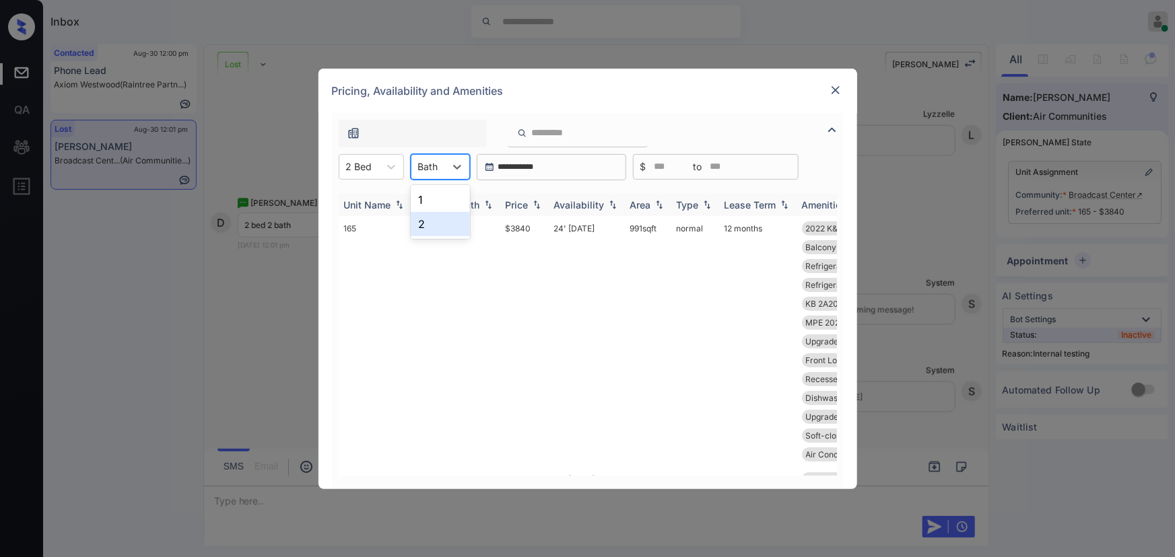
click at [432, 223] on div "2" at bounding box center [440, 224] width 59 height 24
click at [532, 206] on img at bounding box center [536, 204] width 13 height 9
click at [532, 206] on img at bounding box center [536, 205] width 13 height 10
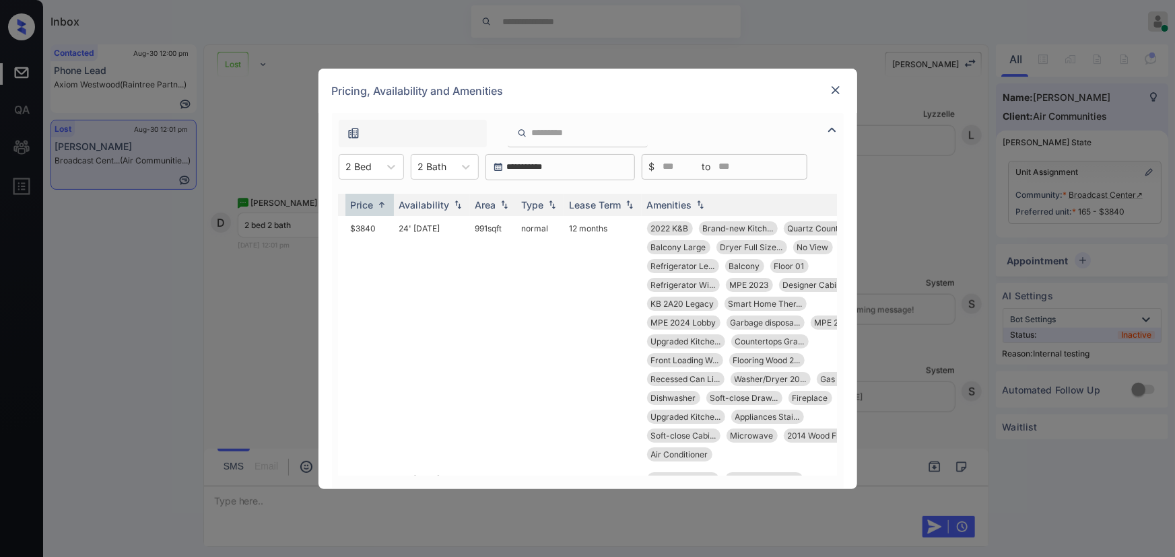
scroll to position [0, 214]
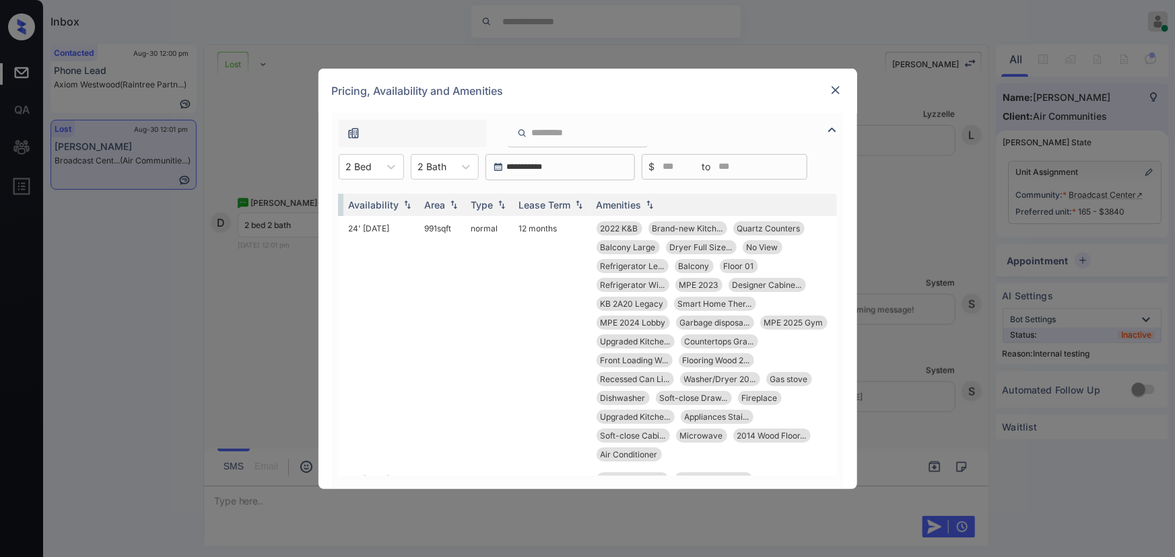
click at [834, 90] on img at bounding box center [835, 89] width 13 height 13
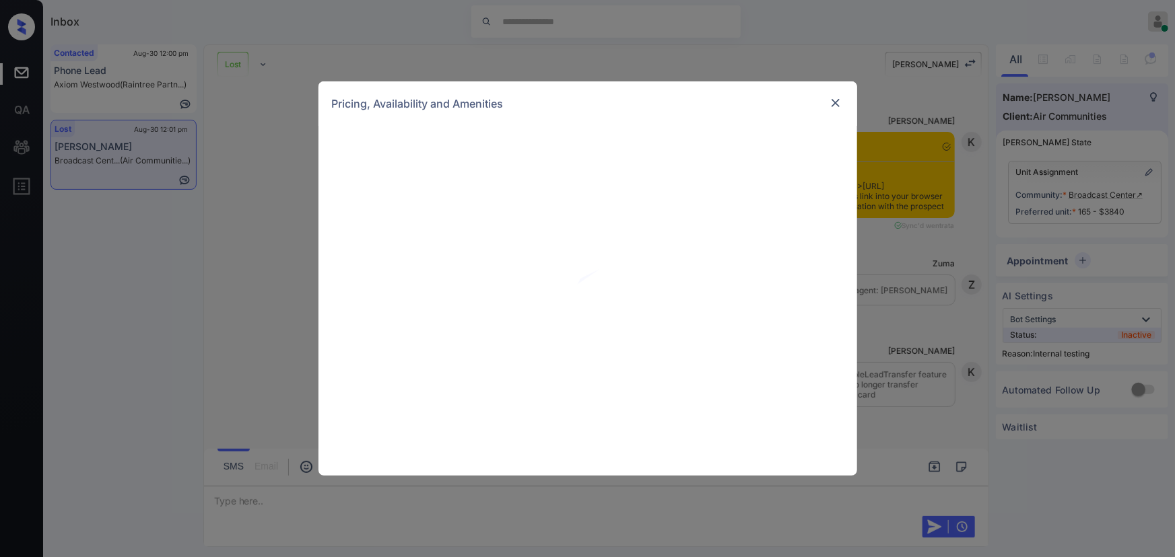
scroll to position [8667, 0]
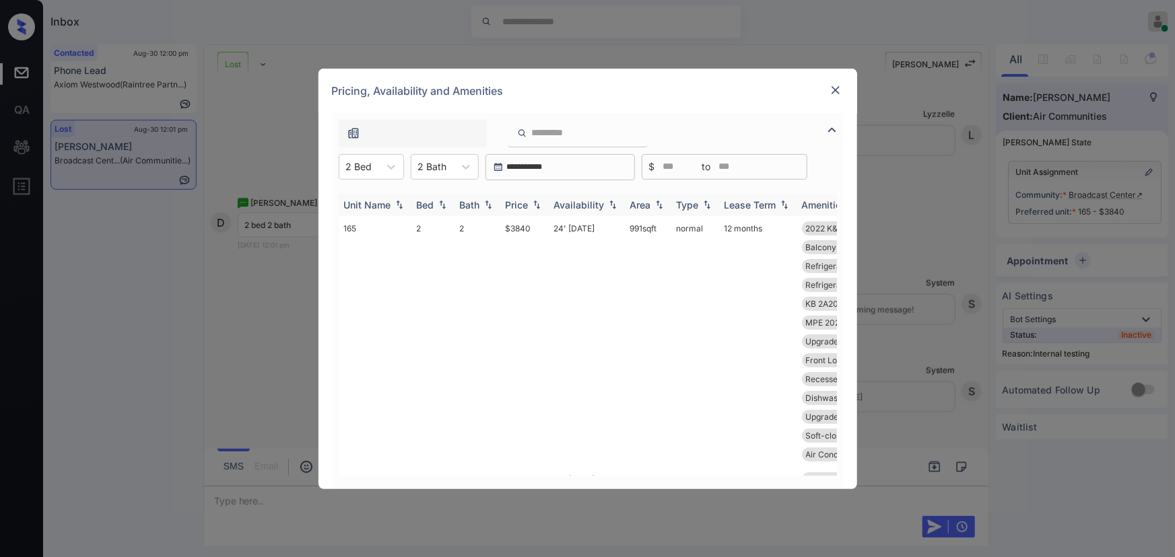
click at [531, 202] on img at bounding box center [536, 204] width 13 height 9
click at [531, 203] on img at bounding box center [536, 205] width 13 height 10
click at [529, 226] on td "$3840" at bounding box center [524, 341] width 48 height 251
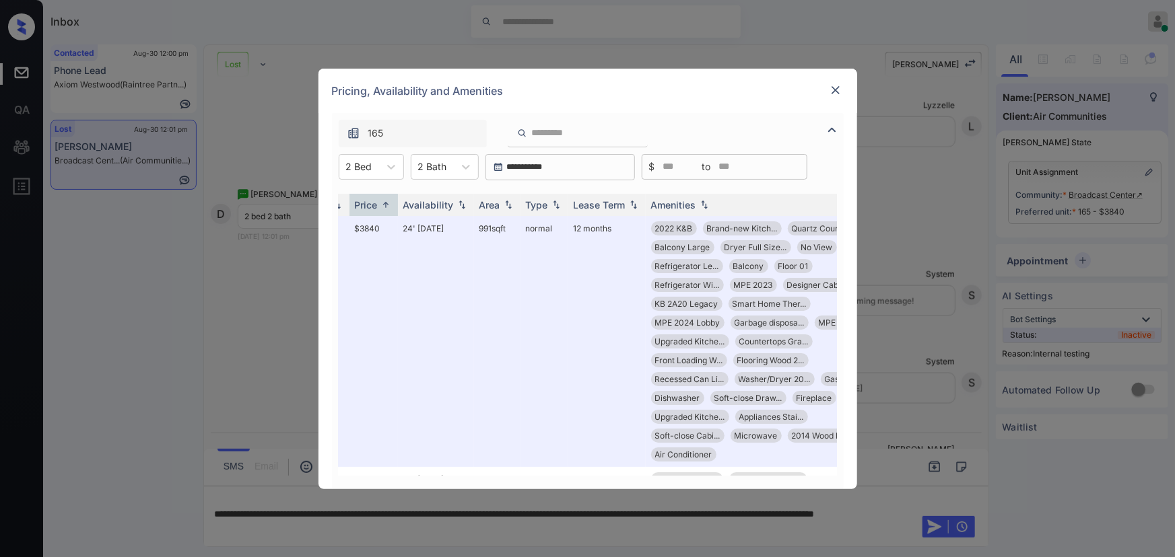
scroll to position [0, 153]
click at [836, 89] on img at bounding box center [835, 89] width 13 height 13
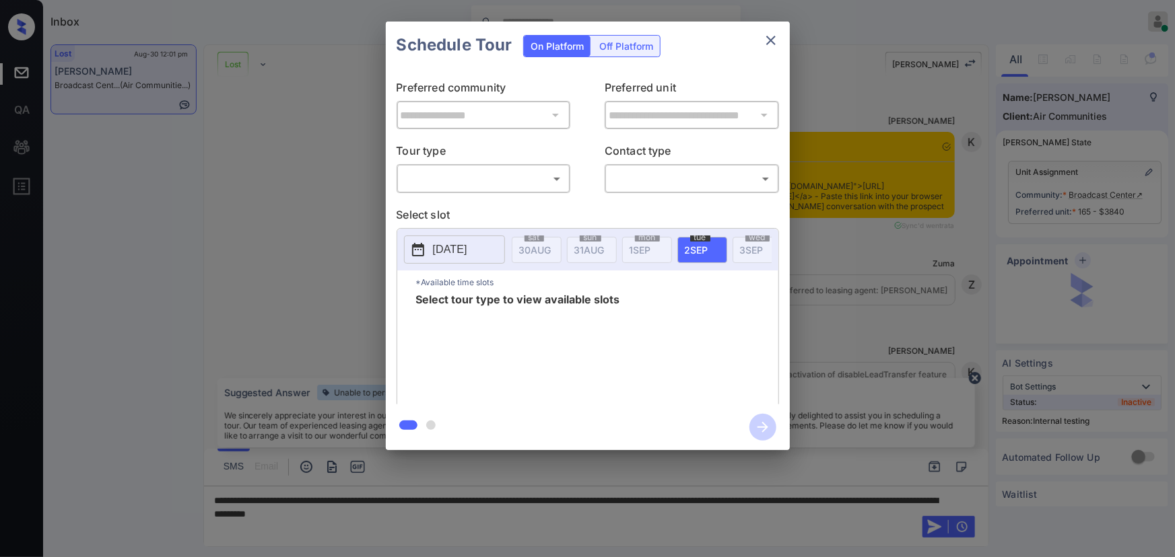
scroll to position [8667, 0]
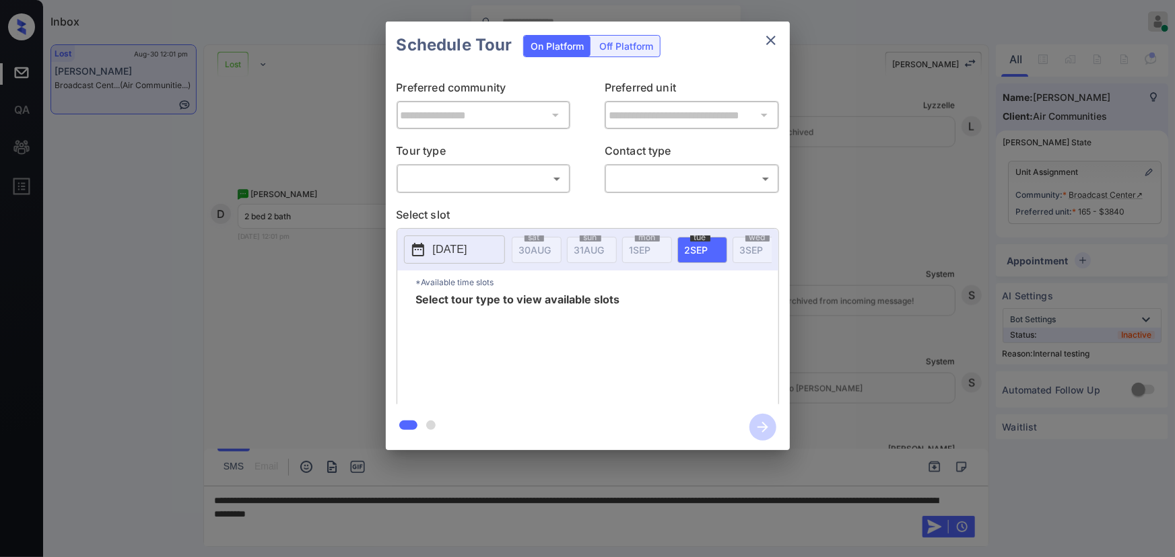
click at [441, 166] on div "​ ​" at bounding box center [484, 178] width 174 height 29
click at [438, 189] on body "Inbox [PERSON_NAME] Online Set yourself offline Set yourself on break Profile S…" at bounding box center [587, 278] width 1175 height 557
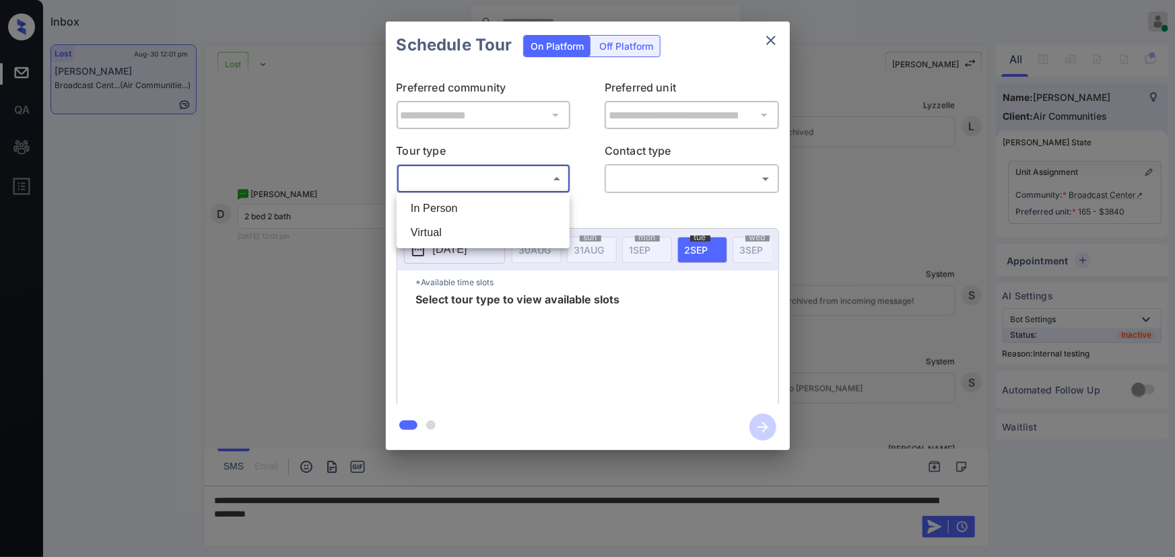
click at [432, 212] on li "In Person" at bounding box center [483, 209] width 166 height 24
type input "********"
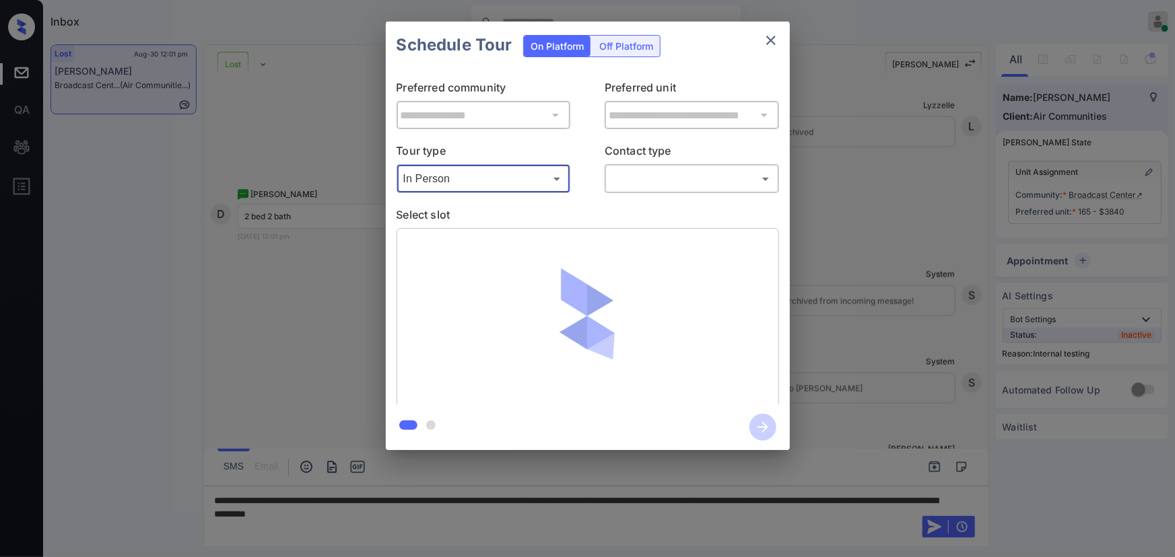
click at [686, 188] on body "Inbox [PERSON_NAME] Online Set yourself offline Set yourself on break Profile S…" at bounding box center [587, 278] width 1175 height 557
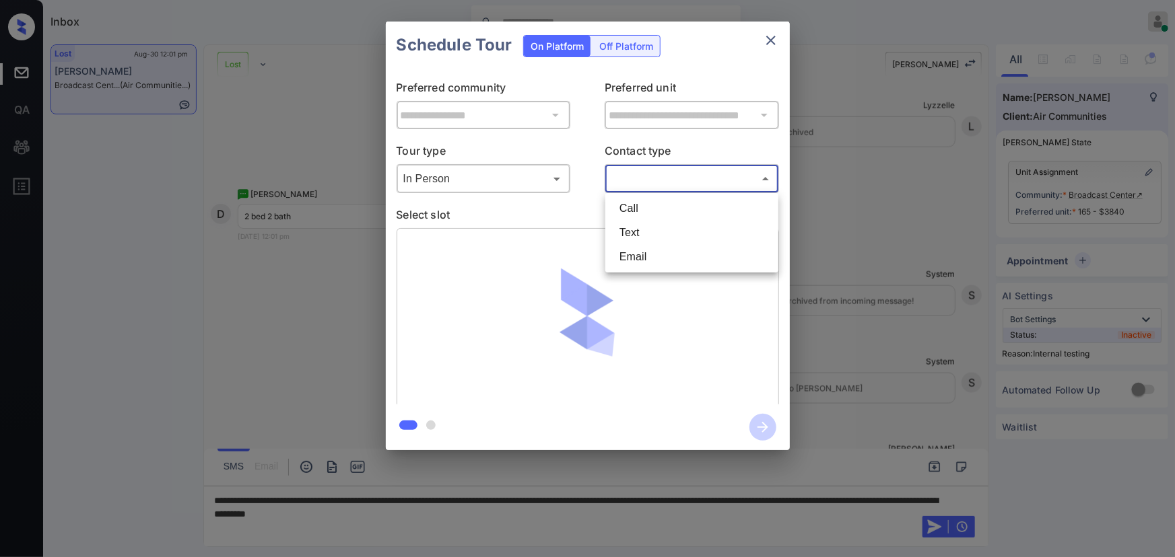
click at [650, 232] on li "Text" at bounding box center [692, 233] width 166 height 24
type input "****"
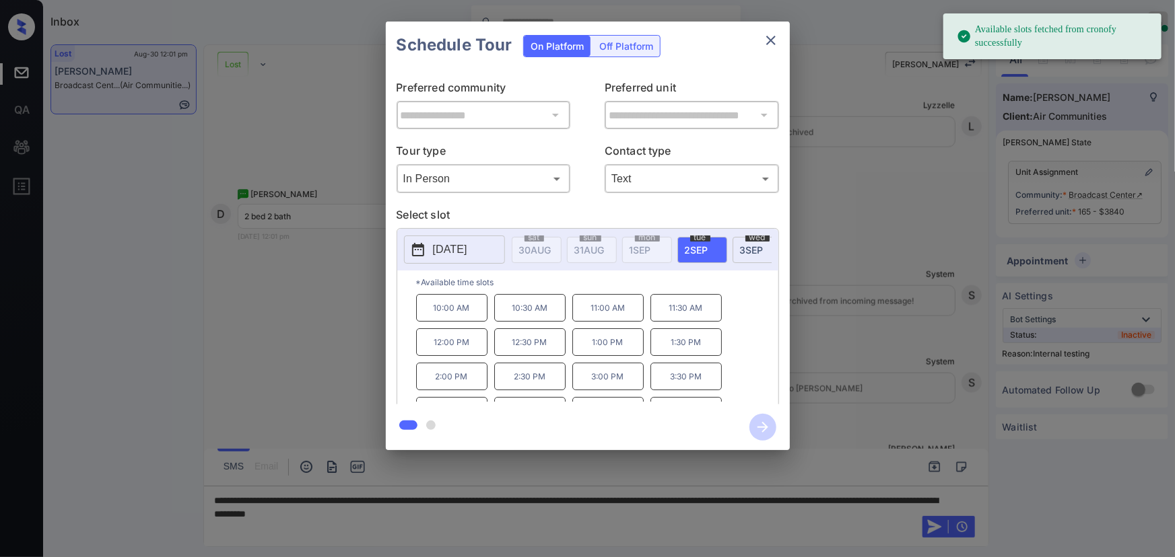
click at [551, 248] on span "2 SEP" at bounding box center [535, 249] width 32 height 11
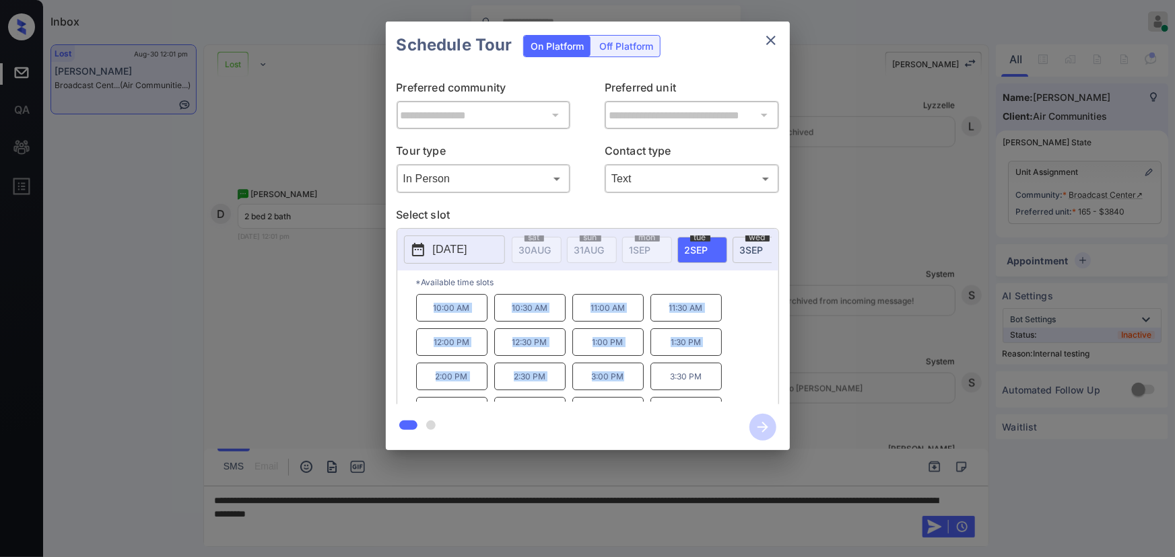
copy div "10:00 AM 10:30 AM 11:00 AM 11:30 AM 12:00 PM 12:30 PM 1:00 PM 1:30 PM 2:00 PM 2…"
drag, startPoint x: 628, startPoint y: 384, endPoint x: 416, endPoint y: 309, distance: 224.2
click at [416, 309] on div "10:00 AM 10:30 AM 11:00 AM 11:30 AM 12:00 PM 12:30 PM 1:00 PM 1:30 PM 2:00 PM 2…" at bounding box center [597, 348] width 362 height 108
click at [885, 343] on div "**********" at bounding box center [587, 236] width 1175 height 472
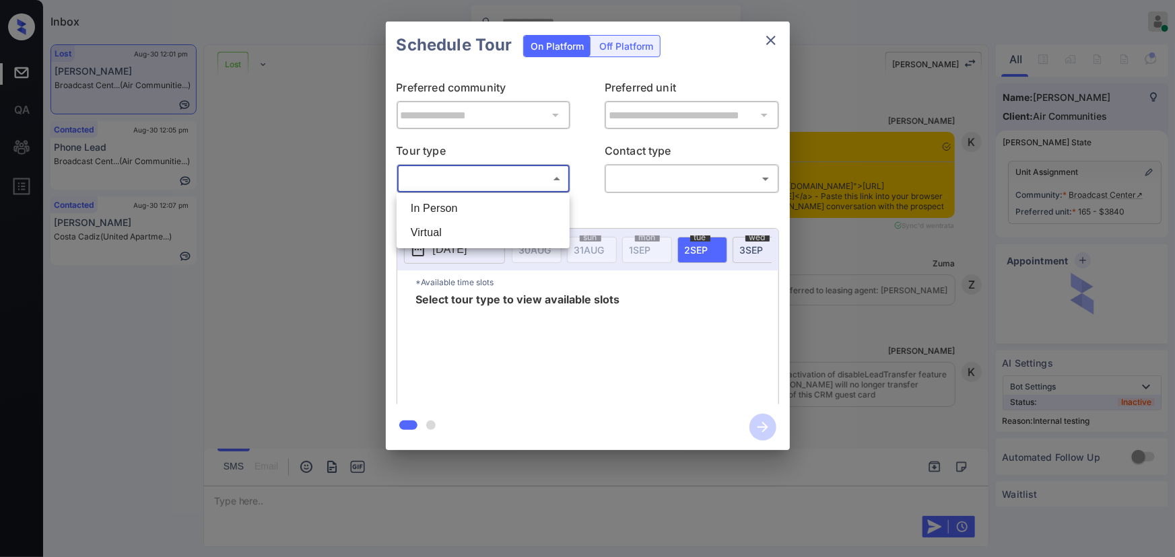
scroll to position [7979, 0]
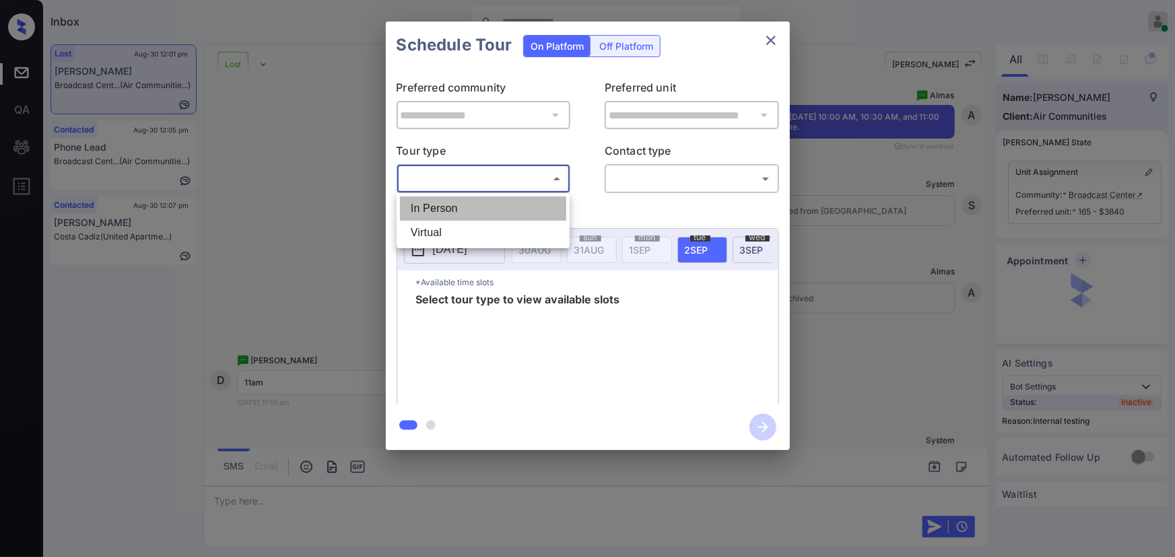
click at [467, 206] on li "In Person" at bounding box center [483, 209] width 166 height 24
type input "********"
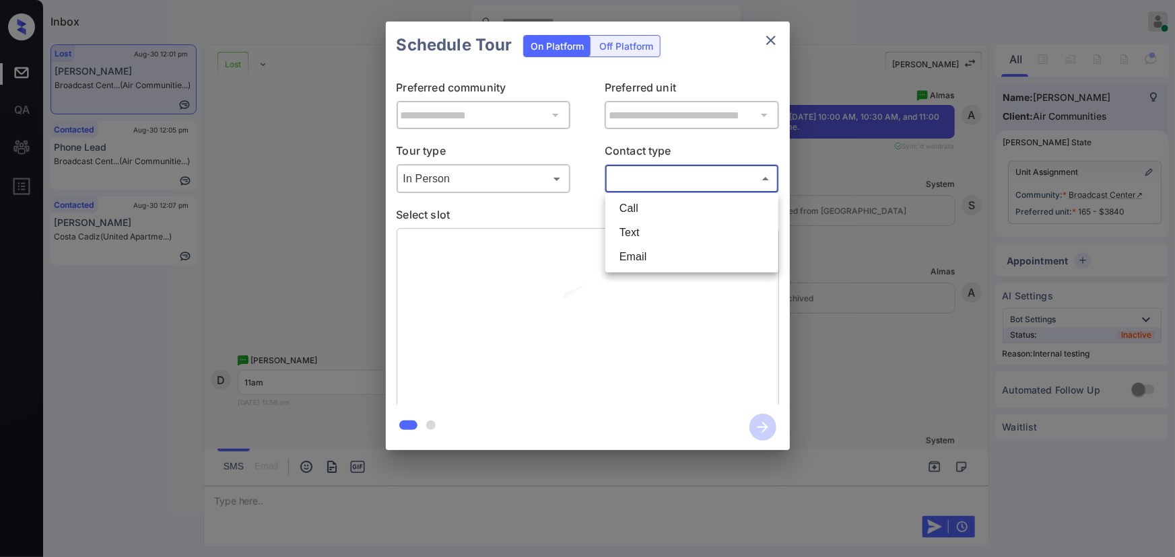
click at [664, 182] on body "Inbox Kenneth Umali Online Set yourself offline Set yourself on break Profile S…" at bounding box center [587, 278] width 1175 height 557
click at [646, 229] on li "Text" at bounding box center [692, 233] width 166 height 24
type input "****"
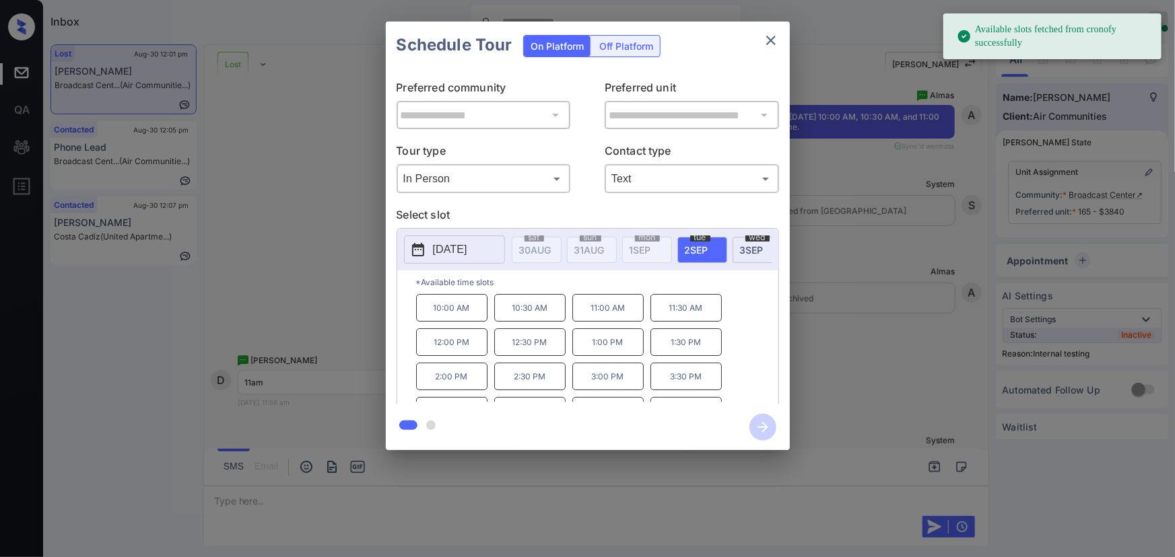
click at [698, 256] on div "tue 2 SEP" at bounding box center [702, 250] width 50 height 26
click at [601, 319] on p "11:00 AM" at bounding box center [607, 308] width 71 height 28
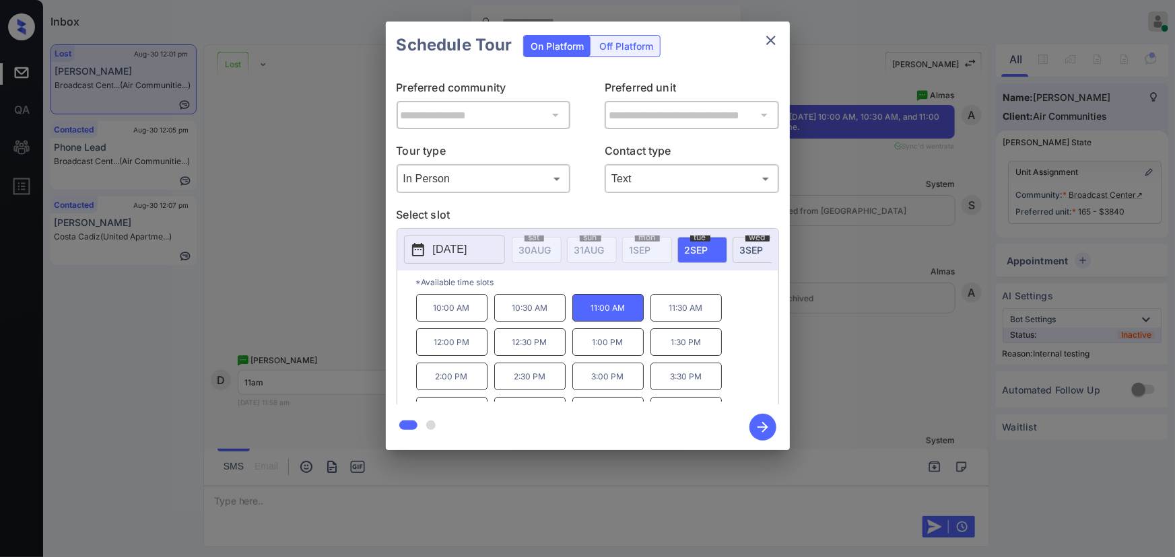
click at [761, 434] on icon "button" at bounding box center [762, 427] width 27 height 27
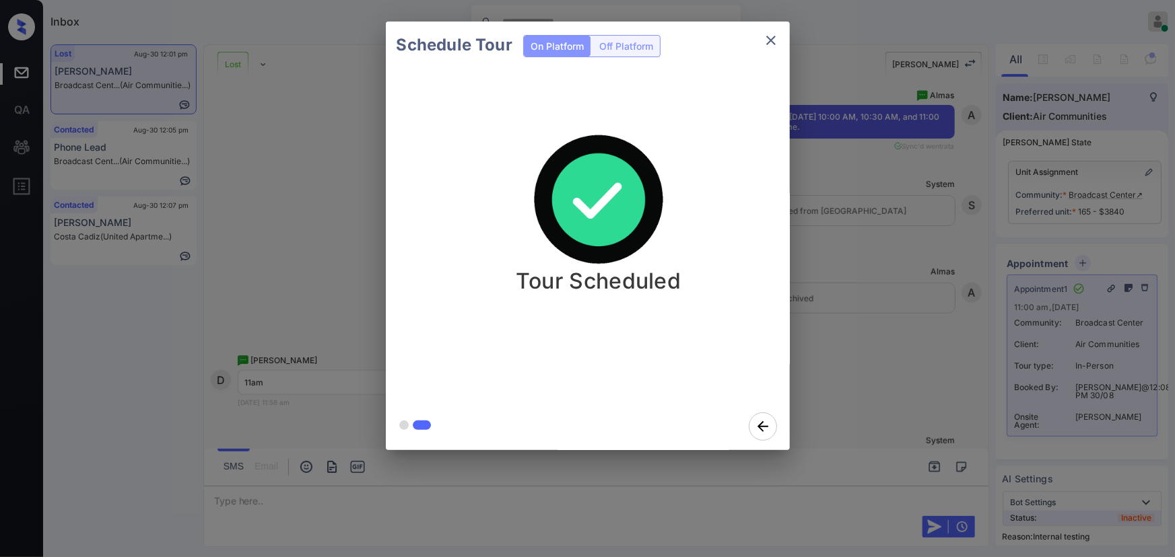
click at [768, 29] on button "close" at bounding box center [770, 40] width 27 height 27
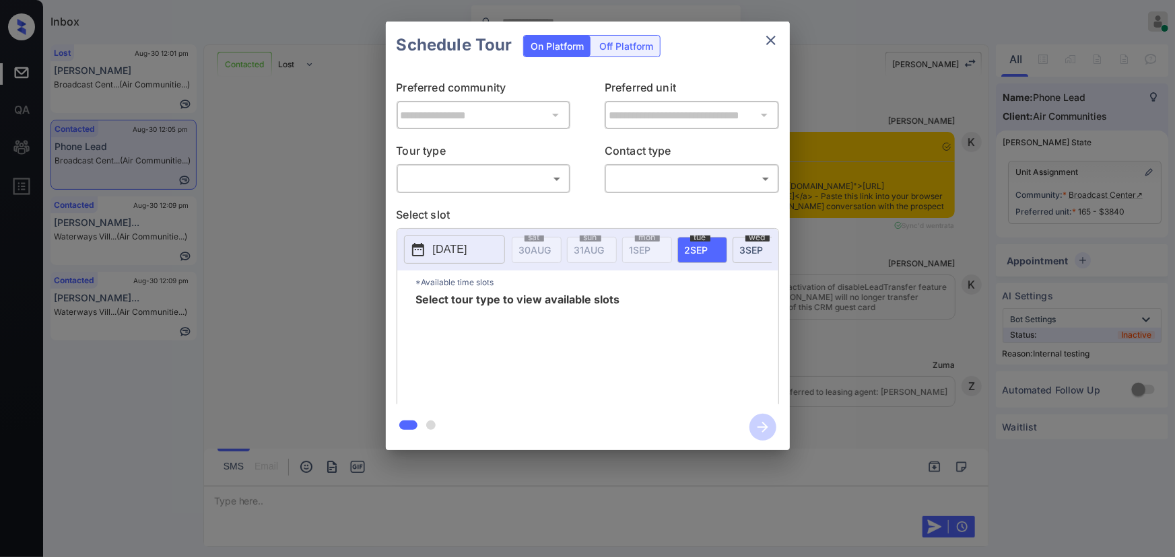
scroll to position [3044, 0]
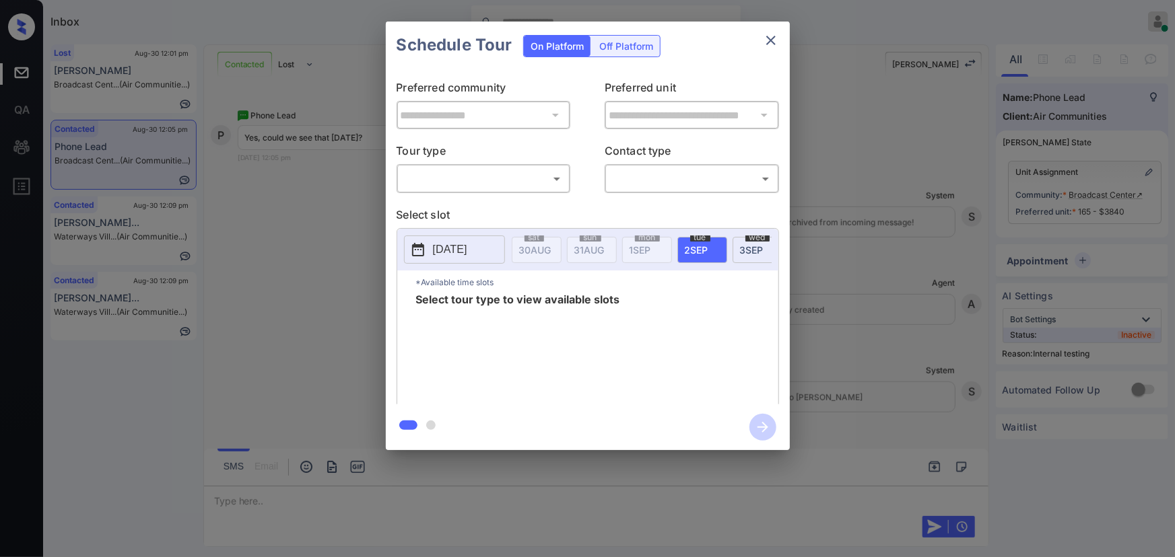
click at [508, 176] on body "Inbox Kenneth Umali Online Set yourself offline Set yourself on break Profile S…" at bounding box center [587, 278] width 1175 height 557
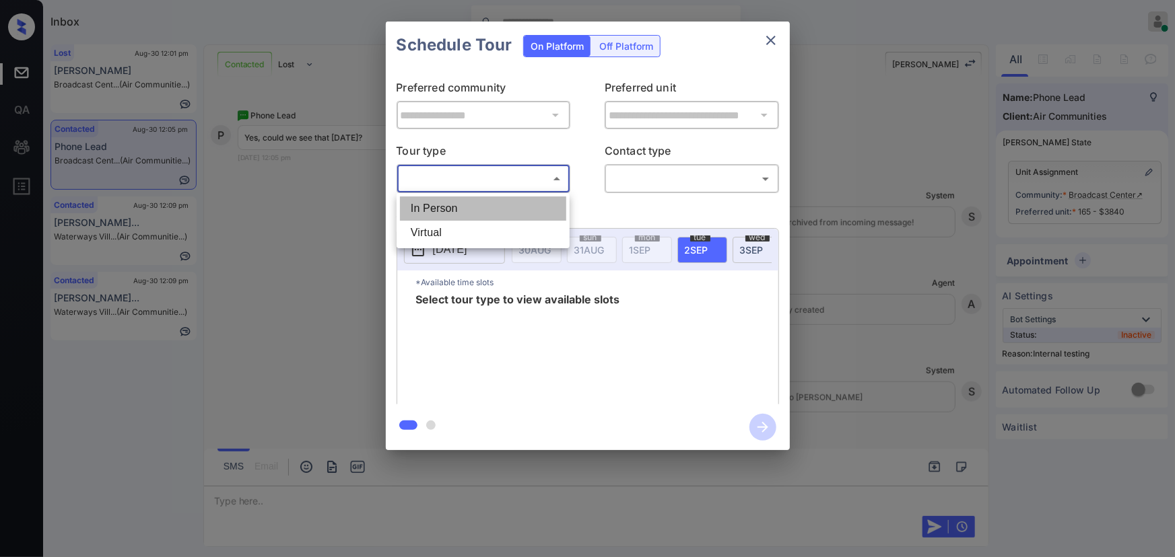
click at [479, 211] on li "In Person" at bounding box center [483, 209] width 166 height 24
type input "********"
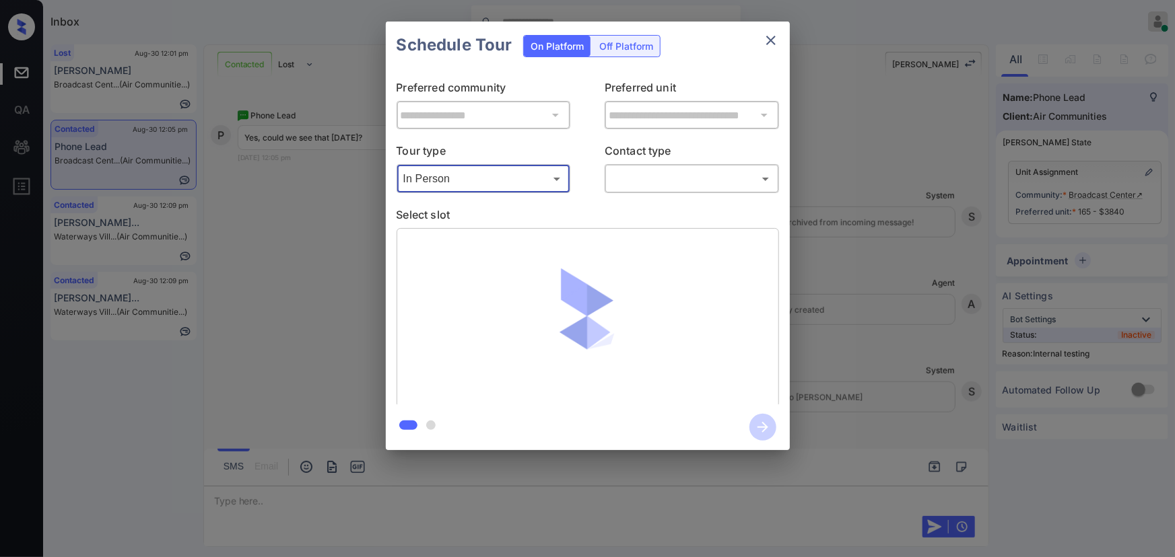
click at [694, 195] on div "**********" at bounding box center [588, 237] width 404 height 336
click at [691, 182] on body "Inbox Kenneth Umali Online Set yourself offline Set yourself on break Profile S…" at bounding box center [587, 278] width 1175 height 557
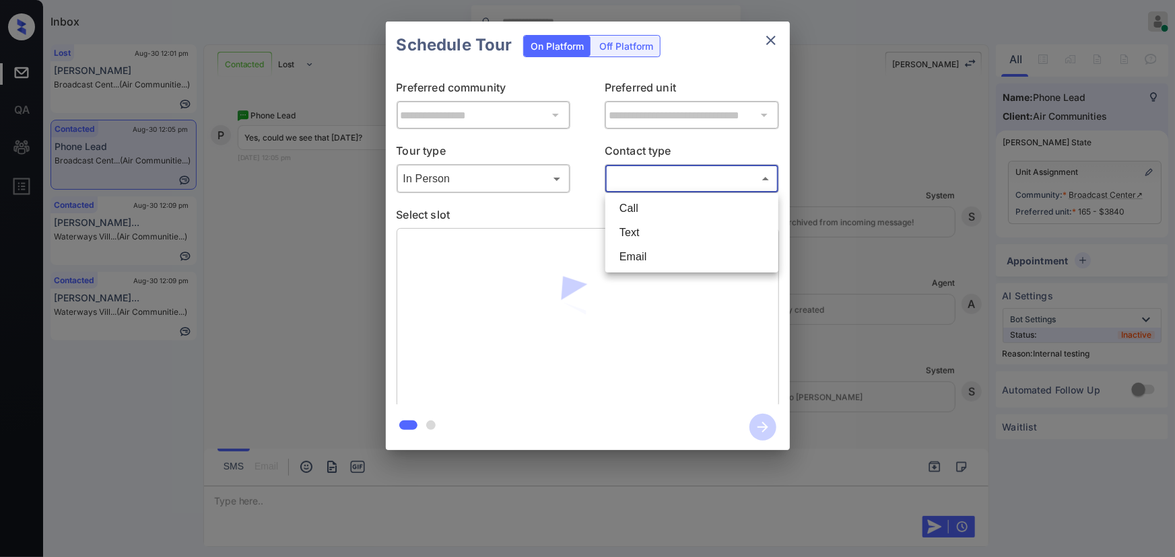
click at [654, 234] on li "Text" at bounding box center [692, 233] width 166 height 24
type input "****"
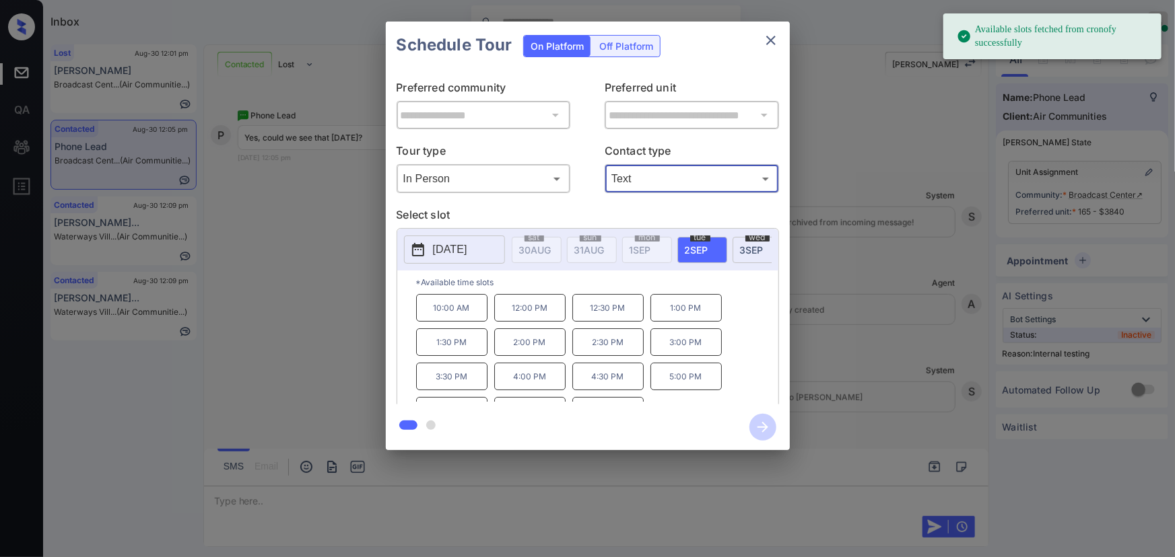
click at [551, 251] on span "2 SEP" at bounding box center [535, 249] width 32 height 11
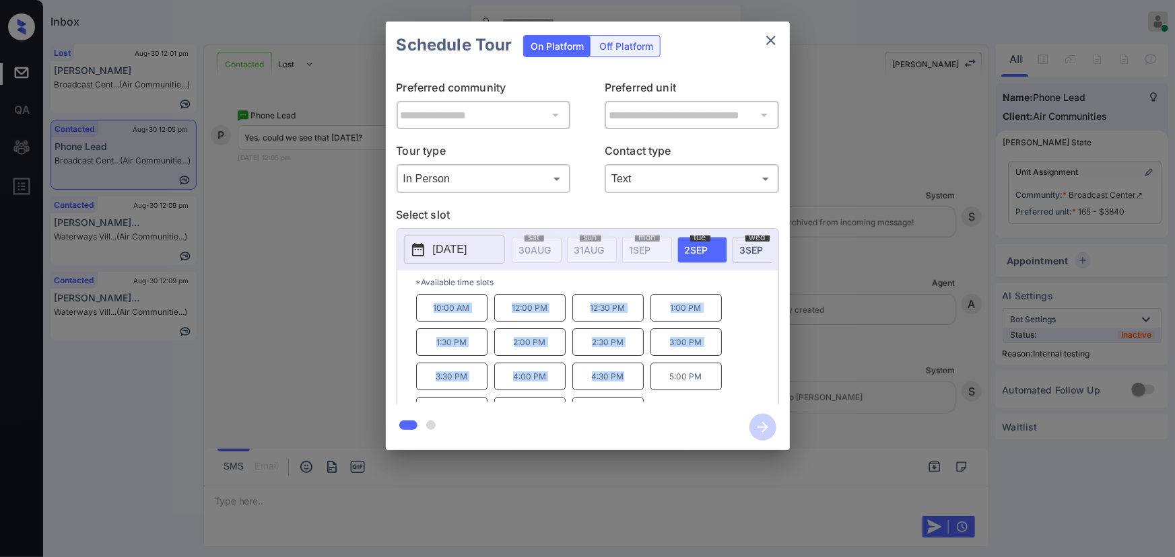
copy div "10:00 AM 12:00 PM 12:30 PM 1:00 PM 1:30 PM 2:00 PM 2:30 PM 3:00 PM 3:30 PM 4:00…"
drag, startPoint x: 627, startPoint y: 385, endPoint x: 407, endPoint y: 372, distance: 219.9
click at [431, 308] on div "10:00 AM 12:00 PM 12:30 PM 1:00 PM 1:30 PM 2:00 PM 2:30 PM 3:00 PM 3:30 PM 4:00…" at bounding box center [597, 348] width 362 height 108
click at [361, 490] on div at bounding box center [587, 278] width 1175 height 557
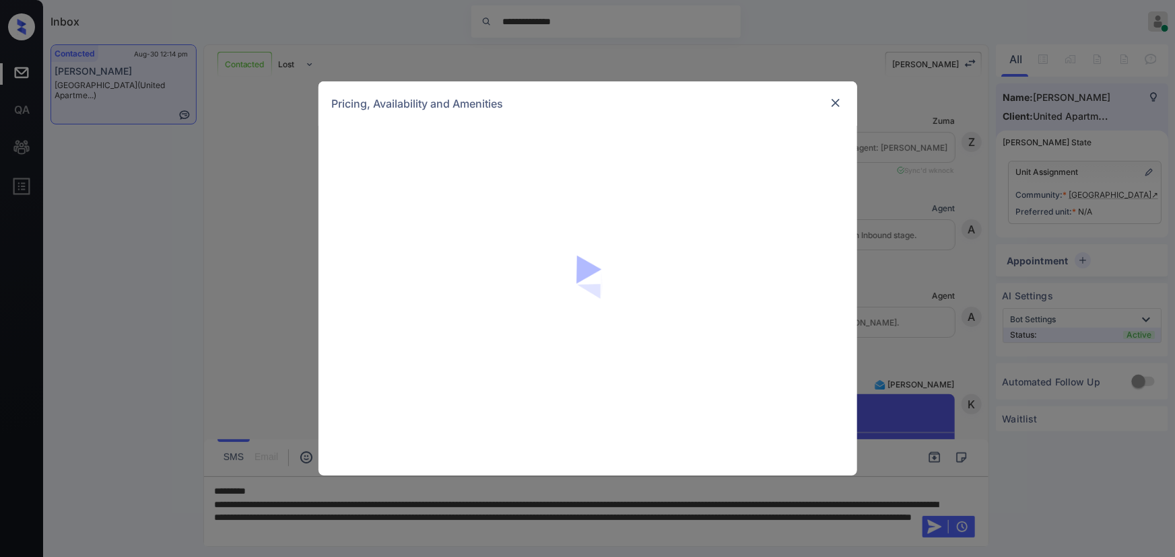
scroll to position [537, 0]
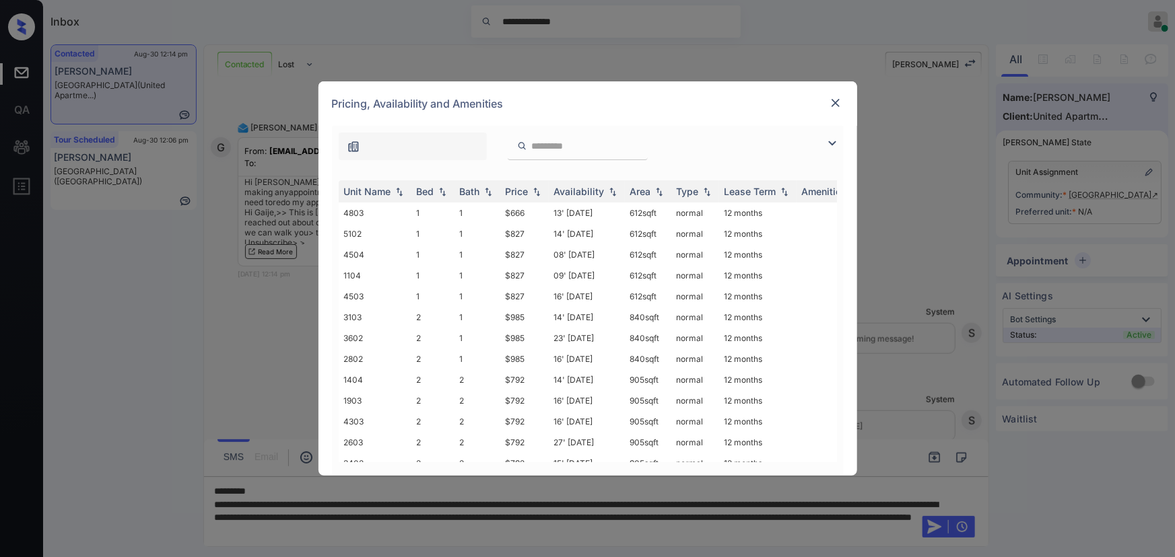
click at [836, 104] on img at bounding box center [835, 102] width 13 height 13
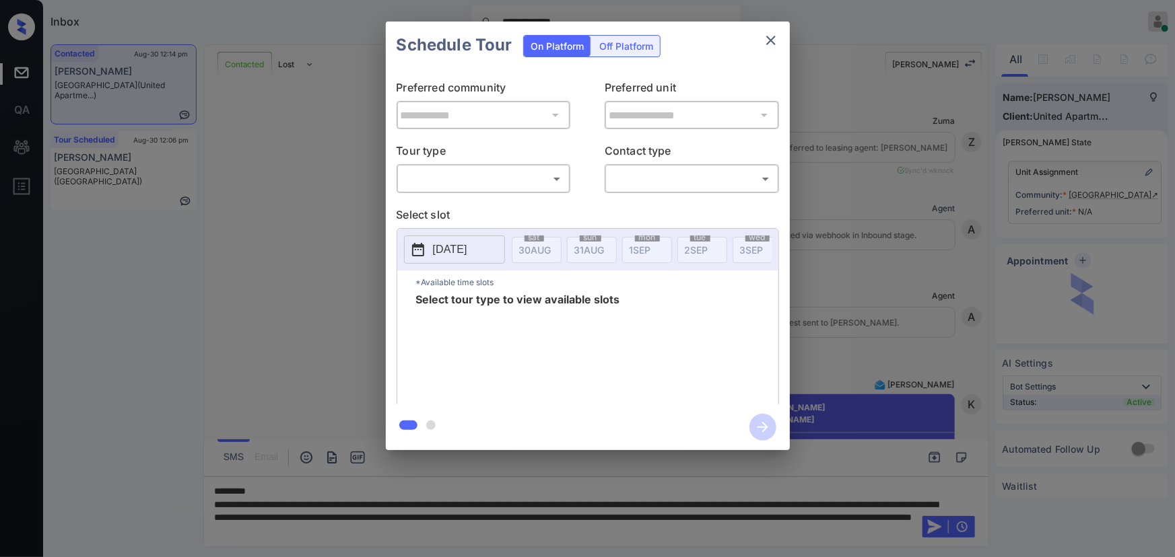
scroll to position [537, 0]
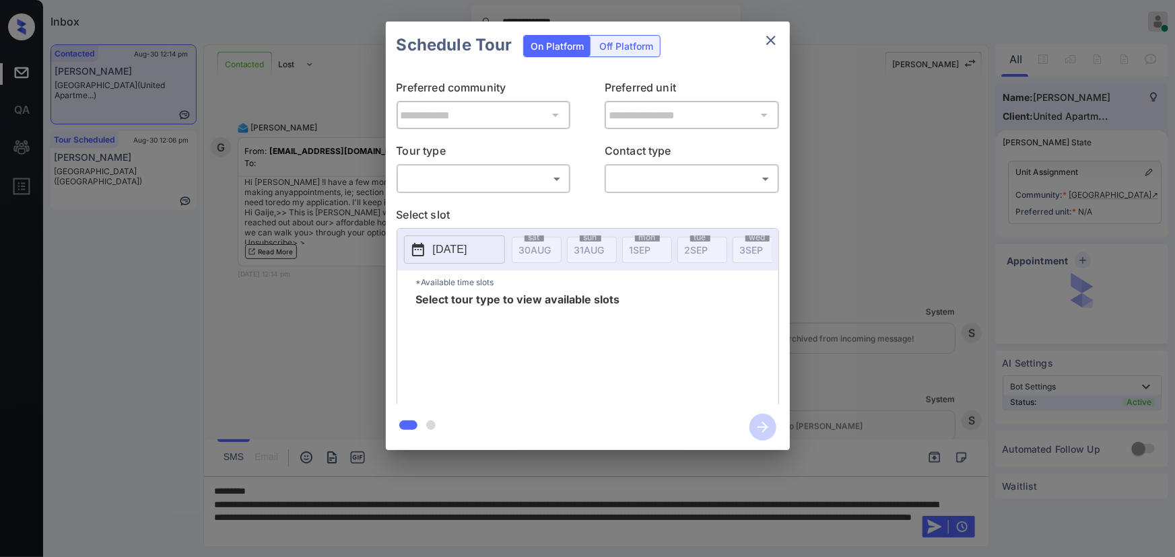
click at [500, 177] on body "**********" at bounding box center [587, 278] width 1175 height 557
click at [469, 201] on li "In Person" at bounding box center [483, 209] width 166 height 24
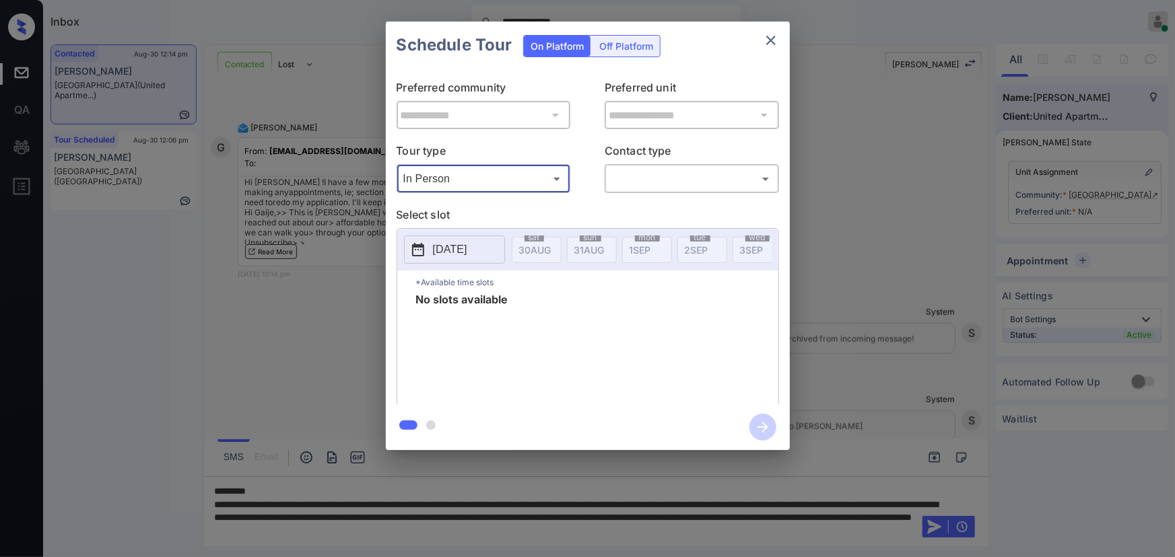
type input "********"
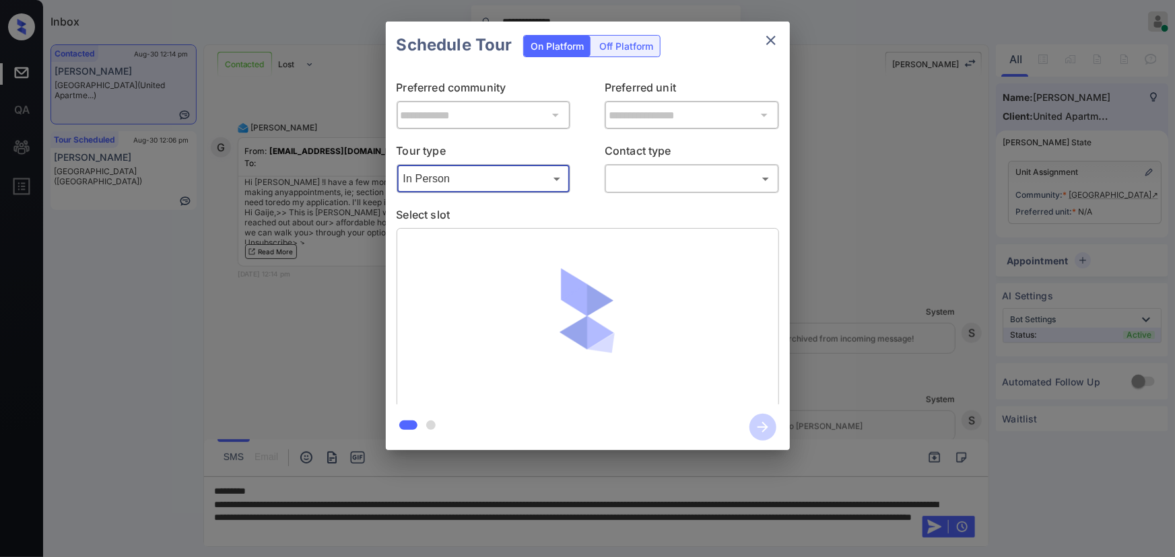
click at [643, 182] on body "**********" at bounding box center [587, 278] width 1175 height 557
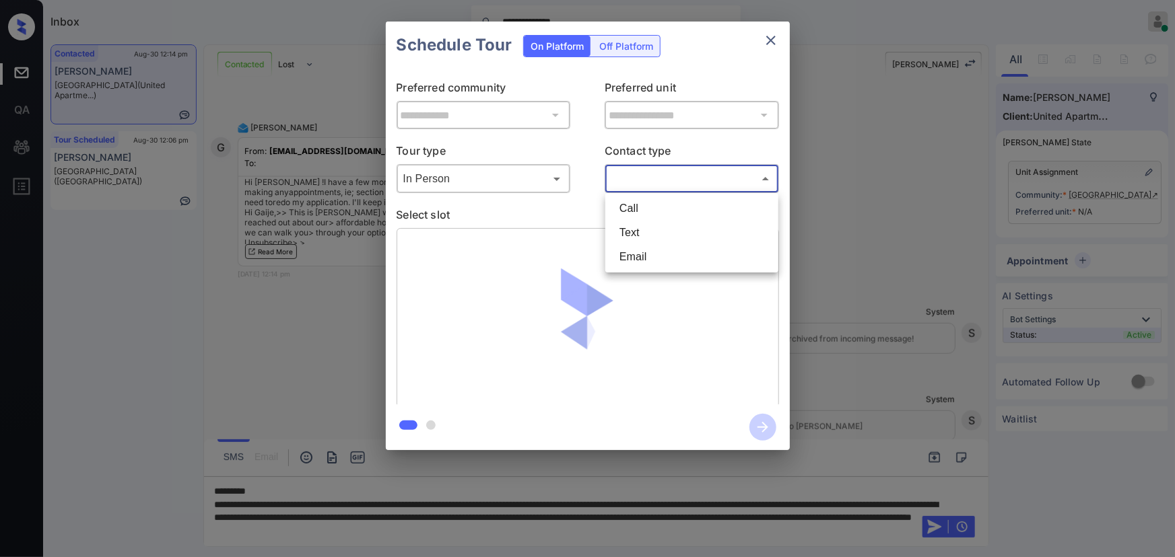
click at [634, 241] on li "Text" at bounding box center [692, 233] width 166 height 24
type input "****"
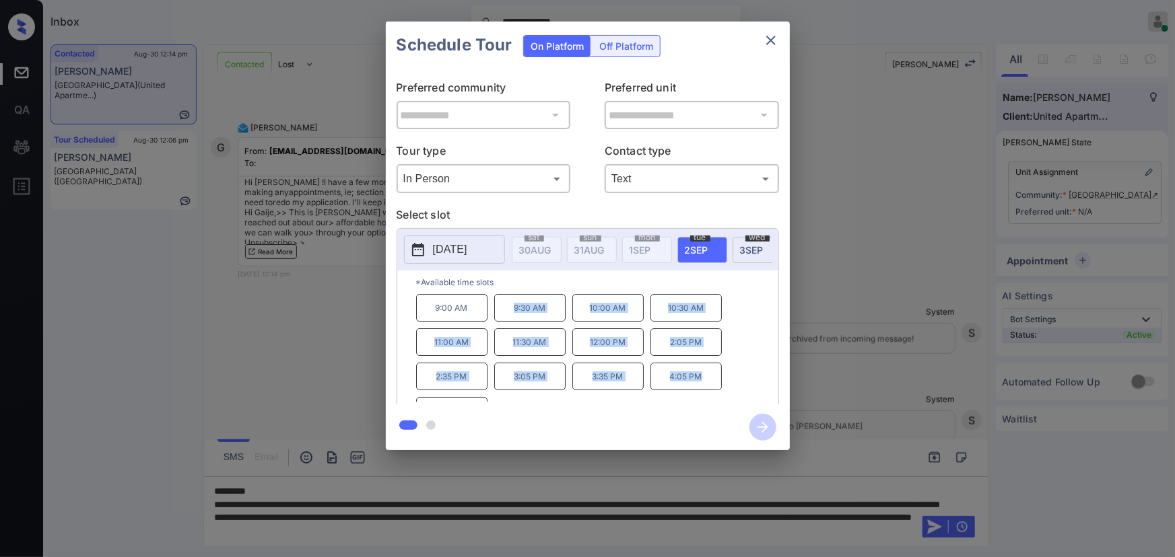
copy div "9:30 AM 10:00 AM 10:30 AM 11:00 AM 11:30 AM 12:00 PM 2:05 PM 2:35 PM 3:05 PM 3:…"
drag, startPoint x: 702, startPoint y: 383, endPoint x: 509, endPoint y: 312, distance: 205.8
click at [511, 312] on div "9:00 AM 9:30 AM 10:00 AM 10:30 AM 11:00 AM 11:30 AM 12:00 PM 2:05 PM 2:35 PM 3:…" at bounding box center [597, 348] width 362 height 108
click at [666, 528] on div at bounding box center [587, 278] width 1175 height 557
